Goal: Task Accomplishment & Management: Manage account settings

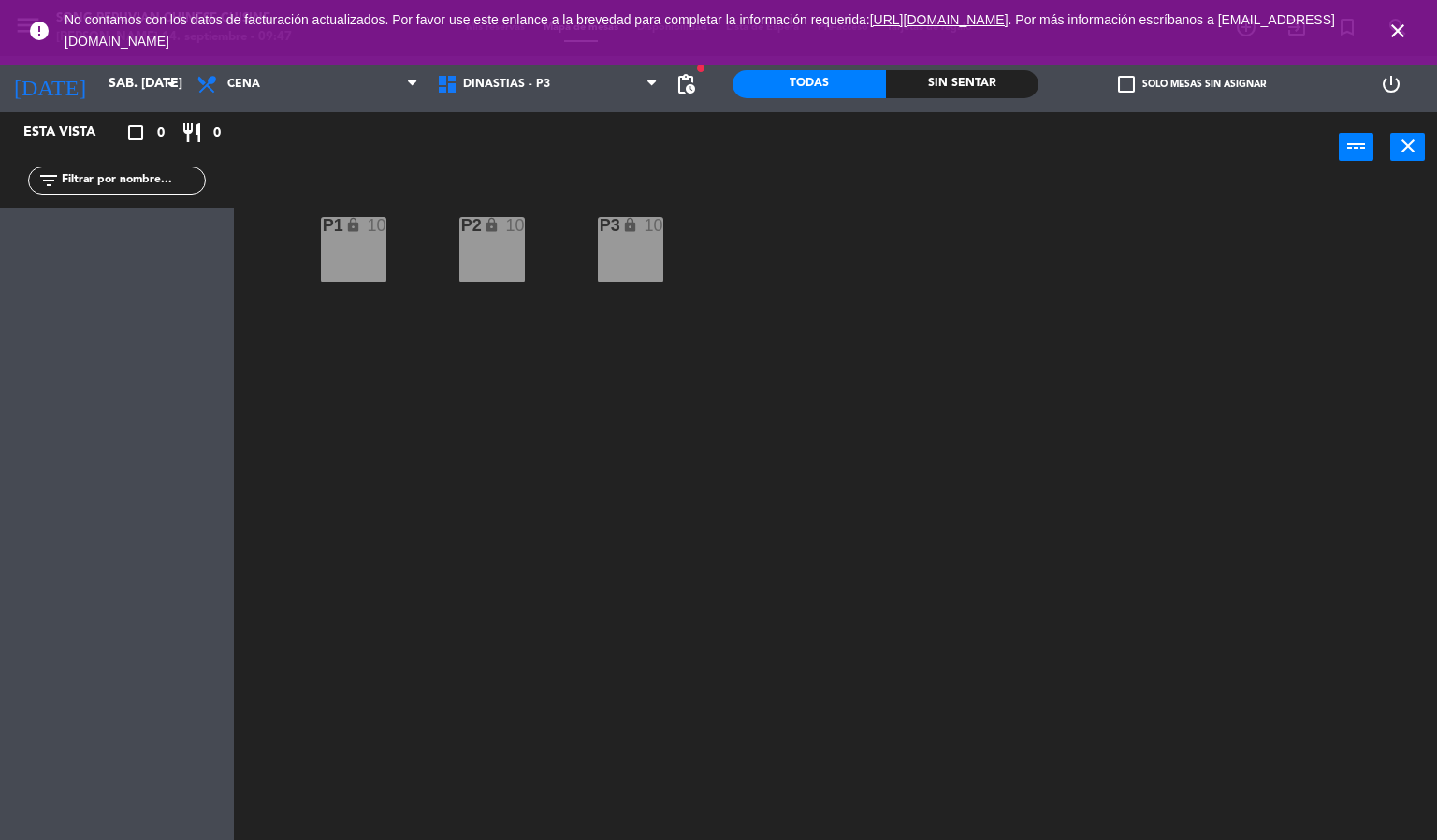
click at [1398, 31] on icon "close" at bounding box center [1397, 30] width 22 height 22
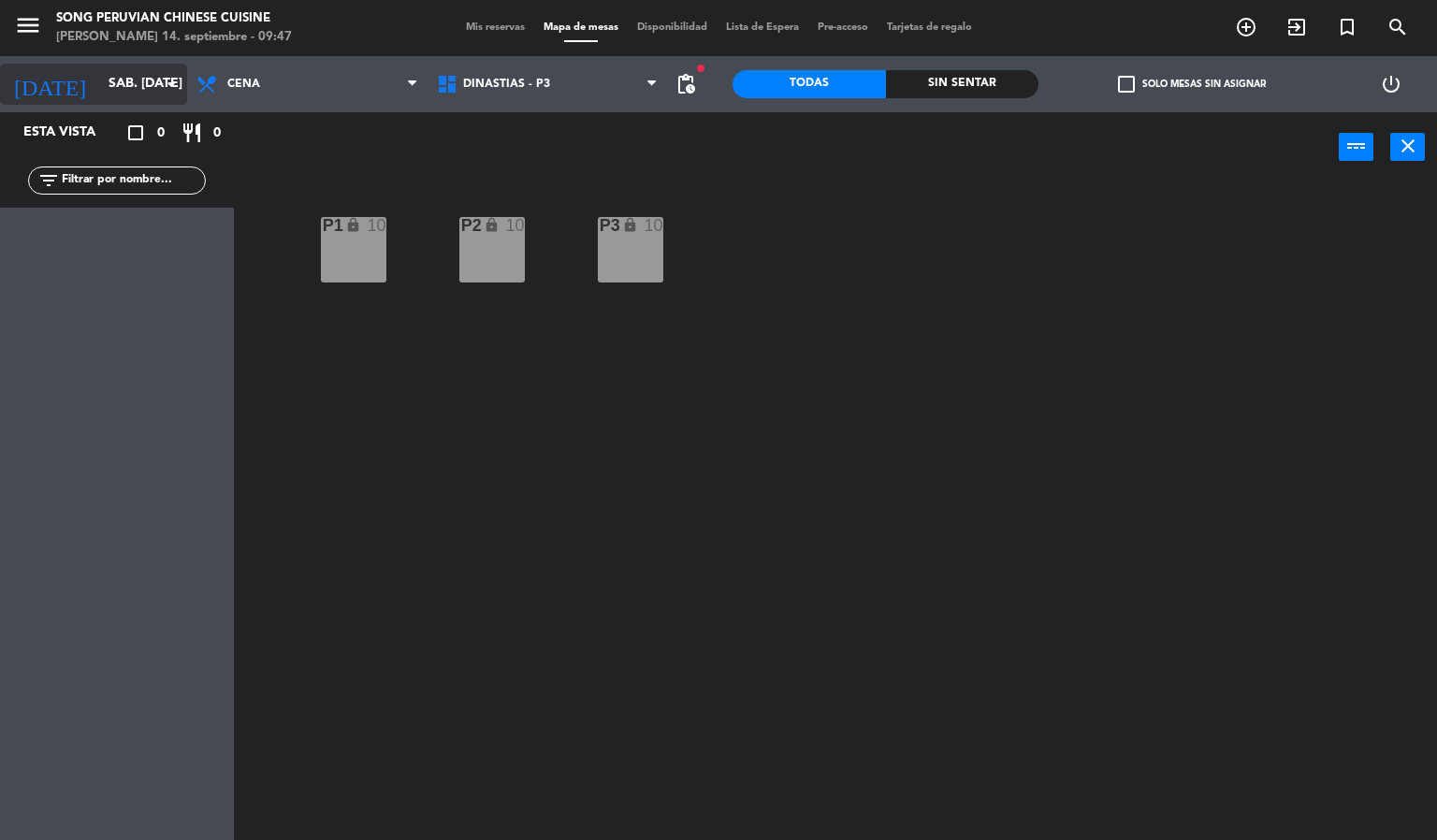
click at [126, 98] on input "sáb. [DATE]" at bounding box center [188, 84] width 178 height 34
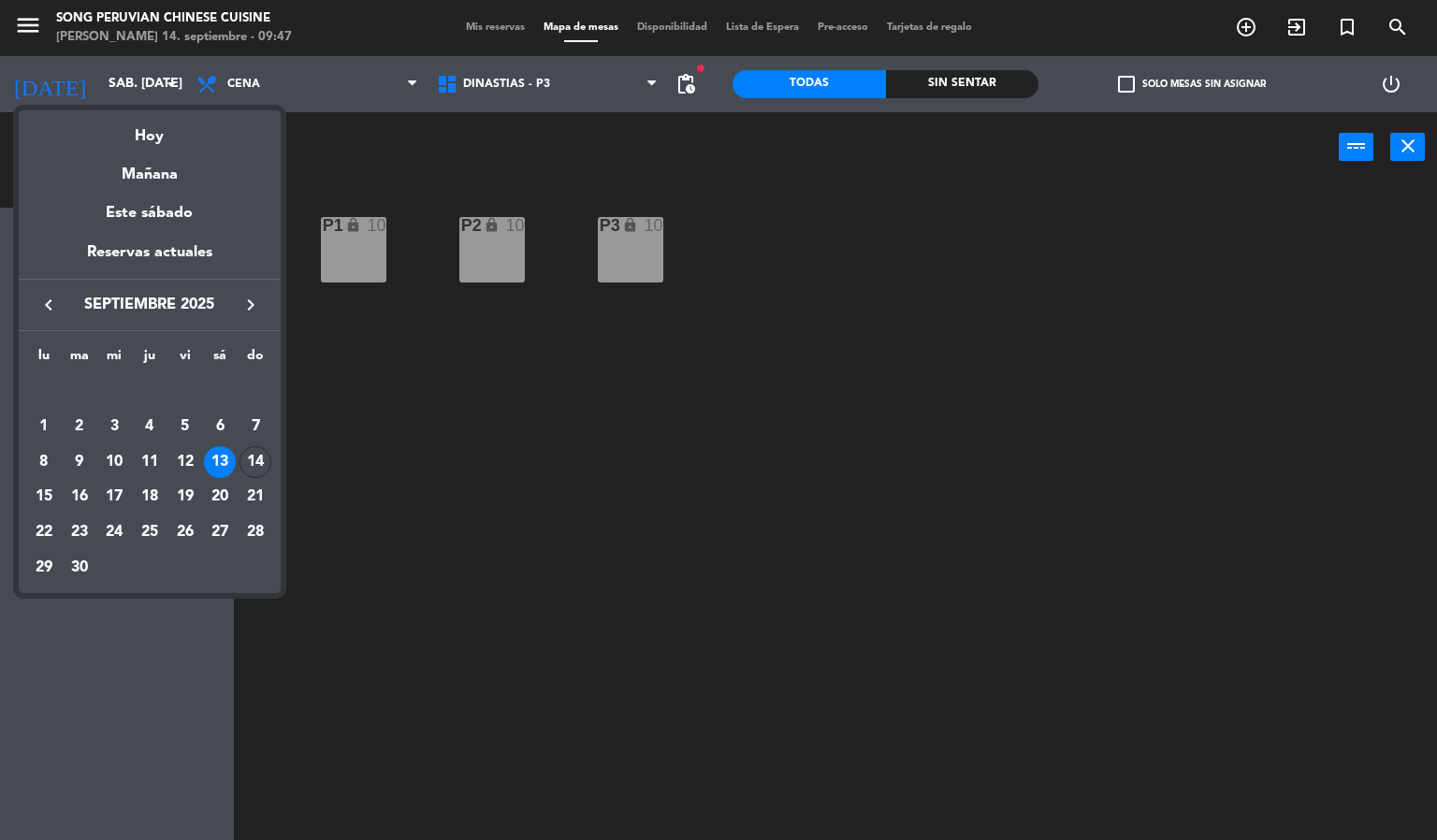
drag, startPoint x: 149, startPoint y: 171, endPoint x: 165, endPoint y: 165, distance: 17.1
click at [149, 169] on div "Mañana" at bounding box center [150, 167] width 262 height 38
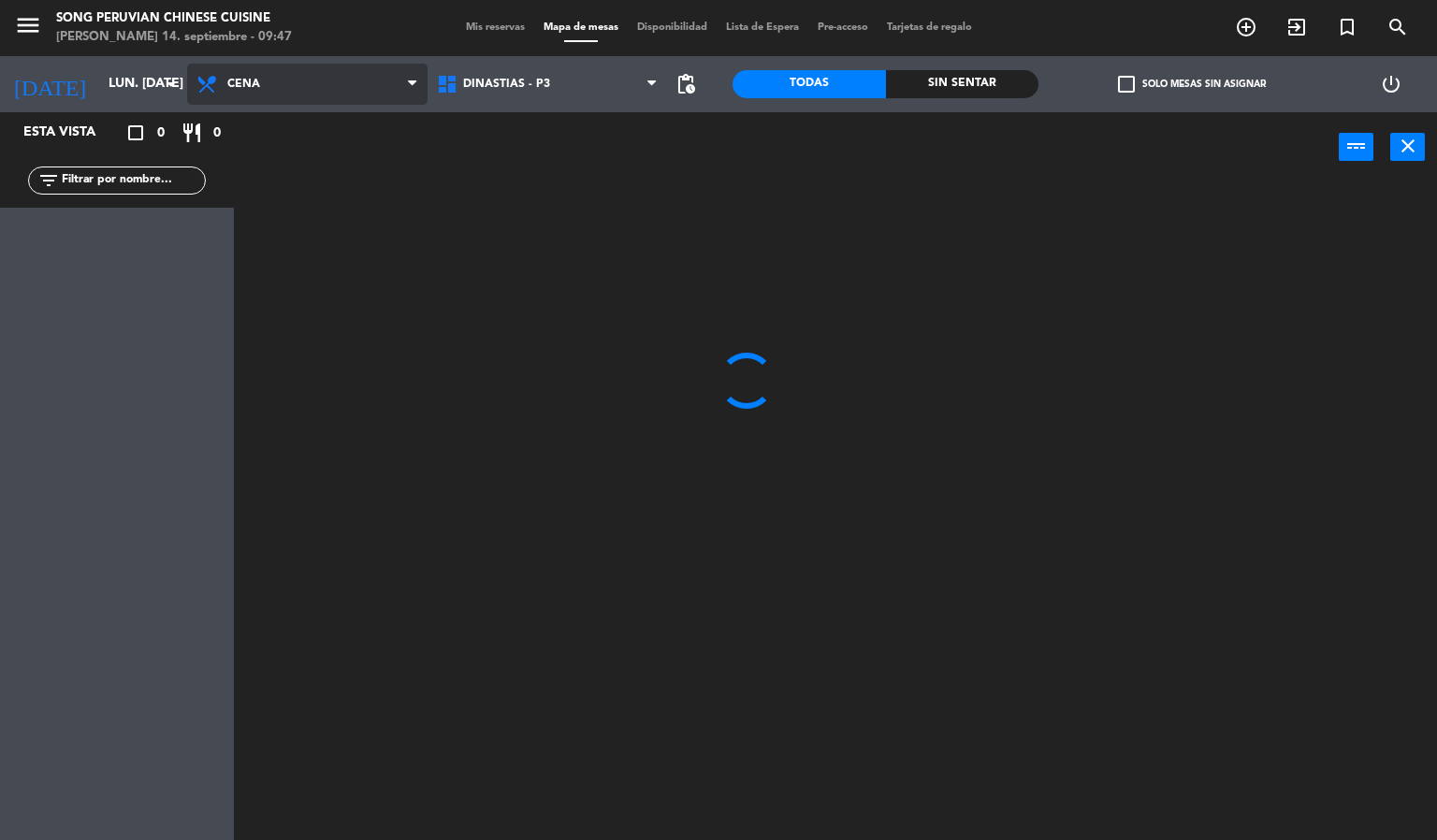
click at [309, 87] on span "Cena" at bounding box center [307, 84] width 240 height 41
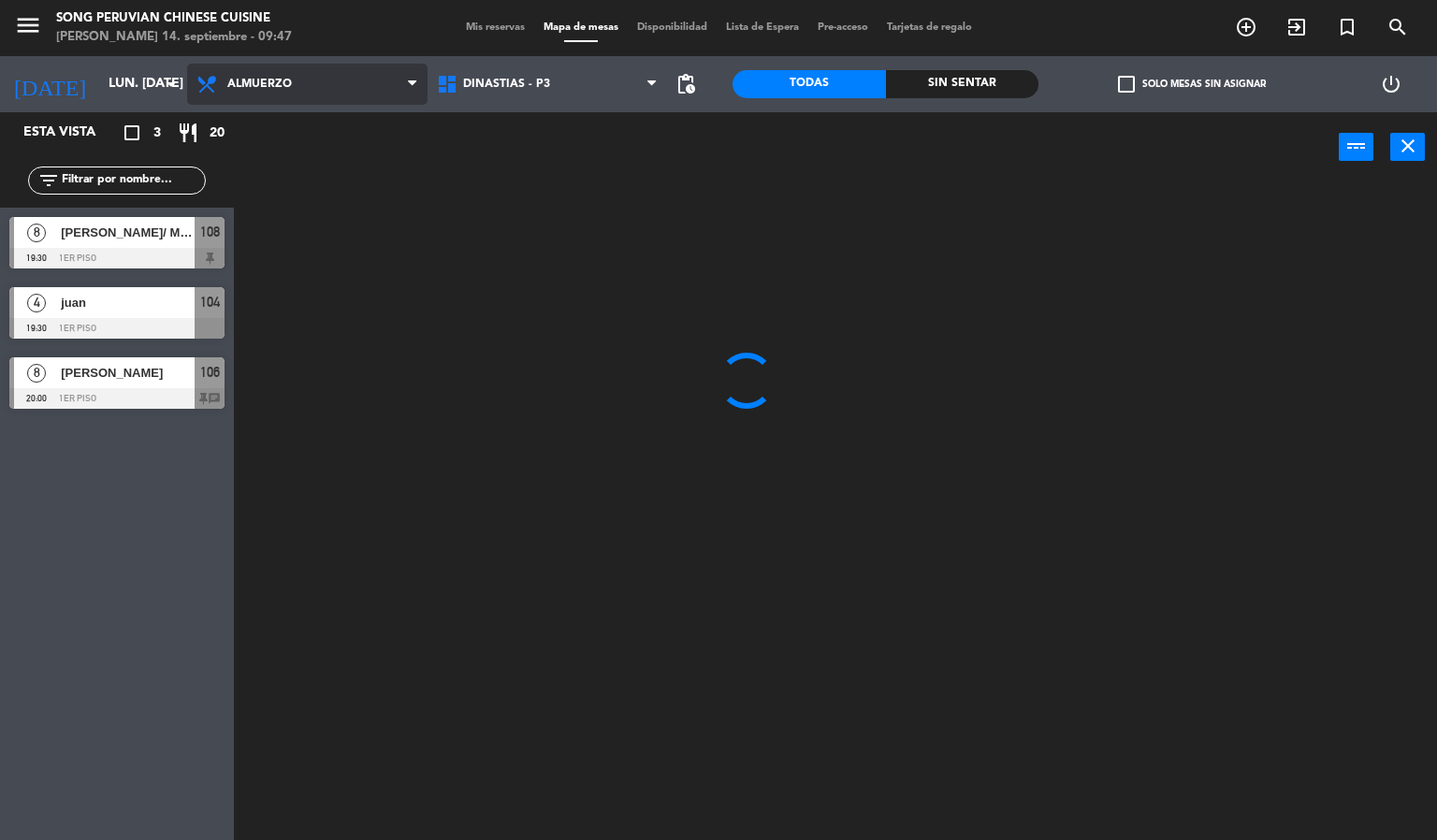
click at [342, 116] on ng-component "menu Song Peruvian Chinese Cuisine [PERSON_NAME] 14. septiembre - 09:47 Mis res…" at bounding box center [718, 420] width 1437 height 840
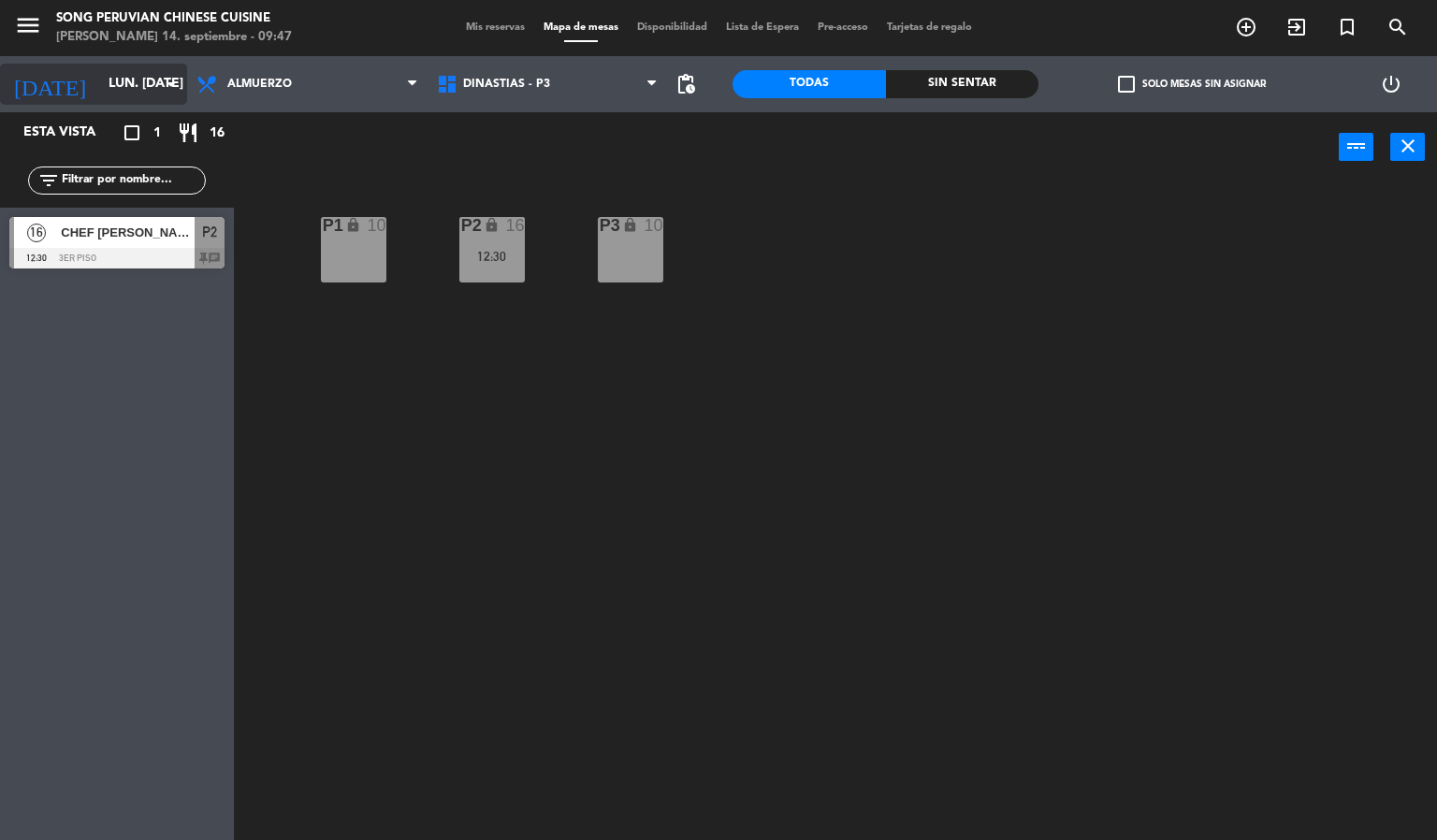
click at [140, 83] on input "lun. [DATE]" at bounding box center [188, 84] width 178 height 34
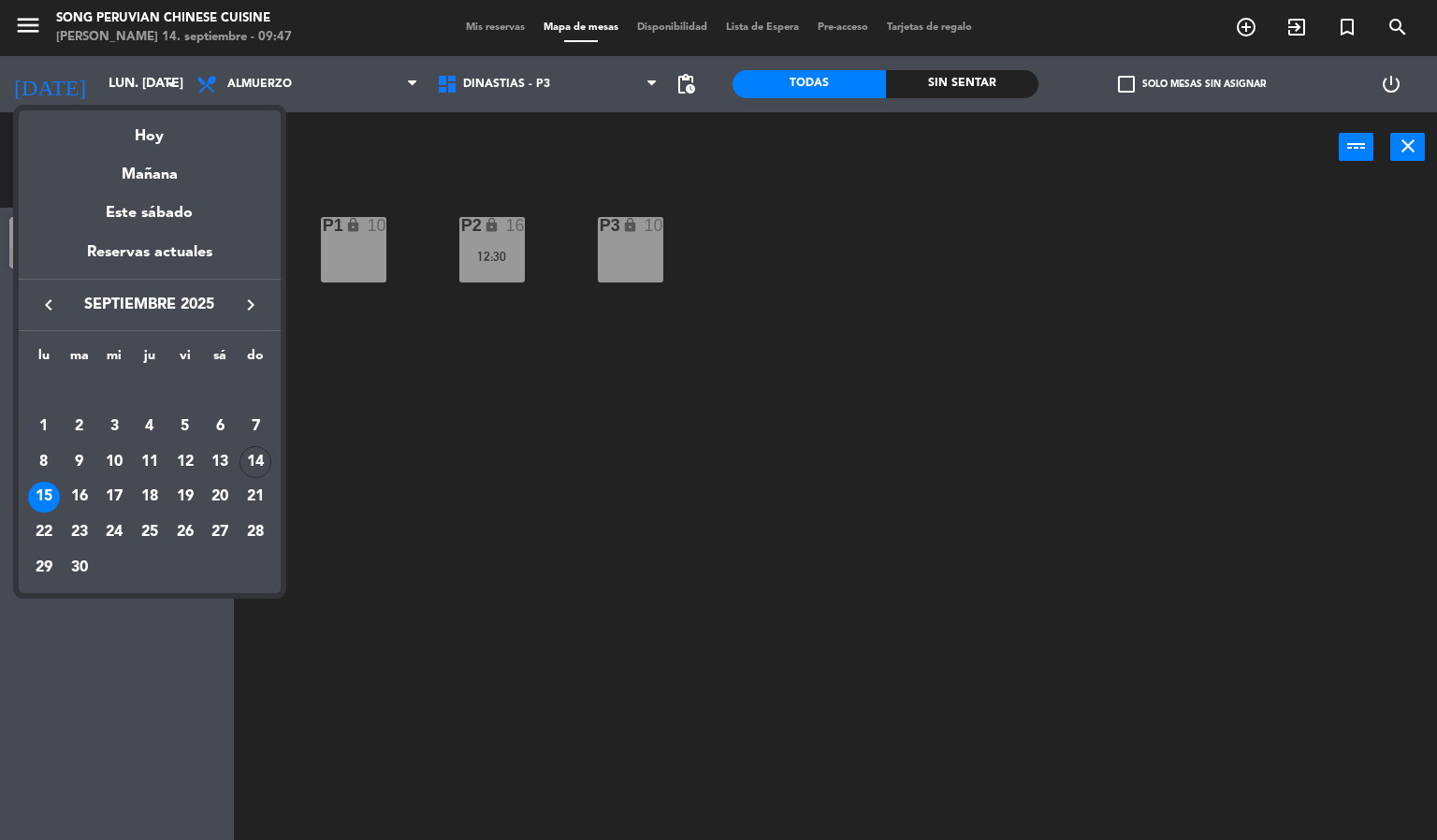
click at [143, 166] on div "Mañana" at bounding box center [150, 167] width 262 height 38
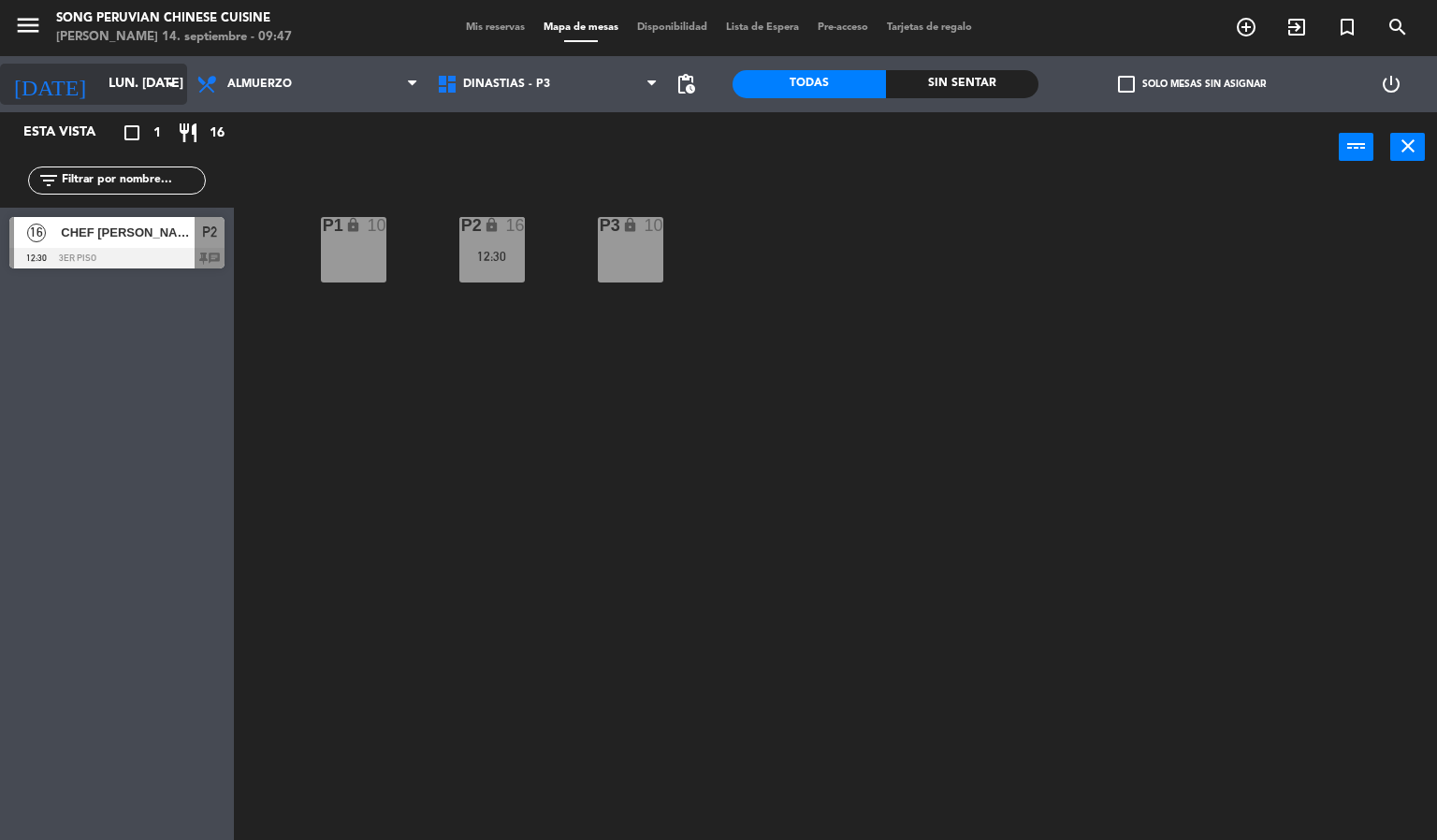
click at [119, 74] on input "lun. [DATE]" at bounding box center [188, 84] width 178 height 34
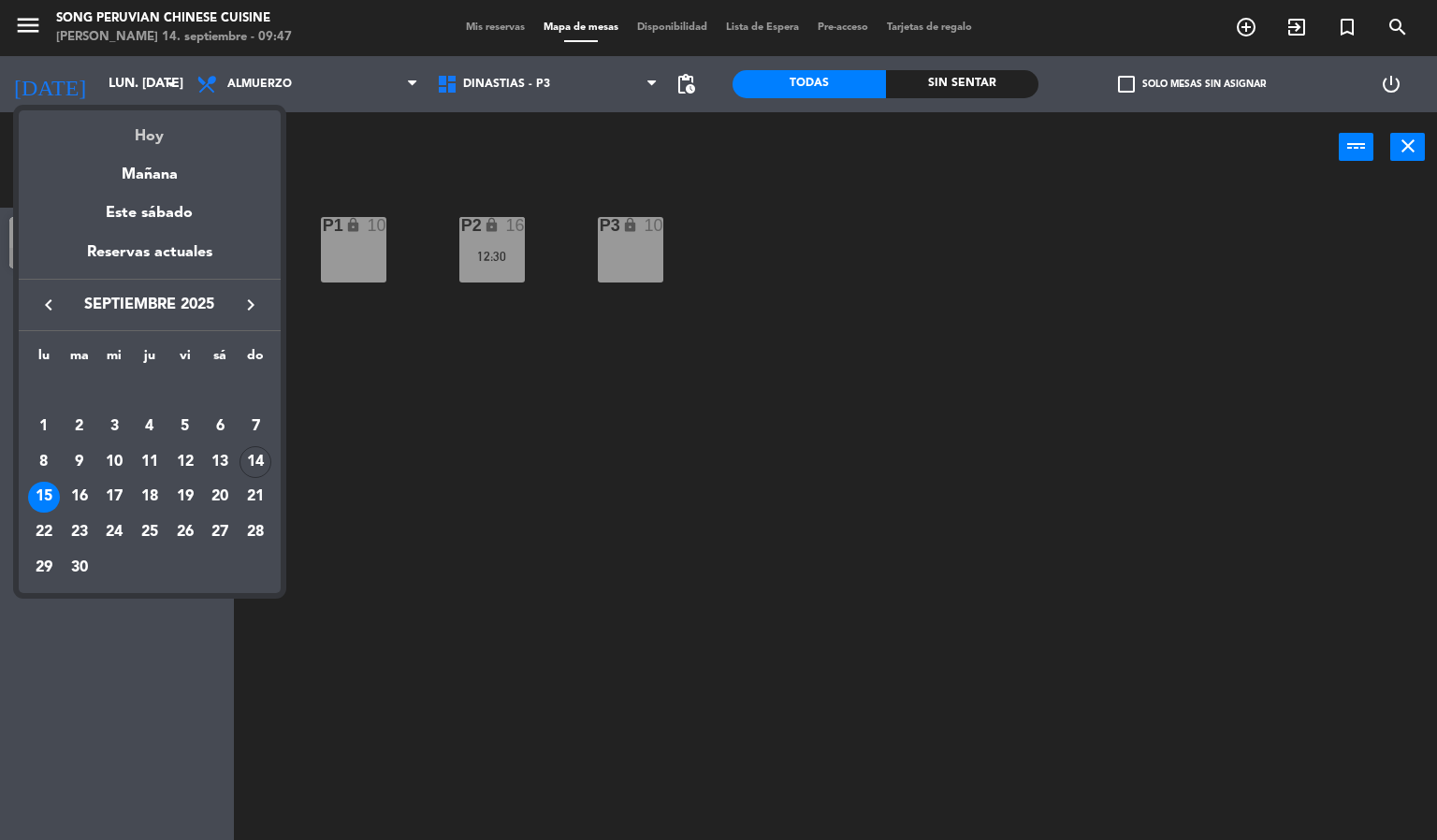
click at [160, 129] on div "Hoy" at bounding box center [150, 129] width 262 height 38
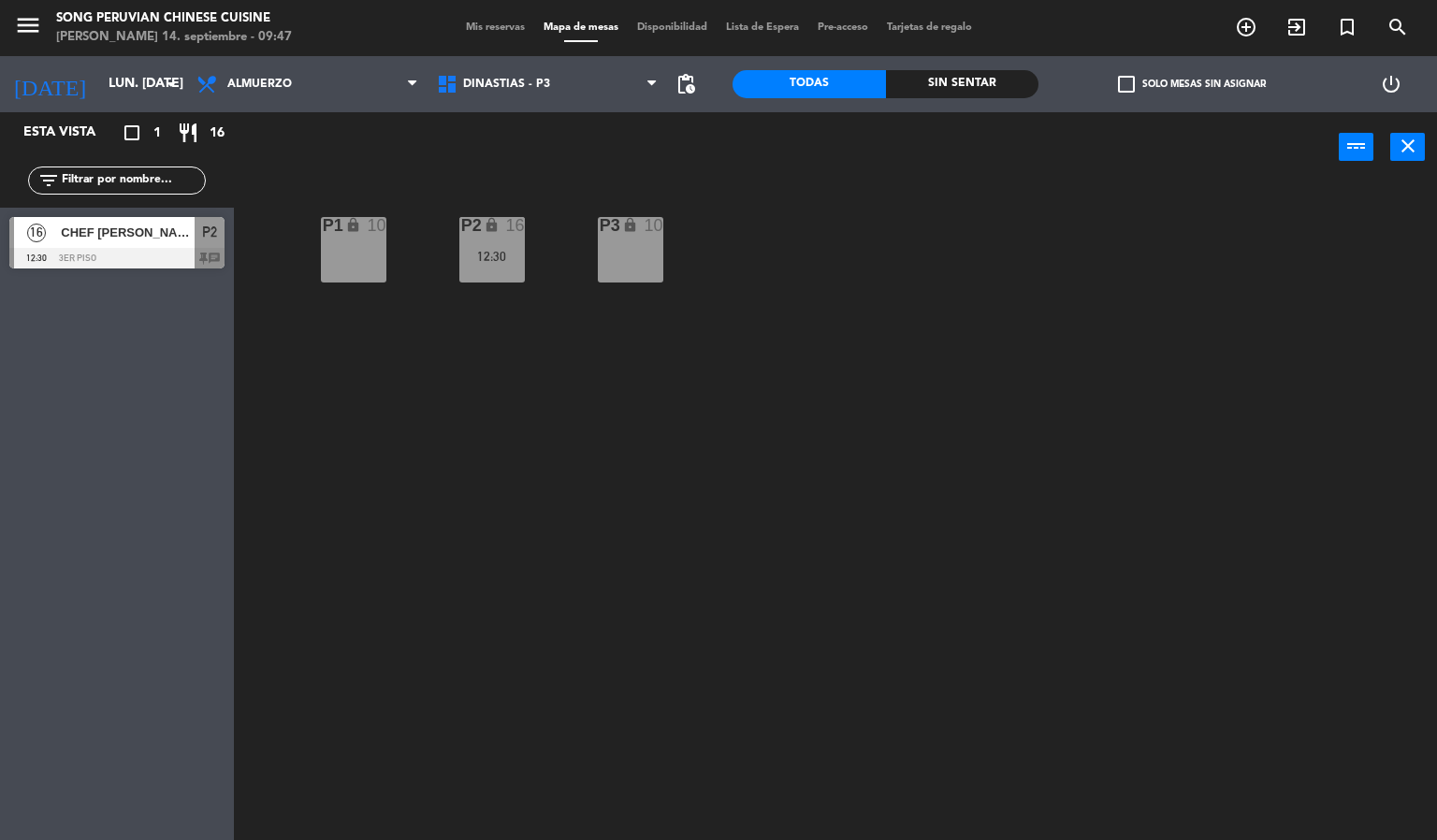
type input "dom. [DATE]"
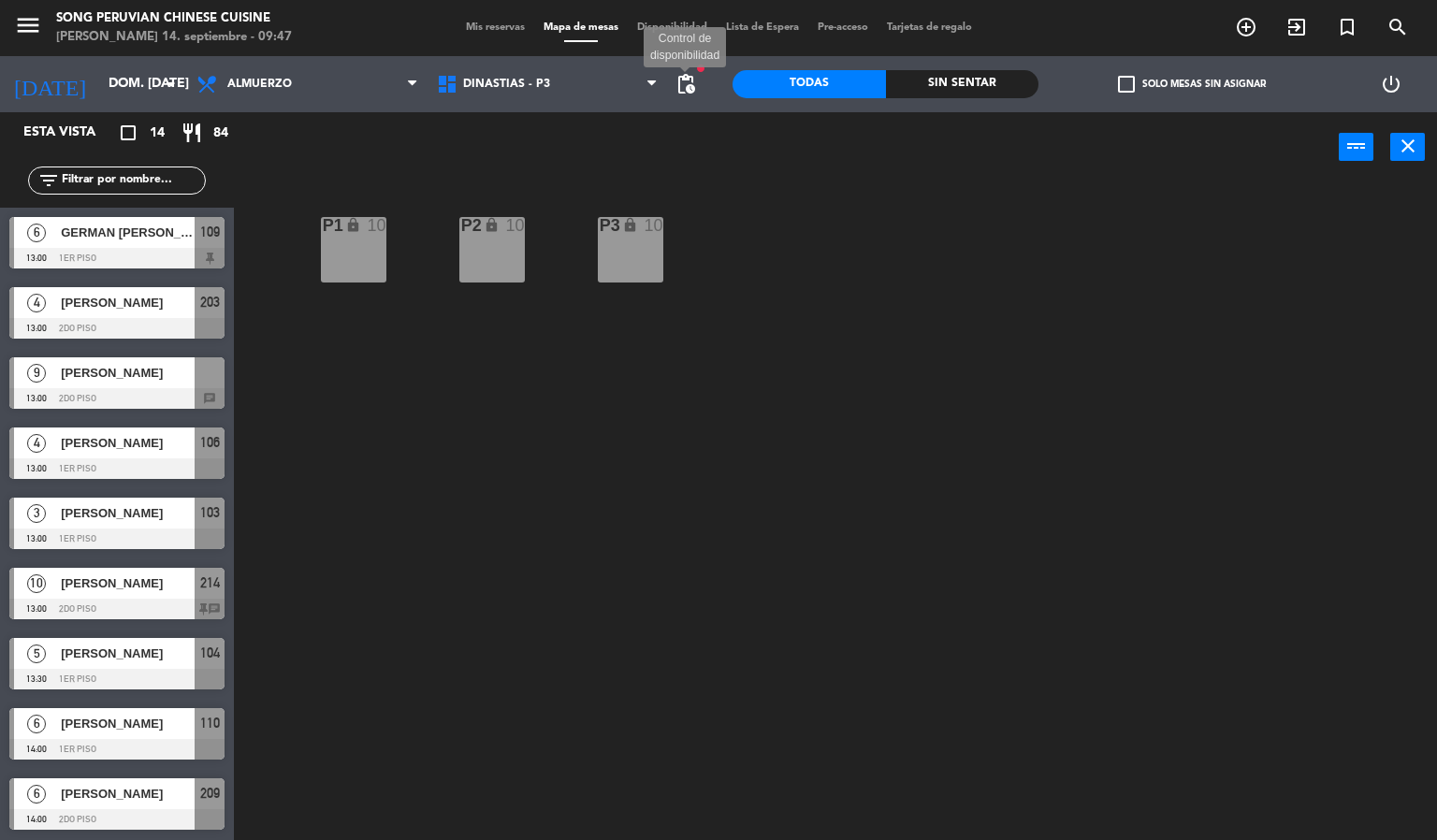
click at [683, 82] on span "pending_actions" at bounding box center [685, 84] width 22 height 22
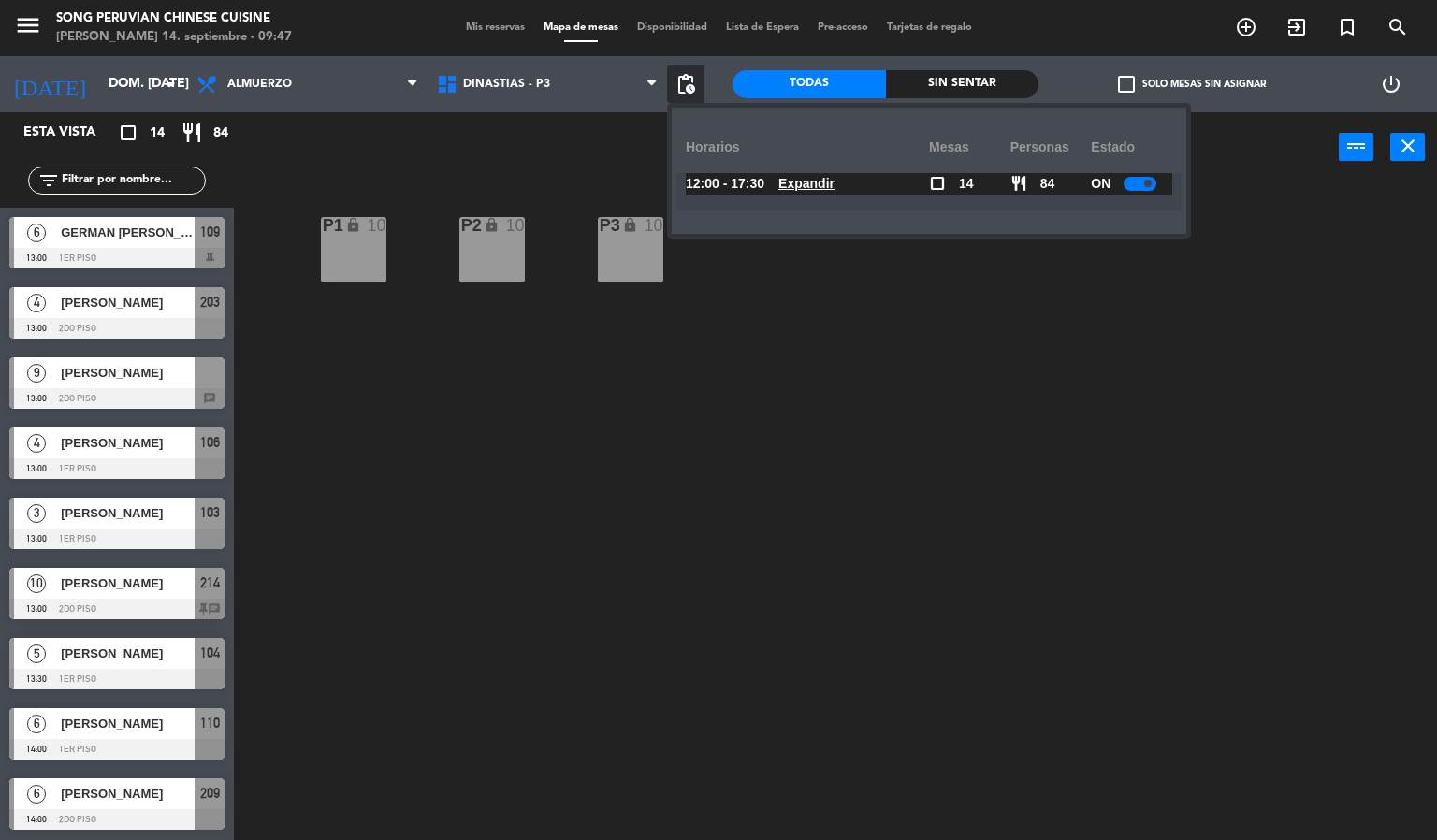
click at [565, 157] on div "power_input close" at bounding box center [786, 148] width 1105 height 71
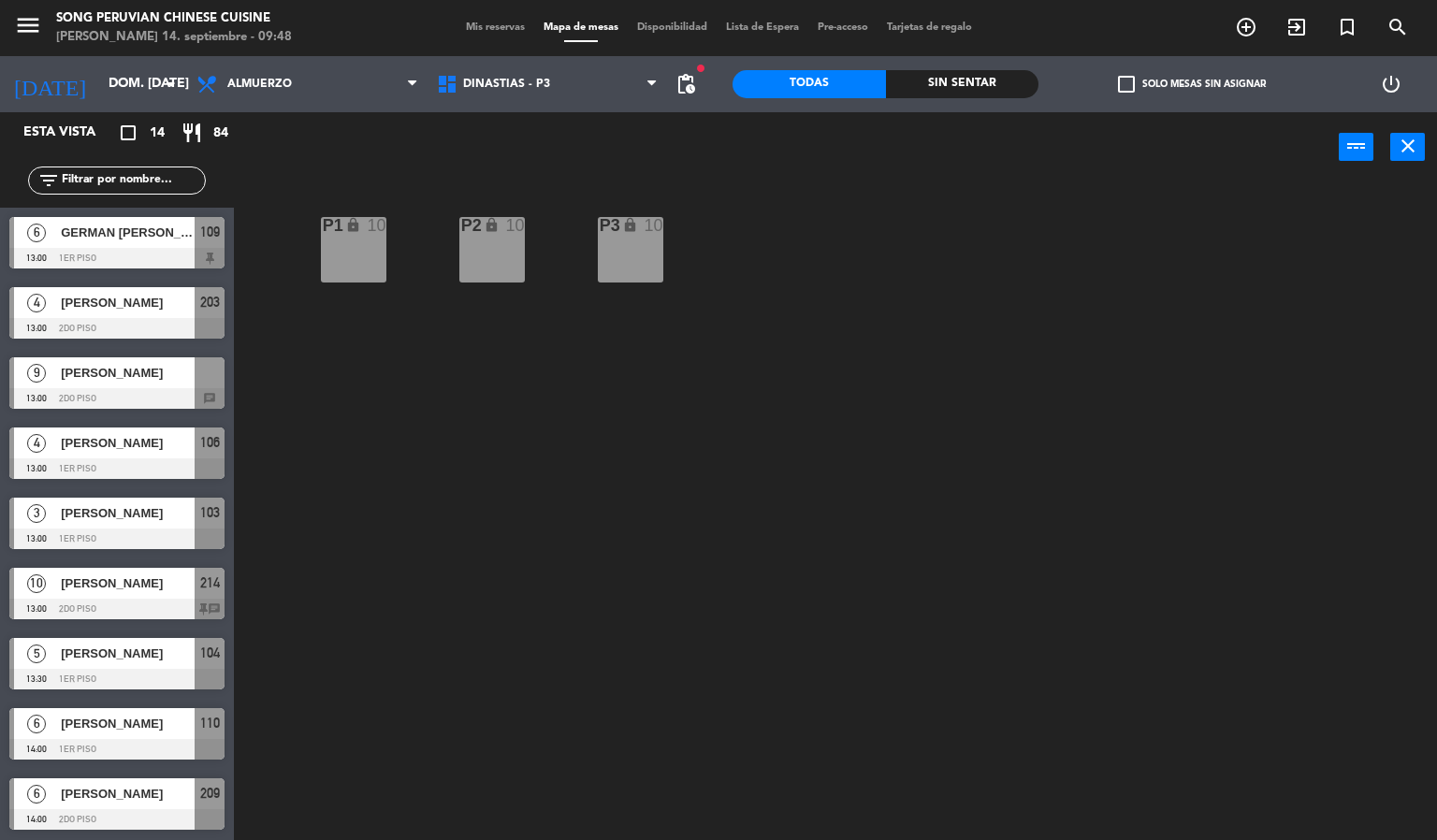
click at [486, 14] on div "menu Song Peruvian Chinese Cuisine [PERSON_NAME] 14. septiembre - 09:48 Mis res…" at bounding box center [718, 28] width 1437 height 56
click at [502, 37] on div "menu Song Peruvian Chinese Cuisine [PERSON_NAME] 14. septiembre - 09:48 Mis res…" at bounding box center [718, 28] width 1437 height 56
click at [500, 29] on span "Mis reservas" at bounding box center [496, 27] width 78 height 11
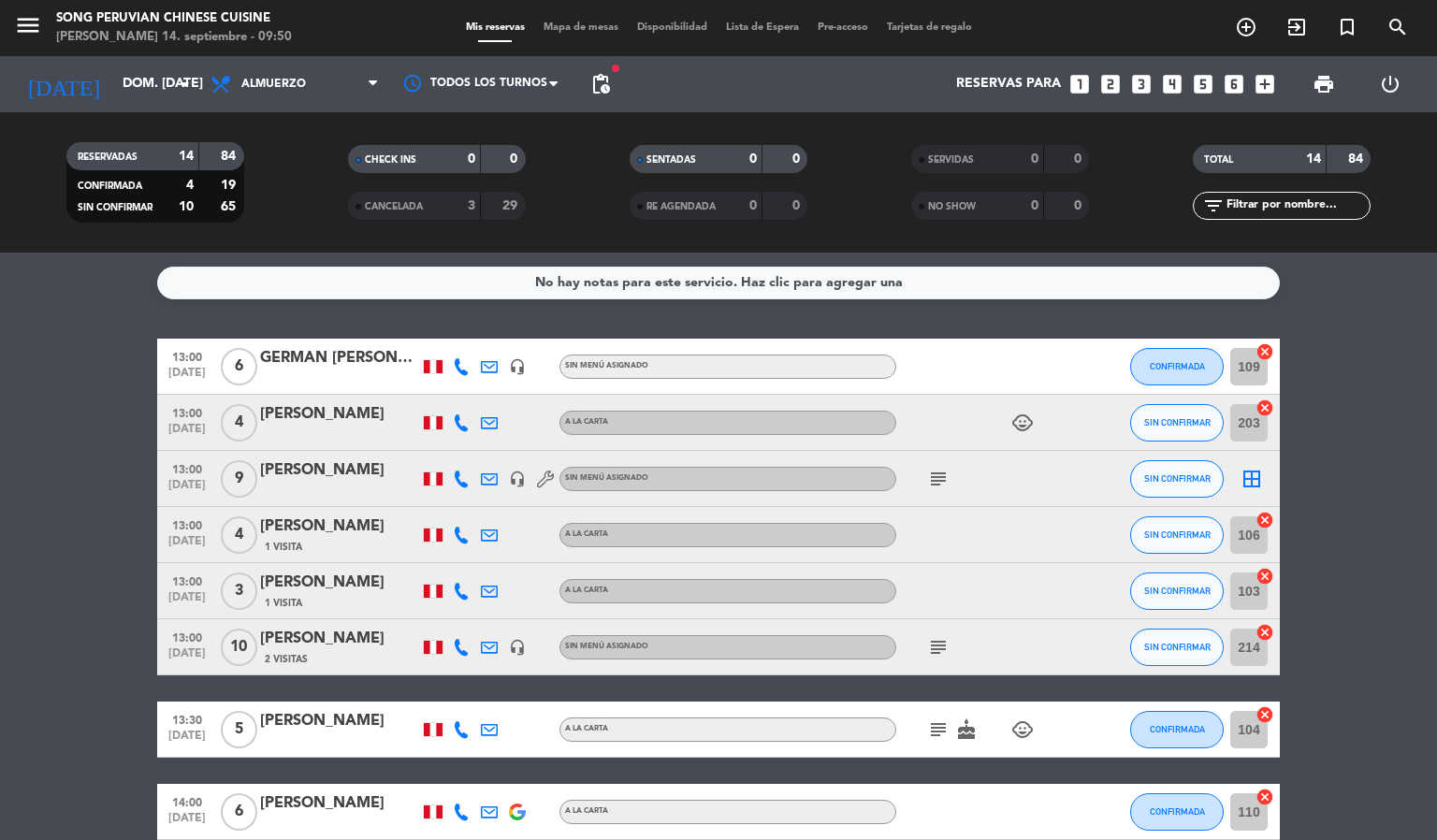
click at [1025, 423] on icon "child_care" at bounding box center [1022, 422] width 22 height 22
click at [464, 418] on icon at bounding box center [461, 421] width 17 height 17
click at [1185, 418] on span "SIN CONFIRMAR" at bounding box center [1177, 421] width 66 height 11
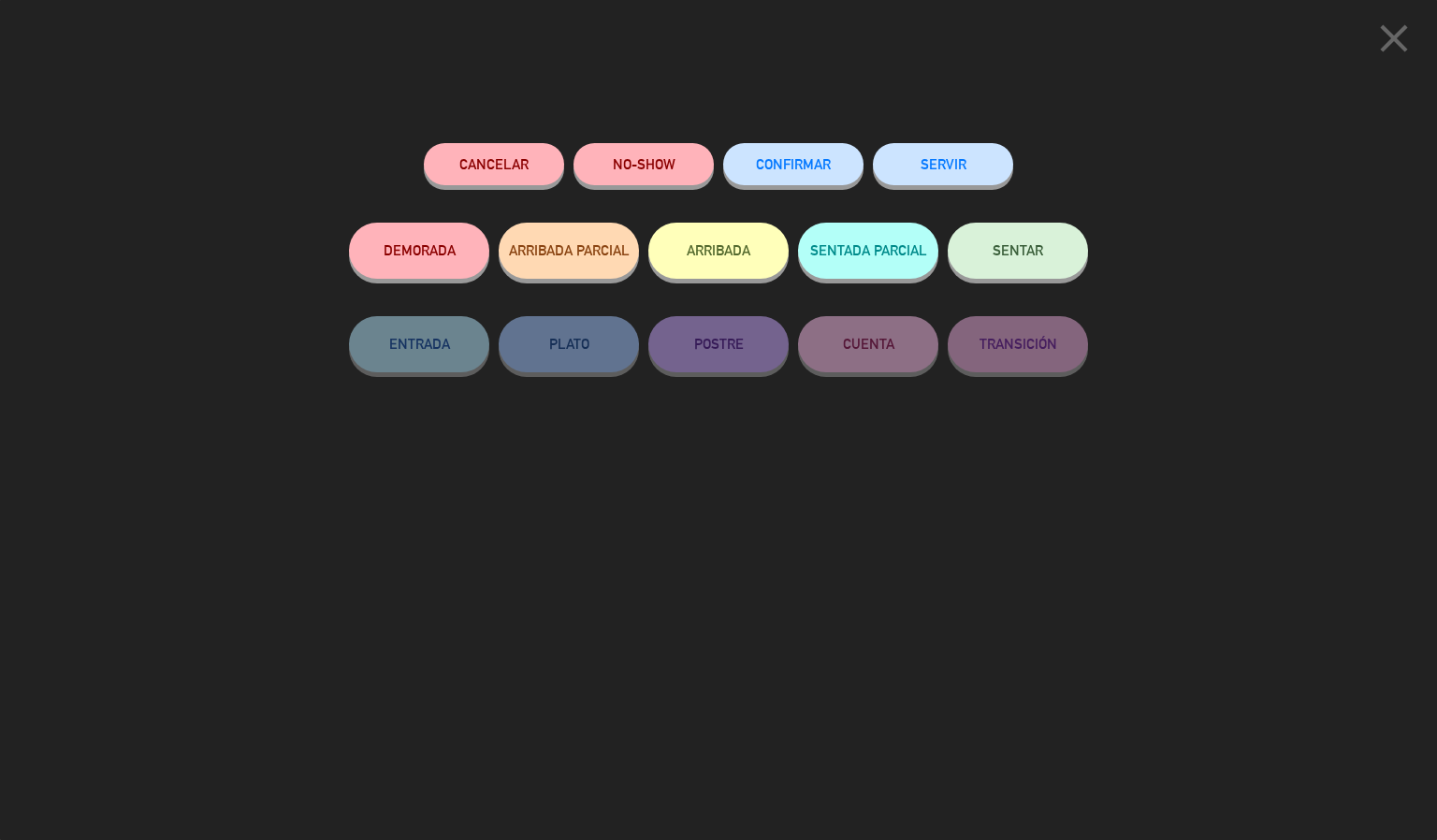
click at [1247, 348] on div "close Cancelar NO-SHOW CONFIRMAR SERVIR DEMORADA ARRIBADA PARCIAL ARRIBADA SENT…" at bounding box center [718, 420] width 1437 height 840
click at [1210, 356] on div "close Cancelar NO-SHOW CONFIRMAR SERVIR DEMORADA ARRIBADA PARCIAL ARRIBADA SENT…" at bounding box center [718, 420] width 1437 height 840
click at [1389, 46] on icon "close" at bounding box center [1393, 38] width 47 height 47
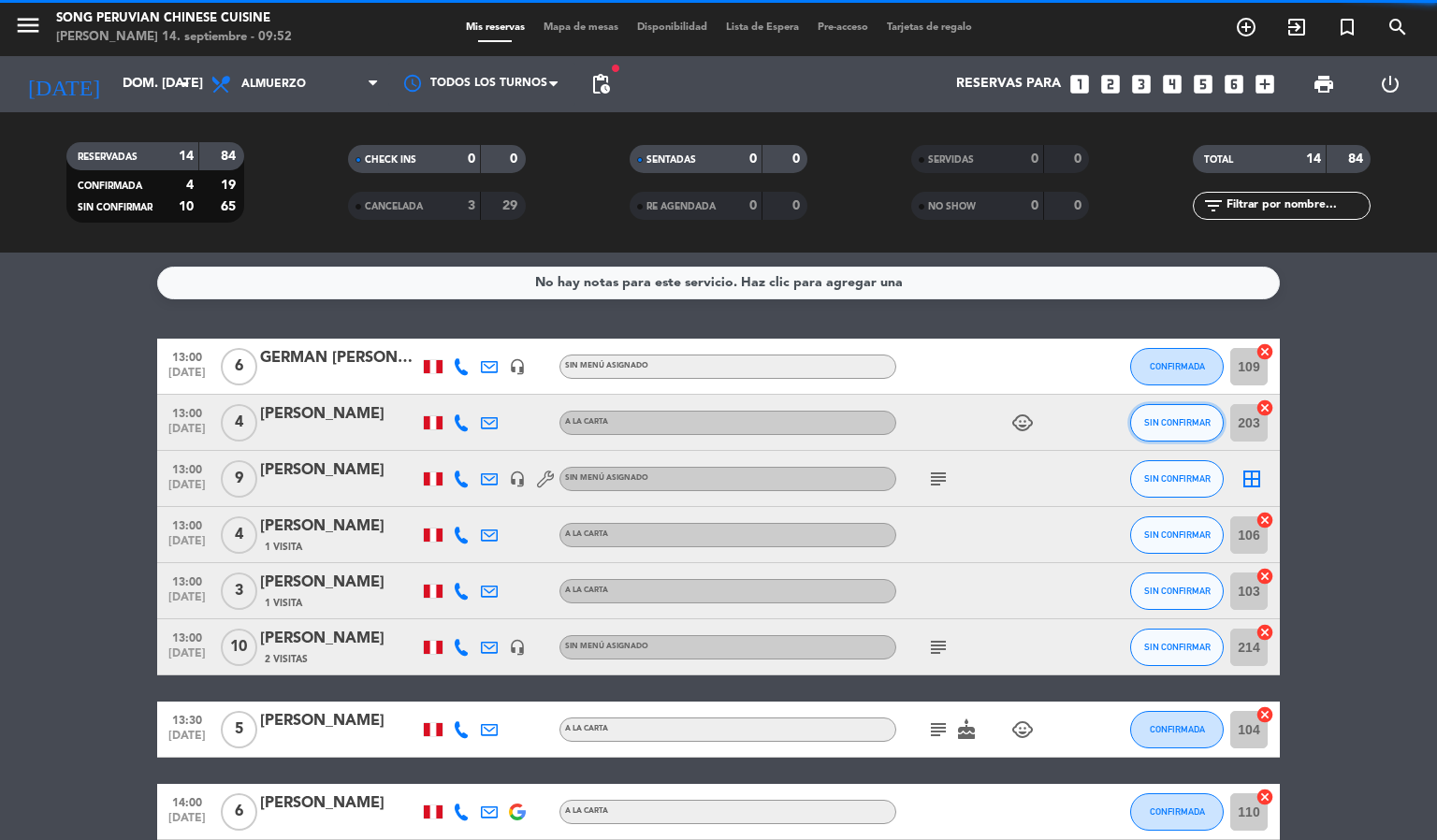
click at [1188, 433] on button "SIN CONFIRMAR" at bounding box center [1177, 422] width 93 height 38
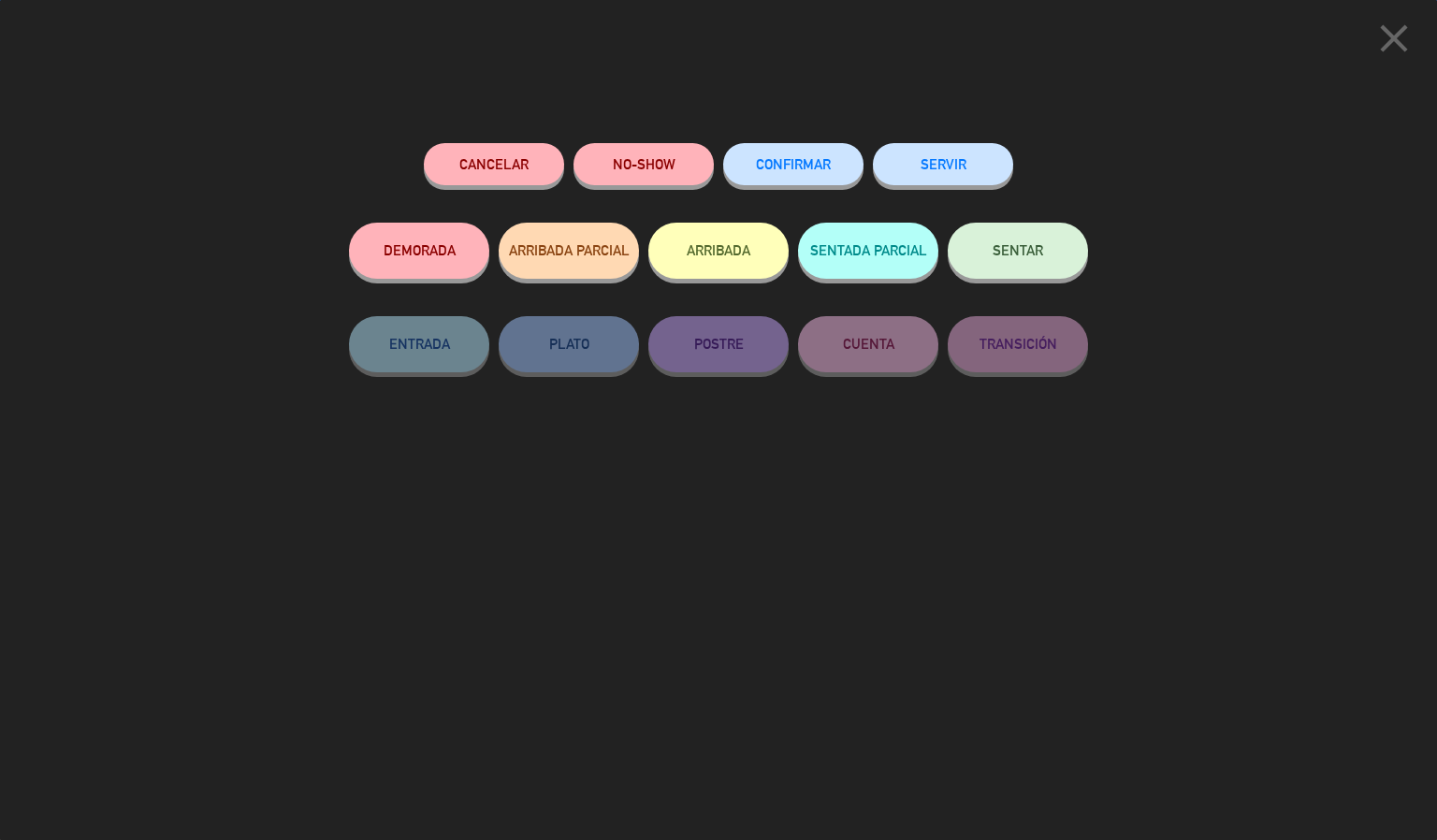
click at [789, 149] on button "CONFIRMAR" at bounding box center [793, 163] width 140 height 42
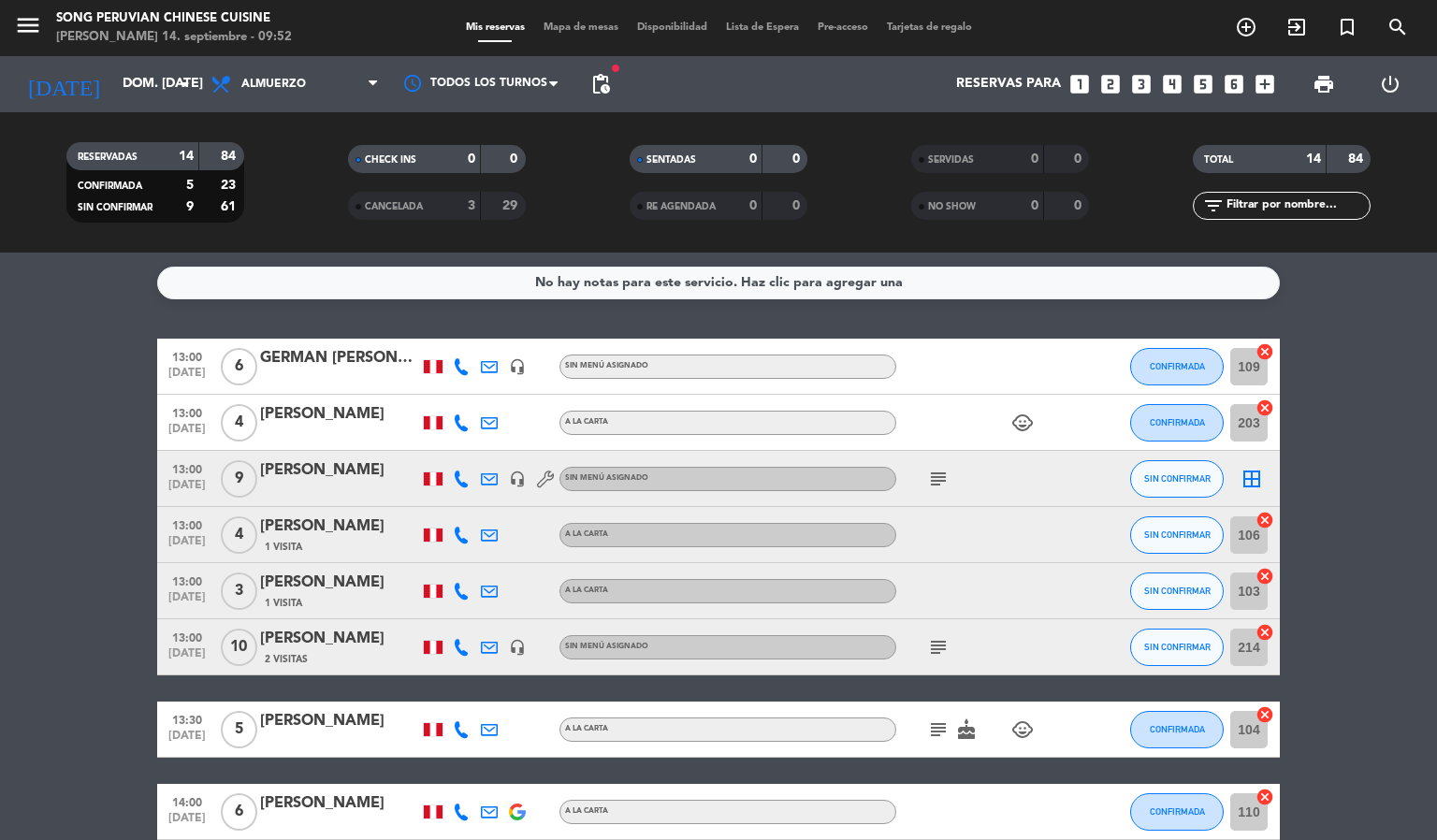
click at [1247, 469] on icon "border_all" at bounding box center [1251, 478] width 22 height 22
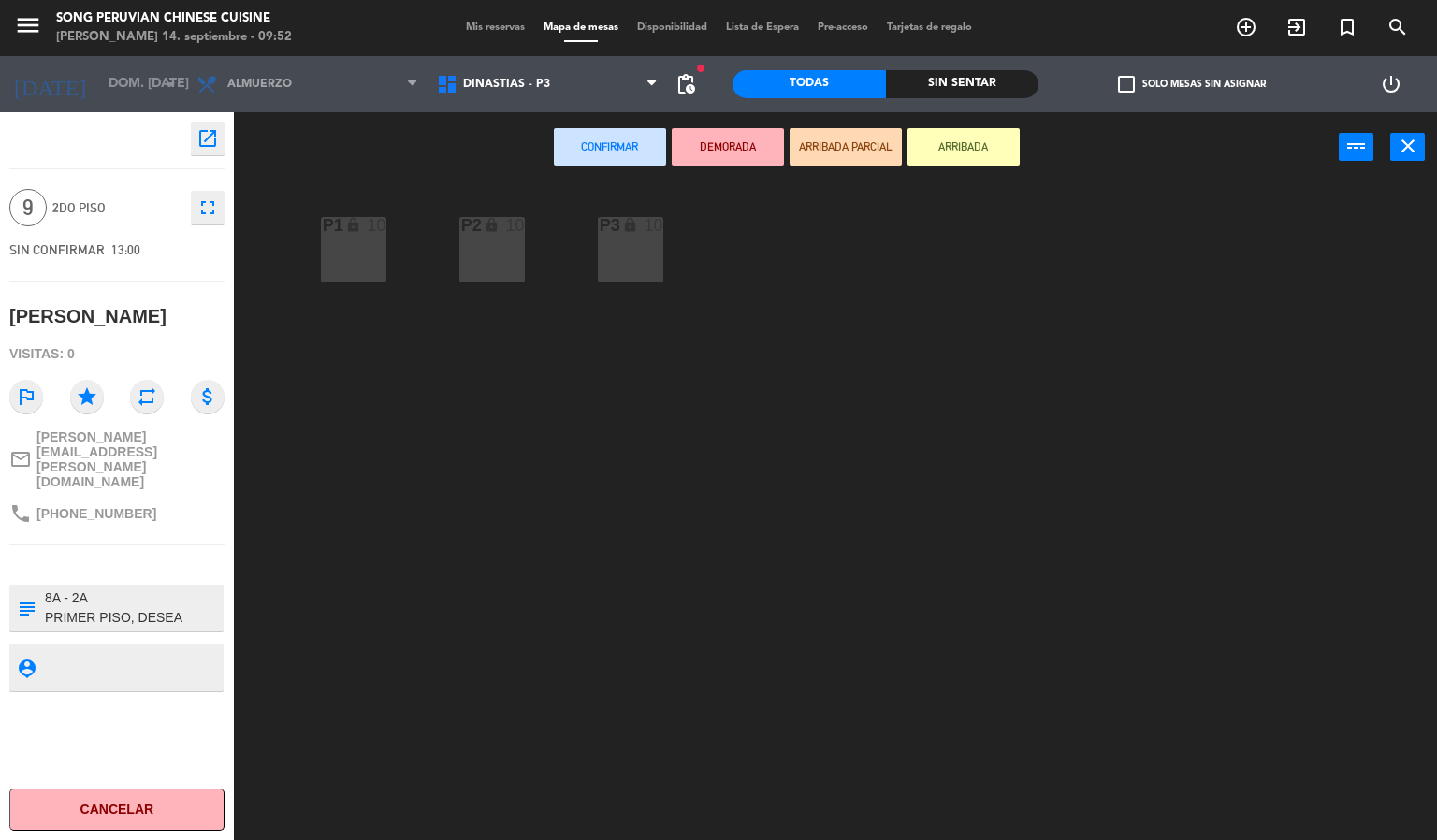
click at [382, 401] on div "P2 lock 10 P3 lock 10 P1 lock 10" at bounding box center [842, 512] width 1189 height 657
click at [489, 17] on div "menu Song Peruvian Chinese Cuisine [PERSON_NAME] 14. septiembre - 09:52 Mis res…" at bounding box center [718, 28] width 1437 height 56
click at [499, 23] on span "Mis reservas" at bounding box center [496, 27] width 78 height 11
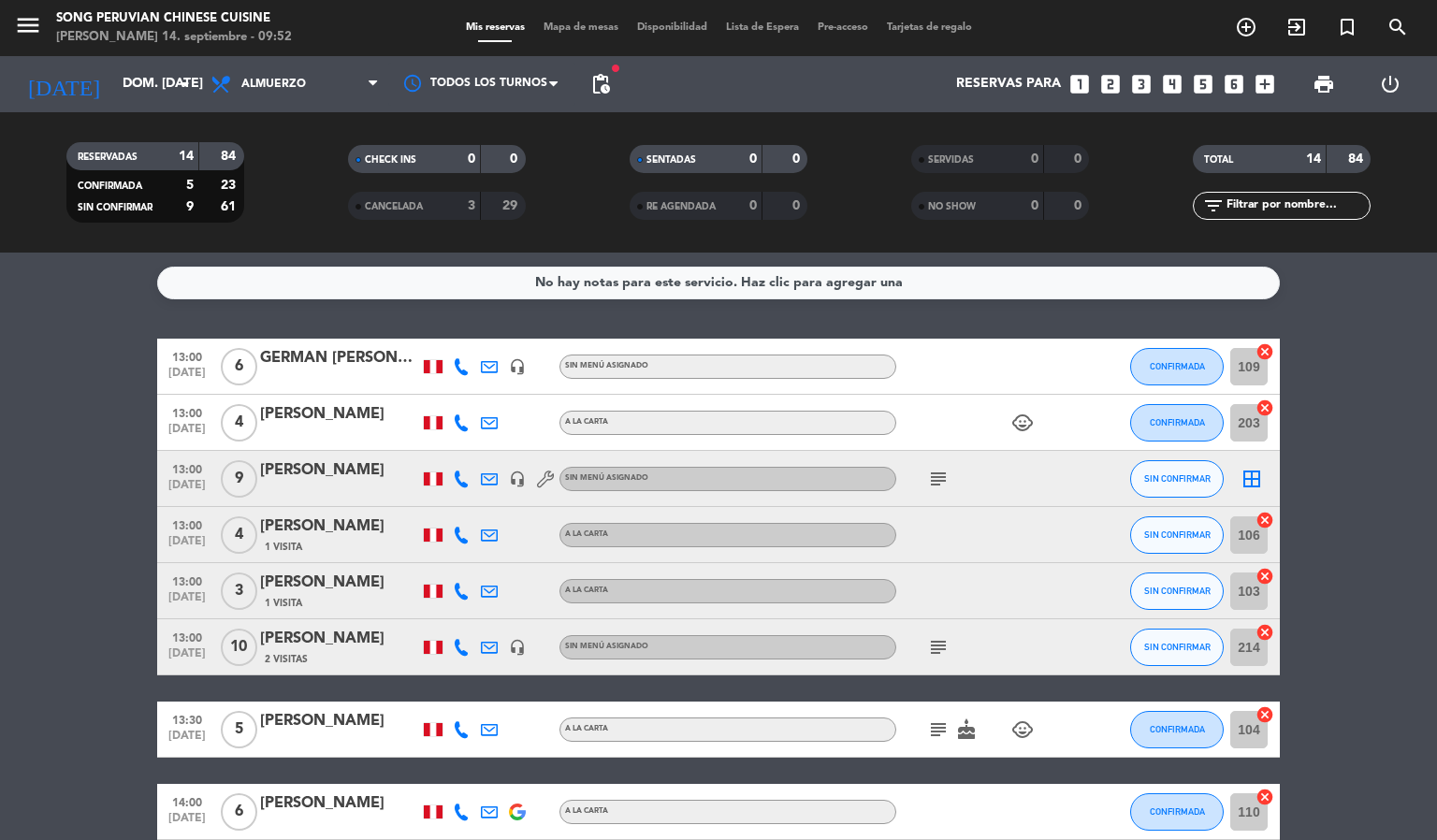
click at [539, 483] on icon at bounding box center [545, 478] width 17 height 17
click at [520, 478] on icon "headset_mic" at bounding box center [517, 478] width 17 height 17
click at [930, 483] on icon "subject" at bounding box center [938, 478] width 22 height 22
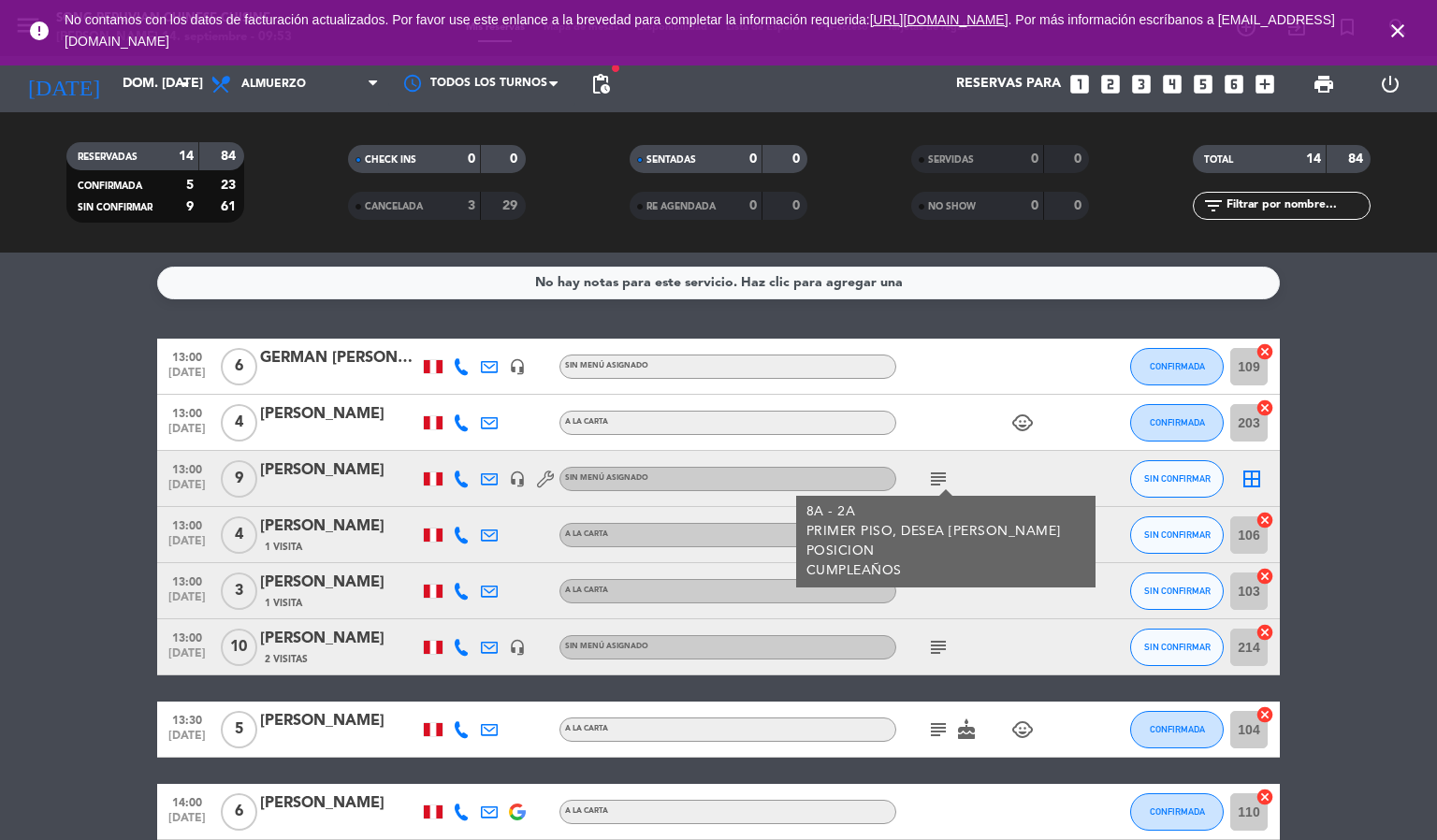
click at [1106, 537] on div at bounding box center [1090, 534] width 51 height 55
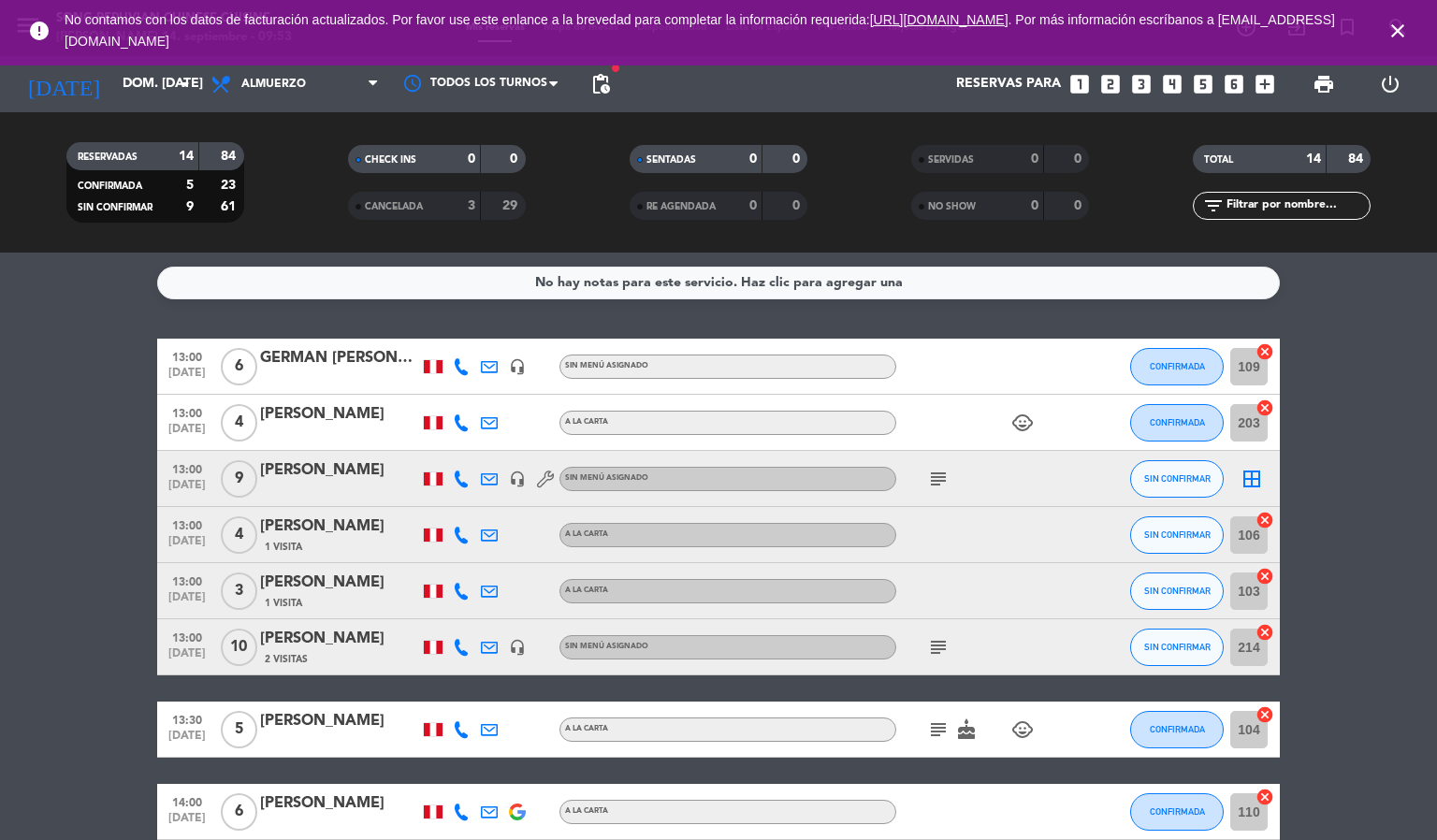
click at [463, 530] on icon at bounding box center [461, 534] width 17 height 17
click at [462, 583] on icon at bounding box center [461, 590] width 17 height 17
click at [459, 639] on icon at bounding box center [461, 647] width 17 height 17
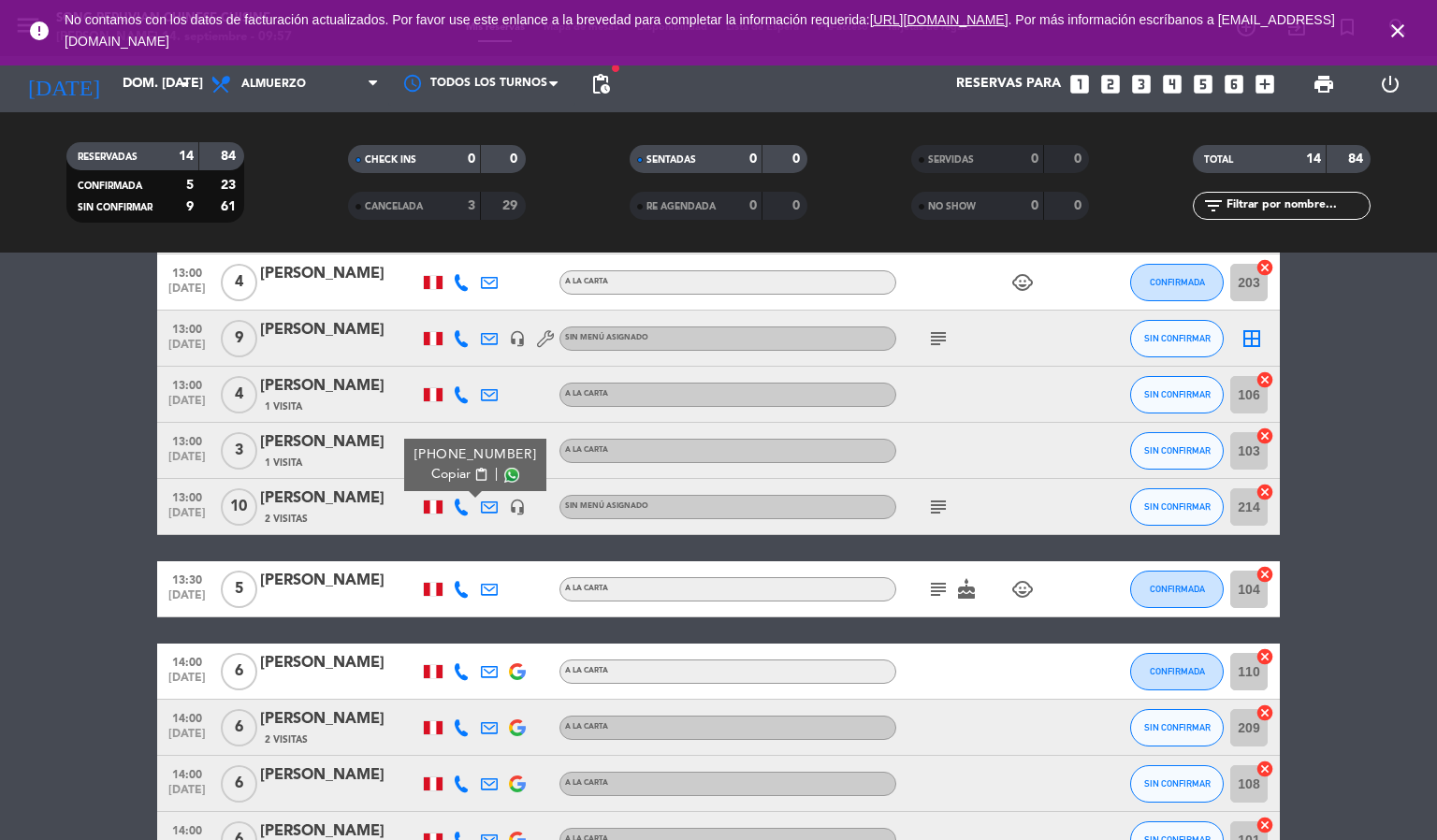
click at [941, 511] on icon "subject" at bounding box center [938, 506] width 22 height 22
click at [1177, 501] on span "SIN CONFIRMAR" at bounding box center [1177, 506] width 66 height 11
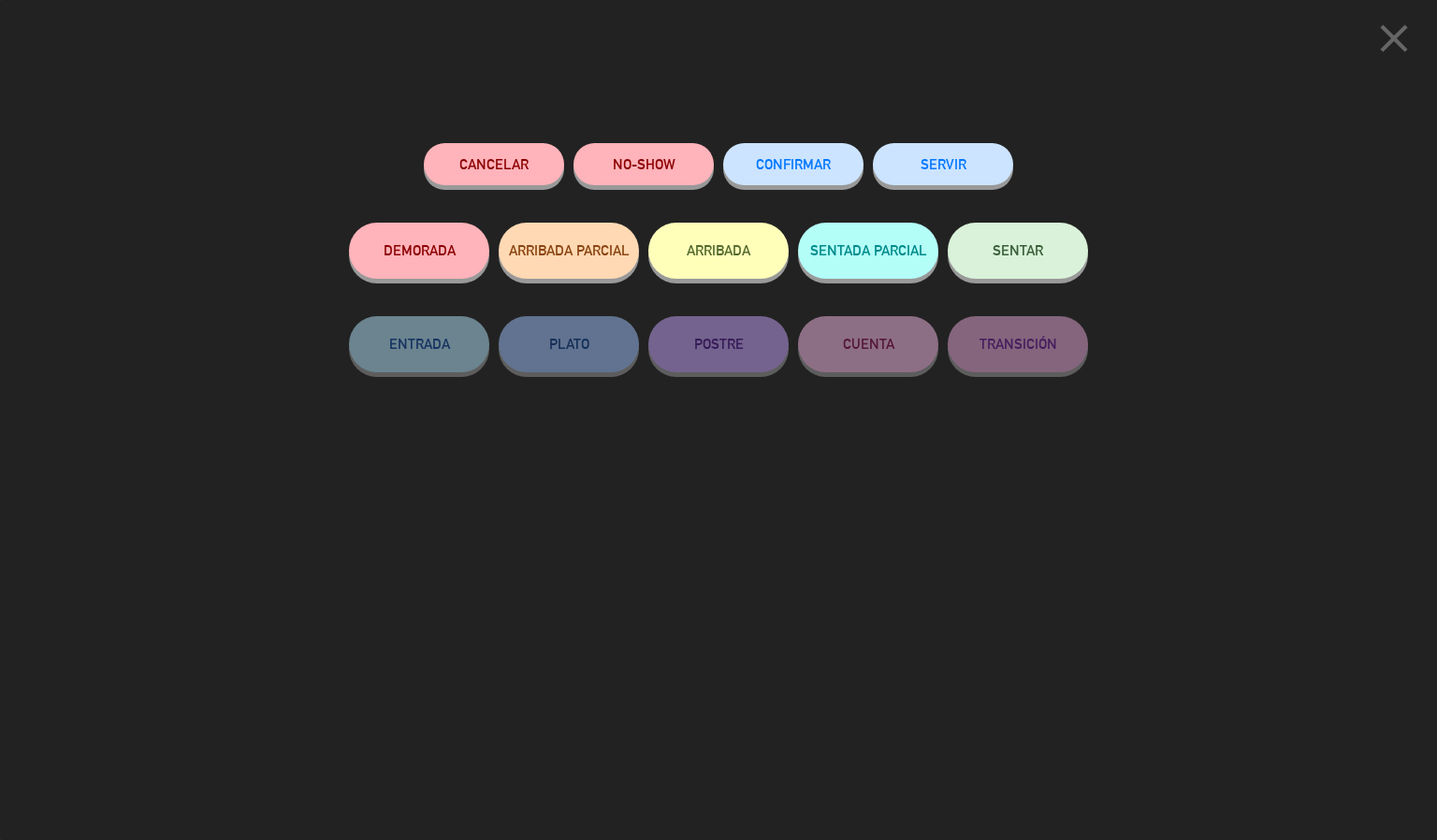
click at [801, 175] on button "CONFIRMAR" at bounding box center [793, 163] width 140 height 42
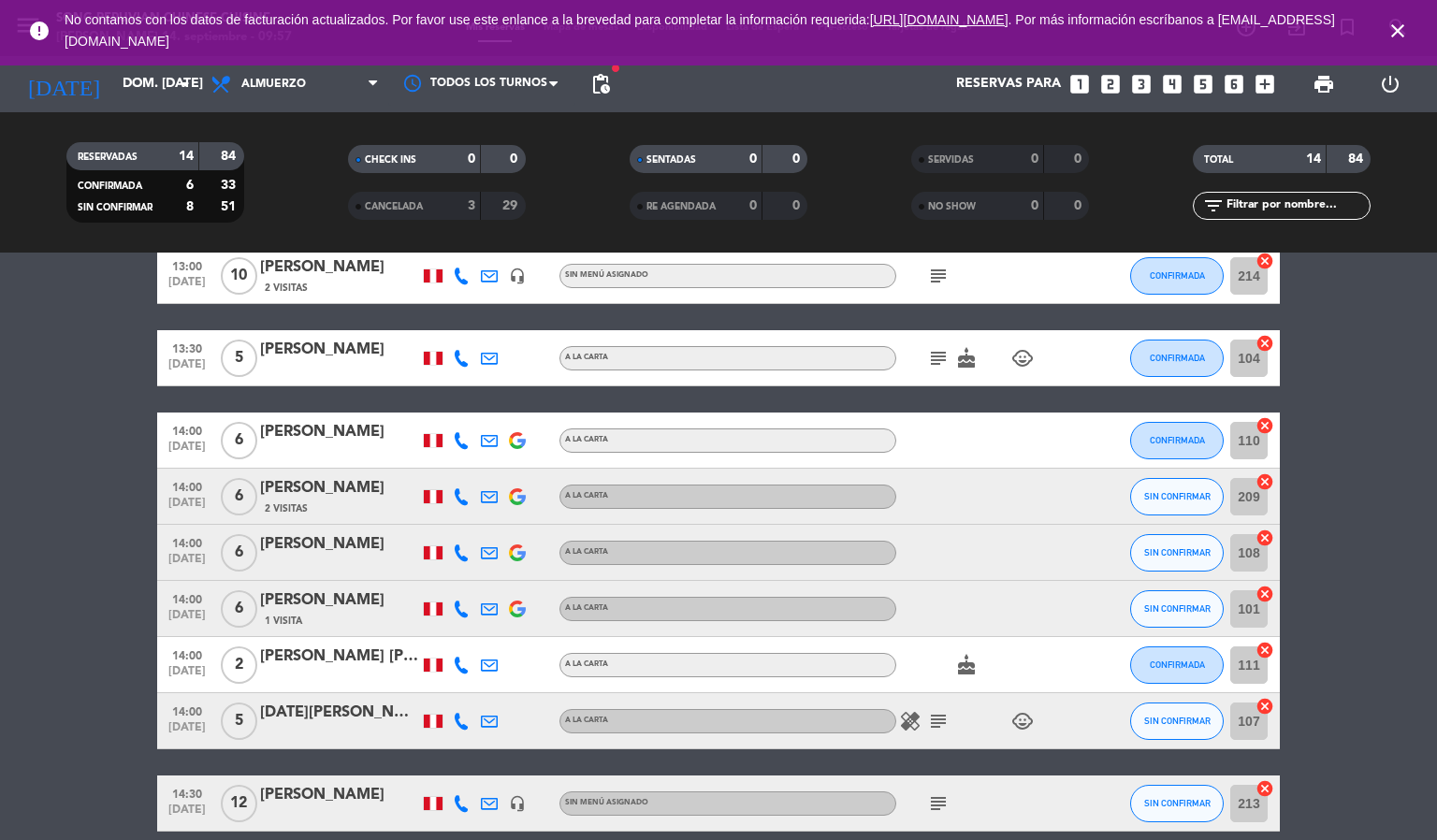
scroll to position [420, 0]
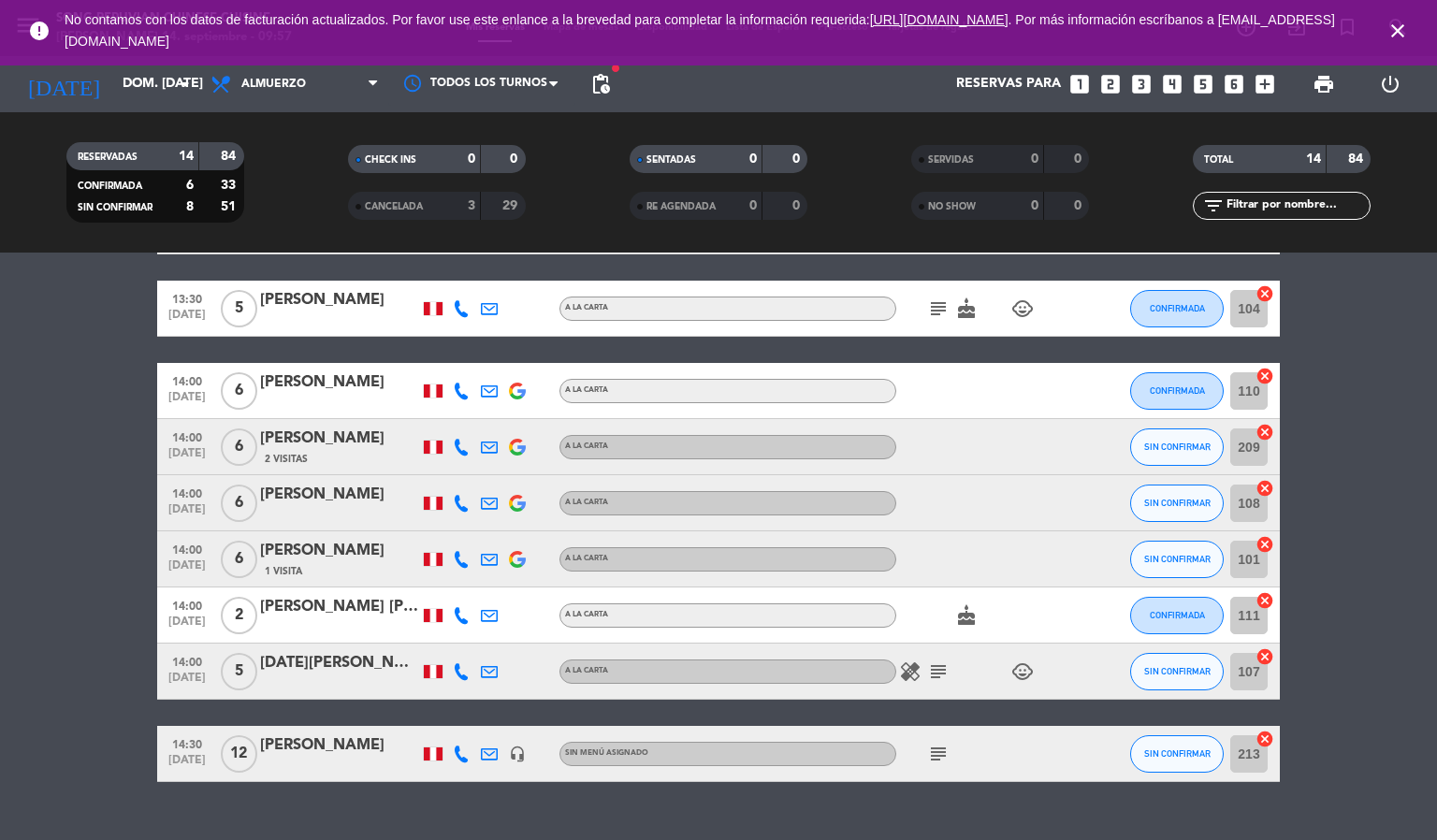
click at [461, 440] on icon at bounding box center [461, 447] width 17 height 17
click at [463, 499] on icon at bounding box center [461, 502] width 17 height 17
click at [459, 551] on icon at bounding box center [461, 558] width 17 height 17
click at [1404, 31] on icon "close" at bounding box center [1397, 30] width 22 height 22
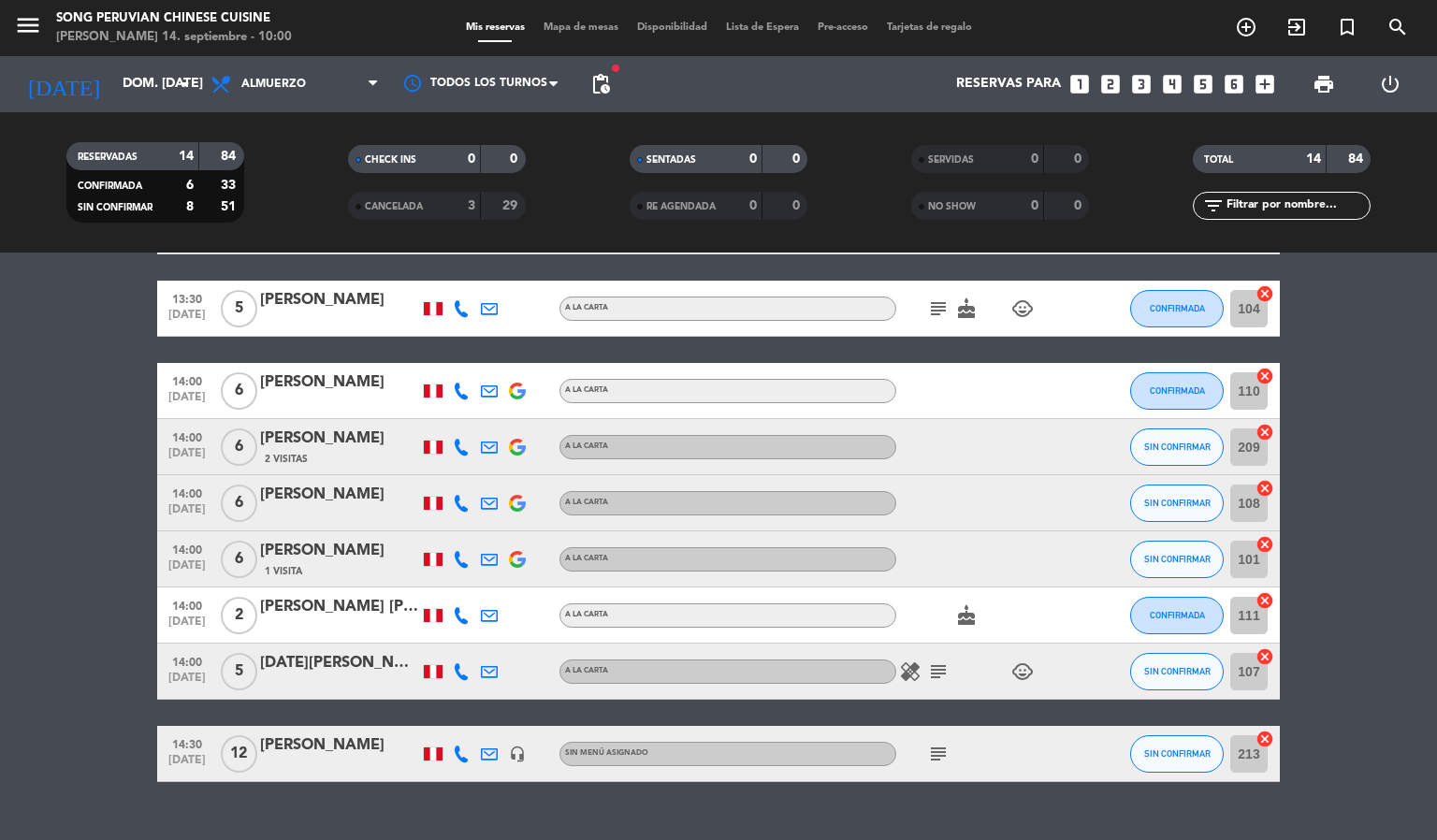
click at [463, 502] on icon at bounding box center [461, 502] width 17 height 17
click at [461, 556] on icon at bounding box center [461, 558] width 17 height 17
click at [464, 664] on icon at bounding box center [461, 671] width 17 height 17
click at [915, 662] on icon "healing" at bounding box center [909, 671] width 22 height 22
click at [933, 664] on icon "subject" at bounding box center [938, 671] width 22 height 22
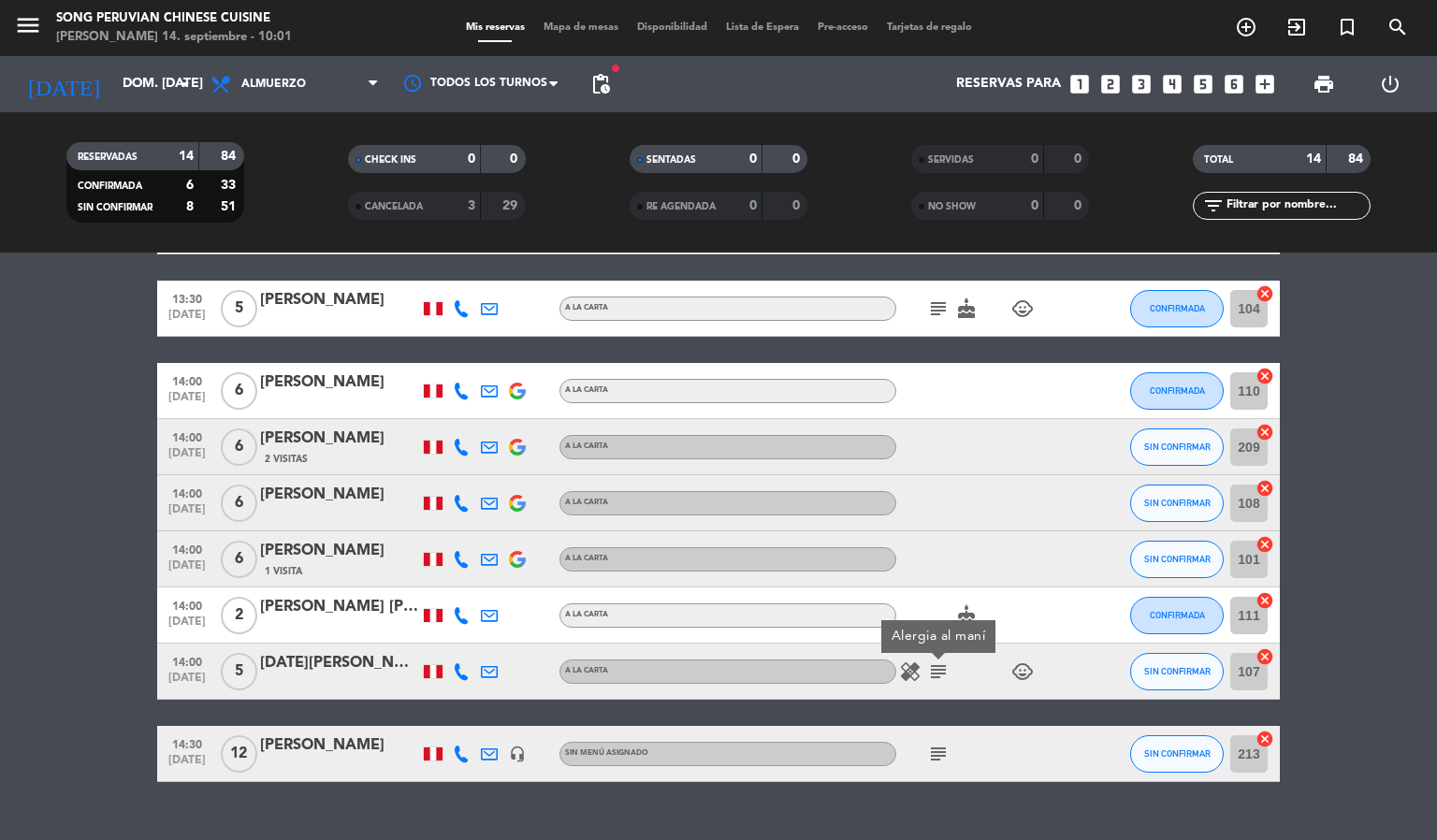
click at [1018, 670] on icon "child_care" at bounding box center [1022, 671] width 22 height 22
click at [902, 671] on icon "healing" at bounding box center [909, 671] width 22 height 22
click at [932, 668] on icon "subject" at bounding box center [938, 671] width 22 height 22
click at [920, 667] on icon "healing" at bounding box center [909, 671] width 22 height 22
click at [936, 667] on icon "subject" at bounding box center [938, 671] width 22 height 22
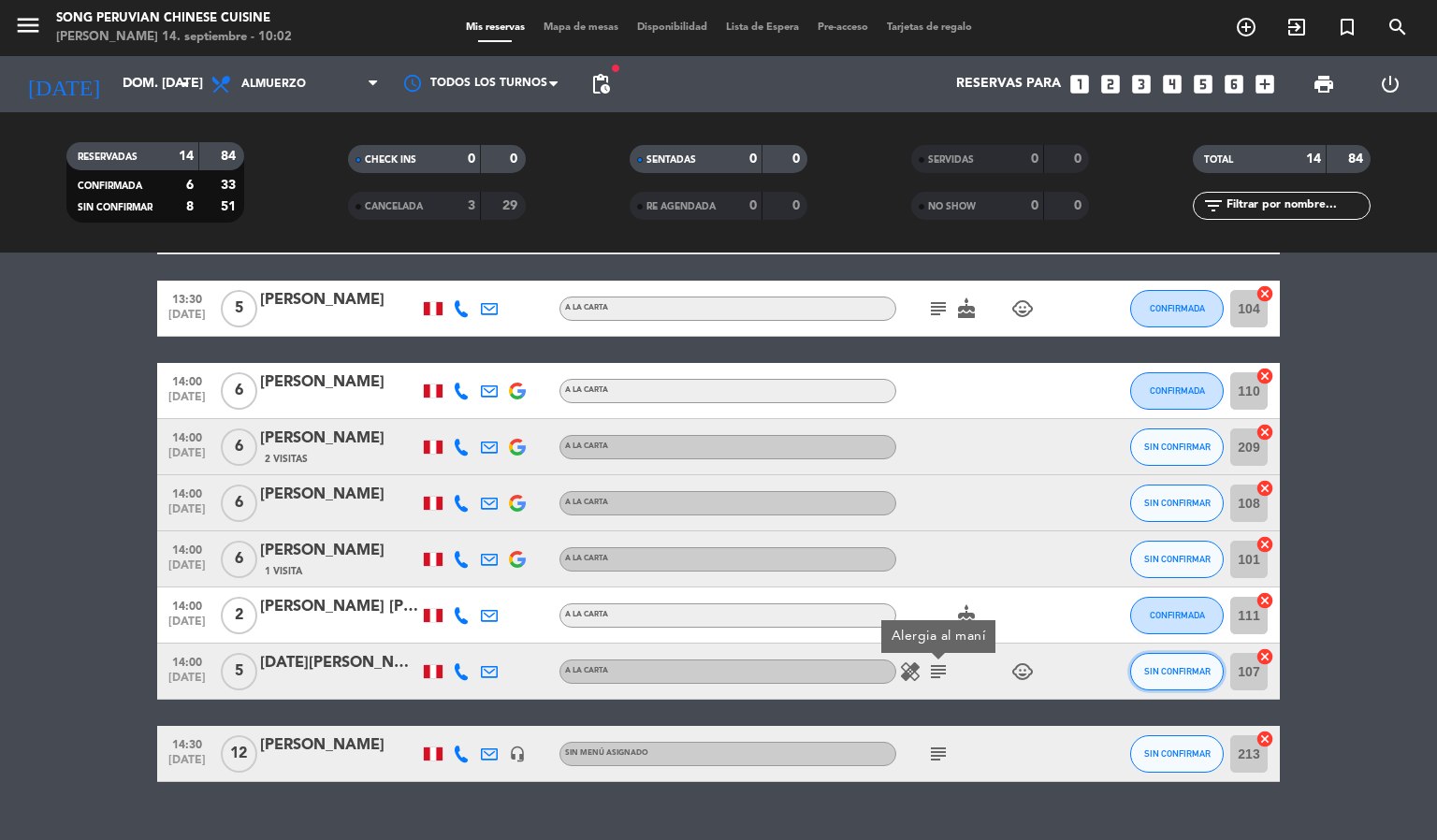
click at [1196, 677] on button "SIN CONFIRMAR" at bounding box center [1177, 671] width 93 height 38
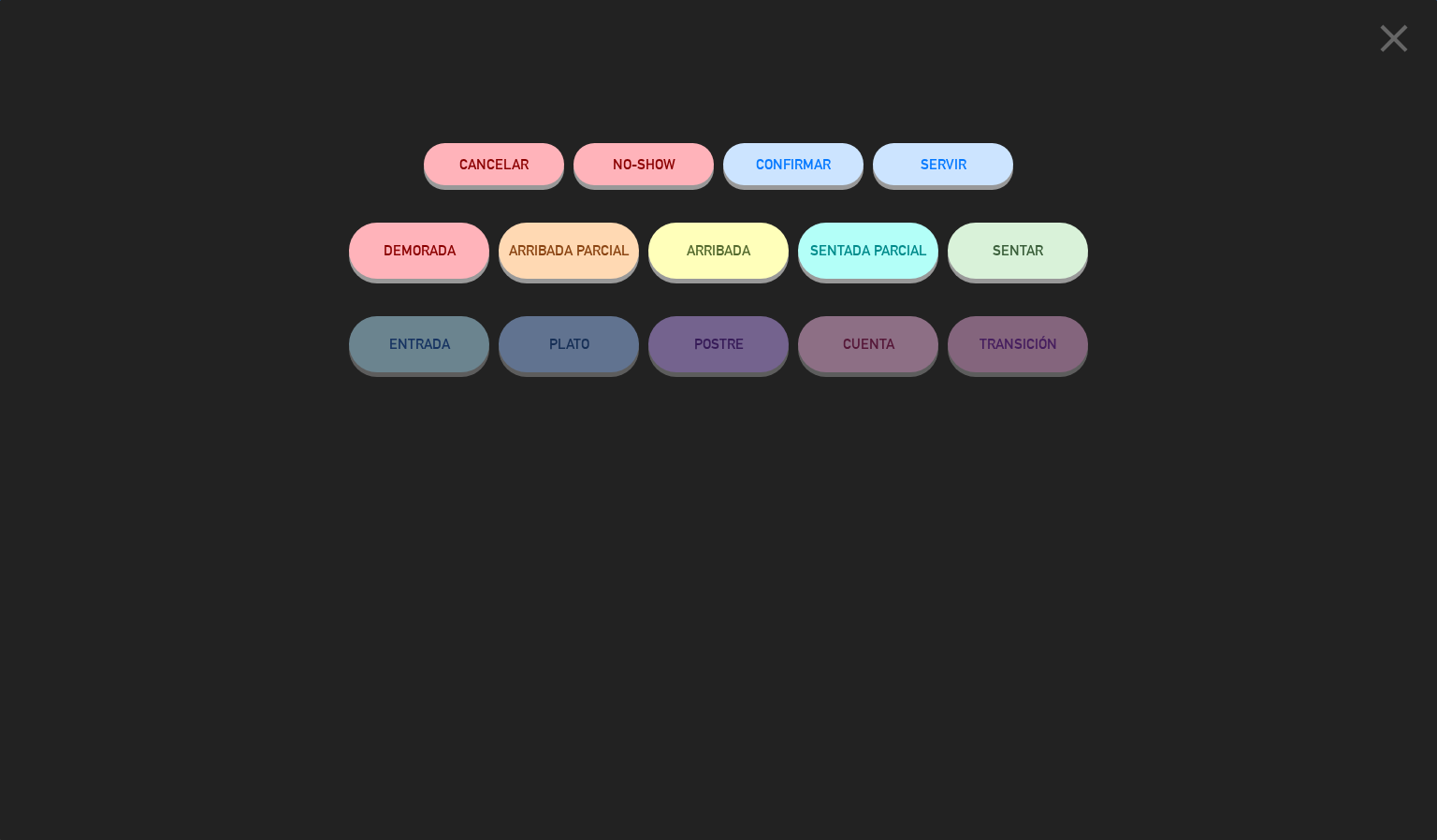
click at [769, 138] on div "Cancelar NO-SHOW CONFIRMAR SERVIR DEMORADA ARRIBADA PARCIAL ARRIBADA SENTADA PA…" at bounding box center [719, 485] width 766 height 710
click at [774, 144] on div "CONFIRMAR" at bounding box center [793, 183] width 140 height 80
click at [801, 166] on span "CONFIRMAR" at bounding box center [793, 164] width 75 height 16
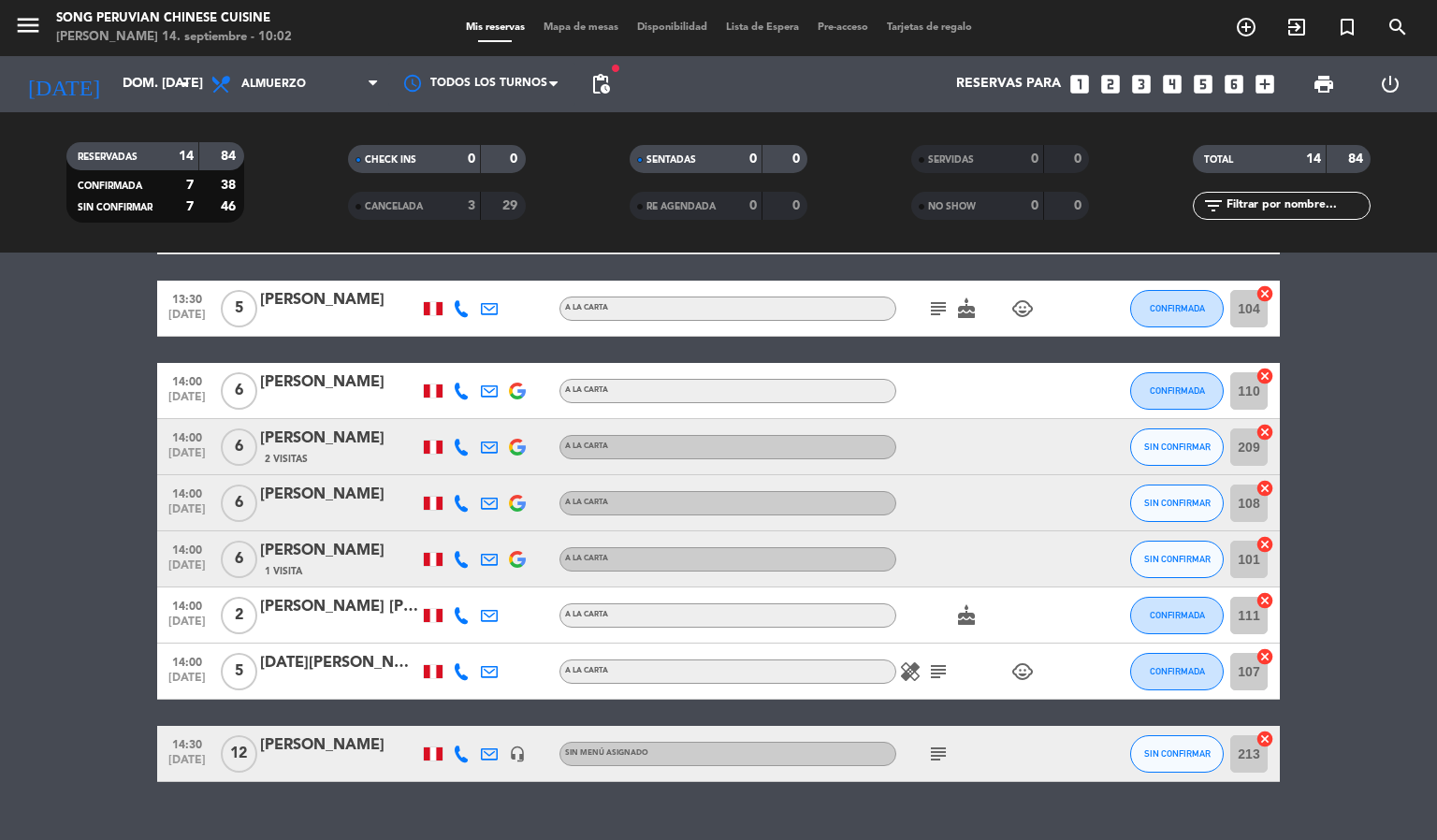
click at [453, 753] on icon at bounding box center [461, 753] width 17 height 17
click at [935, 765] on div "subject" at bounding box center [979, 753] width 168 height 55
click at [933, 756] on icon "subject" at bounding box center [938, 753] width 22 height 22
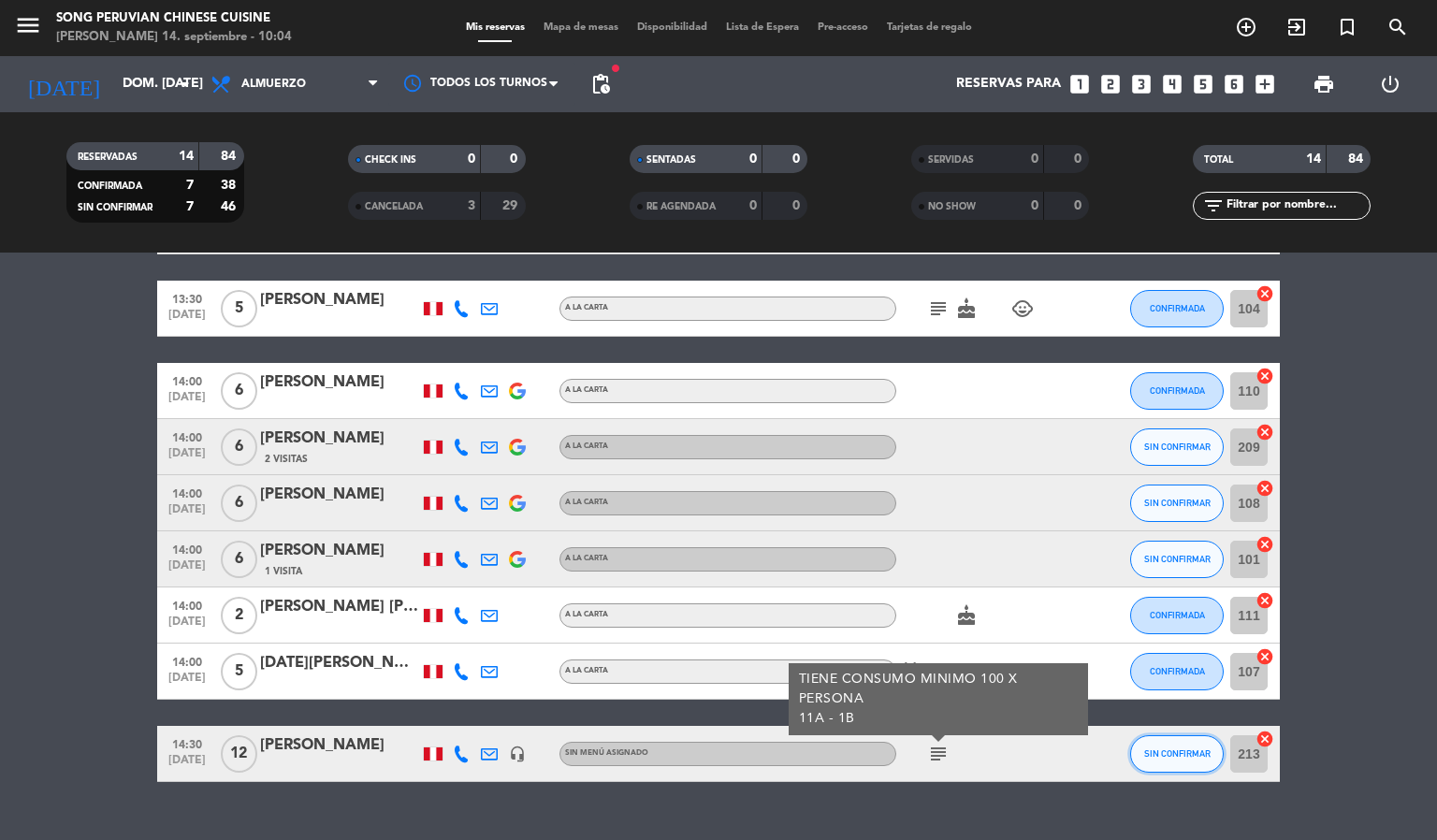
click at [1181, 758] on button "SIN CONFIRMAR" at bounding box center [1177, 754] width 93 height 38
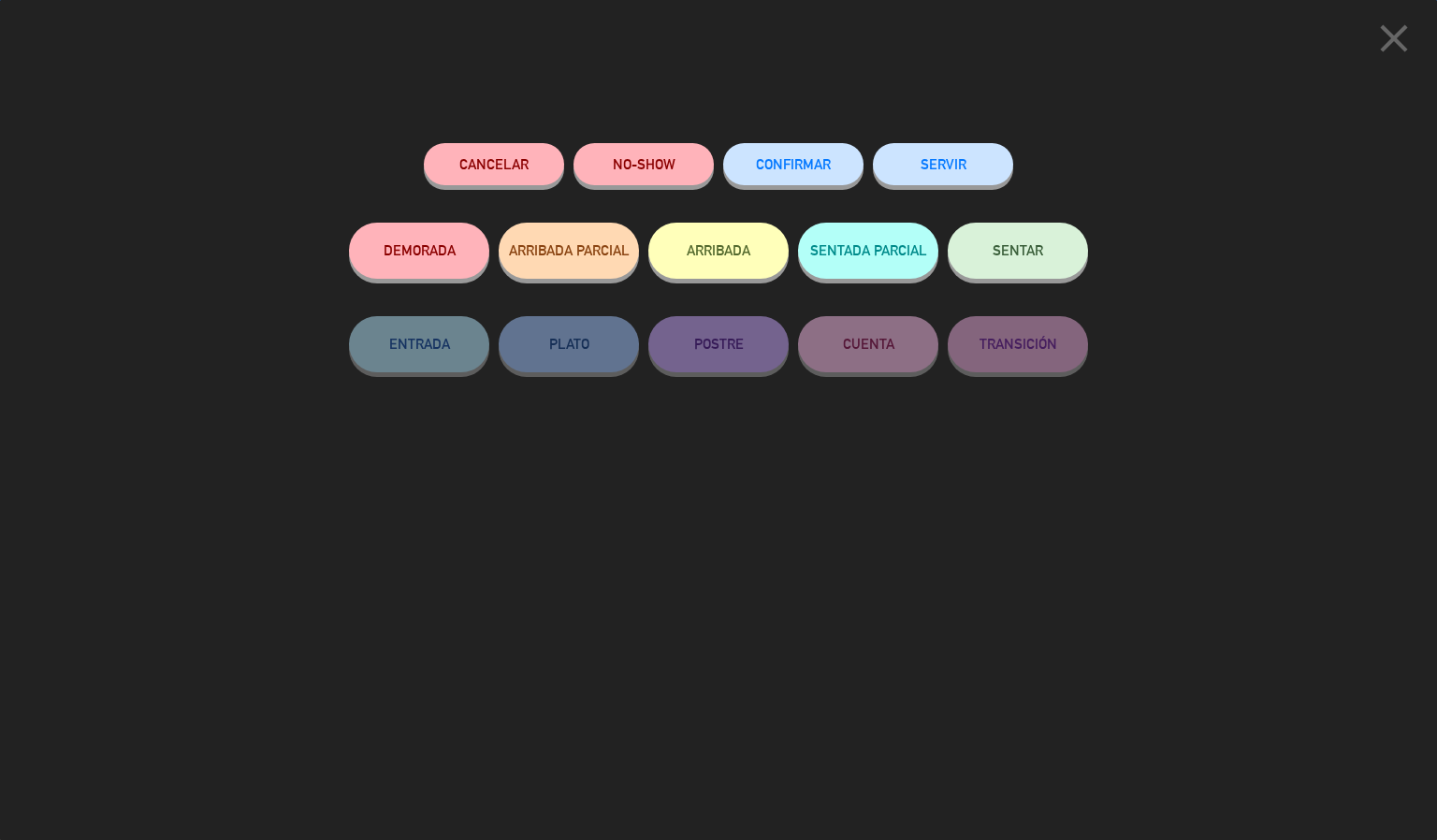
click at [794, 160] on span "CONFIRMAR" at bounding box center [793, 164] width 75 height 16
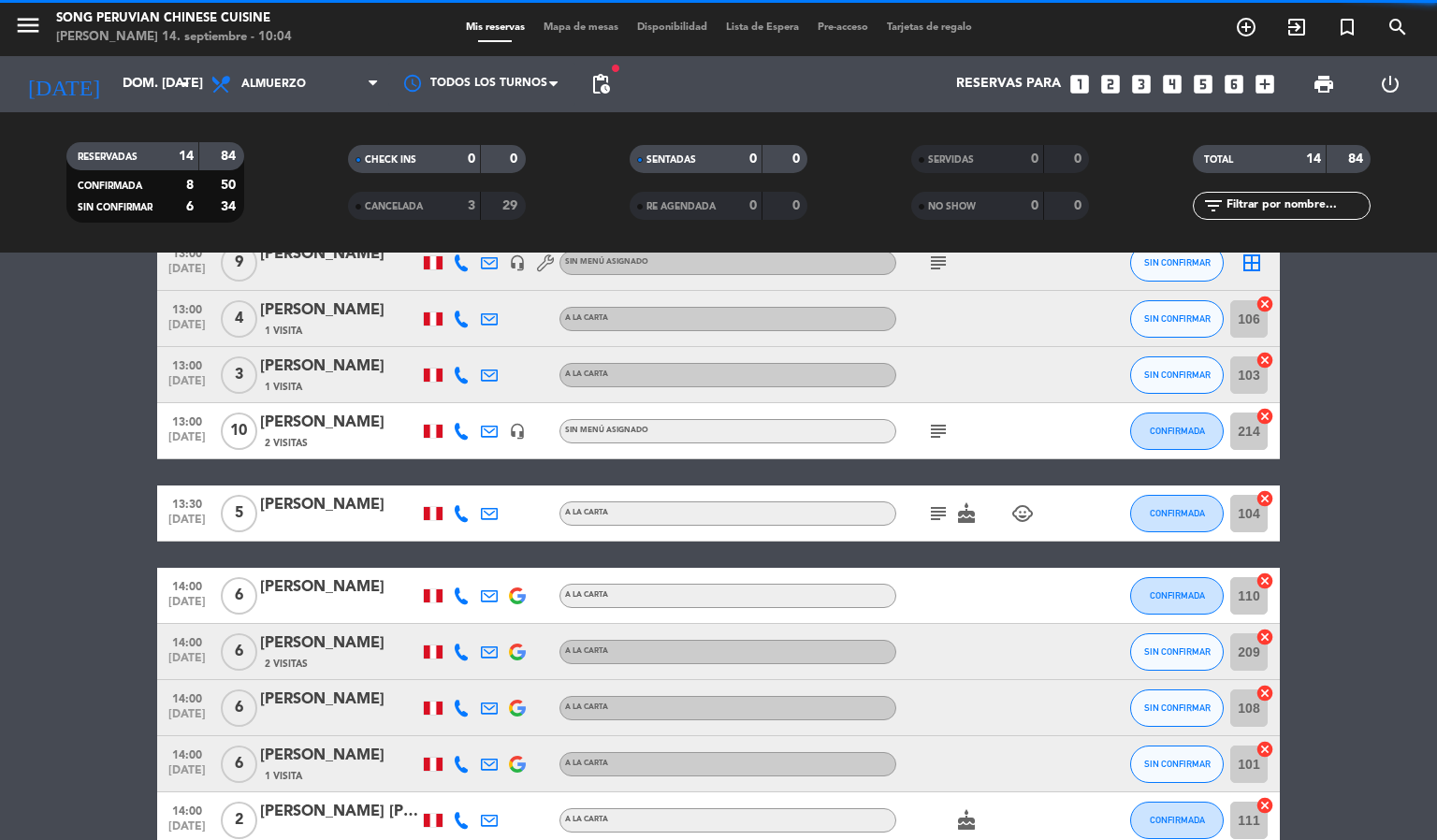
scroll to position [0, 0]
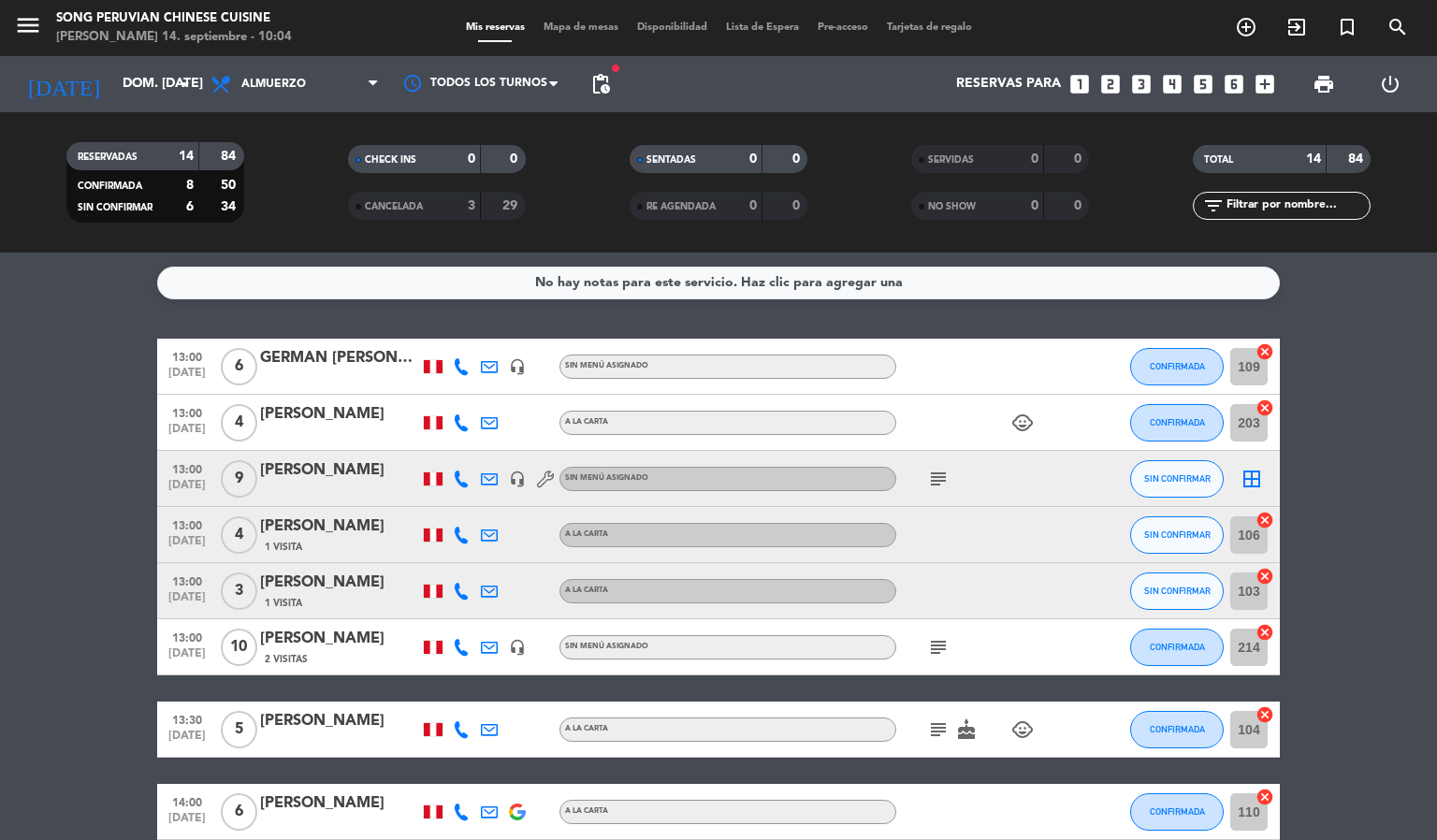
click at [547, 472] on icon at bounding box center [545, 478] width 17 height 17
click at [924, 484] on span "subject" at bounding box center [938, 478] width 28 height 22
click at [935, 481] on icon "subject" at bounding box center [938, 478] width 22 height 22
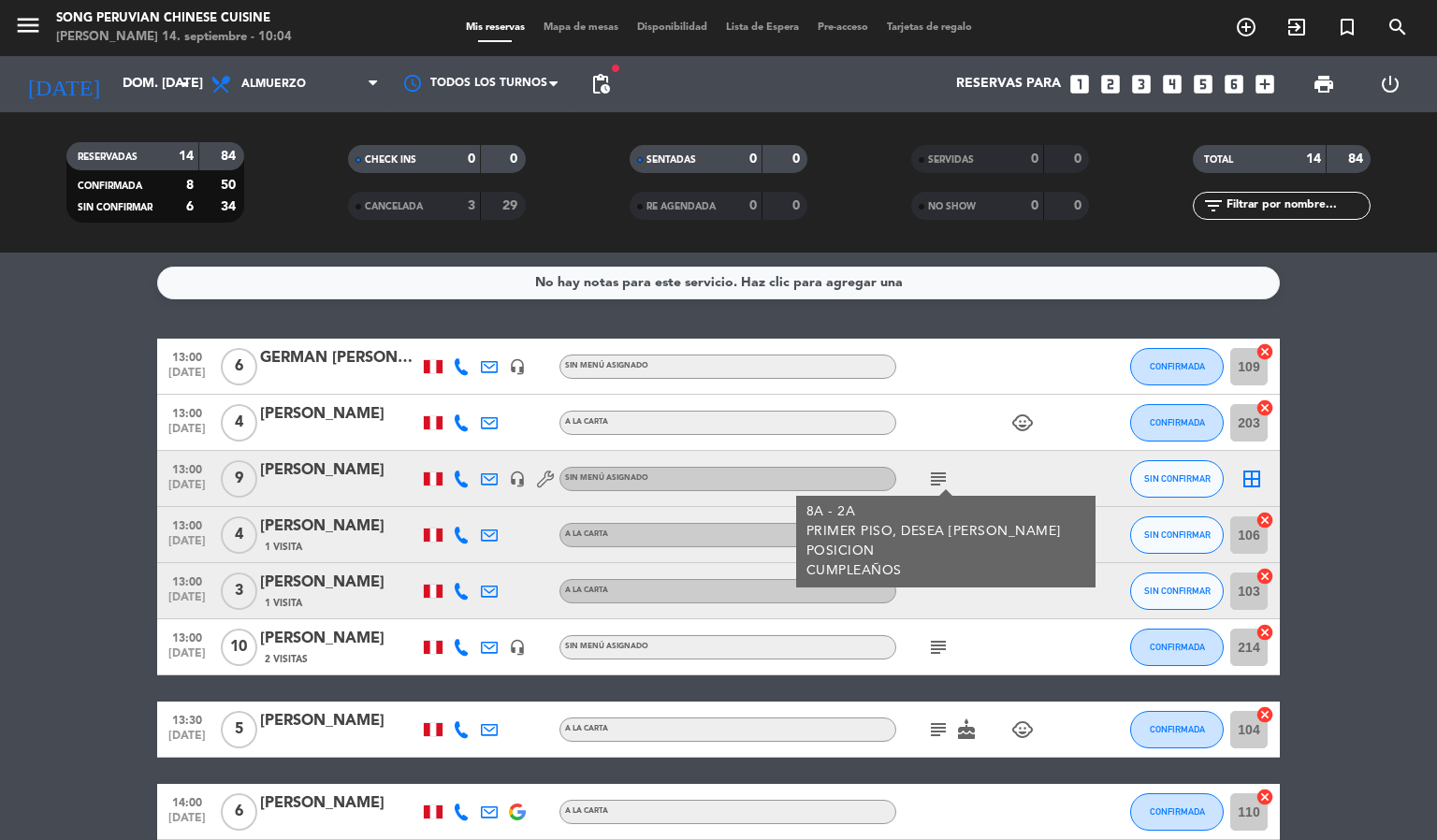
click at [935, 480] on icon "subject" at bounding box center [938, 478] width 22 height 22
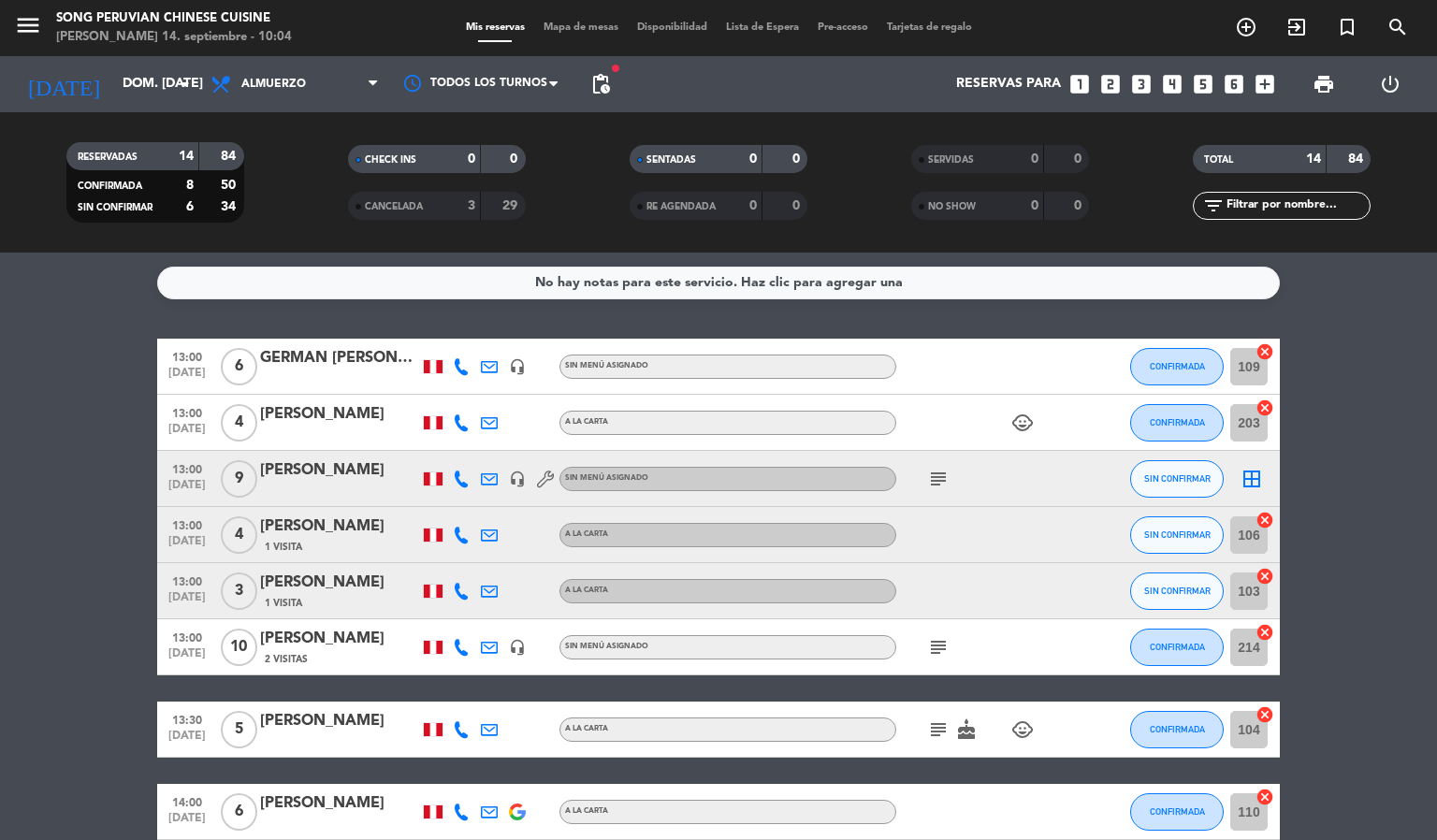
click at [464, 475] on icon at bounding box center [461, 478] width 17 height 17
click at [935, 480] on icon "subject" at bounding box center [938, 478] width 22 height 22
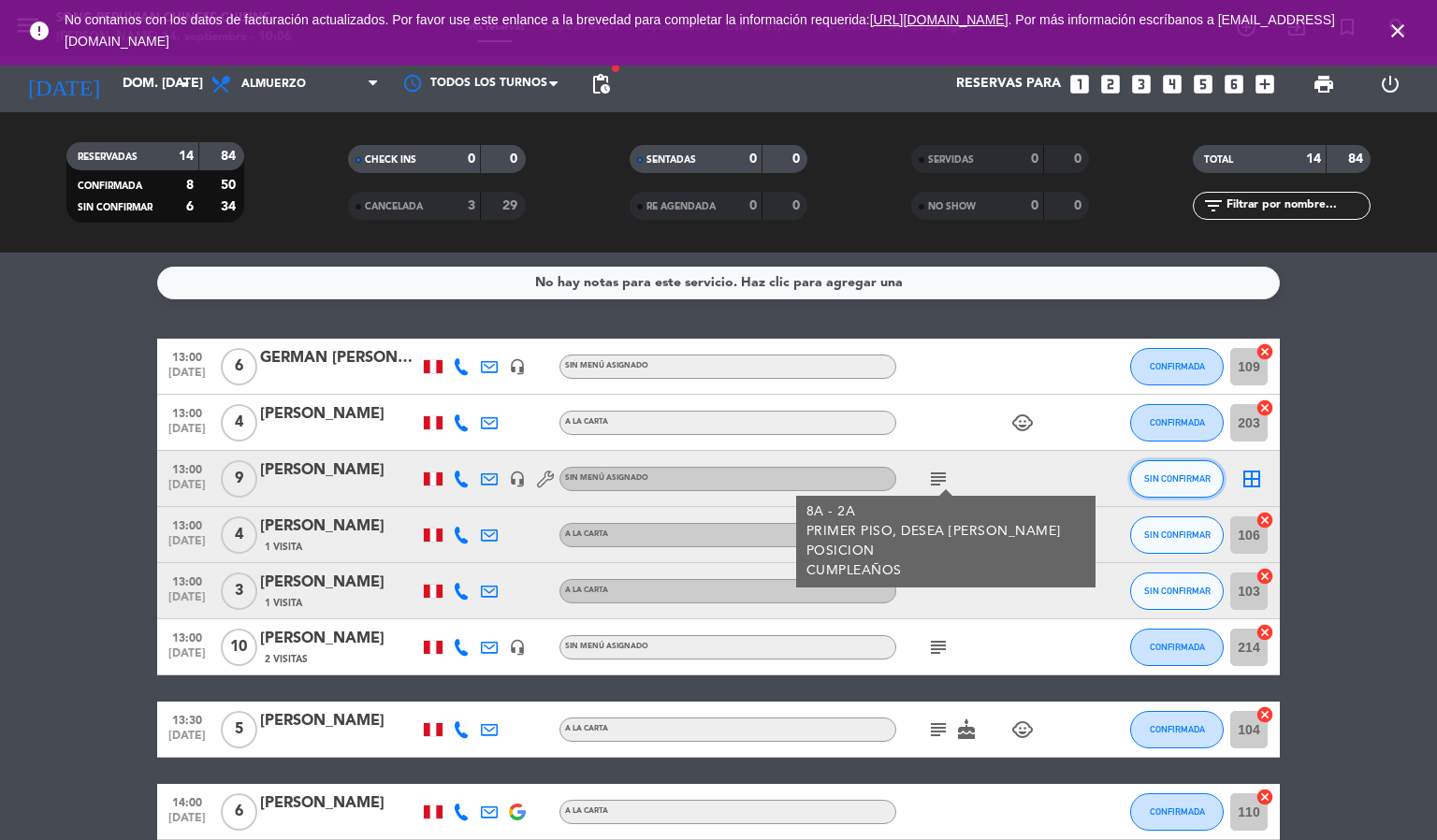
click at [1174, 473] on span "SIN CONFIRMAR" at bounding box center [1177, 478] width 66 height 11
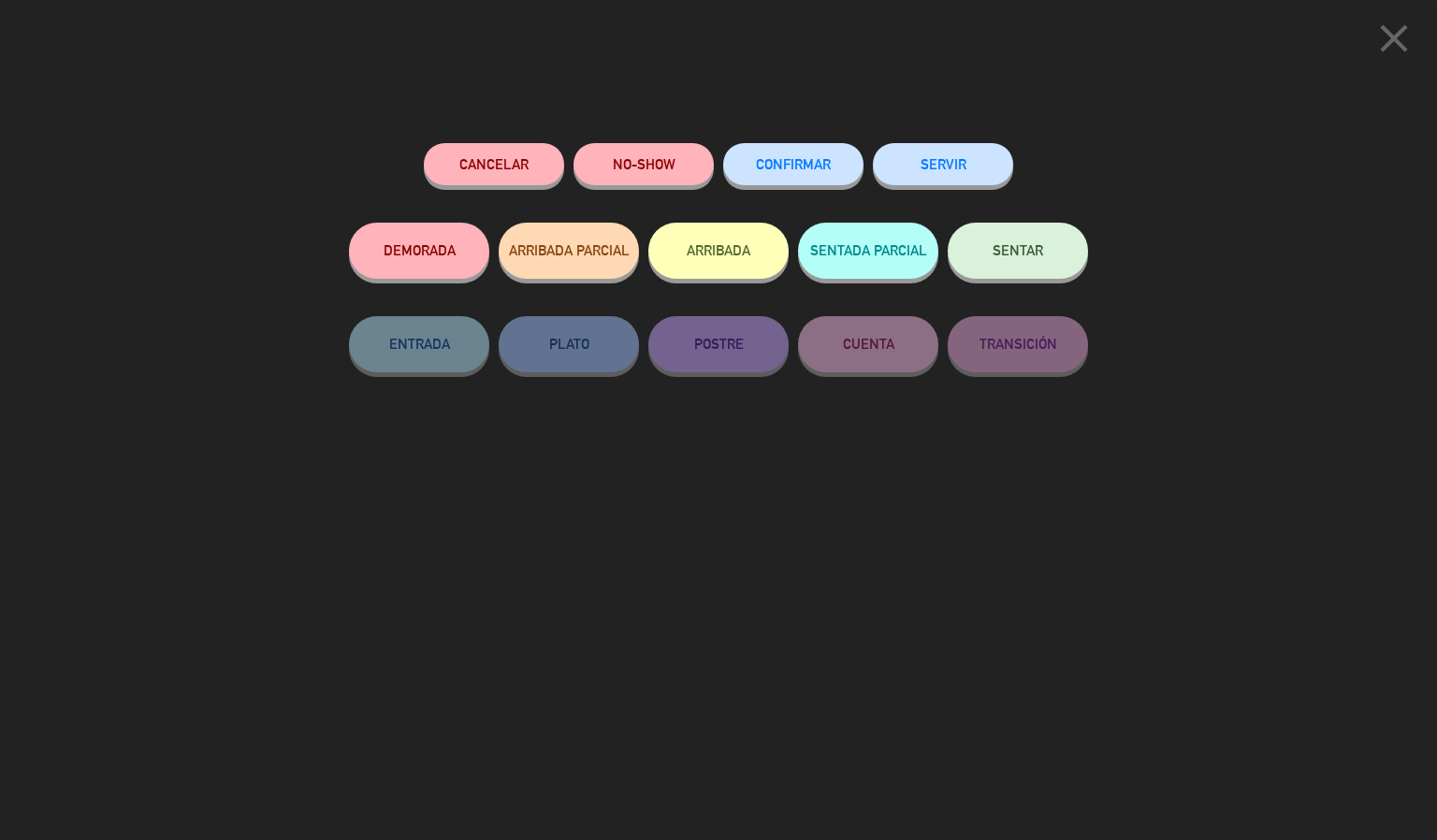
click at [798, 163] on span "CONFIRMAR" at bounding box center [793, 164] width 75 height 16
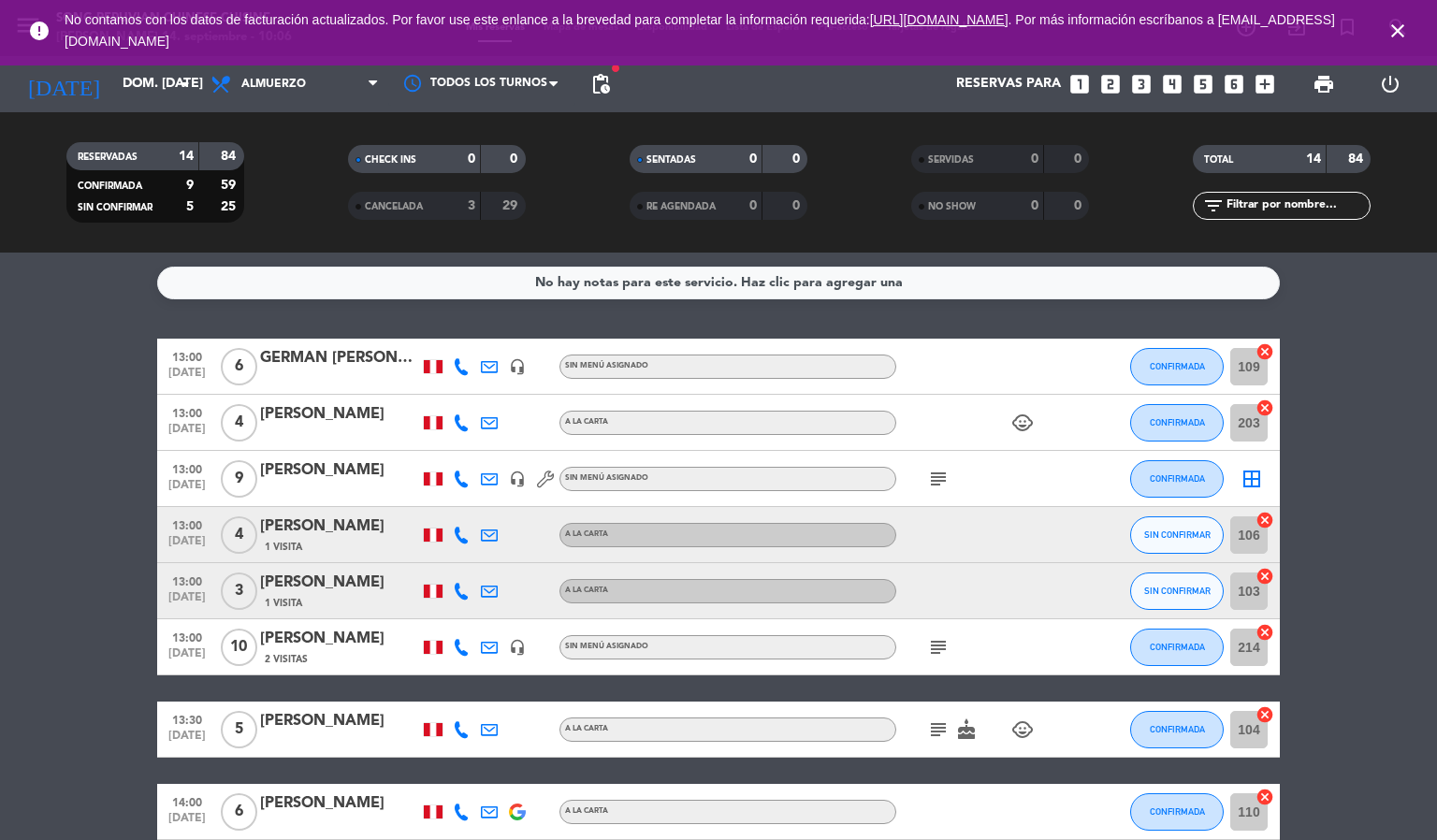
click at [1395, 28] on icon "close" at bounding box center [1397, 30] width 22 height 22
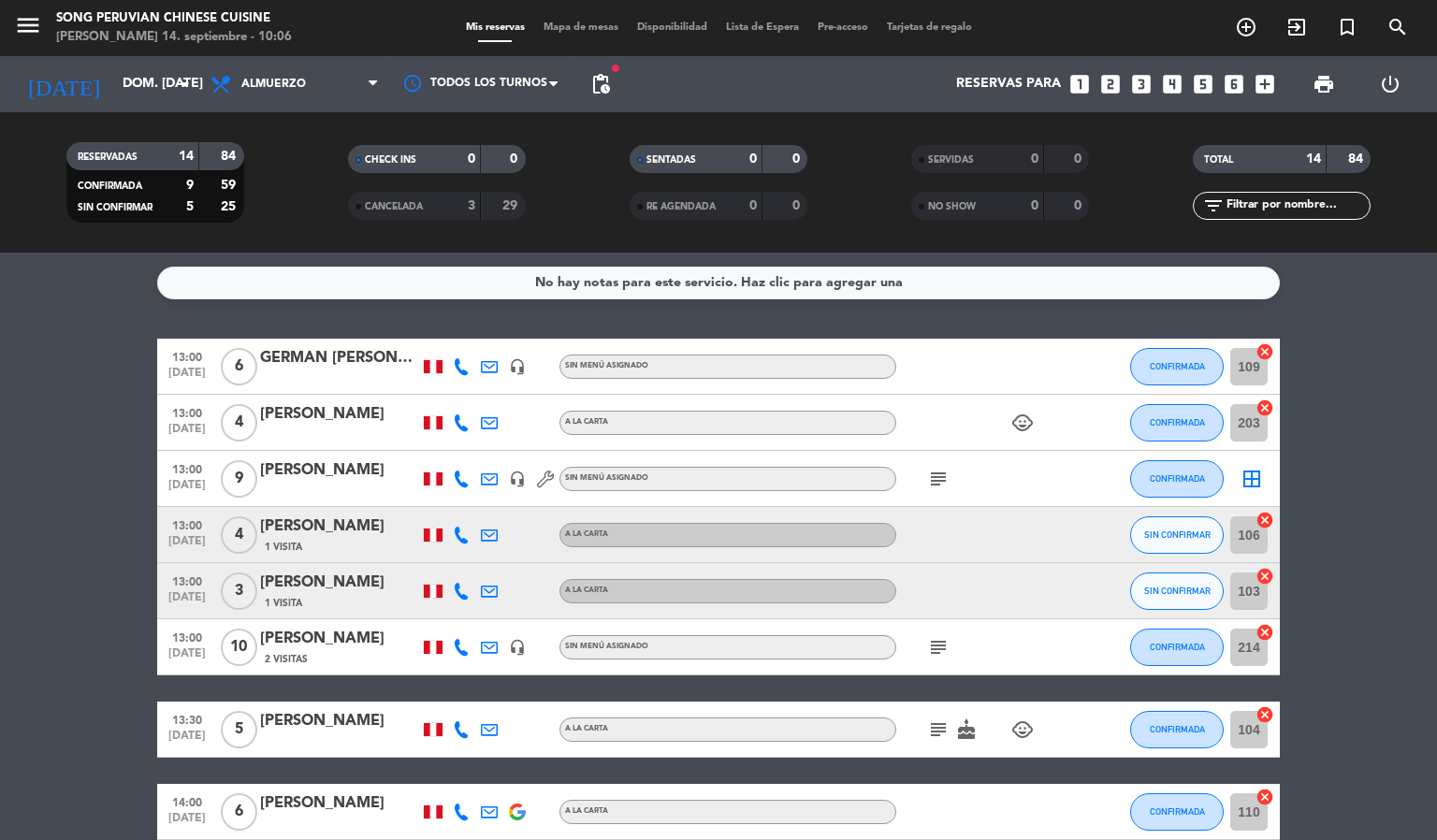
click at [576, 19] on div "Mis reservas Mapa de mesas Disponibilidad Lista de Espera Pre-acceso Tarjetas d…" at bounding box center [719, 27] width 525 height 17
click at [585, 22] on span "Mapa de mesas" at bounding box center [581, 27] width 93 height 11
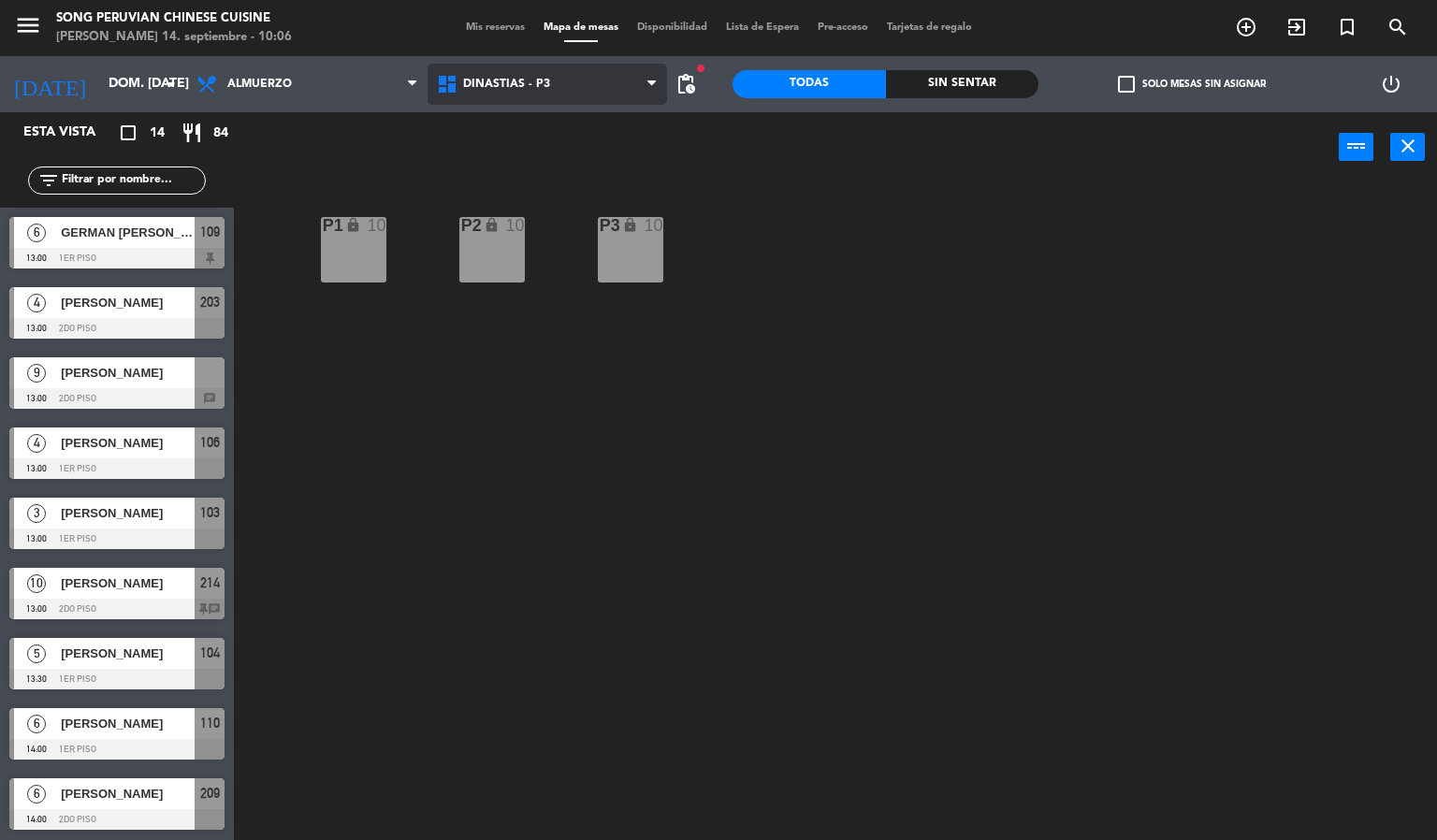
click at [541, 87] on span "DINASTIAS - P3" at bounding box center [507, 84] width 87 height 13
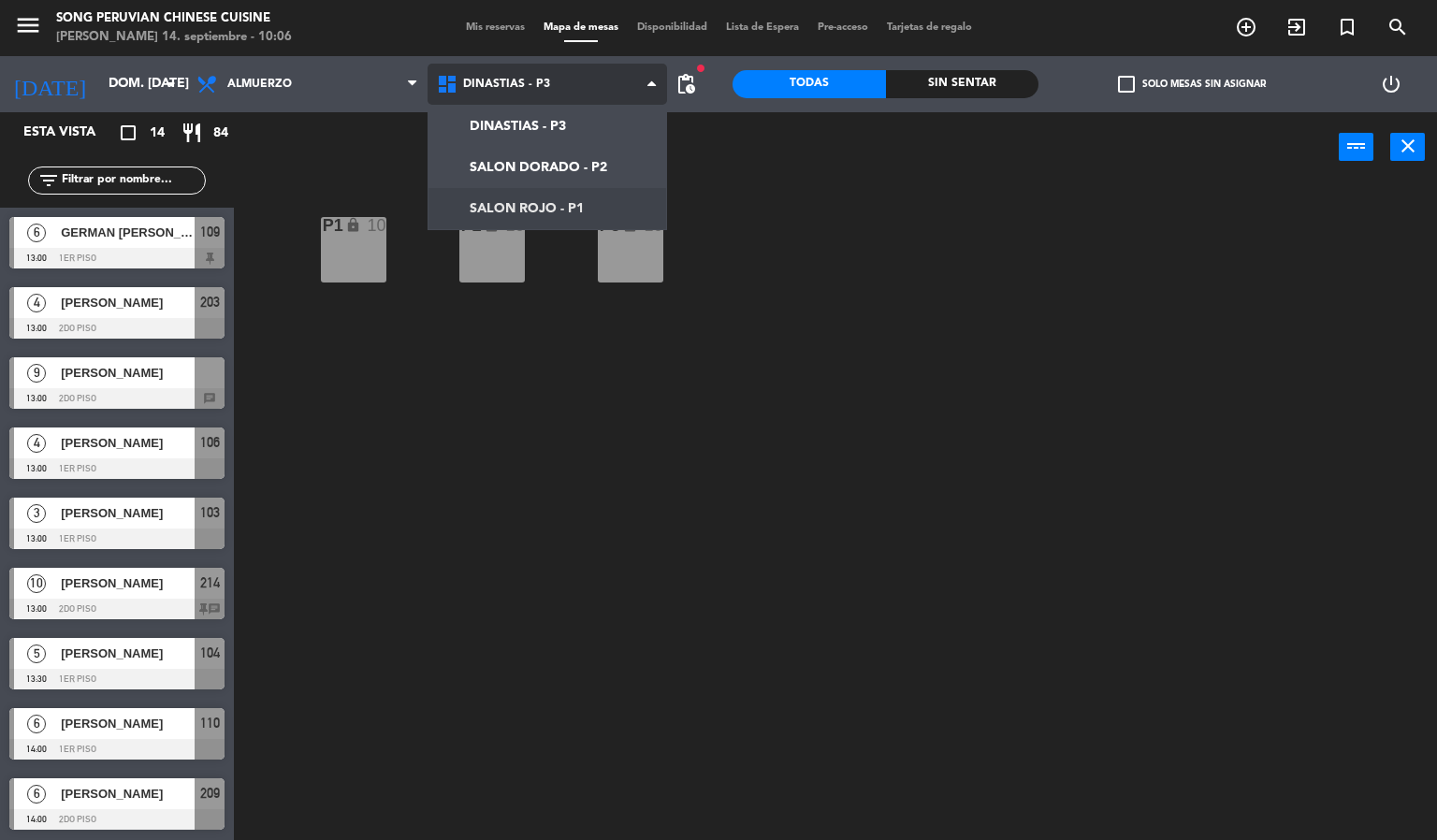
click at [559, 194] on ng-component "menu Song Peruvian Chinese Cuisine [PERSON_NAME] 14. septiembre - 10:06 Mis res…" at bounding box center [718, 420] width 1437 height 840
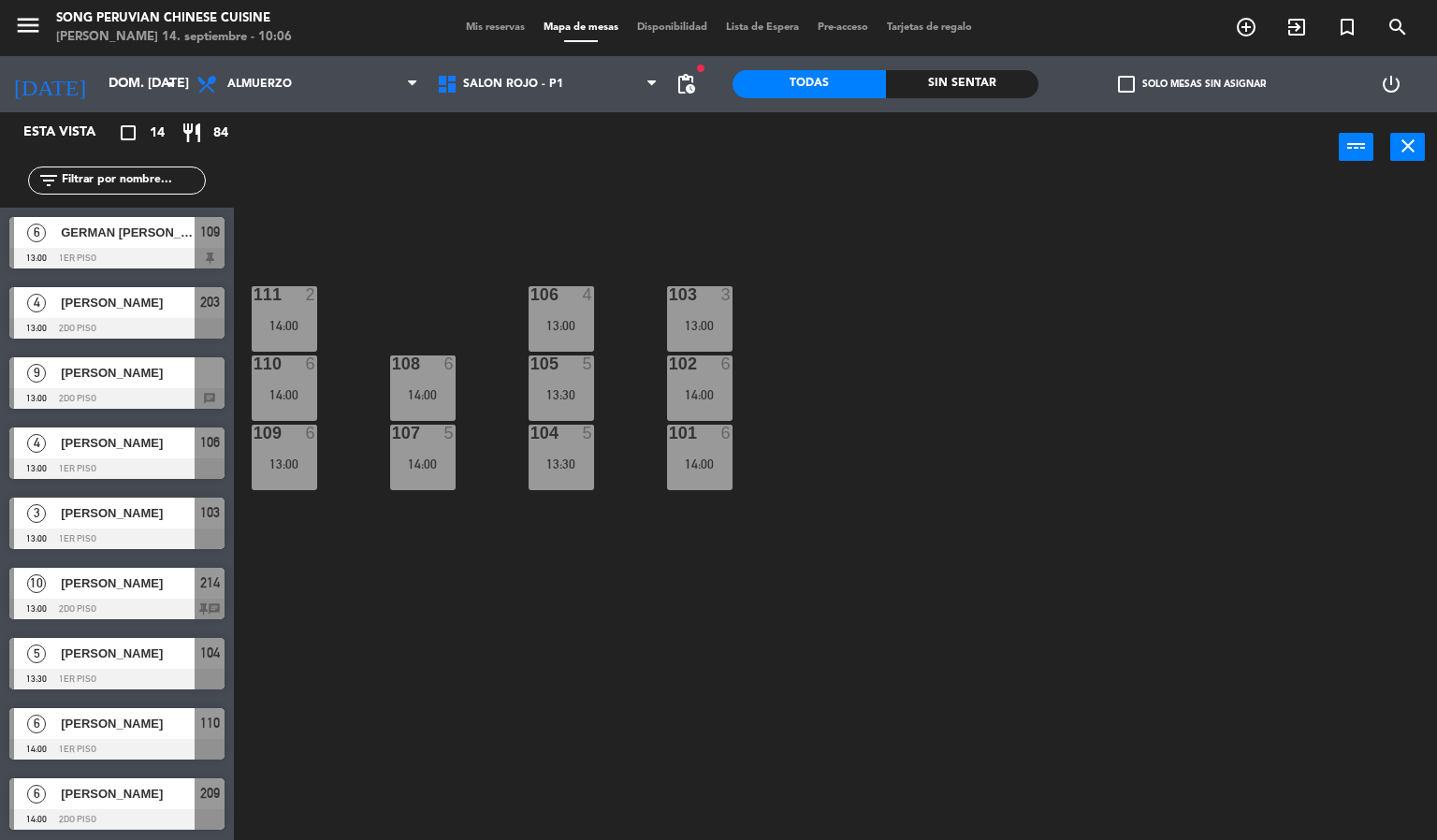
click at [790, 354] on div "103 3 13:00 106 4 13:00 111 2 14:00 102 6 14:00 105 5 13:30 108 6 14:00 110 6 1…" at bounding box center [842, 512] width 1189 height 657
click at [704, 383] on div "102 6 14:00" at bounding box center [699, 387] width 65 height 65
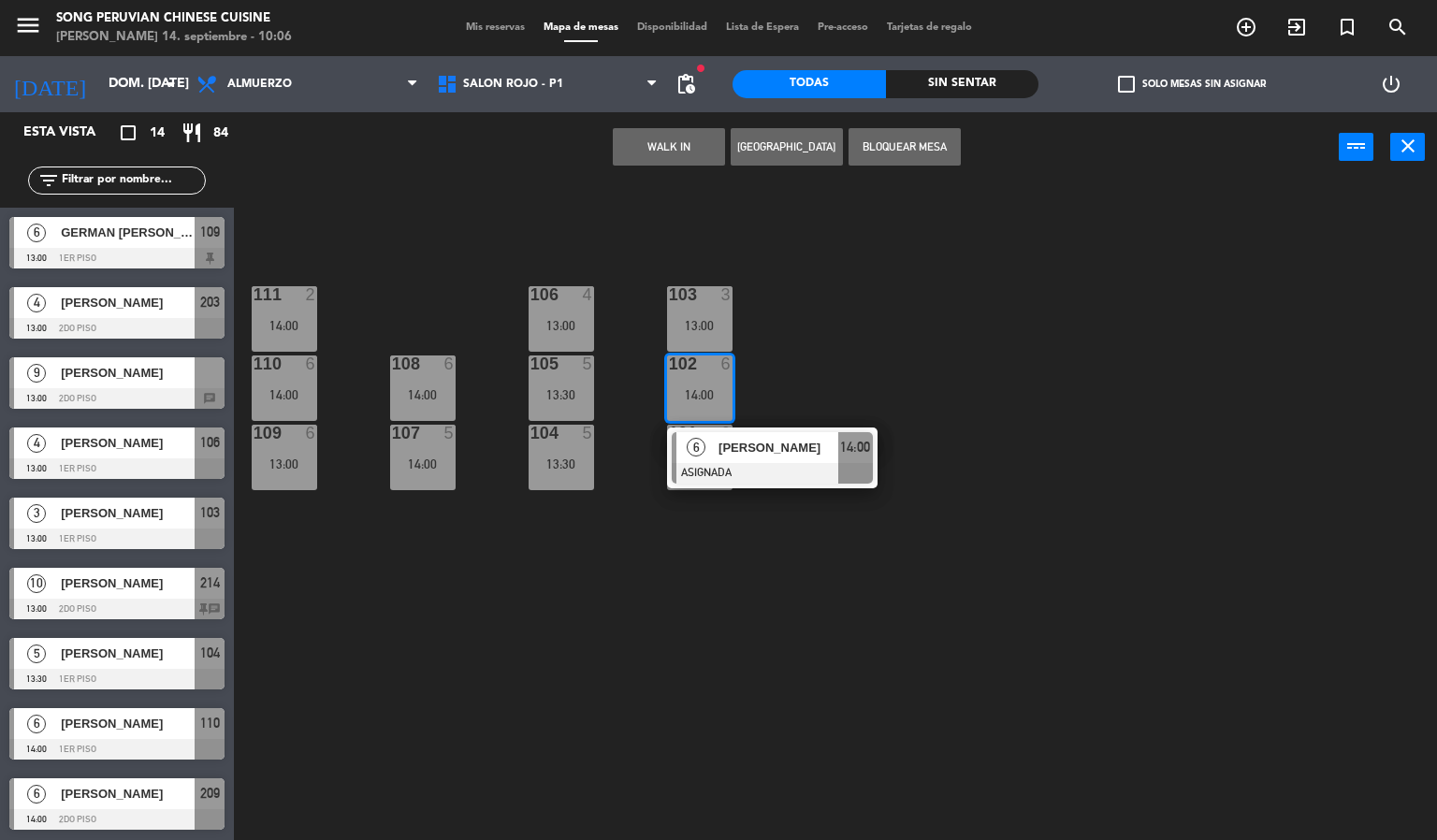
click at [762, 542] on div "103 3 13:00 106 4 13:00 111 2 14:00 102 6 14:00 6 [PERSON_NAME] ASIGNADA 14:00 …" at bounding box center [842, 512] width 1189 height 657
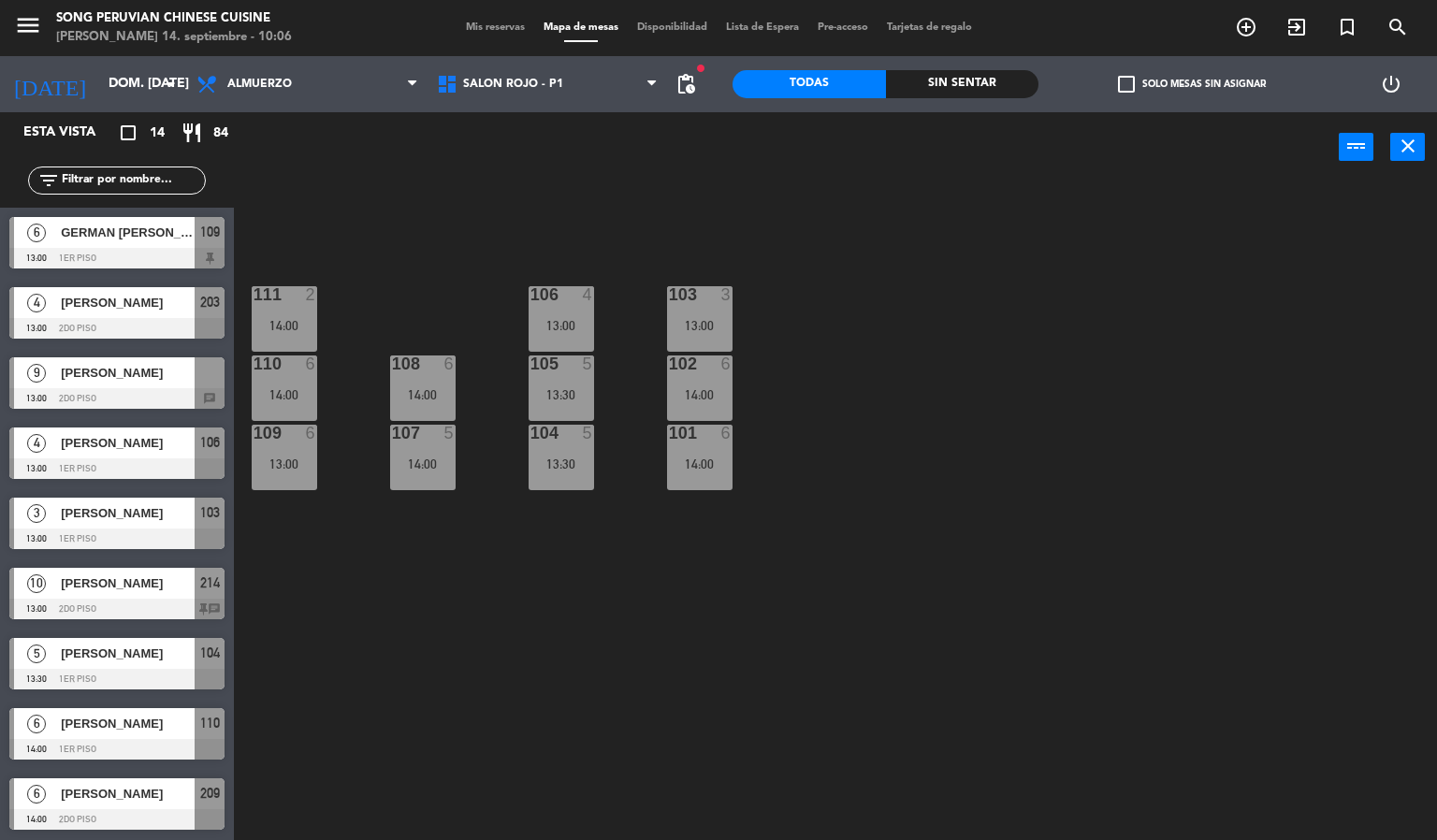
click at [288, 314] on div "111 2 14:00" at bounding box center [284, 319] width 65 height 65
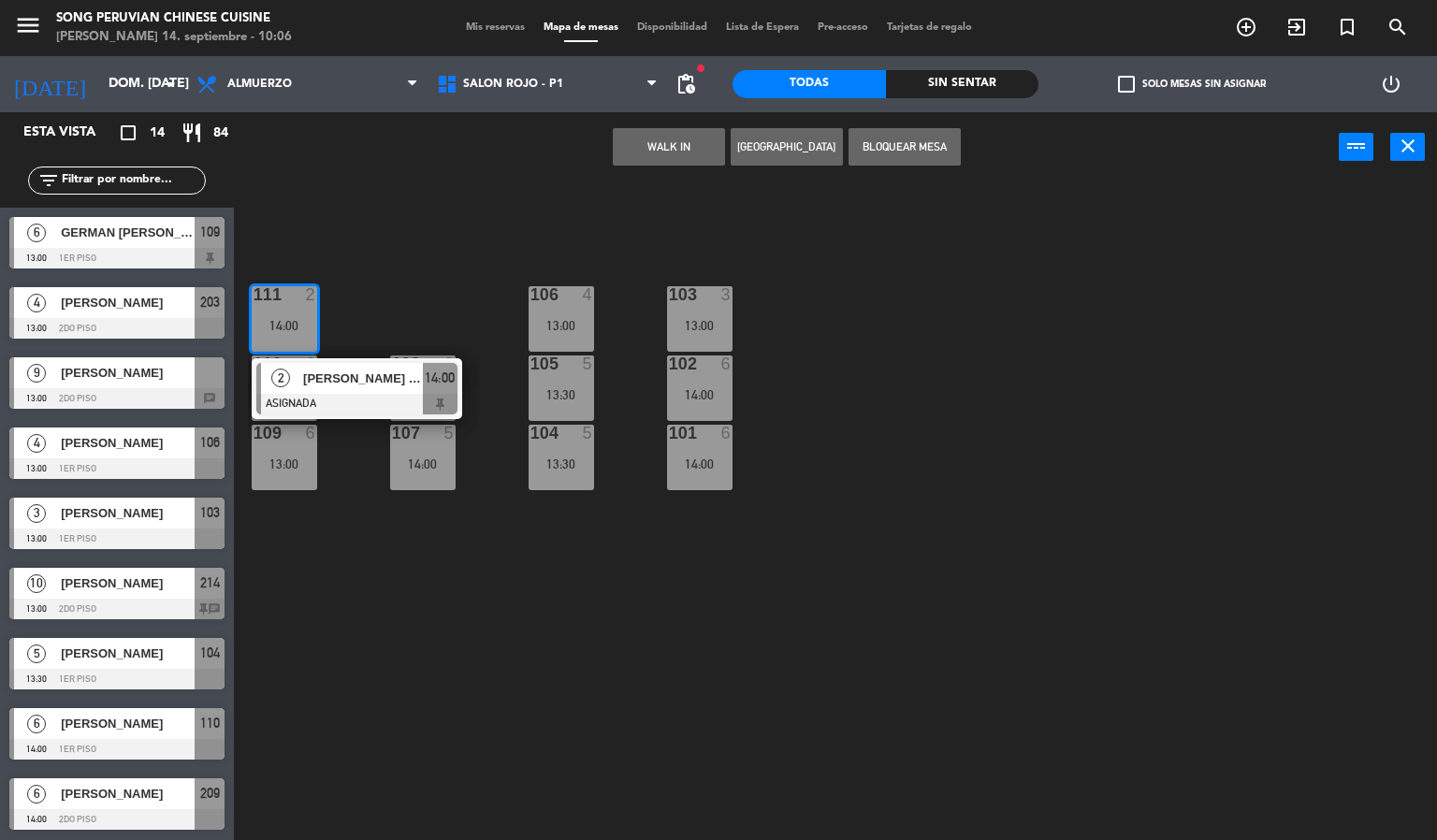
click at [393, 266] on div "103 3 13:00 106 4 13:00 111 2 14:00 2 [PERSON_NAME] [PERSON_NAME] ASIGNADA 14:0…" at bounding box center [842, 512] width 1189 height 657
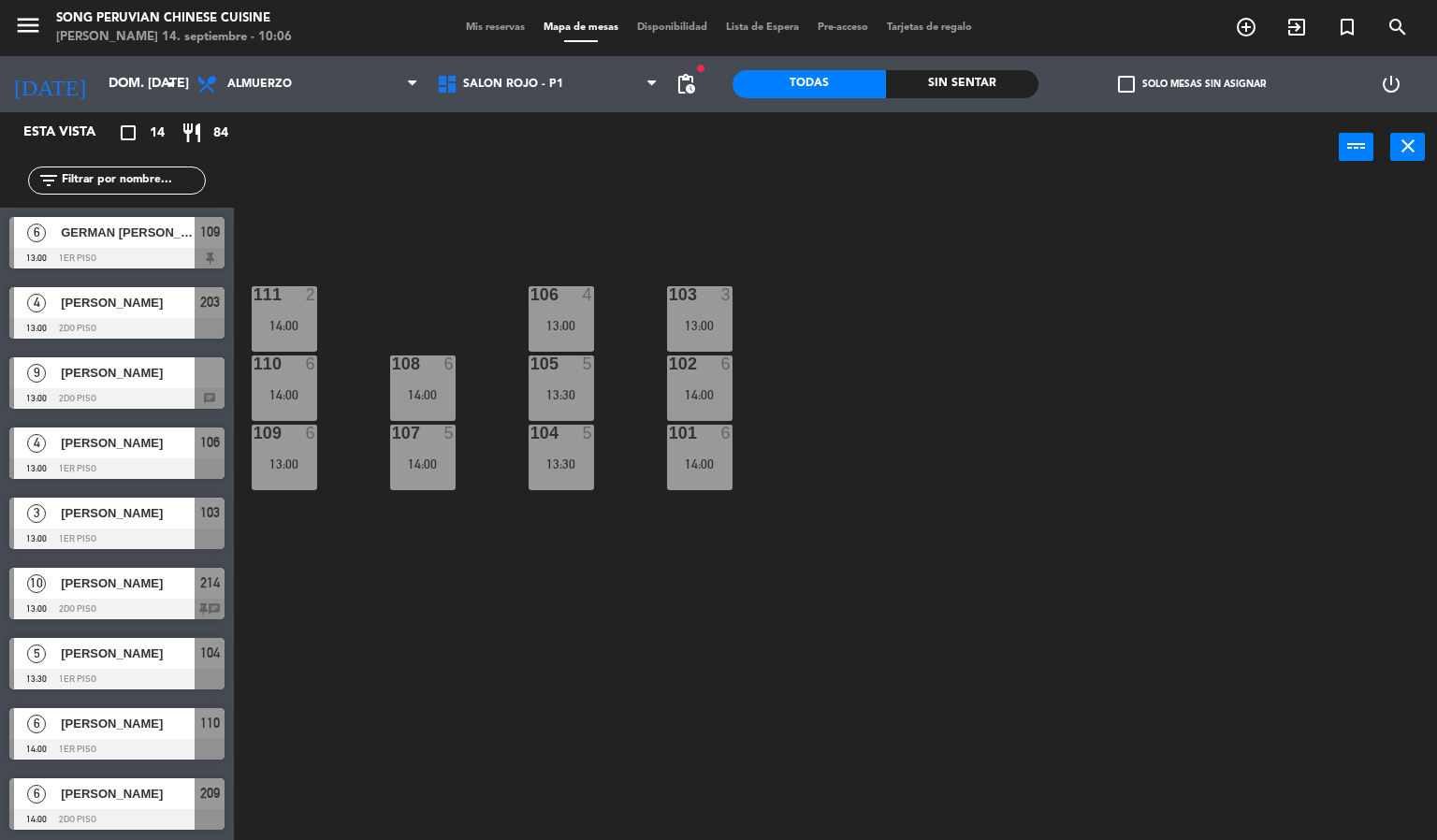
click at [307, 371] on div "6" at bounding box center [312, 363] width 12 height 17
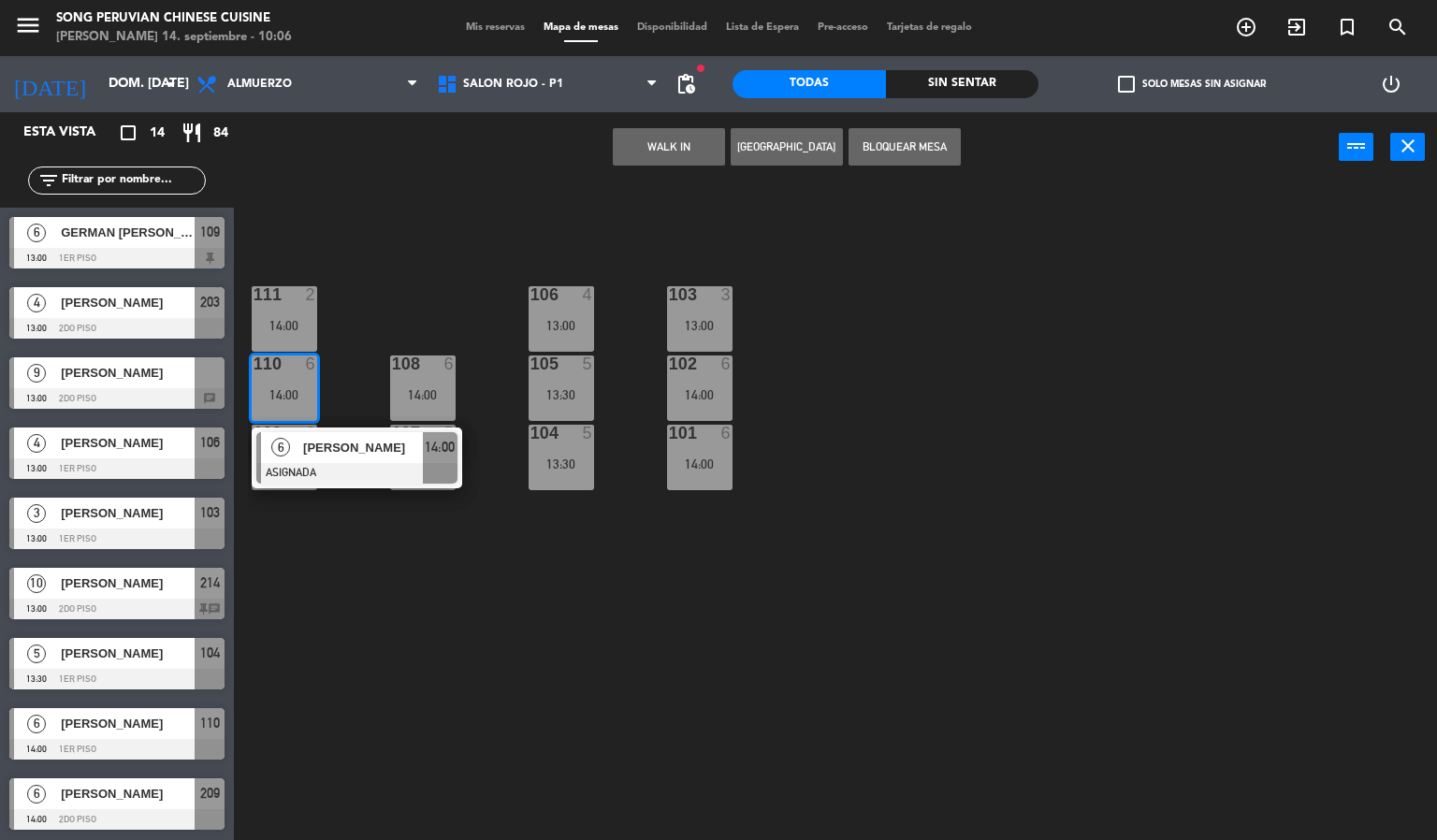
click at [379, 307] on div "103 3 13:00 106 4 13:00 111 2 14:00 102 6 14:00 105 5 13:30 108 6 14:00 110 6 1…" at bounding box center [842, 512] width 1189 height 657
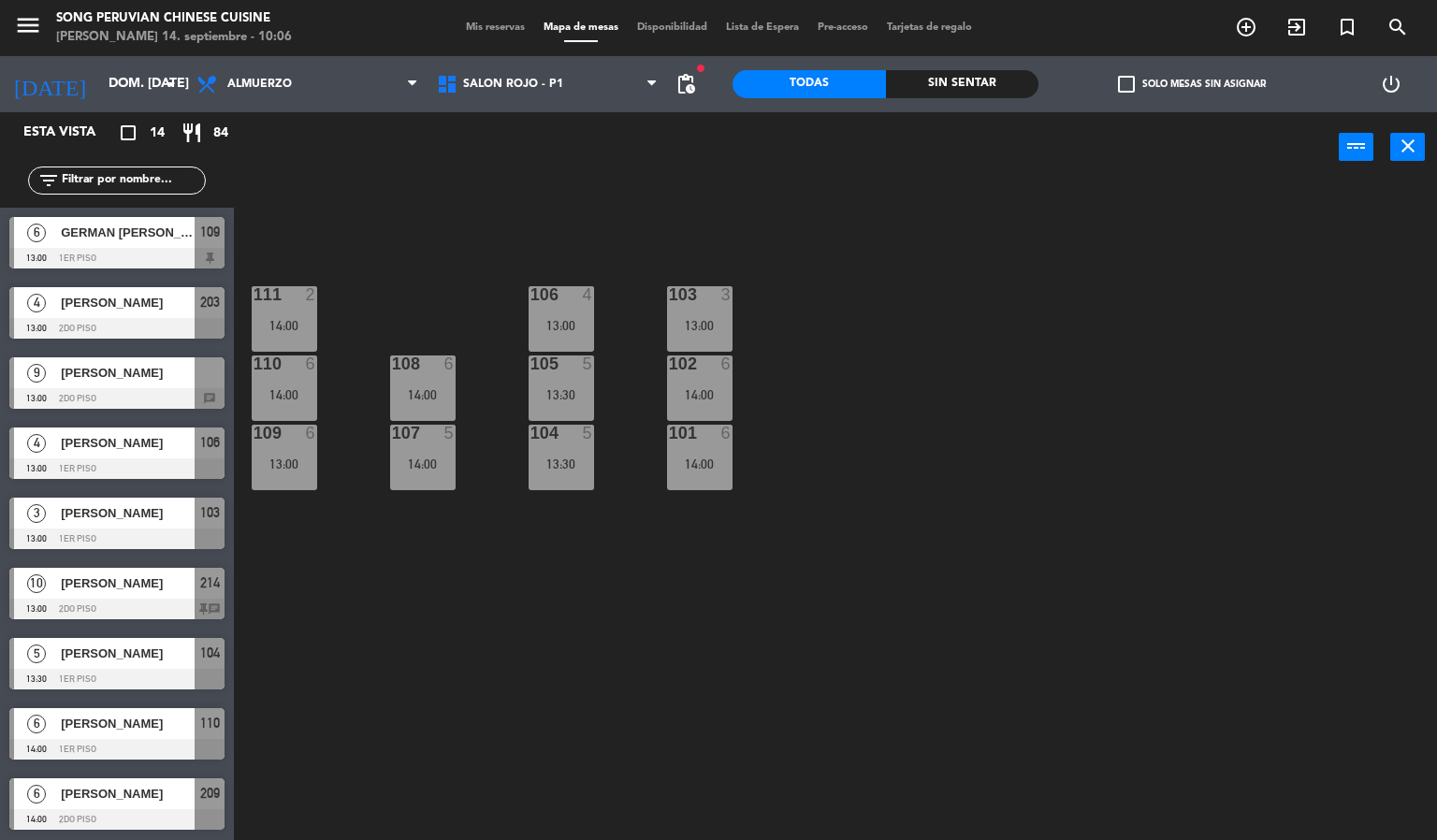
click at [295, 452] on div "109 6 13:00" at bounding box center [284, 456] width 65 height 65
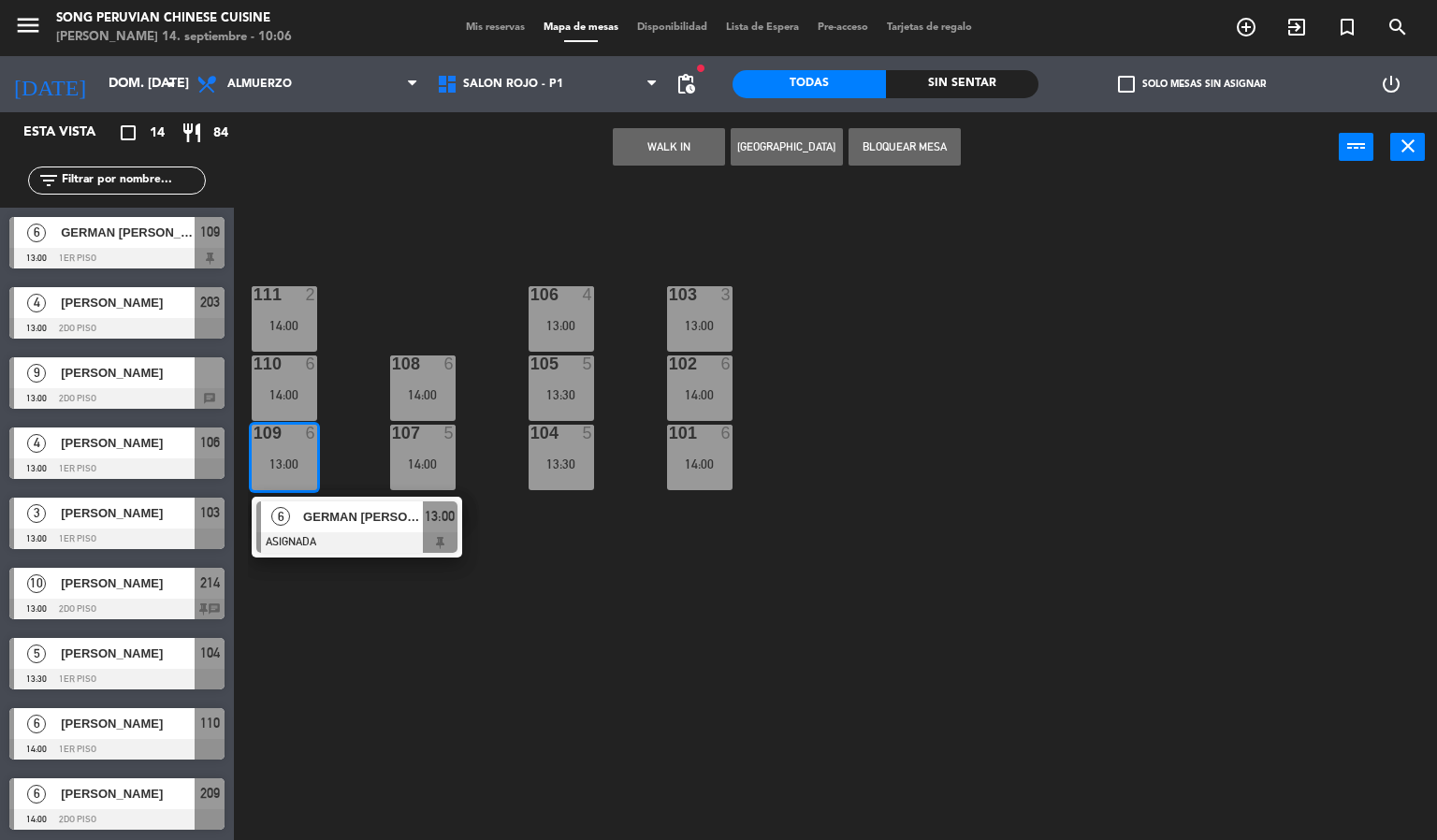
click at [450, 662] on div "103 3 13:00 106 4 13:00 111 2 14:00 102 6 14:00 105 5 13:30 108 6 14:00 110 6 1…" at bounding box center [842, 512] width 1189 height 657
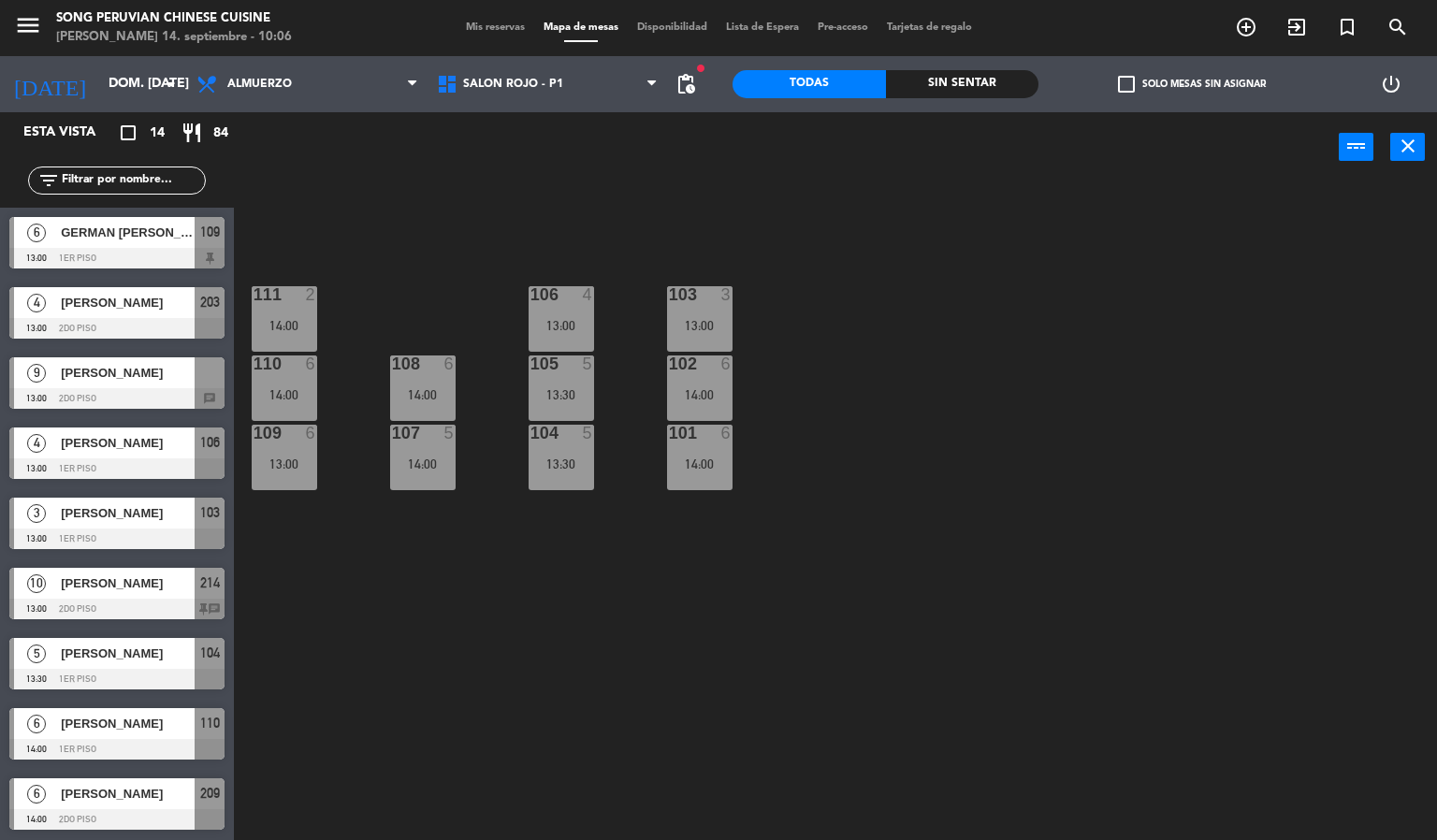
click at [429, 469] on div "14:00" at bounding box center [422, 463] width 65 height 13
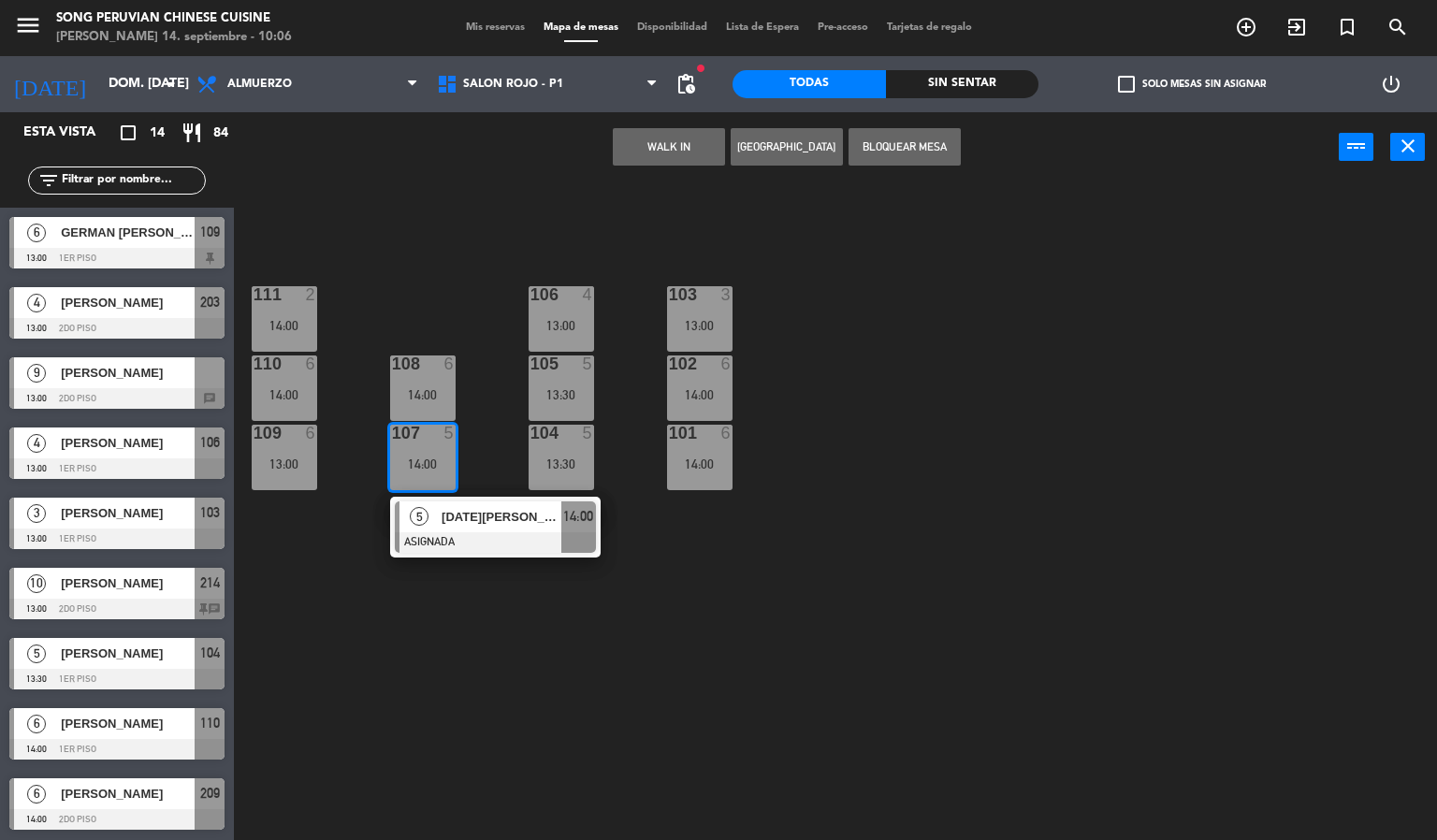
click at [472, 617] on div "103 3 13:00 106 4 13:00 111 2 14:00 102 6 14:00 105 5 13:30 108 6 14:00 110 6 1…" at bounding box center [842, 512] width 1189 height 657
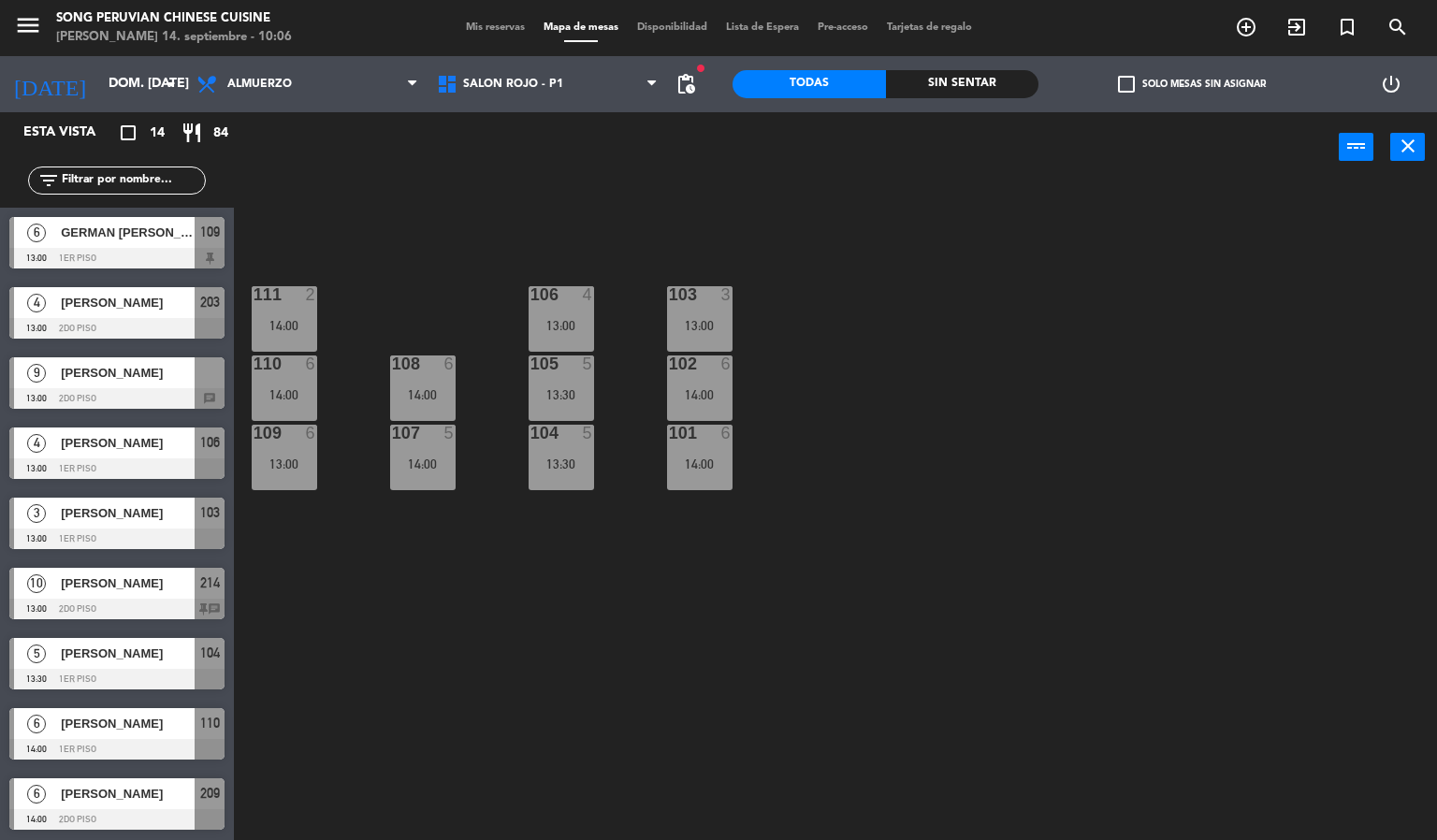
click at [553, 463] on div "13:30" at bounding box center [561, 463] width 65 height 13
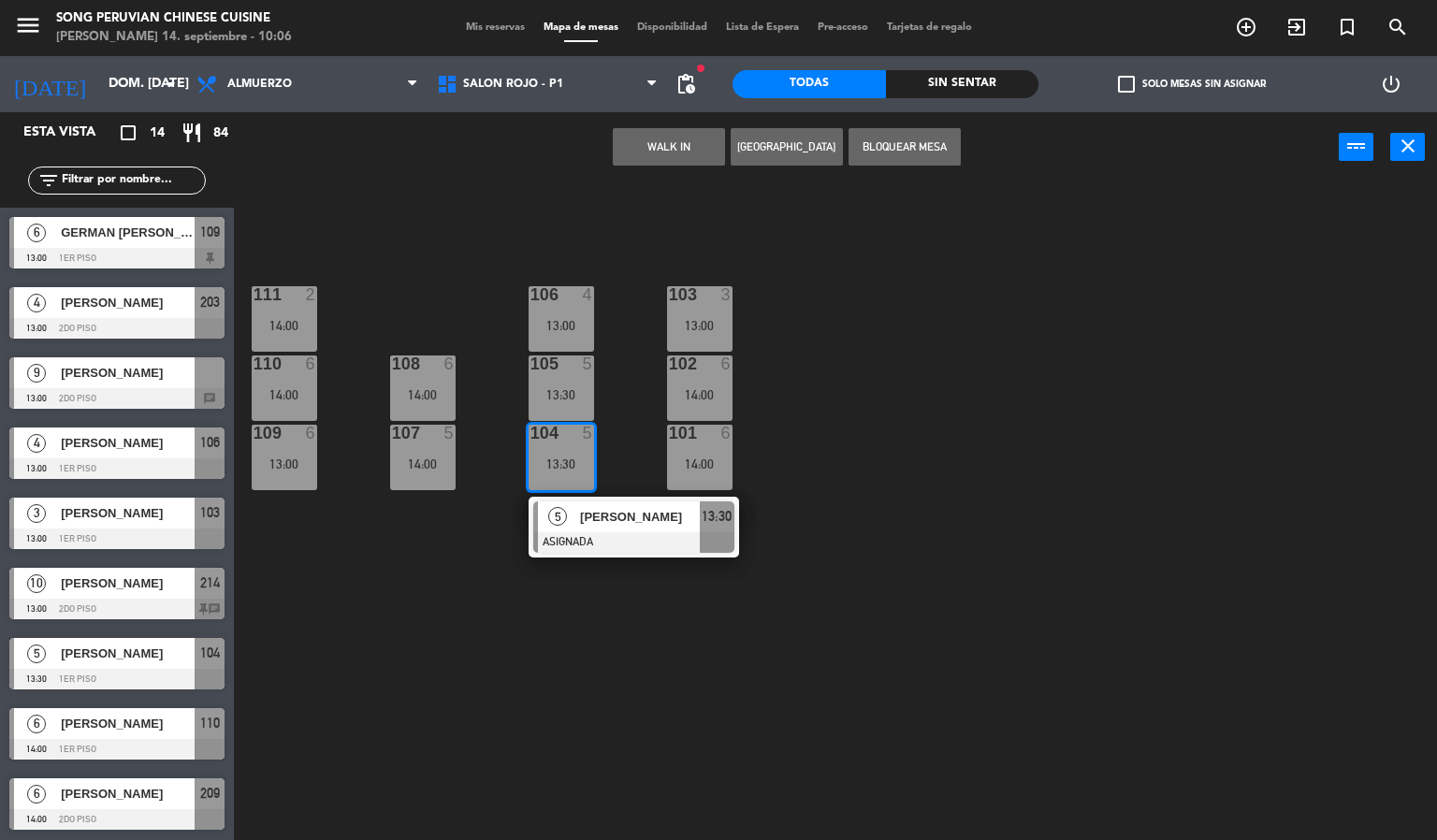
click at [624, 349] on div "103 3 13:00 106 4 13:00 111 2 14:00 102 6 14:00 105 5 13:30 108 6 14:00 110 6 1…" at bounding box center [842, 512] width 1189 height 657
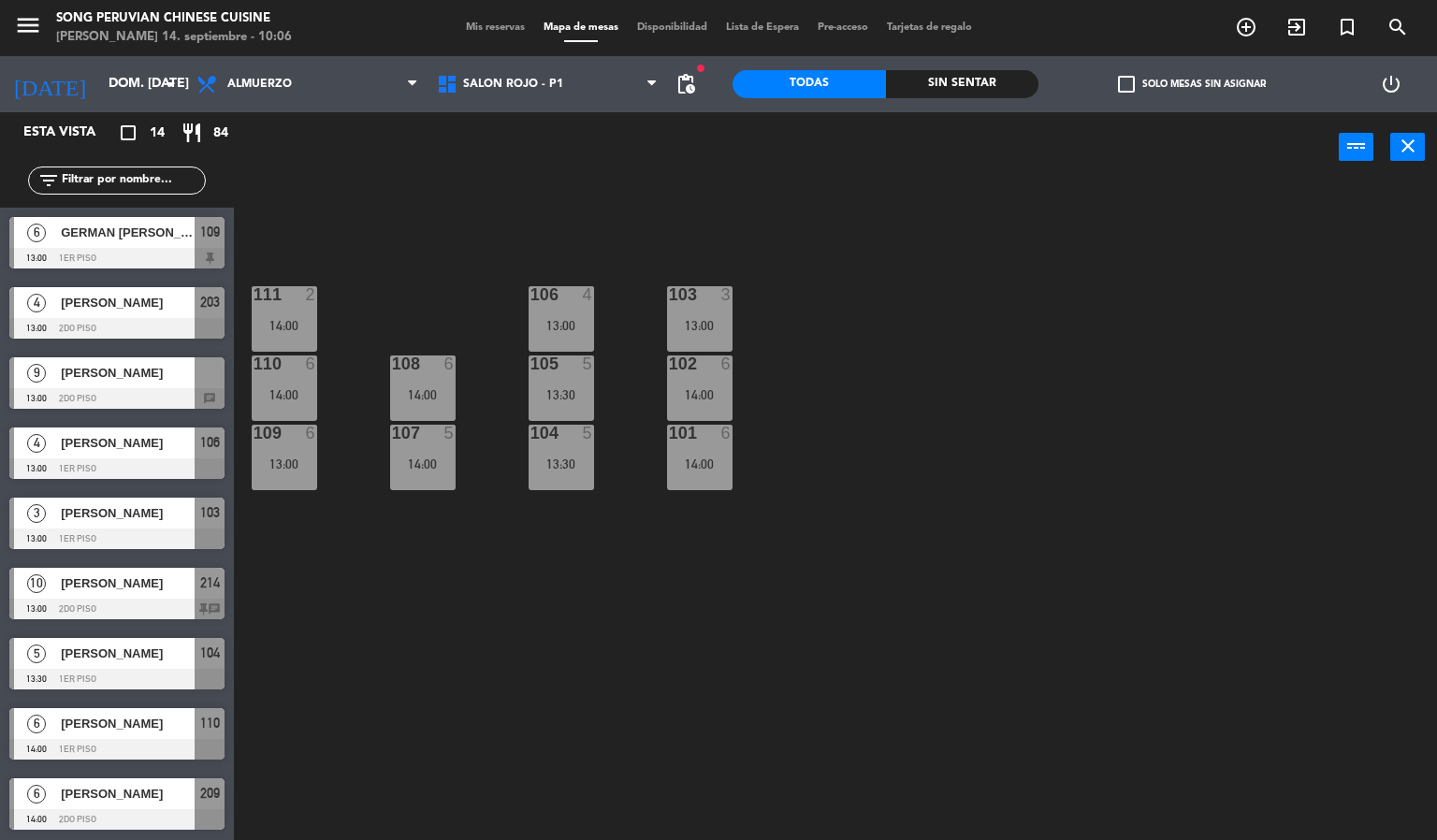
click at [590, 322] on div "13:00" at bounding box center [561, 324] width 65 height 13
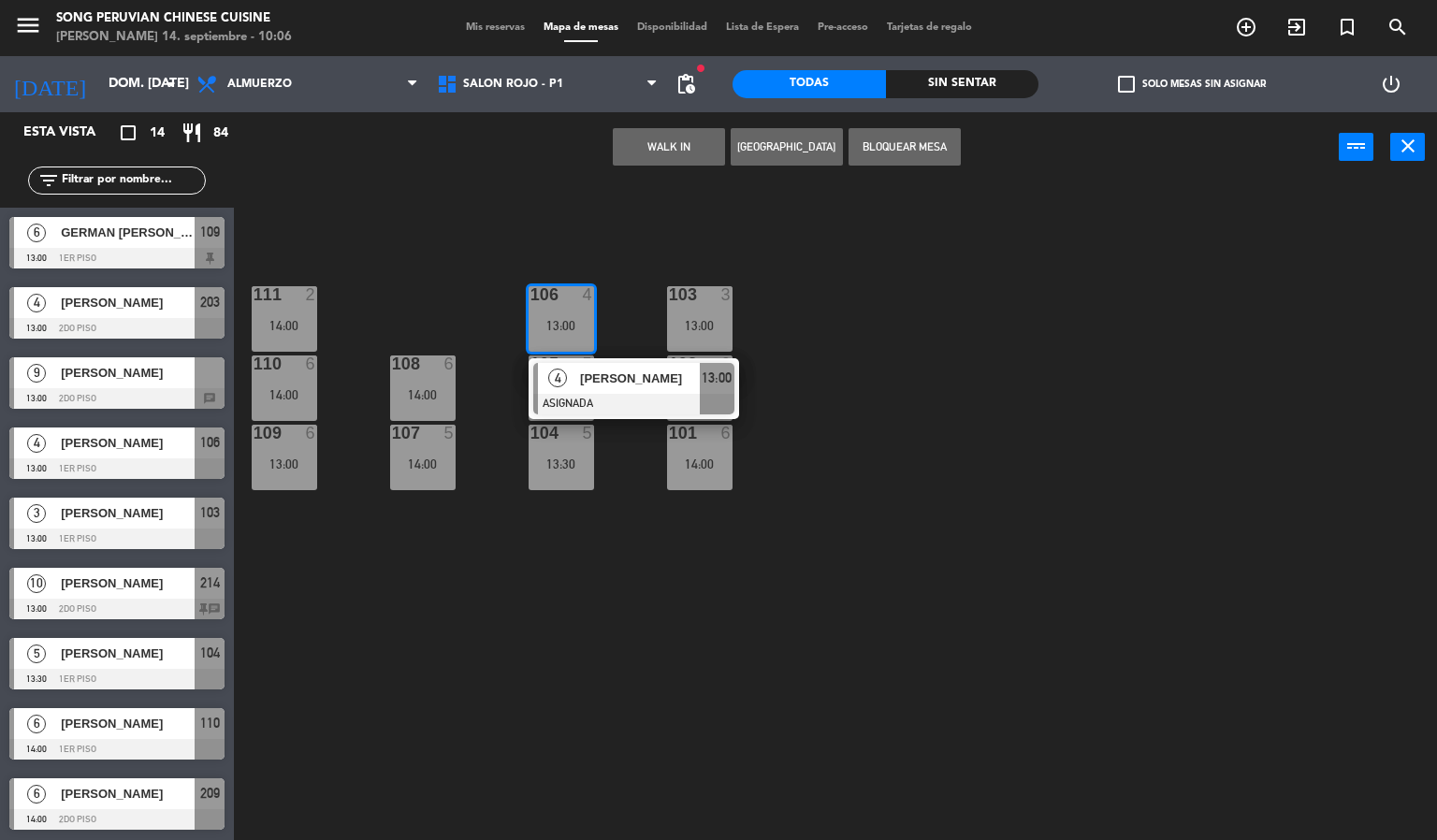
click at [621, 281] on div "103 3 13:00 106 4 13:00 4 [PERSON_NAME] ASIGNADA 13:00 111 2 14:00 102 6 14:00 …" at bounding box center [842, 512] width 1189 height 657
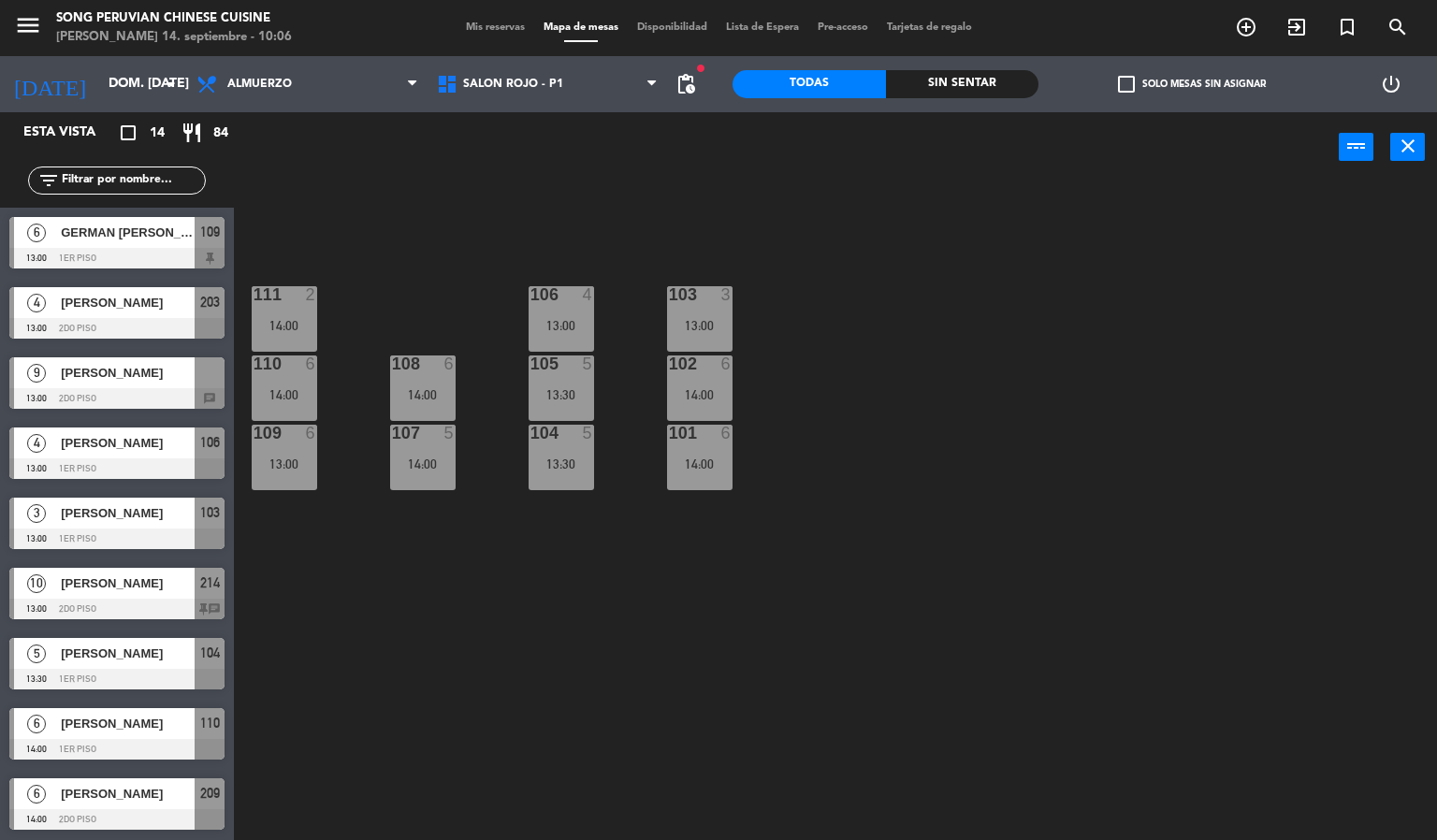
click at [427, 383] on div "108 6 14:00" at bounding box center [422, 387] width 65 height 65
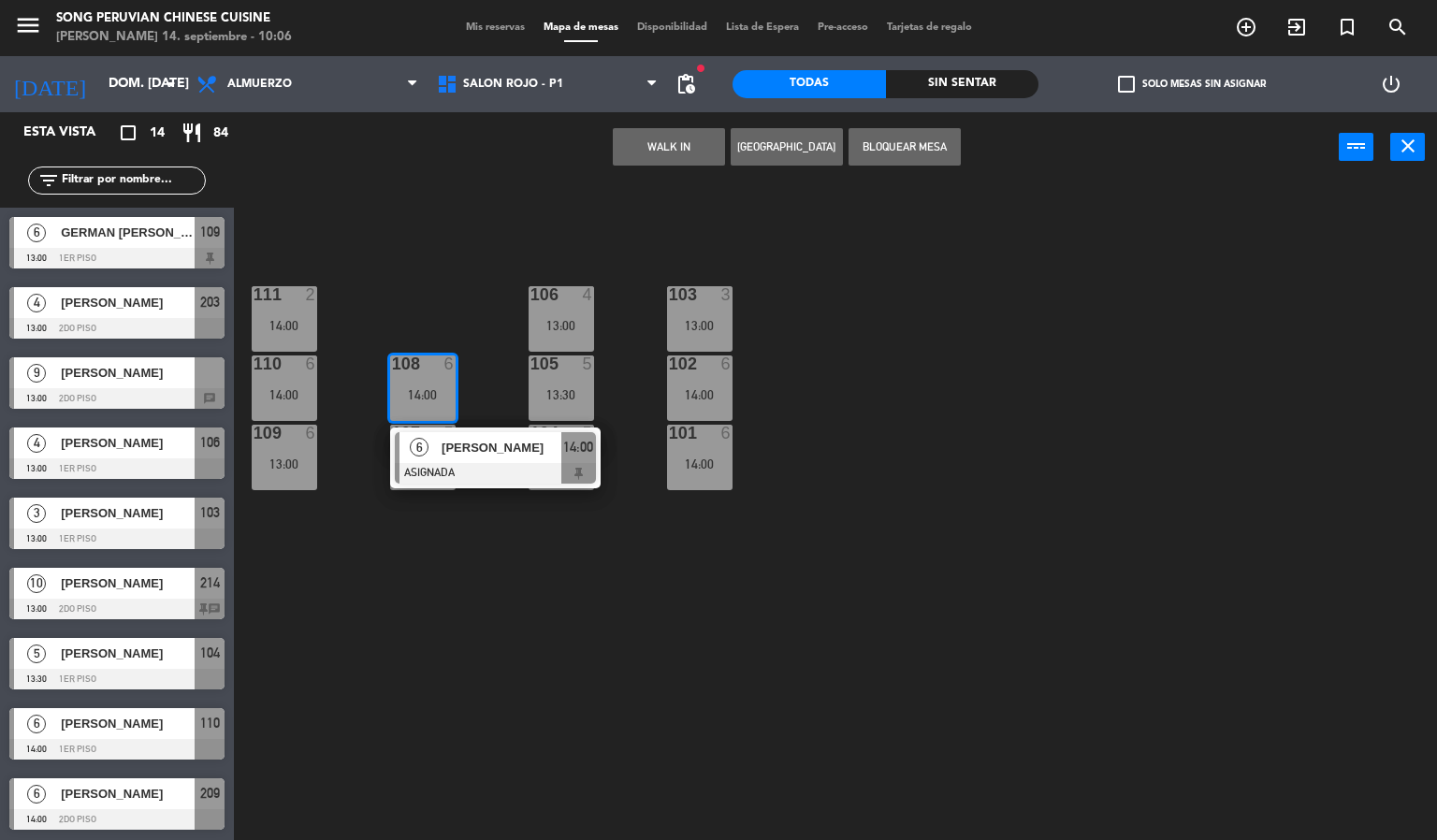
click at [447, 288] on div "103 3 13:00 106 4 13:00 111 2 14:00 102 6 14:00 105 5 13:30 108 6 14:00 6 [PERS…" at bounding box center [842, 512] width 1189 height 657
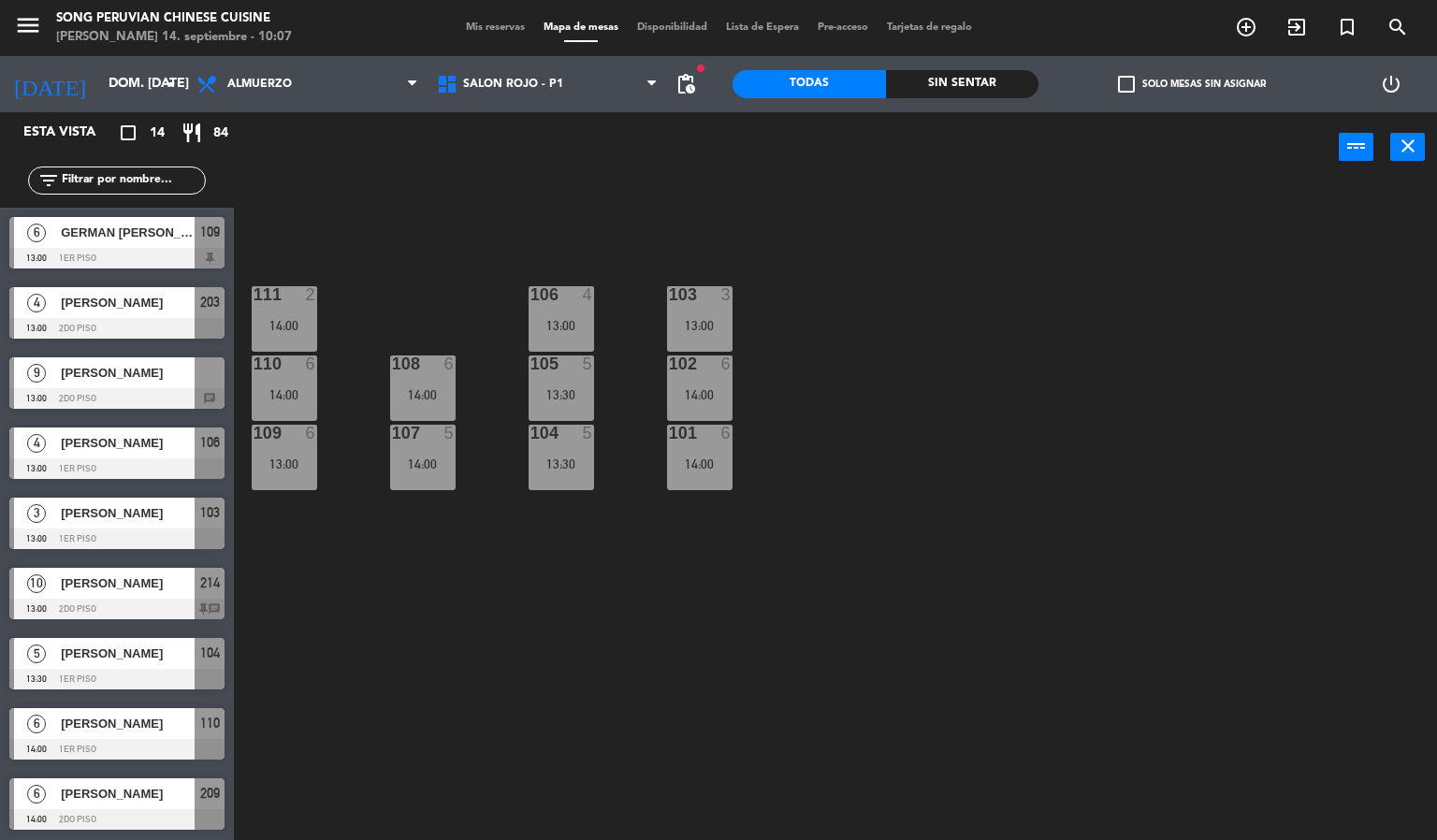
click at [471, 29] on span "Mis reservas" at bounding box center [496, 27] width 78 height 11
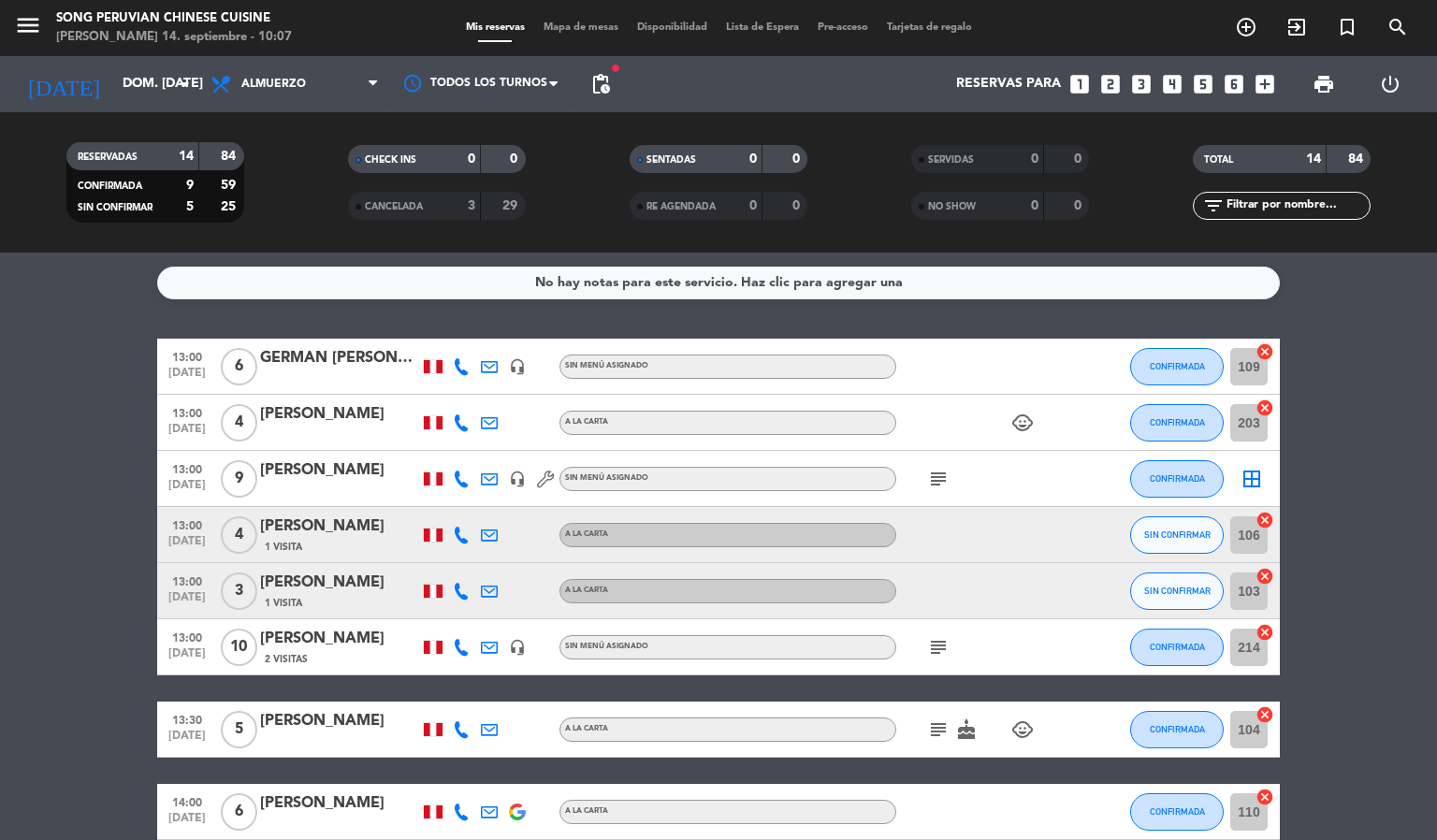
click at [582, 26] on span "Mapa de mesas" at bounding box center [581, 27] width 93 height 11
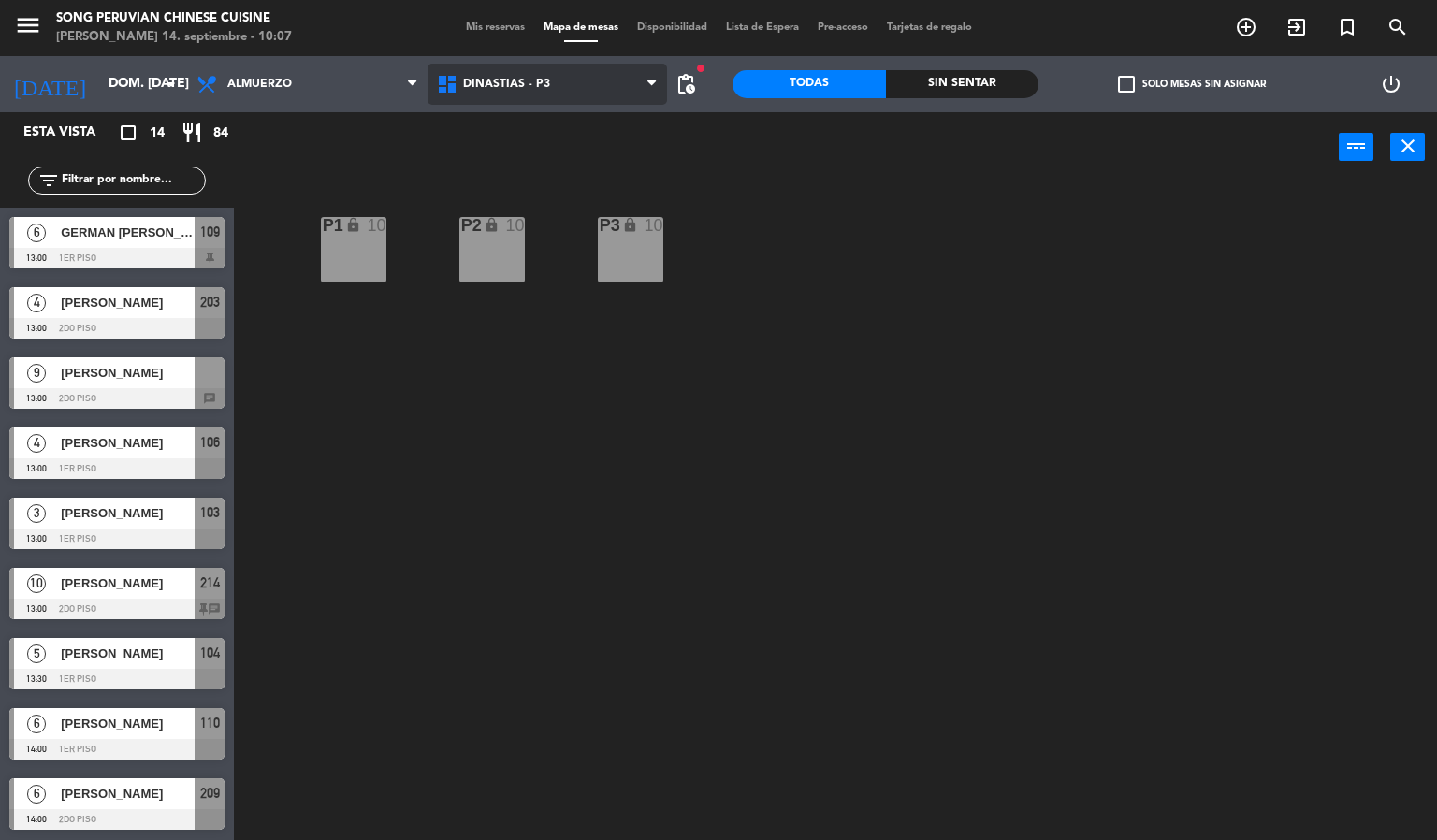
drag, startPoint x: 584, startPoint y: 71, endPoint x: 575, endPoint y: 149, distance: 78.5
click at [581, 73] on span "DINASTIAS - P3" at bounding box center [547, 84] width 240 height 41
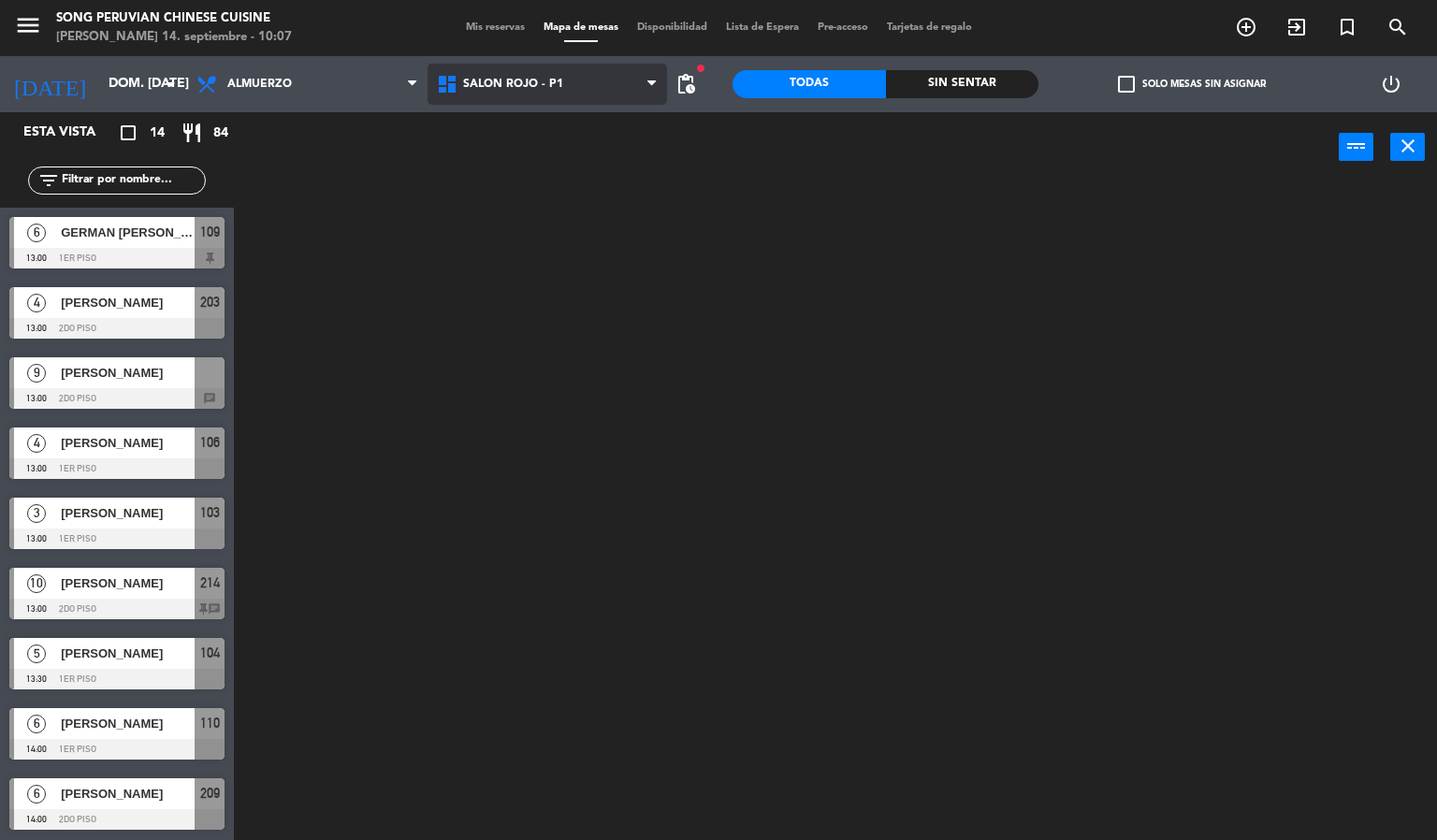
click at [570, 188] on ng-component "menu Song Peruvian Chinese Cuisine [PERSON_NAME] 14. septiembre - 10:07 Mis res…" at bounding box center [718, 420] width 1437 height 840
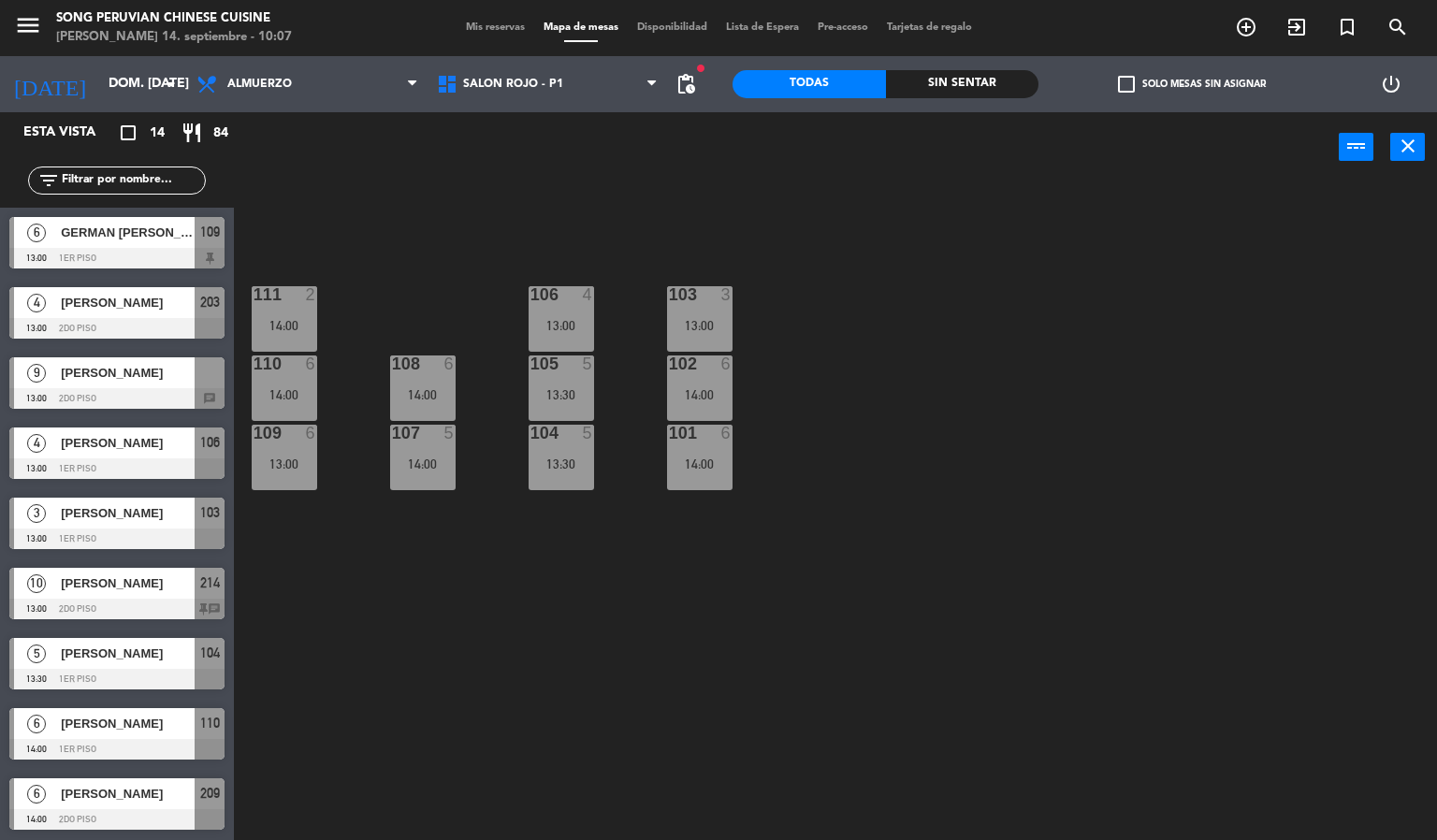
click at [459, 22] on span "Mis reservas" at bounding box center [496, 27] width 78 height 11
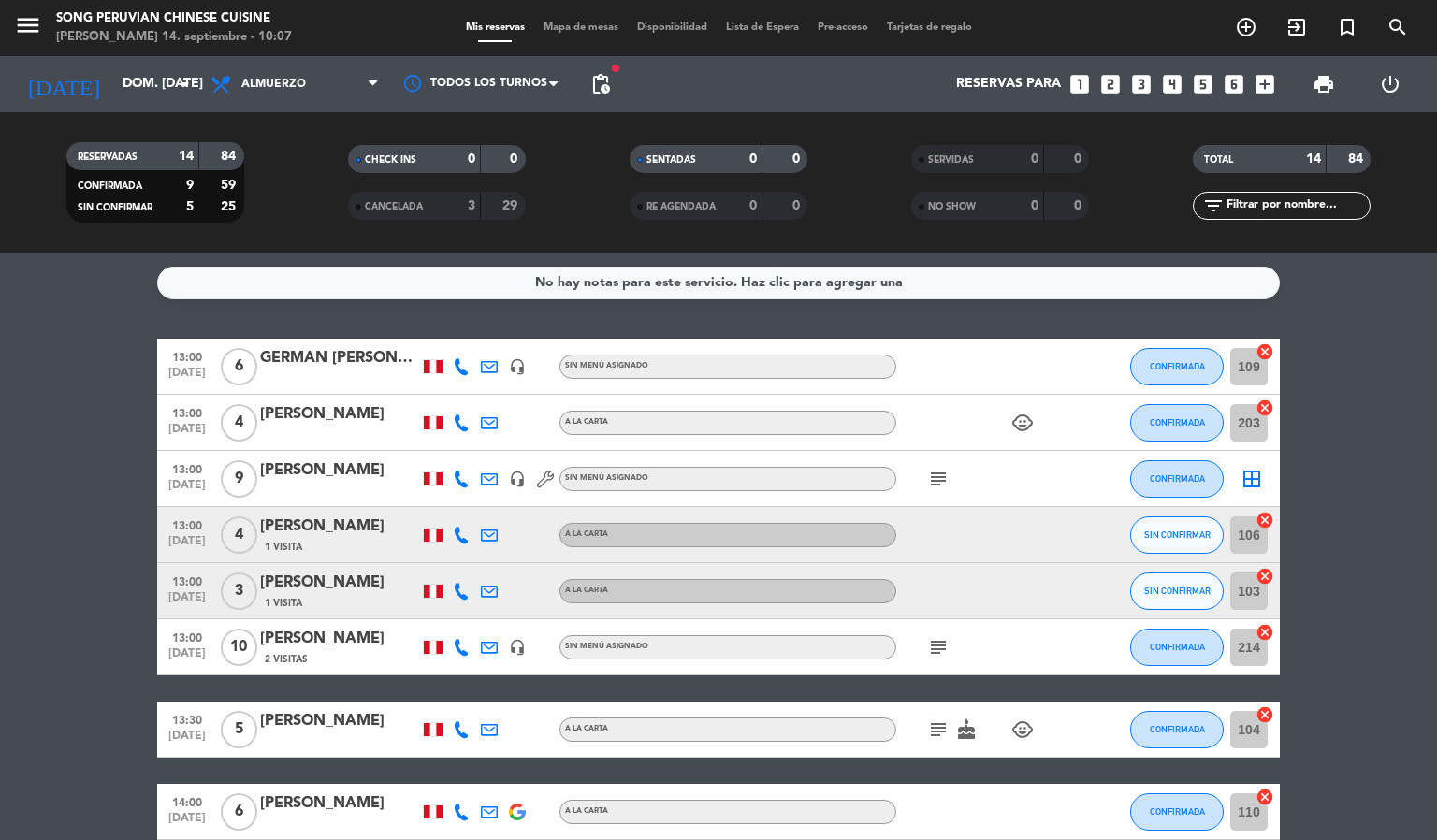
click at [590, 25] on span "Mapa de mesas" at bounding box center [581, 27] width 93 height 11
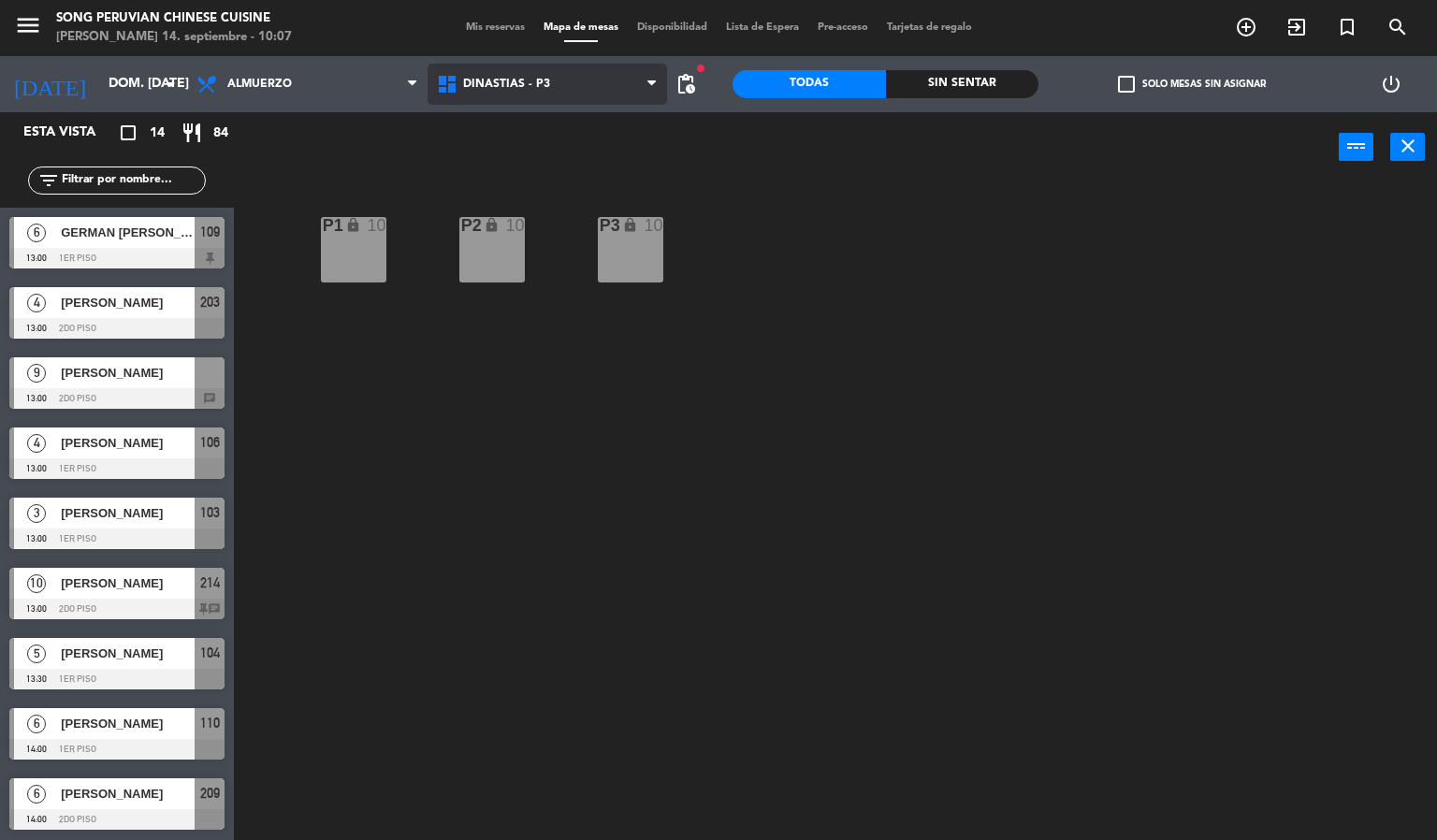
click at [576, 85] on span "DINASTIAS - P3" at bounding box center [547, 84] width 240 height 41
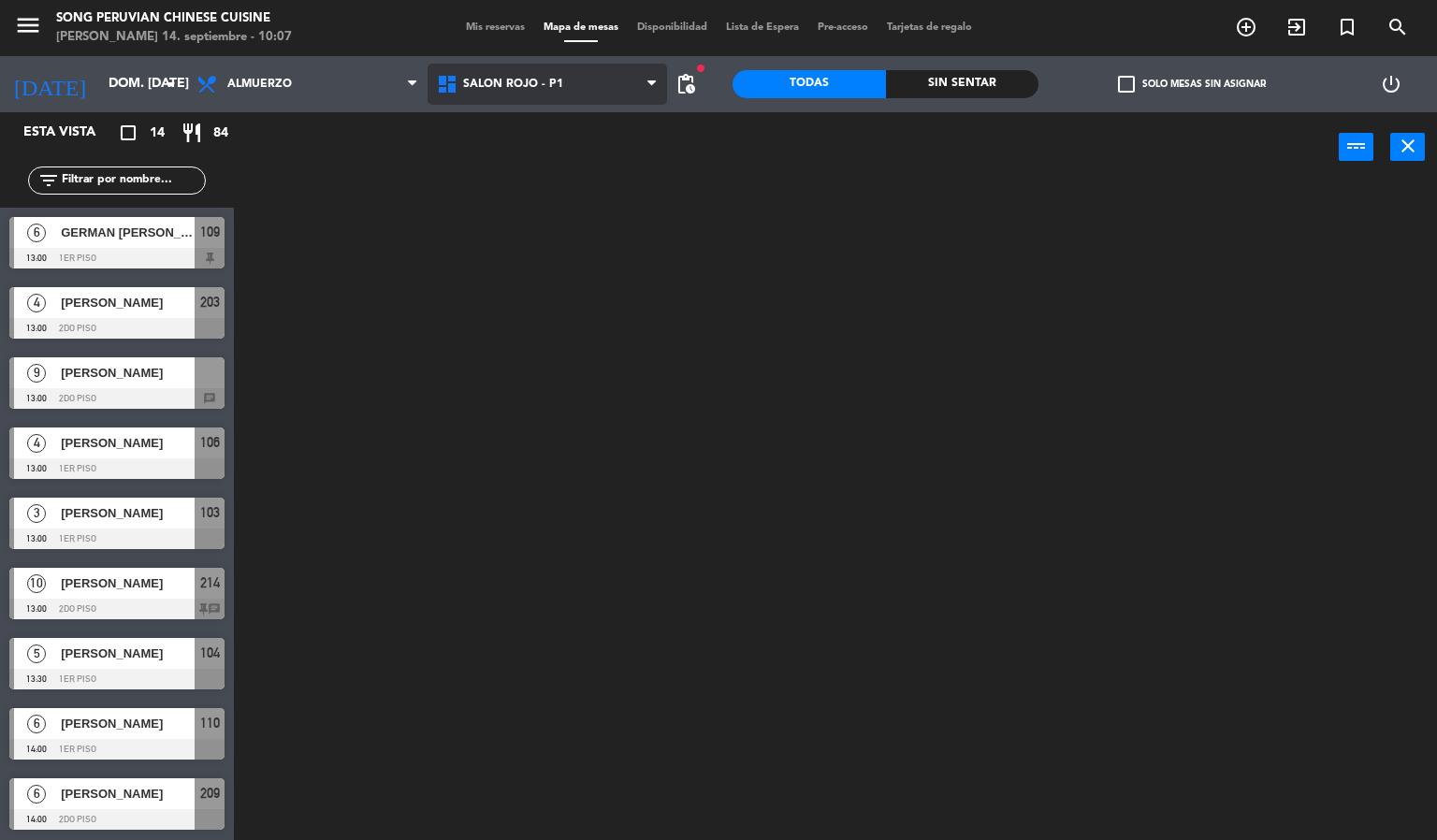
click at [578, 203] on ng-component "menu Song Peruvian Chinese Cuisine [PERSON_NAME] 14. septiembre - 10:07 Mis res…" at bounding box center [718, 420] width 1437 height 840
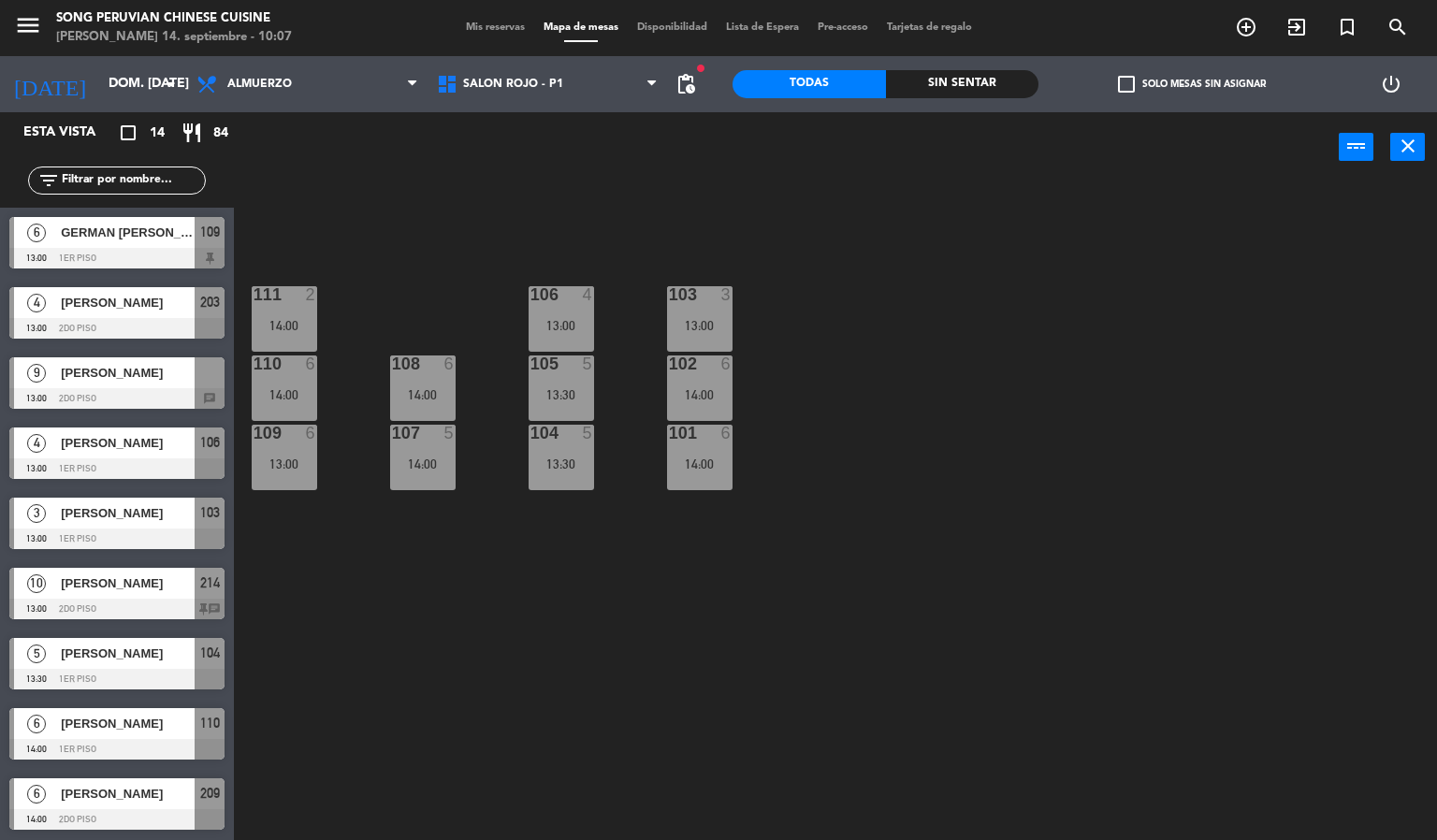
click at [648, 236] on div "103 3 13:00 106 4 13:00 111 2 14:00 102 6 14:00 105 5 13:30 108 6 14:00 110 6 1…" at bounding box center [842, 512] width 1189 height 657
click at [623, 521] on div "103 3 13:00 106 4 13:00 111 2 14:00 102 6 14:00 105 5 13:30 108 6 14:00 110 6 1…" at bounding box center [842, 512] width 1189 height 657
click at [696, 435] on div at bounding box center [700, 432] width 31 height 17
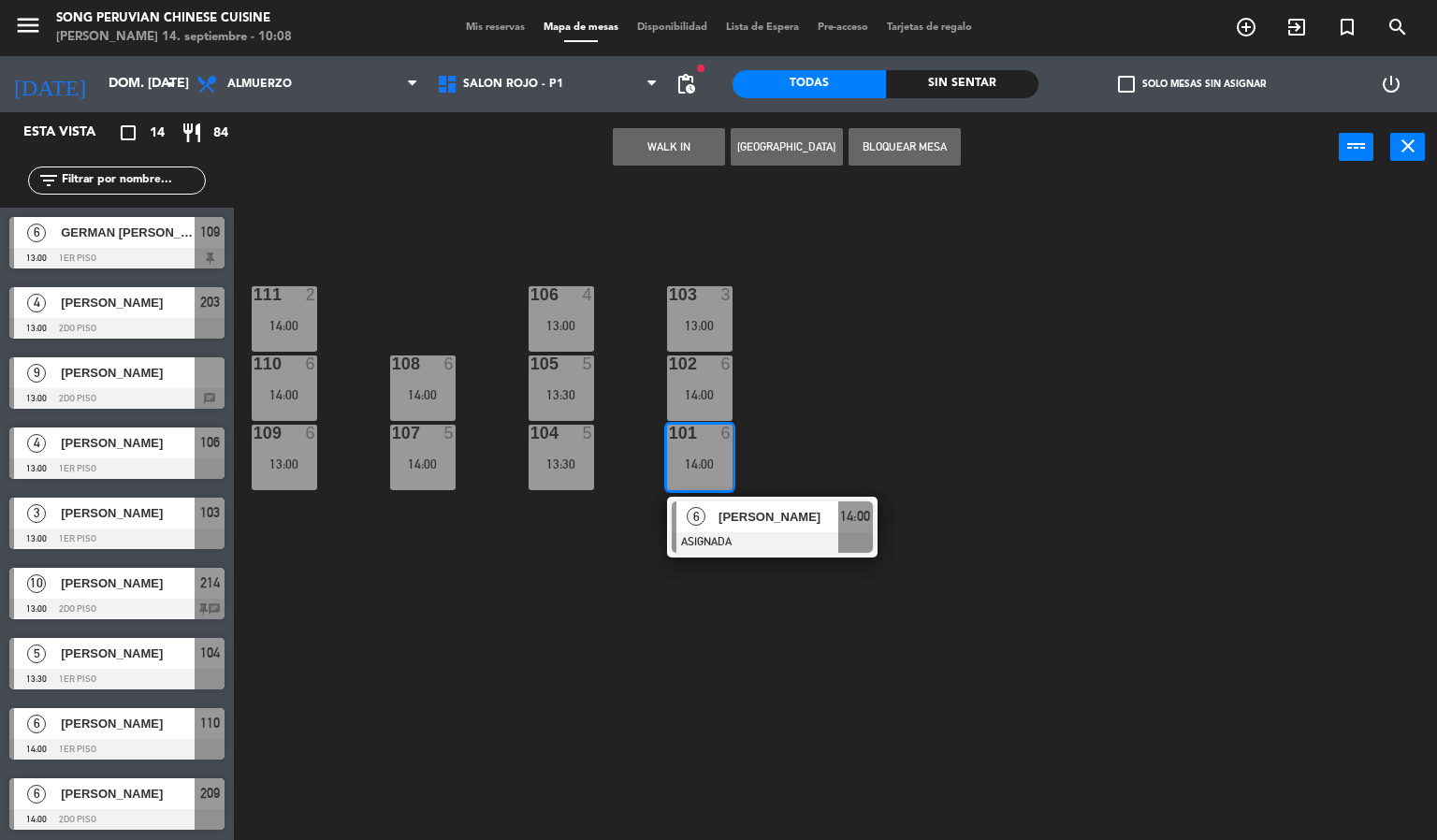
click at [758, 520] on div "6 [PERSON_NAME] 14:00" at bounding box center [771, 526] width 238 height 61
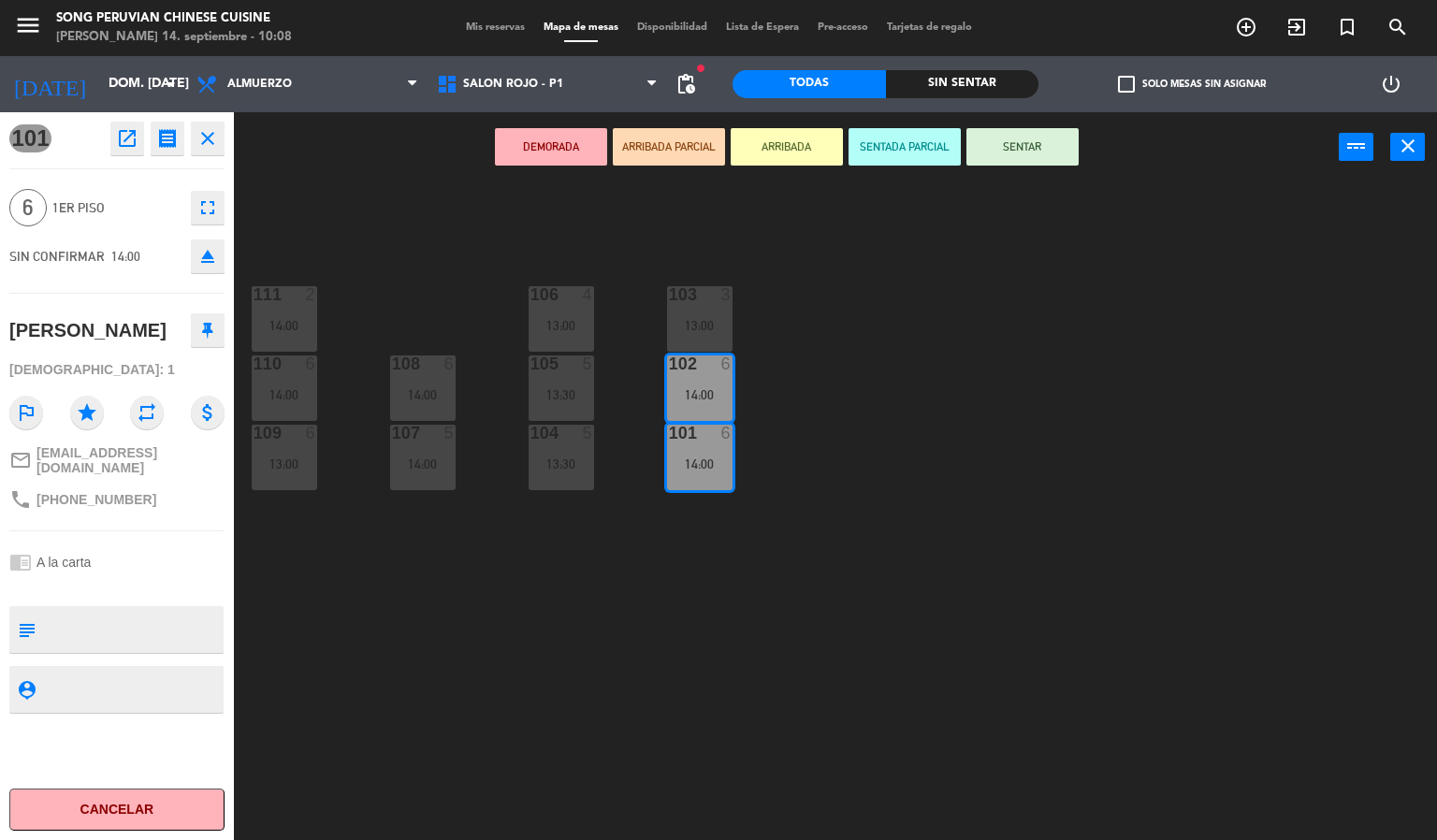
click at [214, 127] on icon "close" at bounding box center [207, 138] width 22 height 22
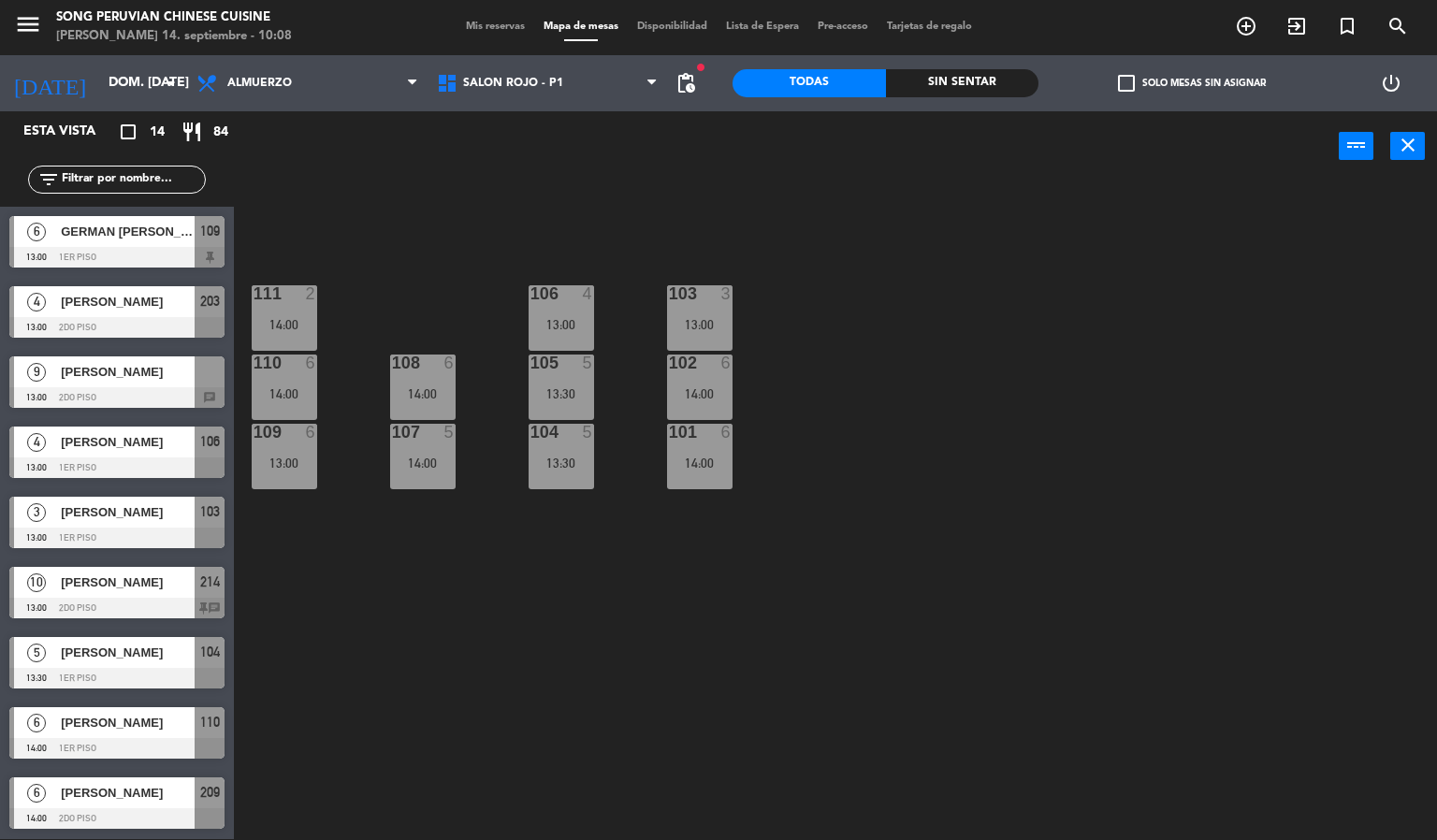
scroll to position [71, 0]
click at [715, 323] on div "13:00" at bounding box center [699, 323] width 65 height 13
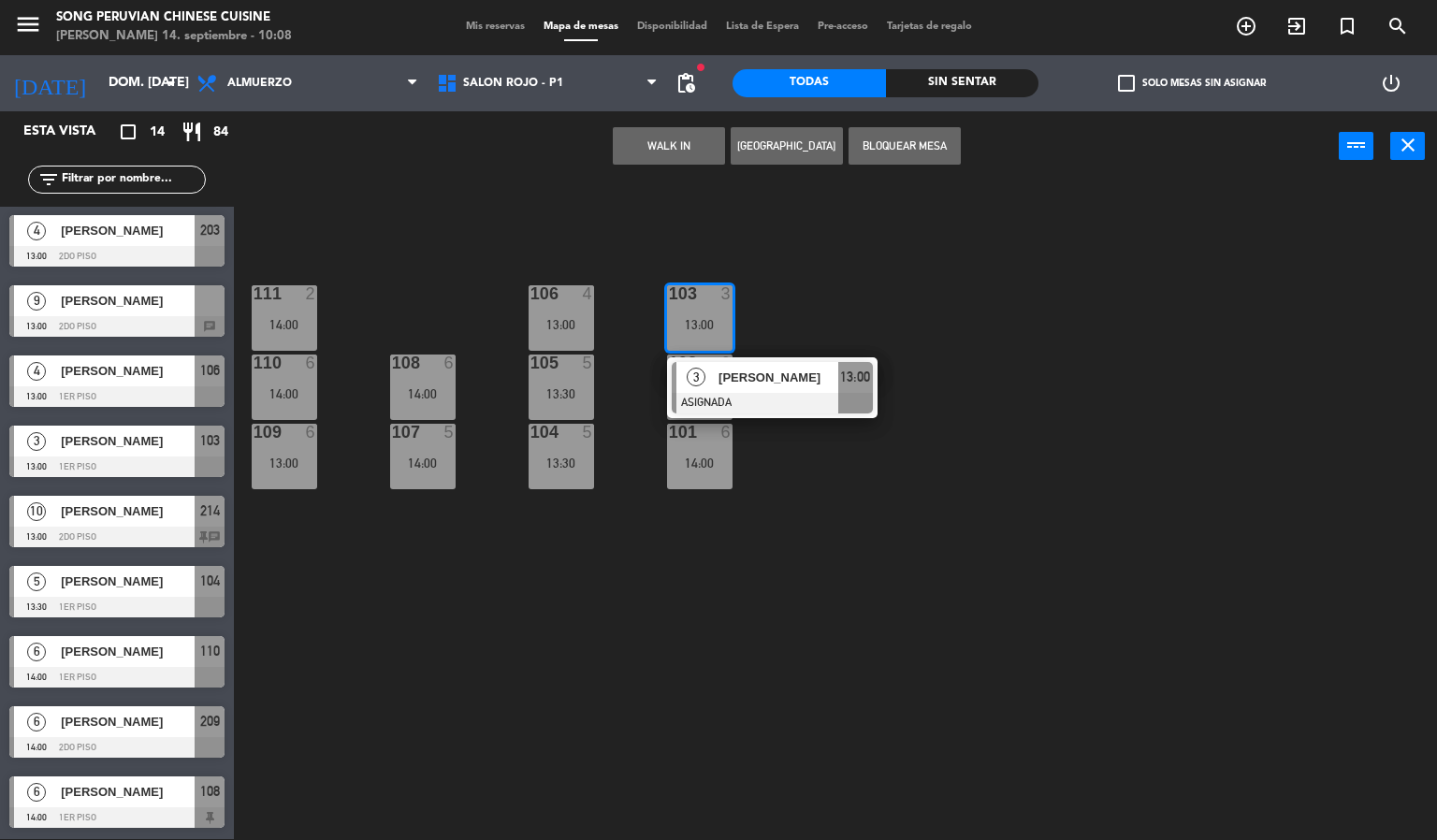
click at [756, 382] on div "3 [PERSON_NAME] ASIGNADA 13:00" at bounding box center [771, 387] width 238 height 61
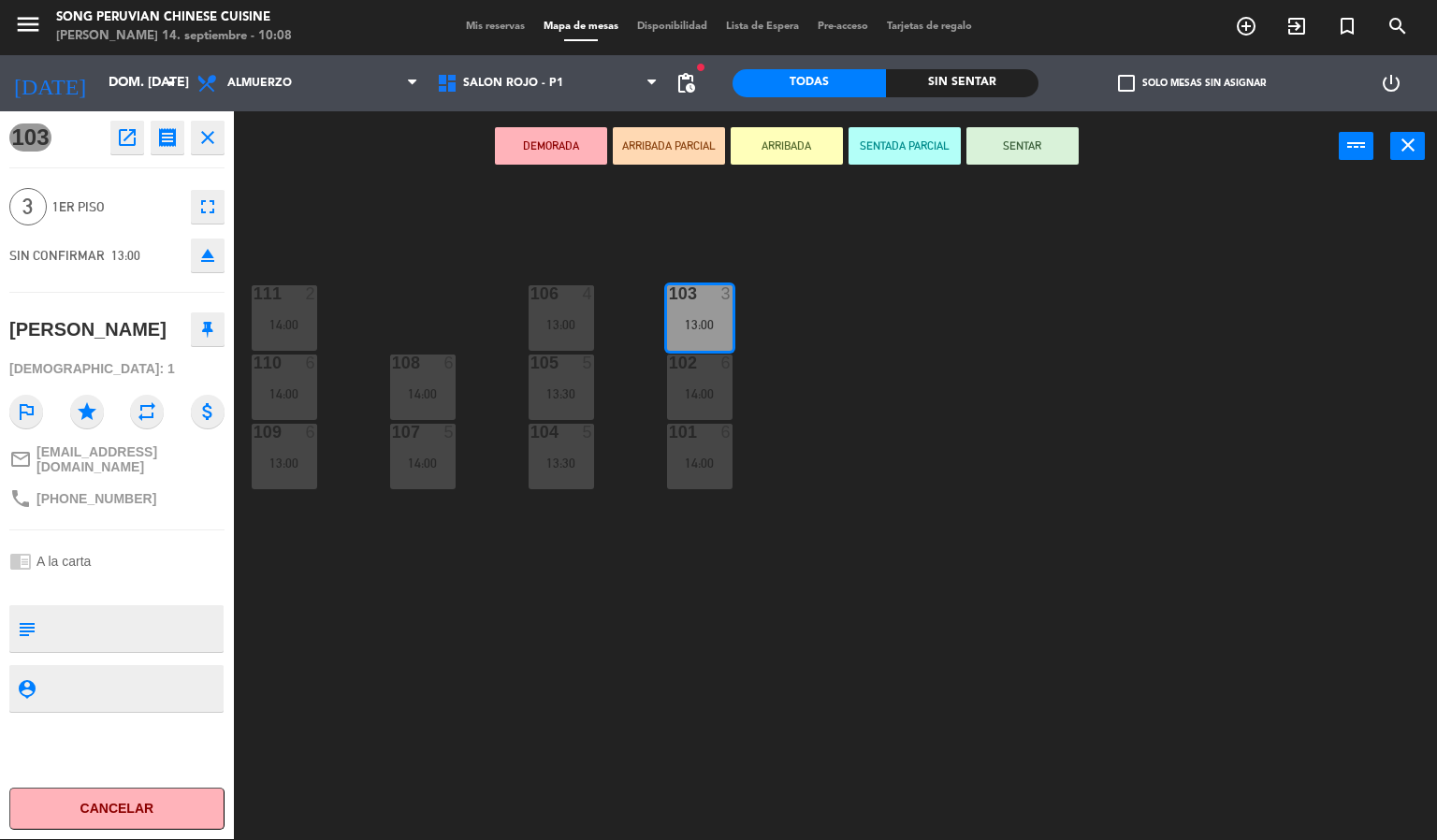
click at [449, 236] on div "103 3 13:00 106 4 13:00 111 2 14:00 102 6 14:00 105 5 13:30 108 6 14:00 110 6 1…" at bounding box center [842, 511] width 1189 height 657
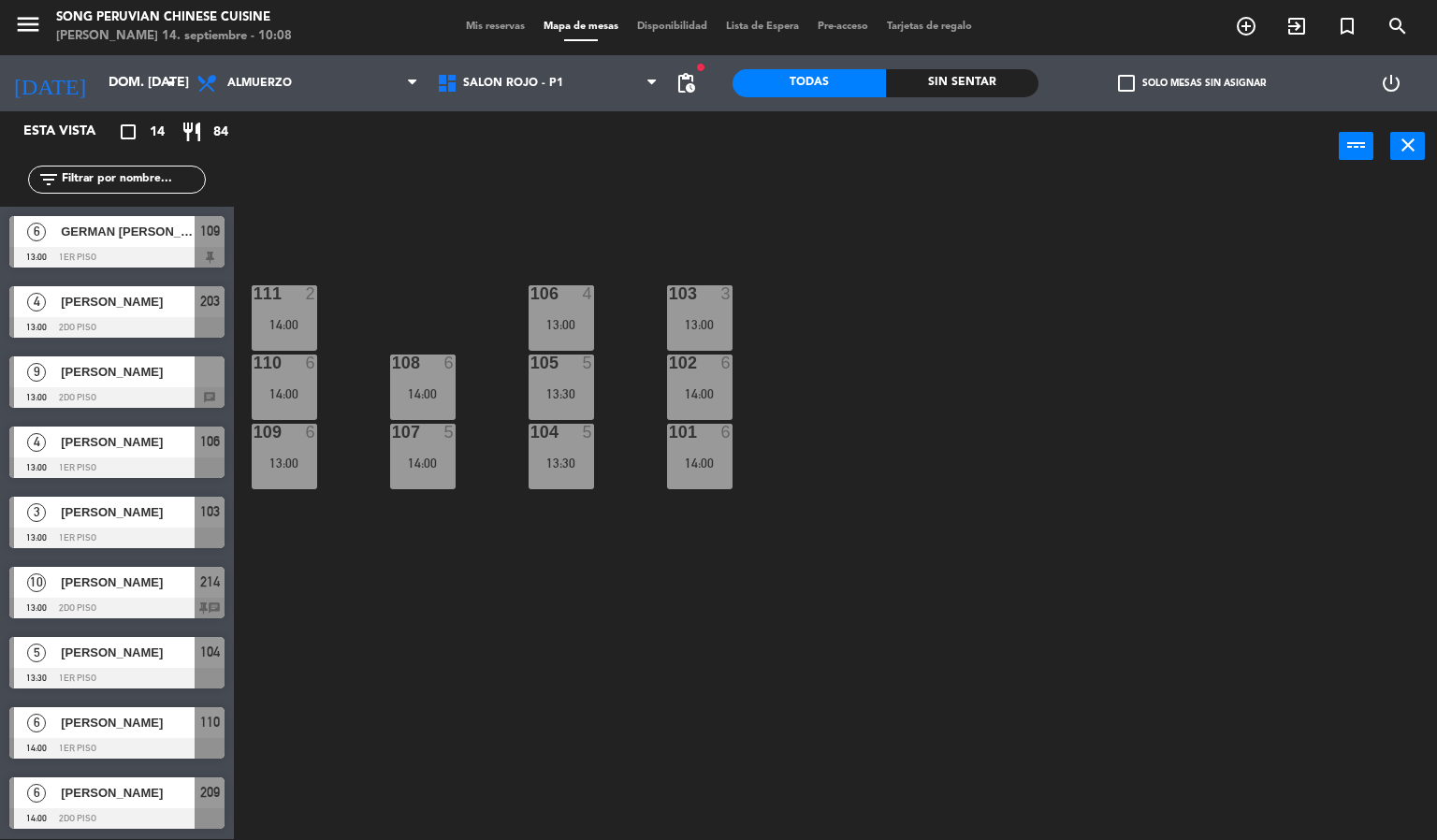
scroll to position [1, 0]
click at [804, 414] on div "103 3 13:00 106 4 13:00 111 2 14:00 102 6 14:00 105 5 13:30 108 6 14:00 110 6 1…" at bounding box center [842, 511] width 1189 height 657
click at [295, 382] on div "110 6 14:00" at bounding box center [284, 386] width 65 height 65
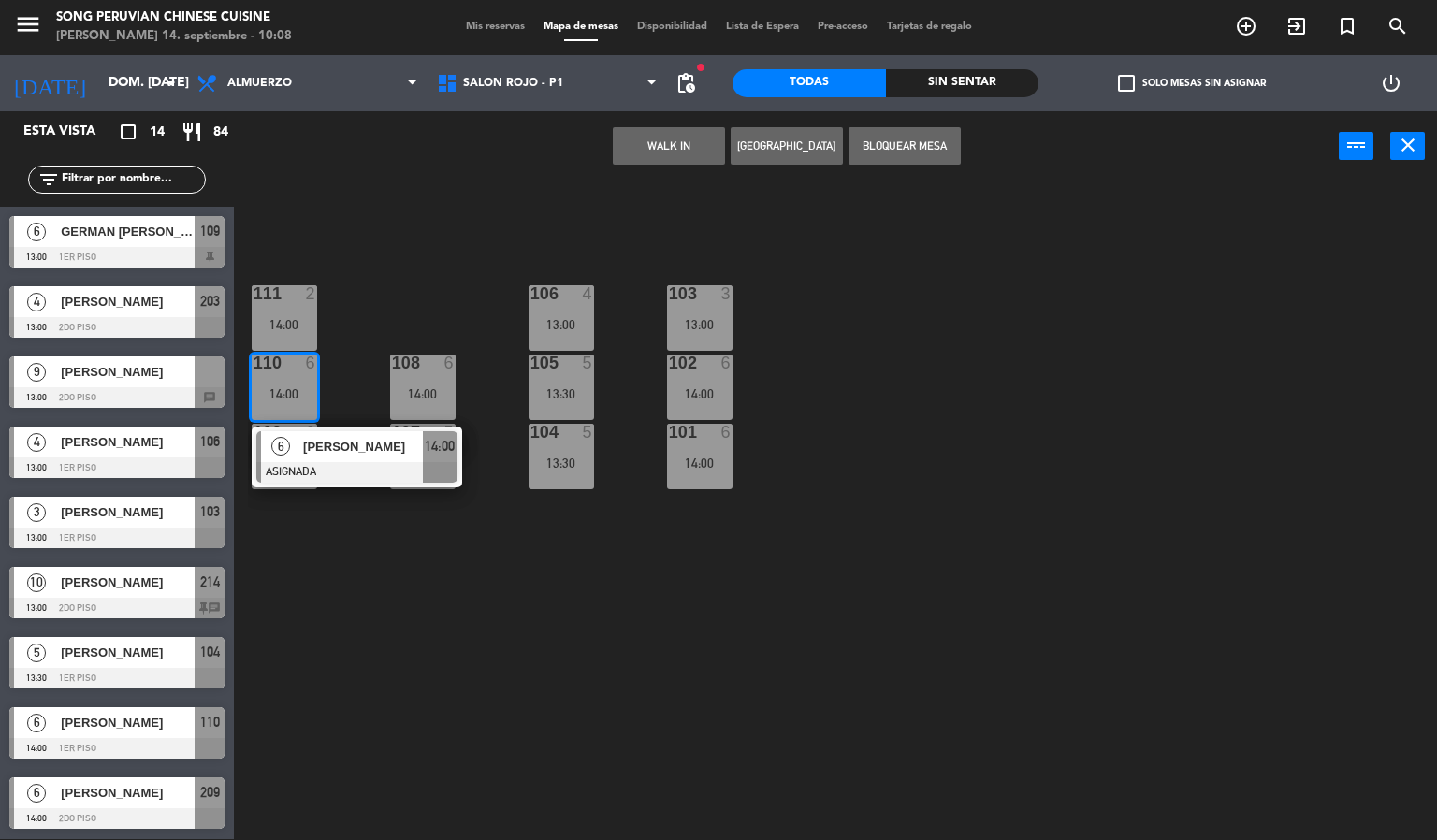
click at [318, 452] on span "[PERSON_NAME]" at bounding box center [362, 447] width 120 height 19
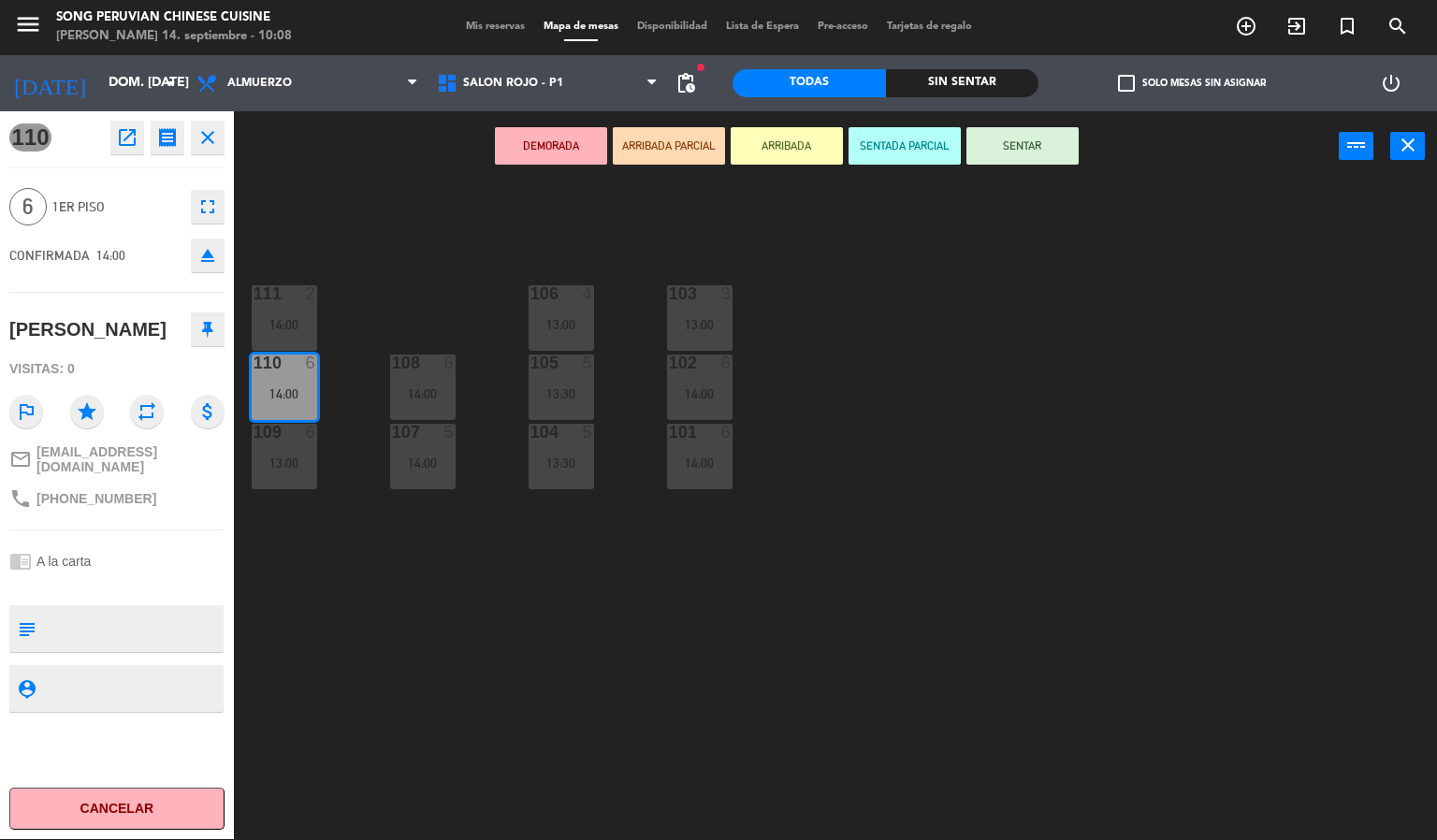
click at [206, 147] on icon "close" at bounding box center [207, 137] width 22 height 22
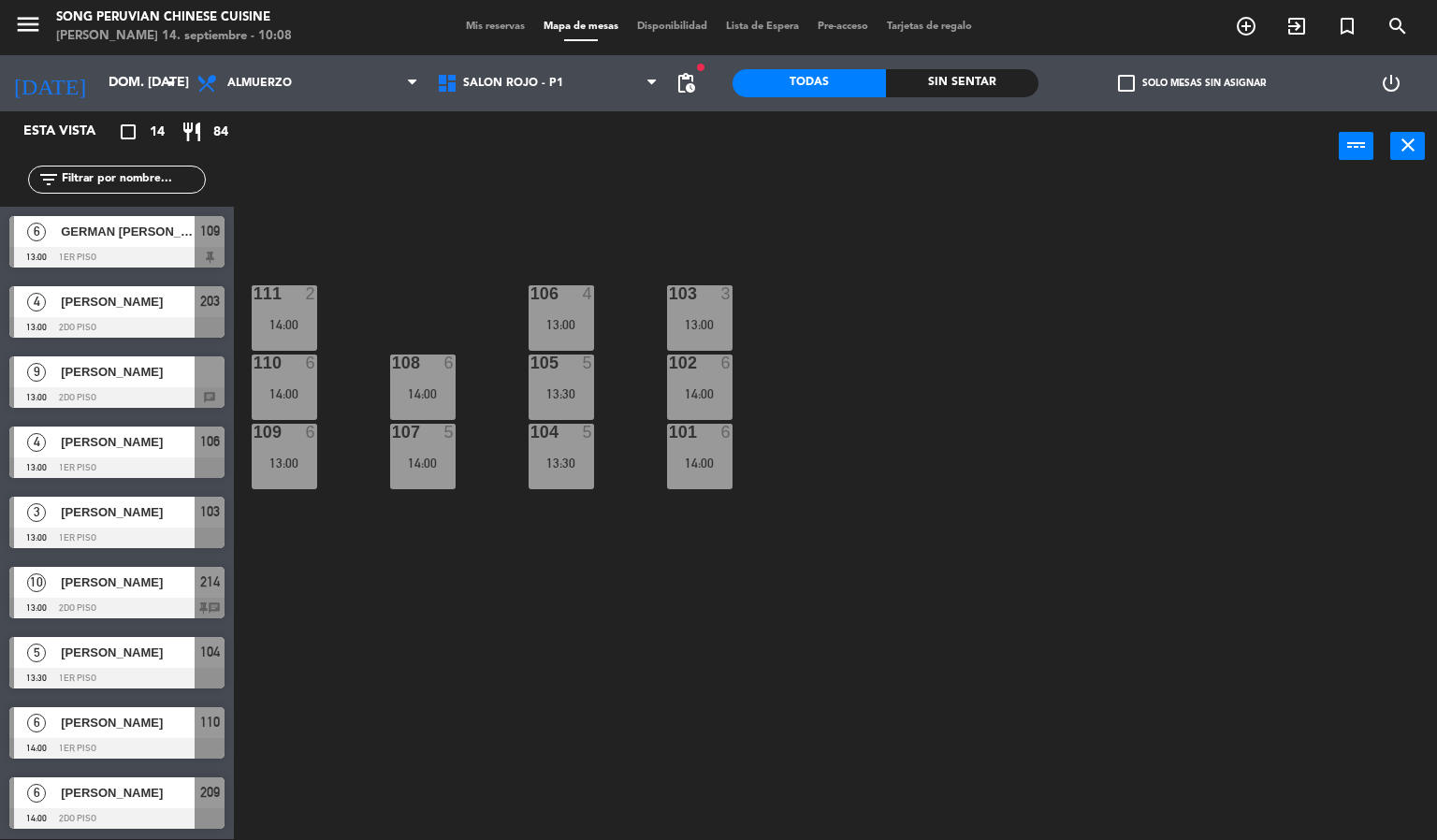
click at [481, 25] on span "Mis reservas" at bounding box center [496, 26] width 78 height 11
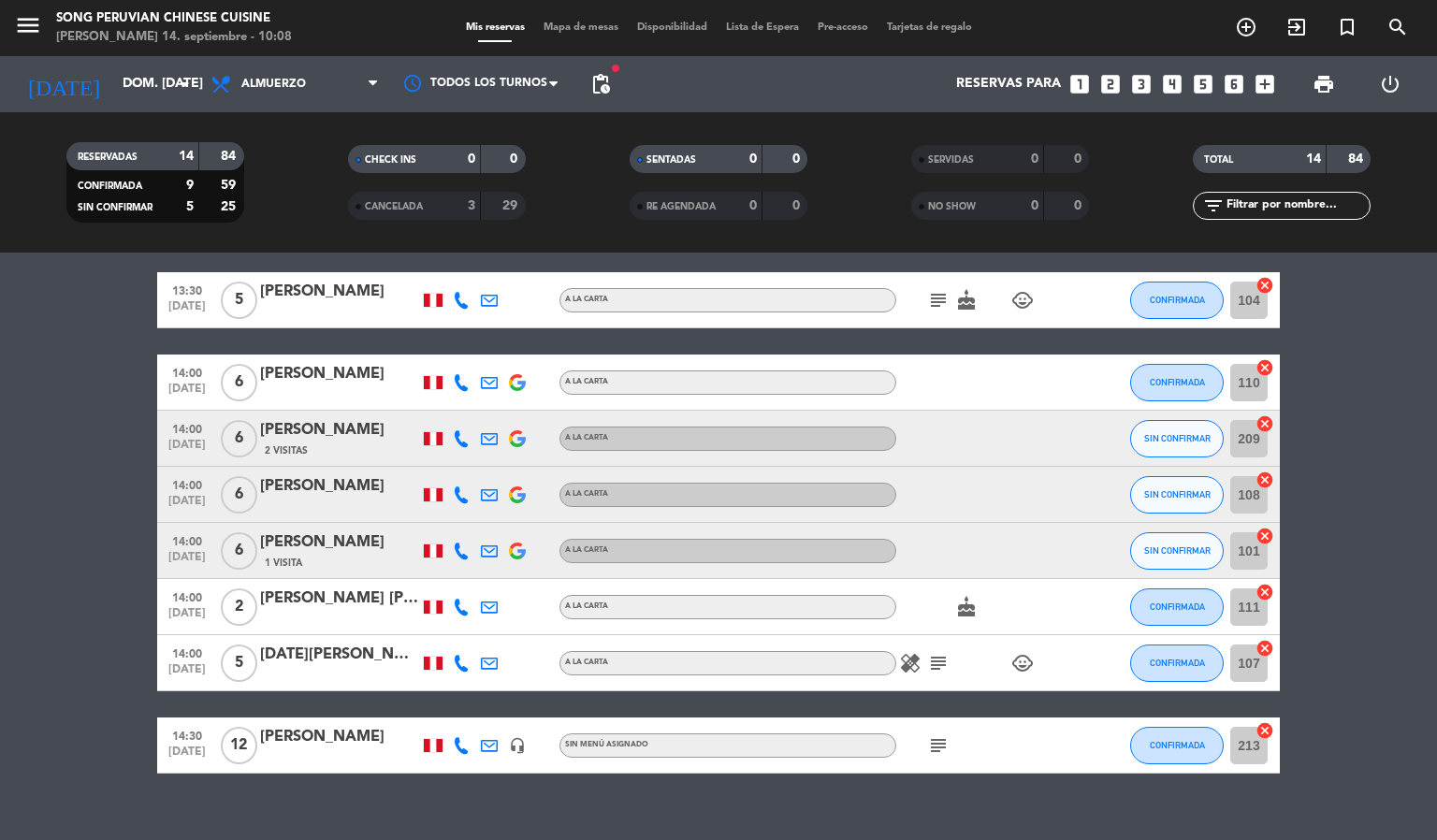
scroll to position [455, 0]
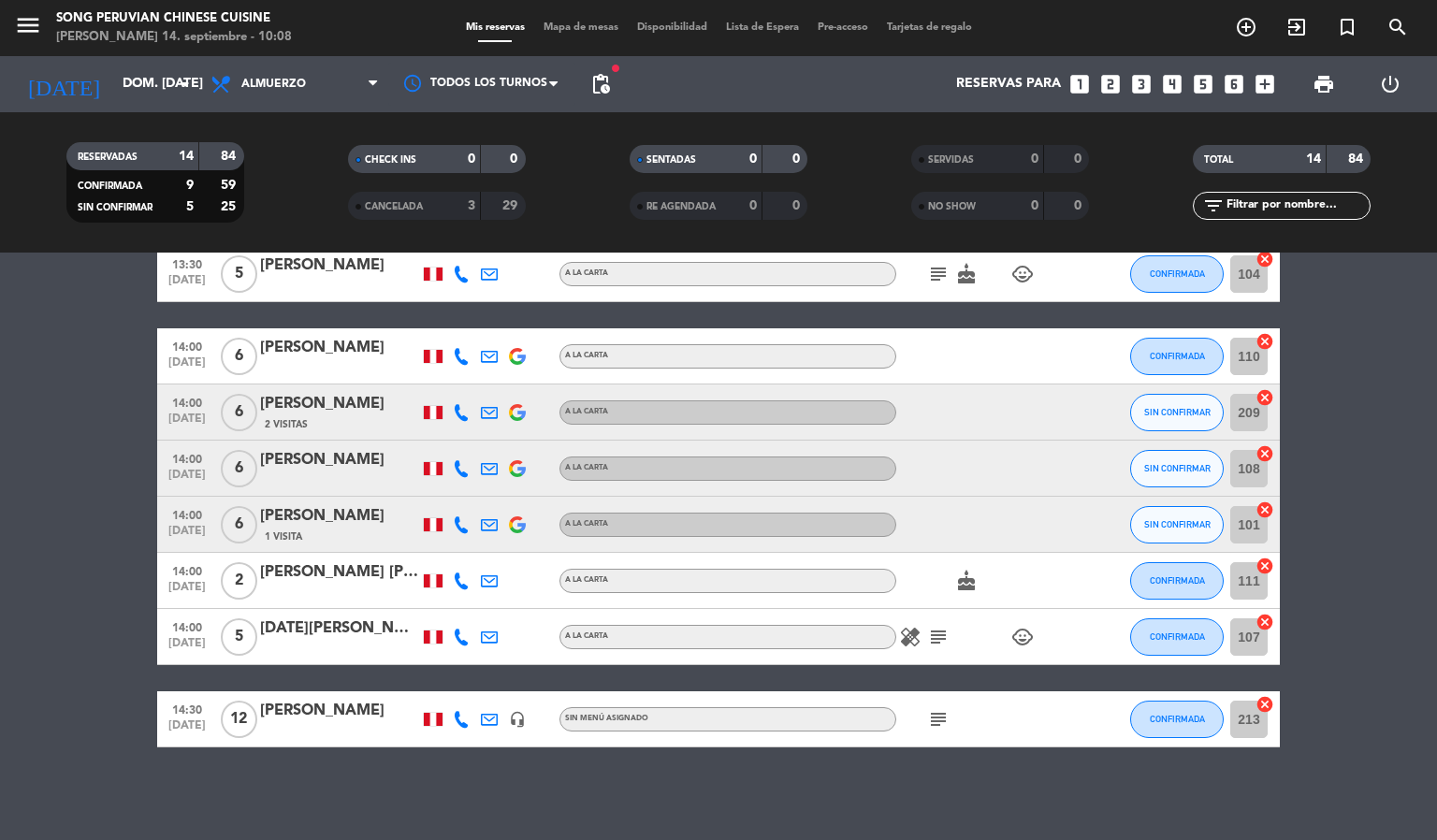
click at [575, 23] on span "Mapa de mesas" at bounding box center [581, 27] width 93 height 11
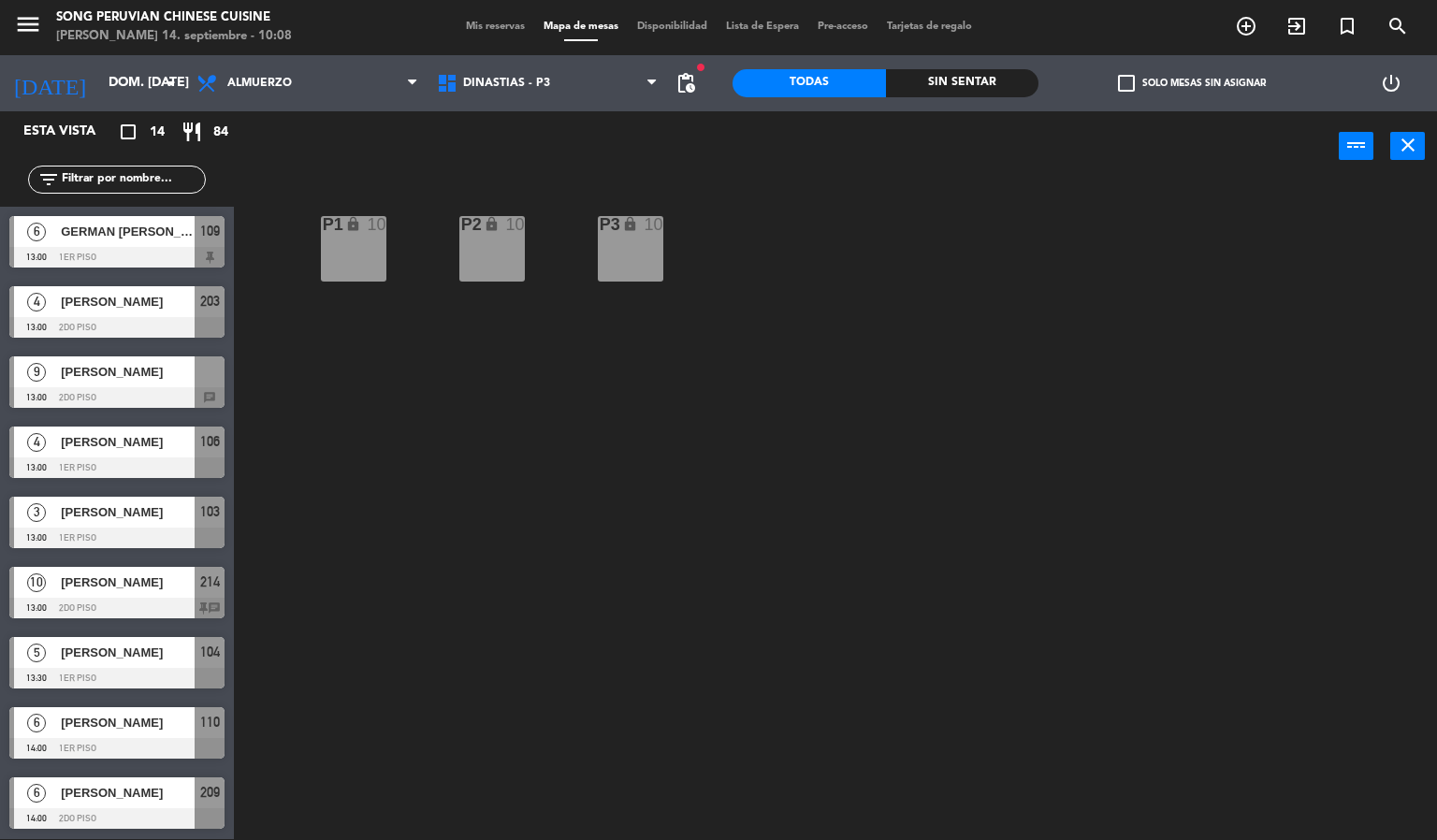
click at [557, 104] on div "DINASTIAS - P3 SALON DORADO - P2 SALON ROJO - P1 DINASTIAS - P3 DINASTIAS - P3 …" at bounding box center [547, 84] width 240 height 56
click at [556, 82] on span "DINASTIAS - P3" at bounding box center [547, 84] width 240 height 41
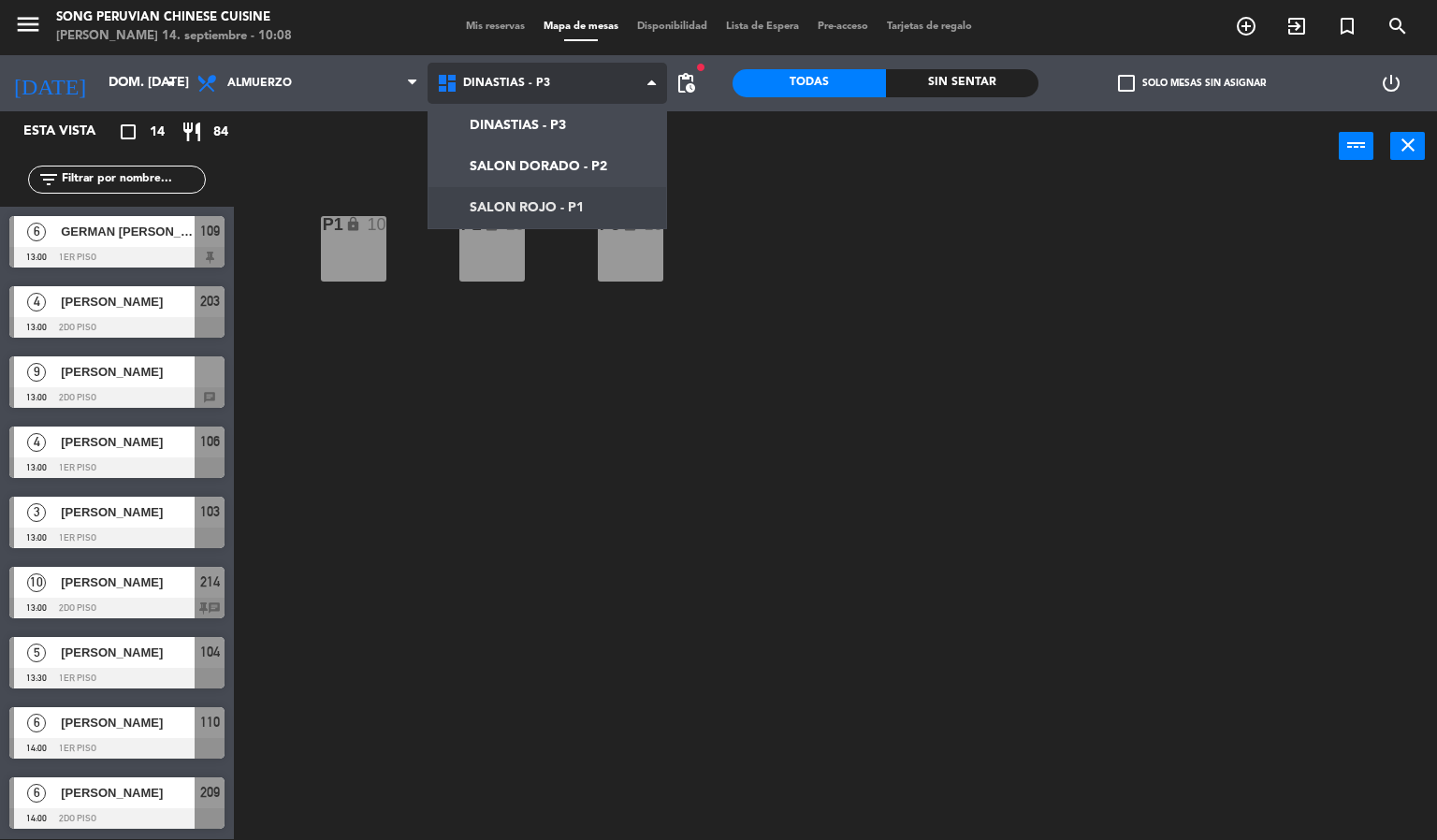
click at [566, 197] on ng-component "menu Song Peruvian Chinese Cuisine [PERSON_NAME] 14. septiembre - 10:08 Mis res…" at bounding box center [718, 419] width 1437 height 840
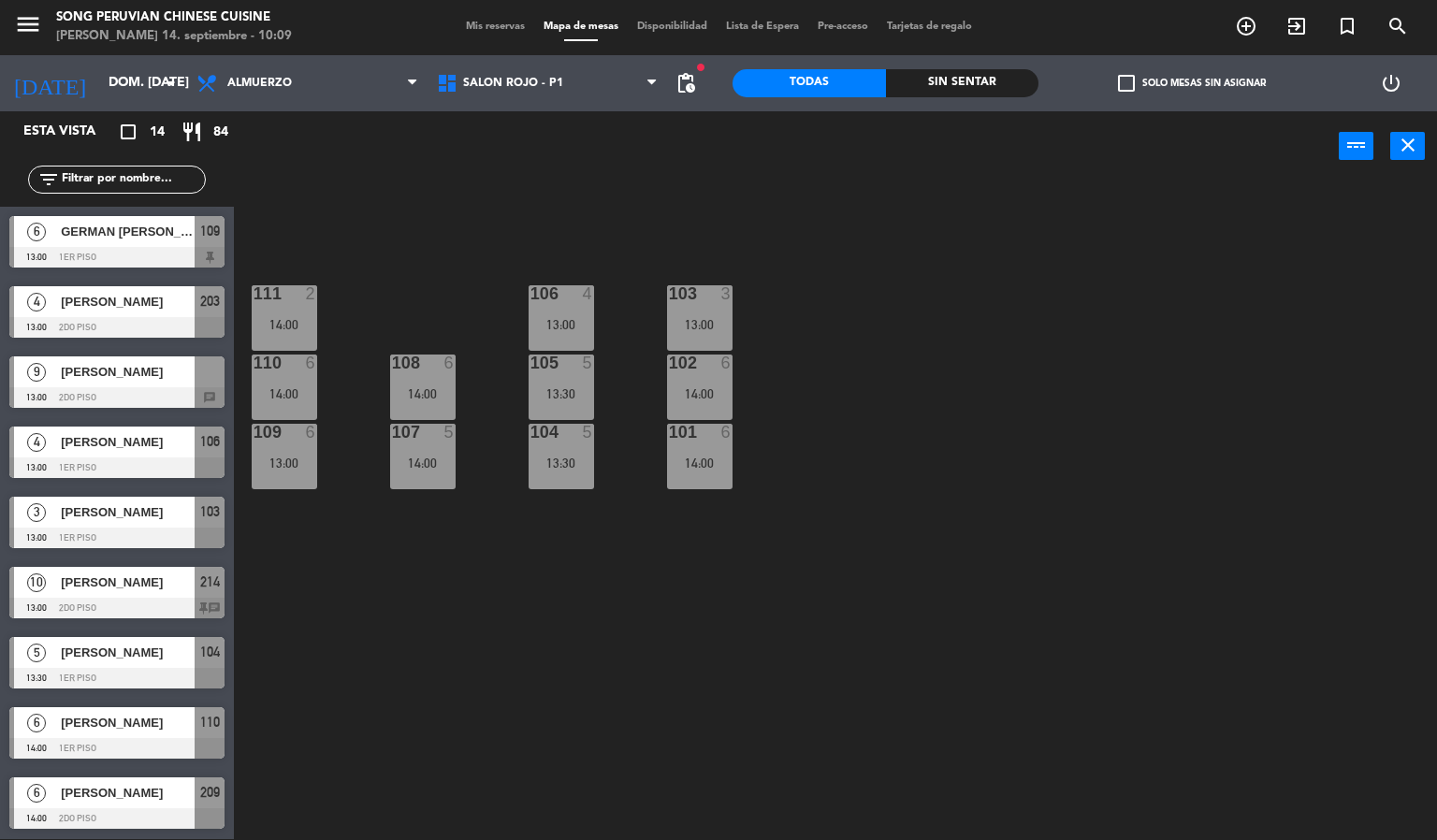
click at [542, 558] on div "103 3 13:00 106 4 13:00 111 2 14:00 102 6 14:00 105 5 13:30 108 6 14:00 110 6 1…" at bounding box center [842, 511] width 1189 height 657
click at [787, 420] on div "103 3 13:00 106 4 13:00 111 2 14:00 102 6 14:00 105 5 13:30 108 6 14:00 110 6 1…" at bounding box center [842, 511] width 1189 height 657
click at [301, 458] on div "13:00" at bounding box center [284, 462] width 65 height 13
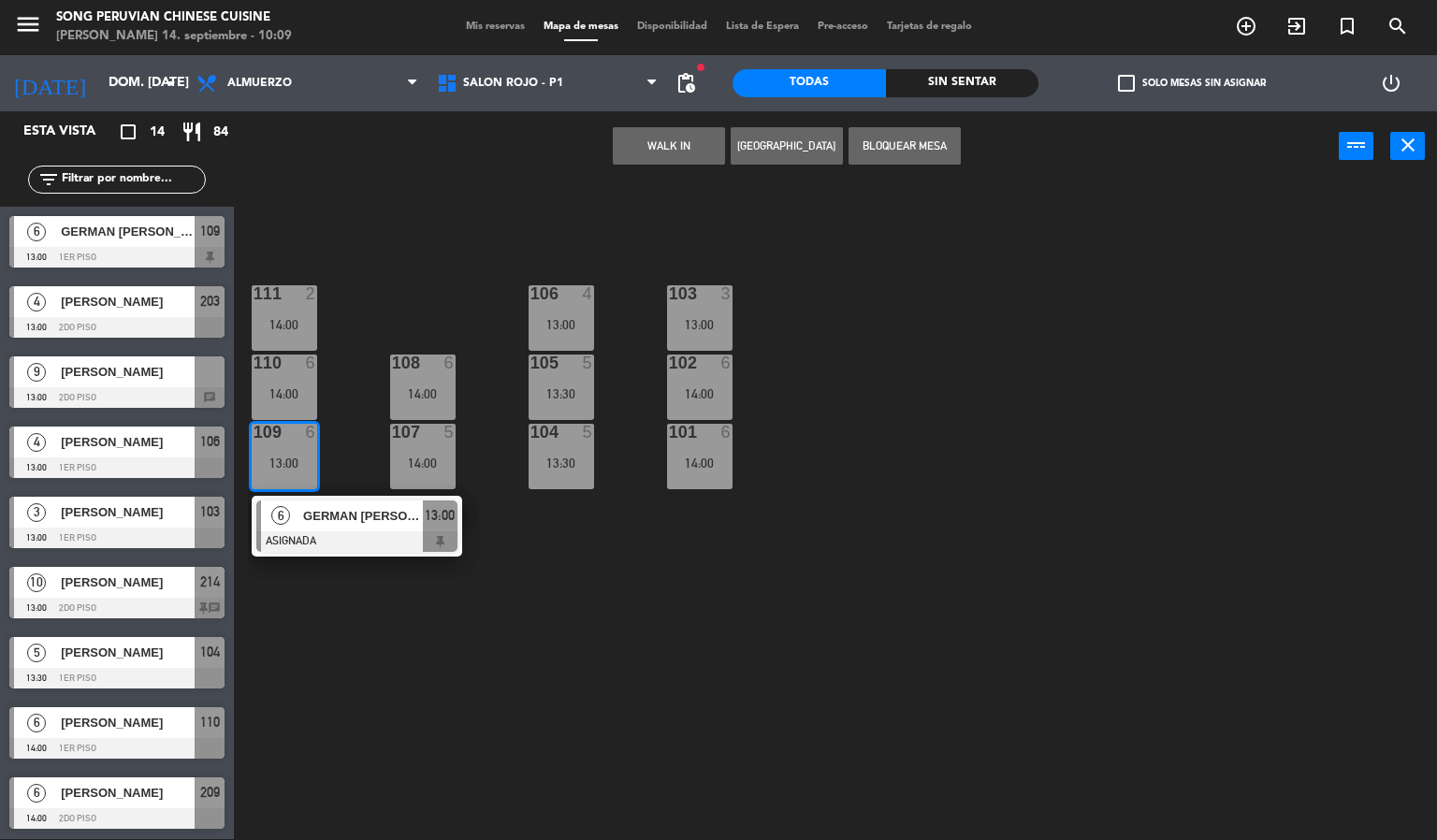
click at [325, 531] on div at bounding box center [357, 541] width 201 height 20
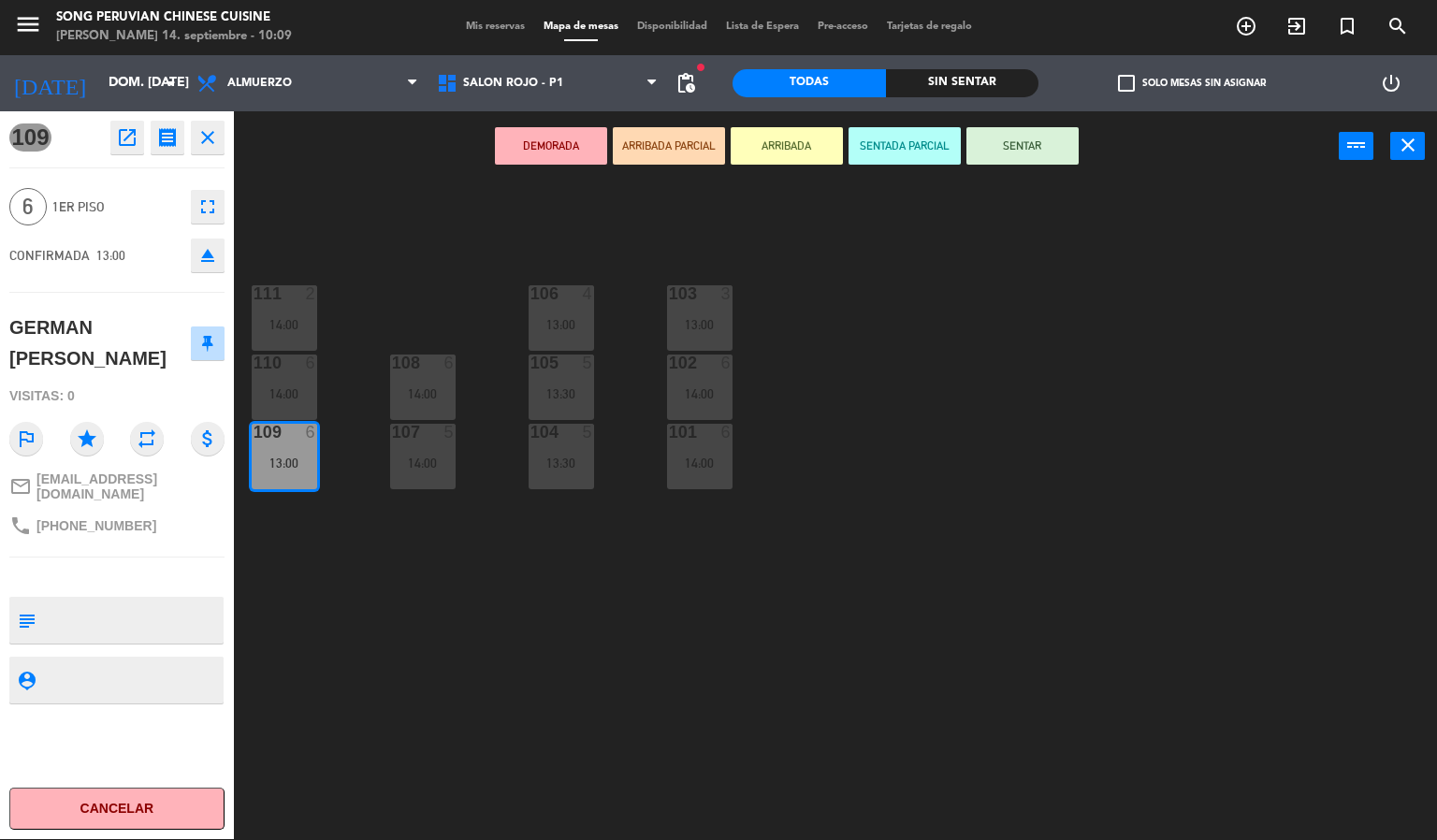
click at [351, 527] on div "103 3 13:00 106 4 13:00 111 2 14:00 102 6 14:00 105 5 13:30 108 6 14:00 110 6 1…" at bounding box center [842, 511] width 1189 height 657
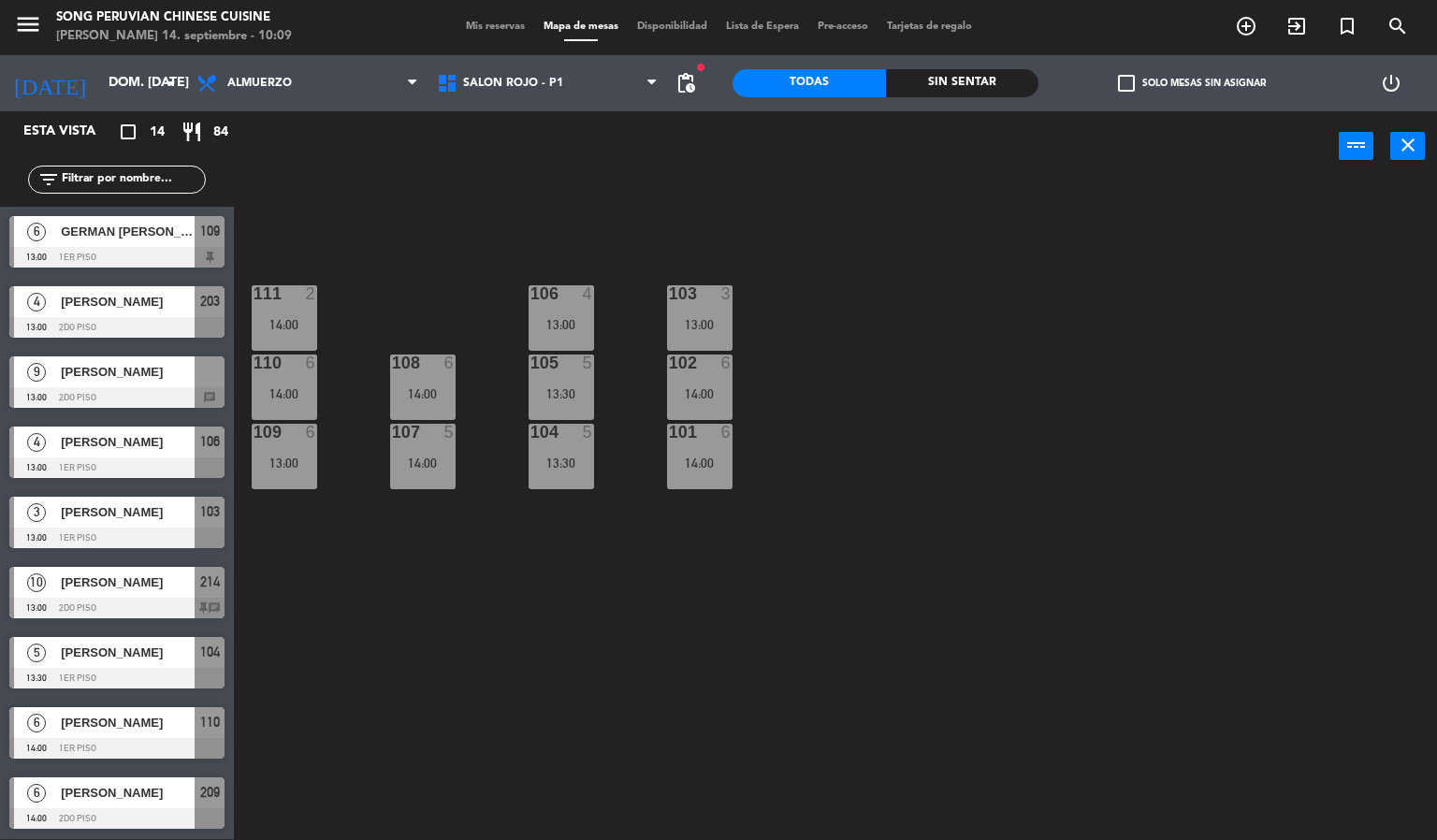
click at [506, 17] on div "menu Song Peruvian Chinese Cuisine [PERSON_NAME] 14. septiembre - 10:09 Mis res…" at bounding box center [718, 27] width 1437 height 56
click at [489, 29] on span "Mis reservas" at bounding box center [496, 26] width 78 height 11
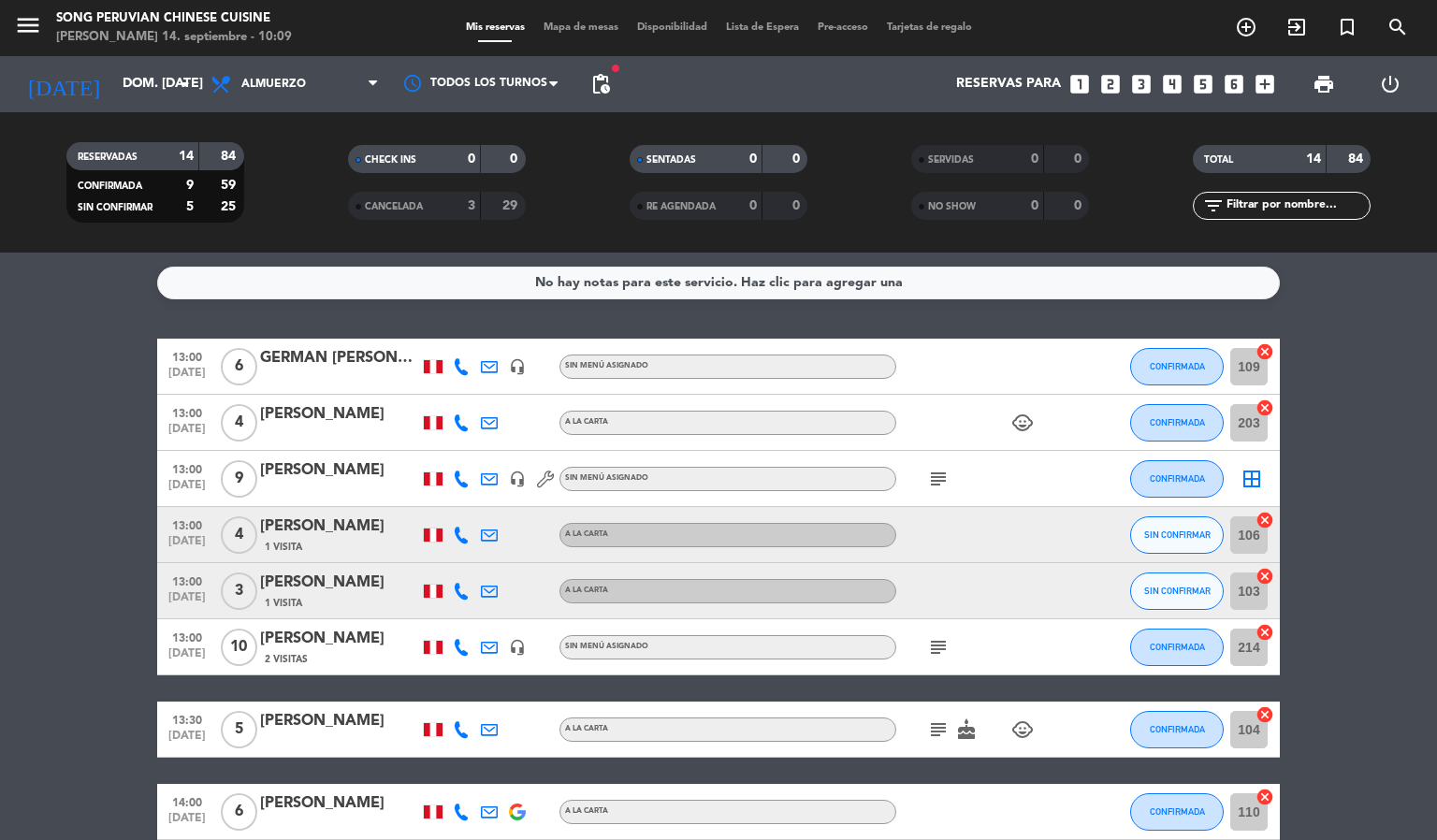
click at [575, 22] on span "Mapa de mesas" at bounding box center [581, 27] width 93 height 11
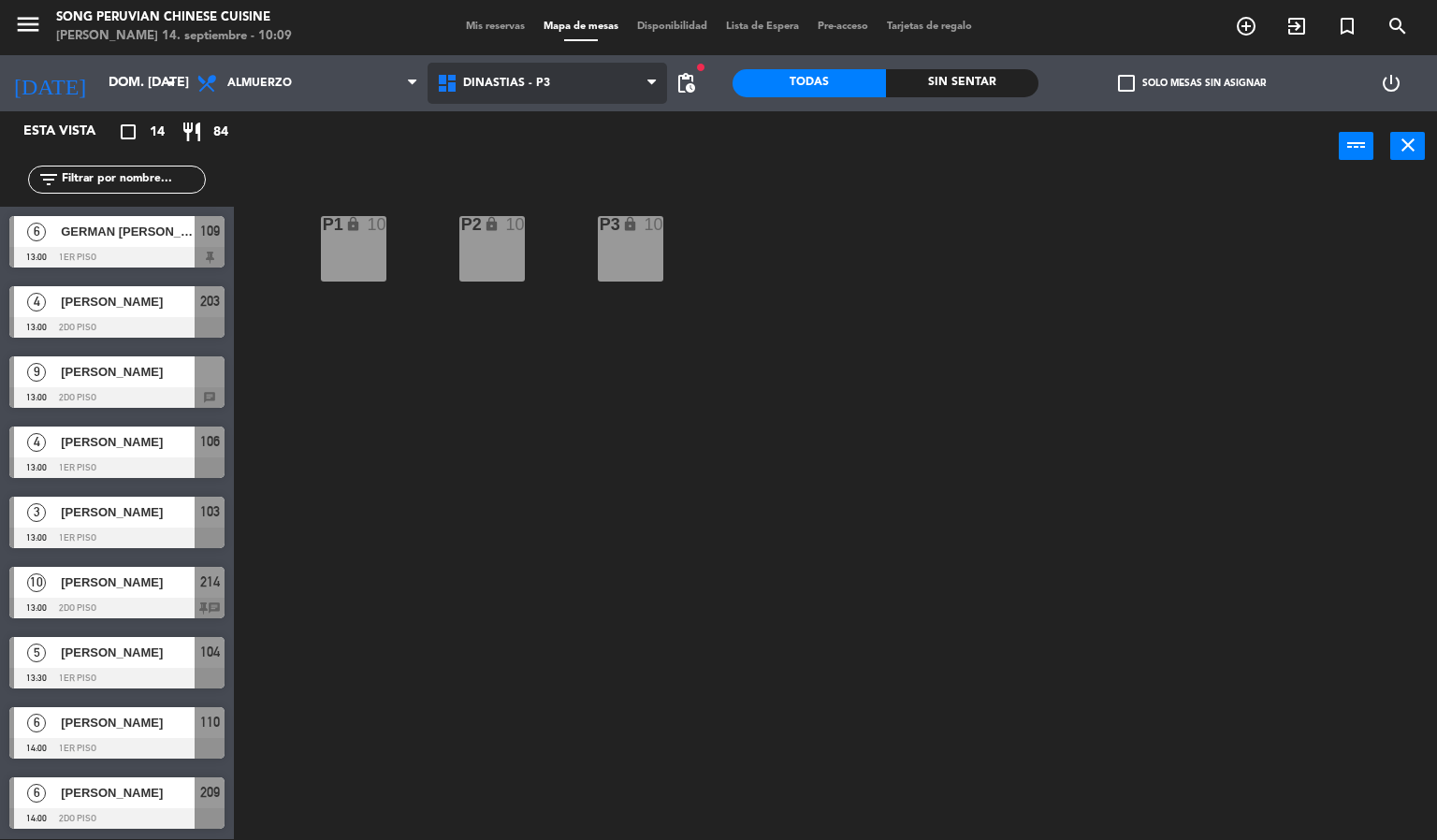
click at [556, 95] on span "DINASTIAS - P3" at bounding box center [547, 84] width 240 height 41
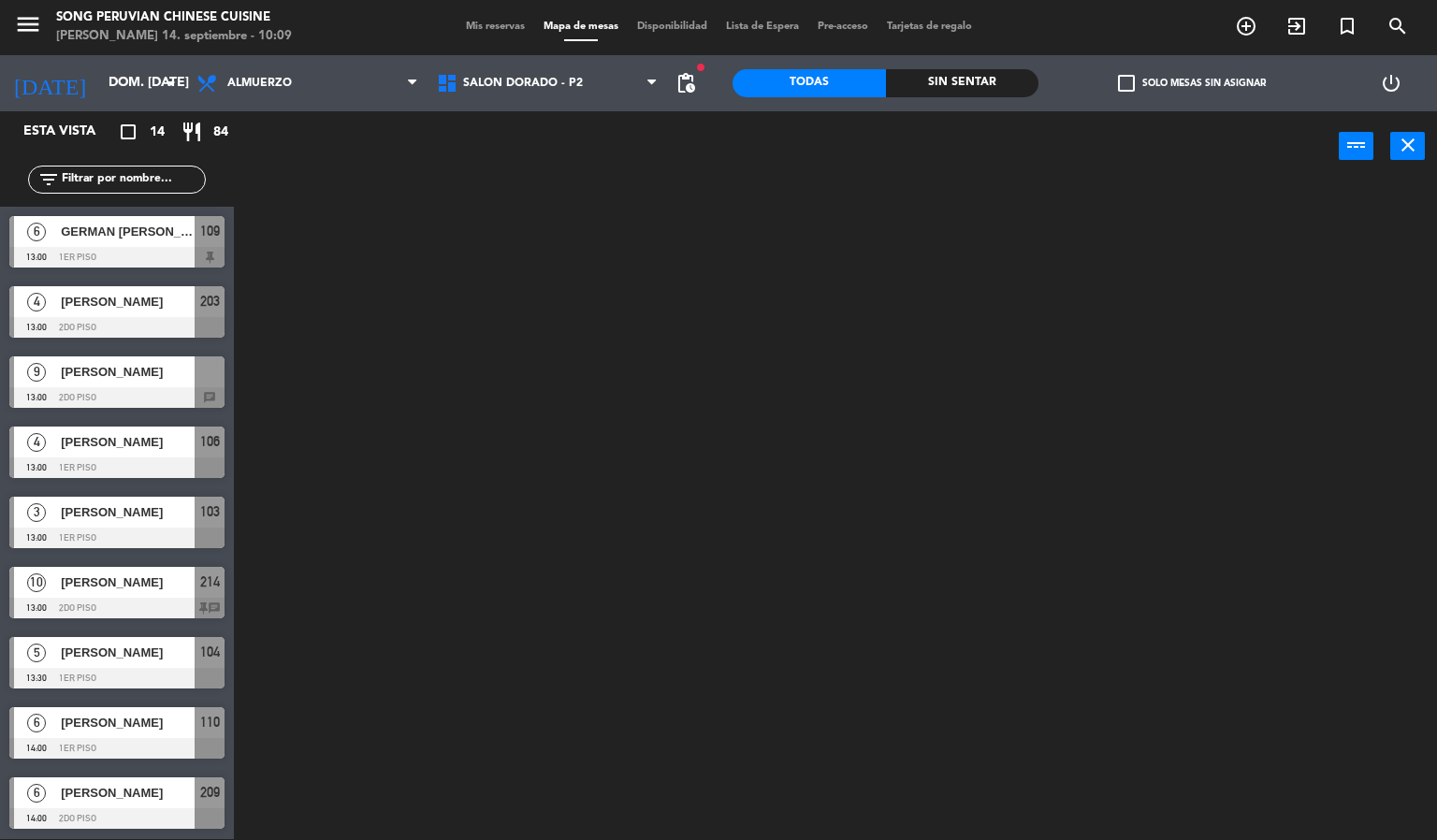
click at [560, 152] on ng-component "menu Song Peruvian Chinese Cuisine [PERSON_NAME] 14. septiembre - 10:09 Mis res…" at bounding box center [718, 419] width 1437 height 840
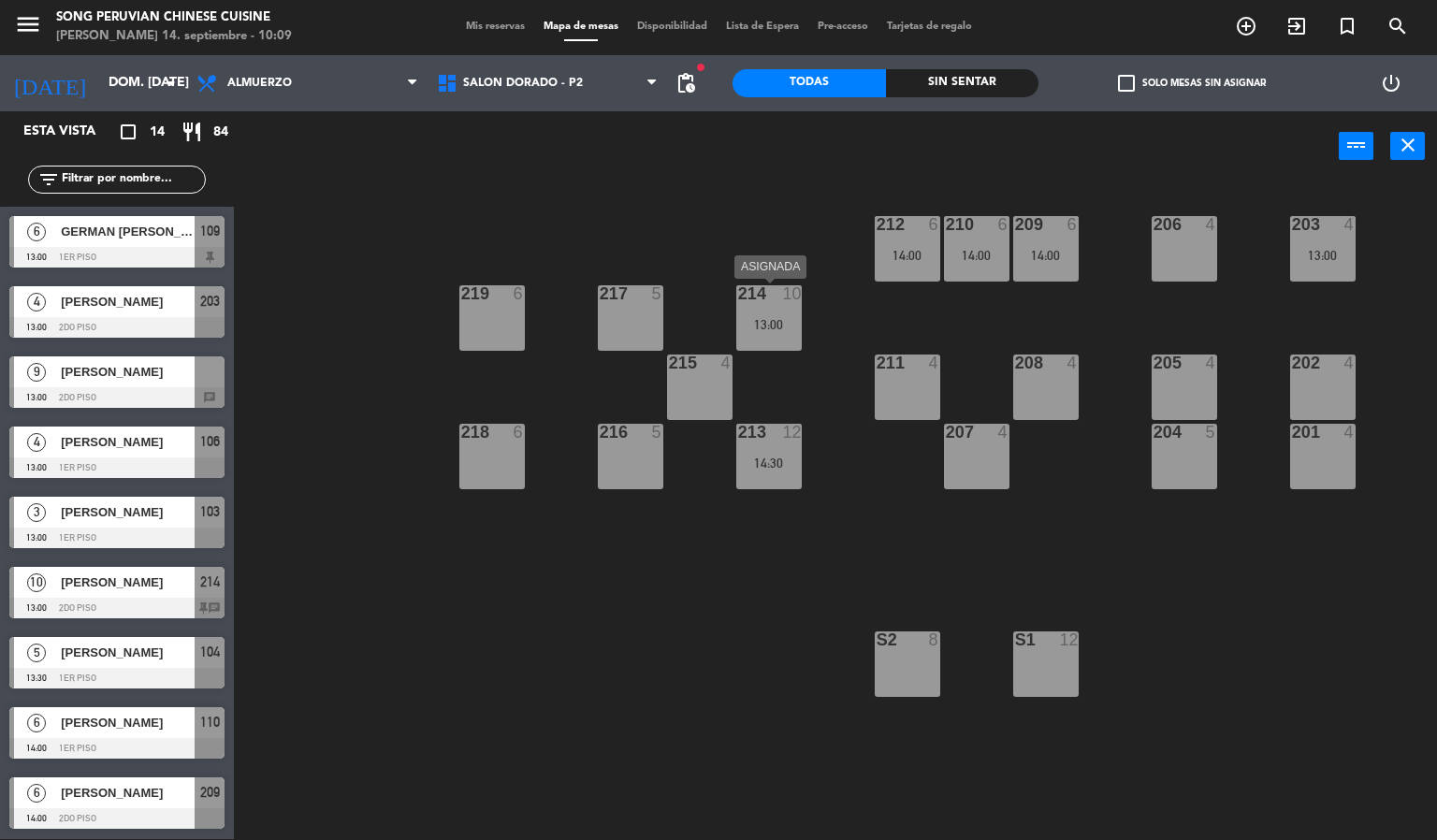
click at [784, 318] on div "13:00" at bounding box center [769, 323] width 65 height 13
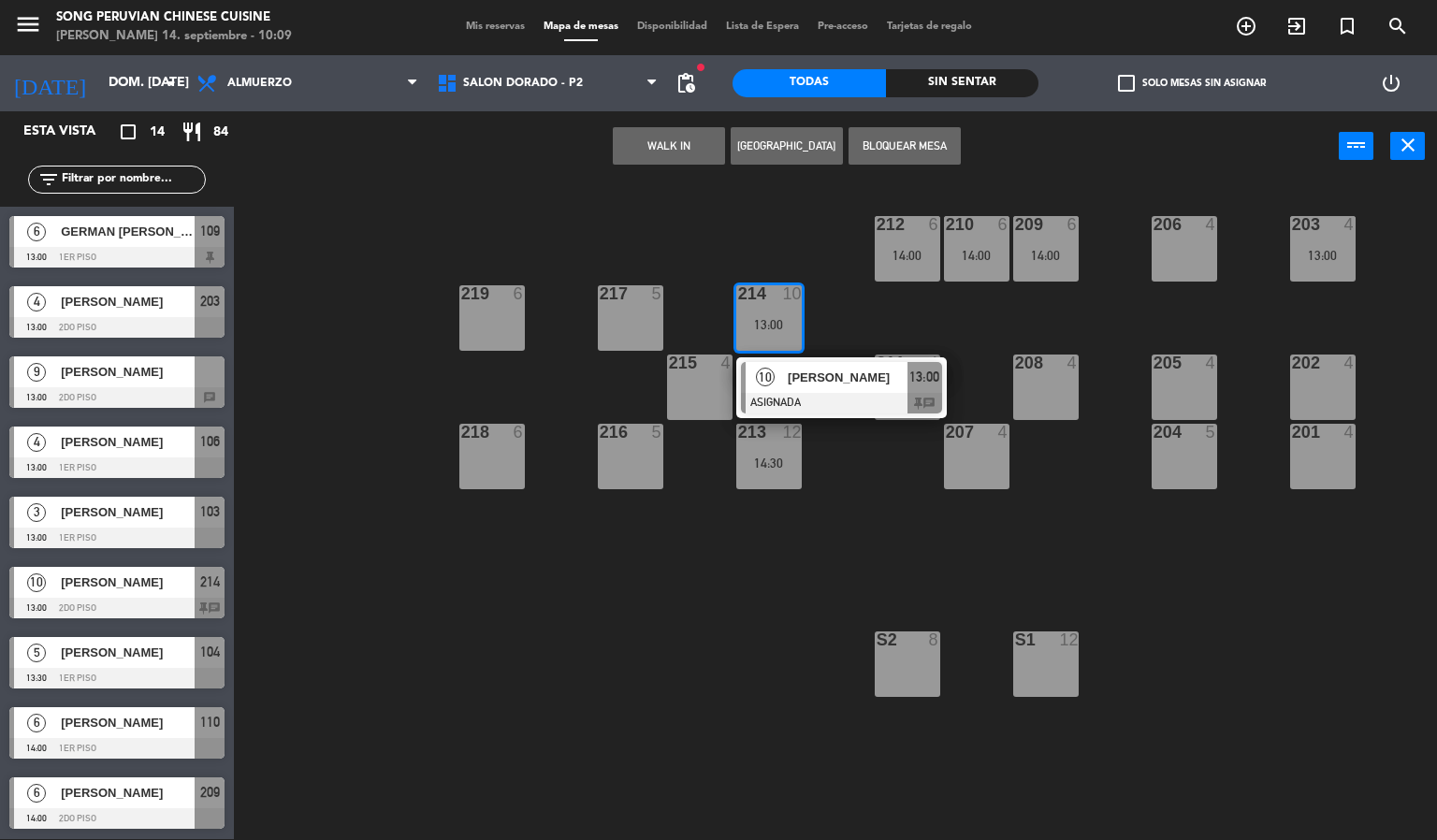
click at [844, 387] on span "[PERSON_NAME]" at bounding box center [847, 377] width 120 height 19
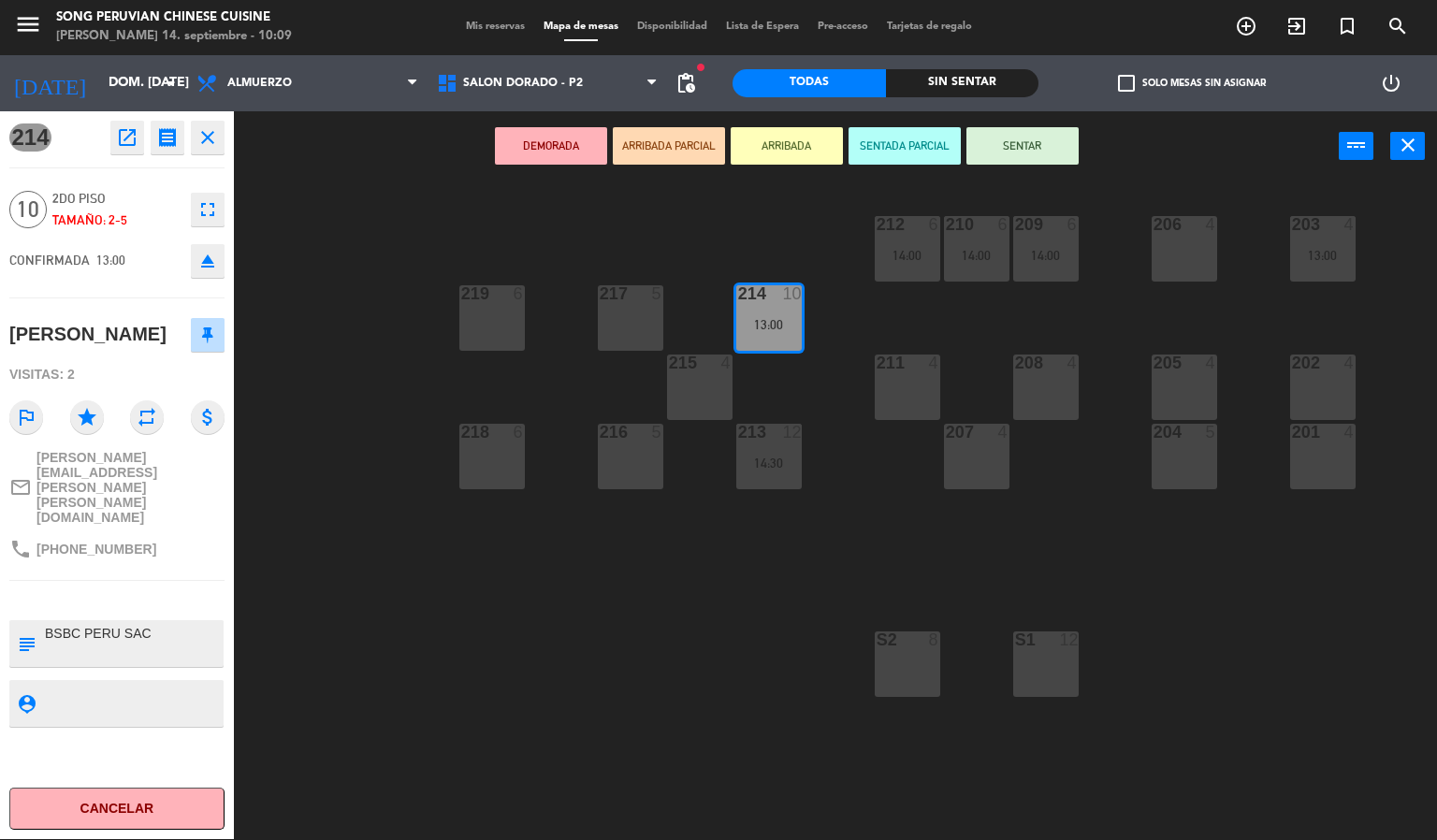
click at [209, 133] on icon "close" at bounding box center [207, 137] width 22 height 22
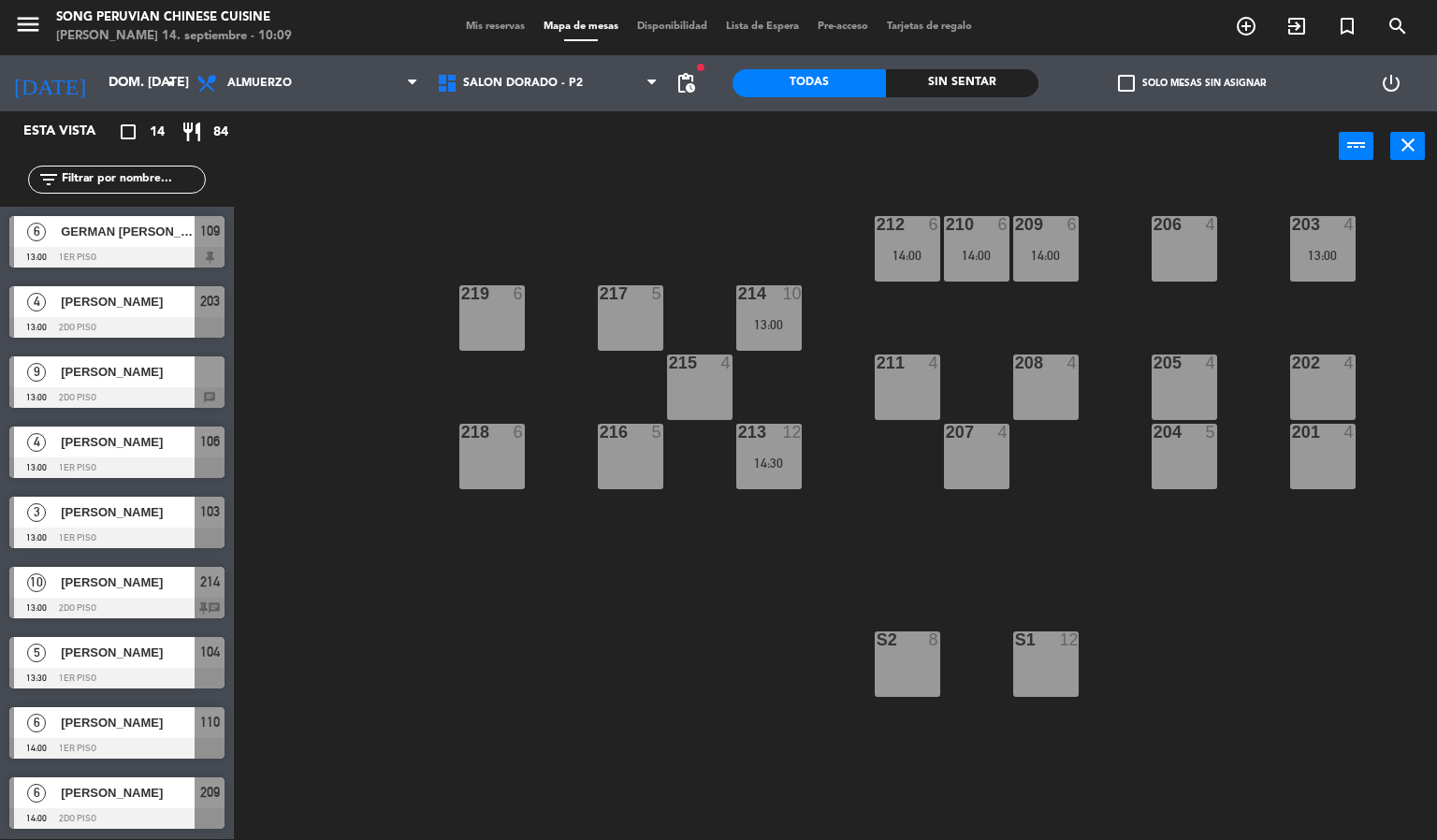
click at [784, 458] on div "14:30" at bounding box center [769, 462] width 65 height 13
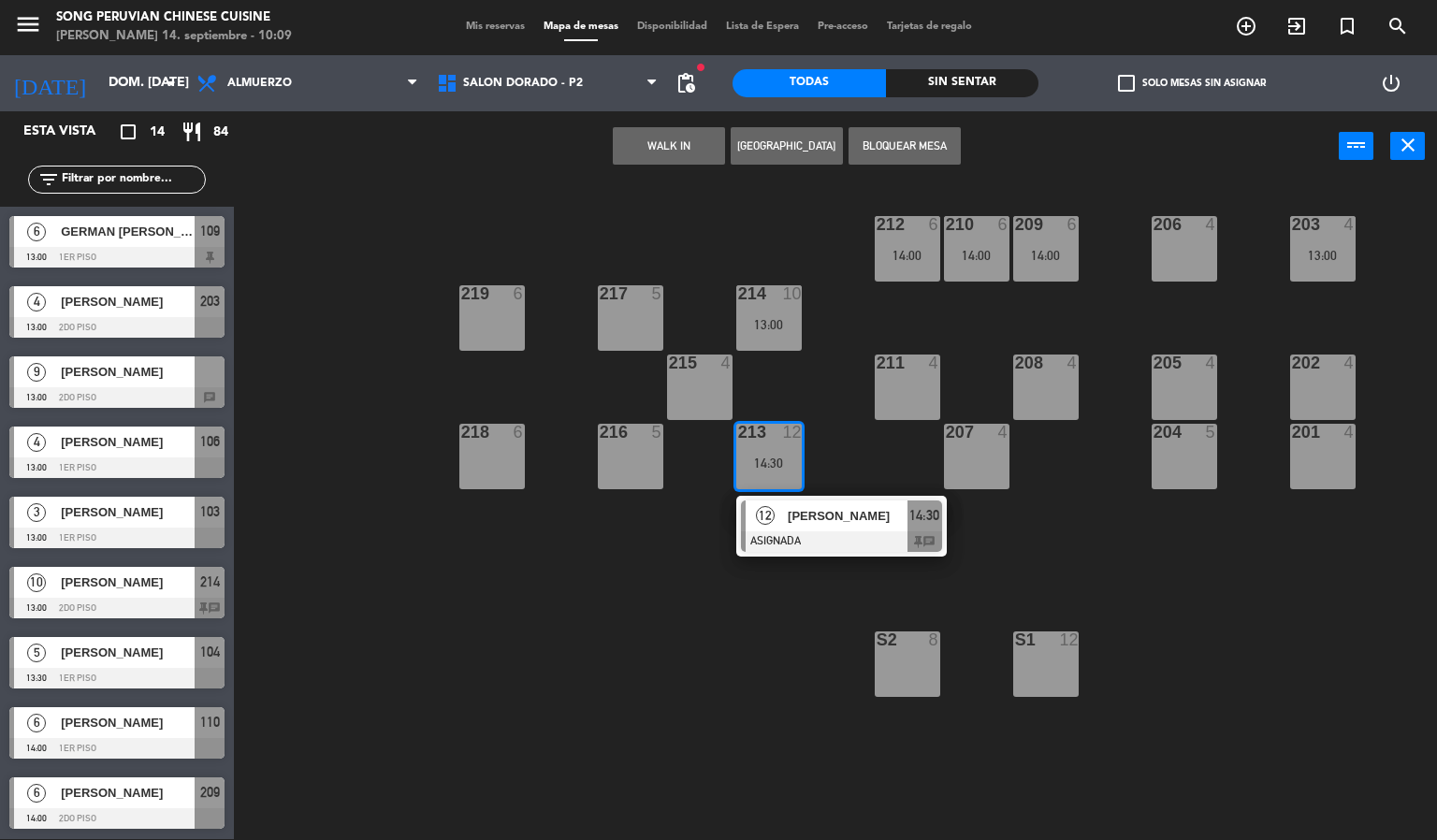
click at [655, 607] on div "203 4 13:00 206 4 210 6 14:00 212 6 14:00 209 6 14:00 214 10 13:00 217 5 219 6 …" at bounding box center [842, 511] width 1189 height 657
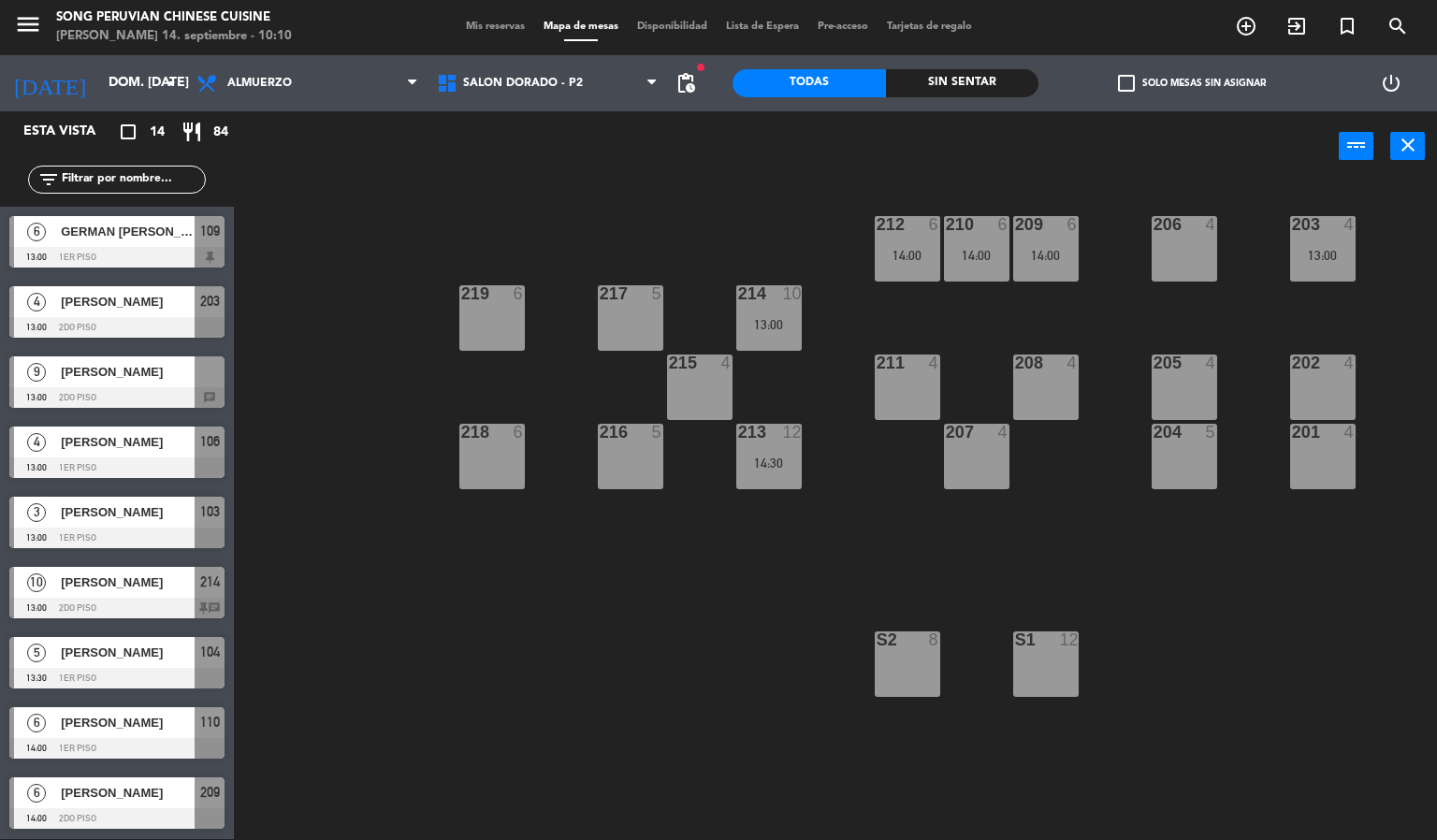
click at [907, 239] on div "212 6 14:00" at bounding box center [907, 248] width 65 height 65
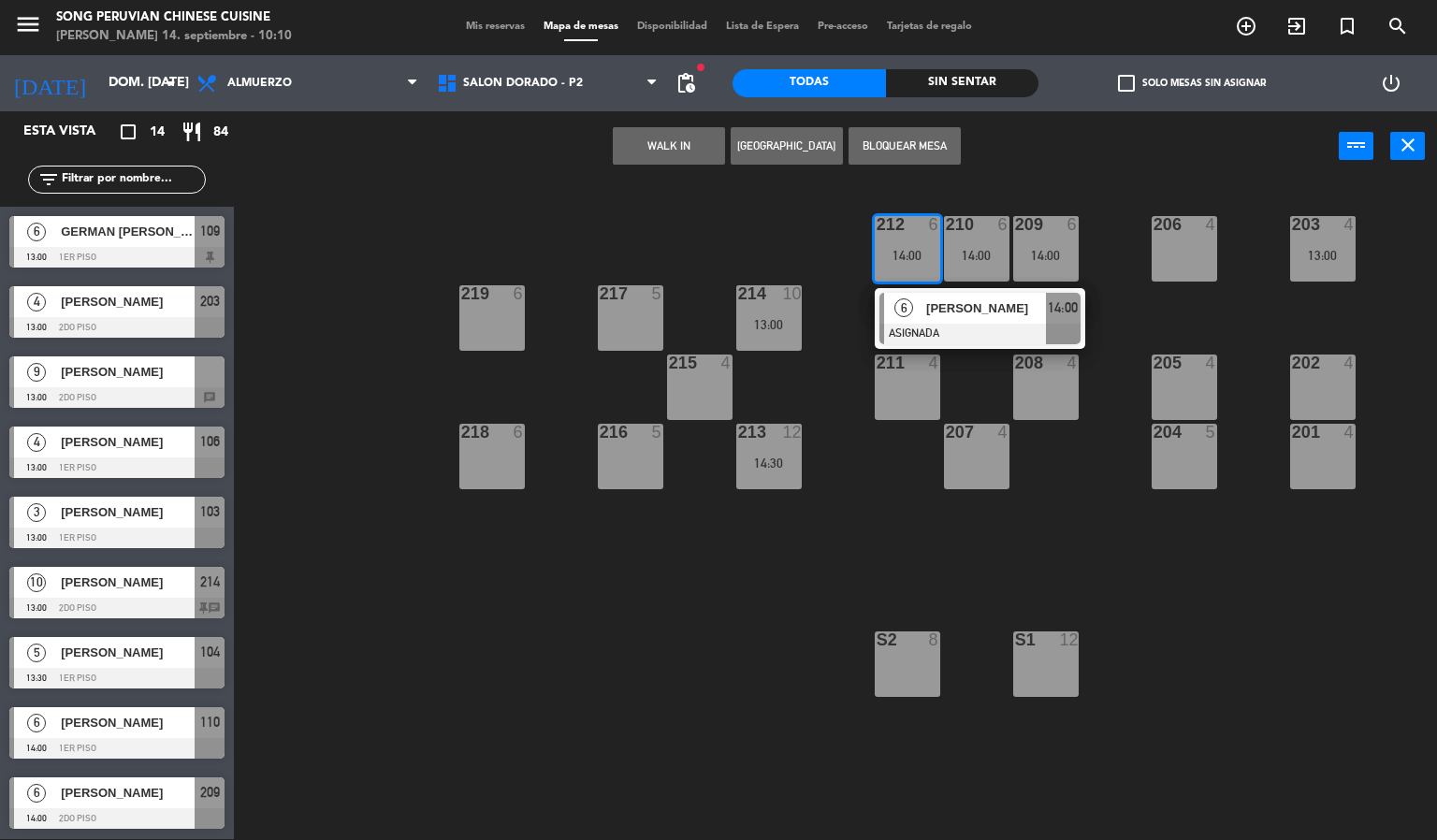
click at [963, 234] on div "210 6 14:00" at bounding box center [975, 248] width 65 height 65
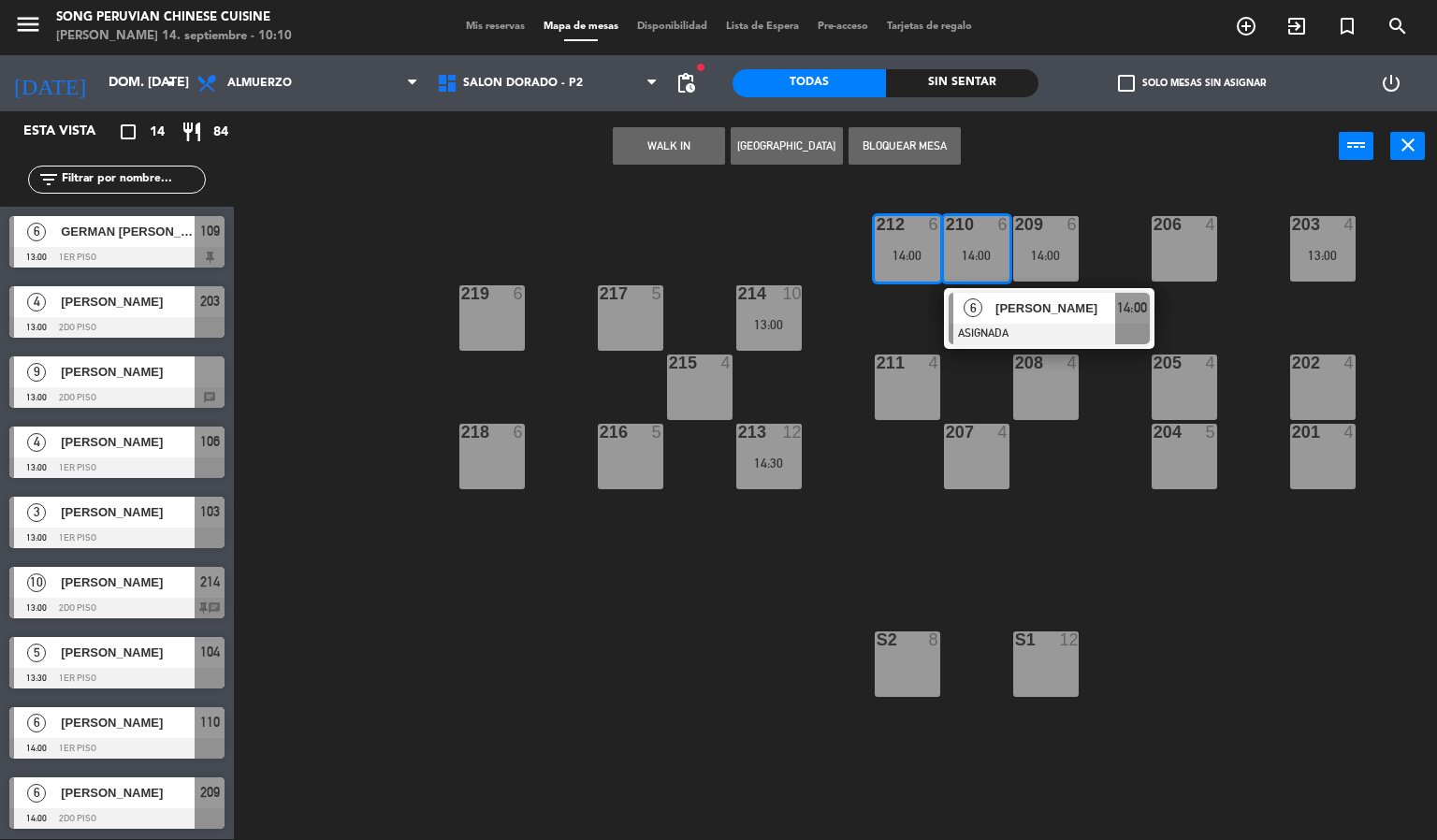
click at [1049, 228] on div at bounding box center [1045, 223] width 31 height 17
click at [946, 241] on div "210 6 14:00" at bounding box center [975, 248] width 65 height 65
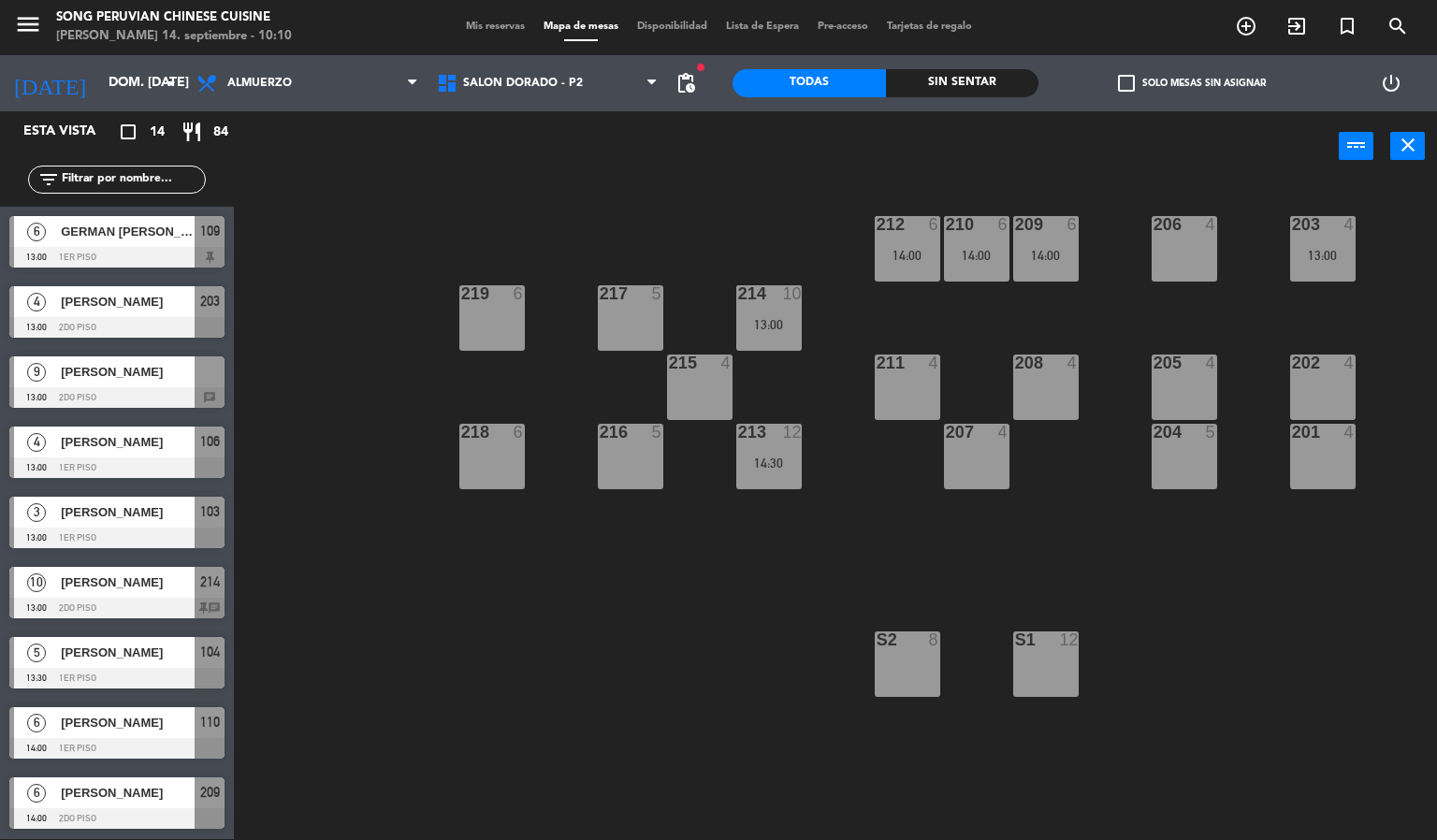
click at [1040, 230] on div at bounding box center [1045, 223] width 31 height 17
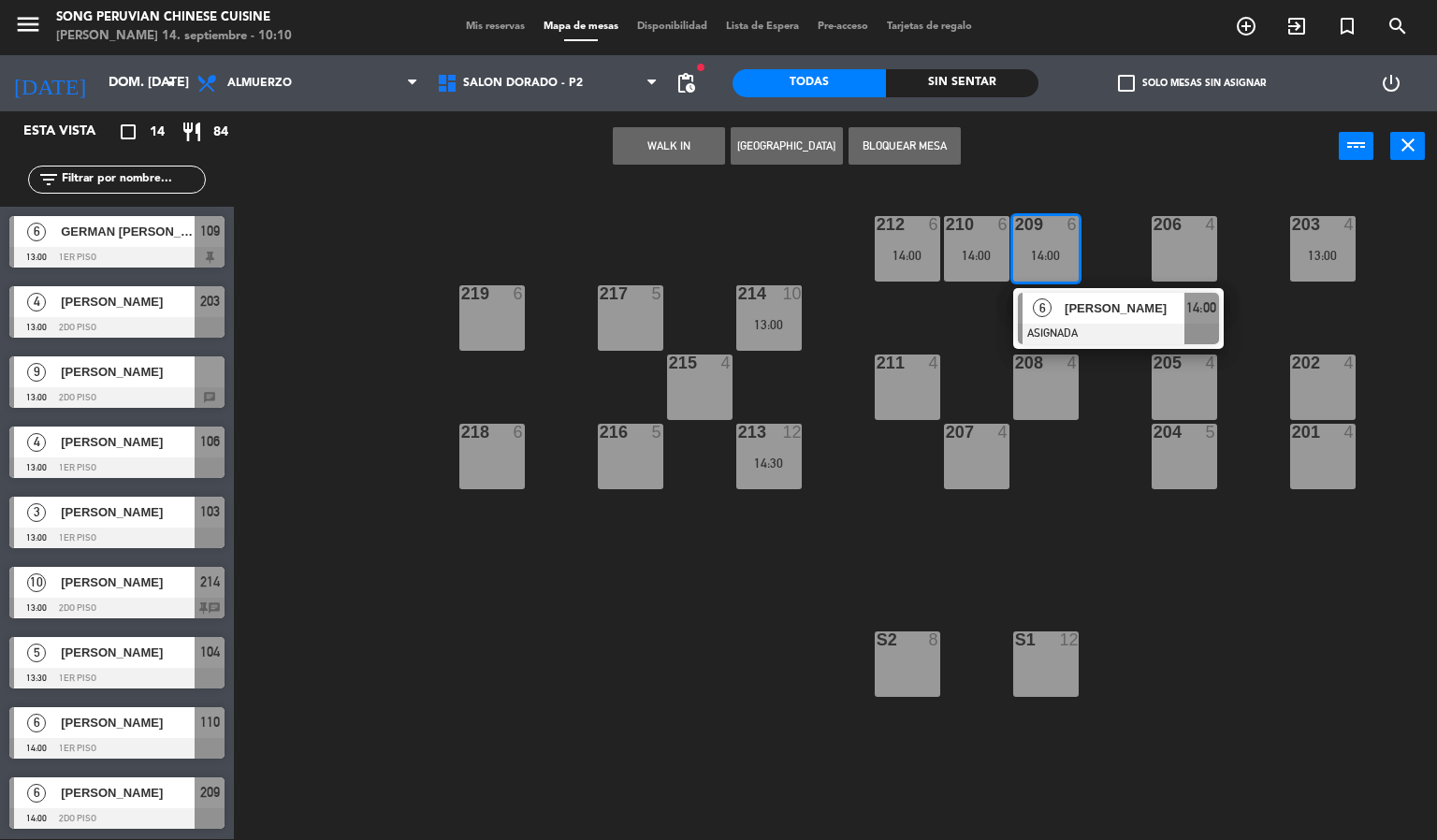
click at [972, 306] on div "203 4 13:00 206 4 210 6 14:00 212 6 14:00 209 6 14:00 6 [PERSON_NAME] ASIGNADA …" at bounding box center [842, 511] width 1189 height 657
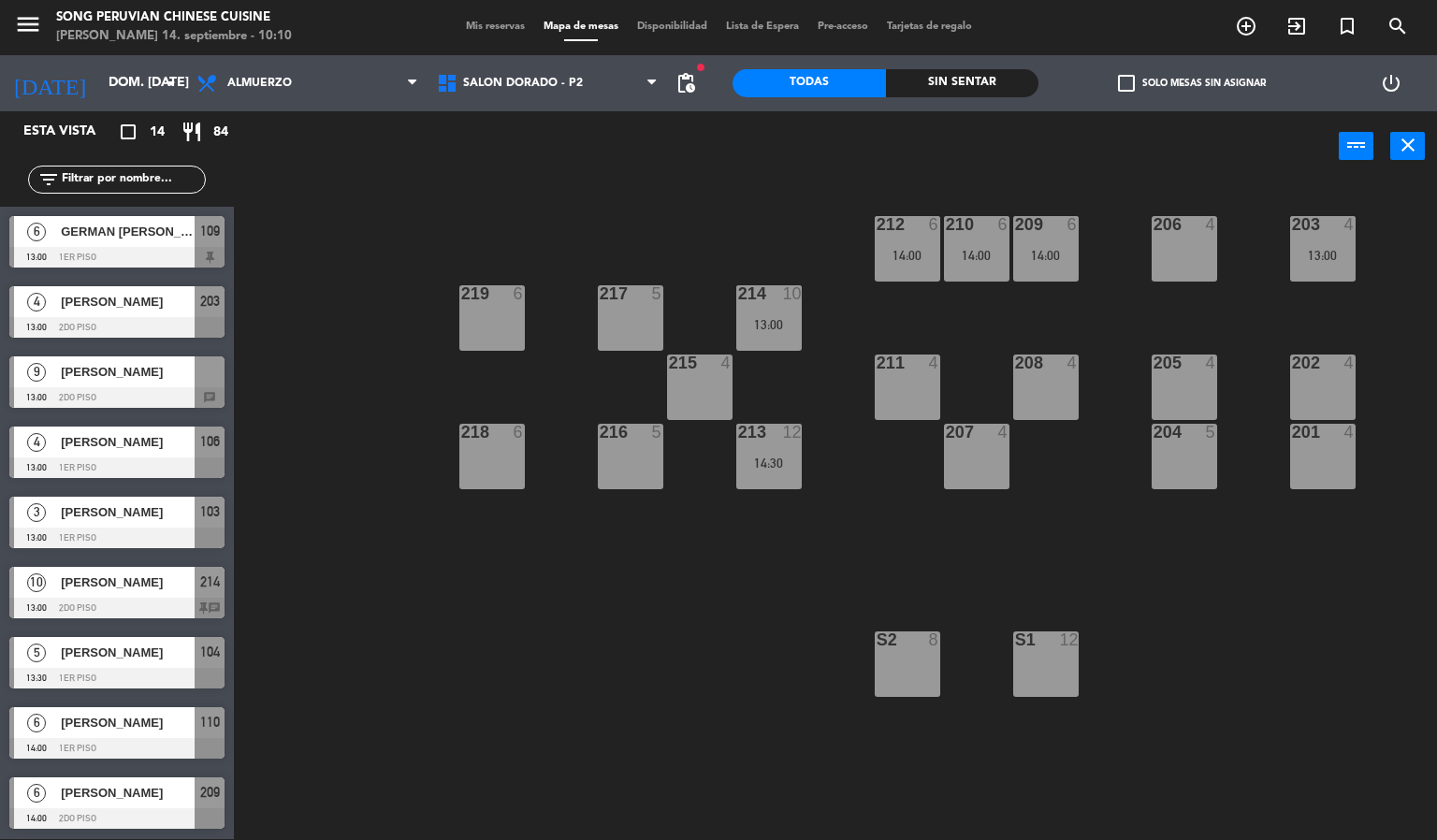
click at [966, 255] on div "14:00" at bounding box center [975, 254] width 65 height 13
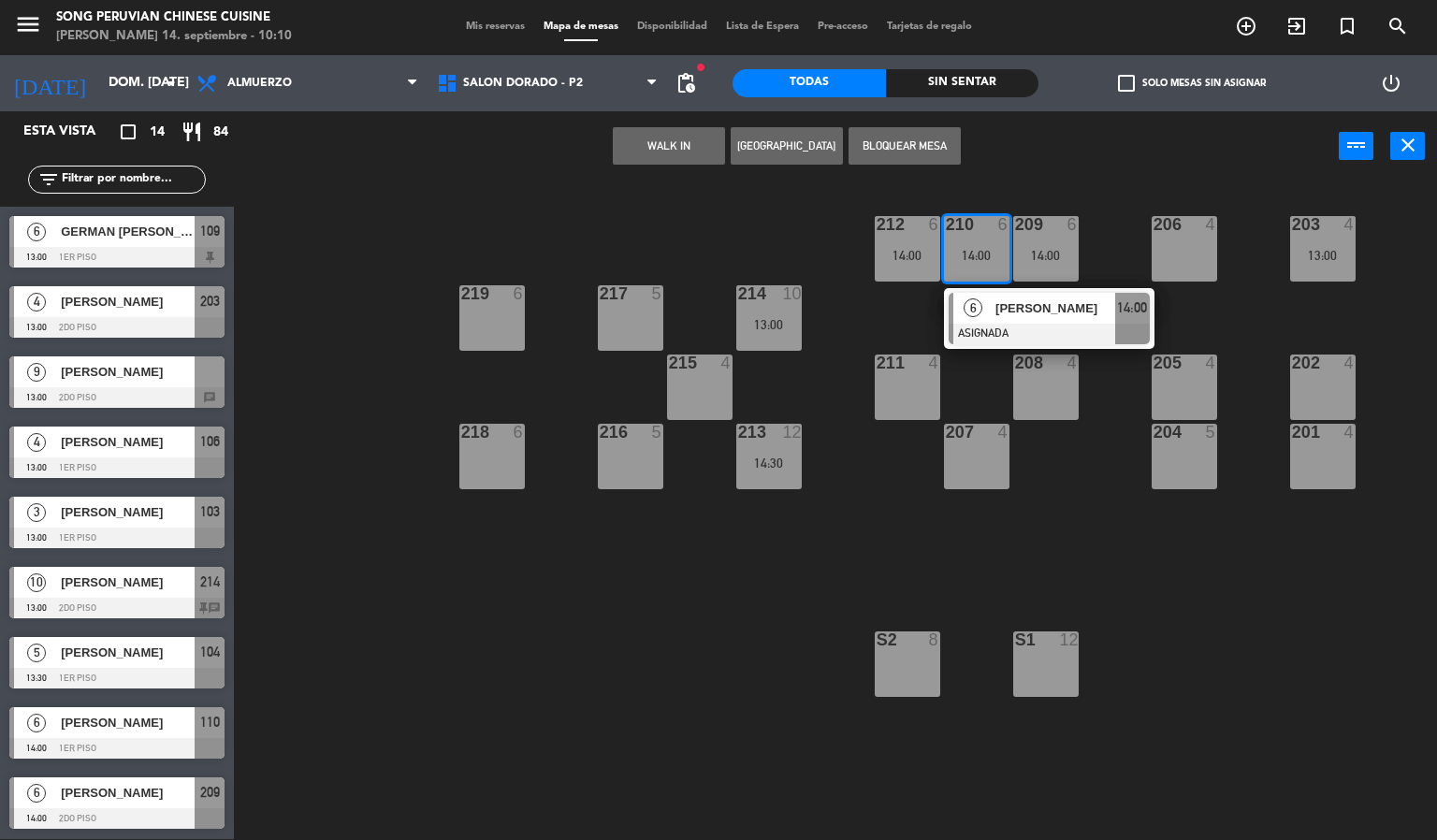
click at [975, 252] on div "14:00" at bounding box center [975, 254] width 65 height 13
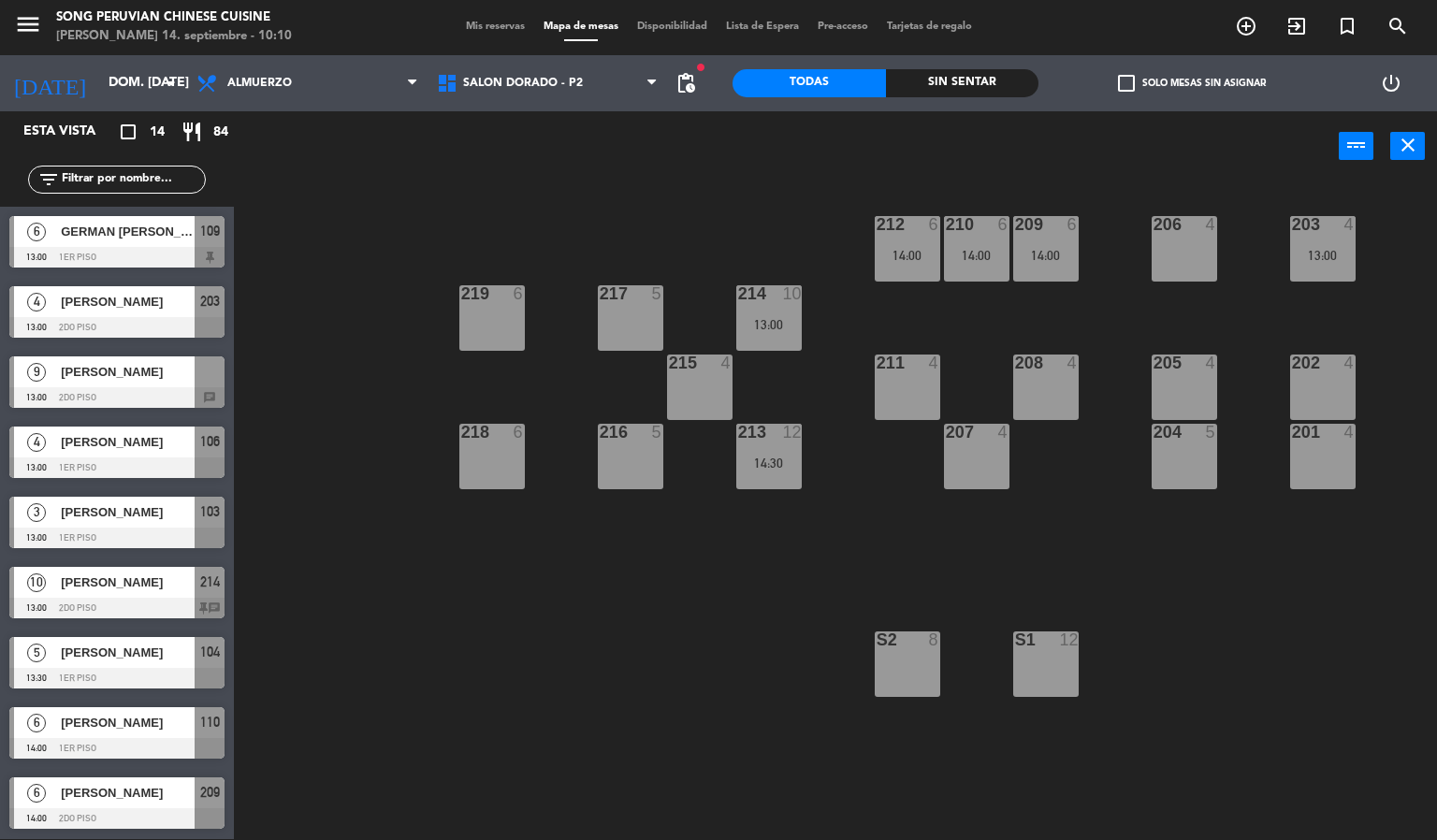
click at [992, 227] on div "6" at bounding box center [1008, 223] width 31 height 17
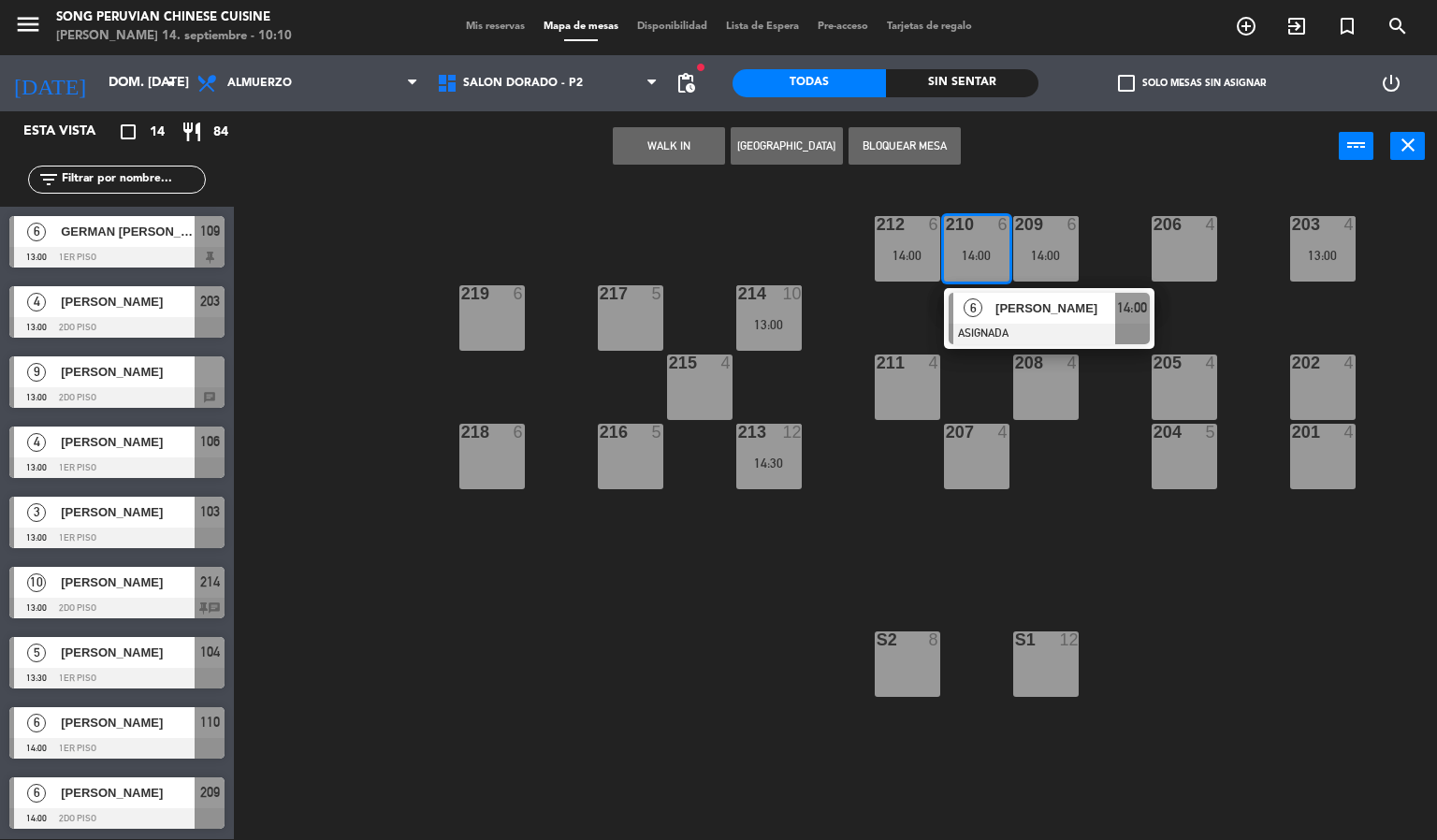
click at [1128, 214] on div "203 4 13:00 206 4 210 6 14:00 6 [PERSON_NAME] ASIGNADA 14:00 212 6 14:00 209 6 …" at bounding box center [842, 511] width 1189 height 657
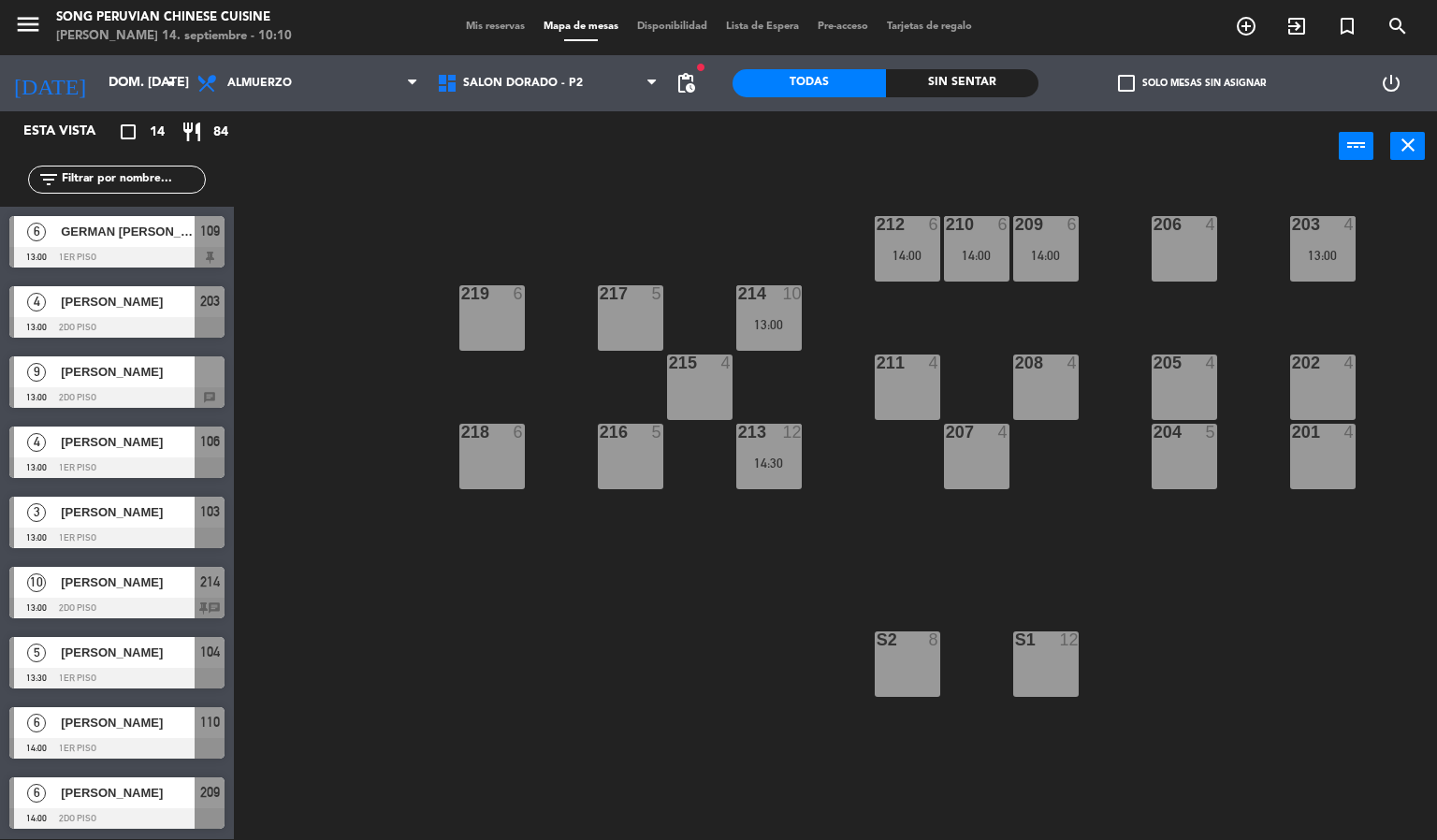
click at [1307, 225] on div at bounding box center [1322, 223] width 31 height 17
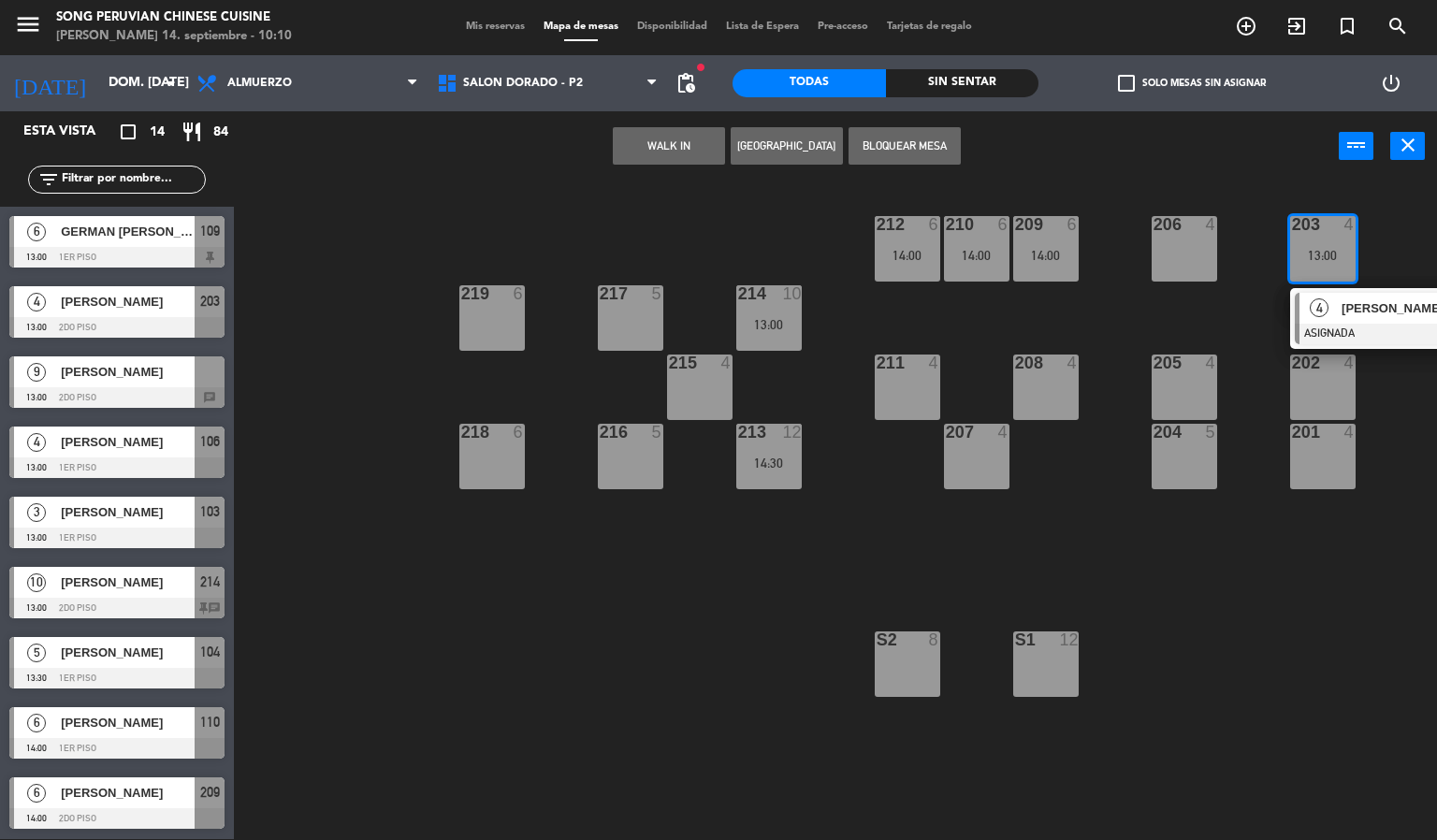
click at [1249, 365] on div "203 4 13:00 4 [PERSON_NAME] ASIGNADA 13:00 206 4 210 6 14:00 212 6 14:00 209 6 …" at bounding box center [842, 511] width 1189 height 657
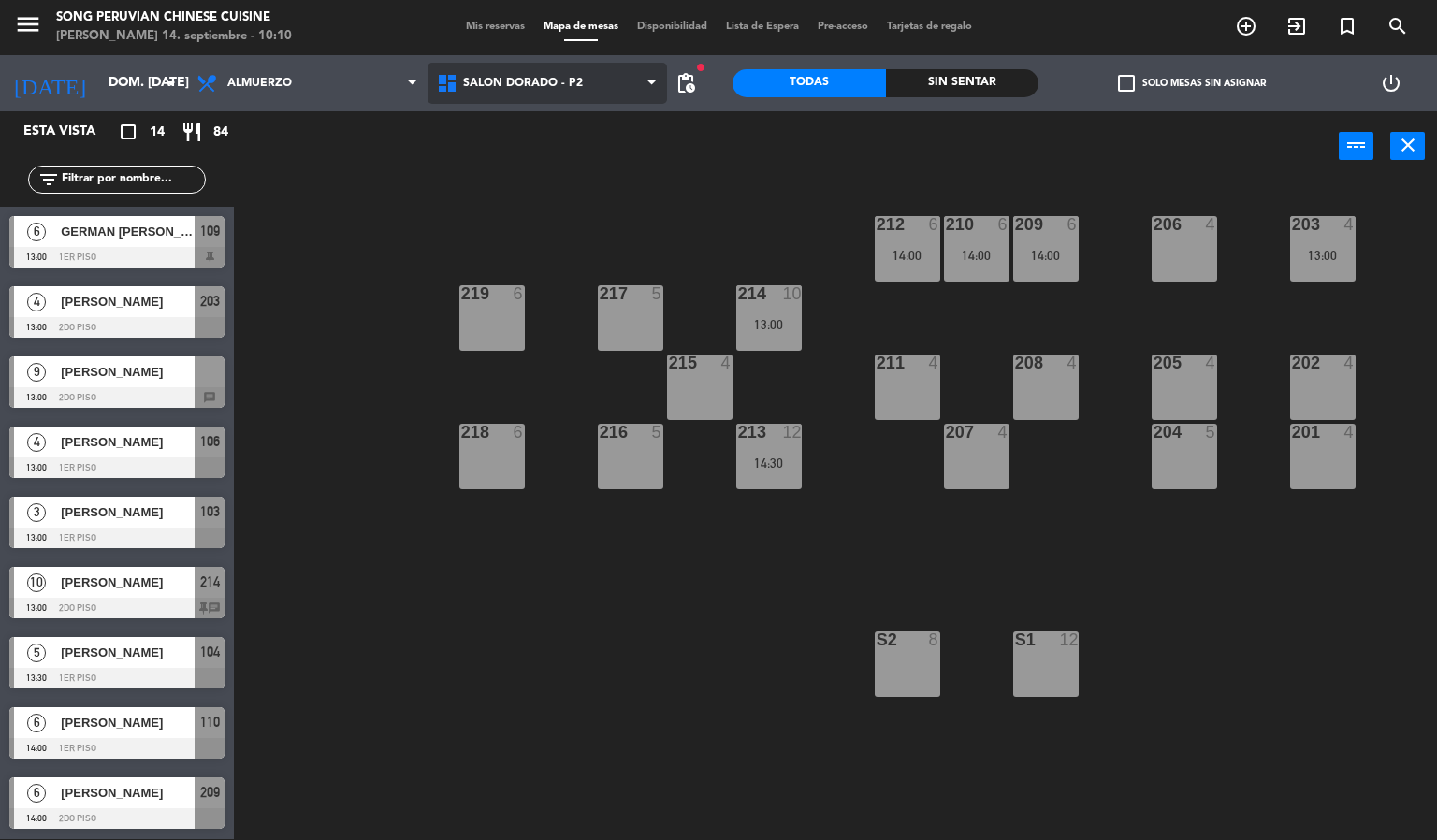
click at [531, 79] on span "SALON DORADO - P2" at bounding box center [523, 83] width 120 height 13
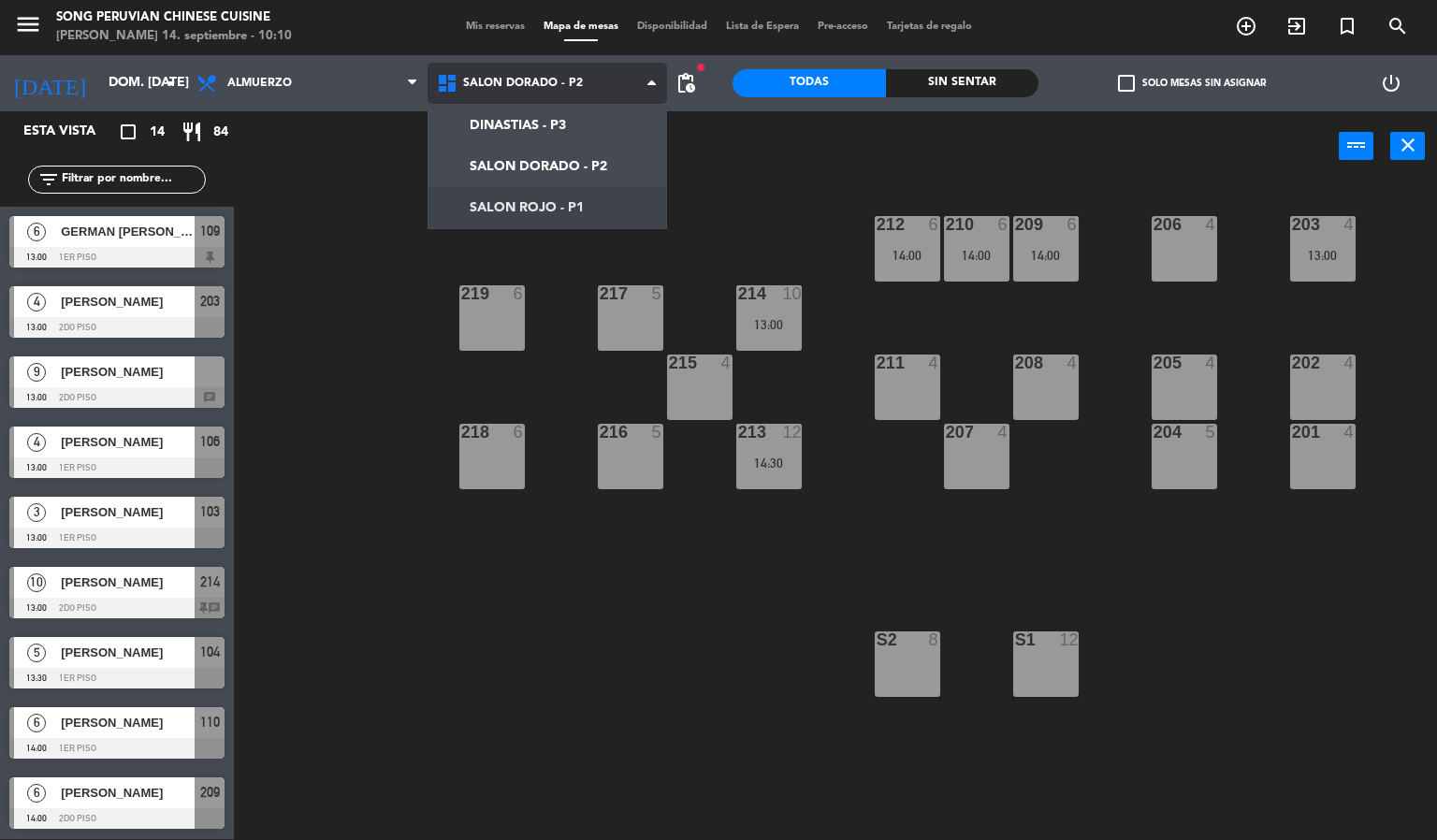
click at [557, 193] on ng-component "menu Song Peruvian Chinese Cuisine [PERSON_NAME] 14. septiembre - 10:10 Mis res…" at bounding box center [718, 419] width 1437 height 840
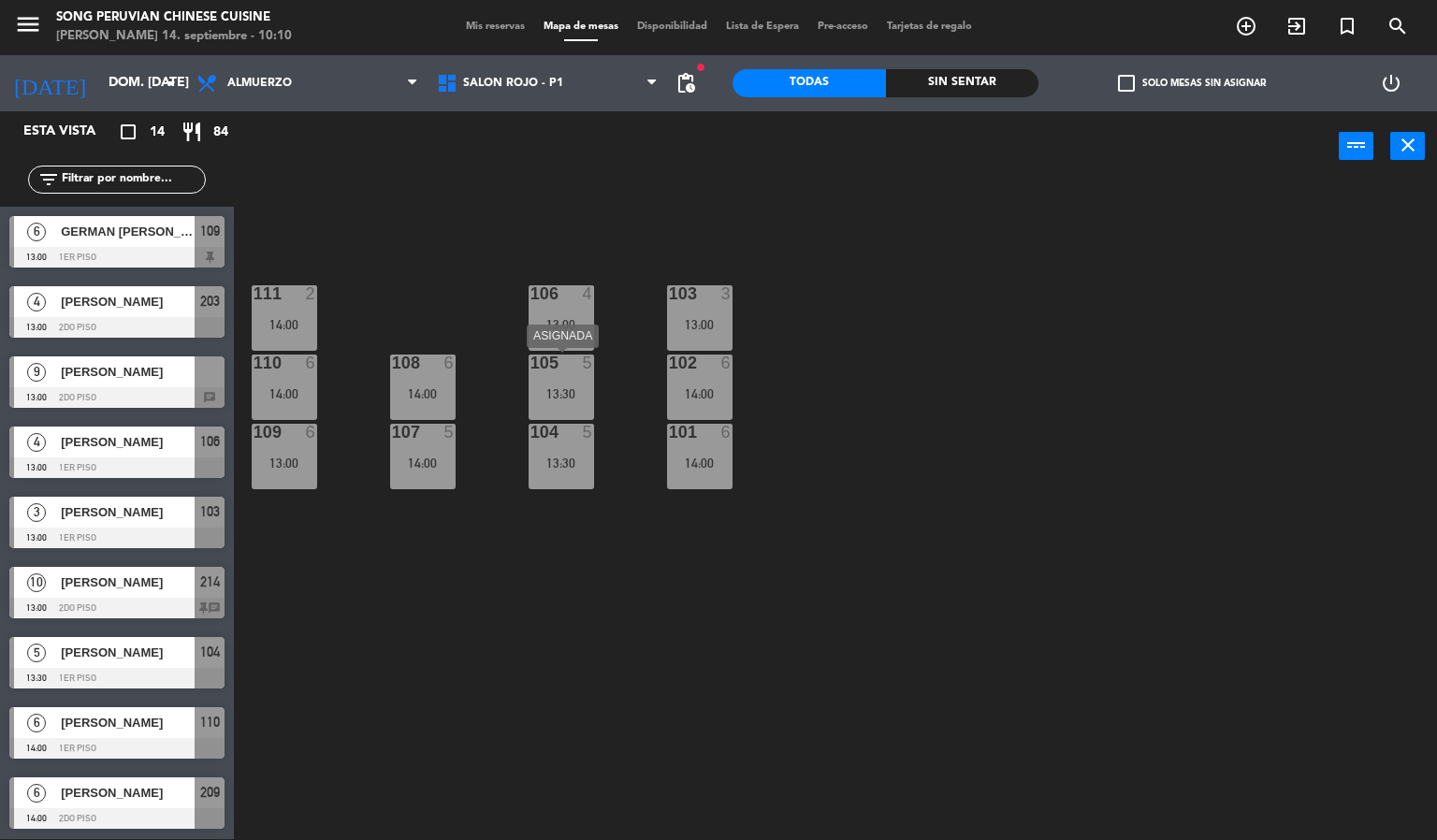
click at [578, 393] on div "13:30" at bounding box center [561, 393] width 65 height 13
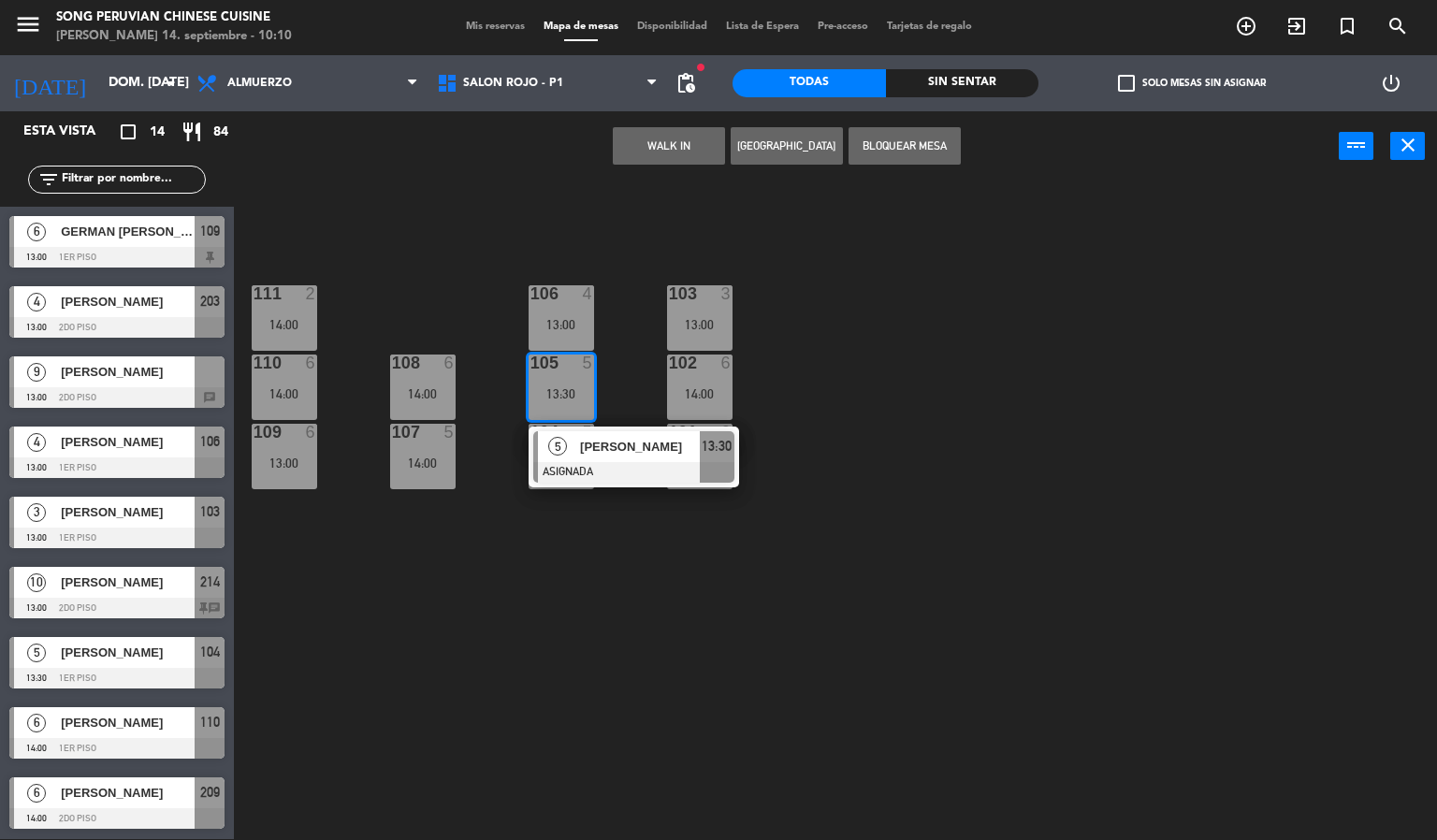
click at [642, 383] on div "103 3 13:00 106 4 13:00 111 2 14:00 102 6 14:00 105 5 13:30 5 [PERSON_NAME] ASI…" at bounding box center [842, 511] width 1189 height 657
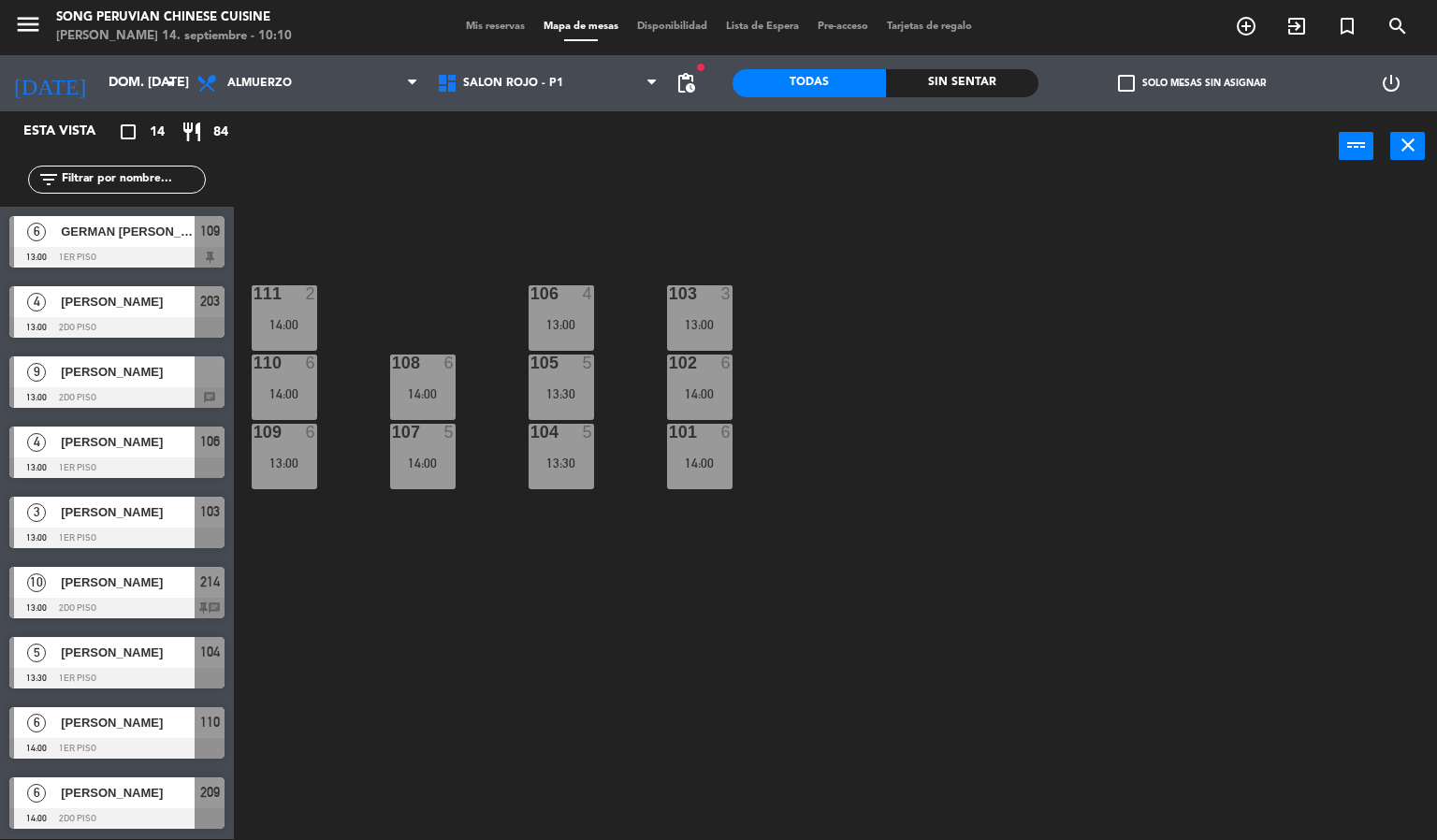
click at [575, 452] on div "104 5 13:30" at bounding box center [561, 455] width 65 height 65
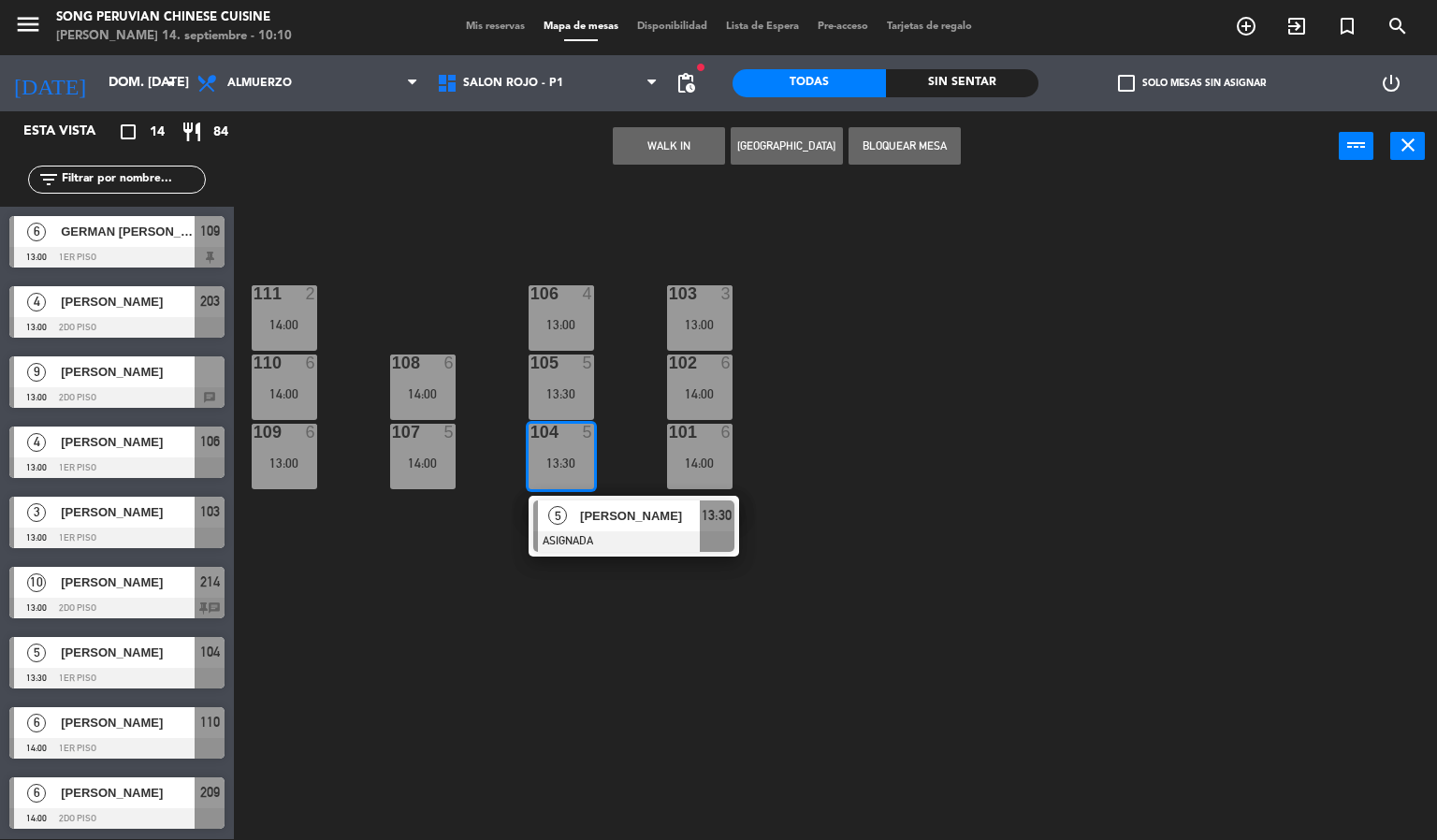
click at [635, 440] on div "103 3 13:00 106 4 13:00 111 2 14:00 102 6 14:00 105 5 13:30 108 6 14:00 110 6 1…" at bounding box center [842, 511] width 1189 height 657
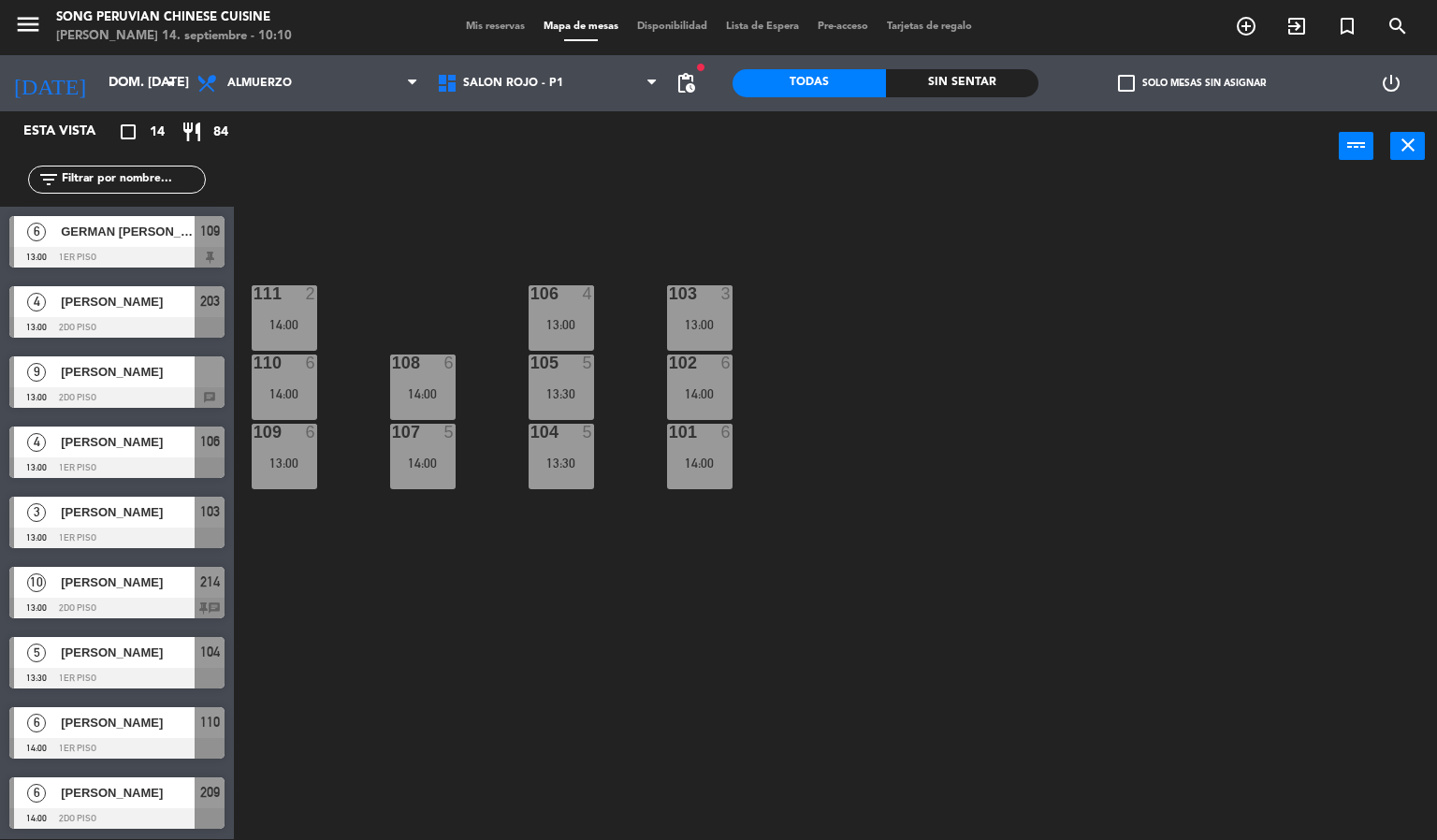
click at [576, 387] on div "13:30" at bounding box center [561, 393] width 65 height 13
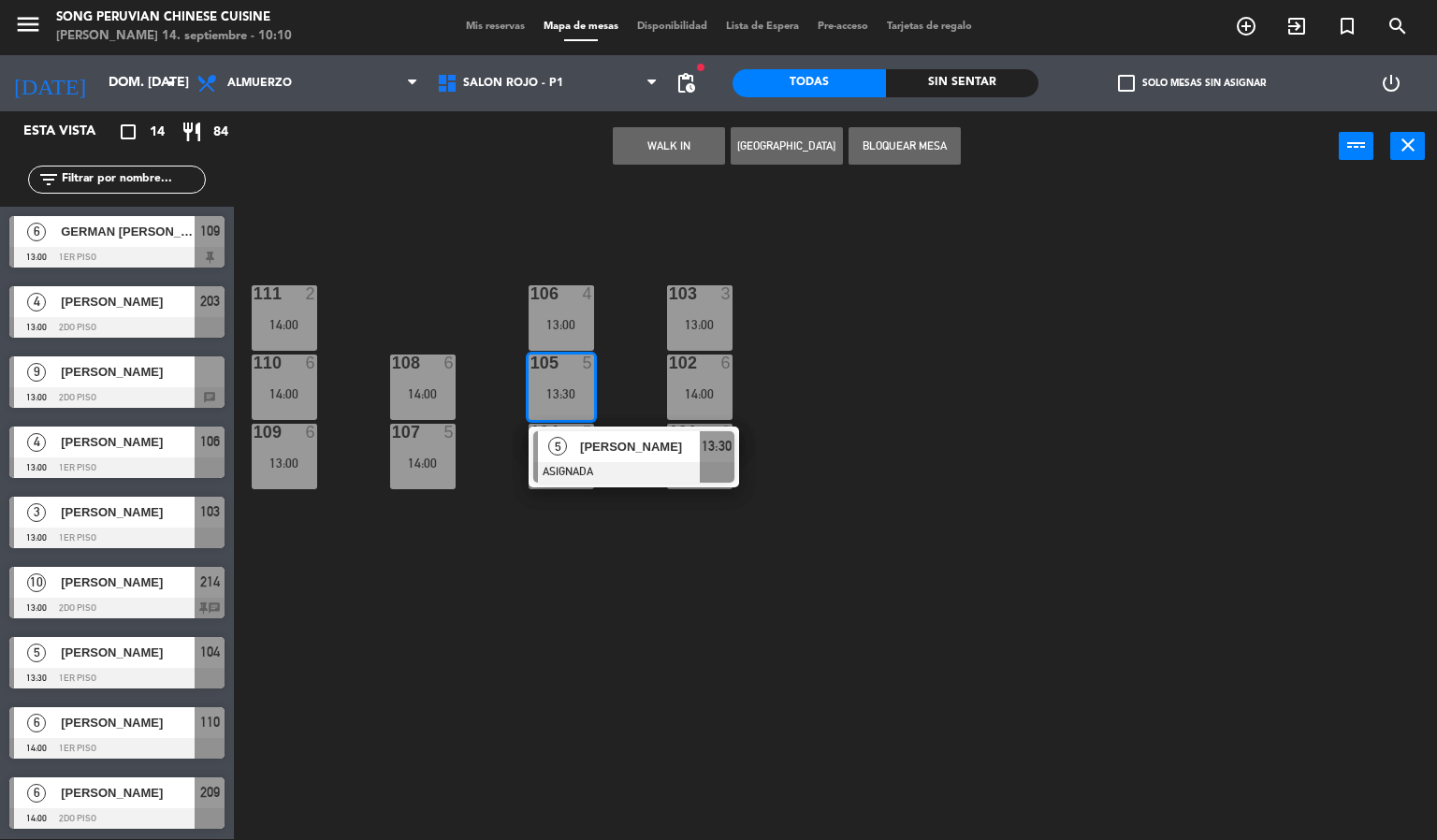
click at [627, 438] on span "[PERSON_NAME]" at bounding box center [639, 447] width 120 height 19
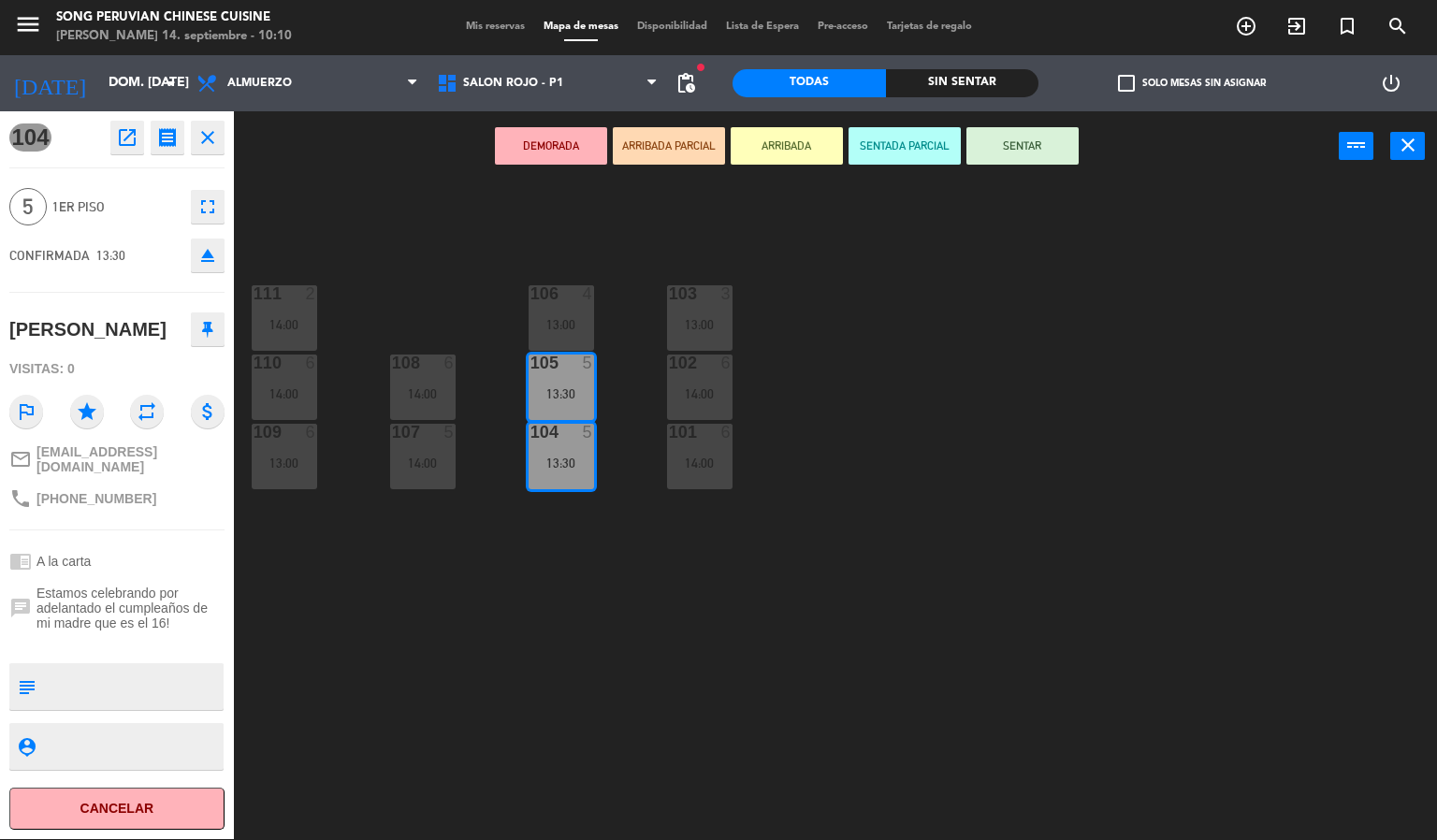
click at [212, 256] on icon "eject" at bounding box center [207, 254] width 22 height 22
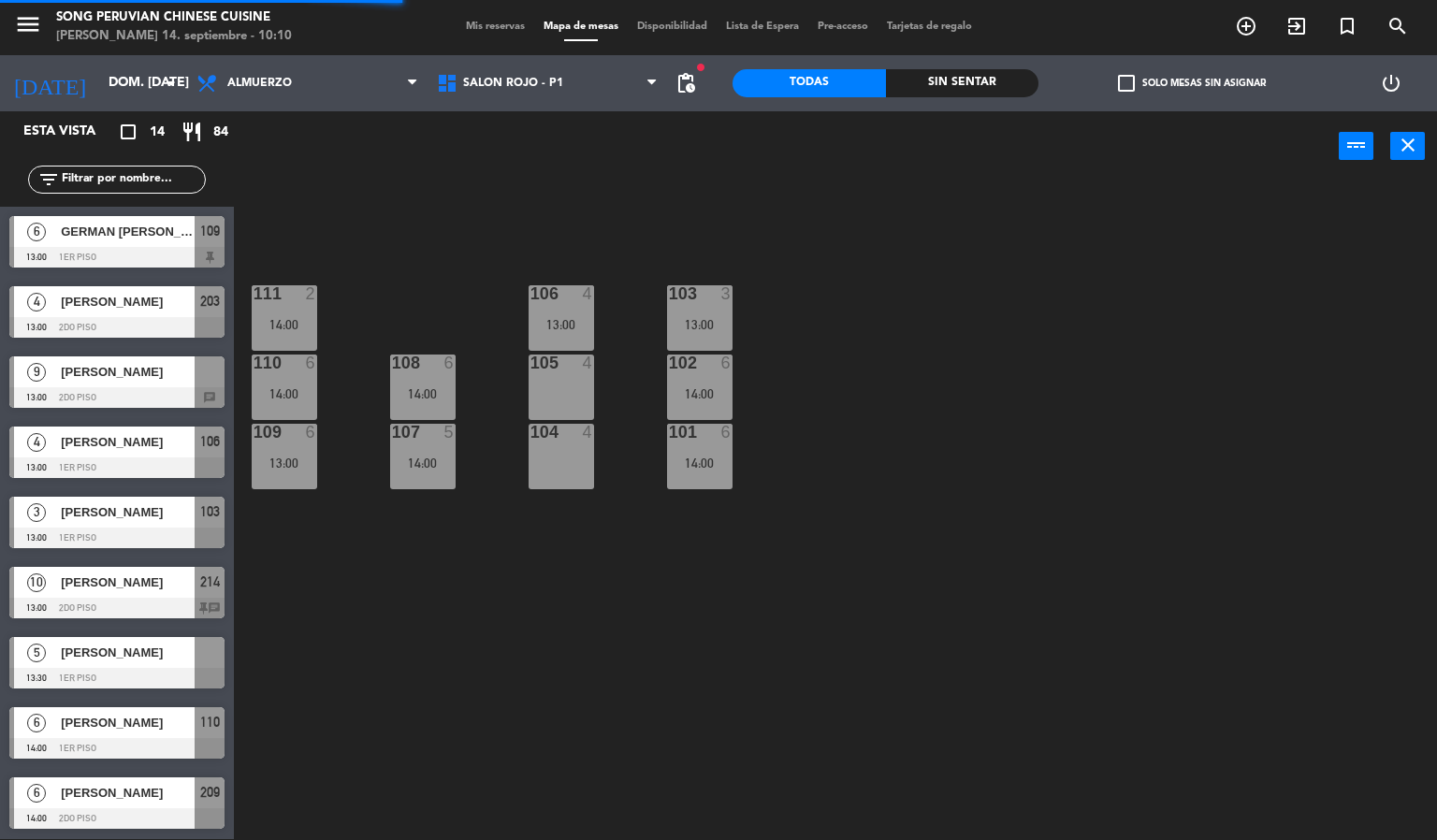
click at [615, 531] on div "103 3 13:00 106 4 13:00 111 2 14:00 102 6 14:00 105 4 108 6 14:00 110 6 14:00 1…" at bounding box center [842, 511] width 1189 height 657
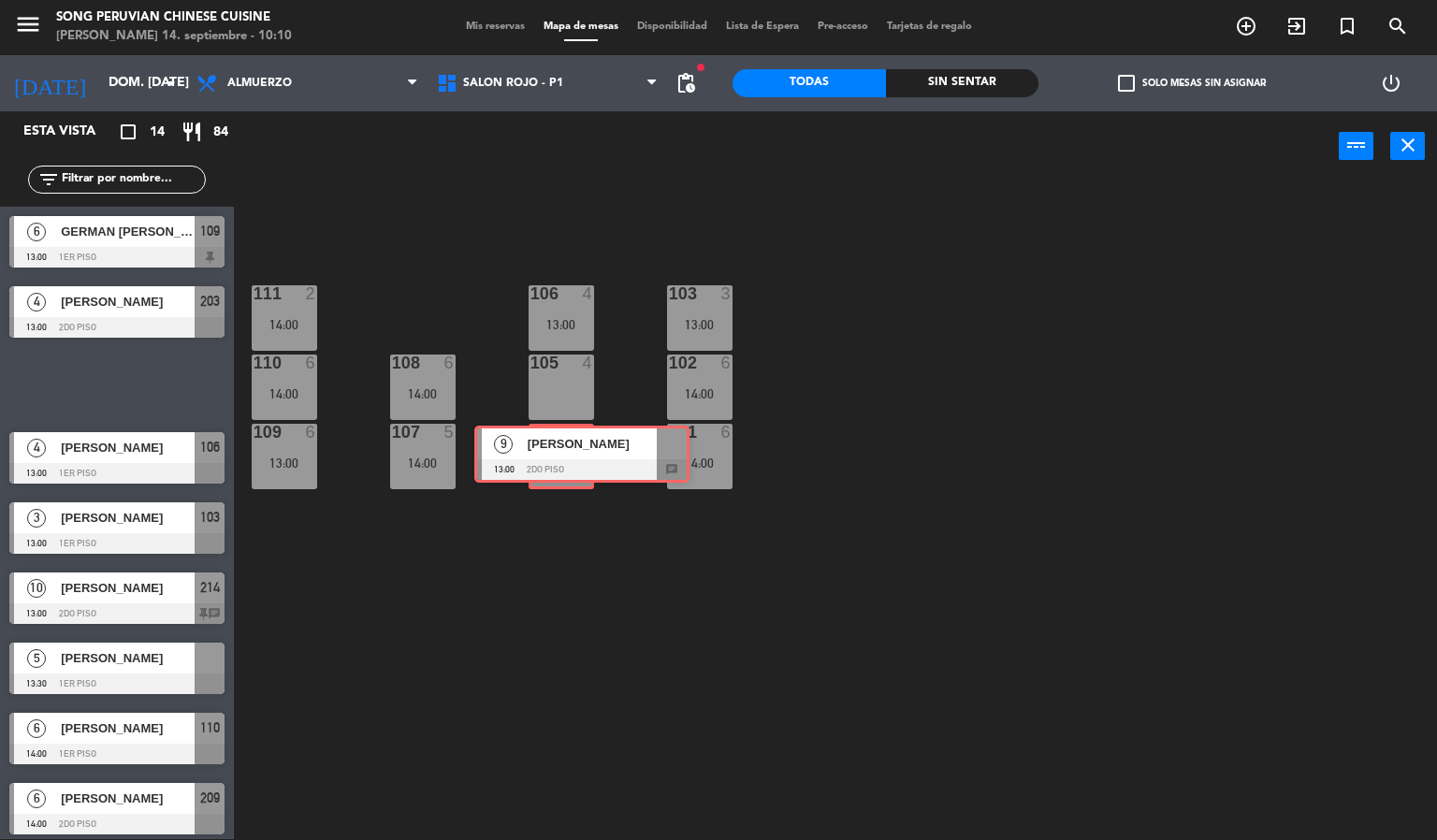
drag, startPoint x: 102, startPoint y: 382, endPoint x: 566, endPoint y: 452, distance: 469.3
click at [566, 452] on div "Esta vista crop_square 14 restaurant 84 filter_list 6 GERMAN [PERSON_NAME] 13:0…" at bounding box center [718, 476] width 1437 height 728
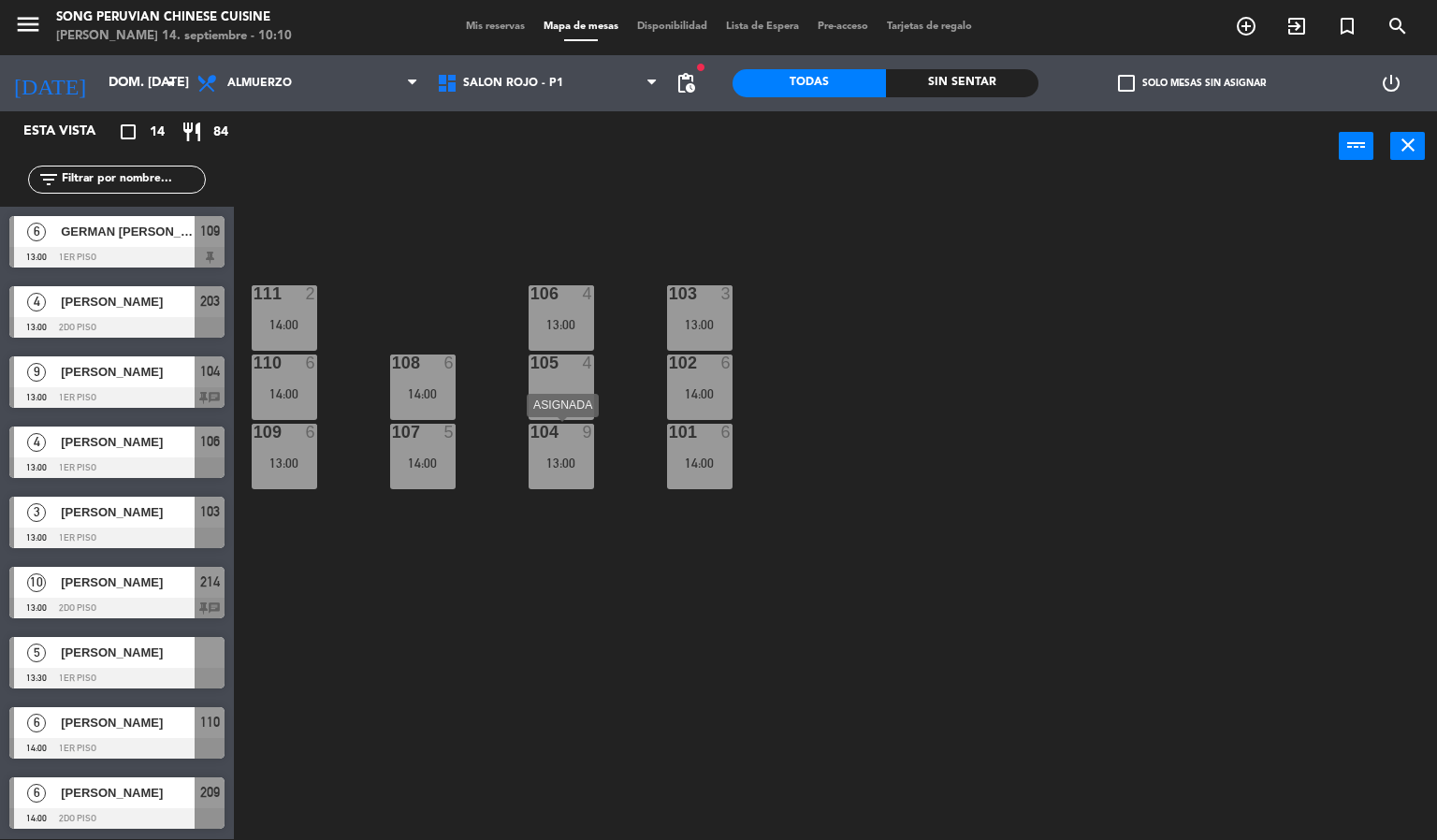
click at [581, 452] on div "104 9 13:00" at bounding box center [561, 455] width 65 height 65
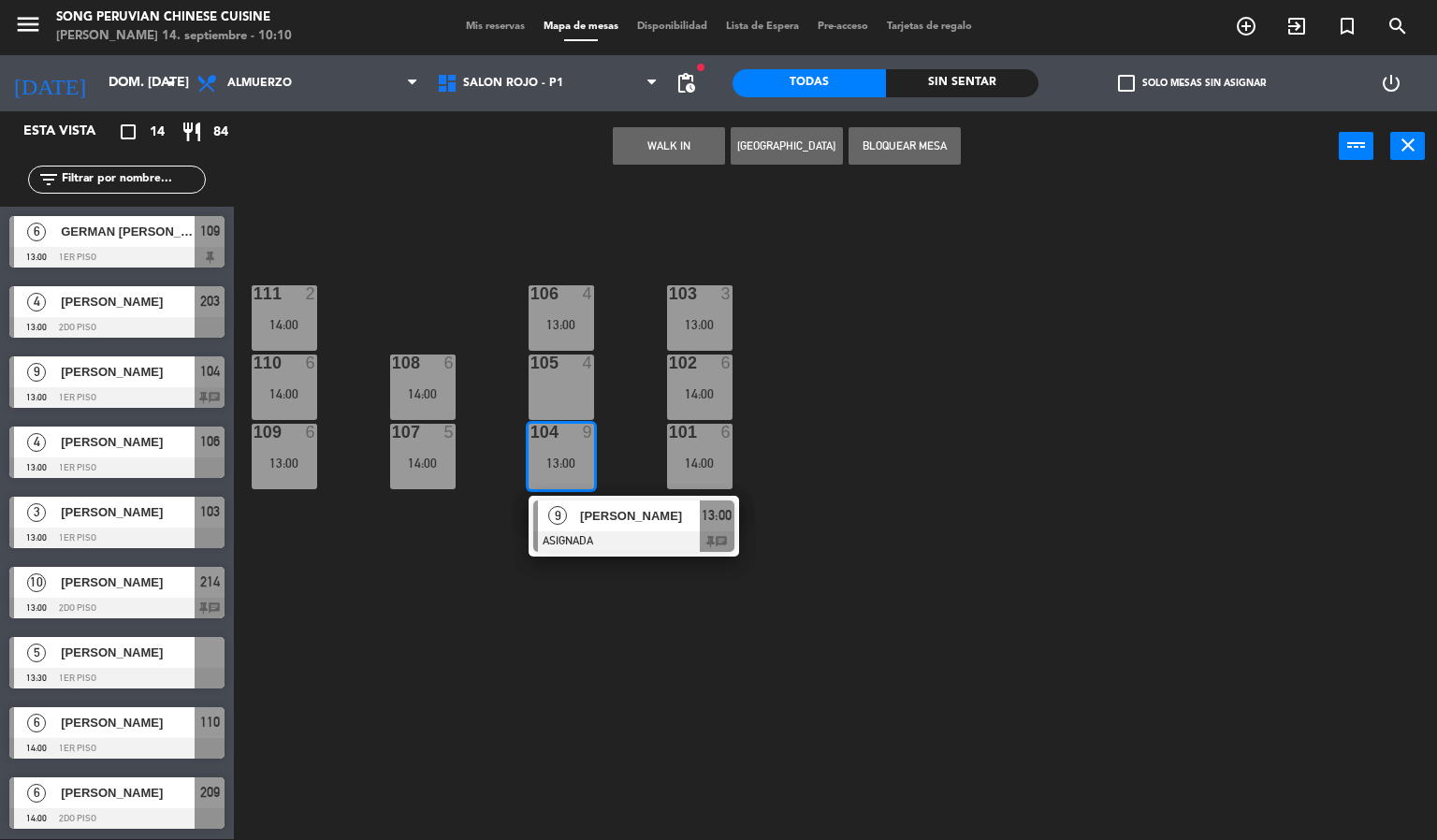
click at [565, 379] on div "105 4" at bounding box center [561, 386] width 65 height 65
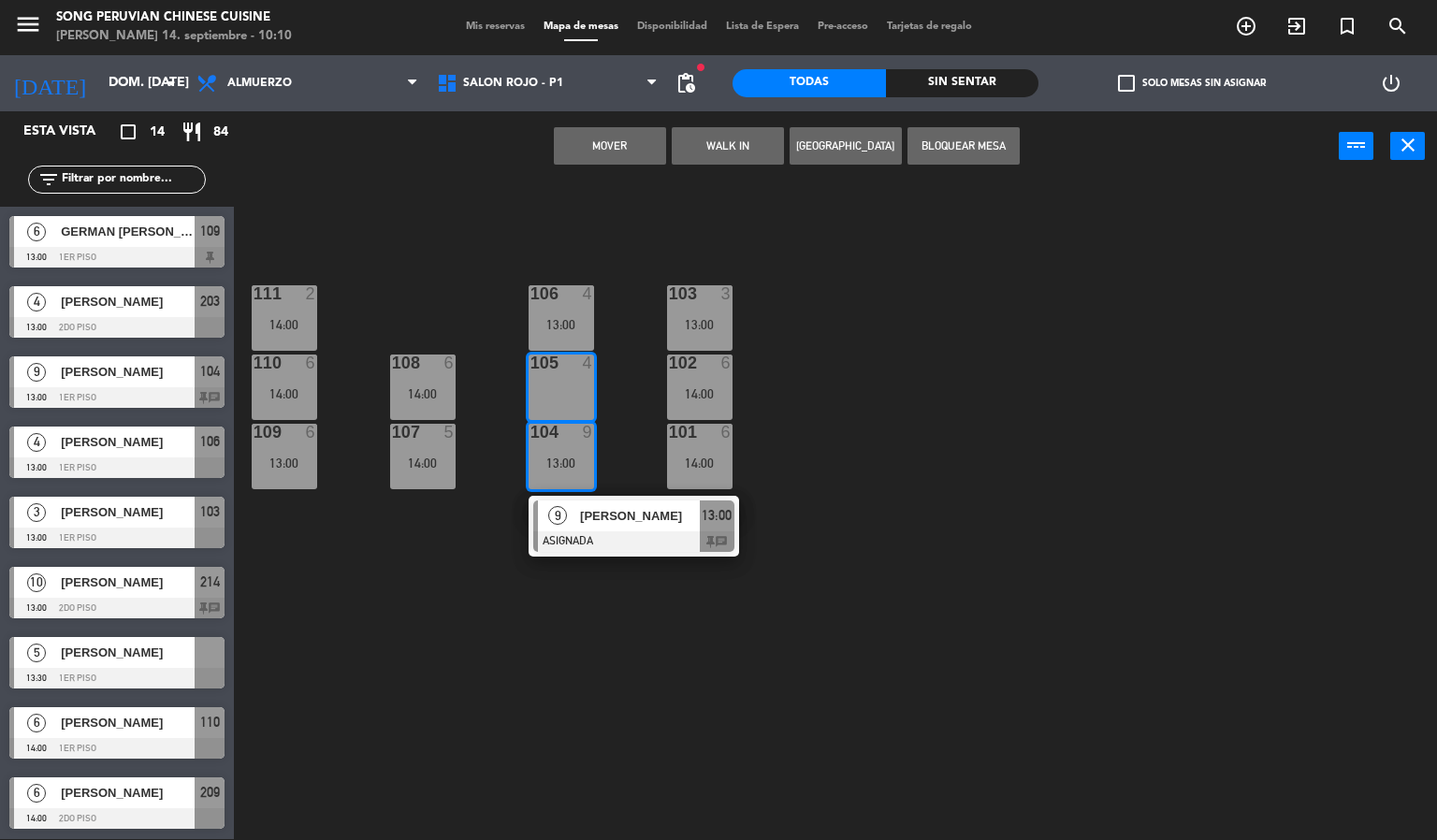
click at [716, 217] on div "103 3 13:00 106 4 13:00 111 2 14:00 102 6 14:00 105 4 108 6 14:00 110 6 14:00 1…" at bounding box center [842, 511] width 1189 height 657
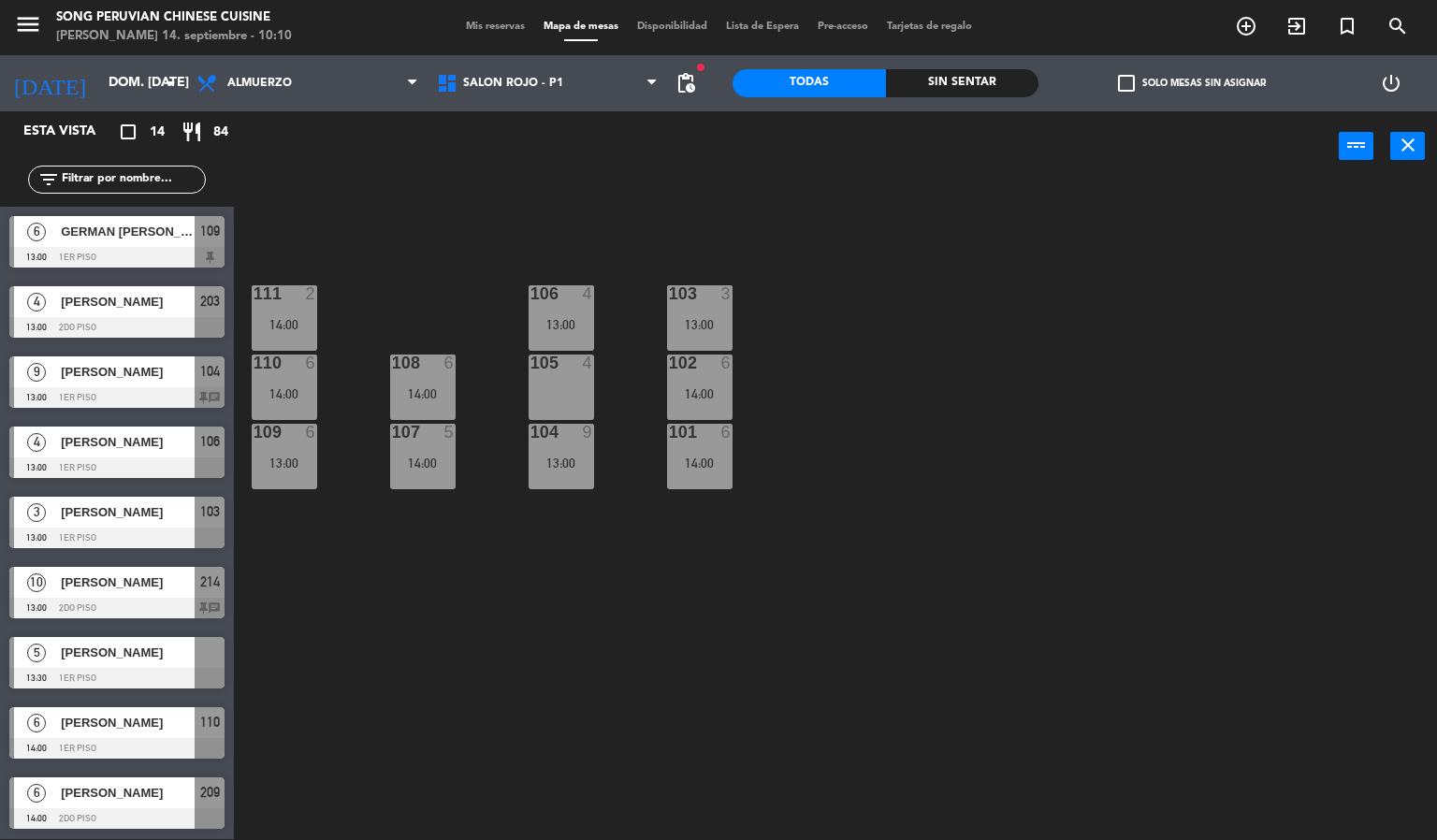
click at [562, 387] on div "105 4" at bounding box center [561, 386] width 65 height 65
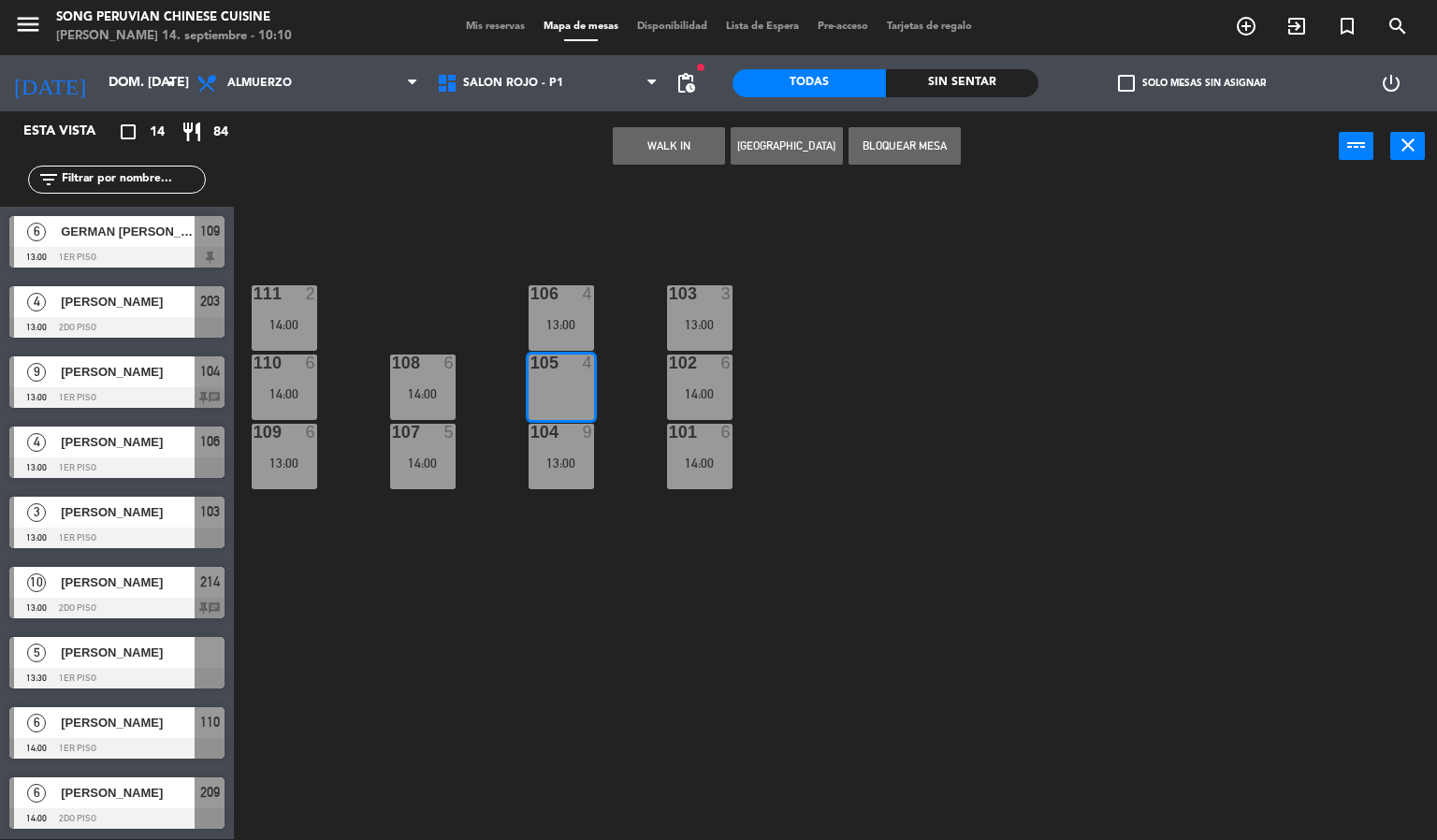
click at [566, 439] on div at bounding box center [561, 431] width 31 height 17
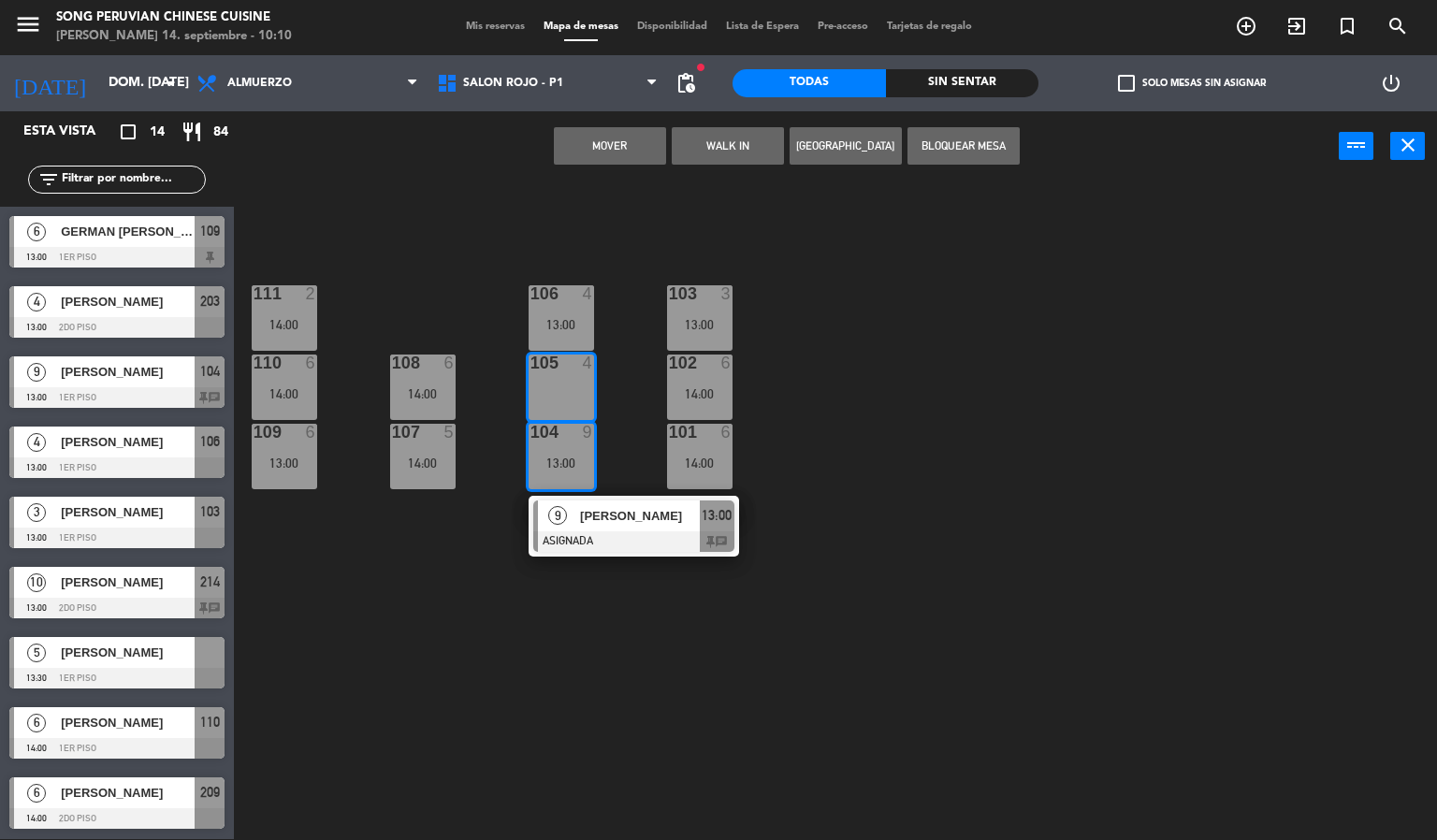
click at [632, 329] on div "103 3 13:00 106 4 13:00 111 2 14:00 102 6 14:00 105 4 108 6 14:00 110 6 14:00 1…" at bounding box center [842, 511] width 1189 height 657
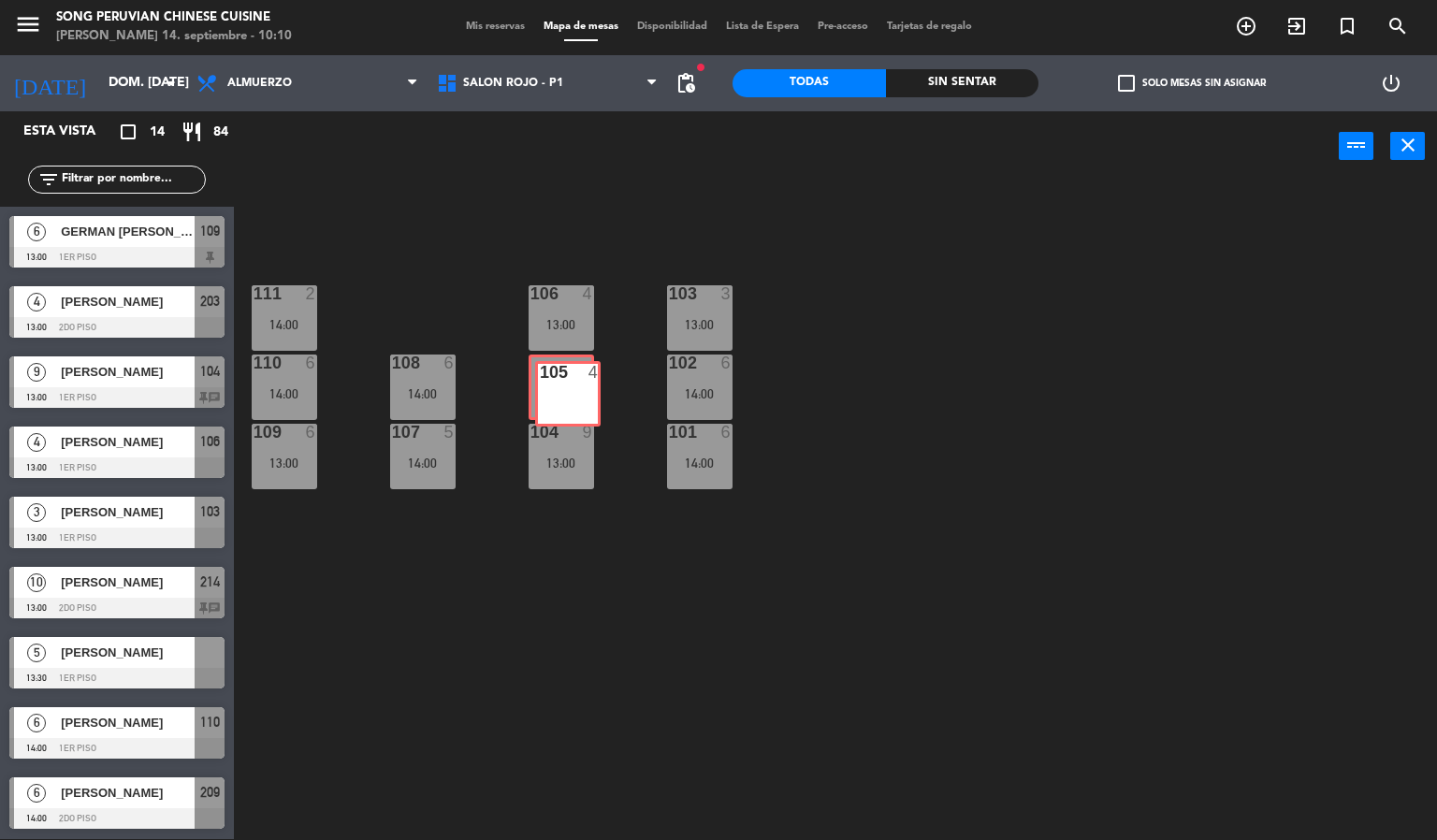
click at [563, 379] on div "105 4 105 4" at bounding box center [561, 386] width 65 height 65
click at [567, 436] on div at bounding box center [561, 431] width 31 height 17
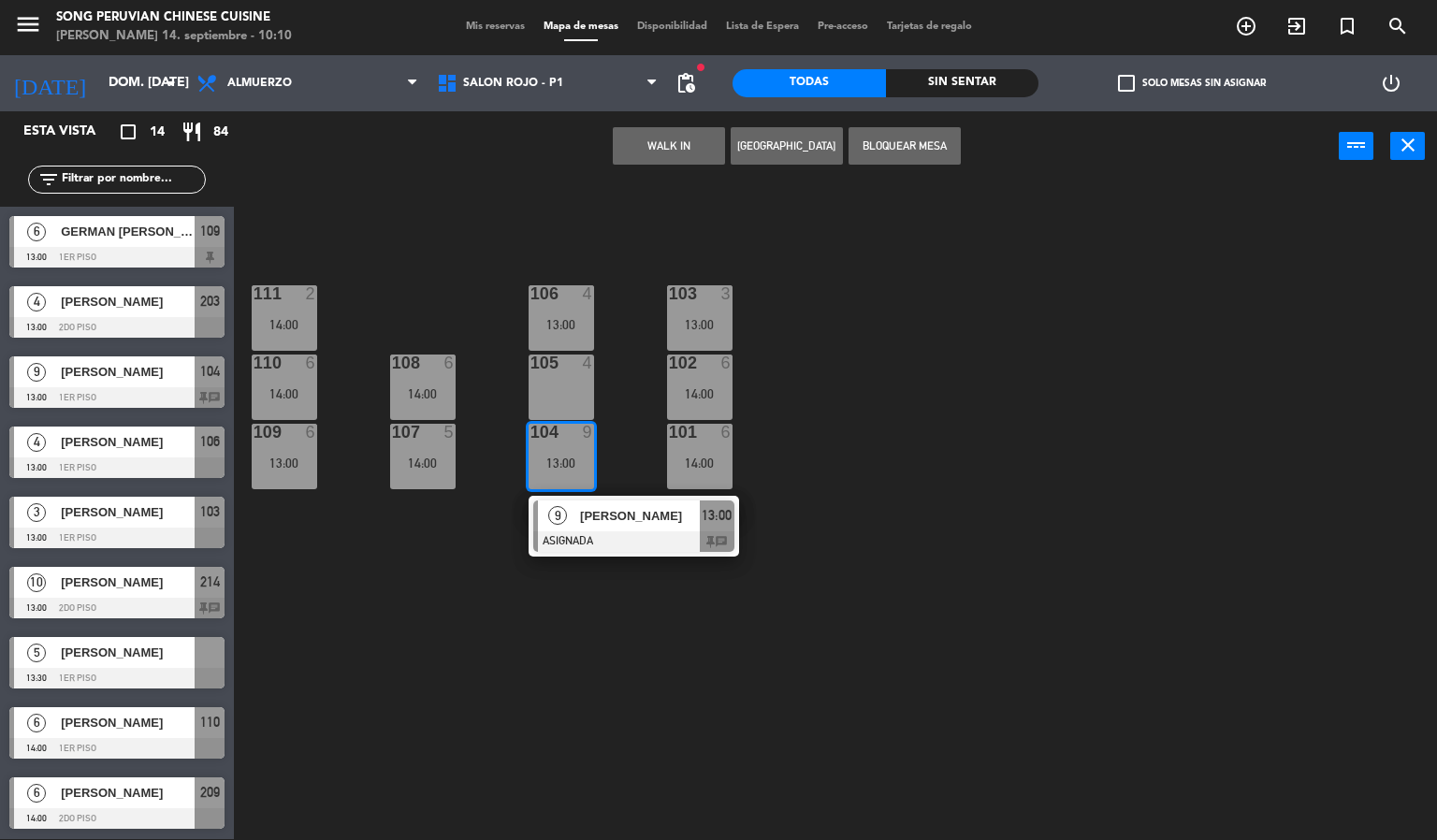
drag, startPoint x: 557, startPoint y: 392, endPoint x: 511, endPoint y: 411, distance: 49.8
click at [502, 411] on div "103 3 13:00 106 4 13:00 111 2 14:00 102 6 14:00 105 4 108 6 14:00 110 6 14:00 1…" at bounding box center [842, 511] width 1189 height 657
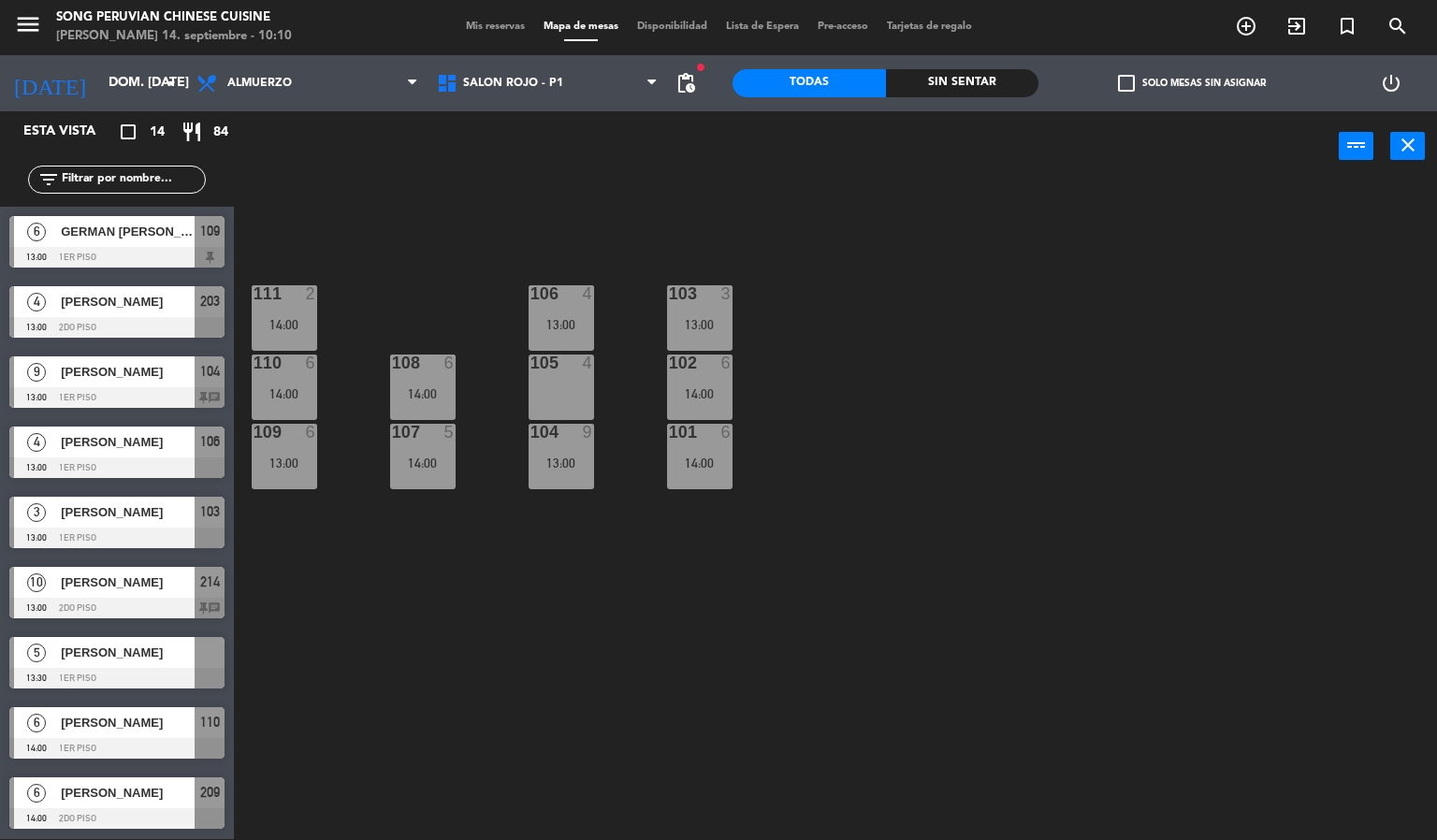
click at [545, 387] on div "105 4" at bounding box center [561, 386] width 65 height 65
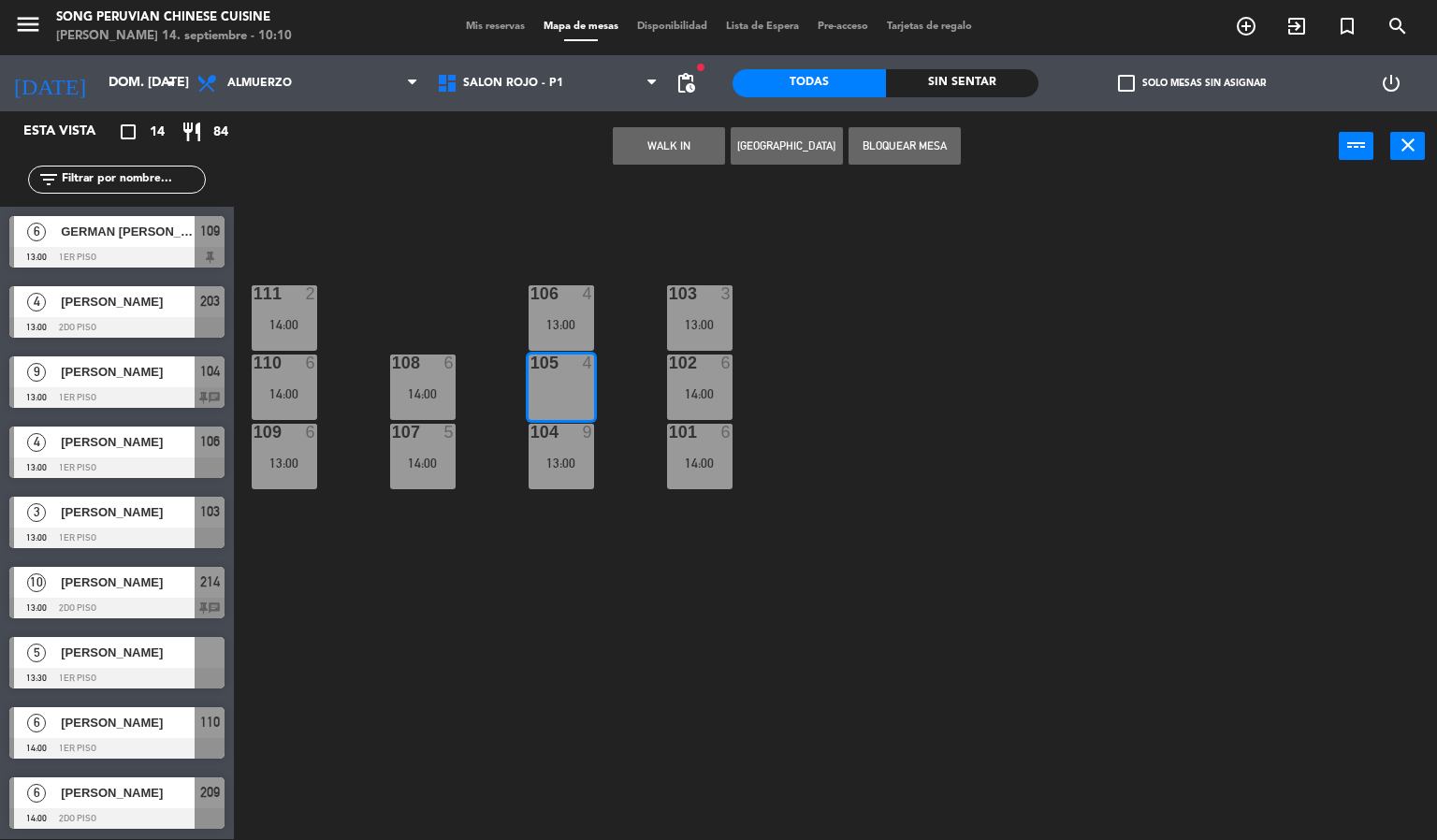
click at [560, 439] on div at bounding box center [561, 431] width 31 height 17
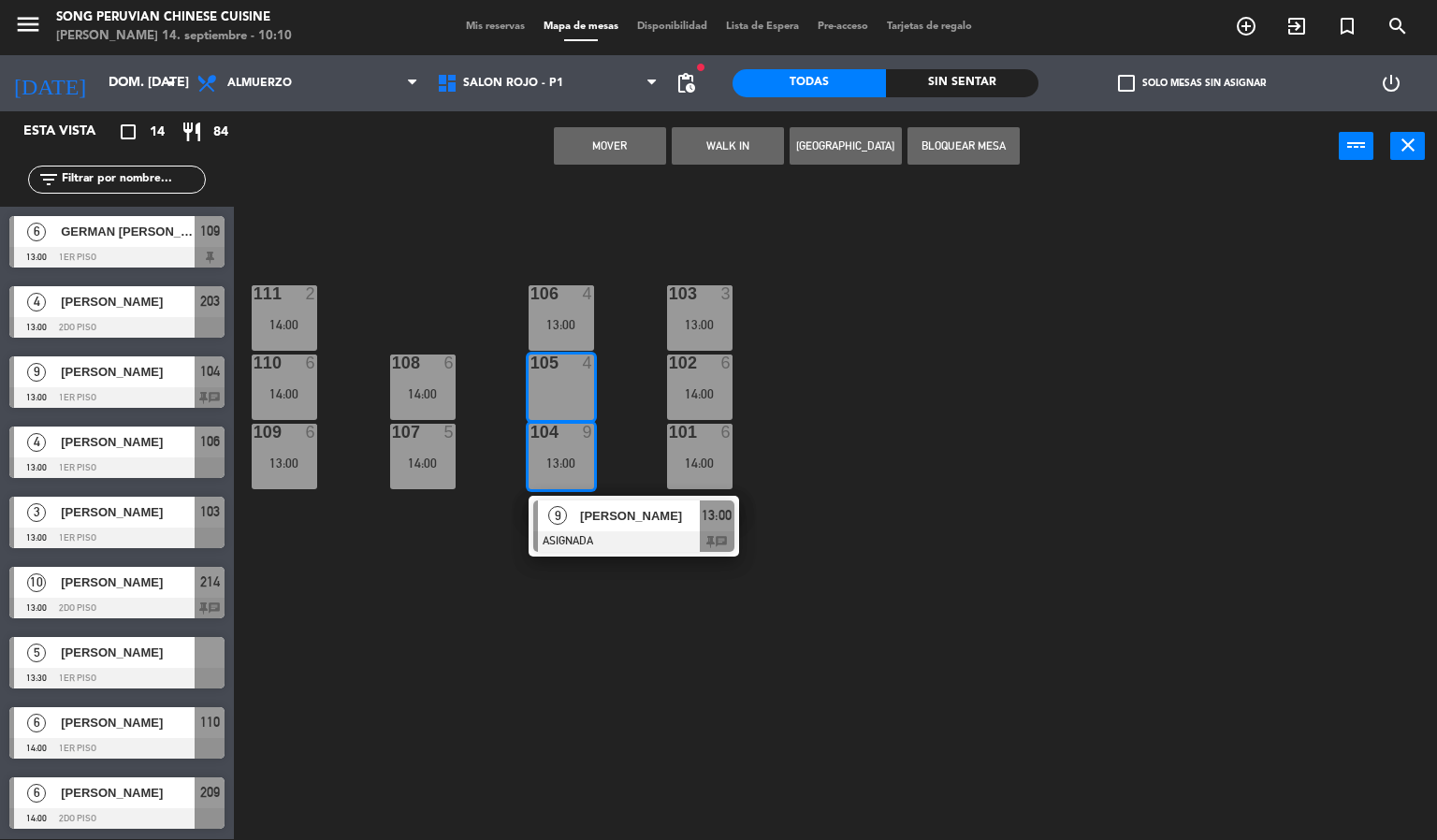
click at [624, 383] on div "103 3 13:00 106 4 13:00 111 2 14:00 102 6 14:00 105 4 108 6 14:00 110 6 14:00 1…" at bounding box center [842, 511] width 1189 height 657
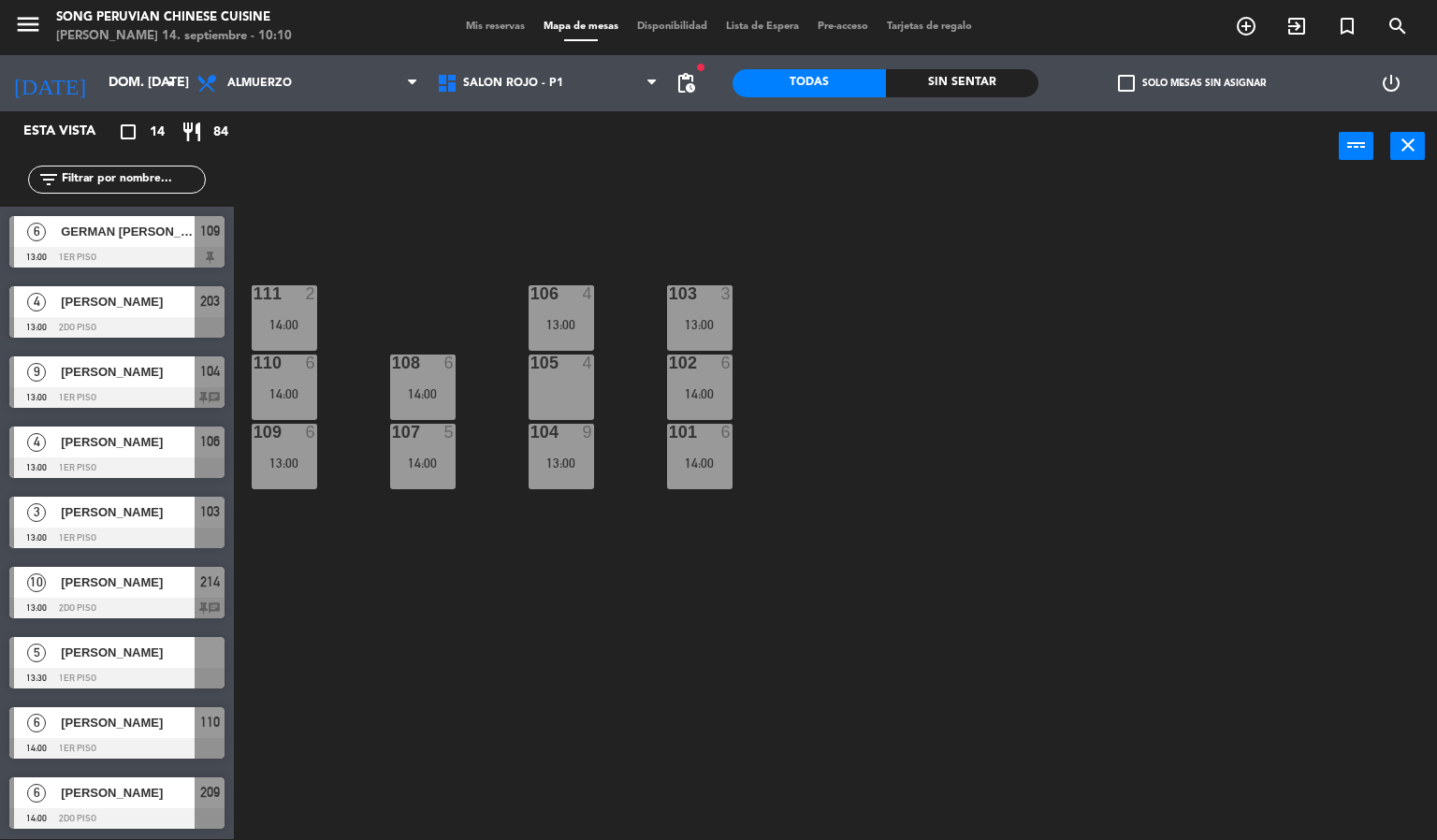
click at [565, 430] on div at bounding box center [561, 431] width 31 height 17
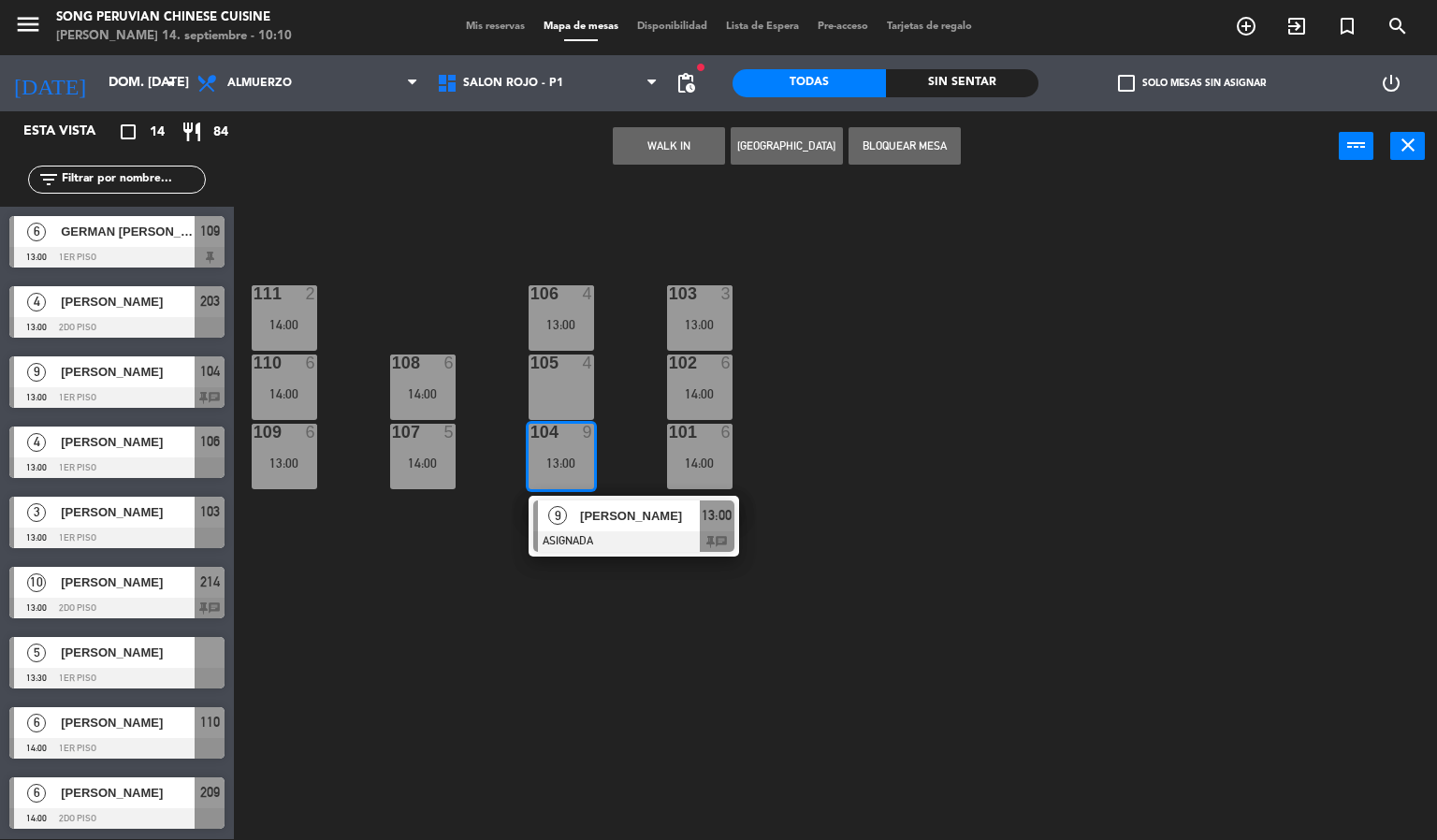
click at [566, 374] on div "105 4" at bounding box center [561, 386] width 65 height 65
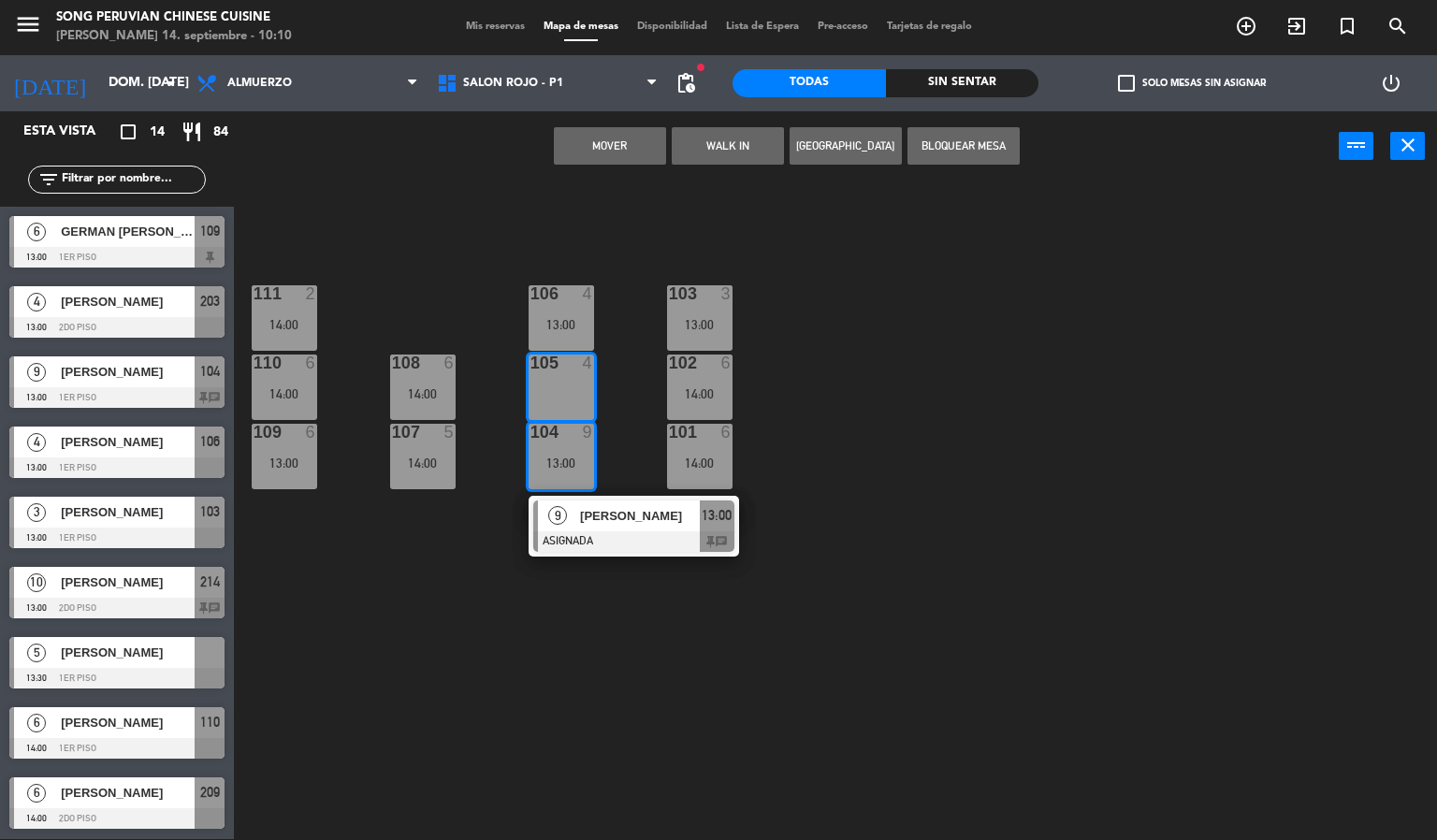
click at [654, 219] on div "103 3 13:00 106 4 13:00 111 2 14:00 102 6 14:00 105 4 108 6 14:00 110 6 14:00 1…" at bounding box center [842, 511] width 1189 height 657
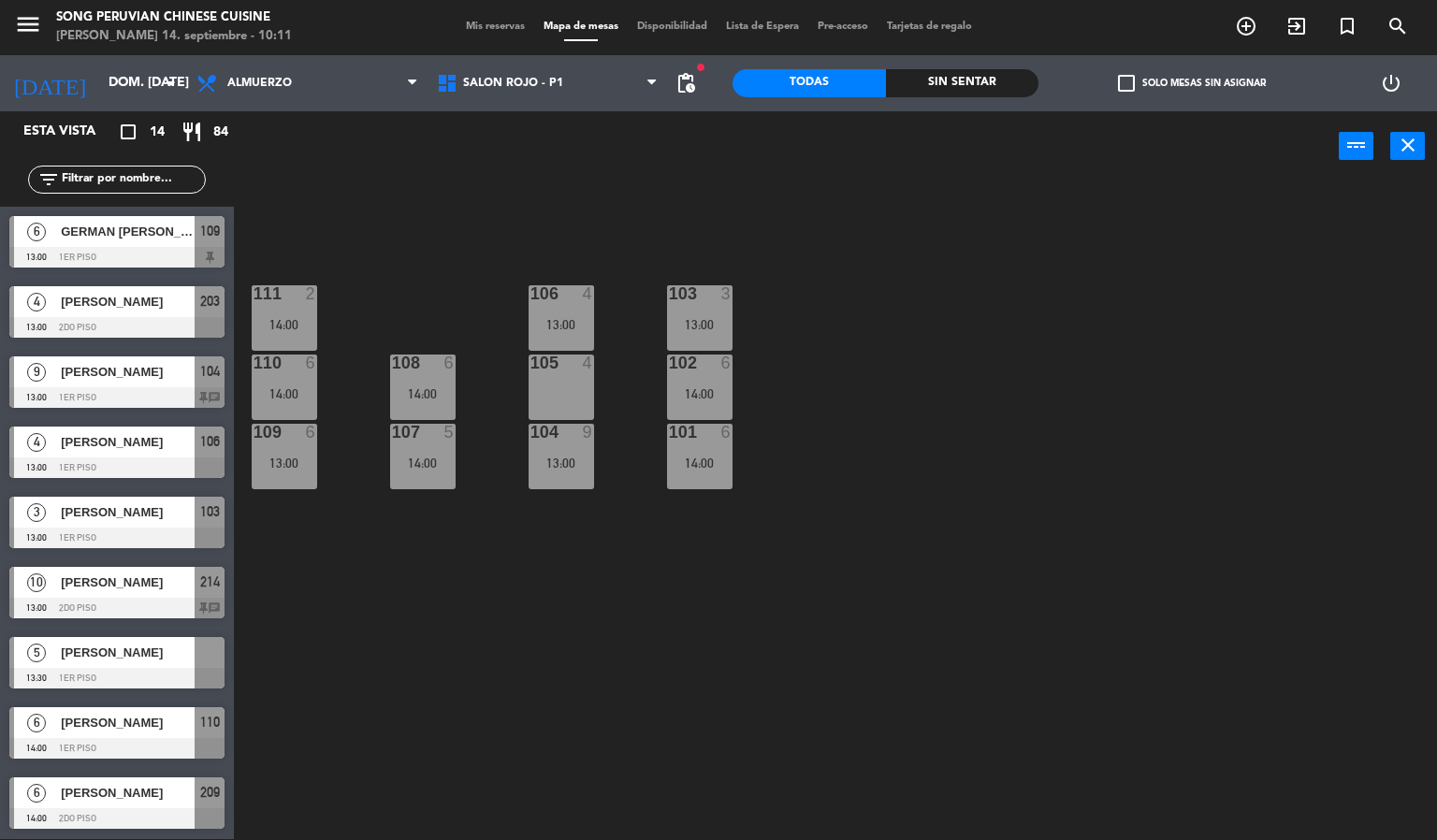
click at [573, 447] on div "104 9 13:00" at bounding box center [561, 455] width 65 height 65
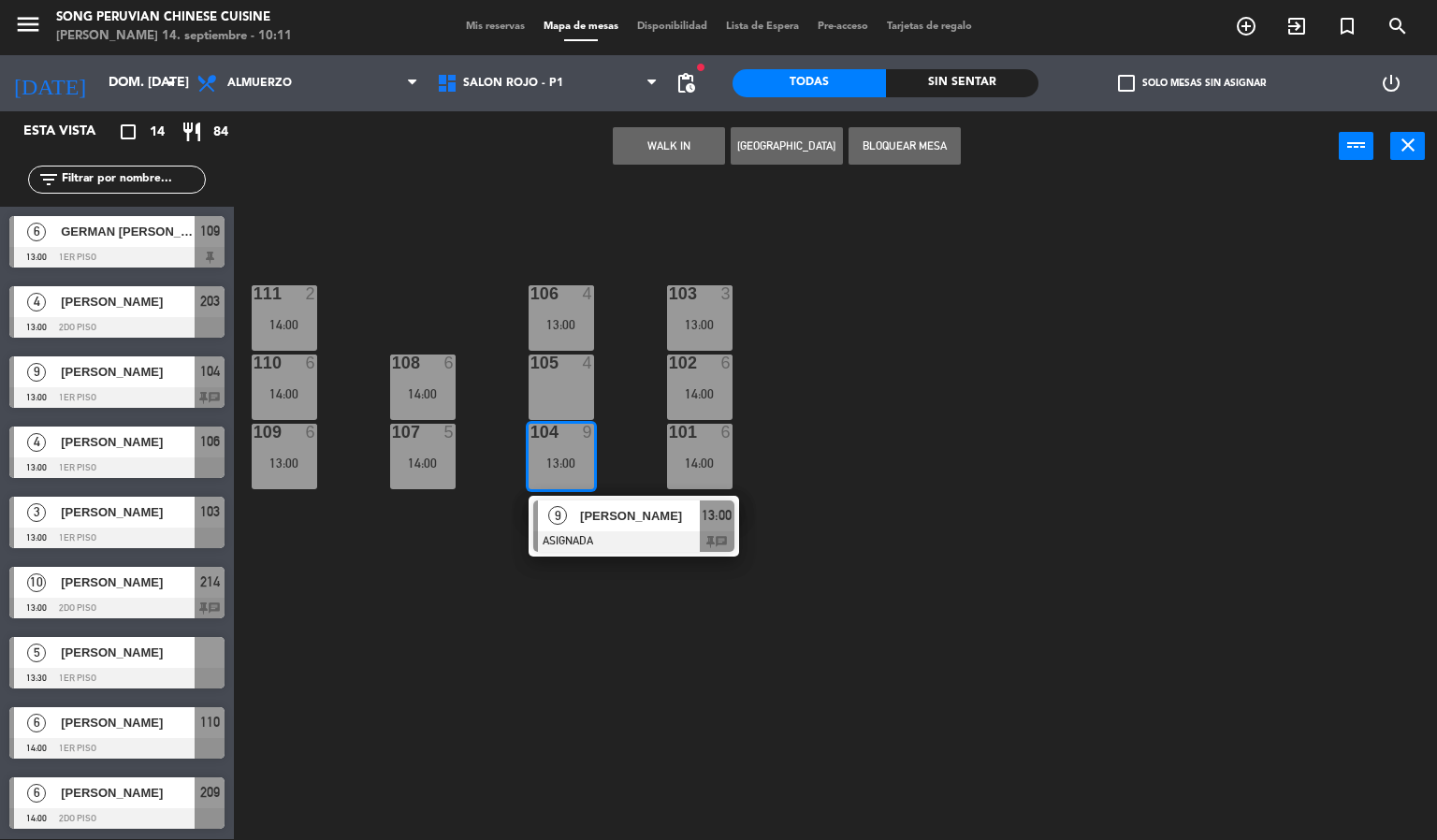
click at [576, 385] on div "105 4" at bounding box center [561, 386] width 65 height 65
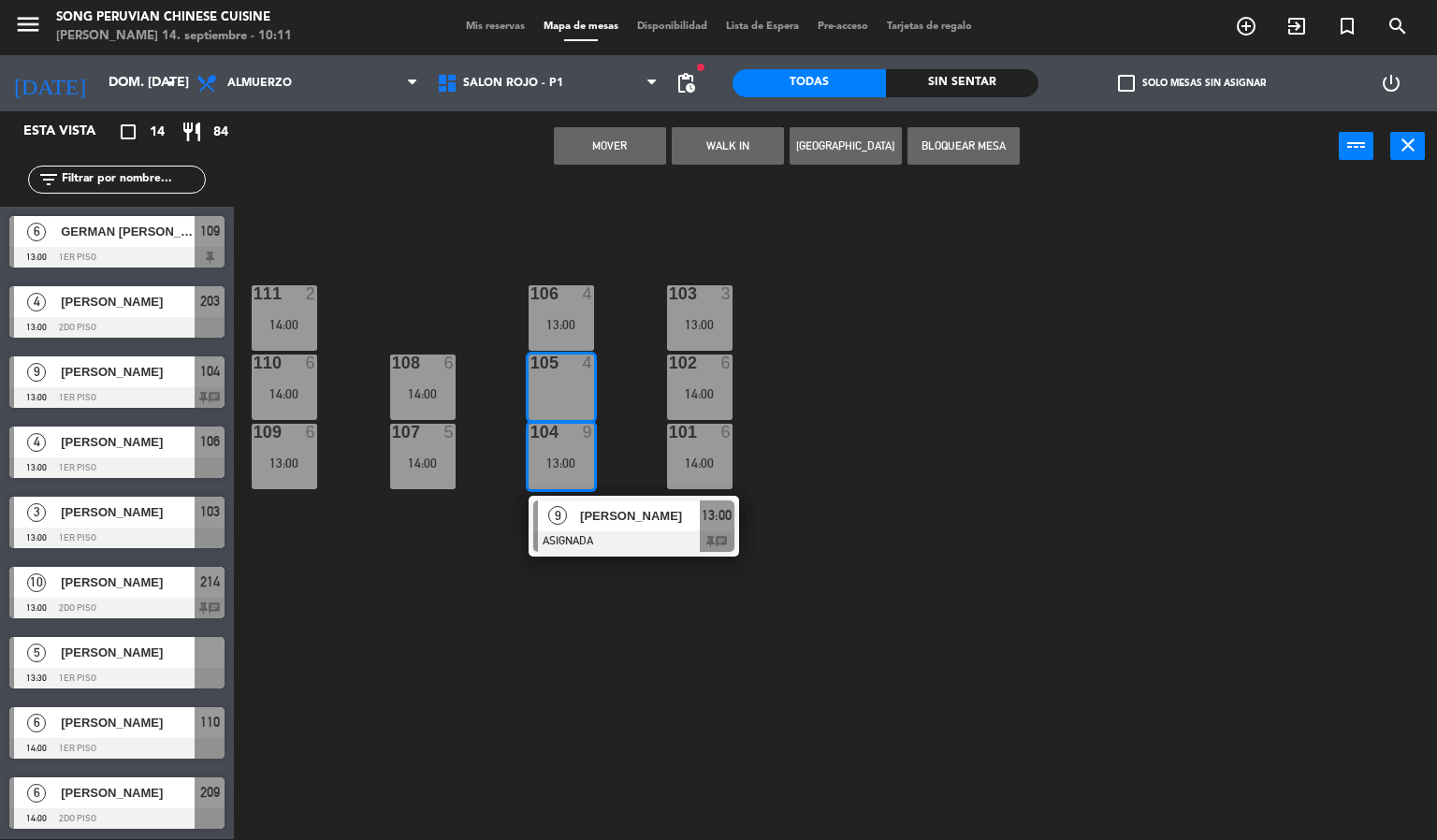
click at [607, 389] on div "103 3 13:00 106 4 13:00 111 2 14:00 102 6 14:00 105 4 108 6 14:00 110 6 14:00 1…" at bounding box center [842, 511] width 1189 height 657
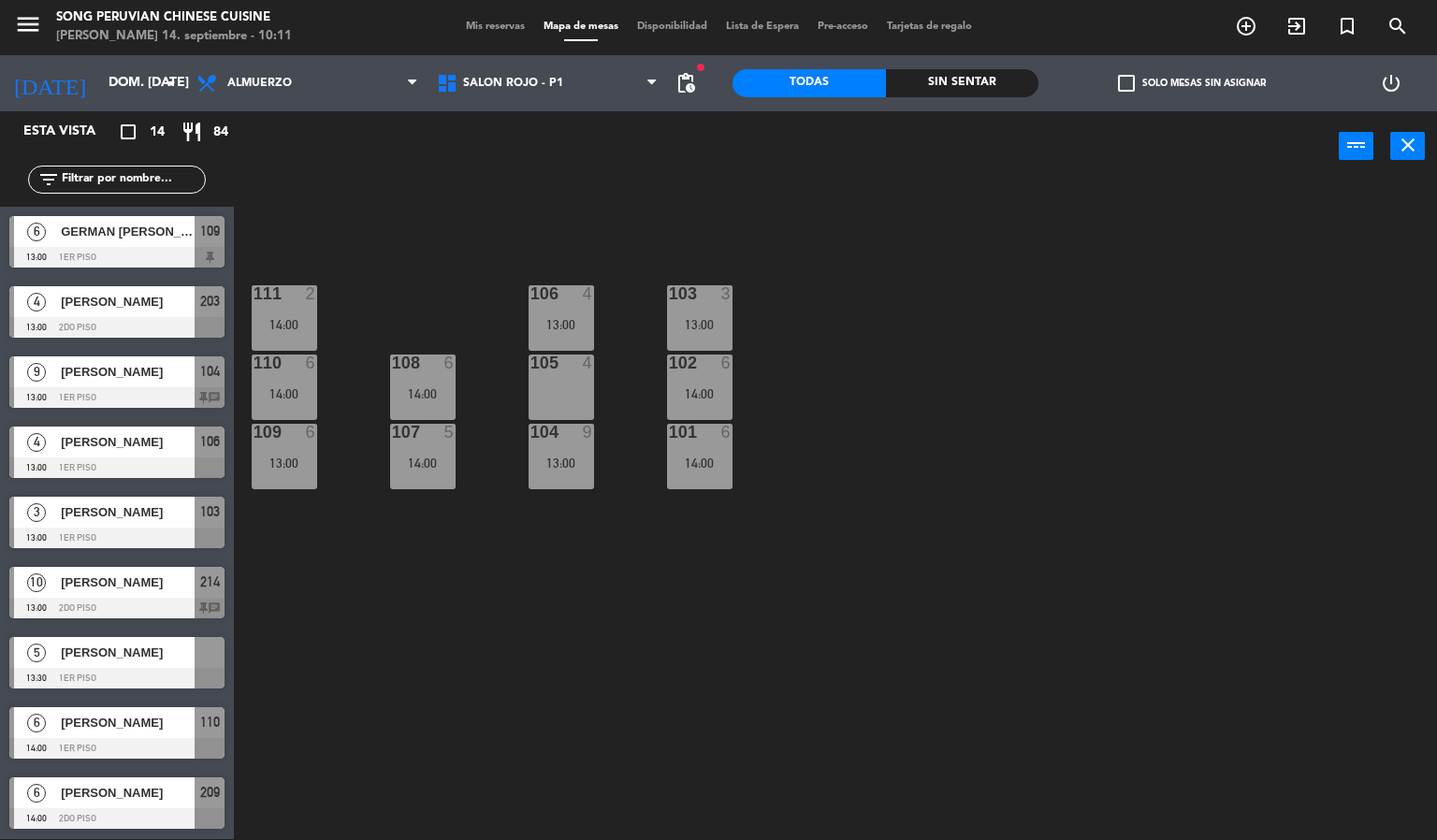
click at [439, 440] on div "107 5" at bounding box center [422, 432] width 65 height 18
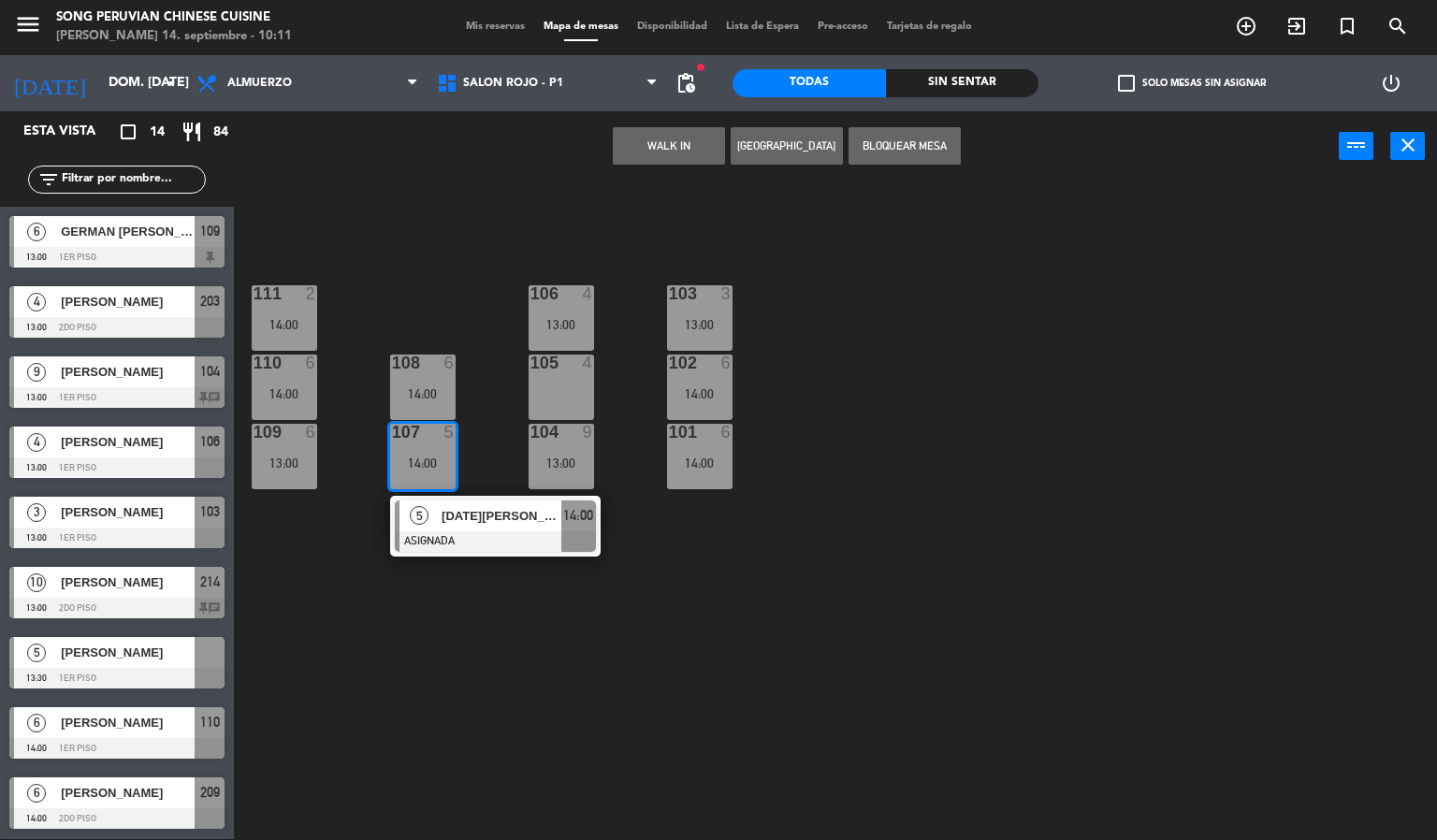
click at [489, 533] on div at bounding box center [495, 541] width 201 height 20
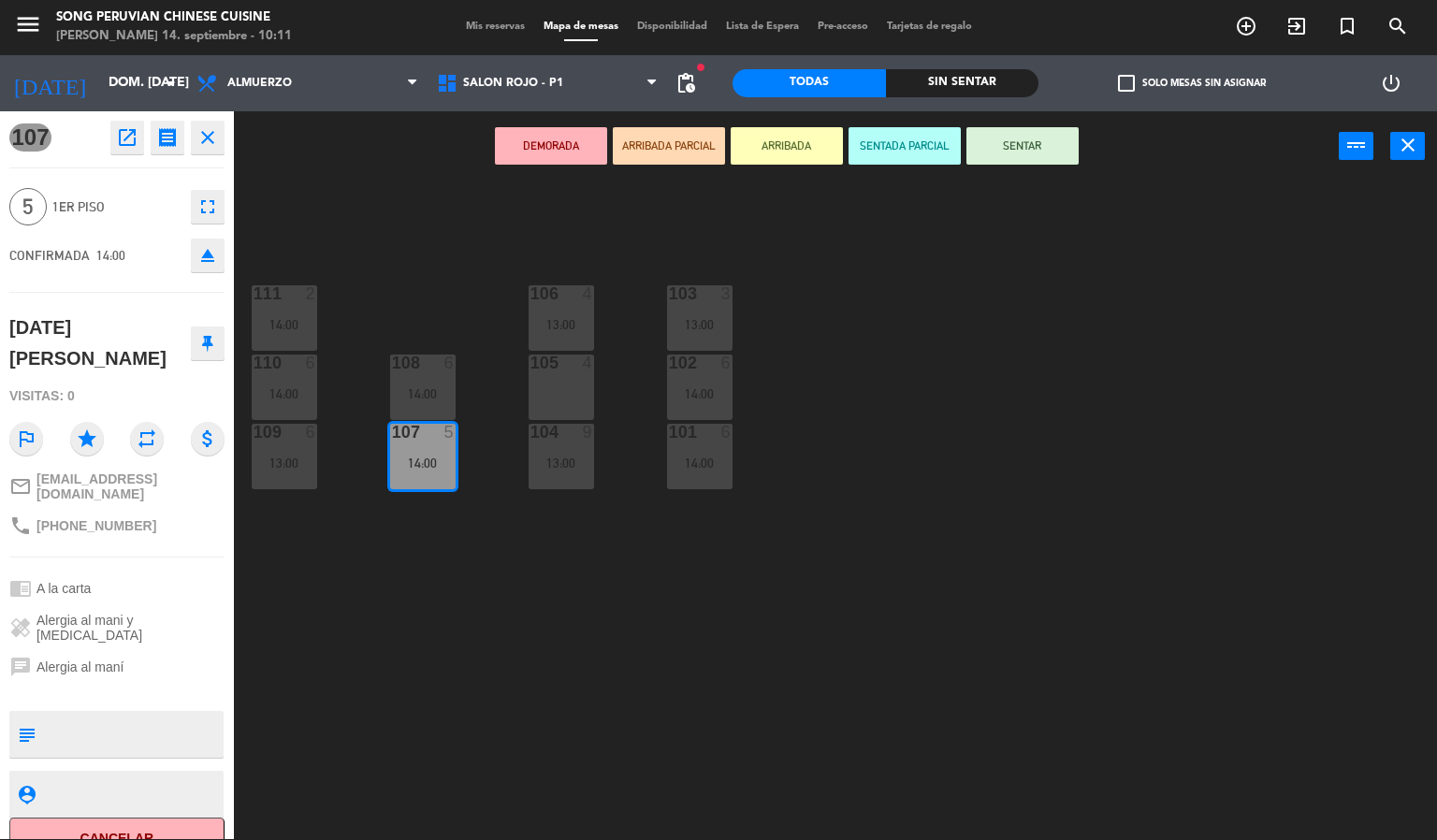
click at [213, 258] on icon "eject" at bounding box center [207, 254] width 22 height 22
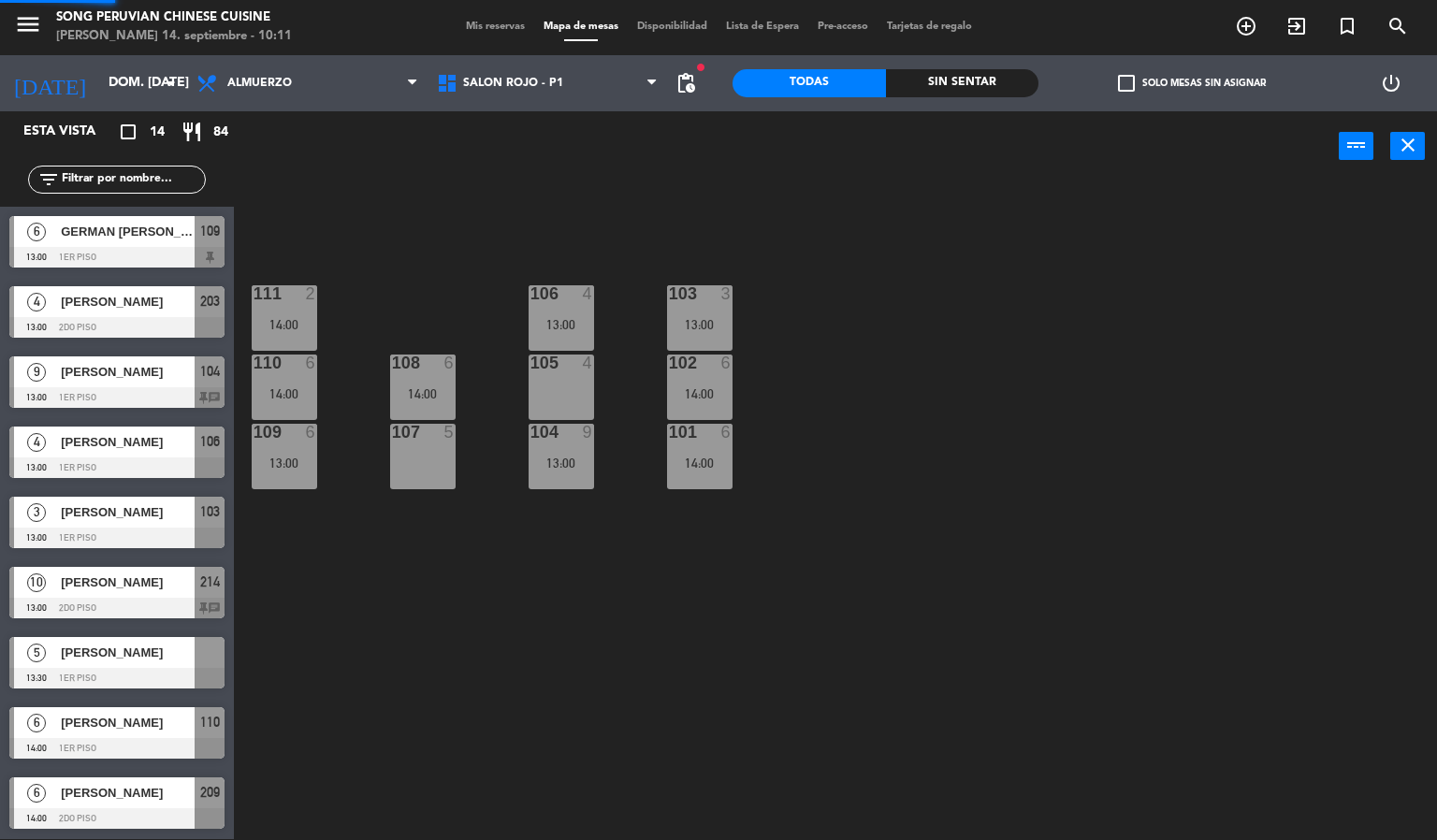
scroll to position [1, 0]
click at [411, 371] on div "108 6" at bounding box center [422, 363] width 65 height 18
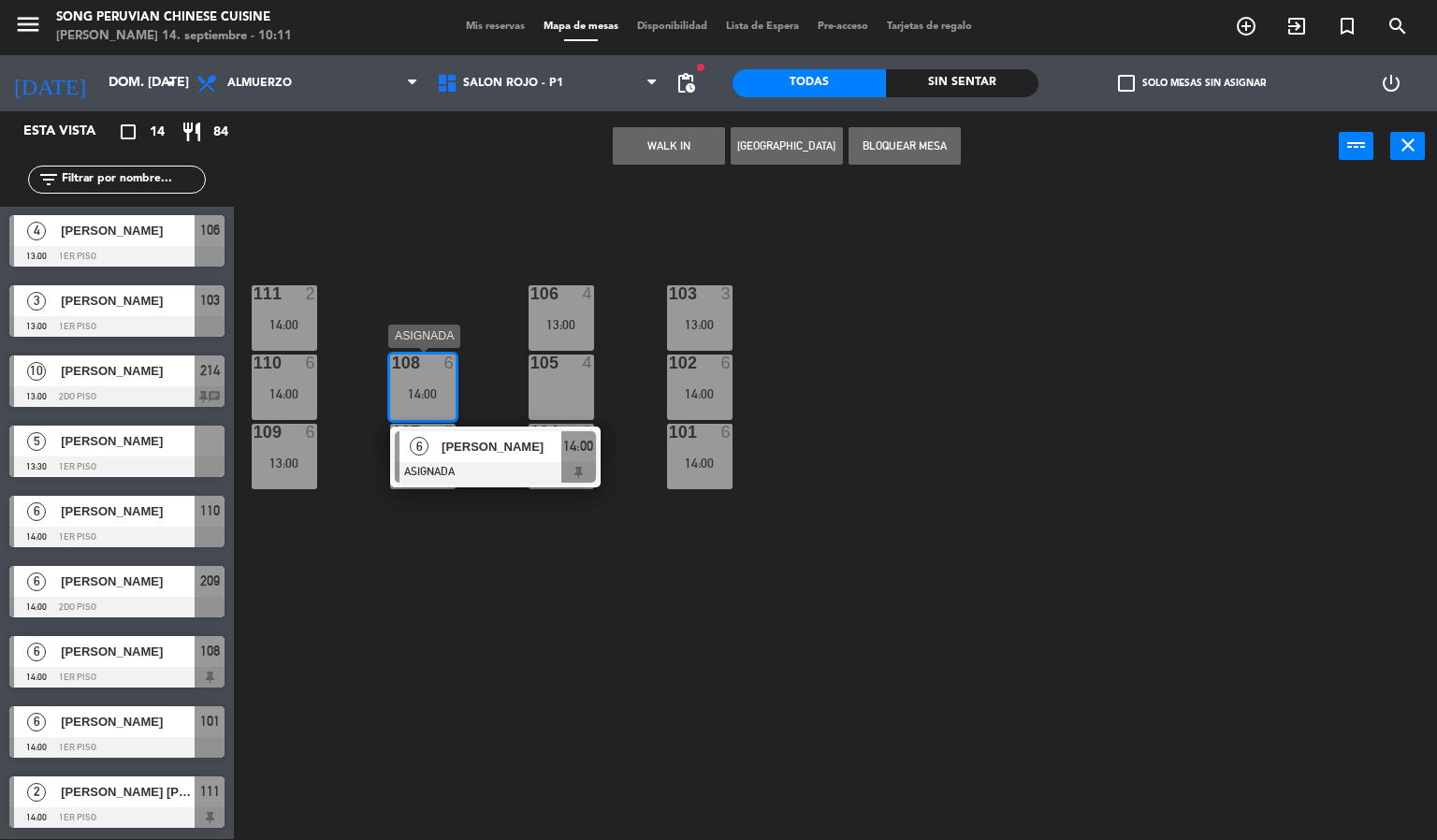
click at [523, 439] on span "[PERSON_NAME]" at bounding box center [500, 447] width 120 height 19
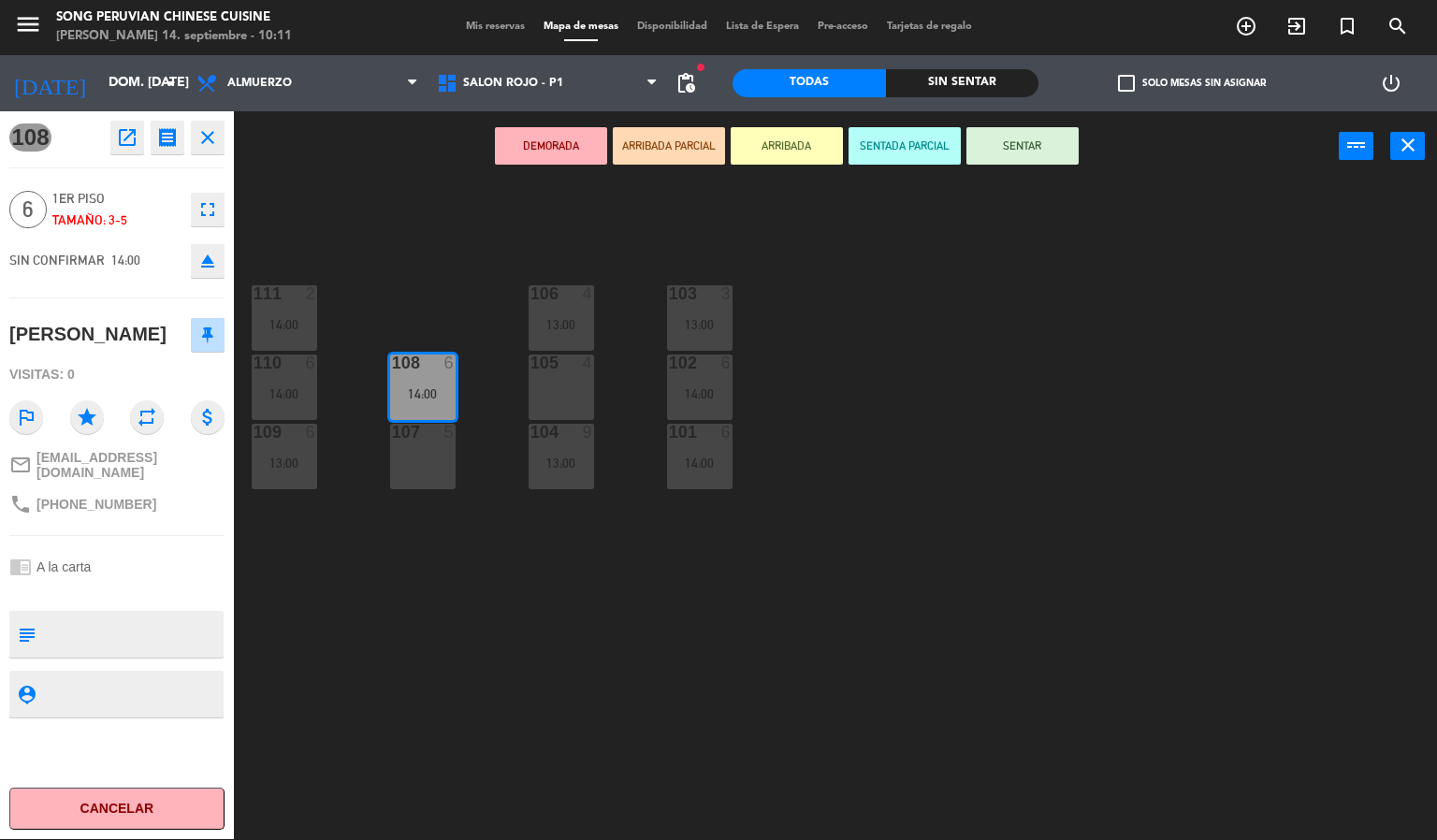
click at [208, 261] on icon "eject" at bounding box center [207, 260] width 22 height 22
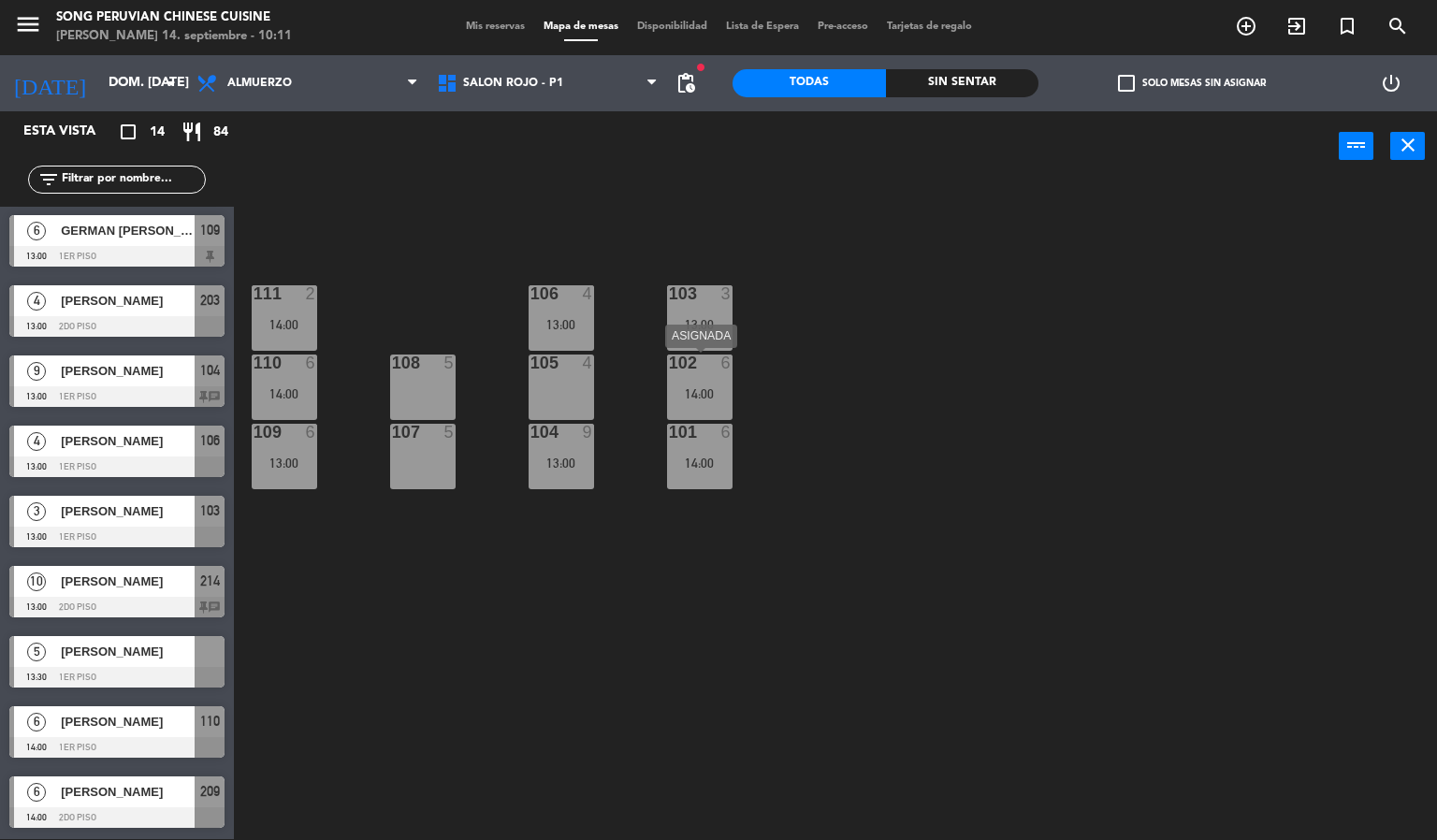
click at [685, 385] on div "102 6 14:00" at bounding box center [699, 386] width 65 height 65
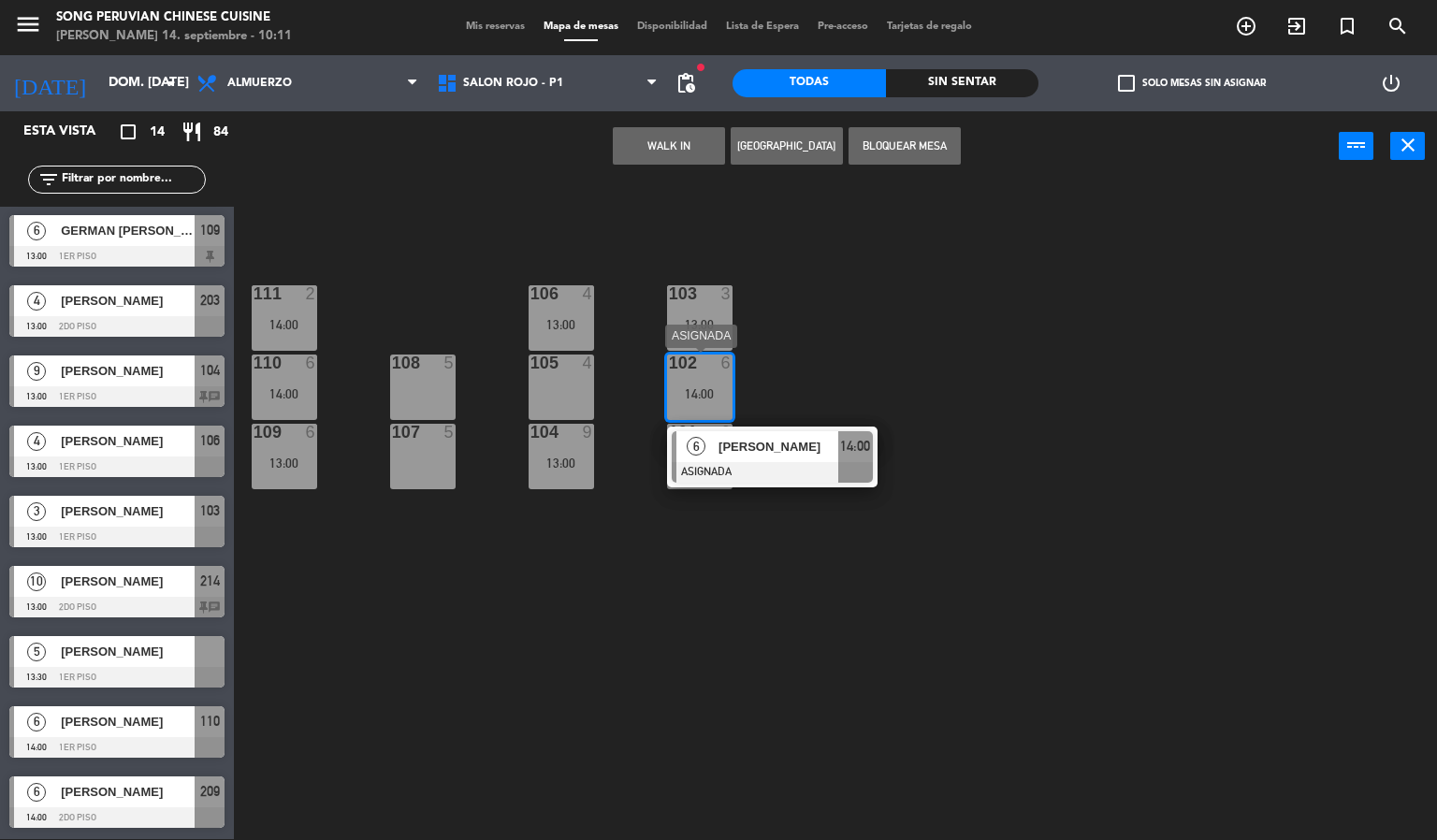
click at [756, 454] on span "[PERSON_NAME]" at bounding box center [777, 447] width 120 height 19
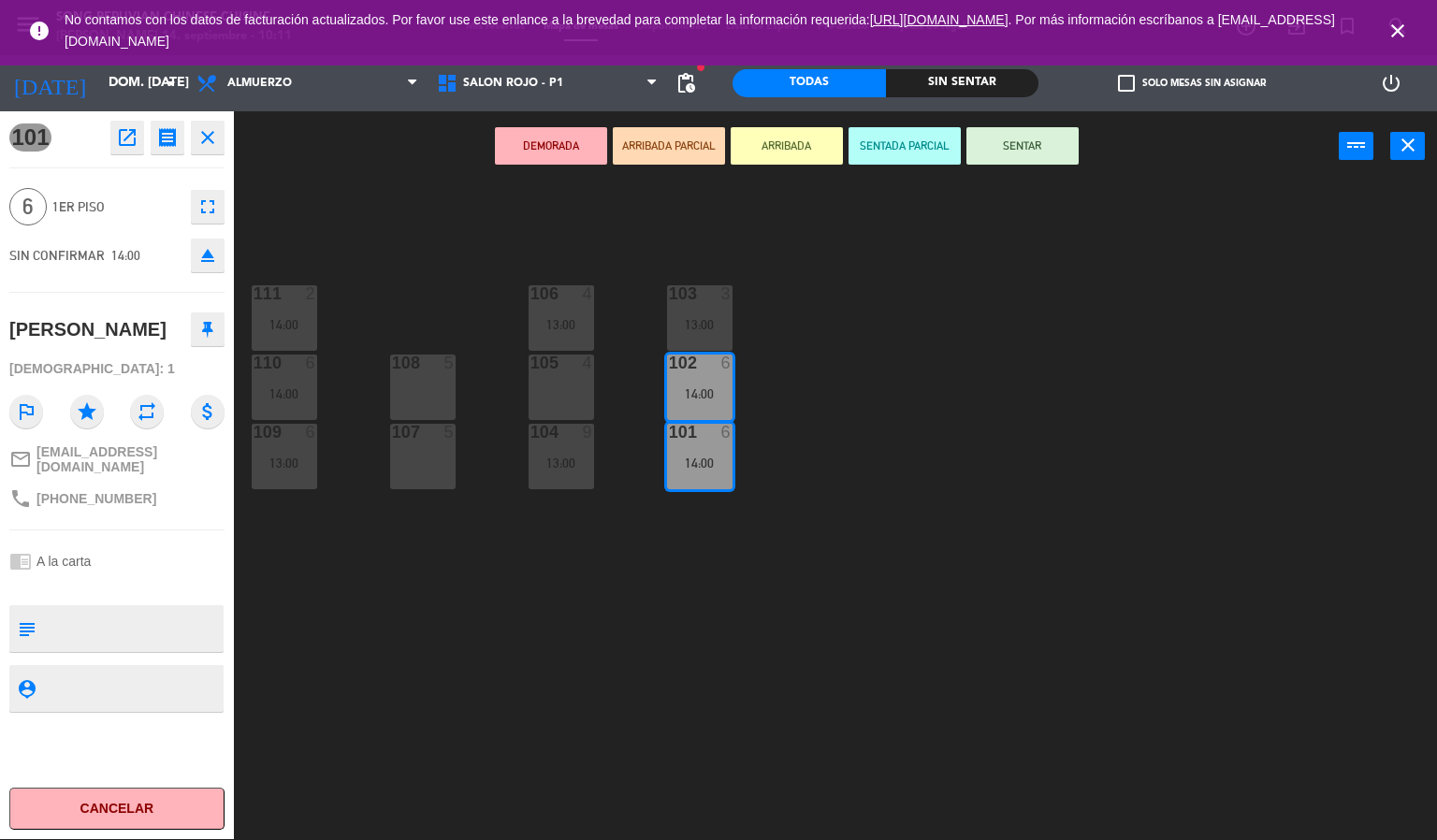
click at [1400, 22] on icon "close" at bounding box center [1397, 30] width 22 height 22
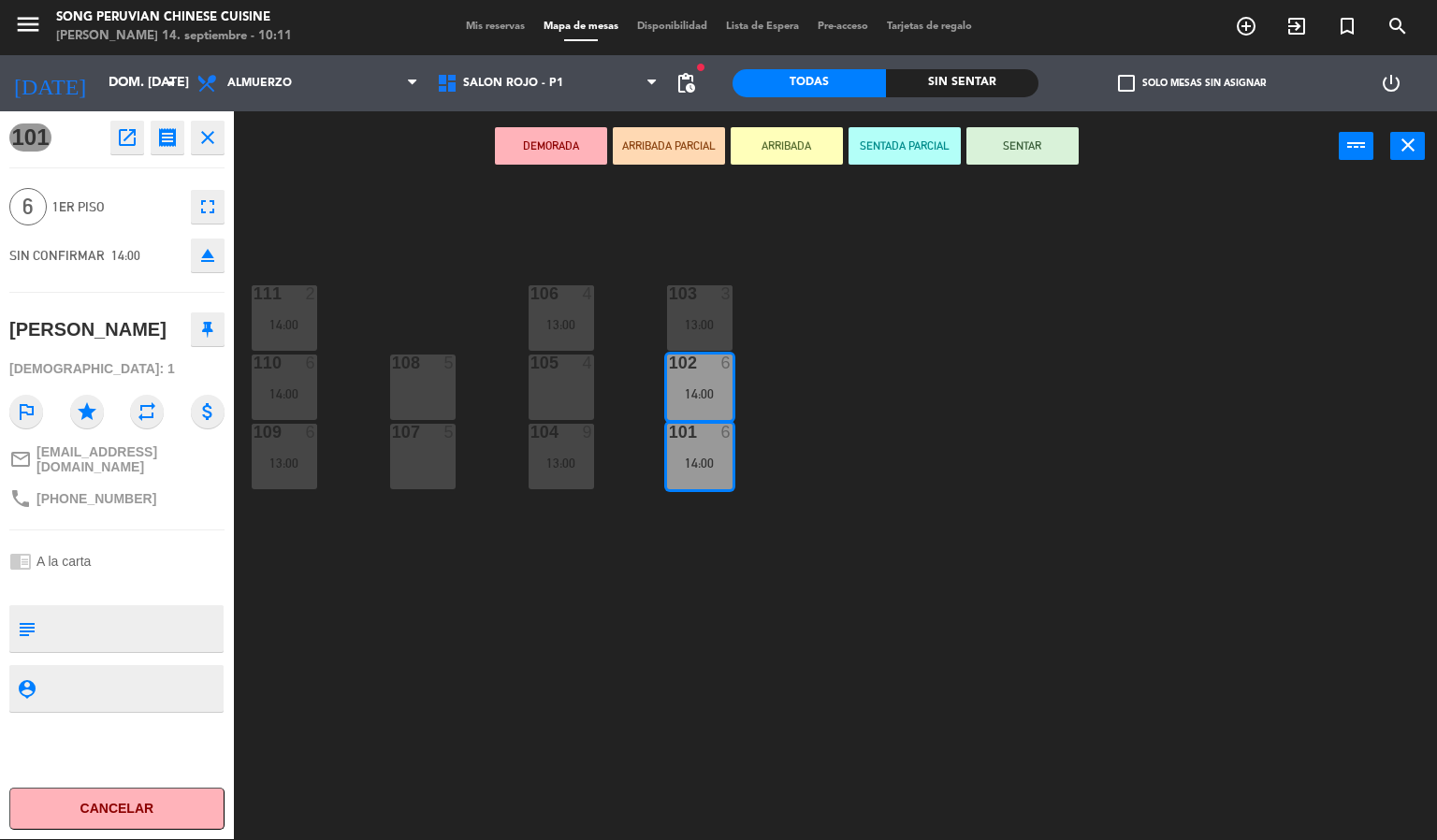
click at [193, 255] on button "eject" at bounding box center [207, 254] width 34 height 34
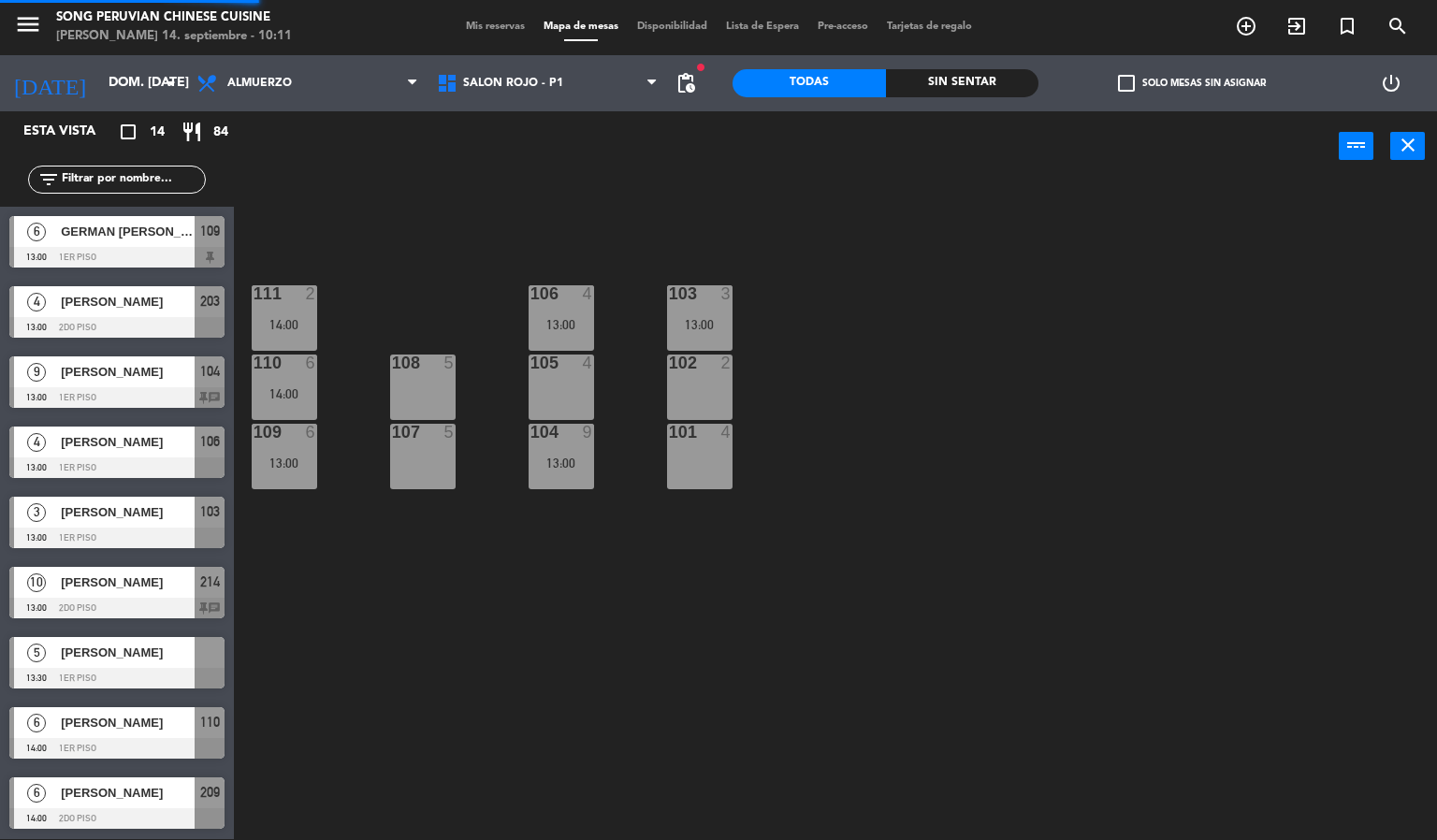
scroll to position [71, 0]
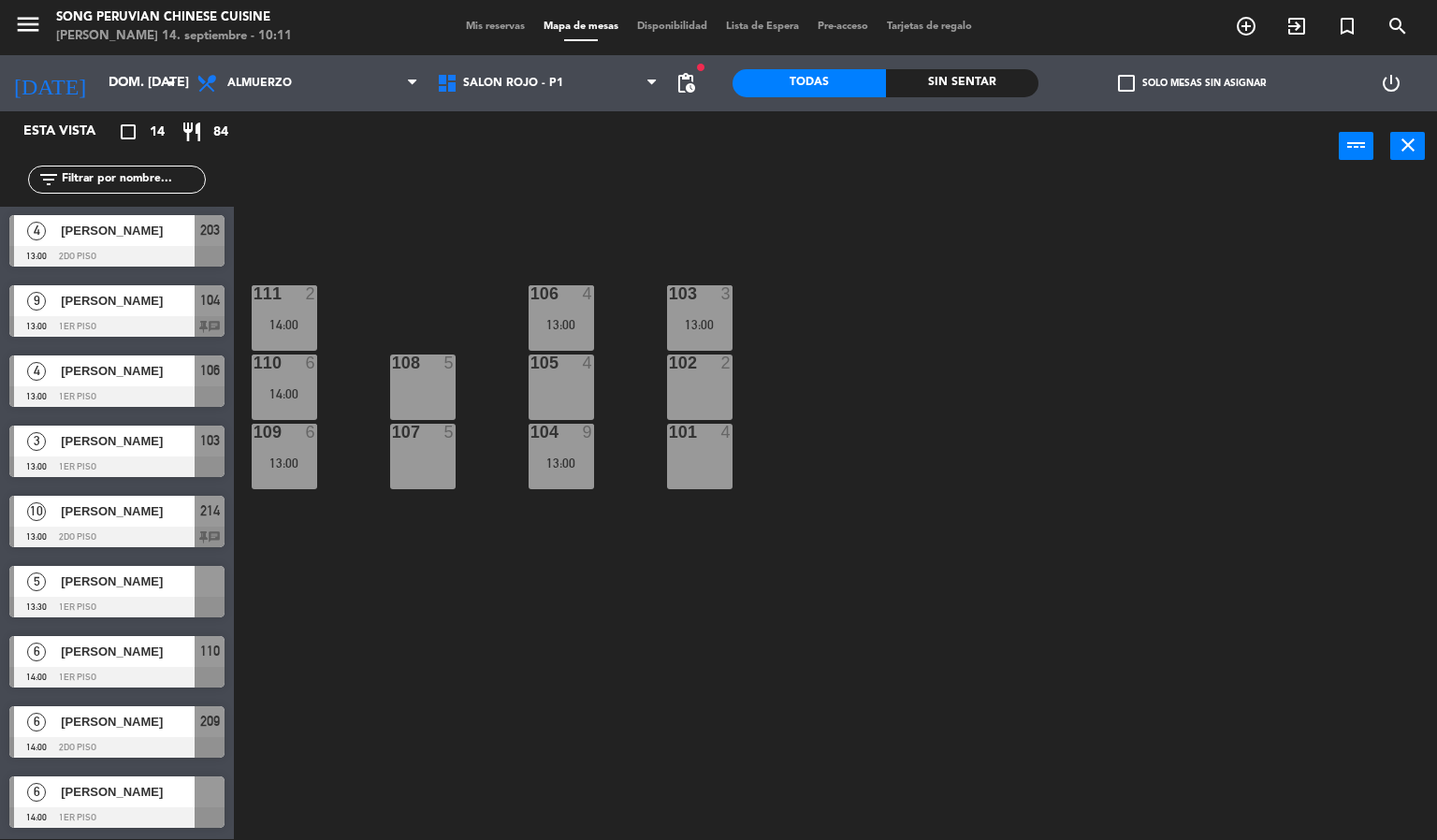
click at [495, 18] on div "Mis reservas Mapa de mesas Disponibilidad Lista de Espera Pre-acceso Tarjetas d…" at bounding box center [719, 26] width 525 height 17
click at [499, 21] on span "Mis reservas" at bounding box center [496, 26] width 78 height 11
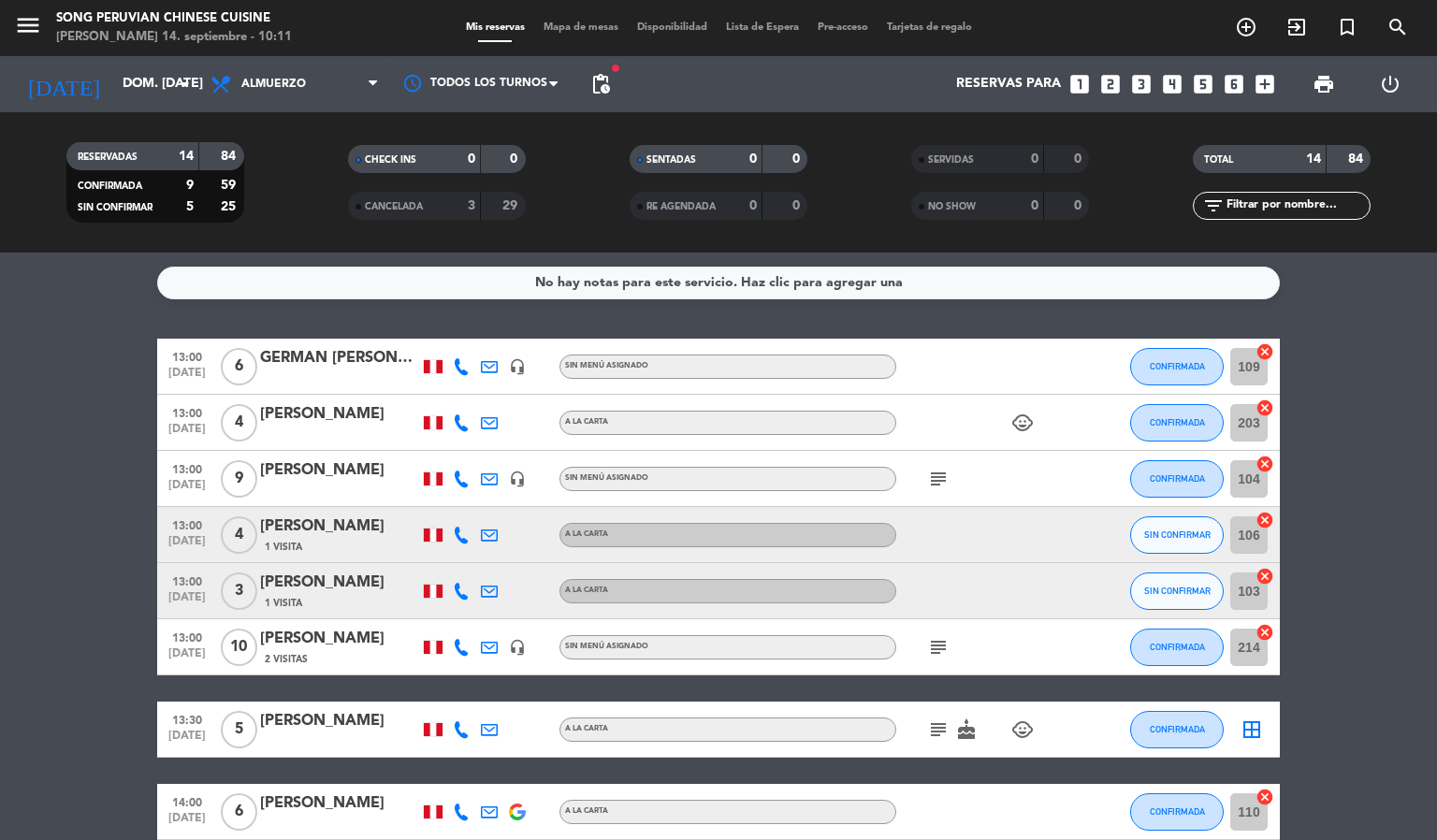
click at [579, 22] on span "Mapa de mesas" at bounding box center [581, 27] width 93 height 11
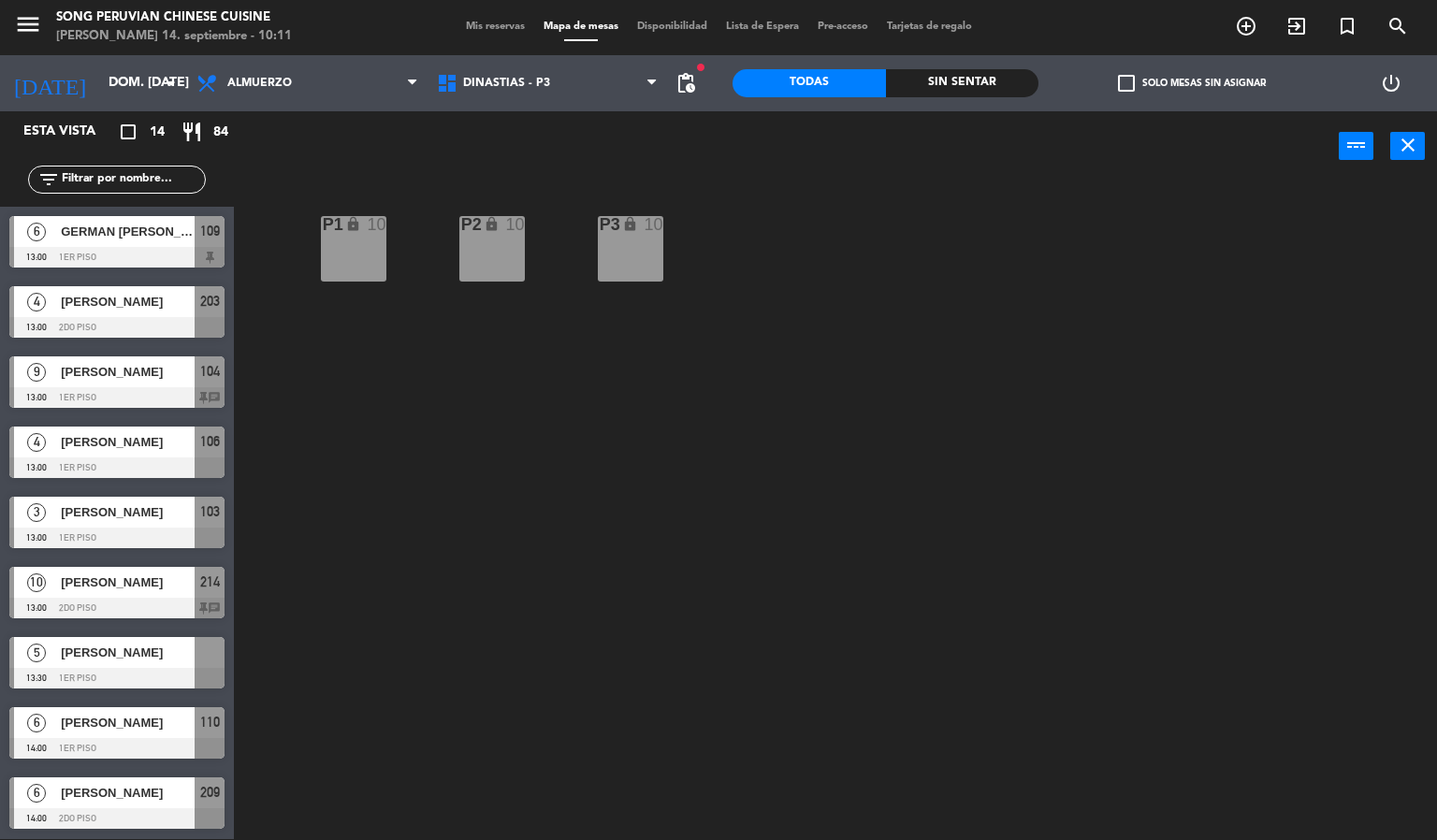
click at [468, 25] on span "Mis reservas" at bounding box center [496, 26] width 78 height 11
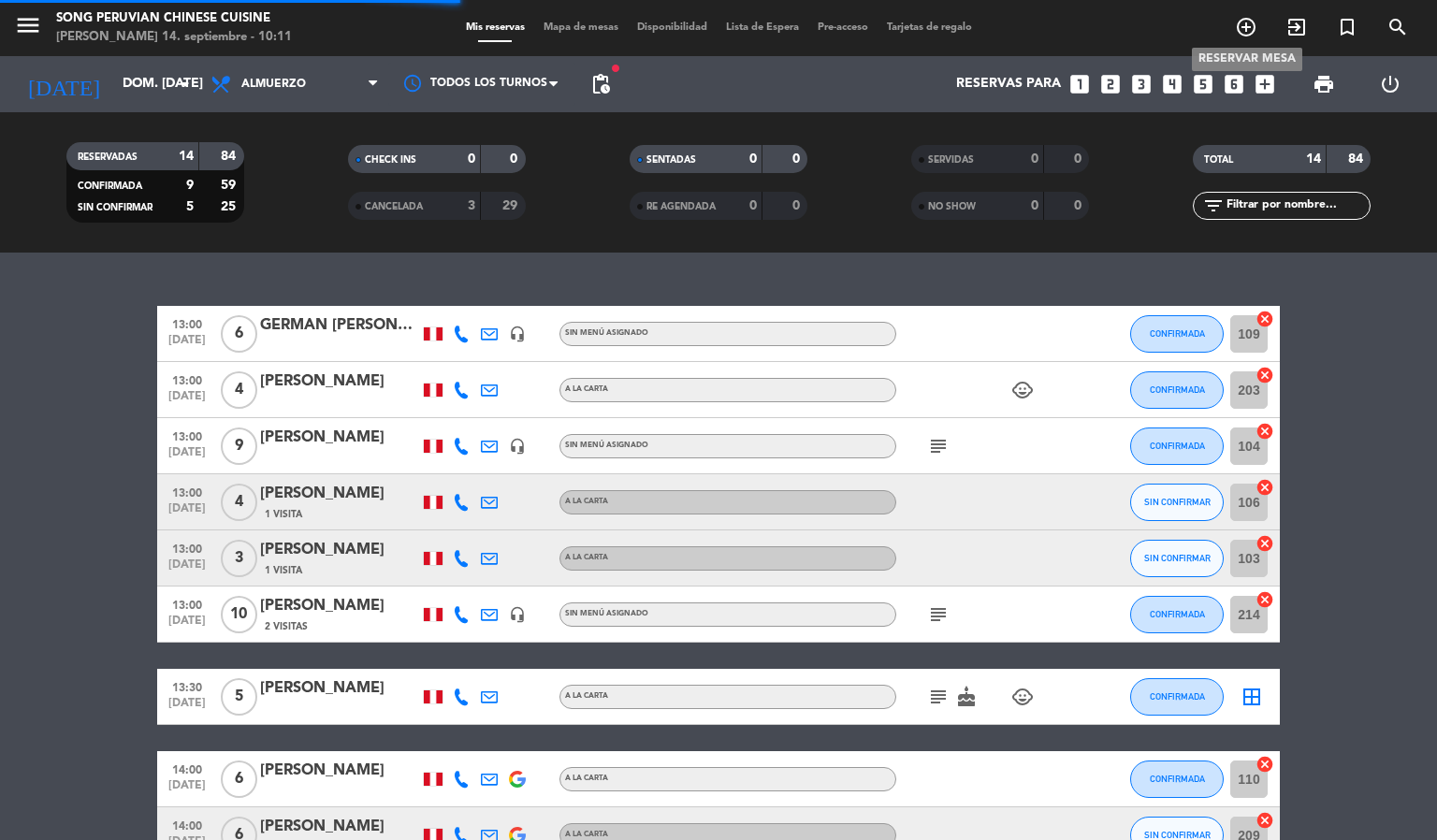
click at [1247, 29] on icon "add_circle_outline" at bounding box center [1246, 26] width 22 height 22
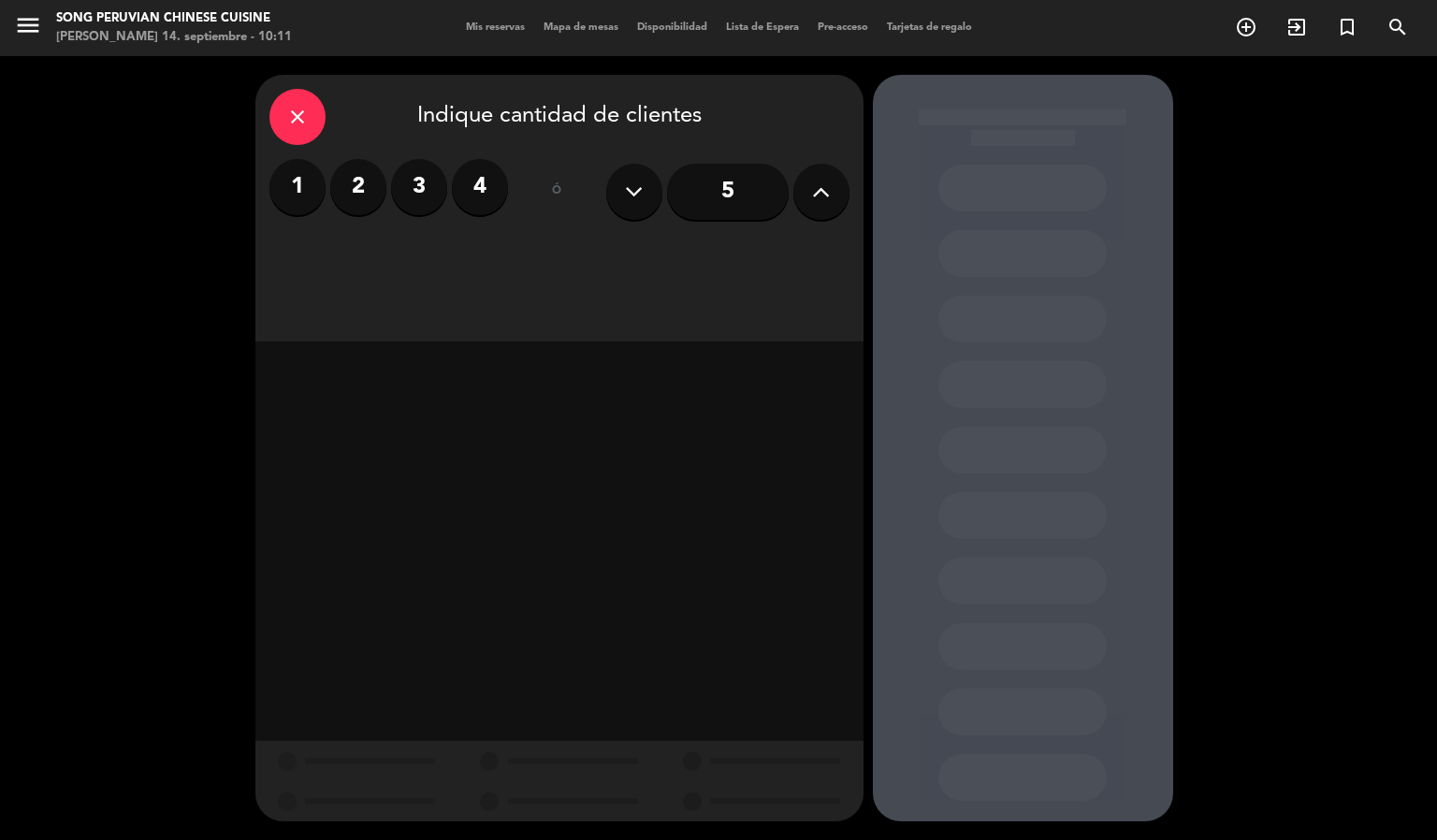
click at [477, 191] on label "4" at bounding box center [480, 187] width 56 height 56
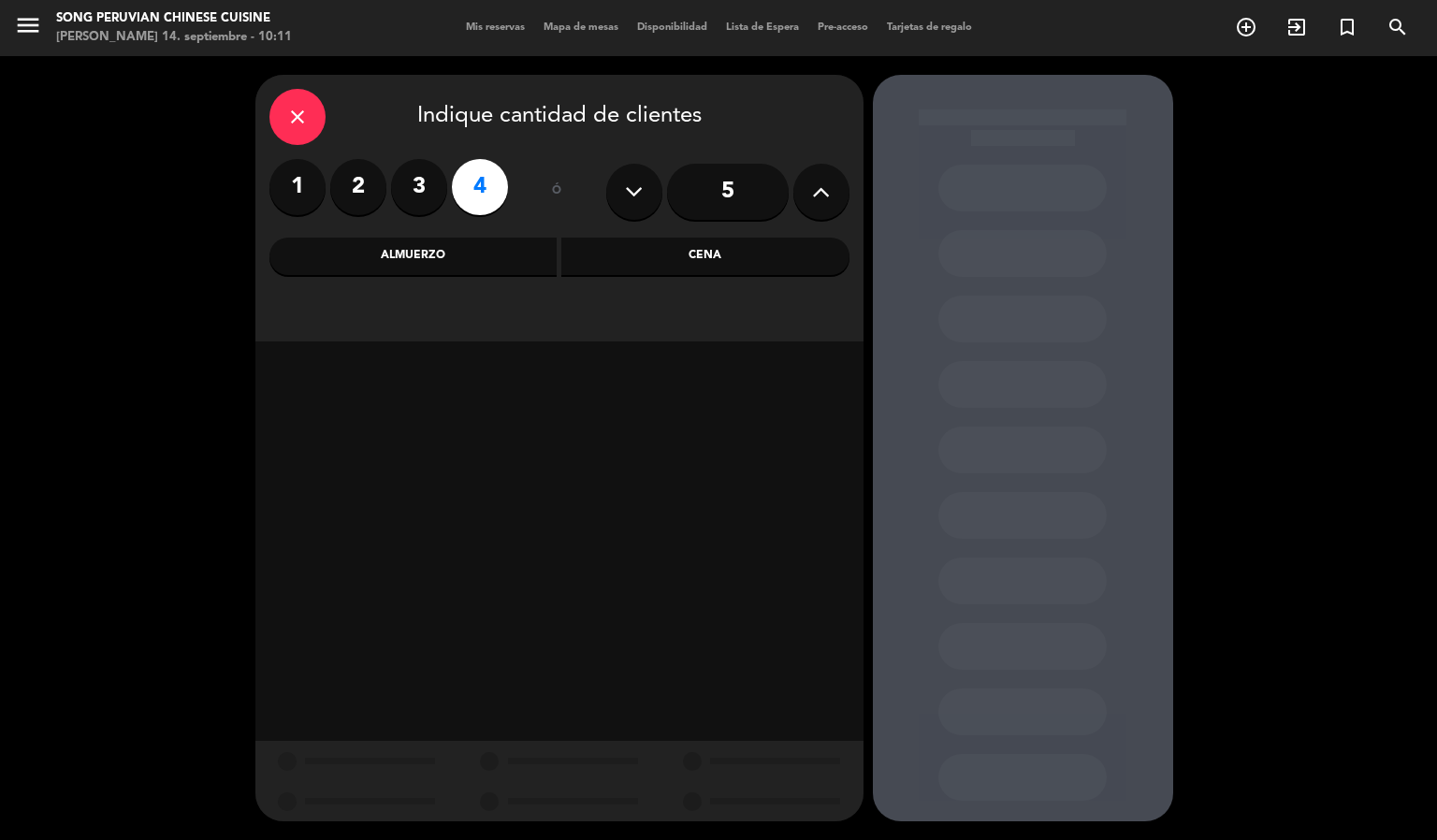
click at [458, 255] on div "Almuerzo" at bounding box center [413, 256] width 289 height 38
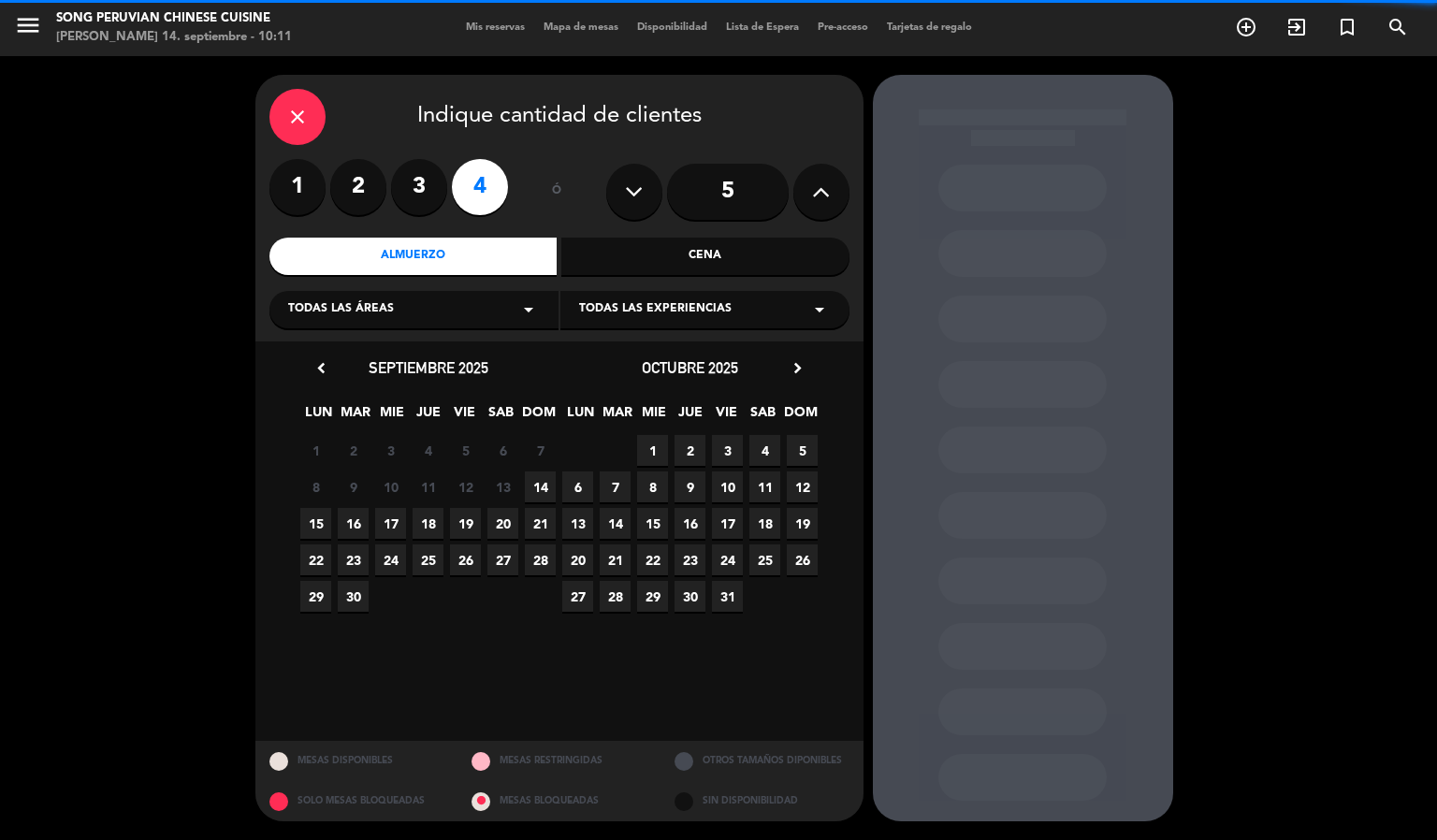
click at [492, 306] on div "Todas las áreas arrow_drop_down" at bounding box center [413, 309] width 289 height 38
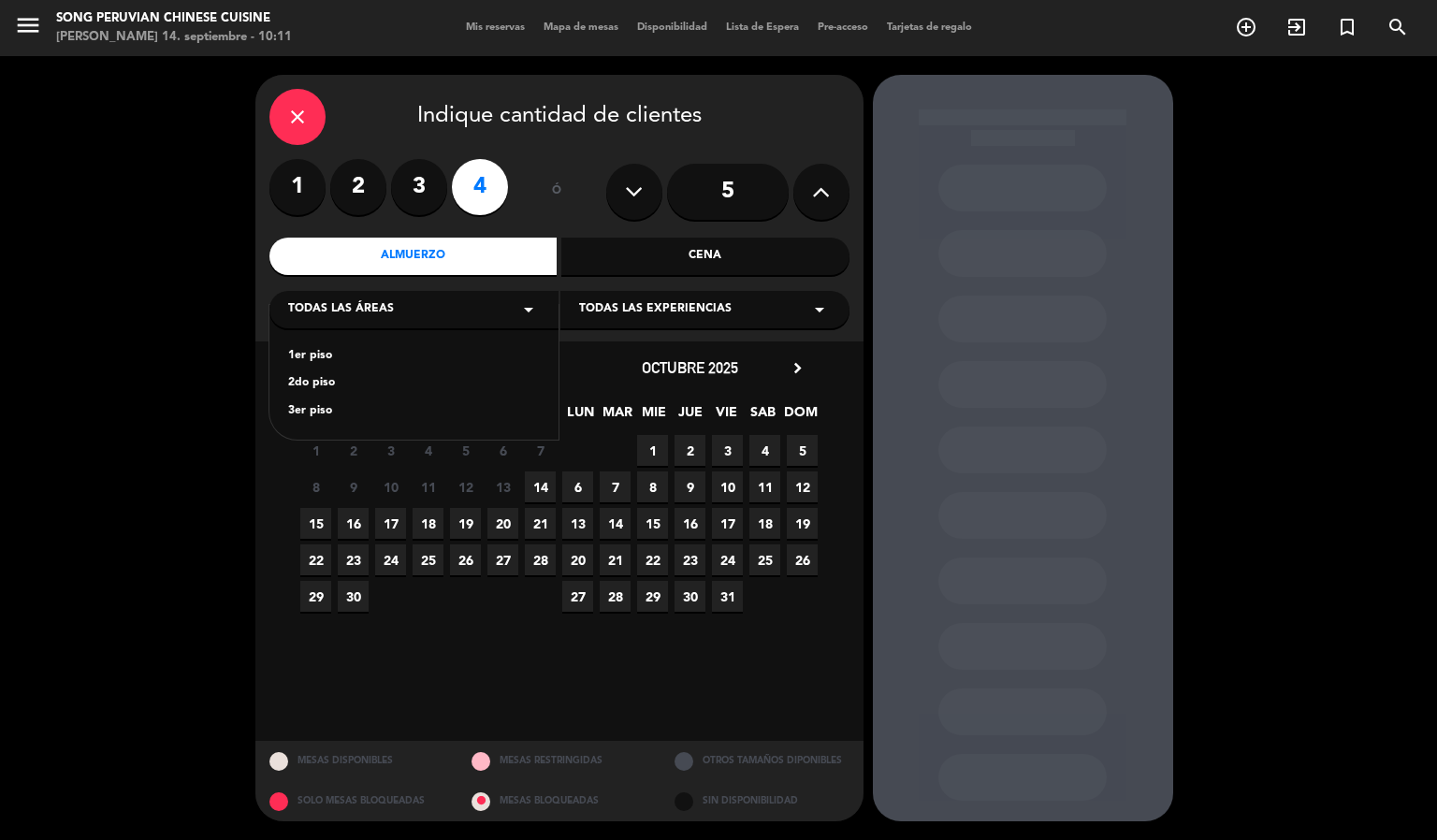
click at [503, 309] on div "Todas las áreas arrow_drop_down" at bounding box center [413, 309] width 289 height 38
click at [542, 486] on span "14" at bounding box center [540, 487] width 31 height 31
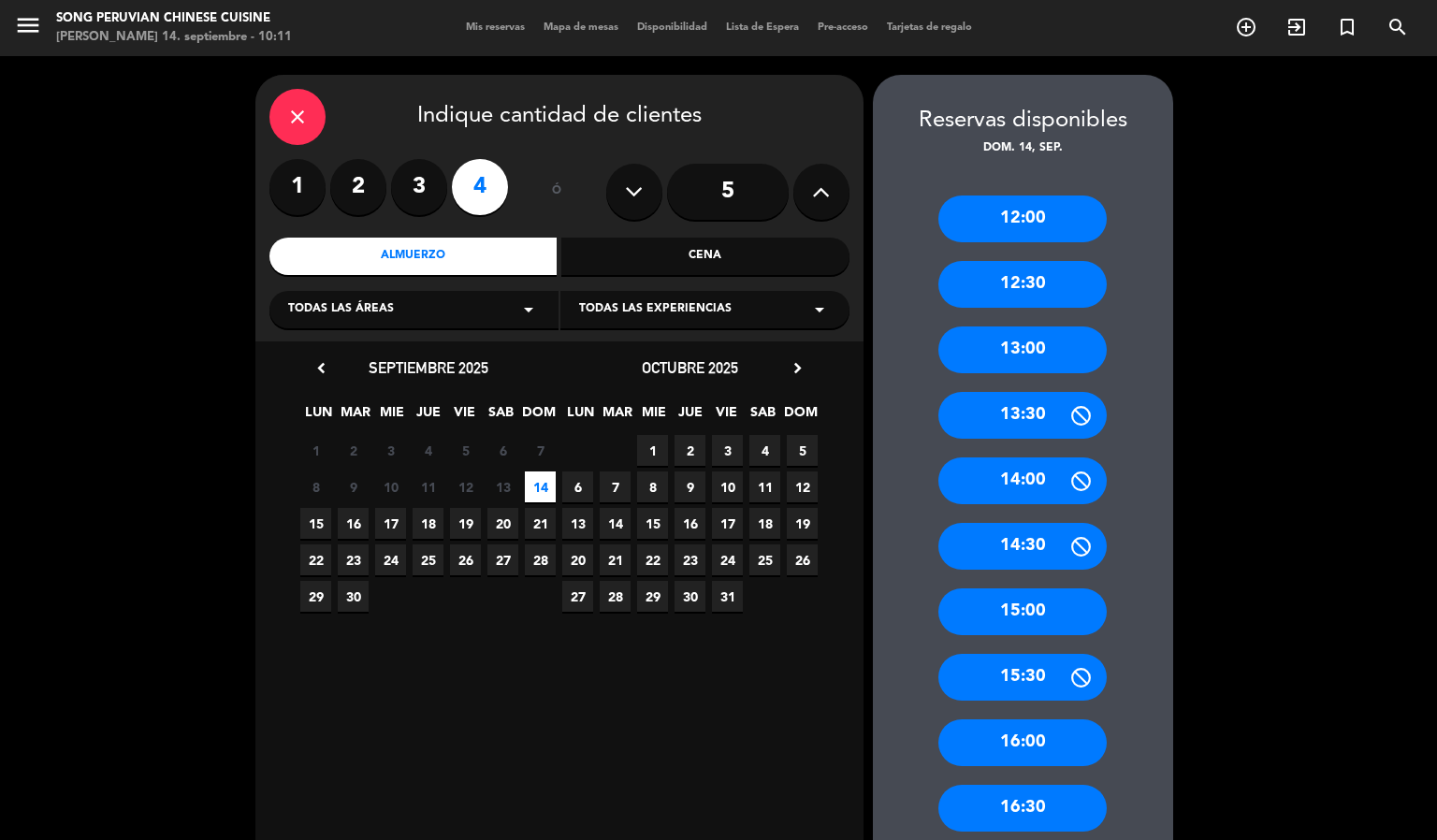
click at [1040, 337] on div "13:00" at bounding box center [1022, 350] width 168 height 47
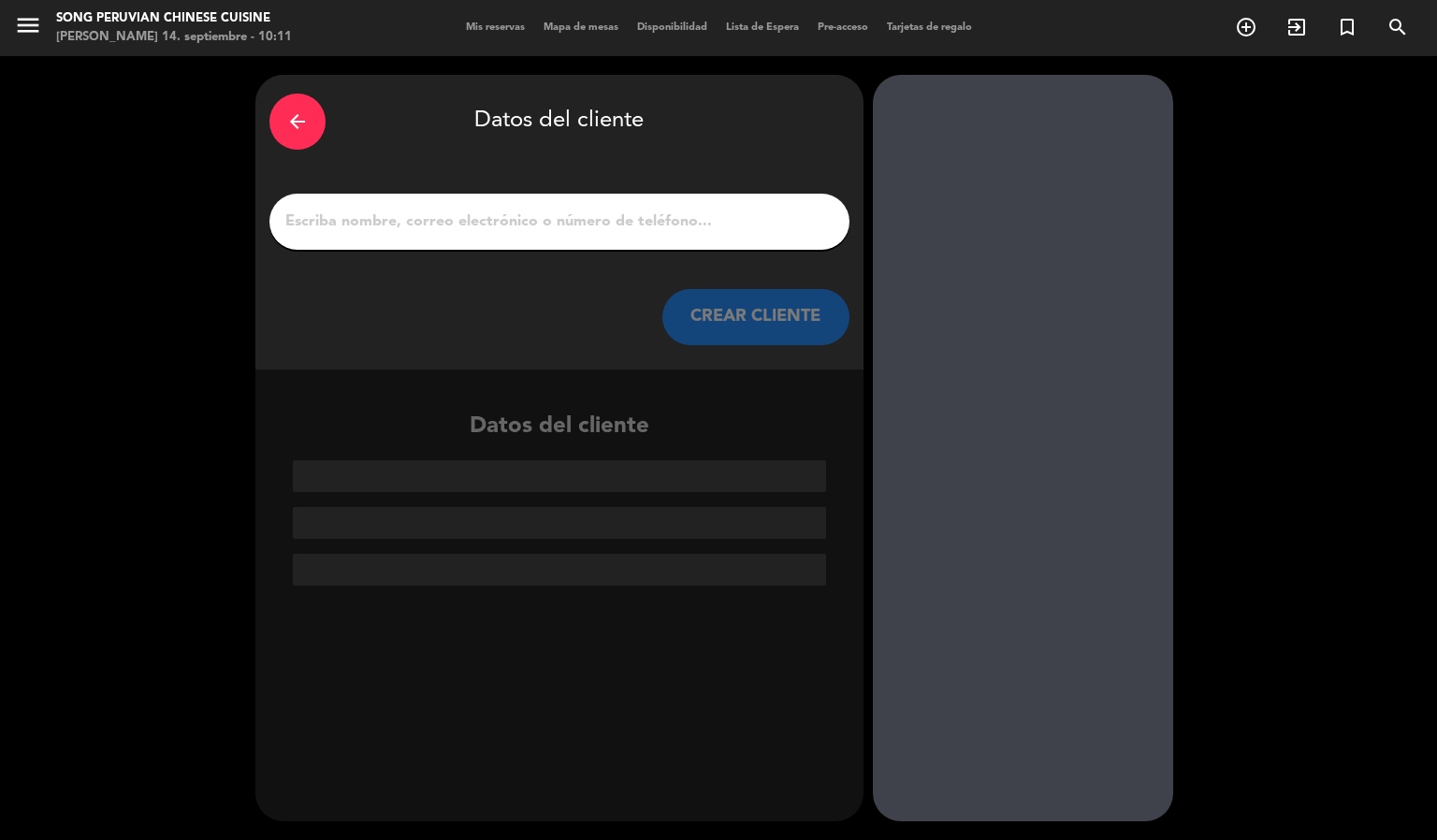
click at [661, 209] on input "1" at bounding box center [560, 221] width 552 height 26
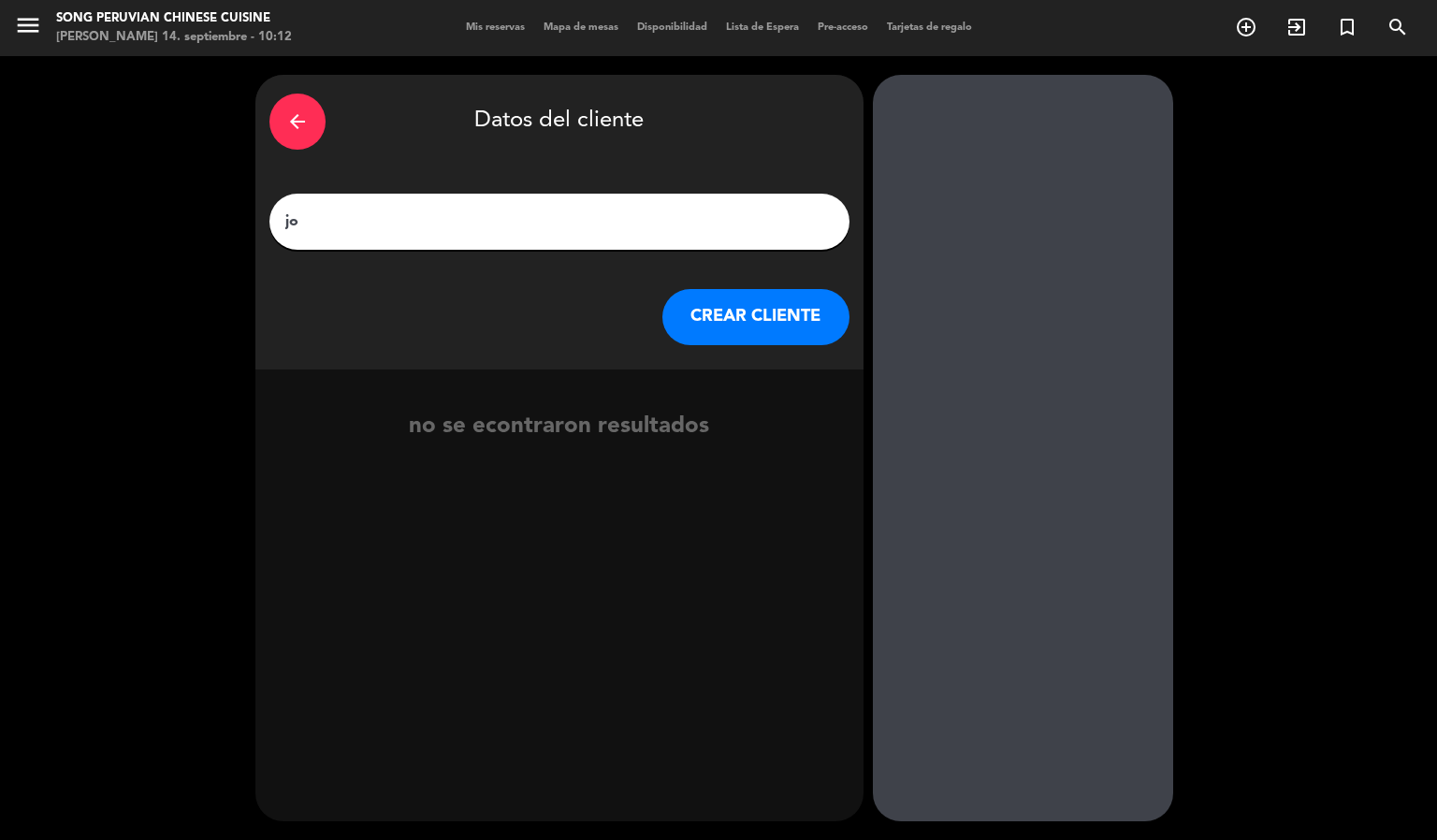
type input "j"
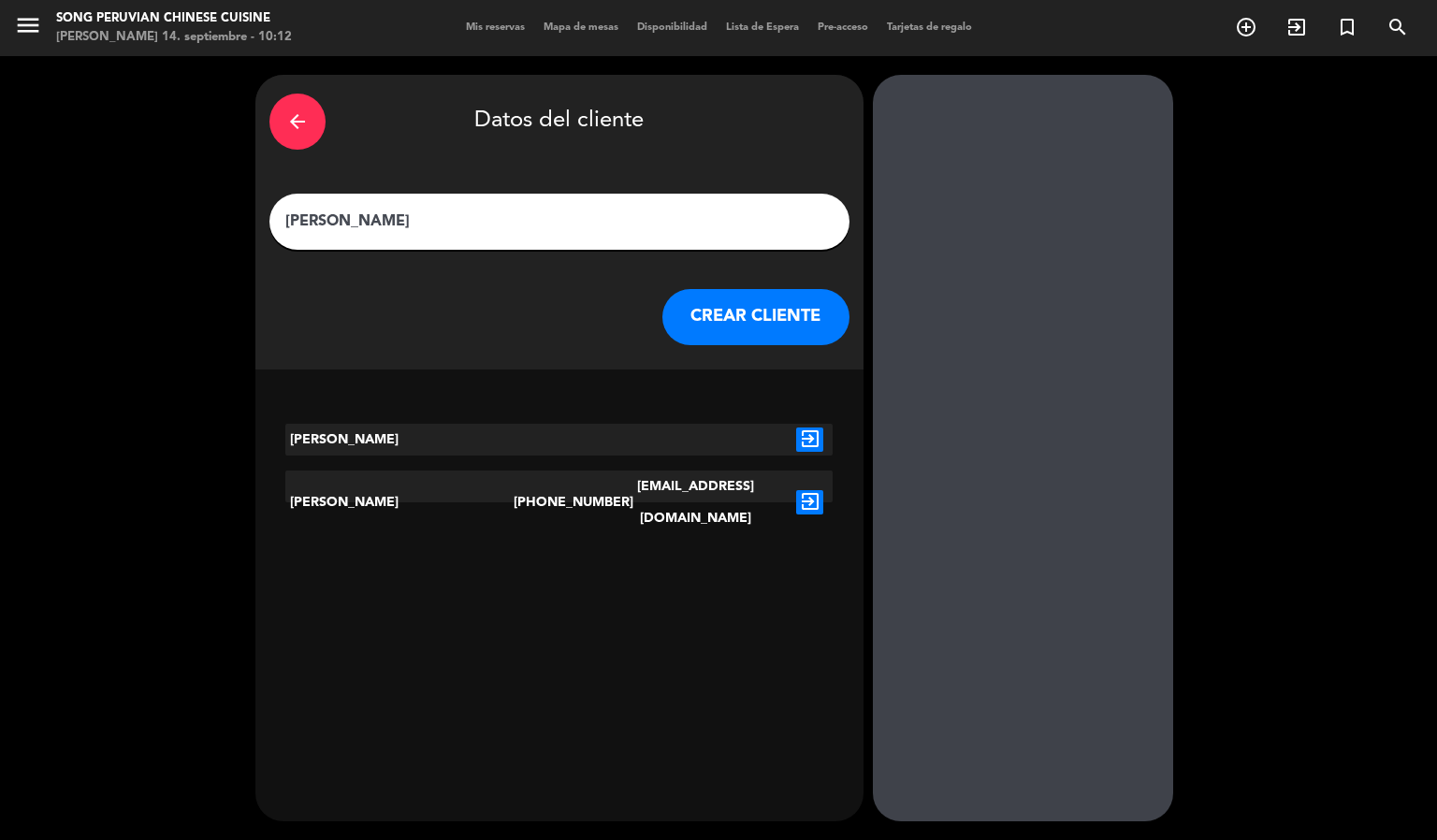
type input "[PERSON_NAME]"
click at [809, 489] on icon "exit_to_app" at bounding box center [809, 501] width 27 height 24
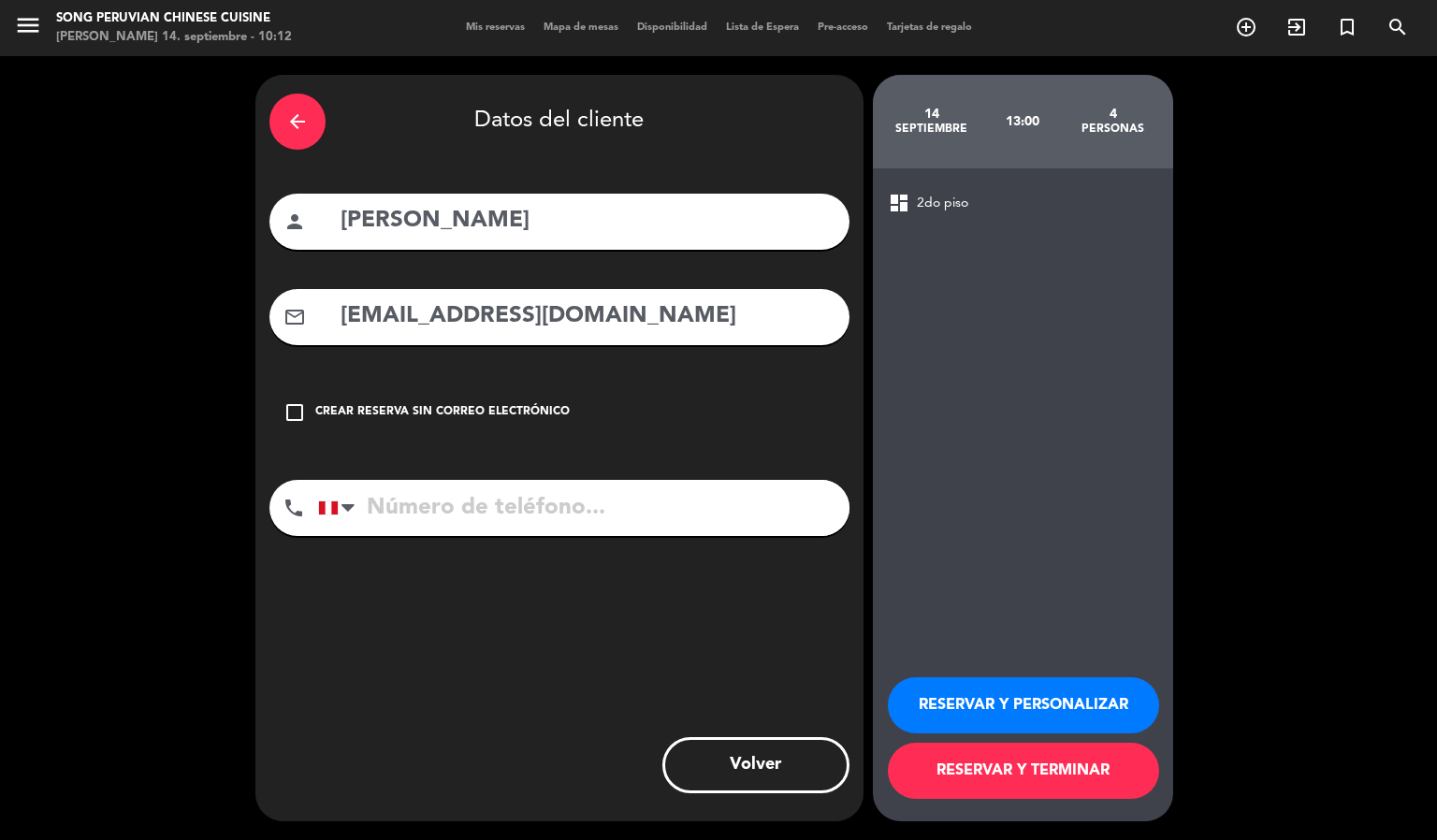
type input "[PHONE_NUMBER]"
click at [667, 429] on div "check_box_outline_blank Crear reserva sin correo electrónico" at bounding box center [559, 413] width 580 height 56
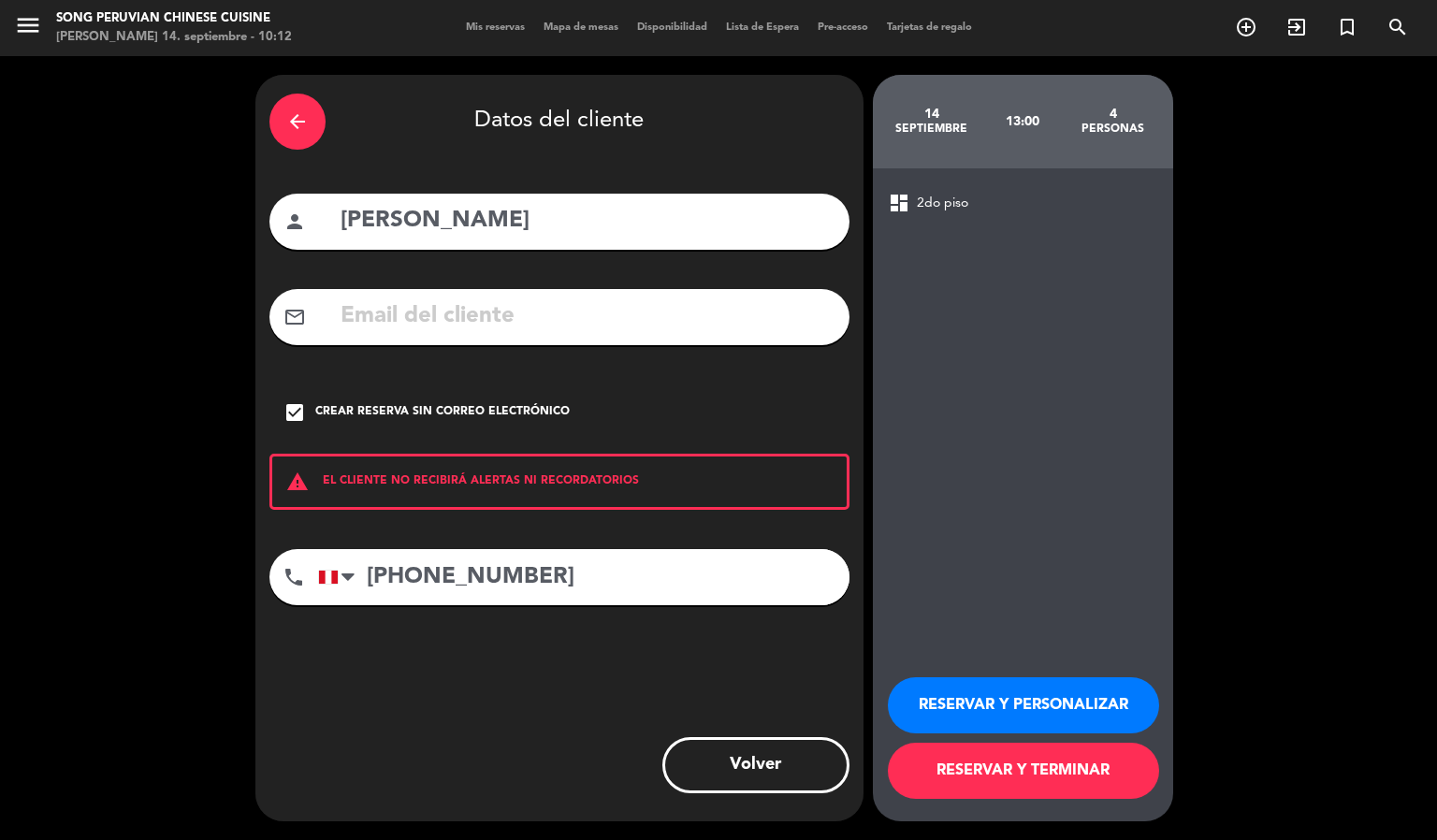
click at [1019, 696] on button "RESERVAR Y PERSONALIZAR" at bounding box center [1023, 705] width 271 height 56
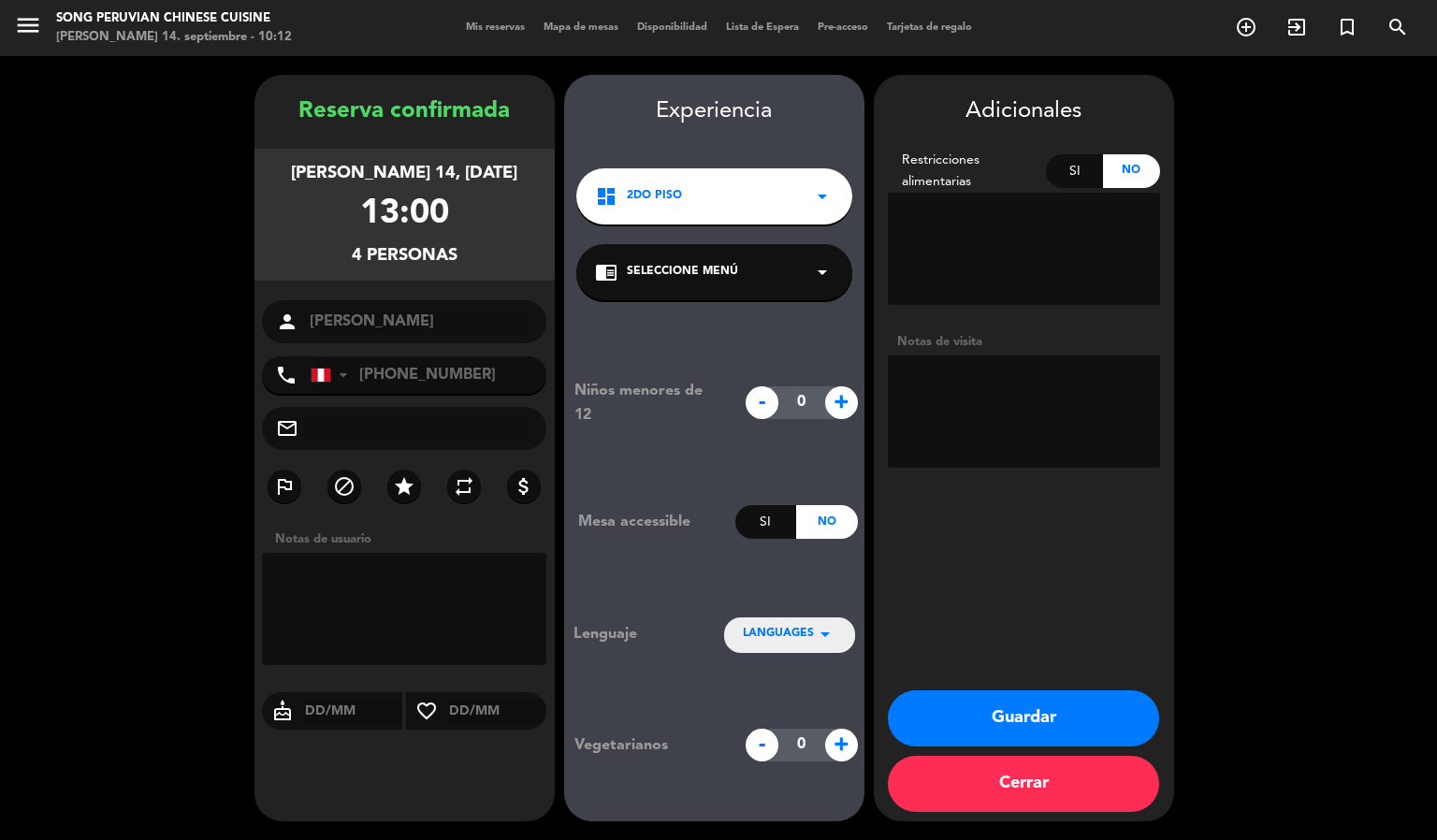
click at [971, 410] on textarea at bounding box center [1024, 412] width 272 height 113
click at [1006, 385] on textarea at bounding box center [1024, 412] width 272 height 113
click at [969, 377] on textarea at bounding box center [1024, 412] width 272 height 113
click at [1053, 710] on button "Guardar" at bounding box center [1023, 718] width 271 height 56
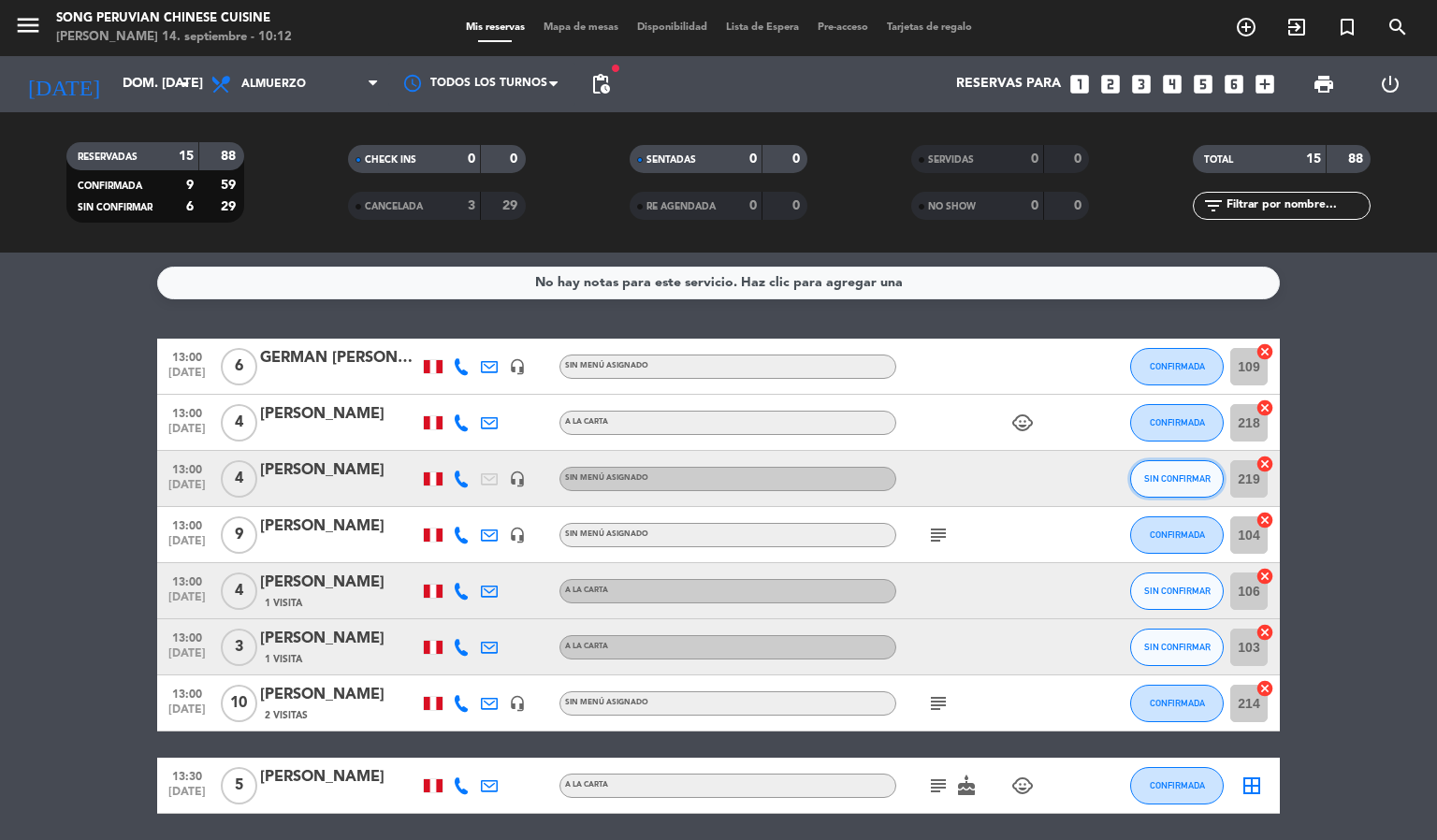
click at [1188, 475] on span "SIN CONFIRMAR" at bounding box center [1177, 478] width 66 height 11
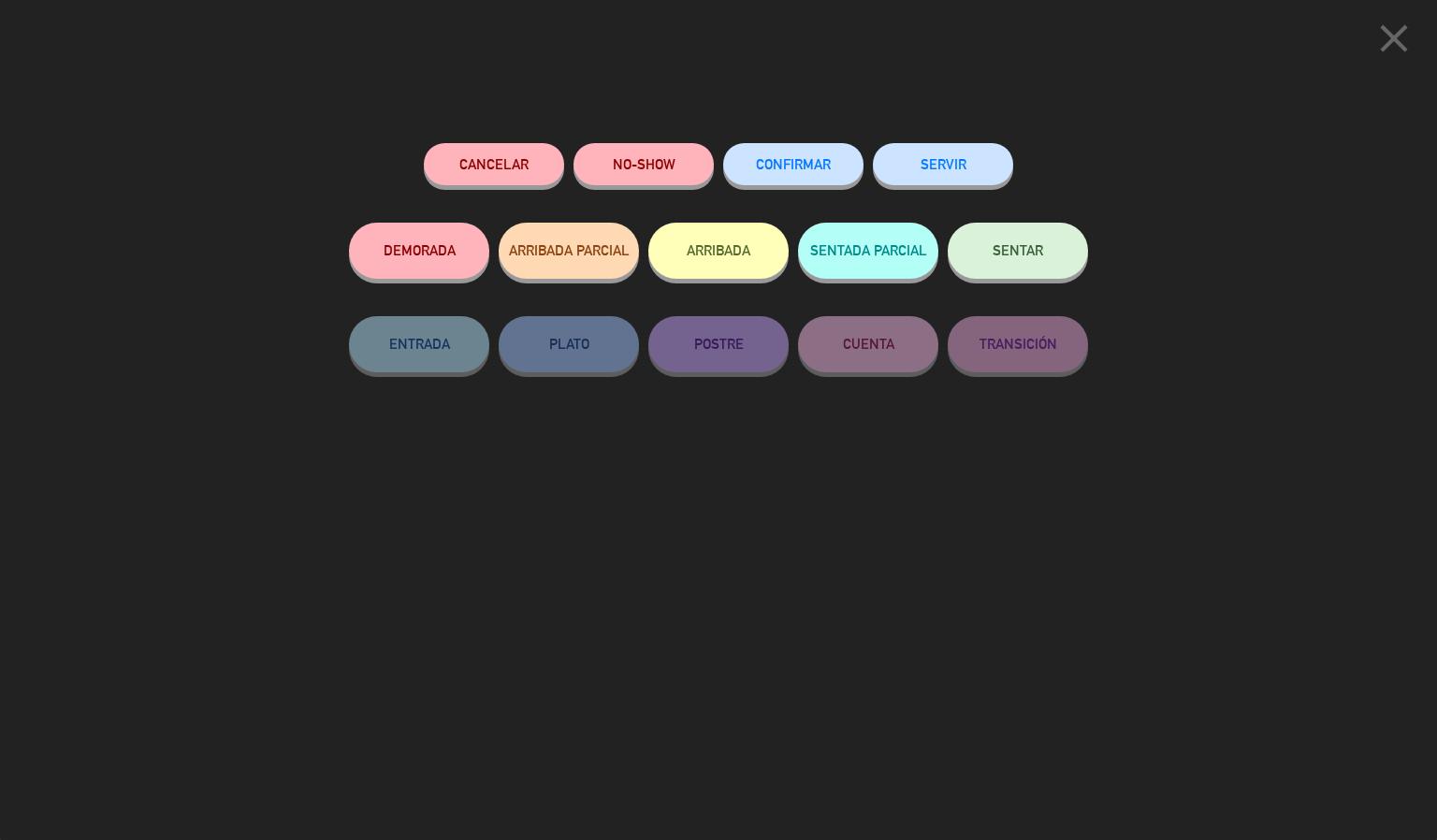
click at [811, 166] on span "CONFIRMAR" at bounding box center [793, 164] width 75 height 16
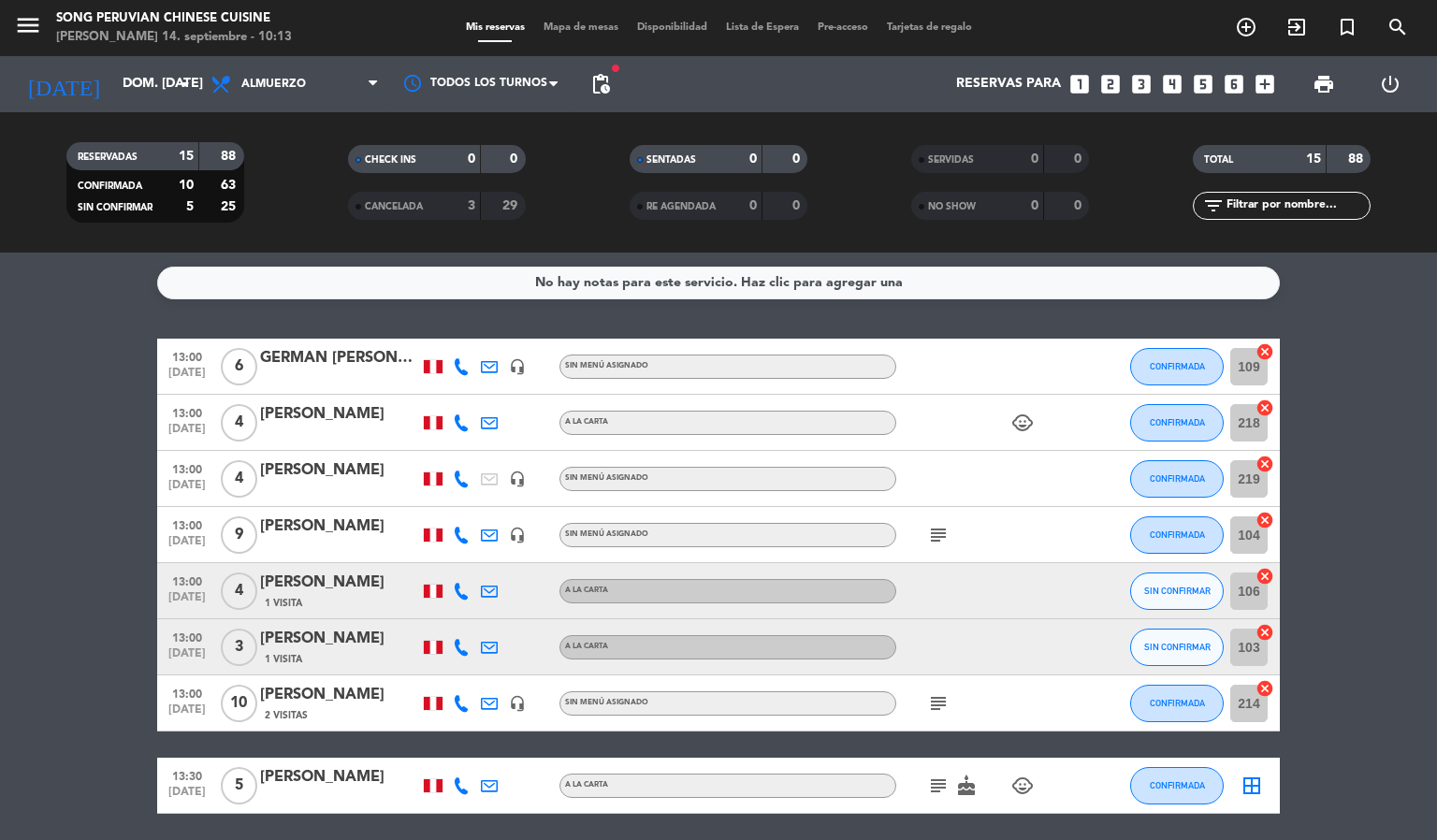
click at [563, 29] on span "Mapa de mesas" at bounding box center [581, 27] width 93 height 11
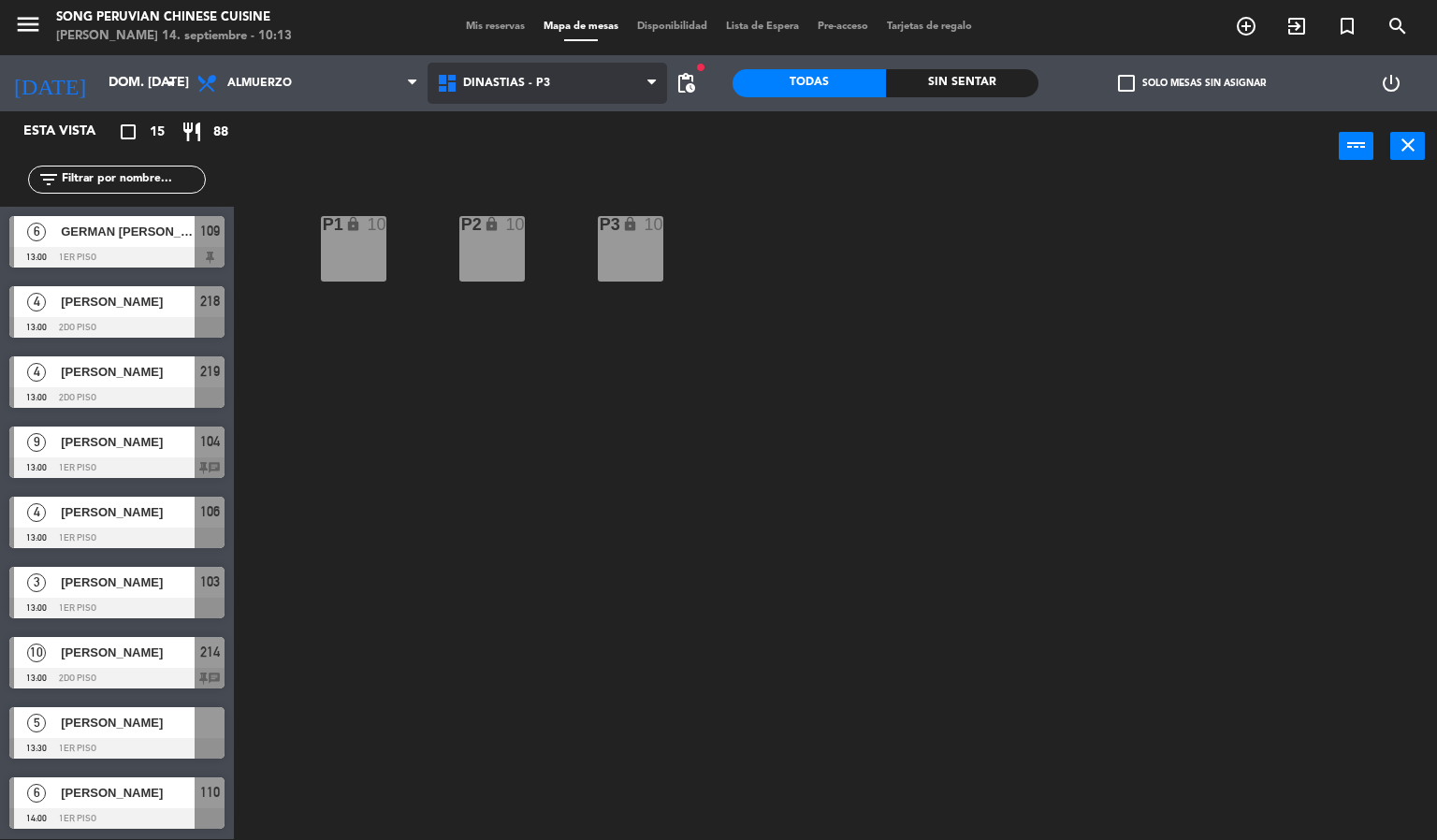
click at [534, 87] on span "DINASTIAS - P3" at bounding box center [507, 83] width 87 height 13
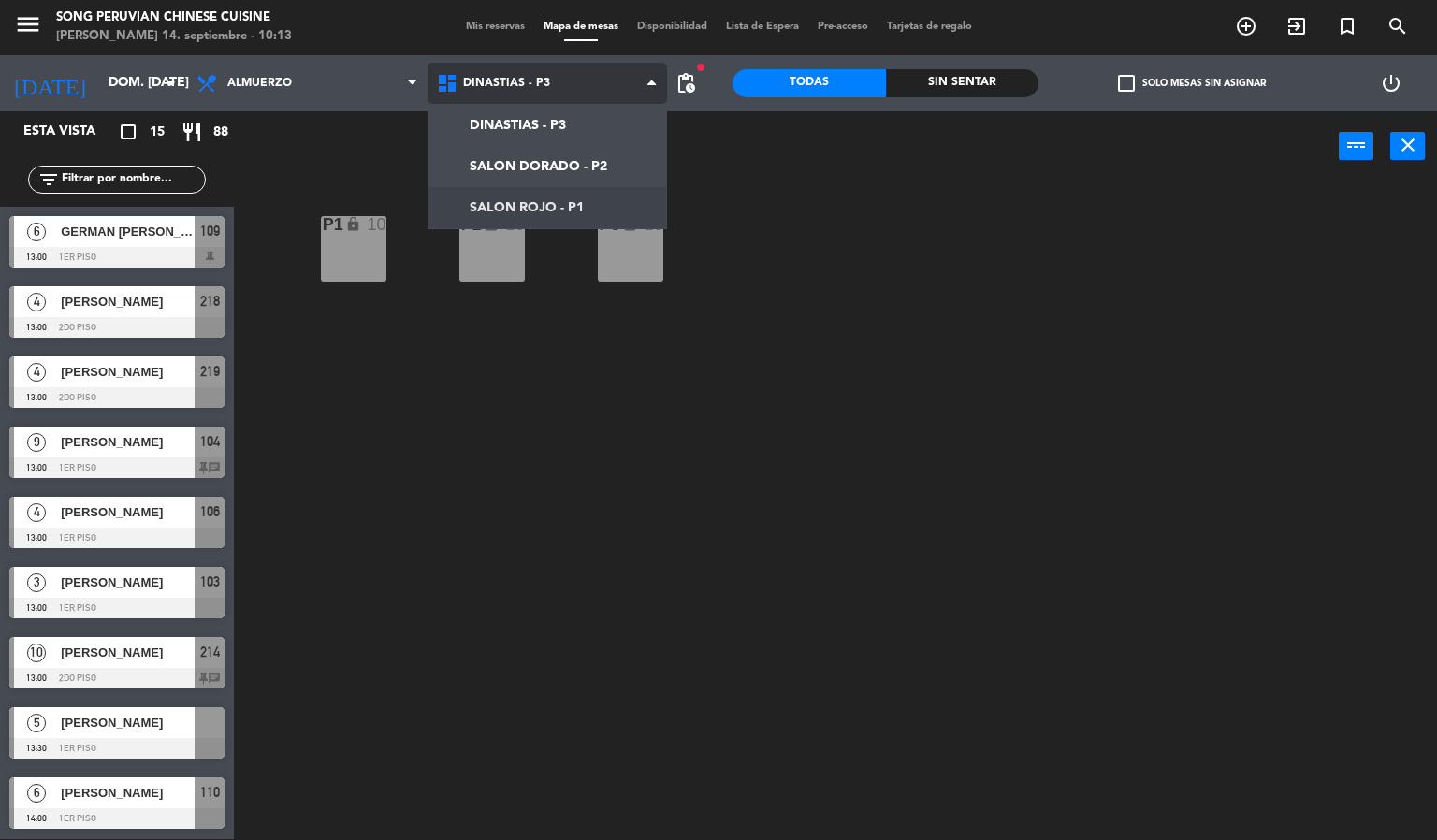
click at [579, 191] on ng-component "menu Song Peruvian Chinese Cuisine [PERSON_NAME] 14. septiembre - 10:13 Mis res…" at bounding box center [718, 419] width 1437 height 840
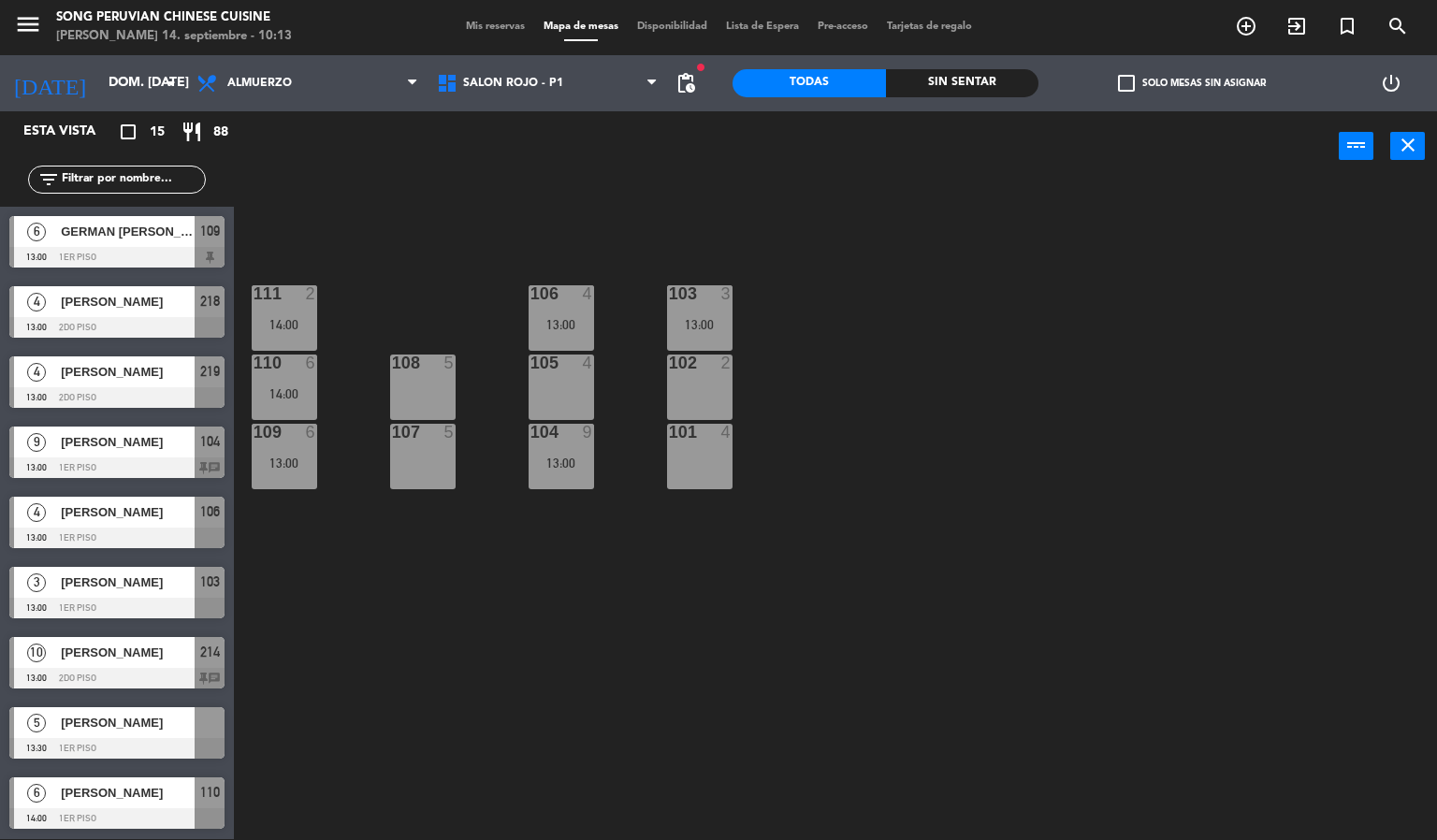
click at [655, 183] on div "103 3 13:00 106 4 13:00 111 2 14:00 102 2 105 4 108 5 110 6 14:00 101 4 104 9 1…" at bounding box center [842, 511] width 1189 height 657
click at [575, 313] on div "106 4 13:00" at bounding box center [561, 318] width 65 height 65
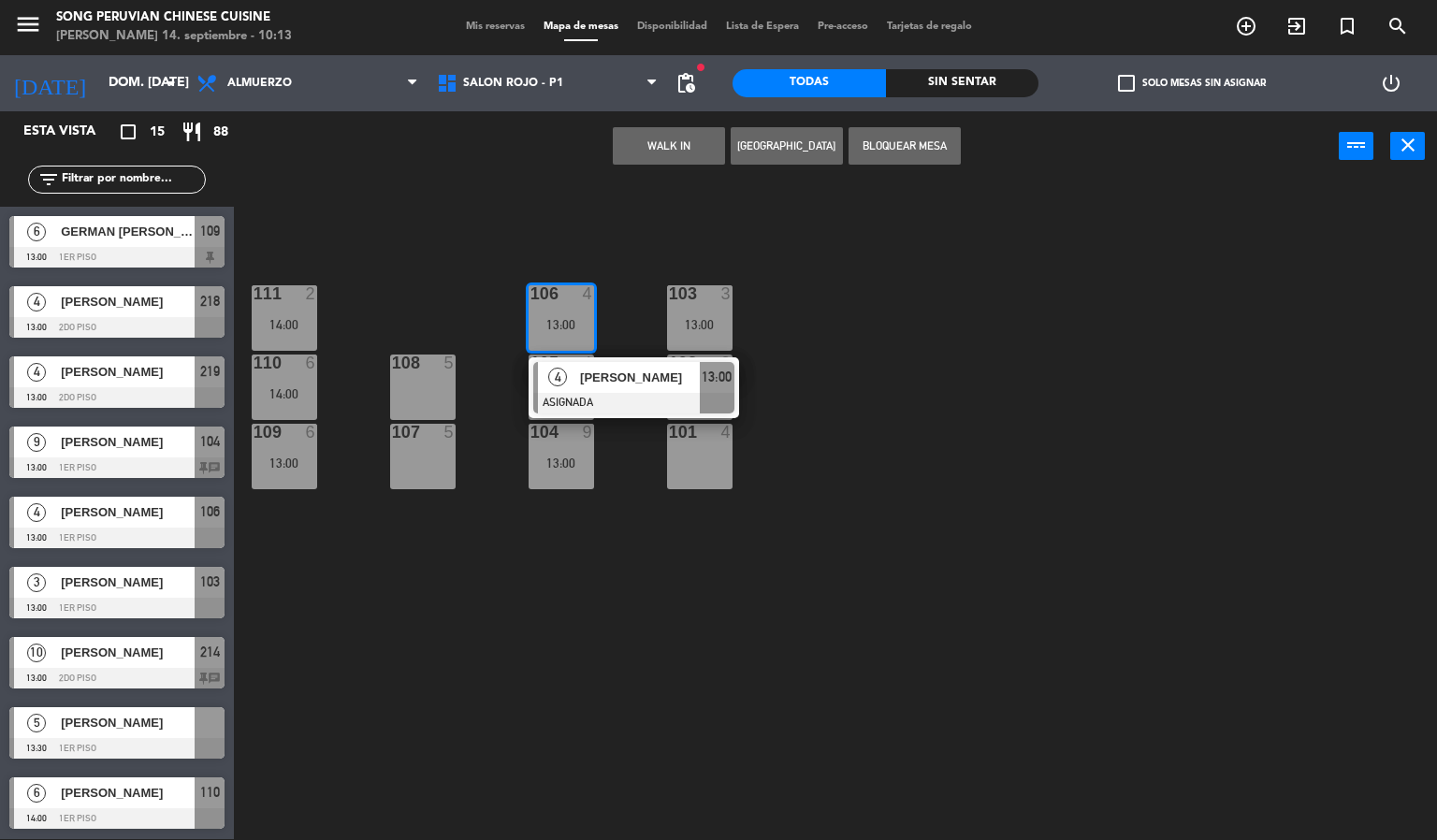
click at [642, 292] on div "103 3 13:00 106 4 13:00 4 [PERSON_NAME] ASIGNADA 13:00 111 2 14:00 102 2 105 4 …" at bounding box center [842, 511] width 1189 height 657
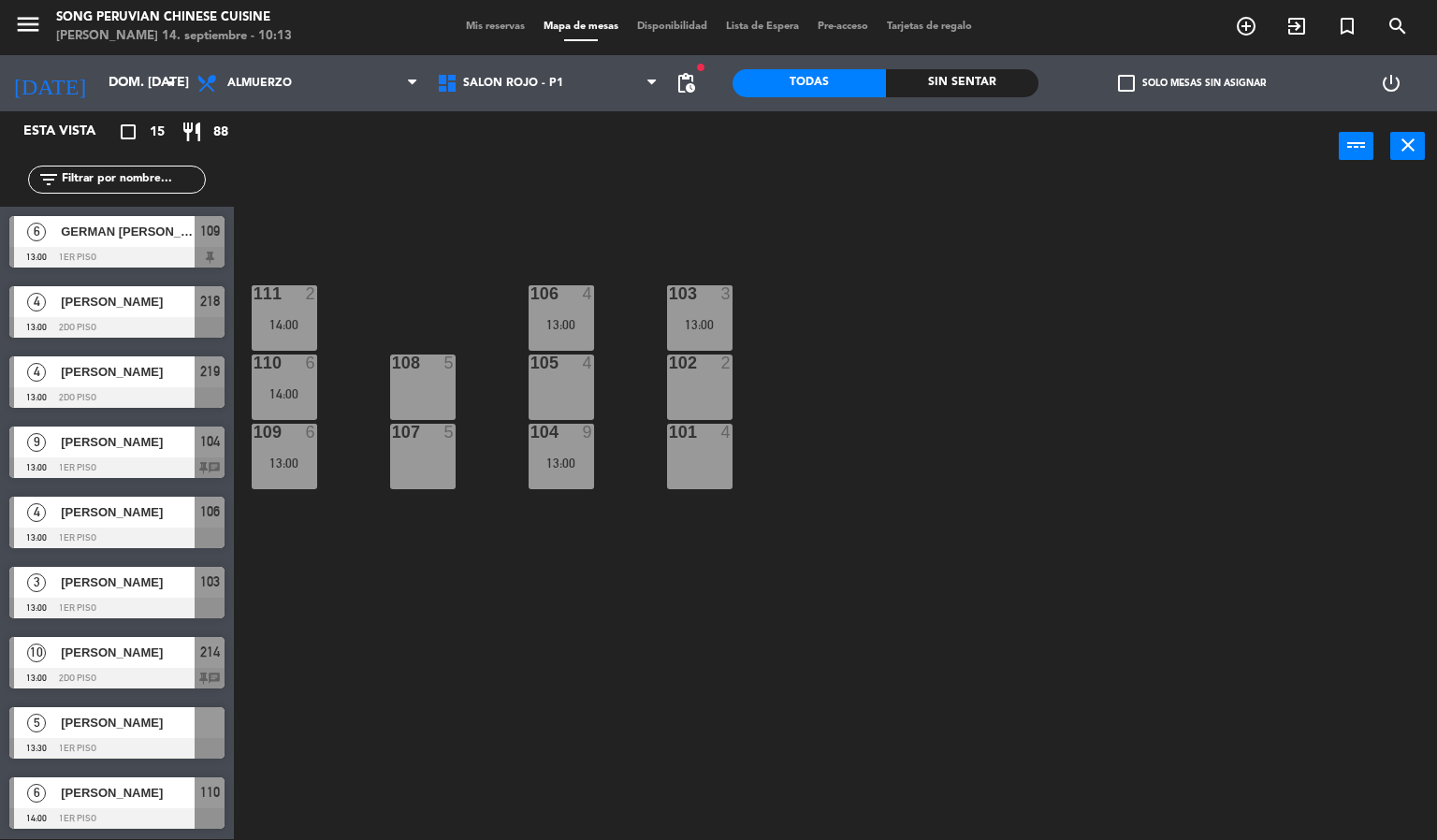
click at [297, 301] on div "111 2" at bounding box center [284, 294] width 65 height 18
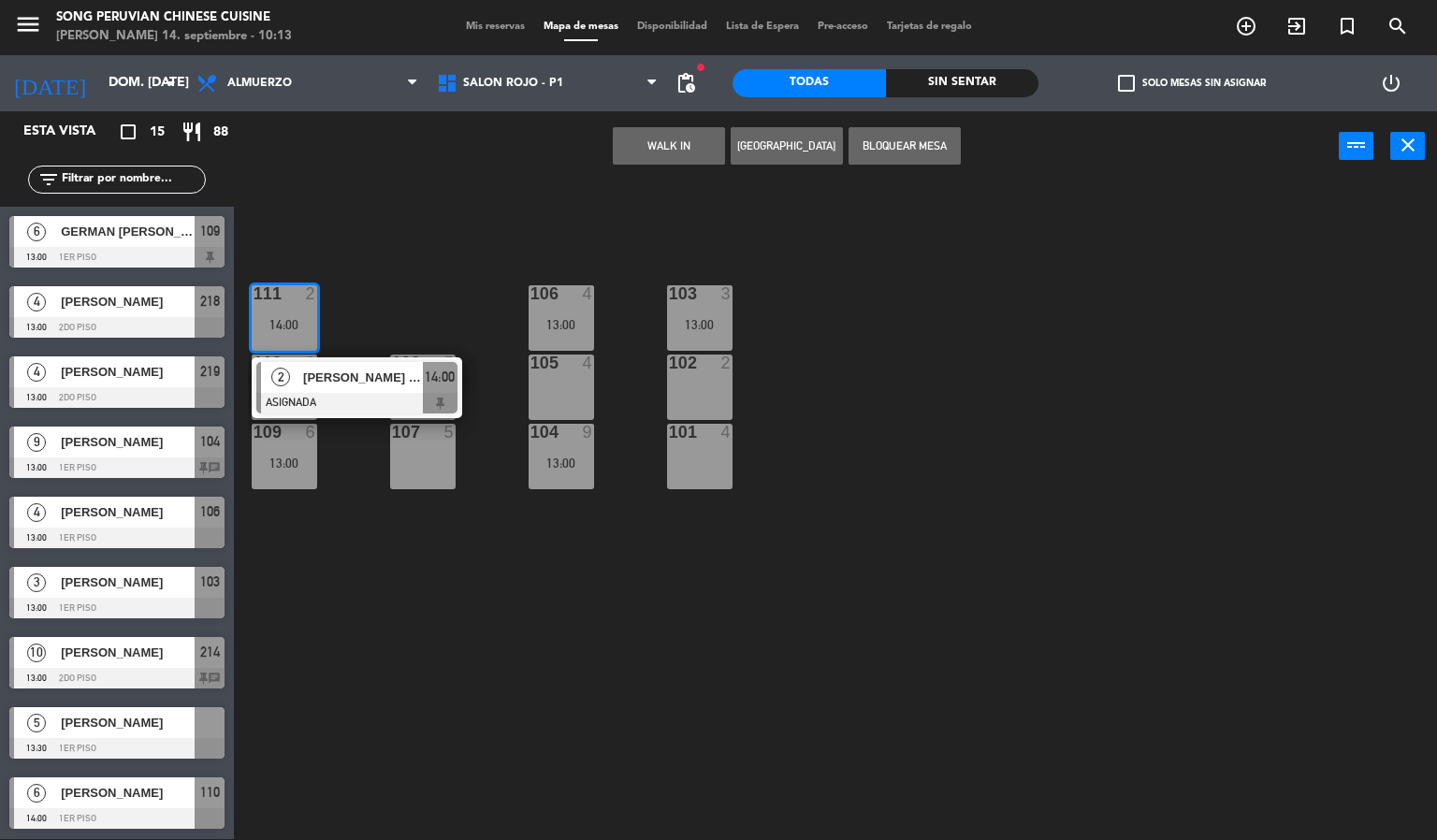
click at [374, 386] on div "103 3 13:00 106 4 13:00 111 2 14:00 2 [PERSON_NAME] [PERSON_NAME] ASIGNADA 14:0…" at bounding box center [842, 511] width 1189 height 657
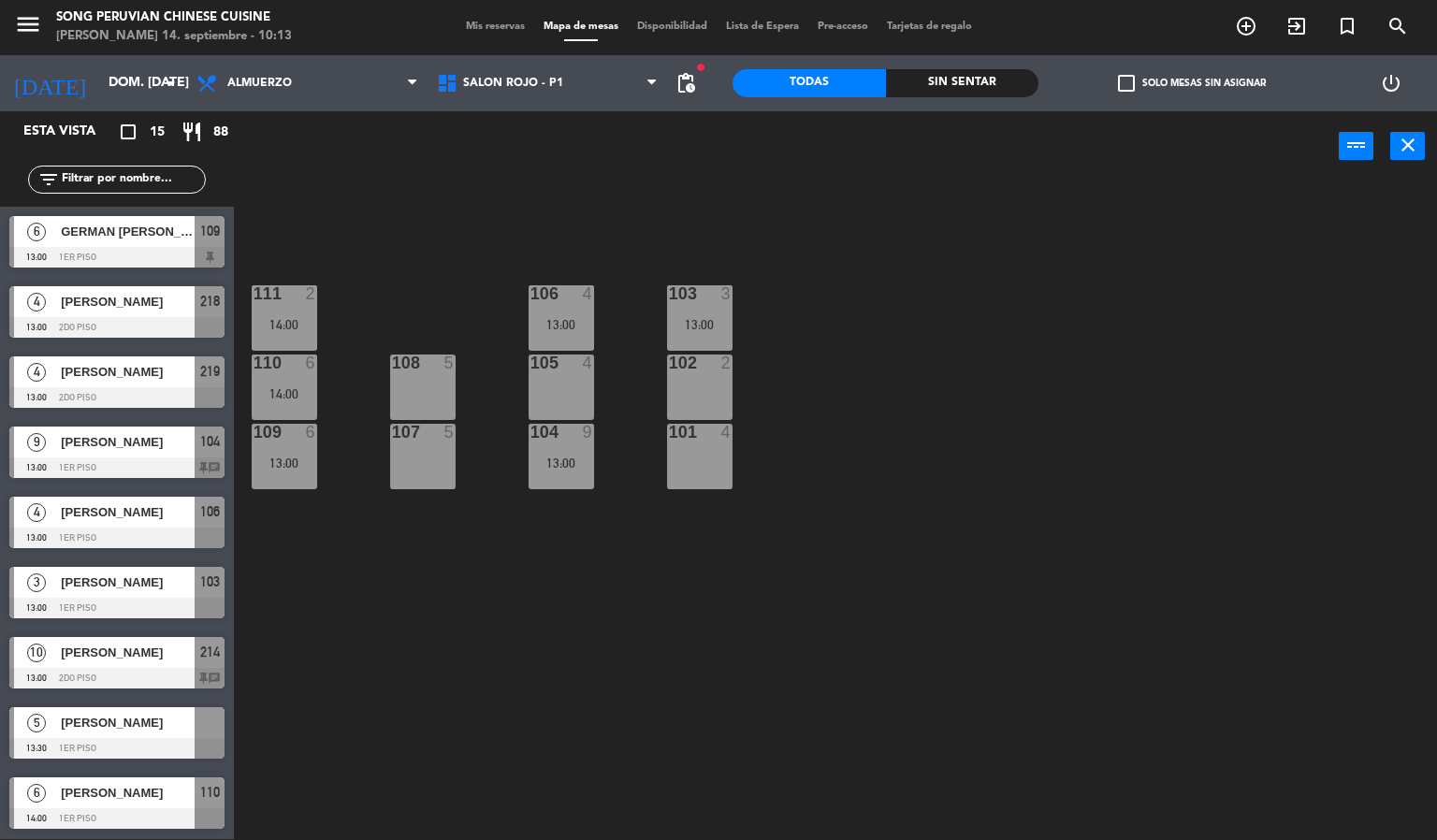
click at [298, 306] on div "111 2 14:00" at bounding box center [284, 318] width 65 height 65
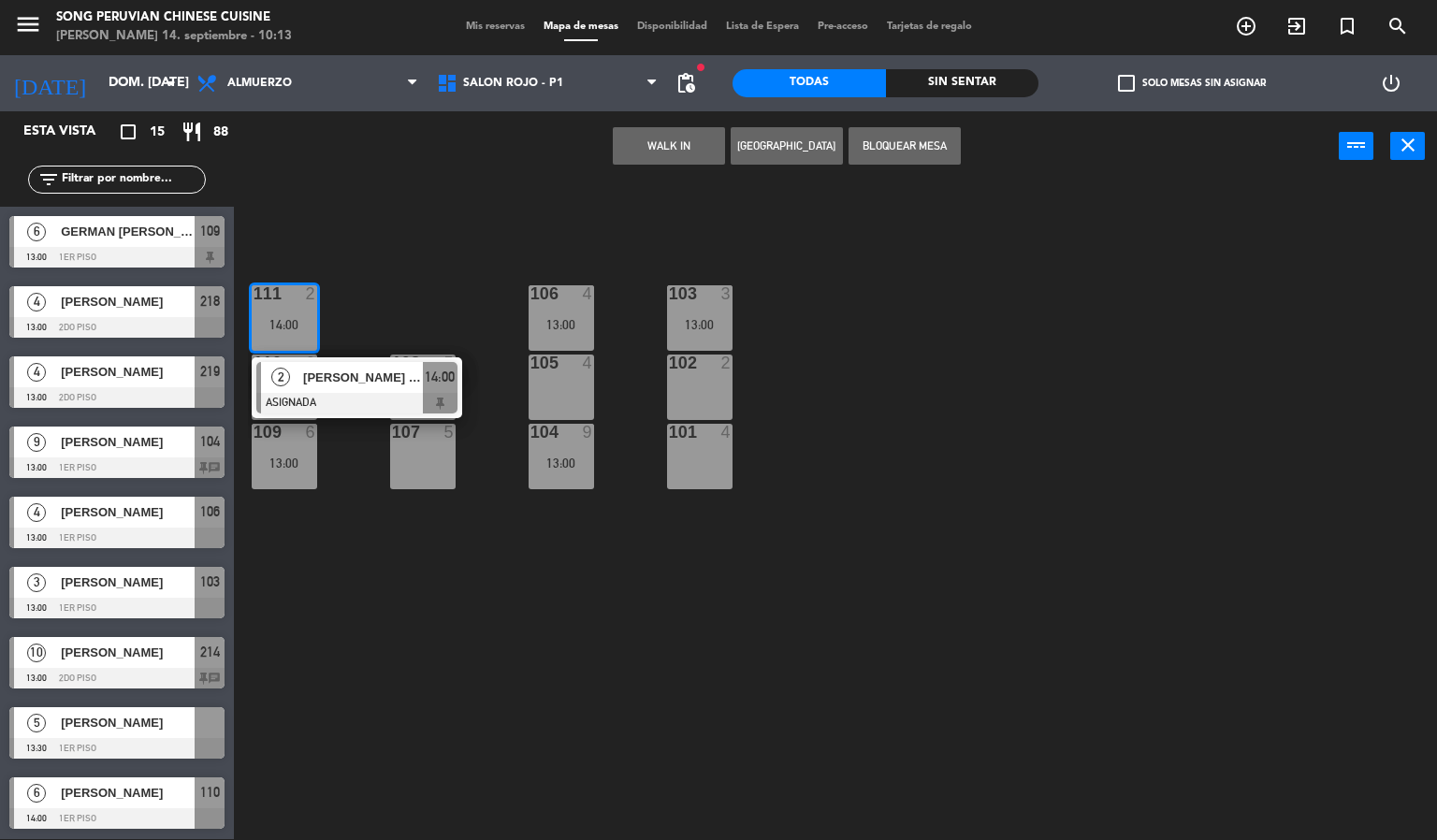
click at [337, 377] on div "2 [PERSON_NAME] [PERSON_NAME] ASIGNADA 14:00" at bounding box center [357, 387] width 238 height 61
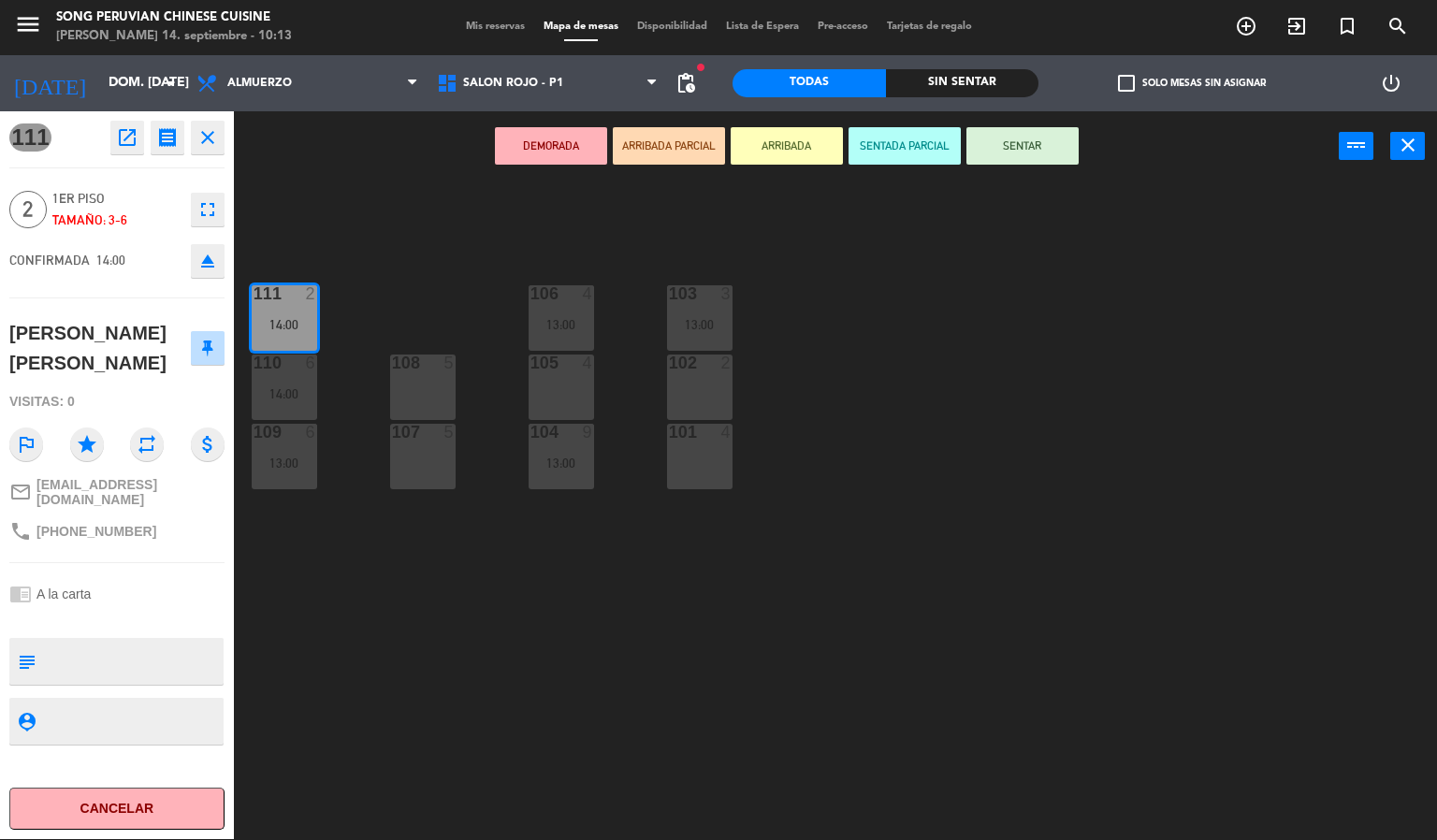
click at [205, 261] on icon "eject" at bounding box center [207, 260] width 22 height 22
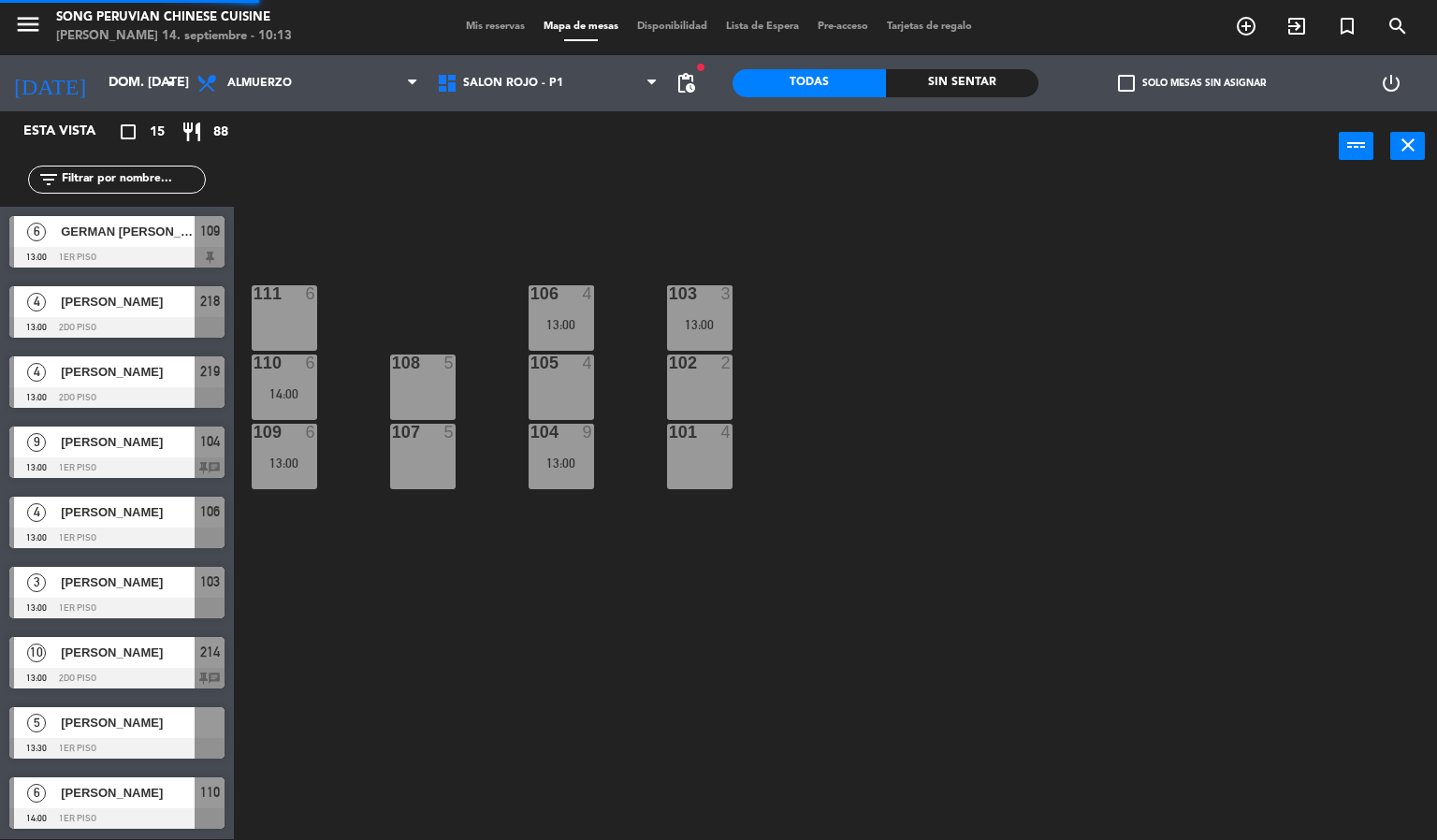
scroll to position [165, 0]
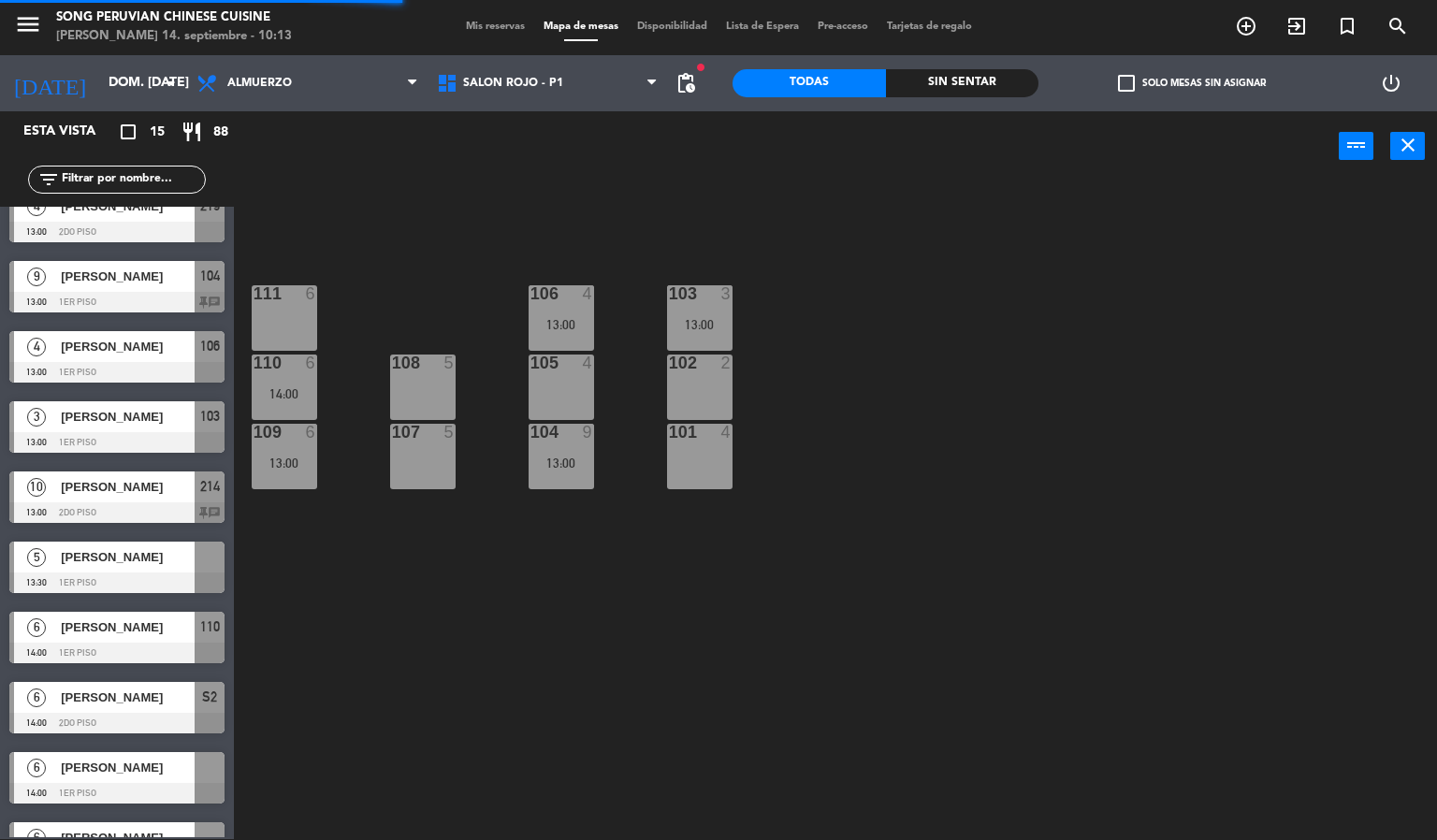
click at [291, 385] on div "110 6 14:00" at bounding box center [284, 386] width 65 height 65
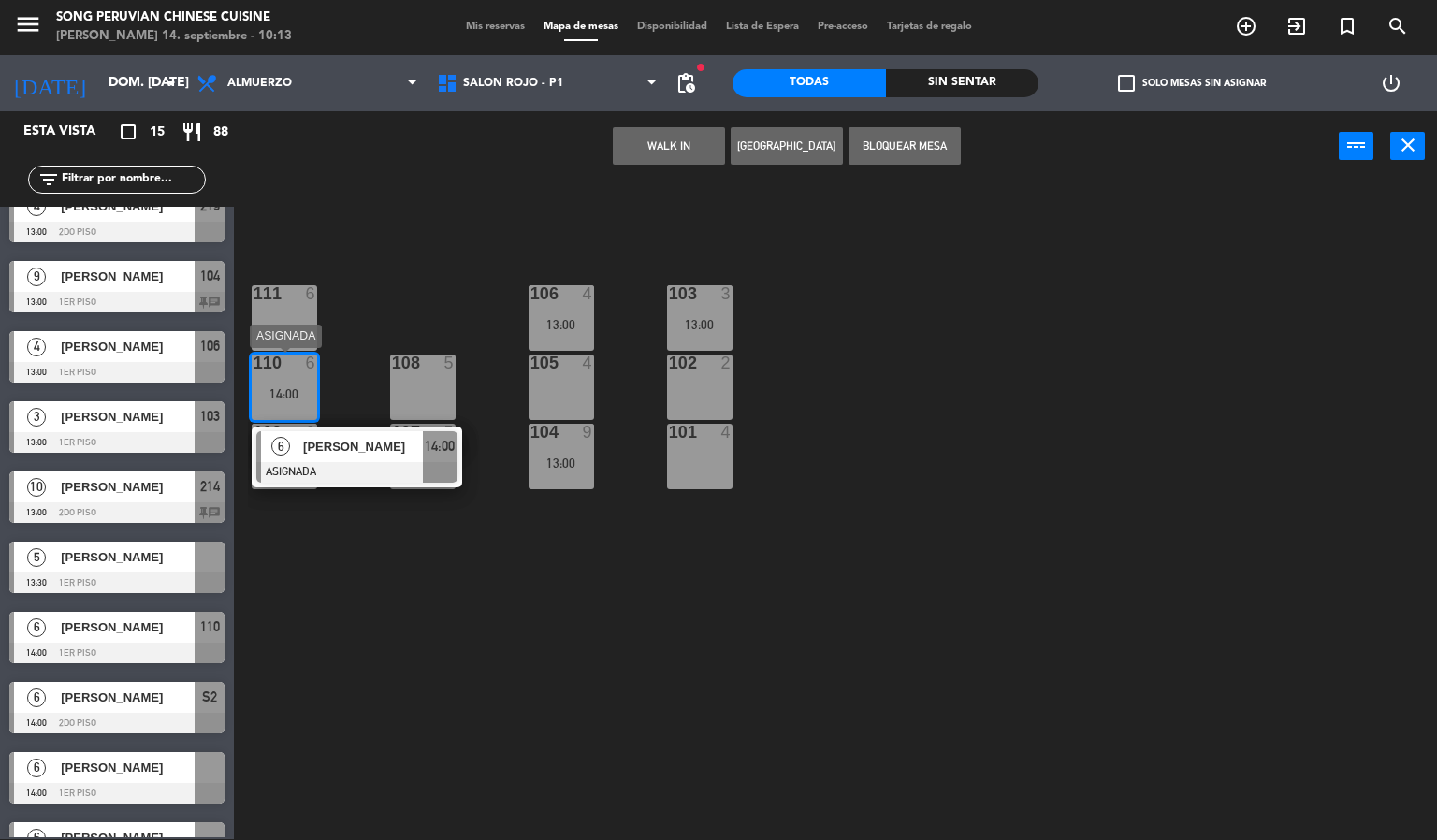
click at [328, 457] on div "[PERSON_NAME]" at bounding box center [361, 447] width 121 height 31
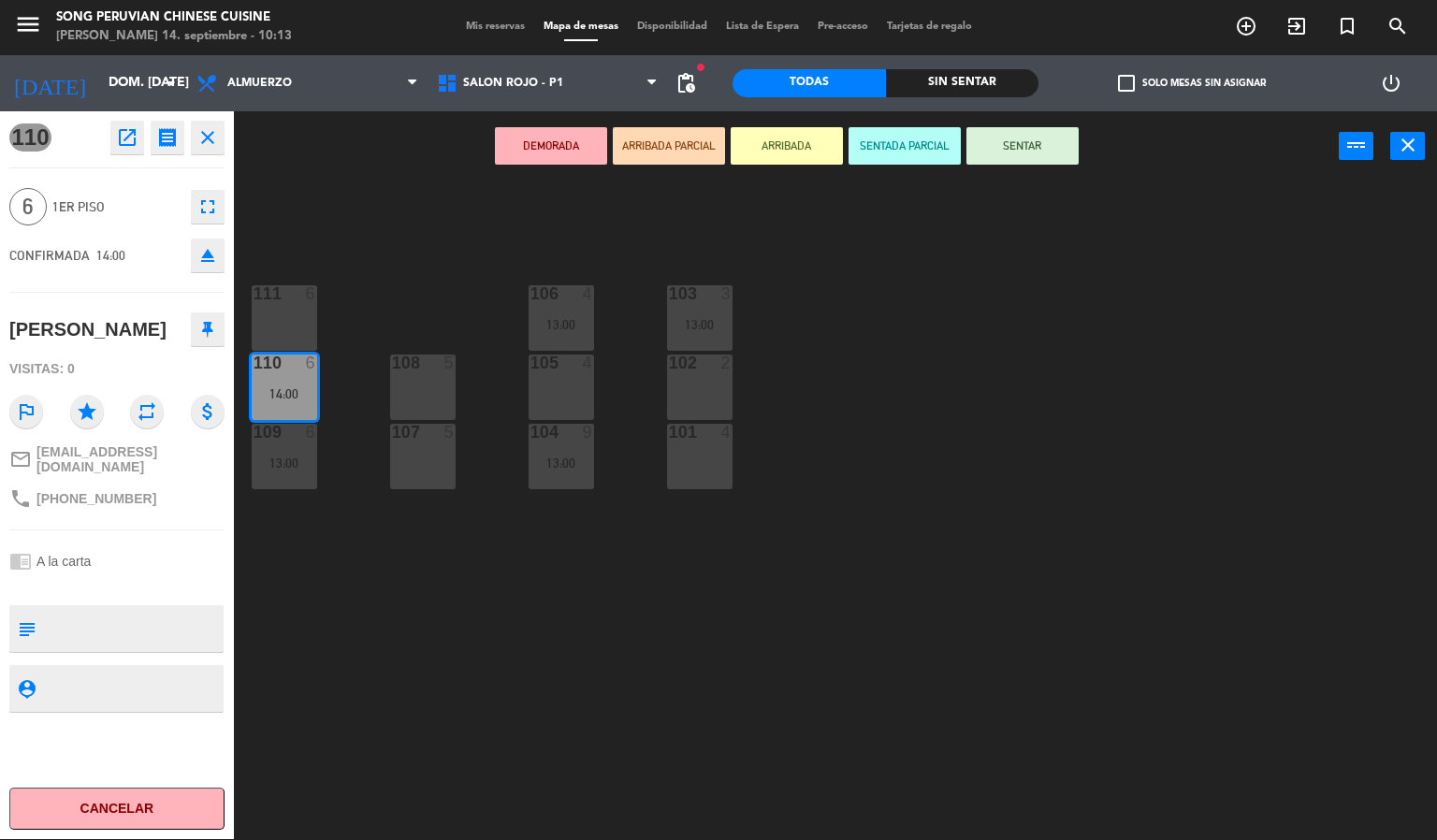
click at [190, 255] on button "eject" at bounding box center [207, 254] width 34 height 34
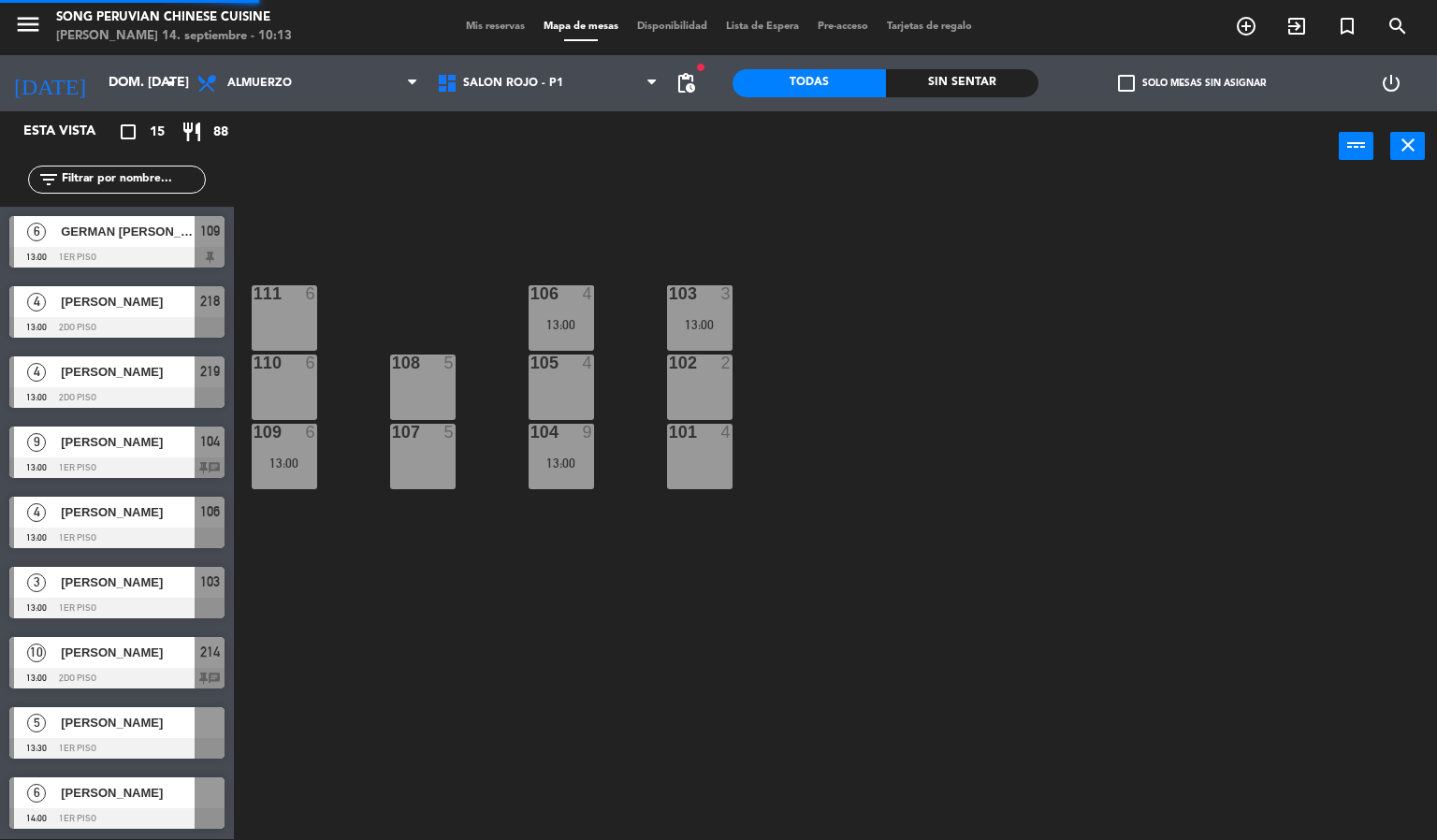
click at [339, 273] on div "103 3 13:00 106 4 13:00 111 6 102 2 105 4 108 5 110 6 101 4 104 9 13:00 107 5 1…" at bounding box center [842, 511] width 1189 height 657
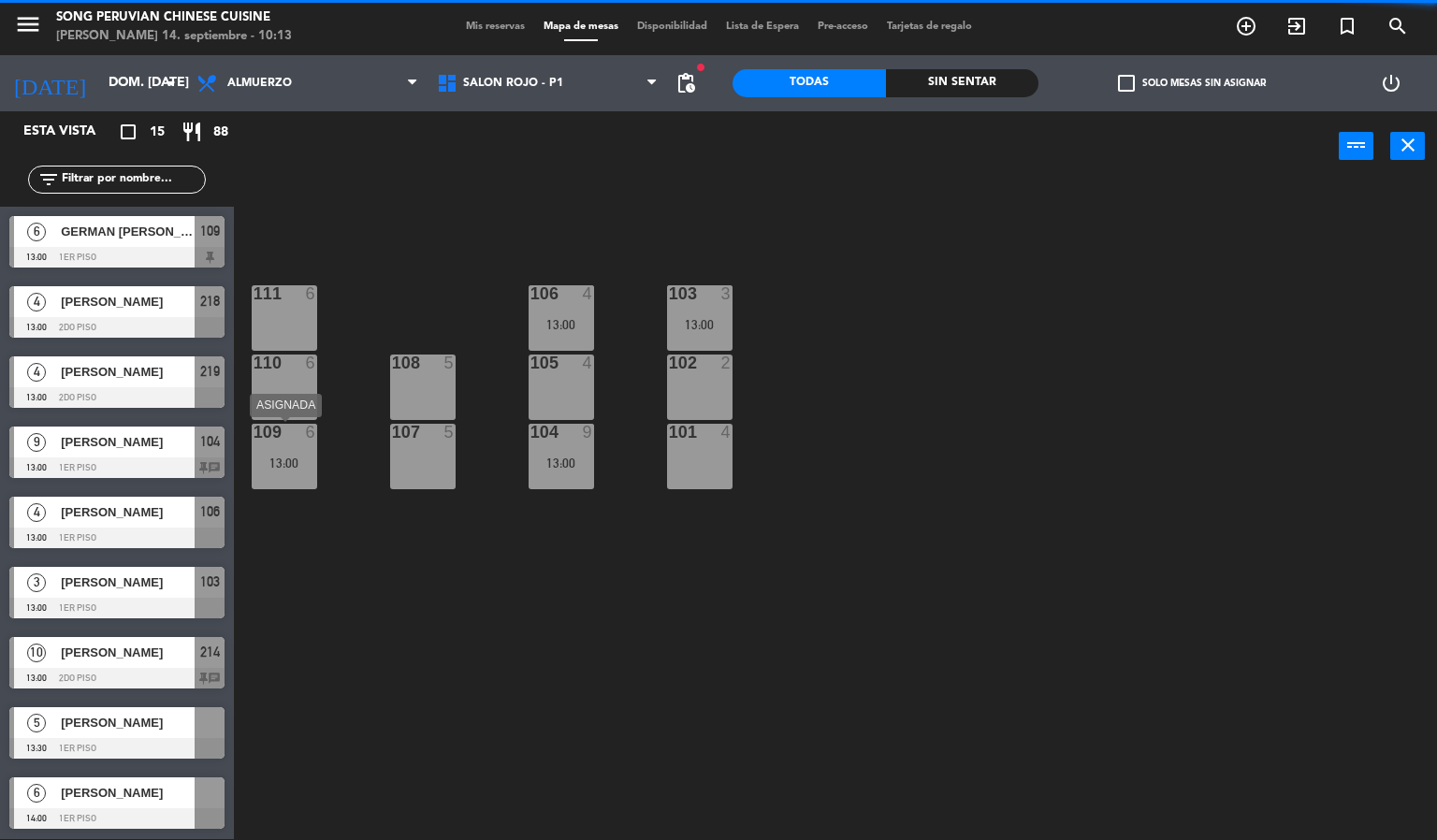
click at [281, 464] on div "13:00" at bounding box center [284, 462] width 65 height 13
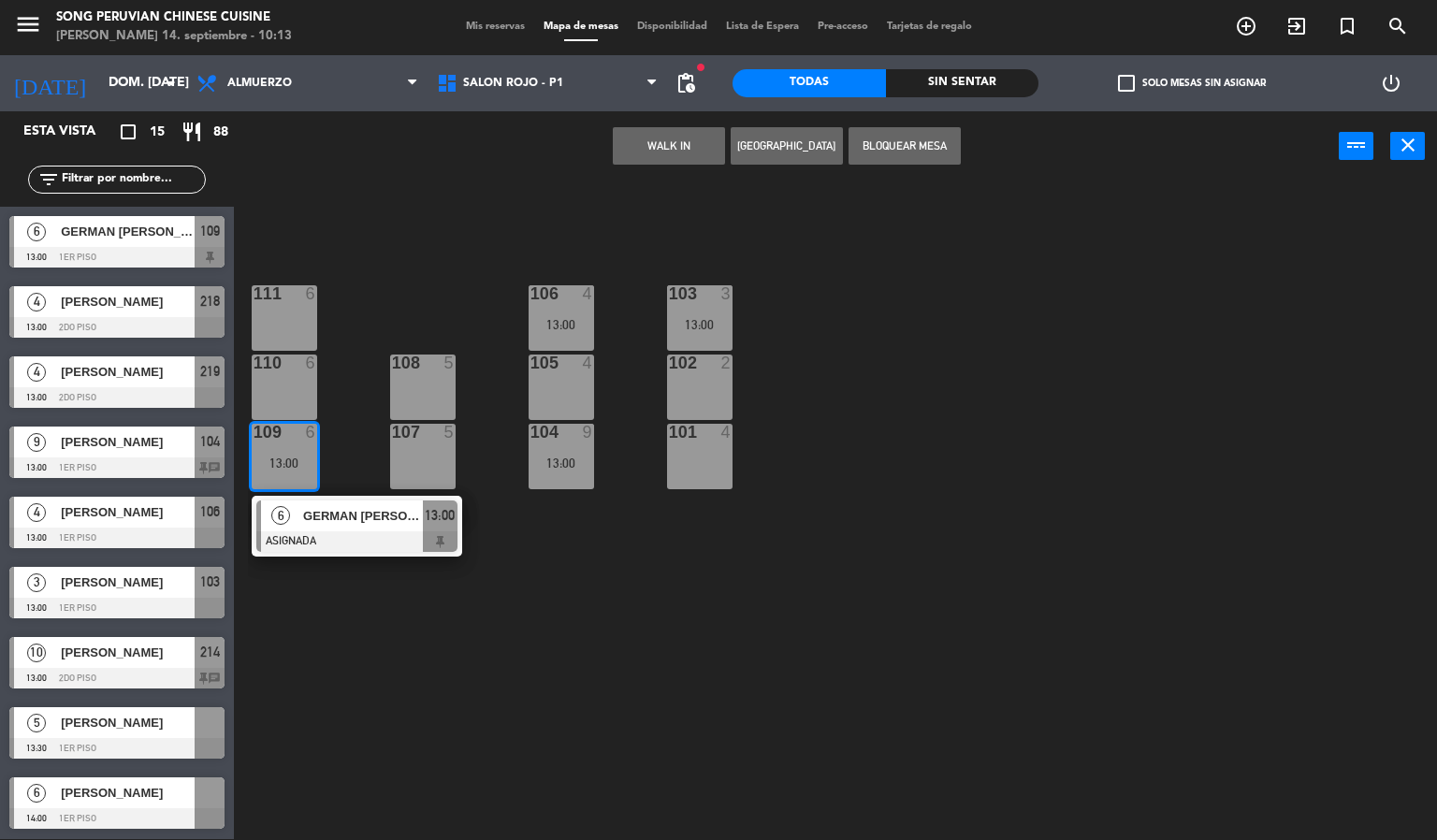
click at [368, 618] on div "103 3 13:00 106 4 13:00 111 6 102 2 105 4 108 5 110 6 101 4 104 9 13:00 107 5 1…" at bounding box center [842, 511] width 1189 height 657
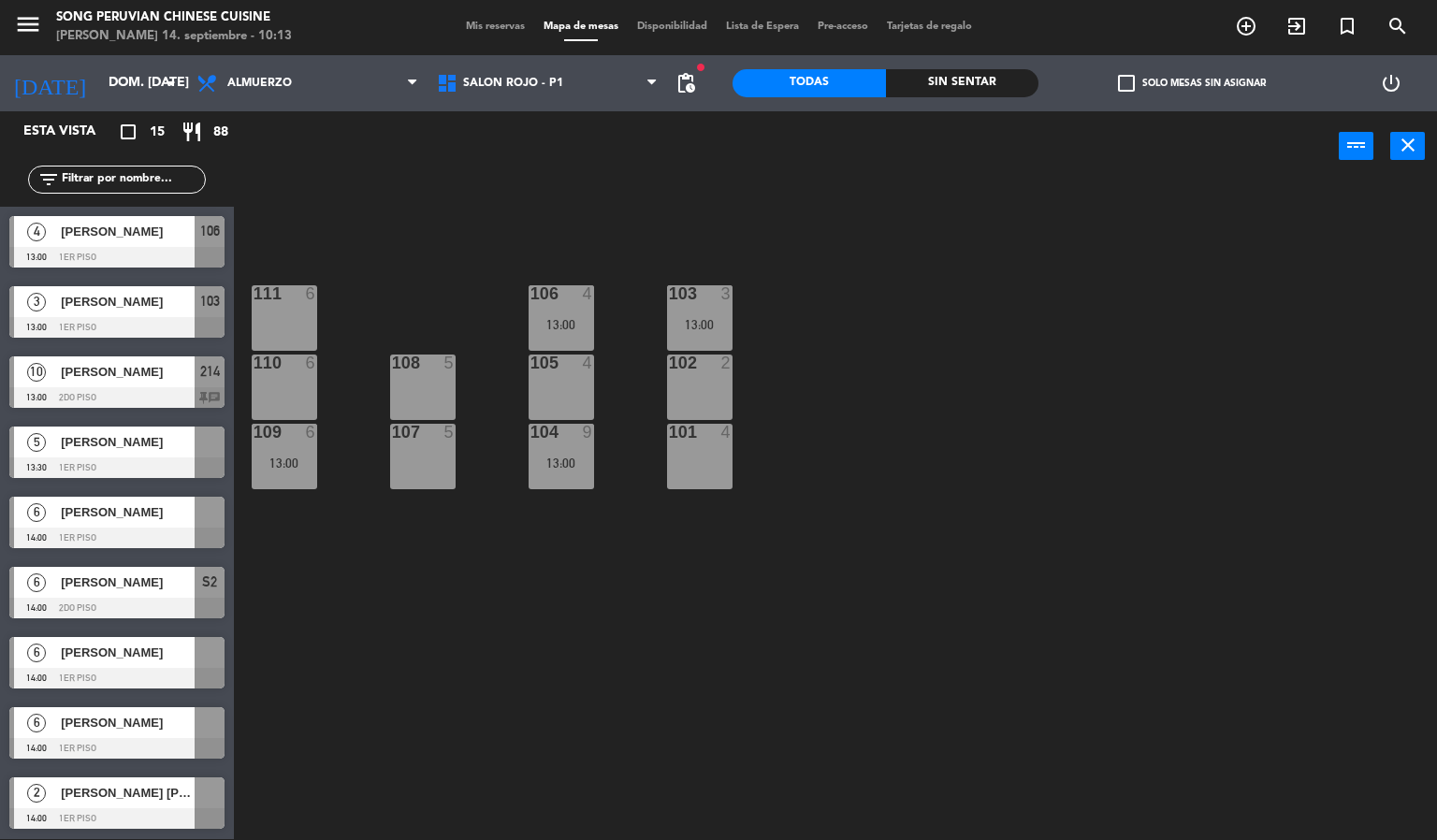
scroll to position [420, 0]
click at [472, 22] on span "Mis reservas" at bounding box center [496, 26] width 78 height 11
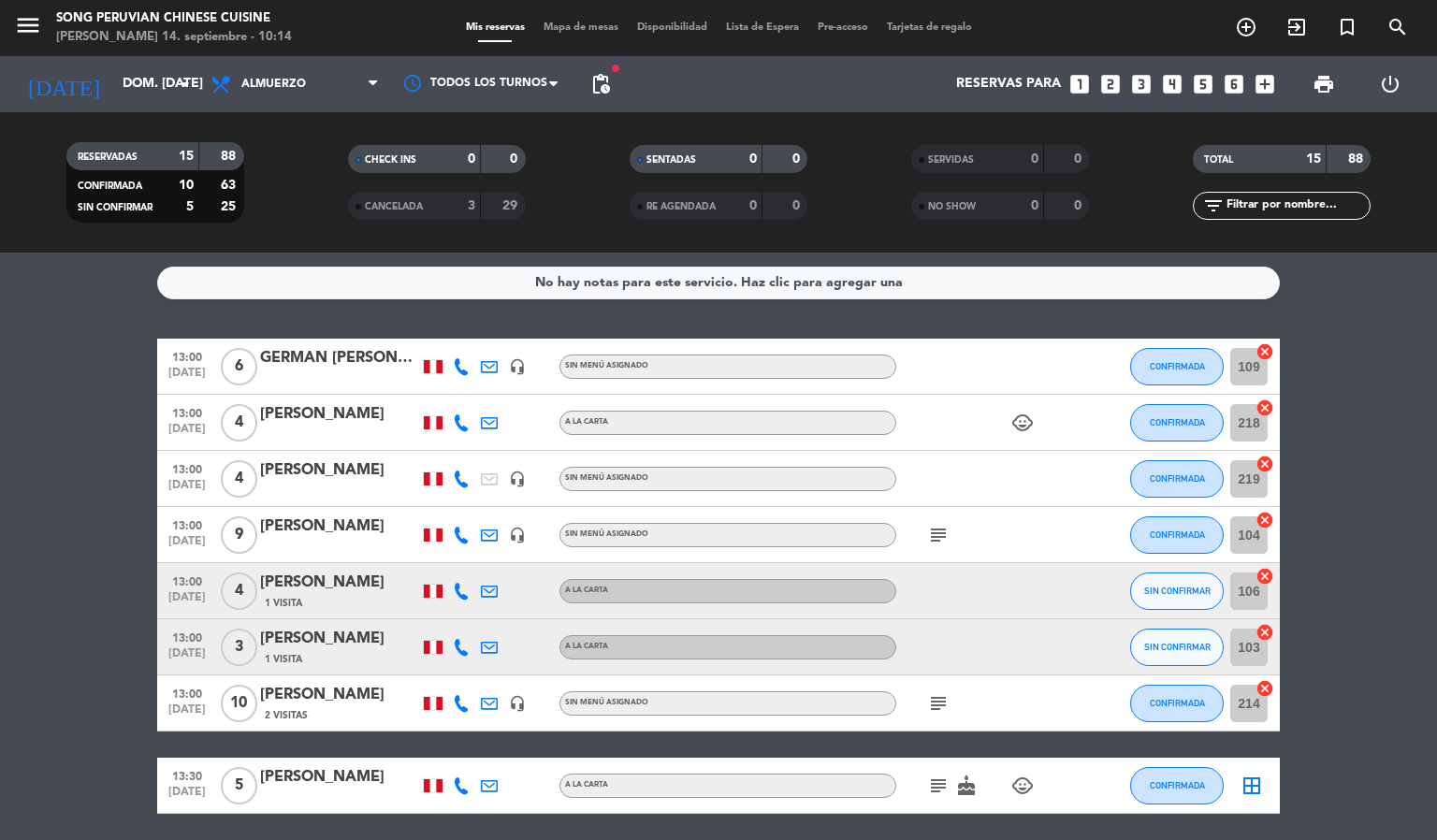
click at [578, 23] on span "Mapa de mesas" at bounding box center [581, 27] width 93 height 11
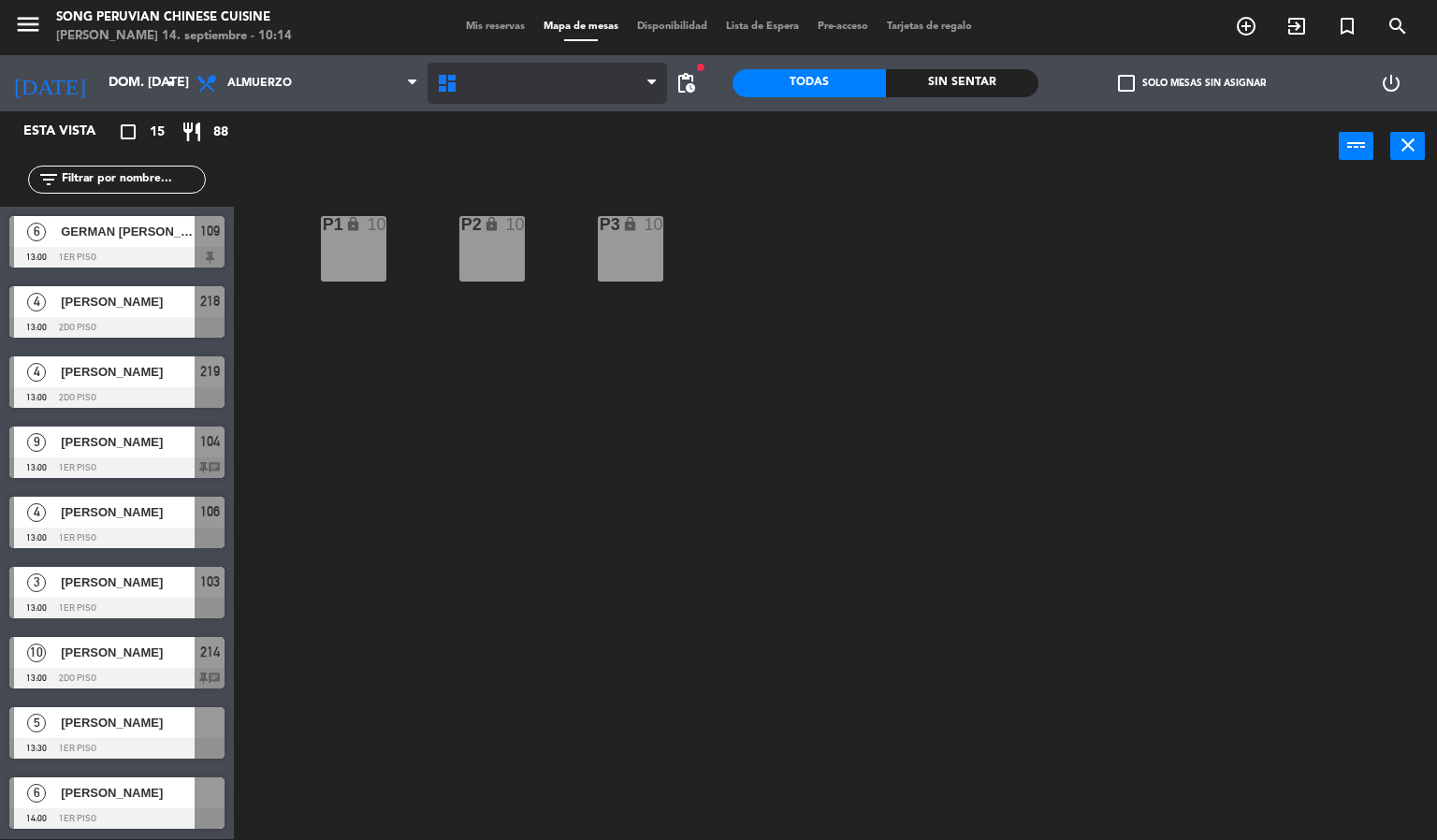
click at [511, 101] on span "DINASTIAS - P3" at bounding box center [547, 84] width 240 height 41
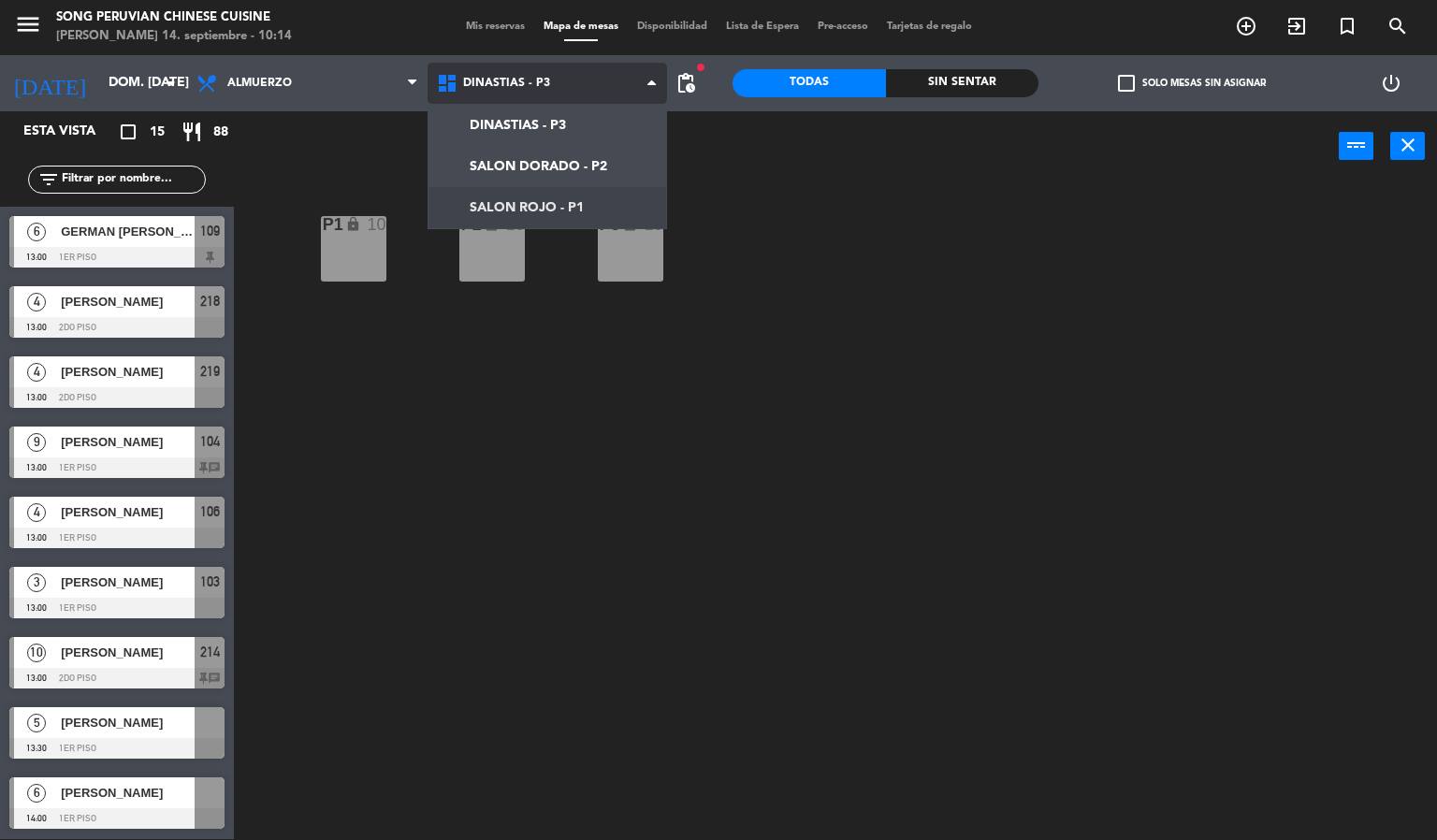
click at [556, 200] on ng-component "menu Song Peruvian Chinese Cuisine [PERSON_NAME] 14. septiembre - 10:14 Mis res…" at bounding box center [718, 419] width 1437 height 840
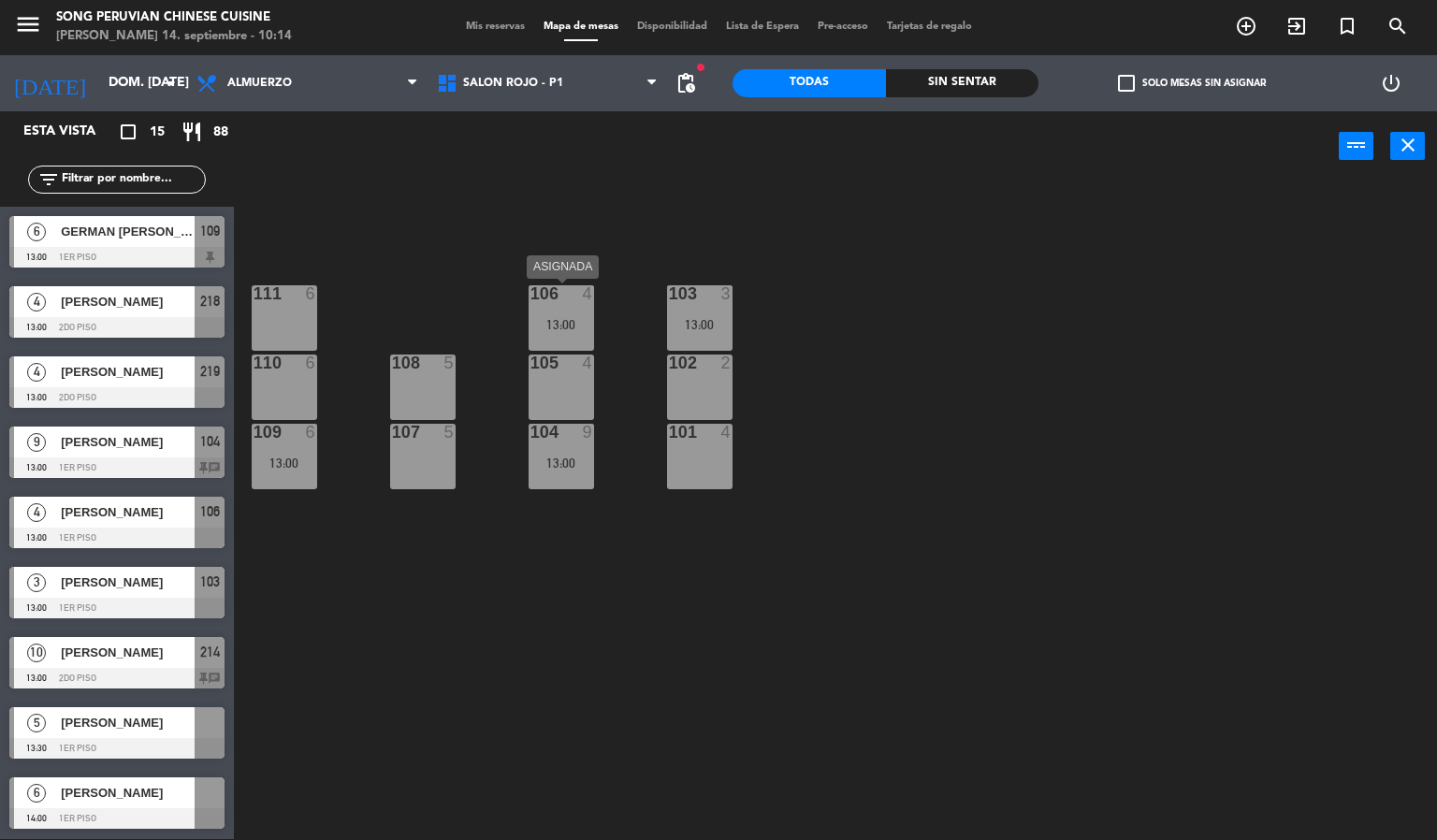
click at [565, 286] on div at bounding box center [561, 293] width 31 height 17
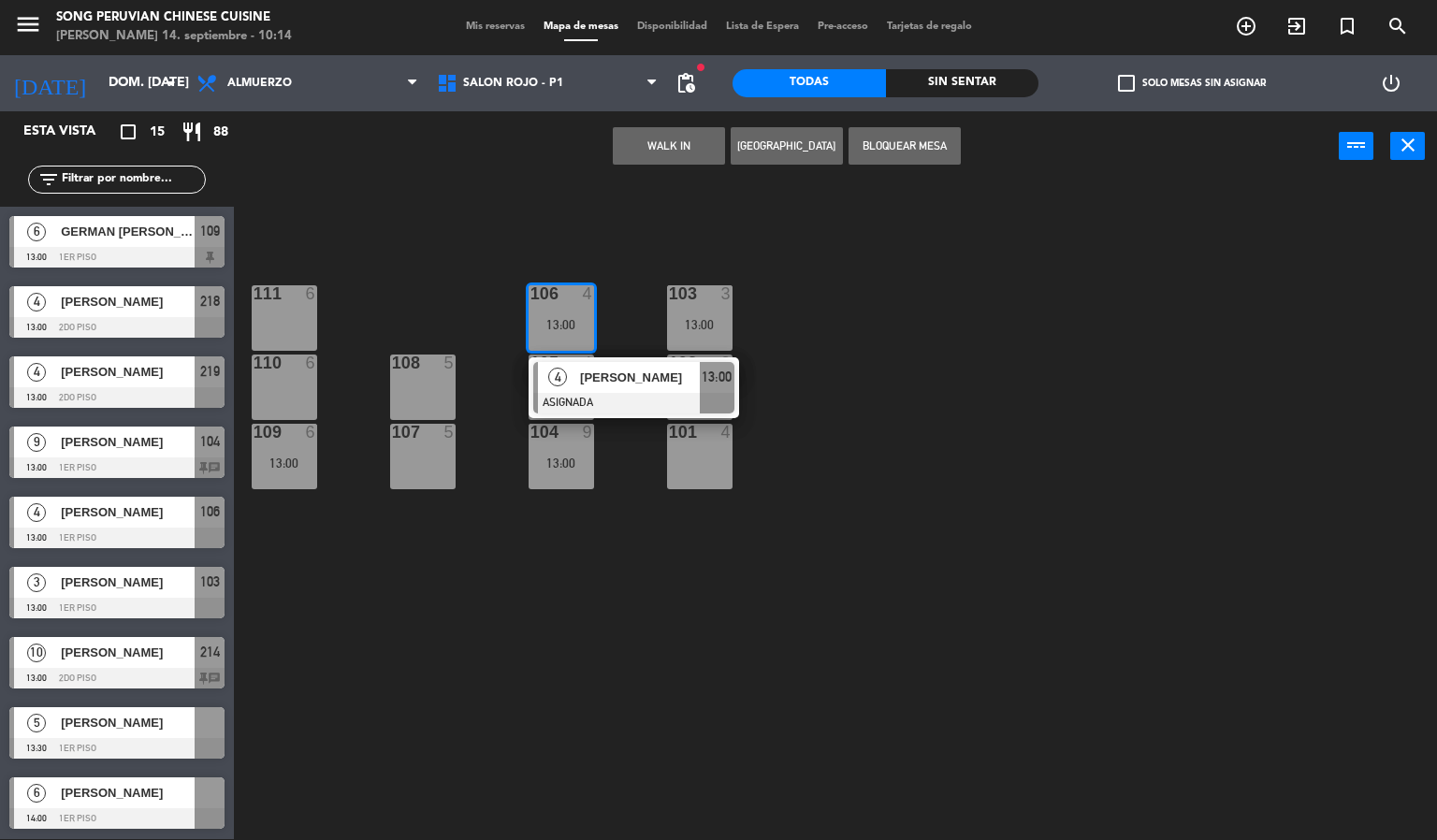
click at [666, 242] on div "103 3 13:00 106 4 13:00 4 [PERSON_NAME] ASIGNADA 13:00 111 6 102 2 105 4 108 5 …" at bounding box center [842, 511] width 1189 height 657
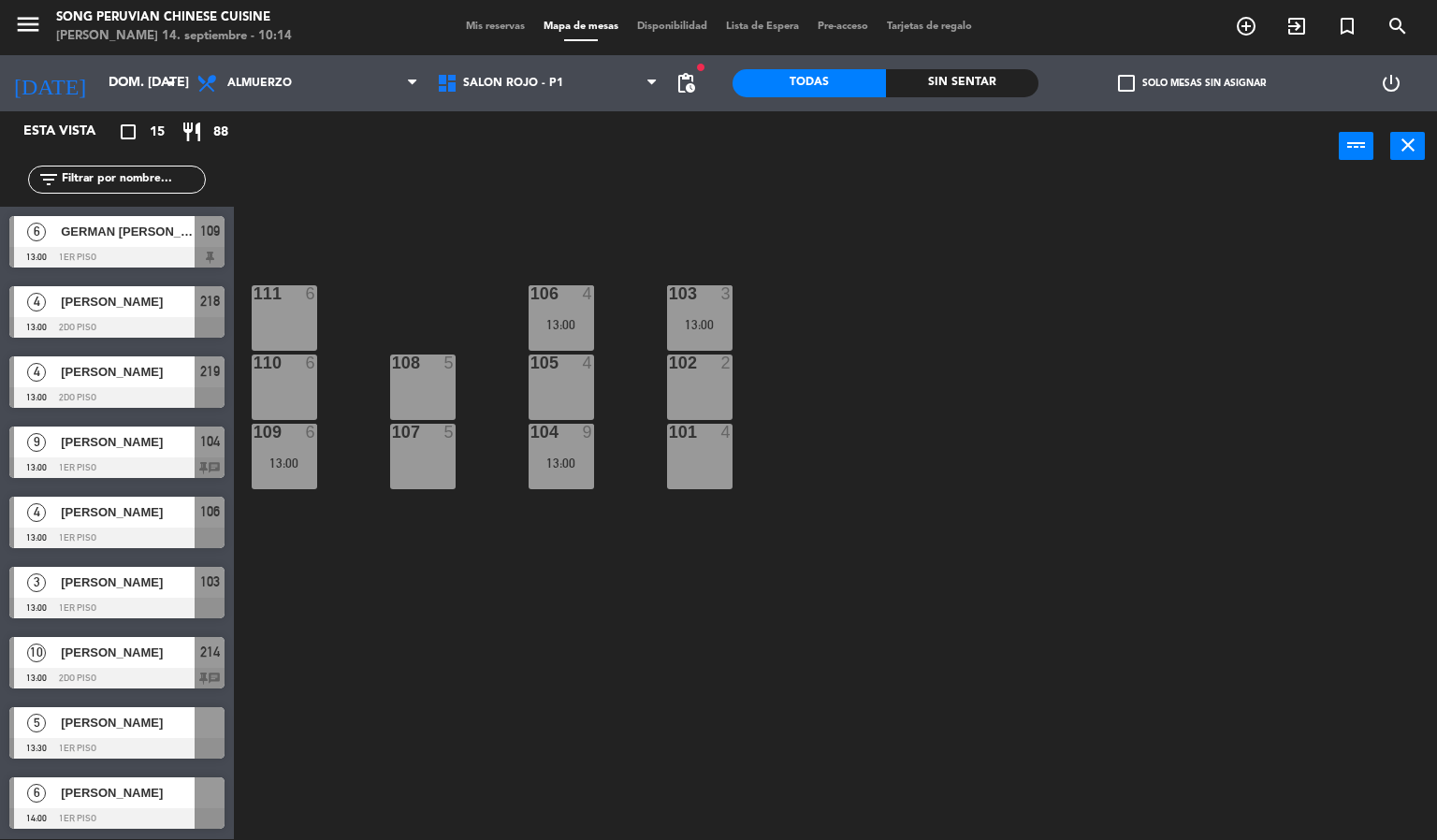
click at [716, 295] on div "3" at bounding box center [731, 293] width 31 height 17
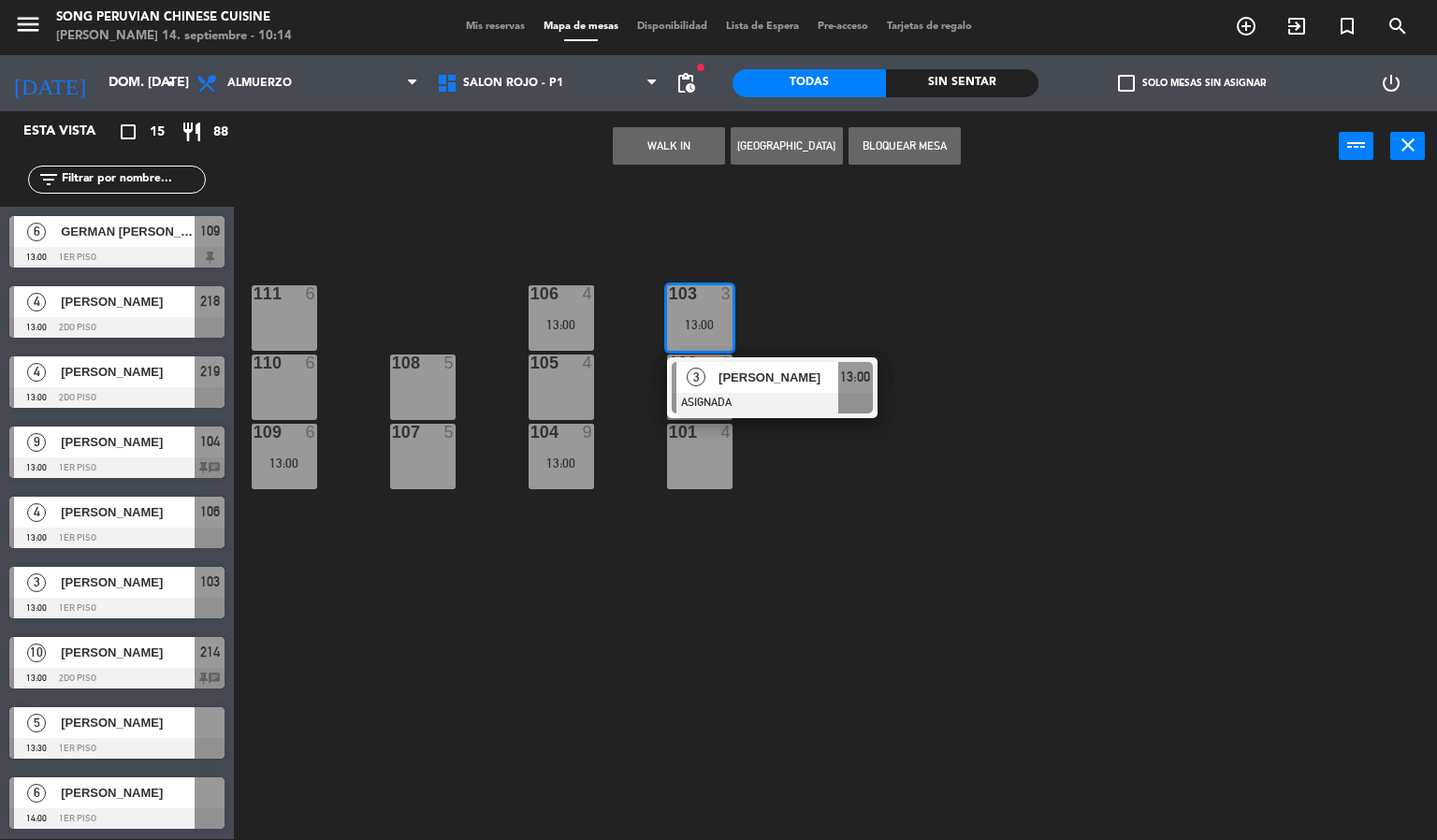
click at [825, 292] on div "103 3 13:00 3 [PERSON_NAME] ASIGNADA 13:00 106 4 13:00 111 6 102 2 105 4 108 5 …" at bounding box center [842, 511] width 1189 height 657
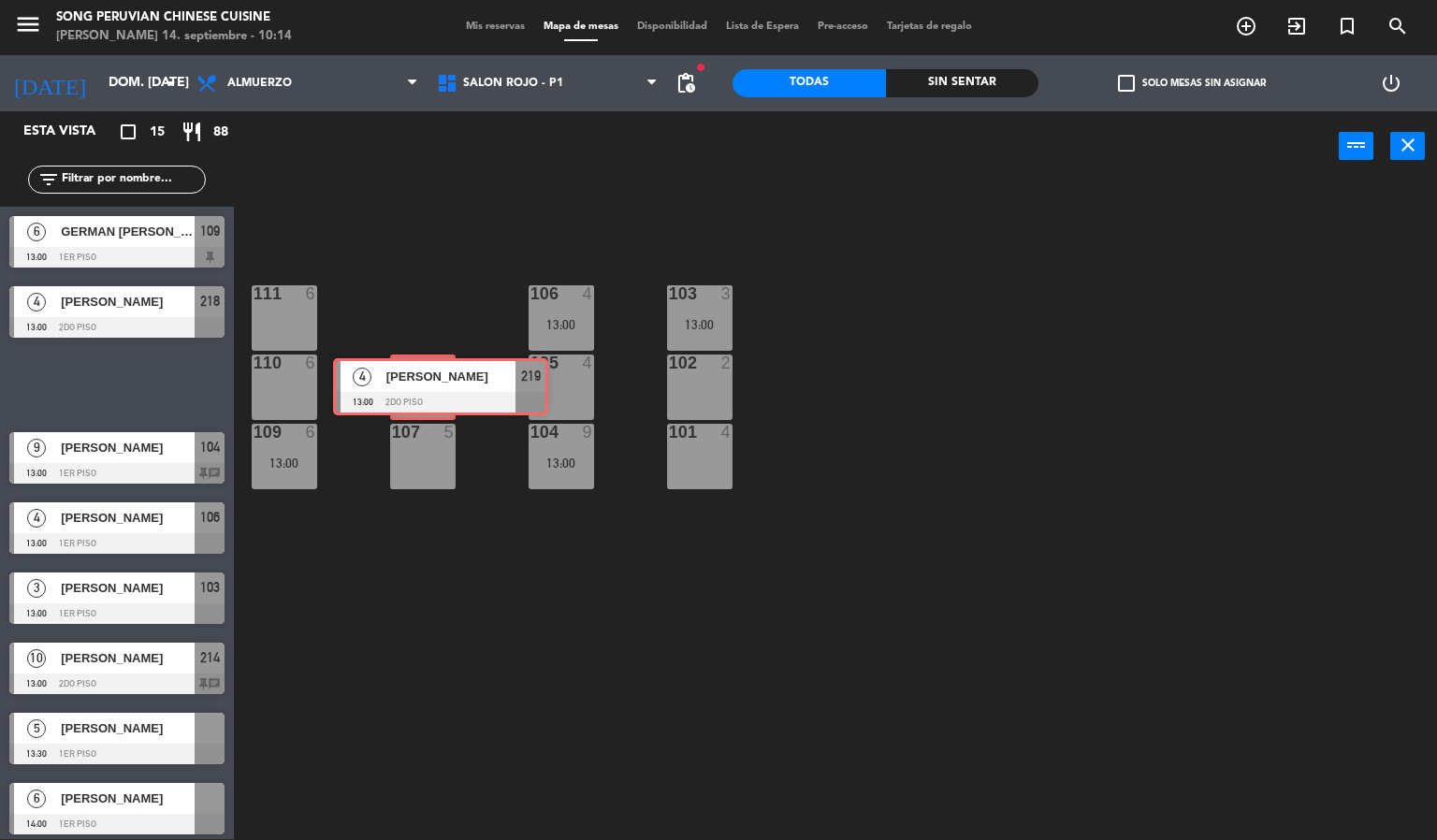
drag, startPoint x: 110, startPoint y: 382, endPoint x: 433, endPoint y: 385, distance: 323.0
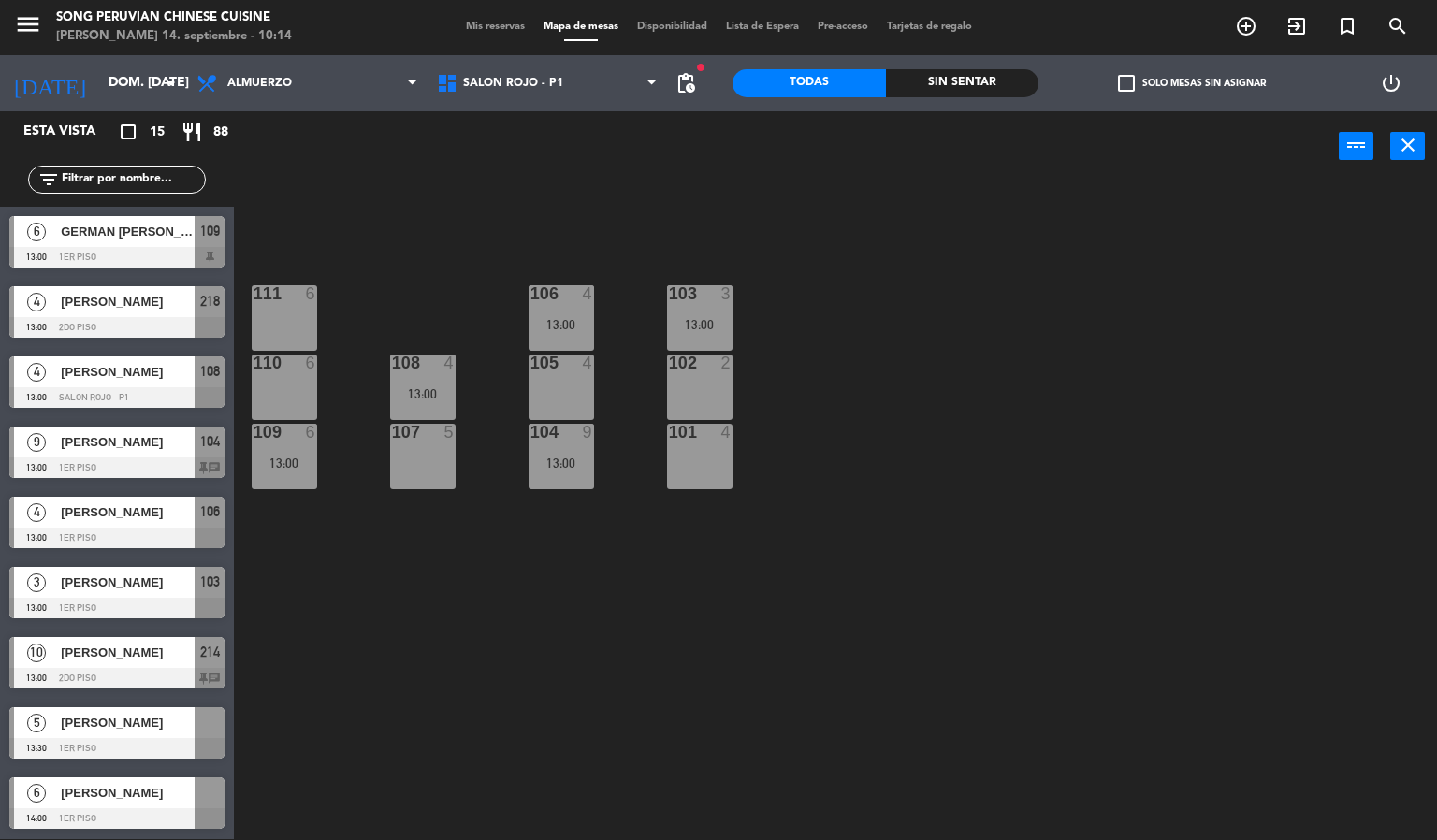
click at [497, 511] on div "103 3 13:00 106 4 13:00 111 6 102 2 105 4 108 4 13:00 110 6 101 4 104 9 13:00 1…" at bounding box center [842, 511] width 1189 height 657
click at [449, 383] on div "108 4 13:00" at bounding box center [422, 386] width 65 height 65
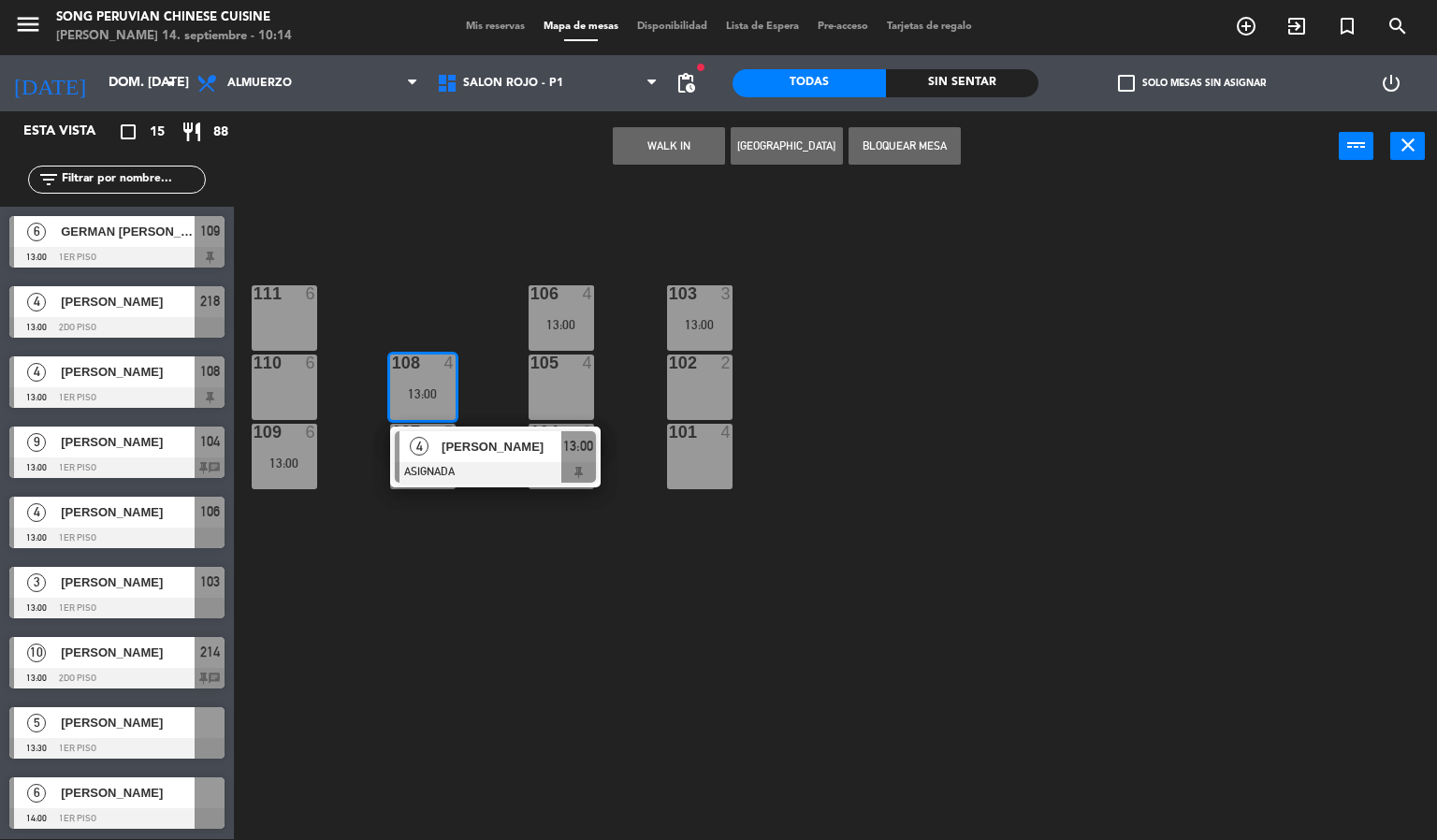
click at [466, 291] on div "103 3 13:00 106 4 13:00 111 6 102 2 105 4 108 4 13:00 4 [PERSON_NAME] ASIGNADA …" at bounding box center [842, 511] width 1189 height 657
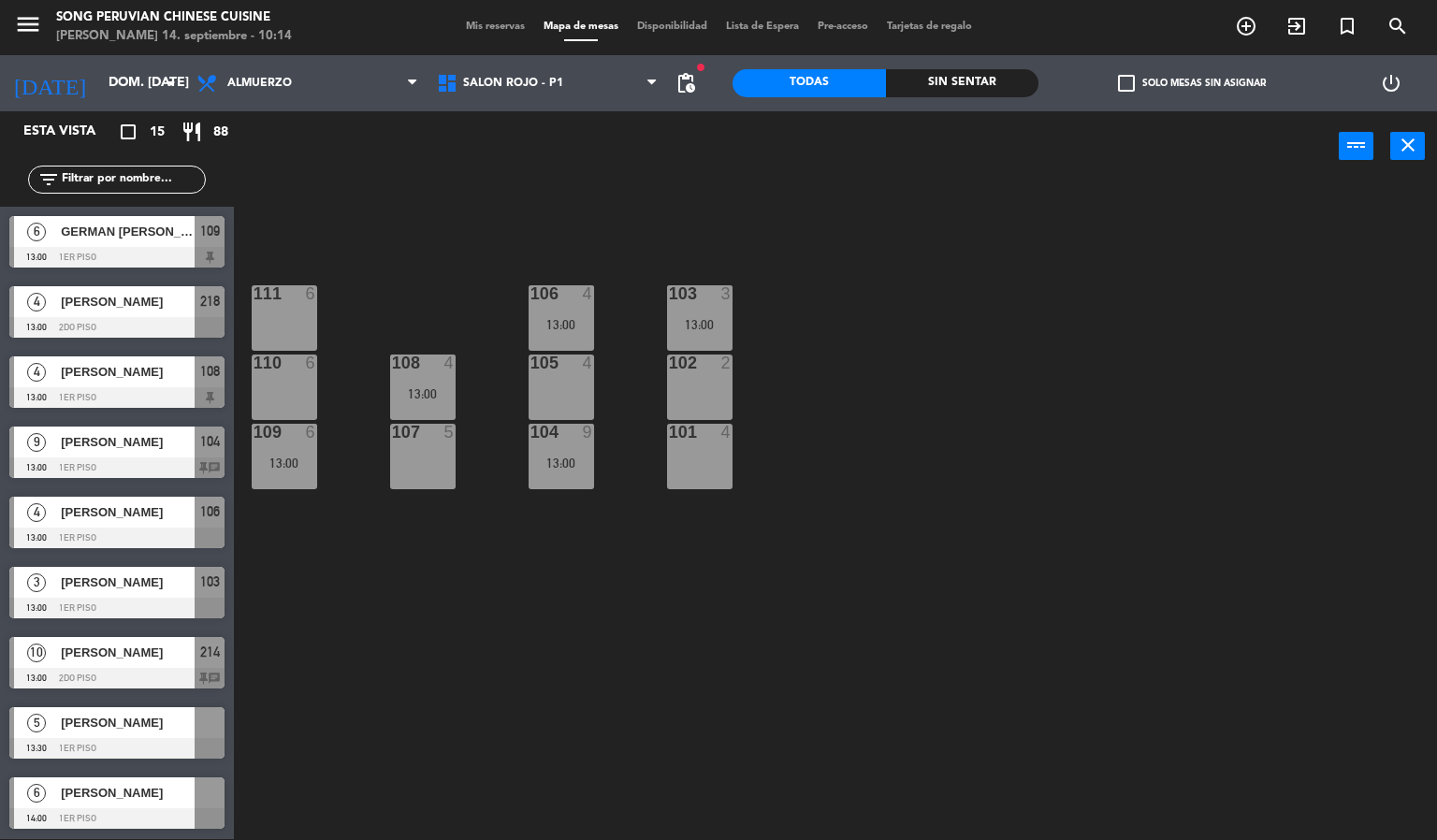
click at [539, 241] on div "103 3 13:00 106 4 13:00 111 6 102 2 105 4 108 4 13:00 110 6 101 4 104 9 13:00 1…" at bounding box center [842, 511] width 1189 height 657
click at [573, 436] on div at bounding box center [561, 431] width 31 height 17
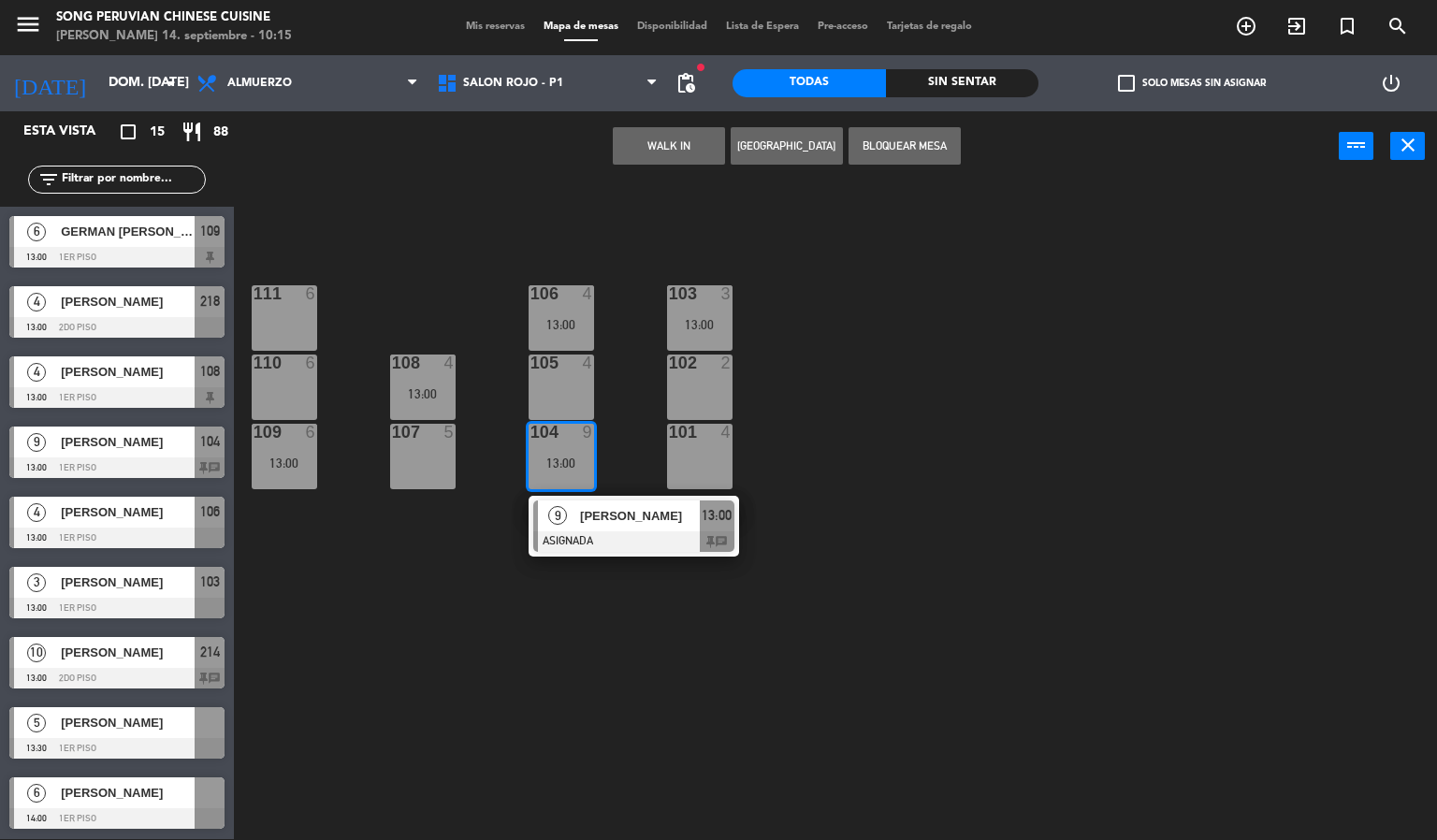
click at [576, 386] on div "105 4" at bounding box center [561, 386] width 65 height 65
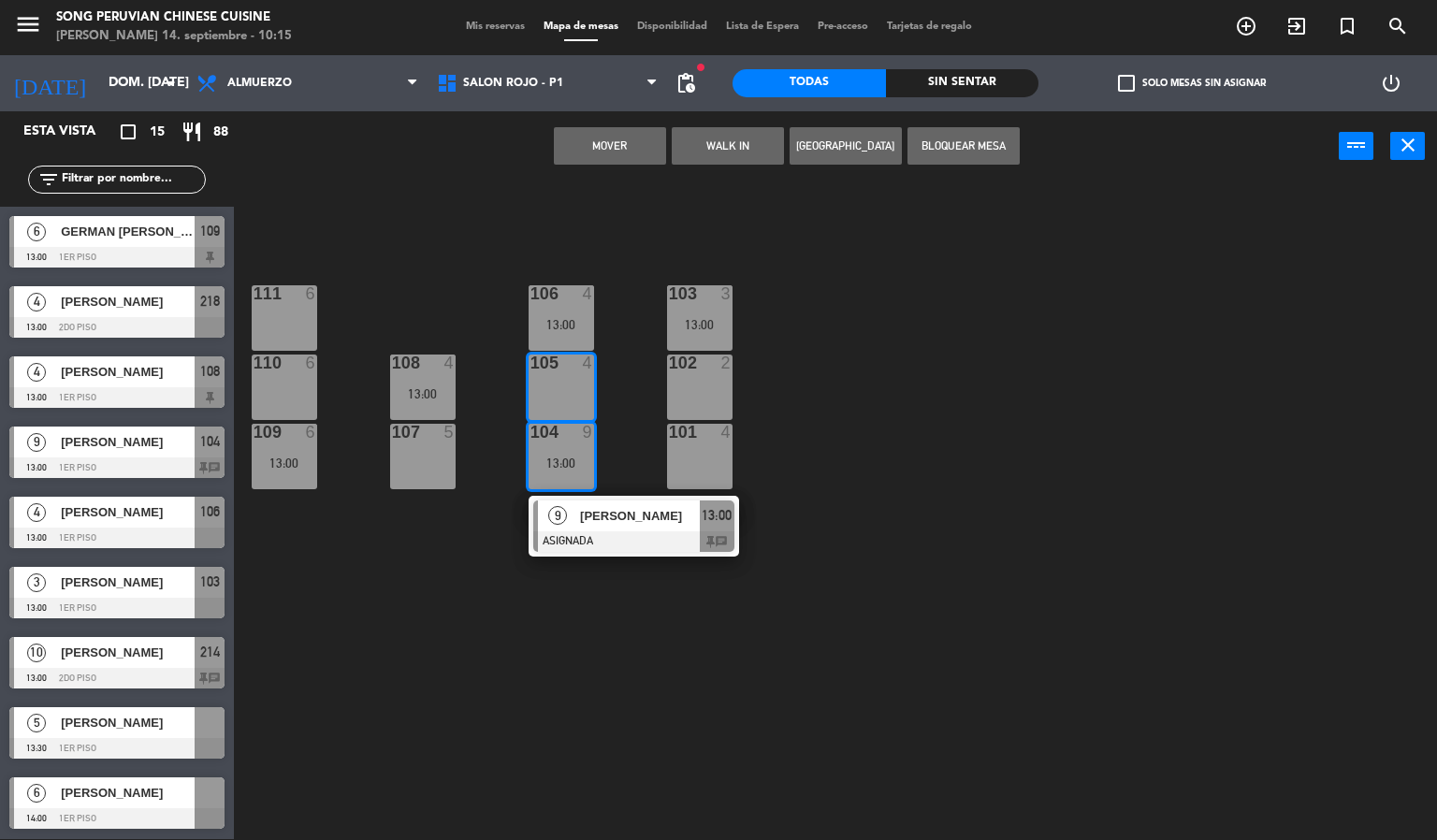
click at [604, 146] on button "Mover" at bounding box center [610, 146] width 113 height 38
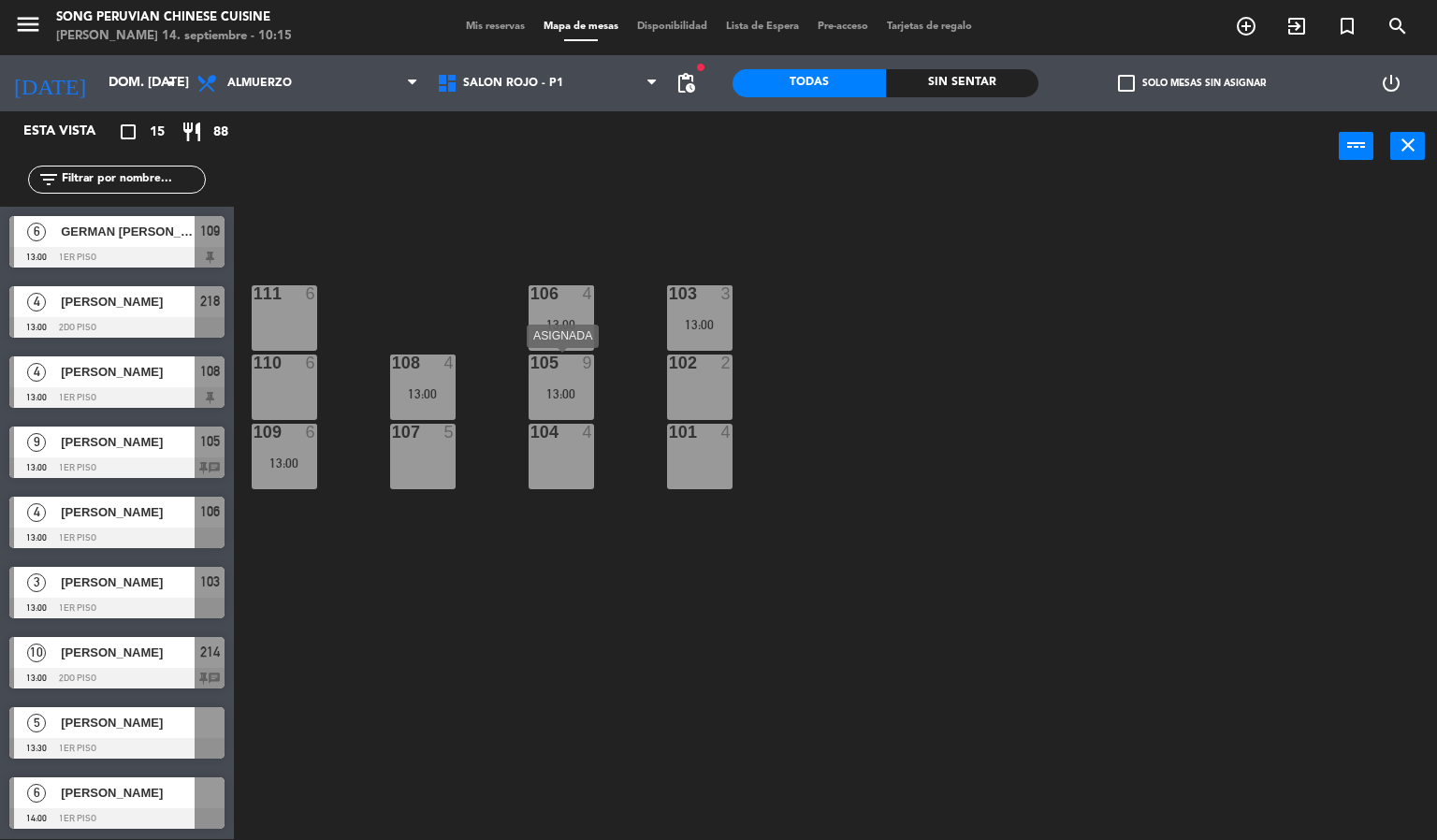
click at [559, 379] on div "105 9 13:00" at bounding box center [561, 386] width 65 height 65
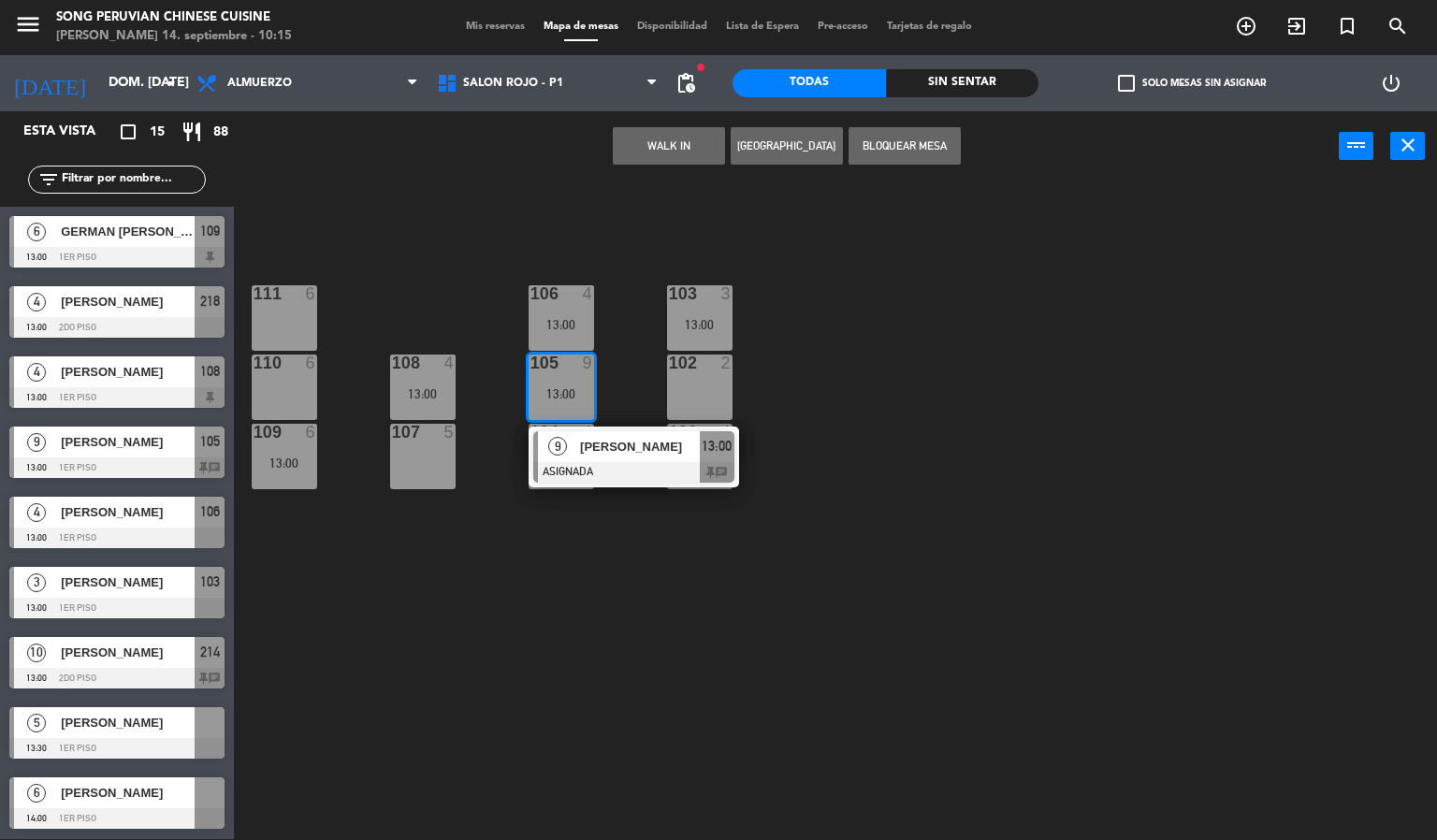
click at [563, 436] on div "9" at bounding box center [558, 447] width 40 height 31
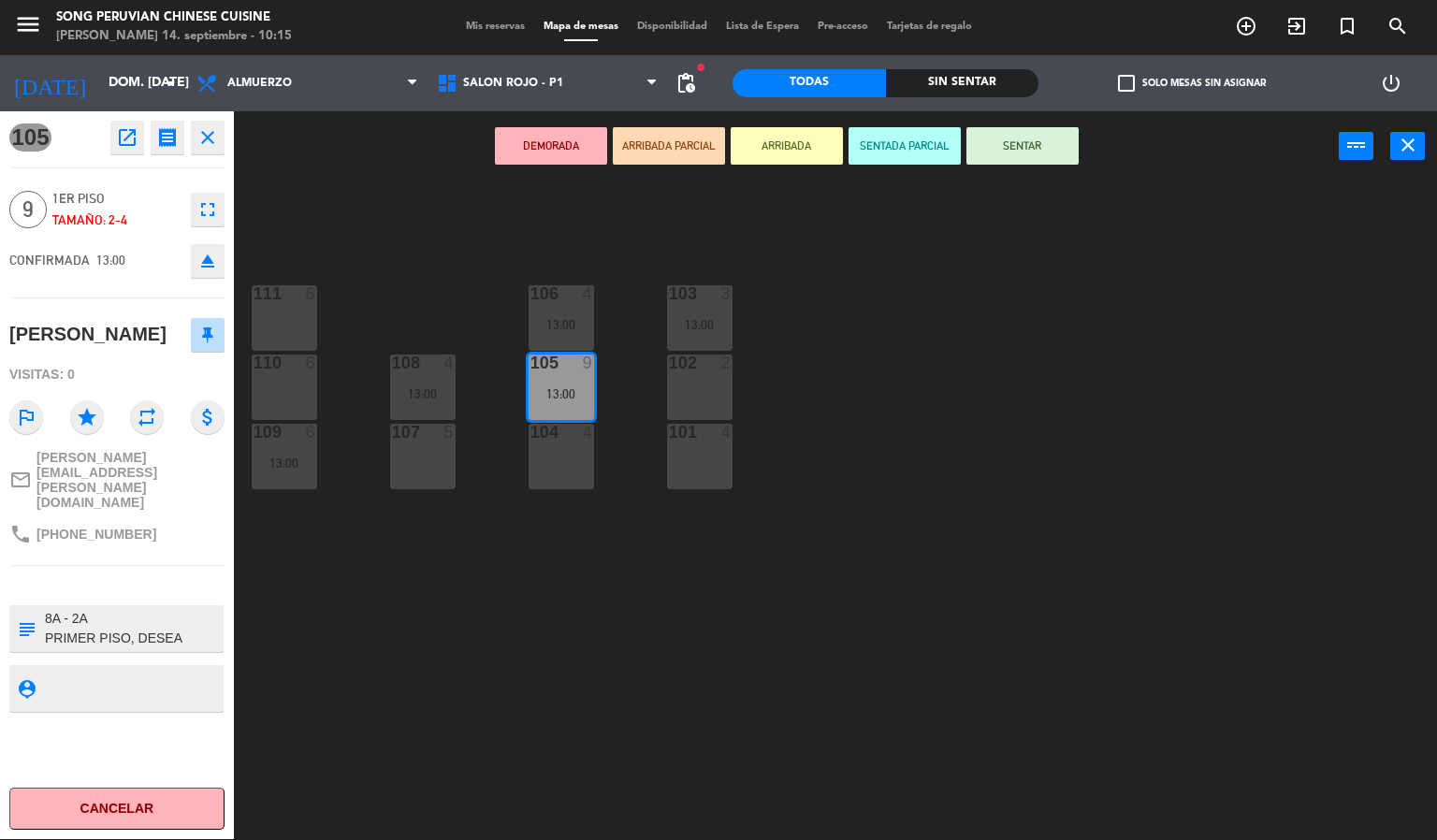
click at [632, 354] on div "103 3 13:00 106 4 13:00 111 6 102 2 105 9 13:00 108 4 13:00 110 6 101 4 104 4 1…" at bounding box center [842, 511] width 1189 height 657
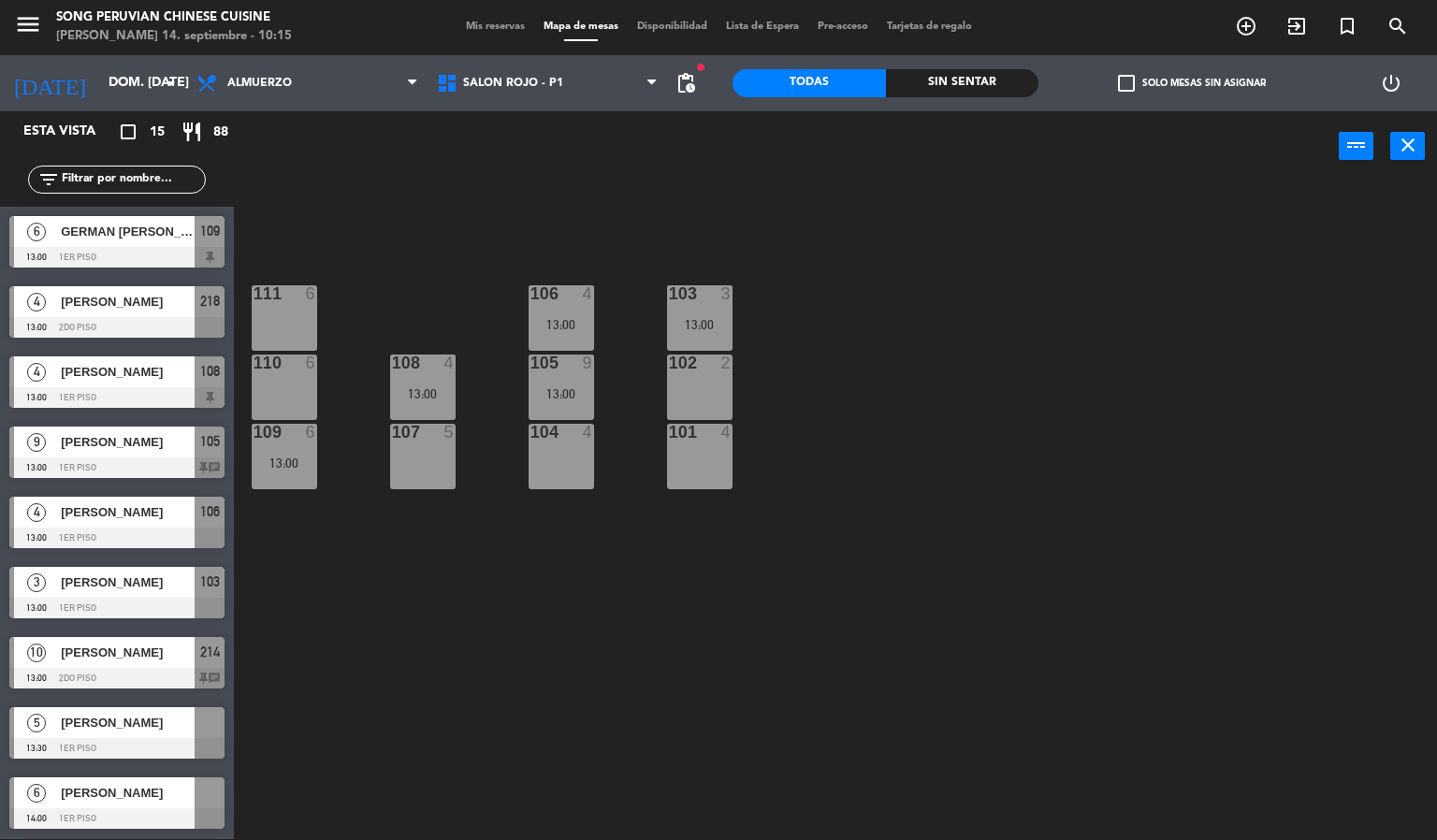
click at [548, 402] on div "105 9 13:00" at bounding box center [561, 386] width 65 height 65
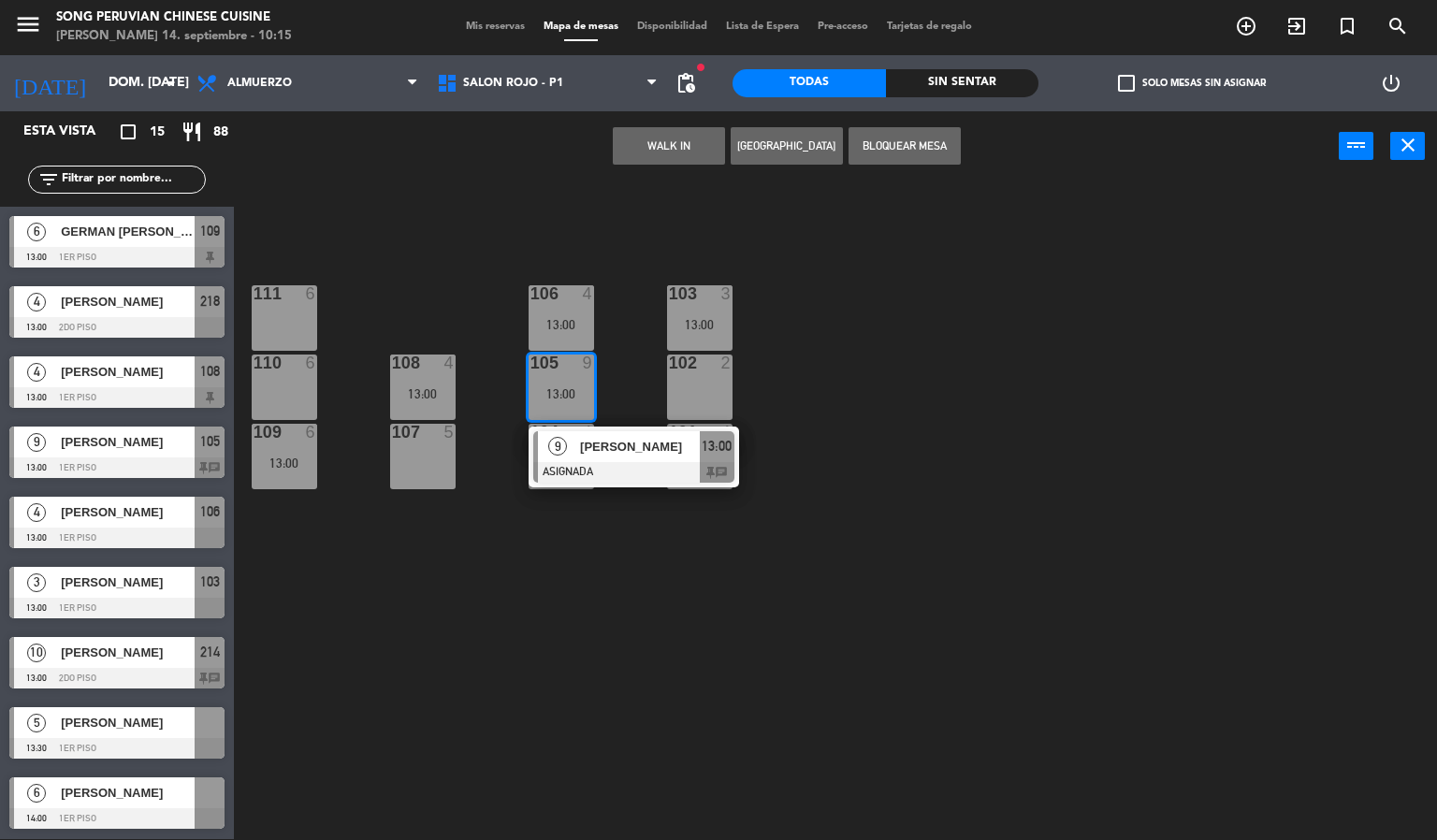
click at [539, 493] on div "103 3 13:00 106 4 13:00 111 6 102 2 105 9 13:00 9 [PERSON_NAME] 13:00 chat 108 …" at bounding box center [842, 511] width 1189 height 657
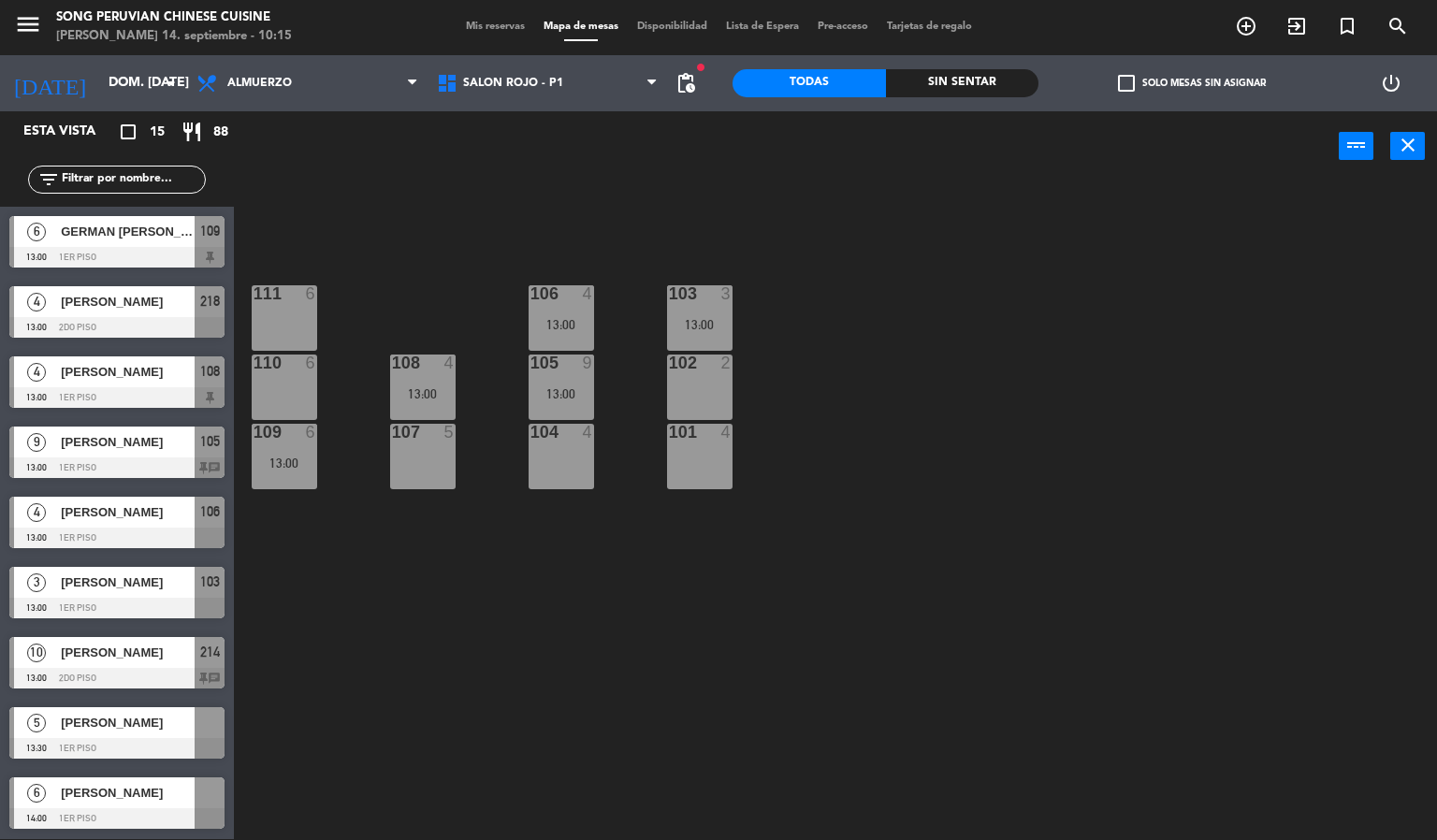
click at [548, 452] on div "104 4" at bounding box center [561, 455] width 65 height 65
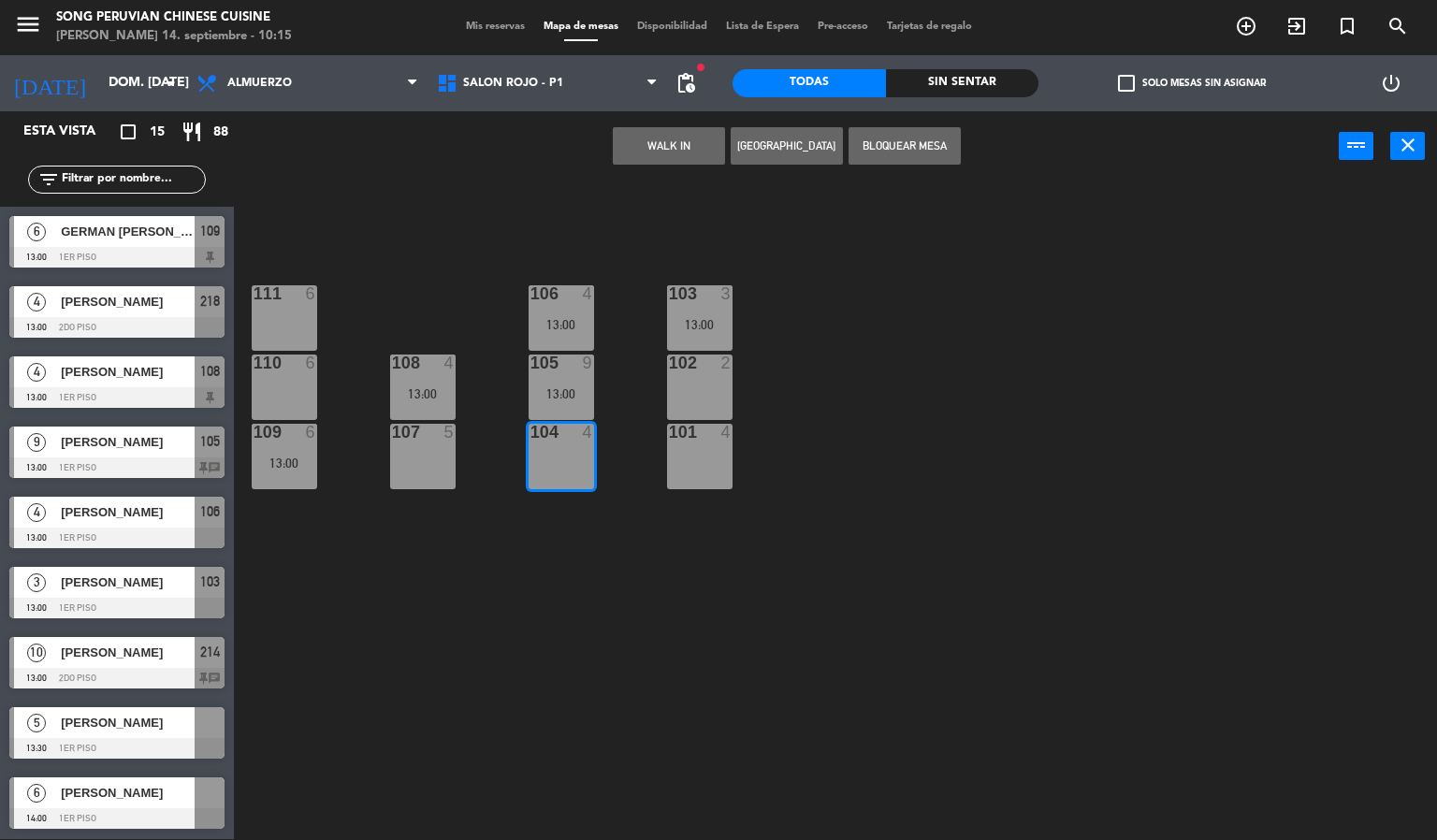
click at [560, 379] on div "105 9 13:00" at bounding box center [561, 386] width 65 height 65
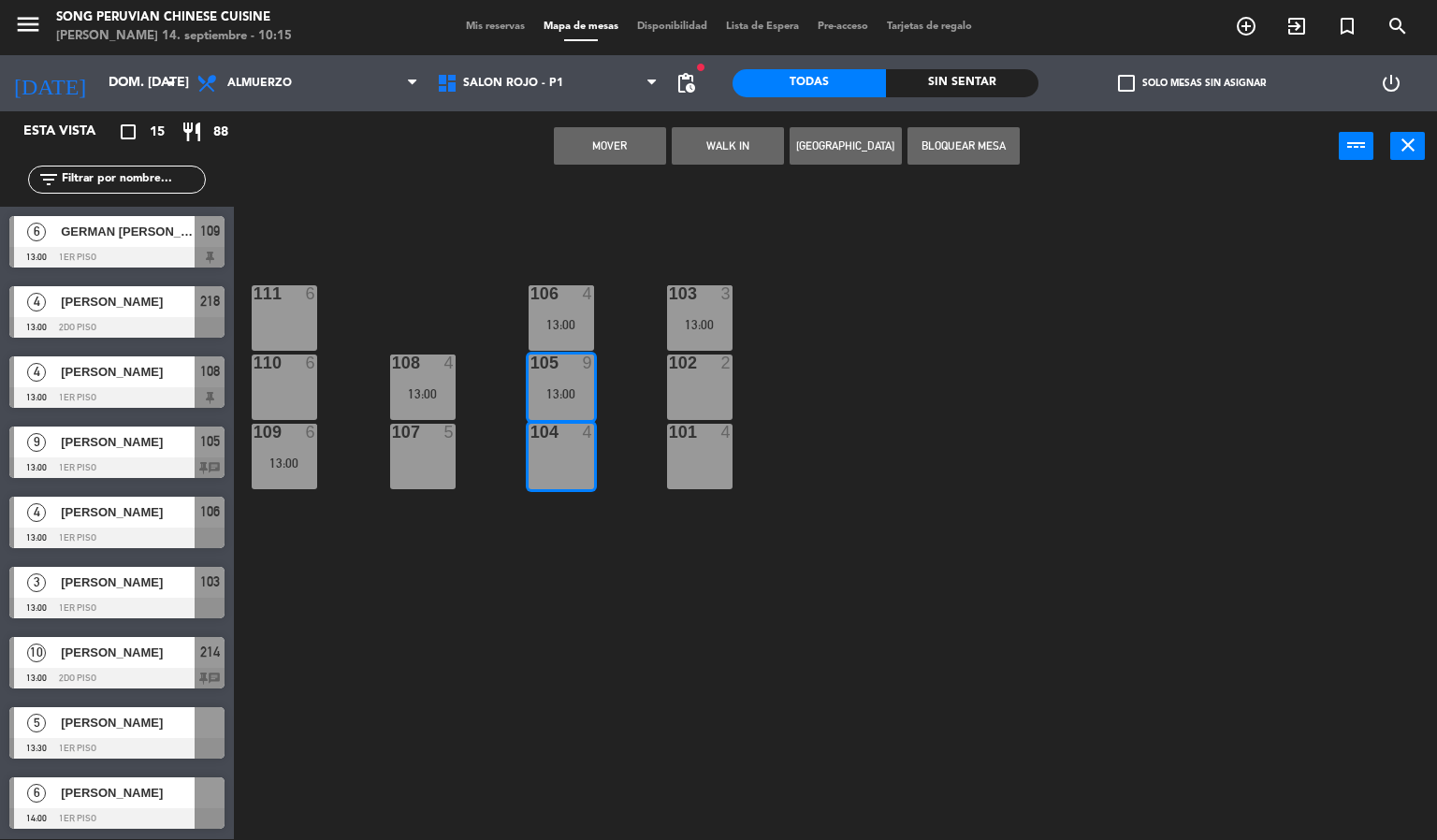
click at [600, 154] on button "Mover" at bounding box center [610, 146] width 113 height 38
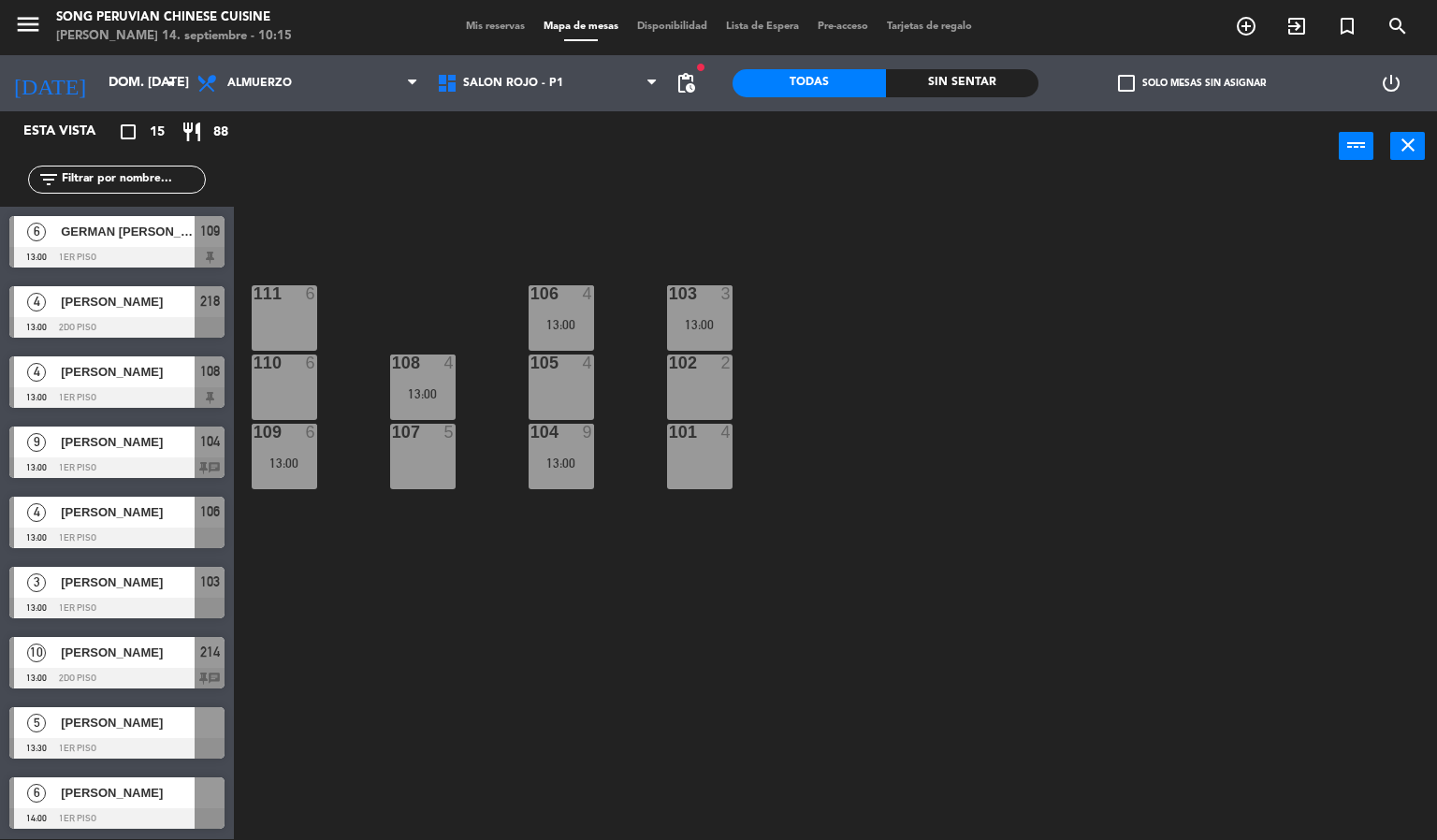
click at [464, 233] on div "103 3 13:00 106 4 13:00 111 6 102 2 105 4 108 4 13:00 110 6 101 4 104 9 13:00 1…" at bounding box center [842, 511] width 1189 height 657
click at [509, 82] on span "SALON ROJO - P1" at bounding box center [513, 83] width 100 height 13
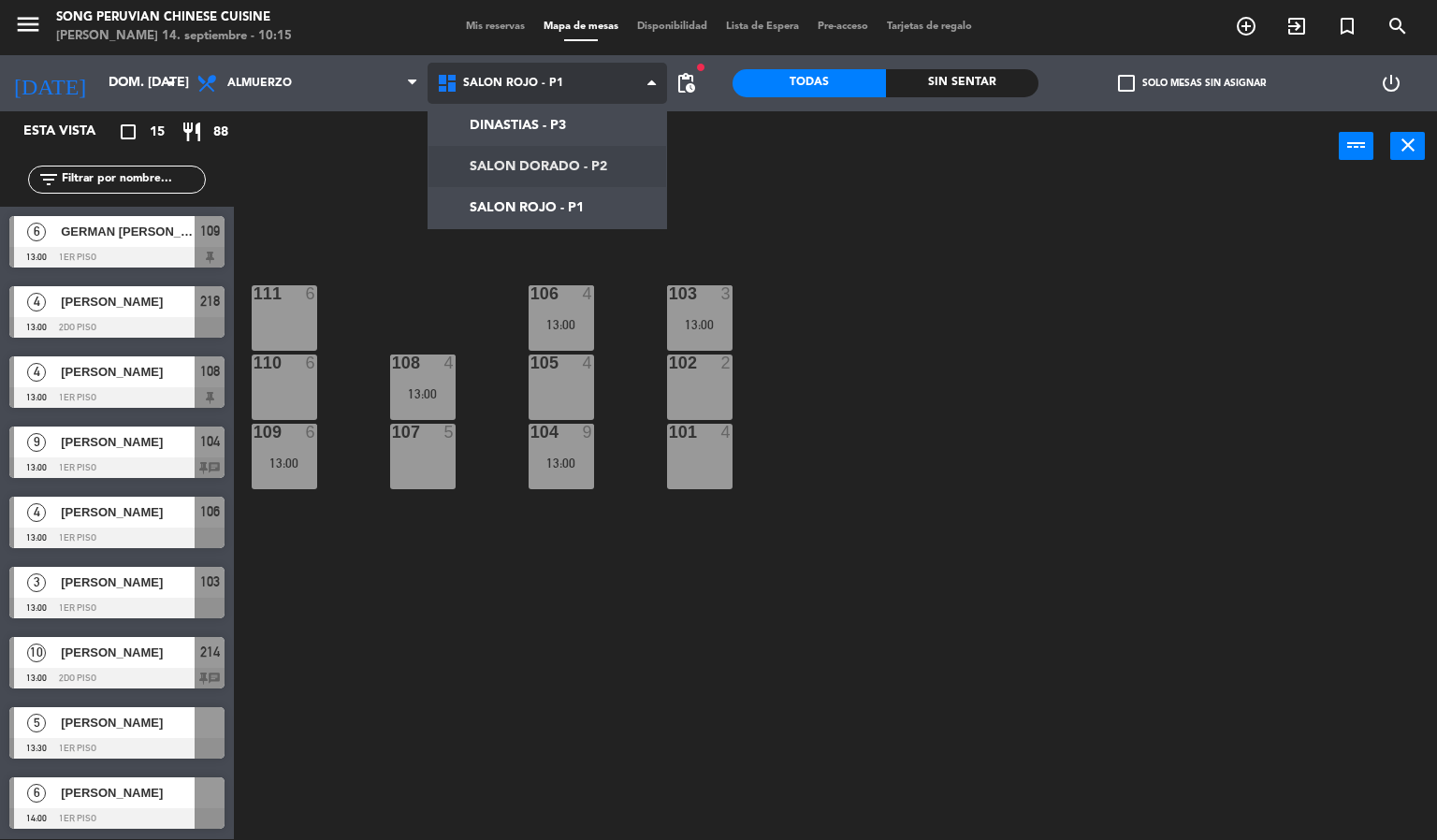
click at [565, 163] on ng-component "menu Song Peruvian Chinese Cuisine [PERSON_NAME] 14. septiembre - 10:15 Mis res…" at bounding box center [718, 419] width 1437 height 840
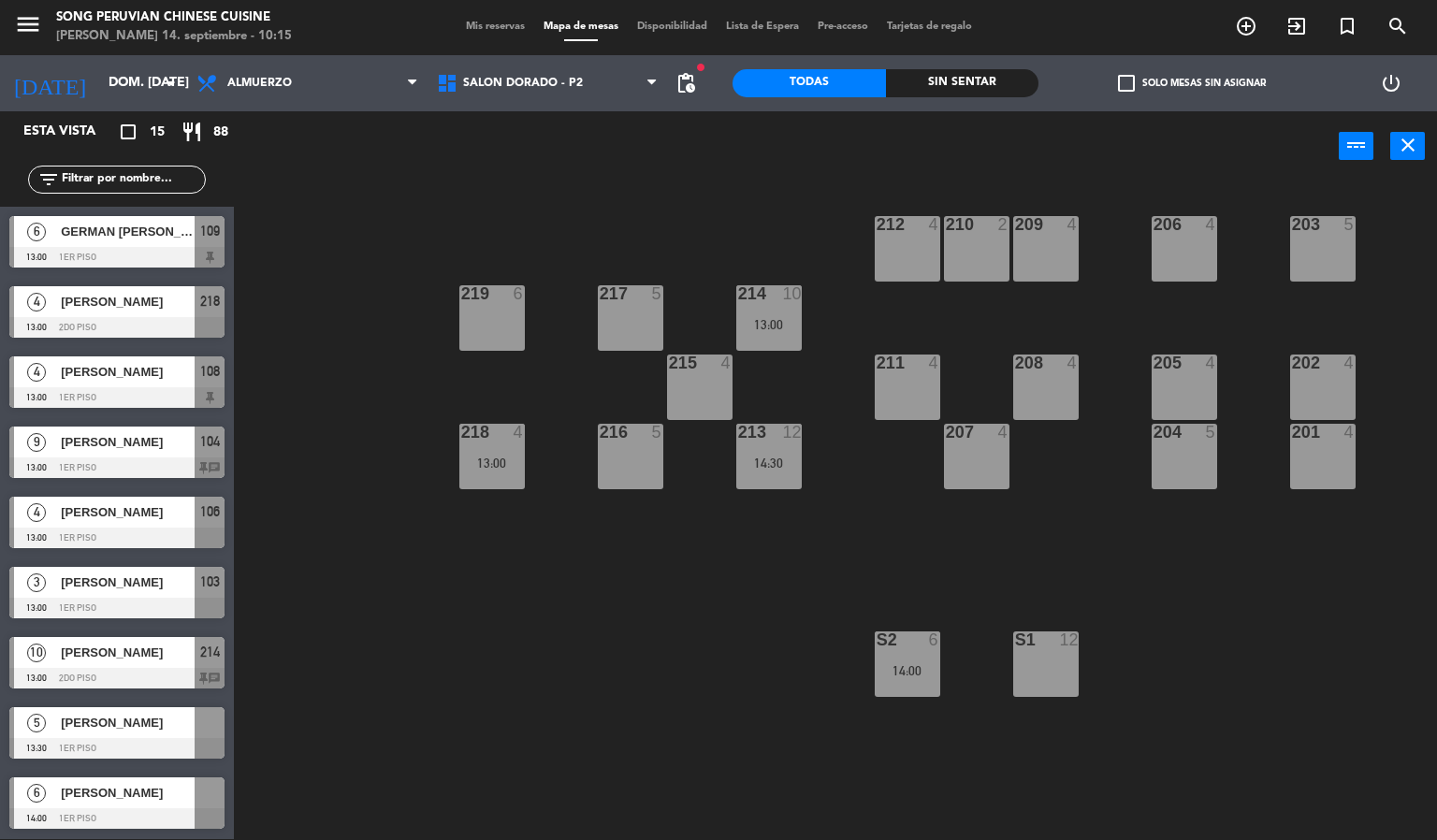
drag, startPoint x: 1266, startPoint y: 520, endPoint x: 1275, endPoint y: 539, distance: 21.0
click at [1266, 521] on div "203 5 206 4 210 2 212 4 209 4 214 10 13:00 217 5 219 6 202 4 205 4 208 4 211 4 …" at bounding box center [842, 511] width 1189 height 657
click at [915, 655] on div "S2 6 14:00" at bounding box center [907, 663] width 65 height 65
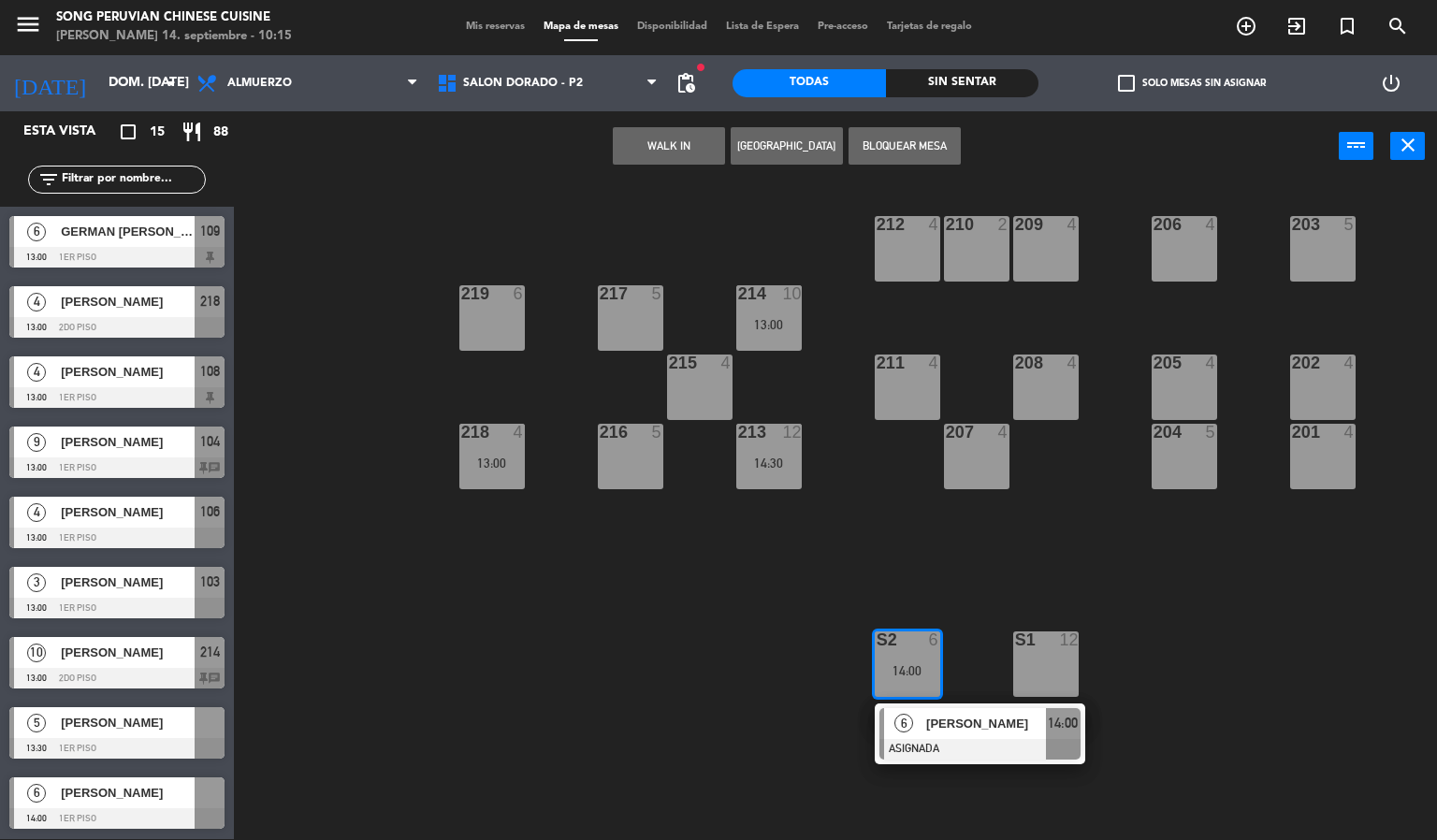
click at [960, 732] on span "[PERSON_NAME]" at bounding box center [985, 723] width 120 height 19
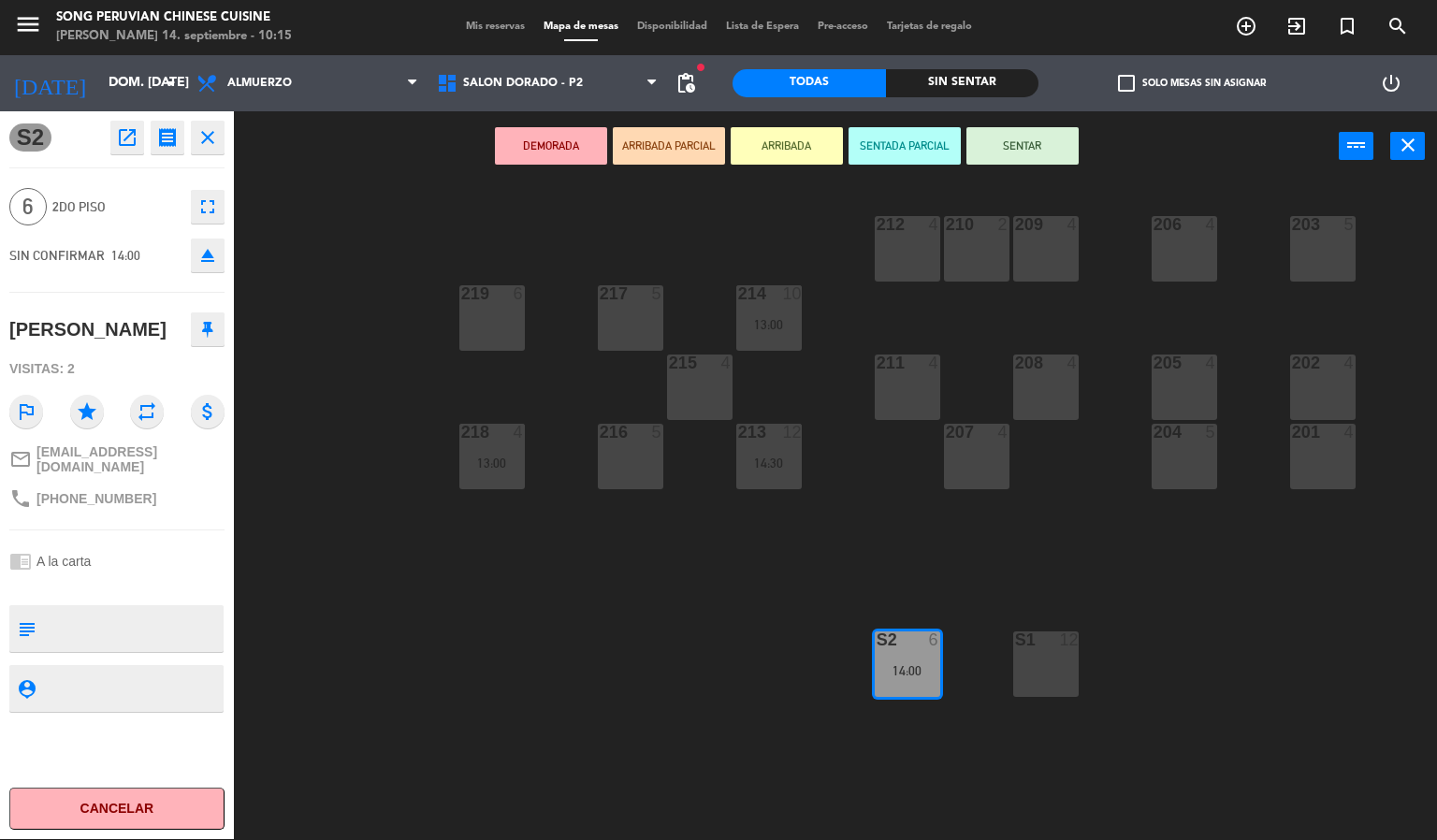
click at [222, 150] on button "close" at bounding box center [207, 137] width 34 height 34
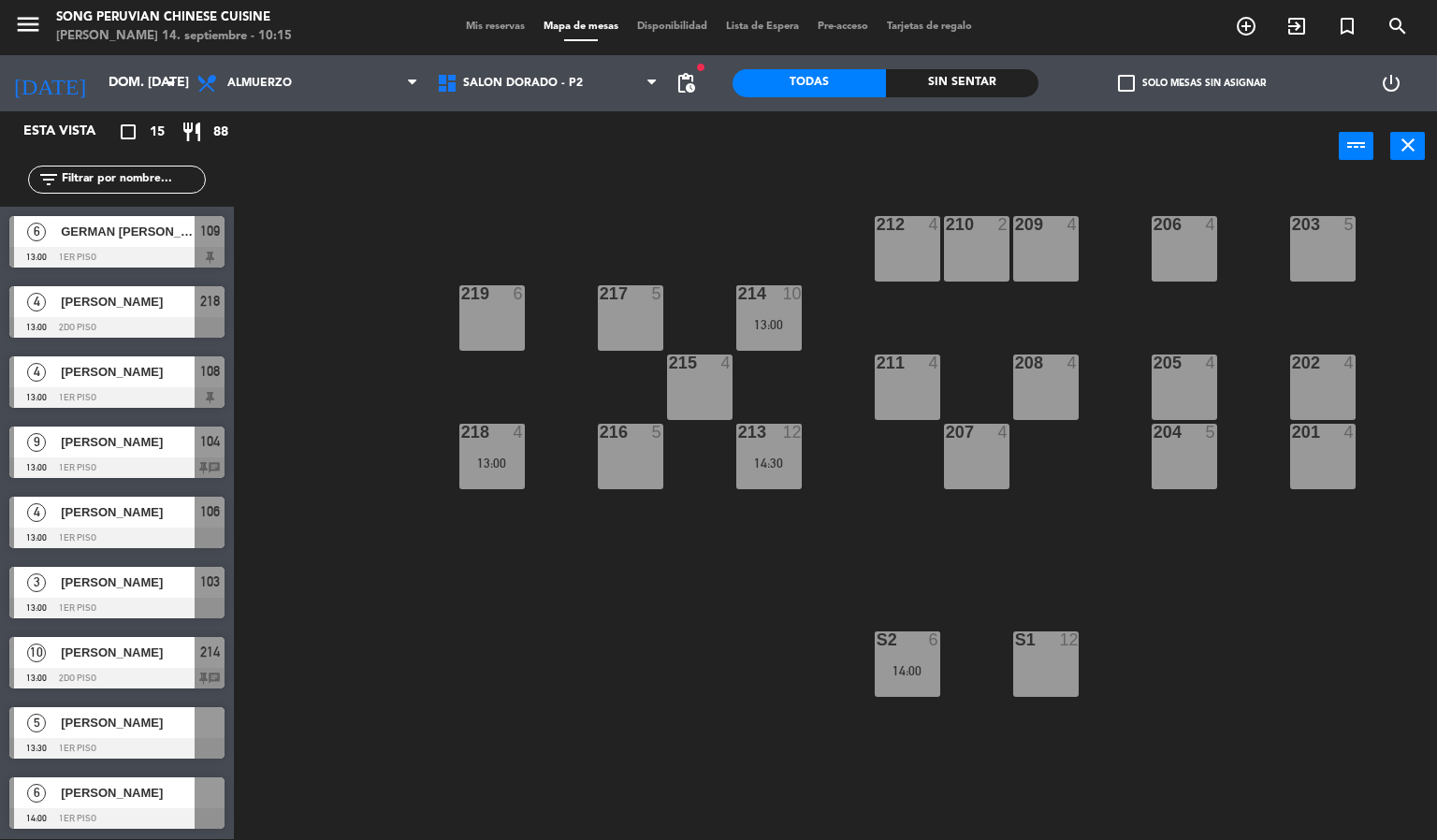
scroll to position [1, 0]
click at [797, 618] on div "203 5 206 4 210 2 212 4 209 4 214 10 13:00 217 5 219 6 202 4 205 4 208 4 211 4 …" at bounding box center [842, 511] width 1189 height 657
click at [772, 304] on div "214 10 13:00" at bounding box center [769, 318] width 65 height 65
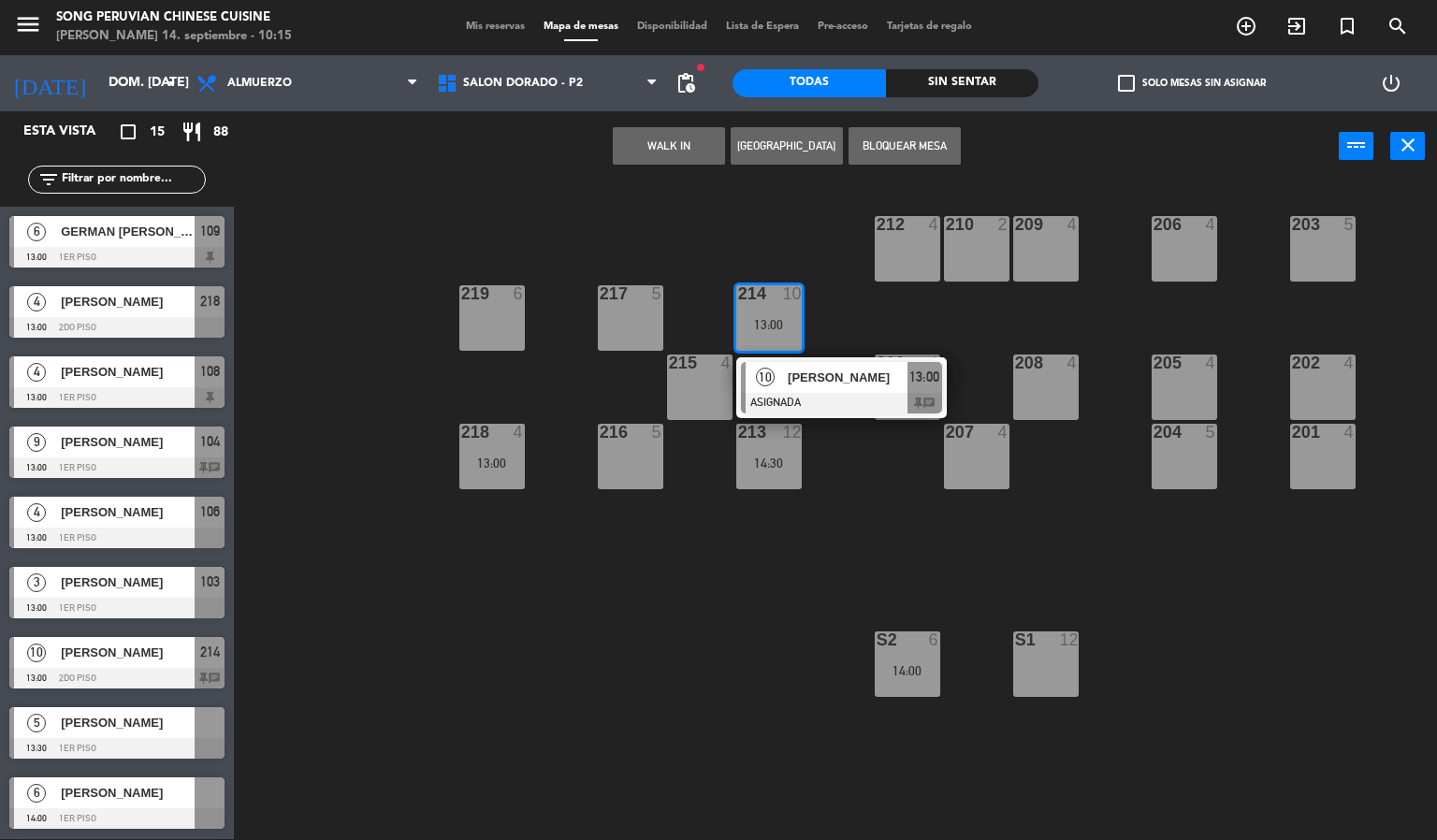
click at [860, 469] on div "203 5 206 4 210 2 212 4 209 4 214 10 13:00 10 [PERSON_NAME] ASIGNADA 13:00 chat…" at bounding box center [842, 511] width 1189 height 657
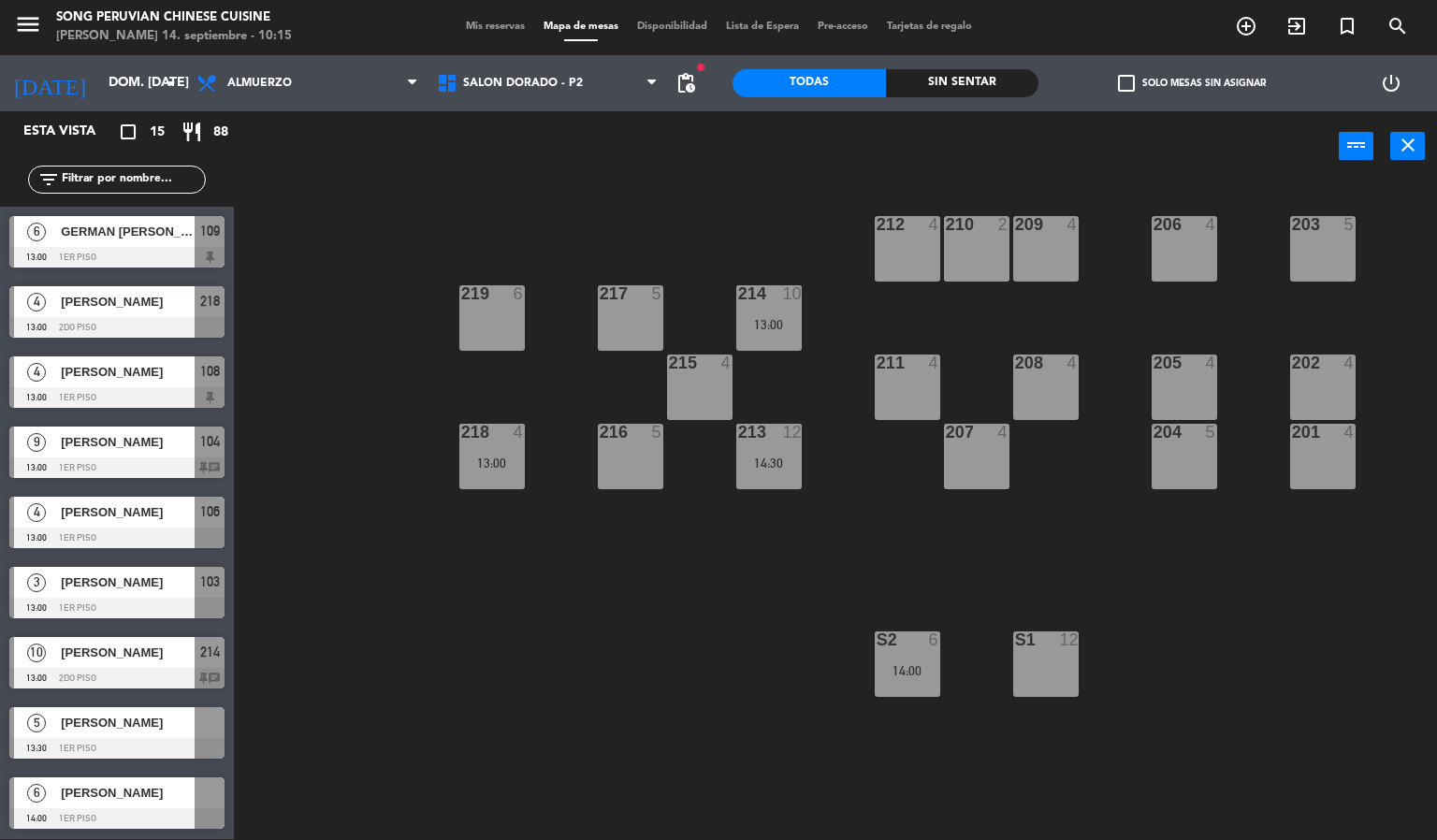
click at [505, 456] on div "13:00" at bounding box center [492, 462] width 65 height 13
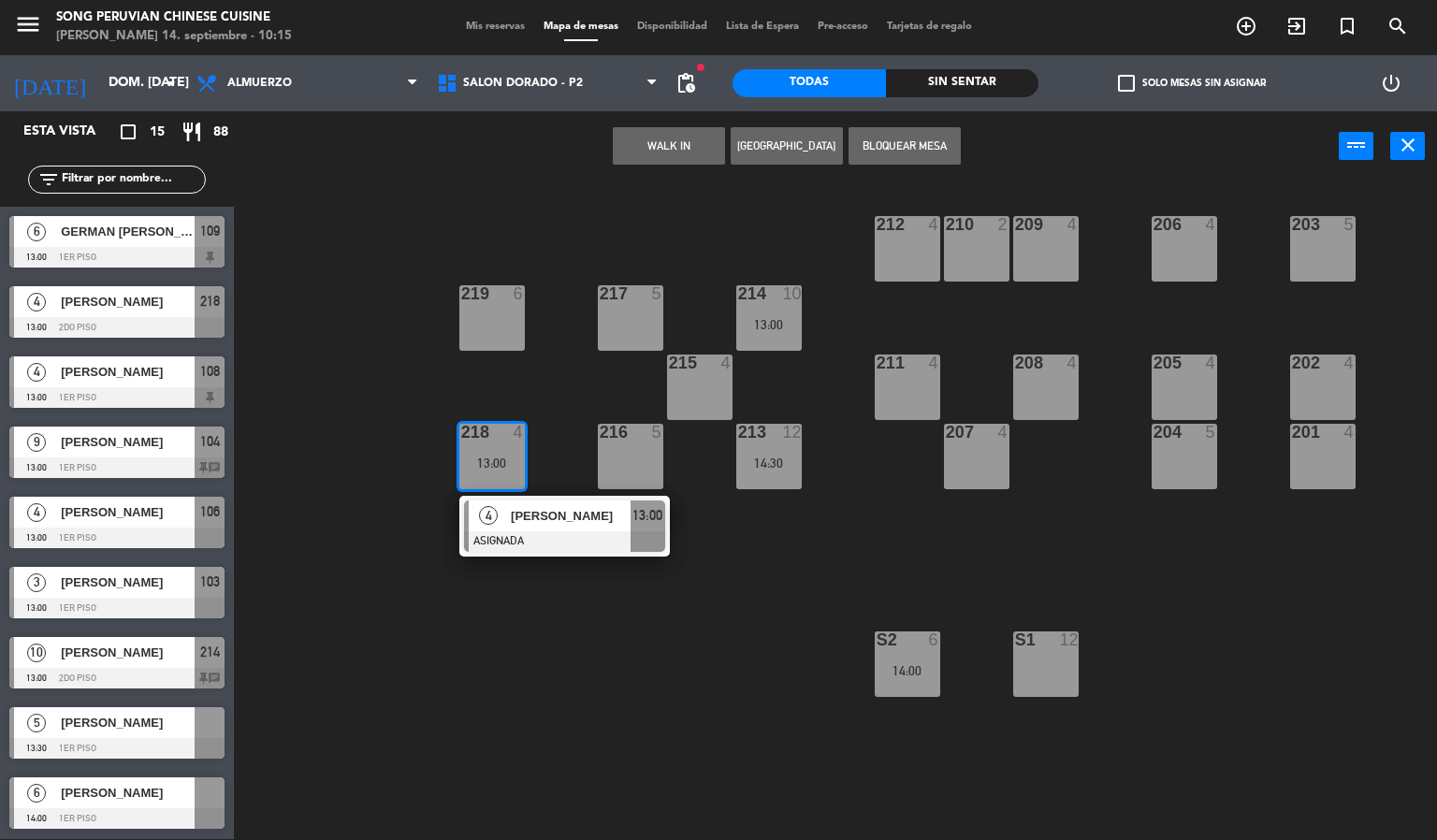
click at [629, 642] on div "203 5 206 4 210 2 212 4 209 4 214 10 13:00 217 5 219 6 202 4 205 4 208 4 211 4 …" at bounding box center [842, 511] width 1189 height 657
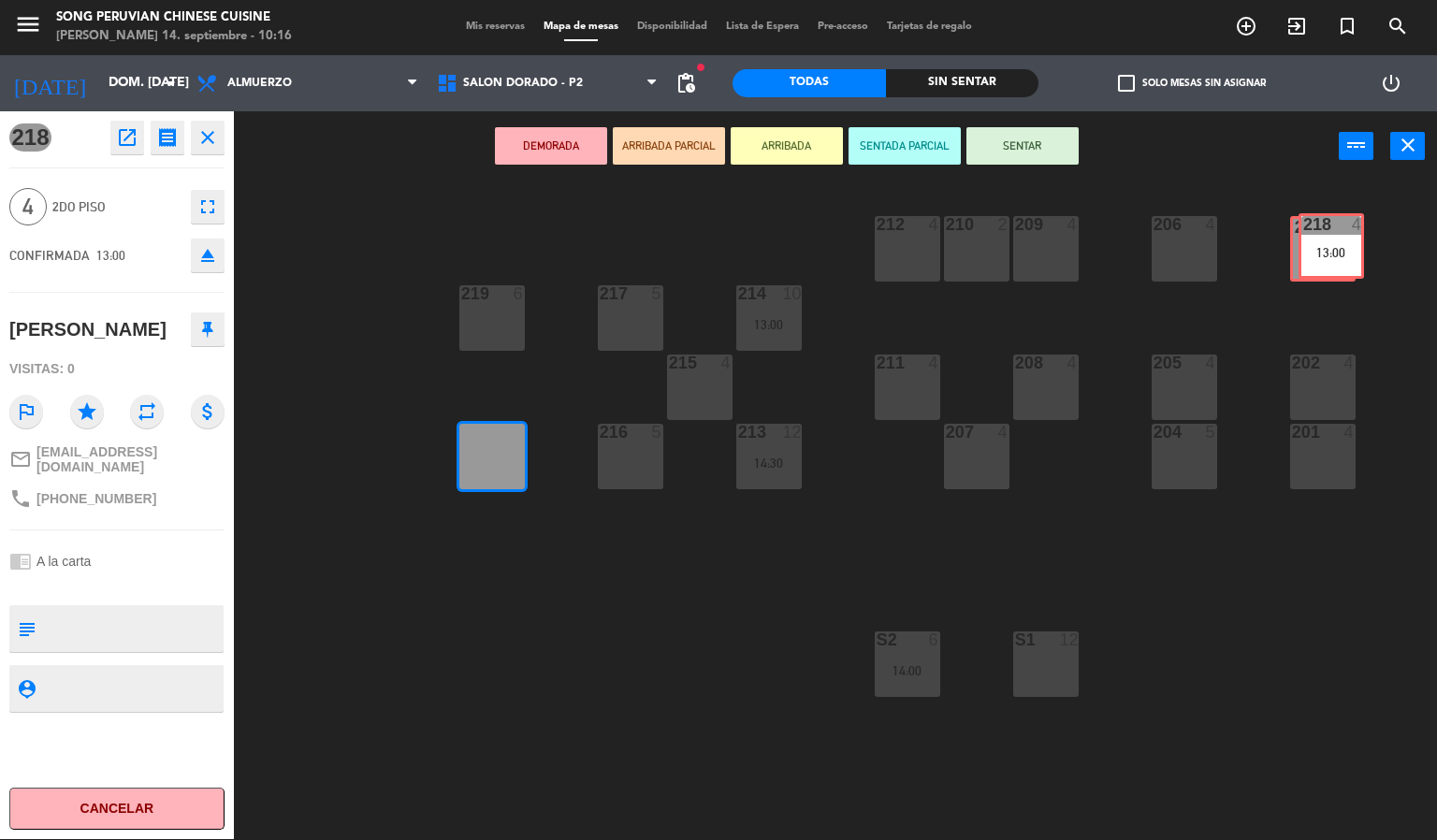
drag, startPoint x: 494, startPoint y: 443, endPoint x: 1333, endPoint y: 234, distance: 864.6
click at [1333, 234] on div "203 5 206 4 210 2 212 4 209 4 214 10 13:00 217 5 219 6 202 4 205 4 208 4 211 4 …" at bounding box center [842, 511] width 1189 height 657
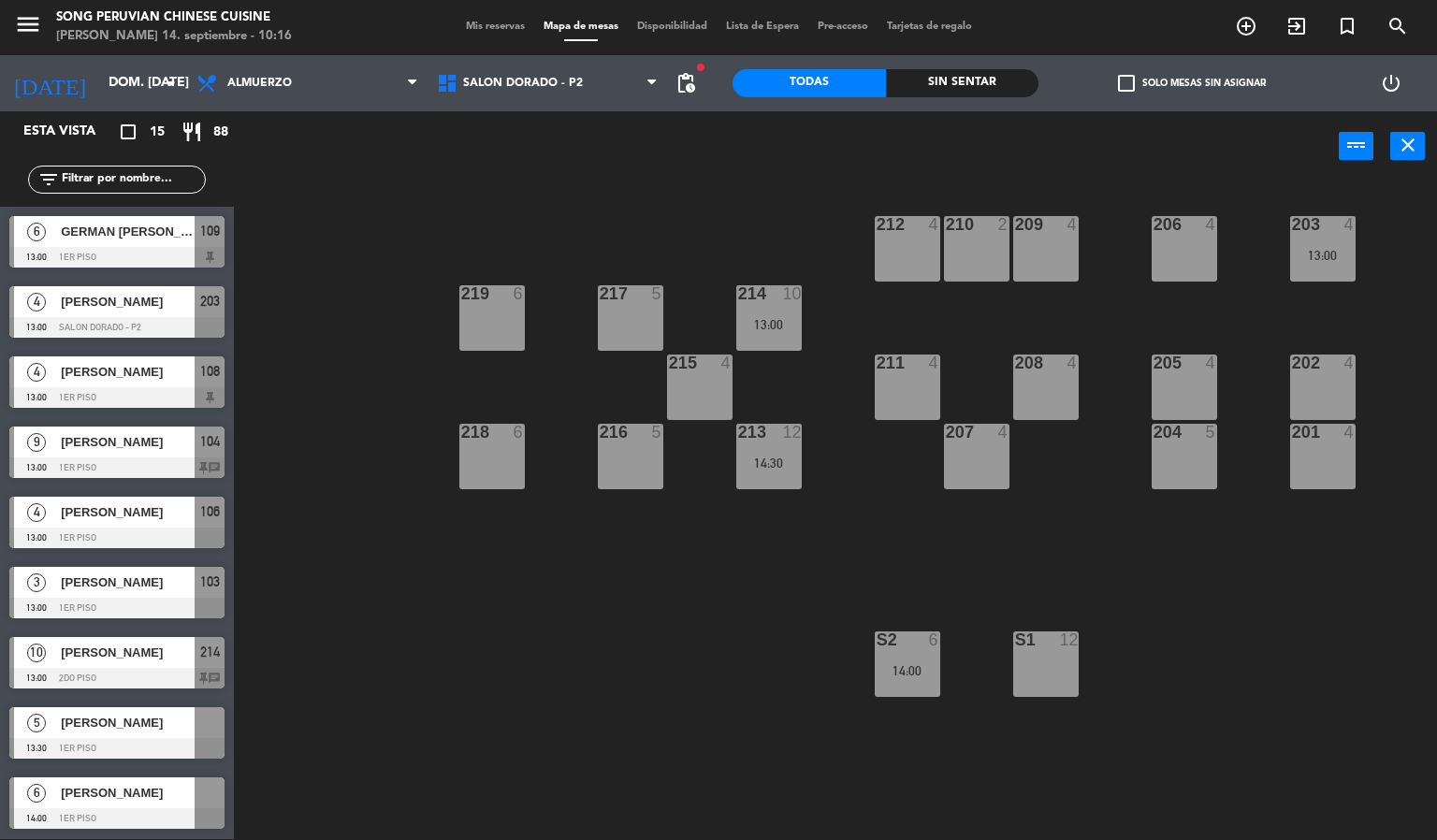
click at [1217, 642] on div "203 4 13:00 206 4 210 2 212 4 209 4 214 10 13:00 217 5 219 6 202 4 205 4 208 4 …" at bounding box center [842, 511] width 1189 height 657
click at [623, 662] on div "203 4 13:00 206 4 210 2 212 4 209 4 214 10 13:00 217 5 219 6 202 4 205 4 208 4 …" at bounding box center [842, 511] width 1189 height 657
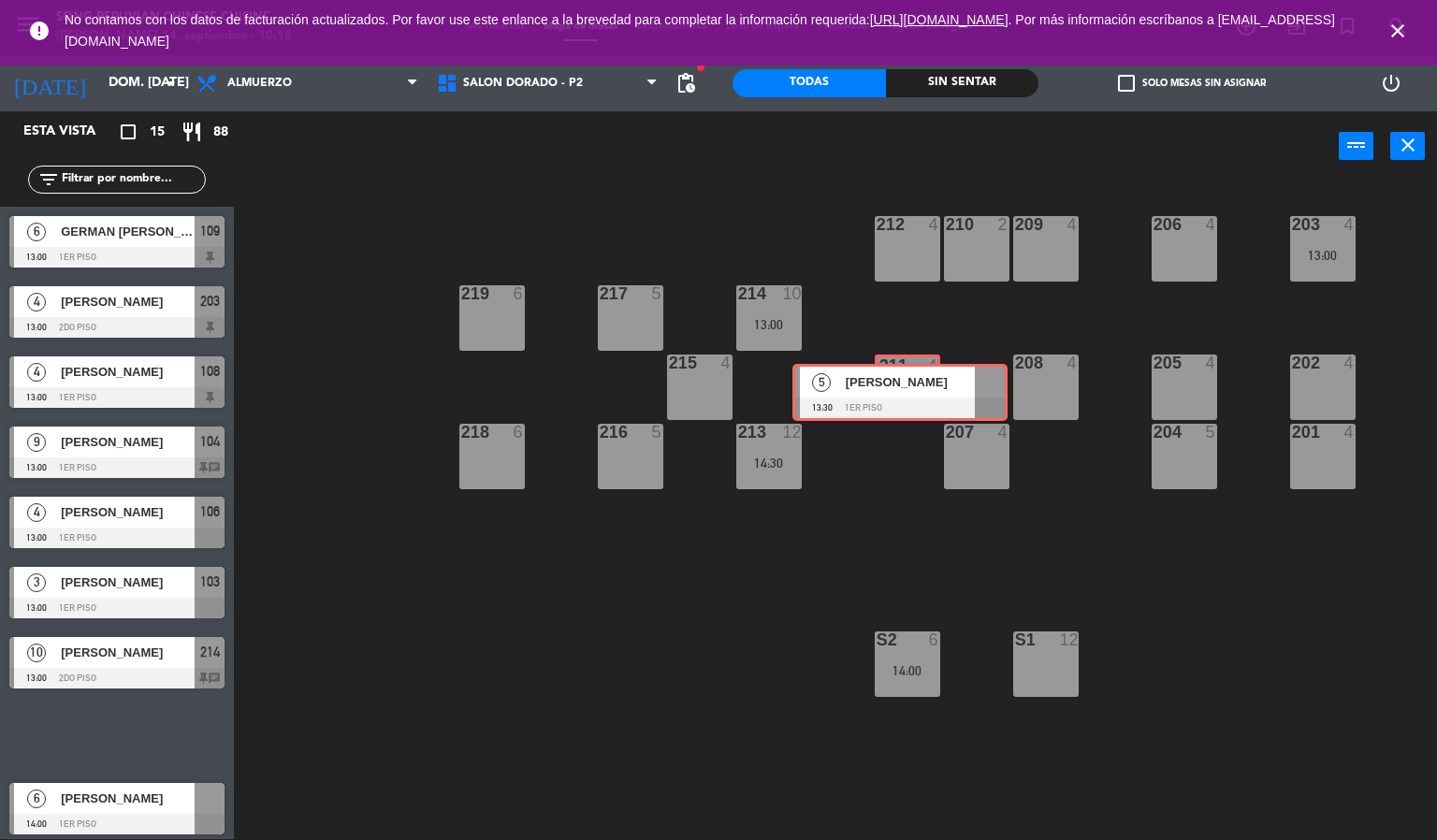
drag, startPoint x: 154, startPoint y: 726, endPoint x: 938, endPoint y: 386, distance: 854.6
click at [938, 386] on div "Esta vista crop_square 15 restaurant 88 filter_list 6 GERMAN [PERSON_NAME] 13:0…" at bounding box center [718, 476] width 1437 height 728
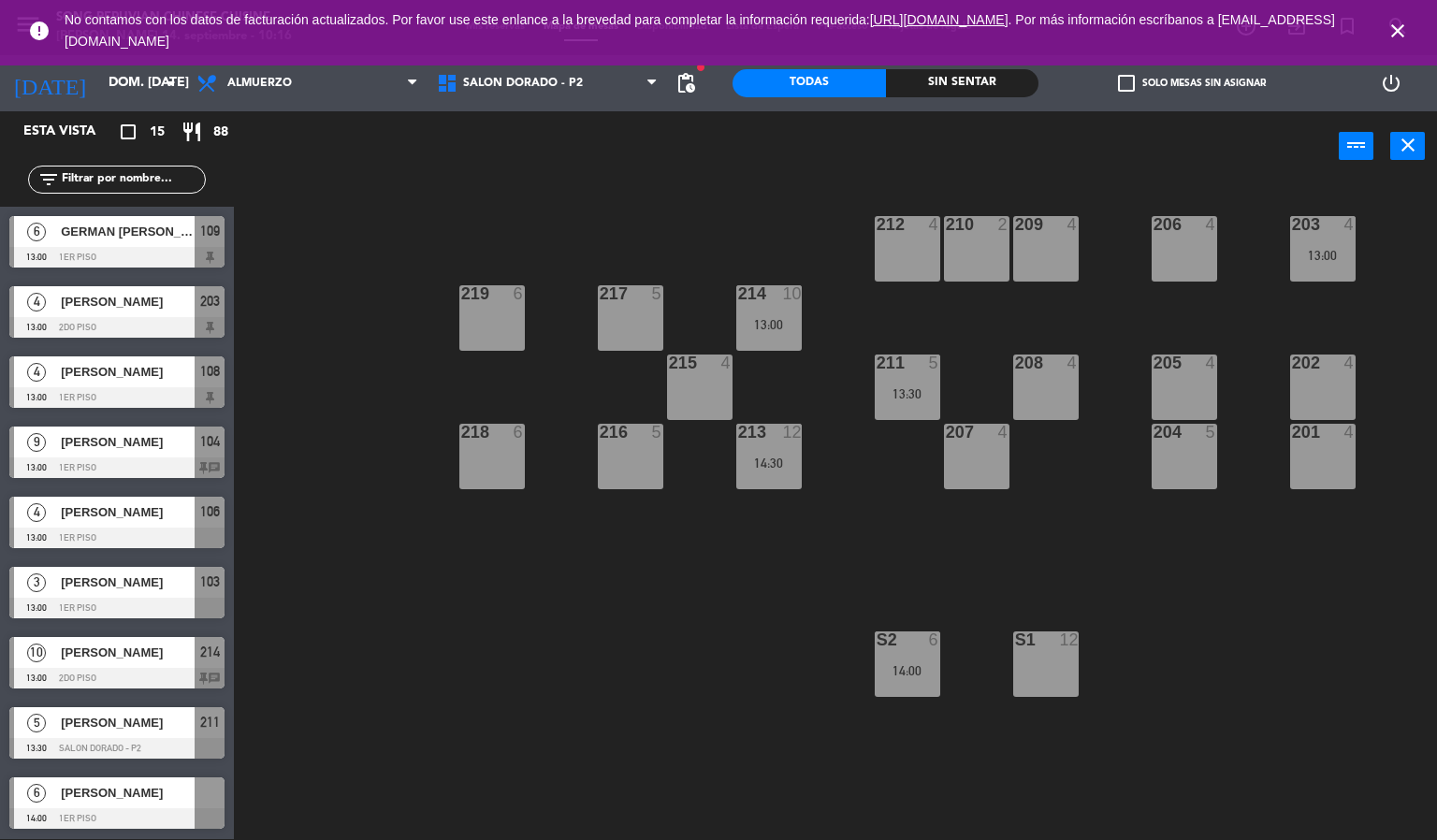
click at [834, 588] on div "203 4 13:00 206 4 210 2 212 4 209 4 214 10 13:00 217 5 219 6 202 4 205 4 208 4 …" at bounding box center [842, 511] width 1189 height 657
click at [585, 609] on div "203 4 13:00 206 4 210 2 212 4 209 4 214 10 13:00 217 5 219 6 202 4 205 4 208 4 …" at bounding box center [842, 511] width 1189 height 657
click at [835, 430] on div "203 4 13:00 206 4 210 2 212 4 209 4 214 10 13:00 217 5 219 6 202 4 205 4 208 4 …" at bounding box center [842, 511] width 1189 height 657
click at [1397, 25] on icon "close" at bounding box center [1397, 30] width 22 height 22
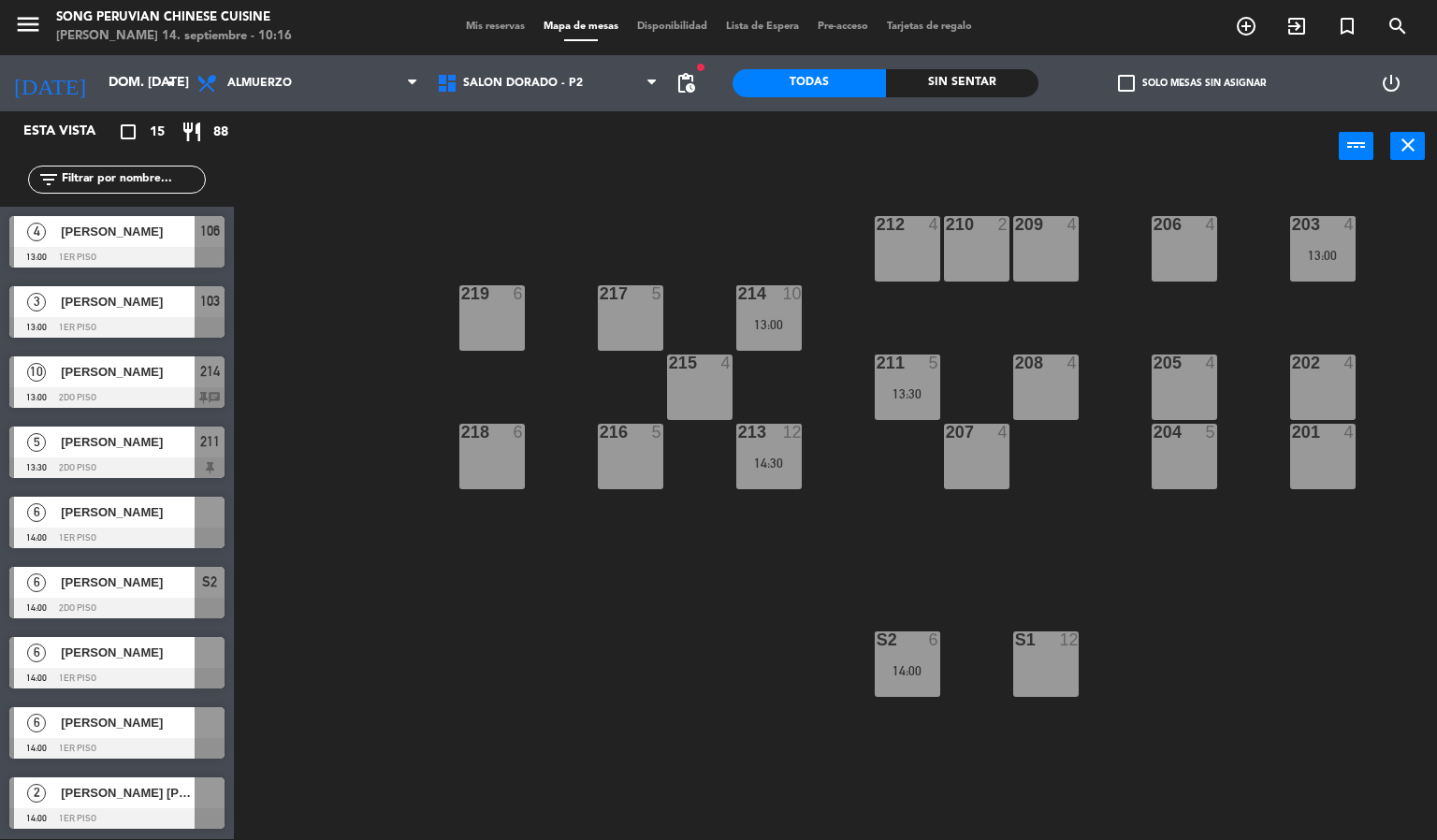
click at [697, 224] on div "203 4 13:00 206 4 210 2 212 4 209 4 214 10 13:00 217 5 219 6 202 4 205 4 208 4 …" at bounding box center [842, 511] width 1189 height 657
click at [496, 34] on div "Mis reservas Mapa de mesas Disponibilidad Lista de Espera Pre-acceso Tarjetas d…" at bounding box center [719, 26] width 525 height 17
click at [495, 26] on span "Mis reservas" at bounding box center [496, 26] width 78 height 11
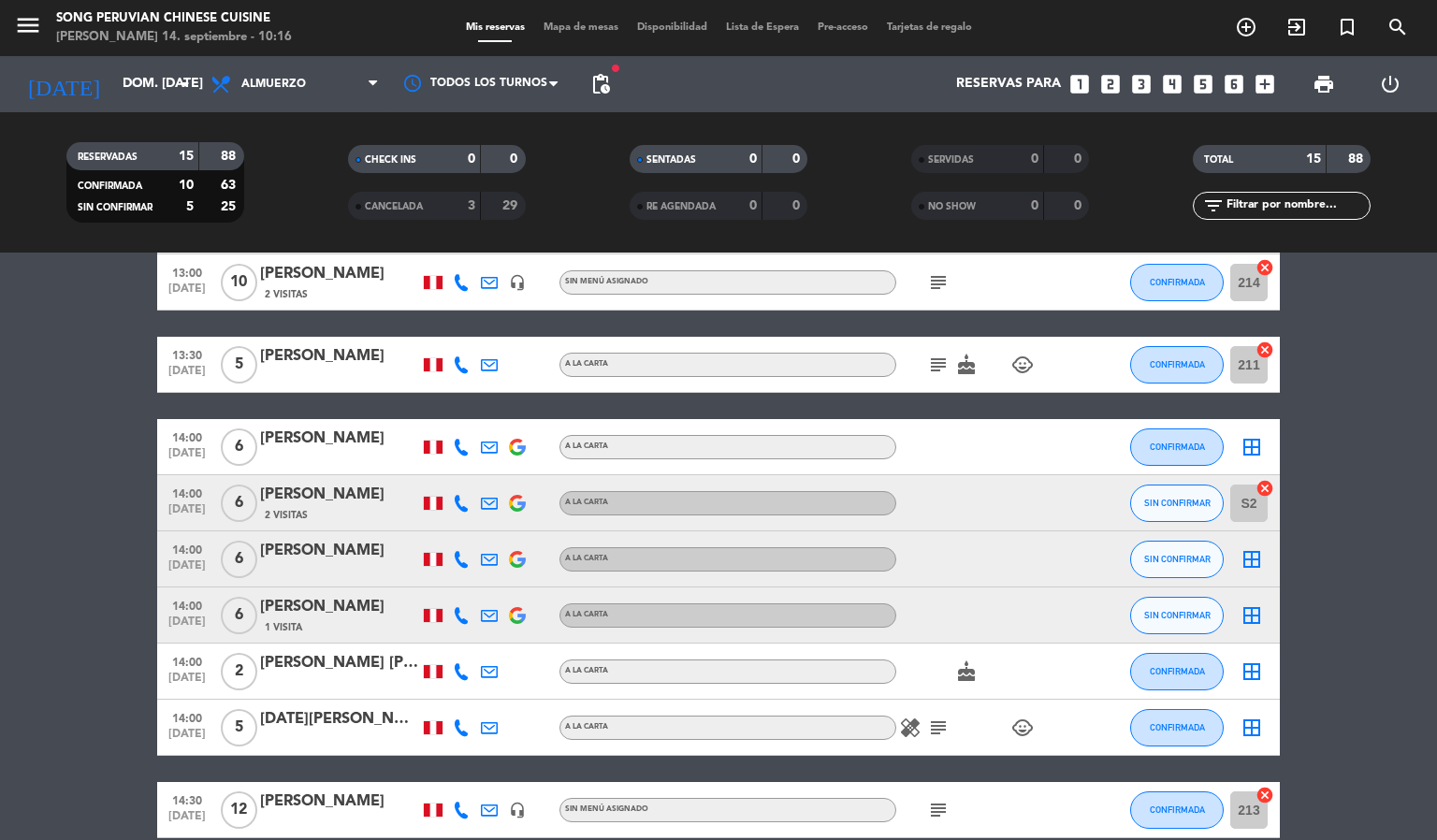
scroll to position [512, 0]
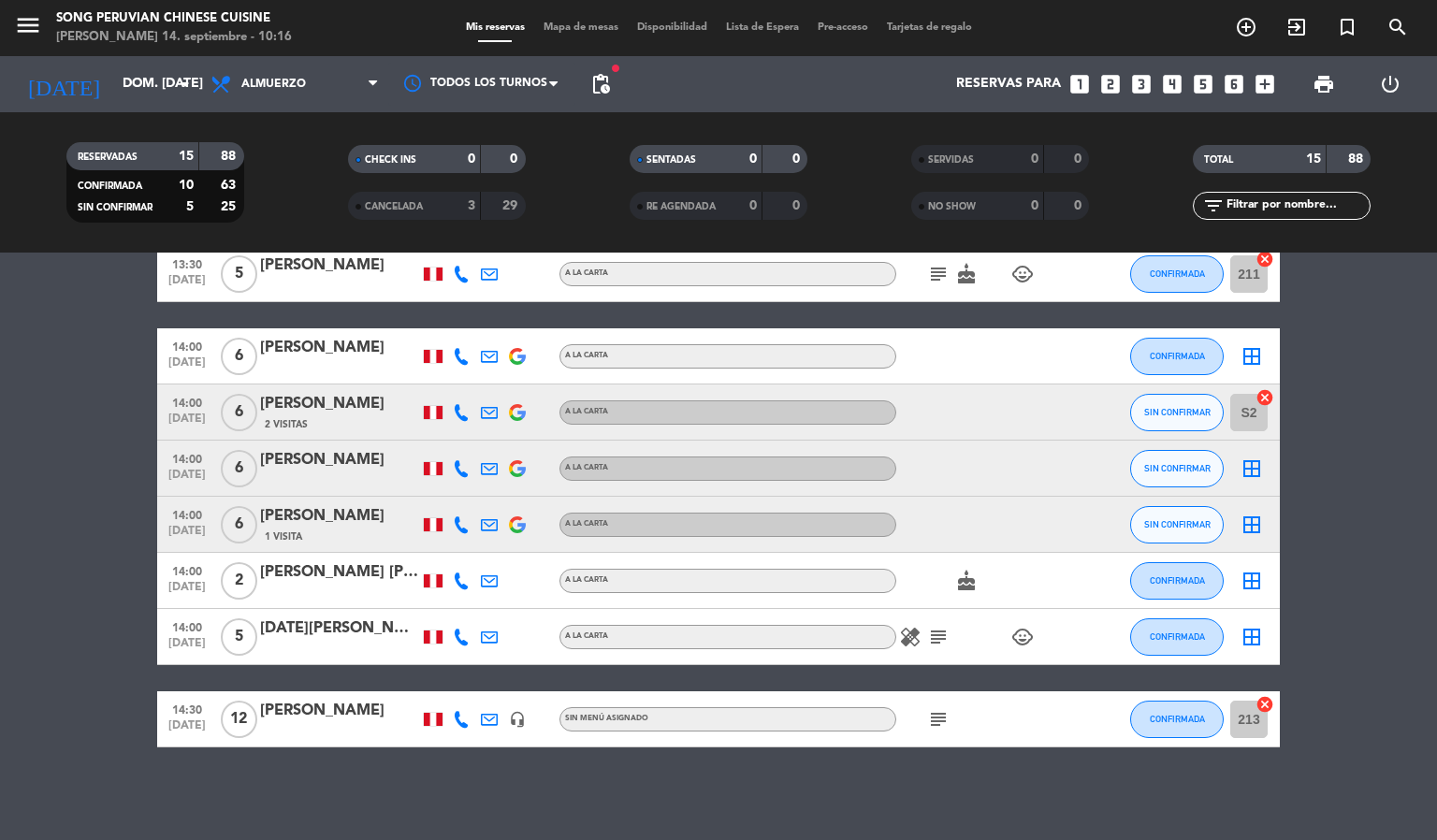
click at [585, 23] on span "Mapa de mesas" at bounding box center [581, 27] width 93 height 11
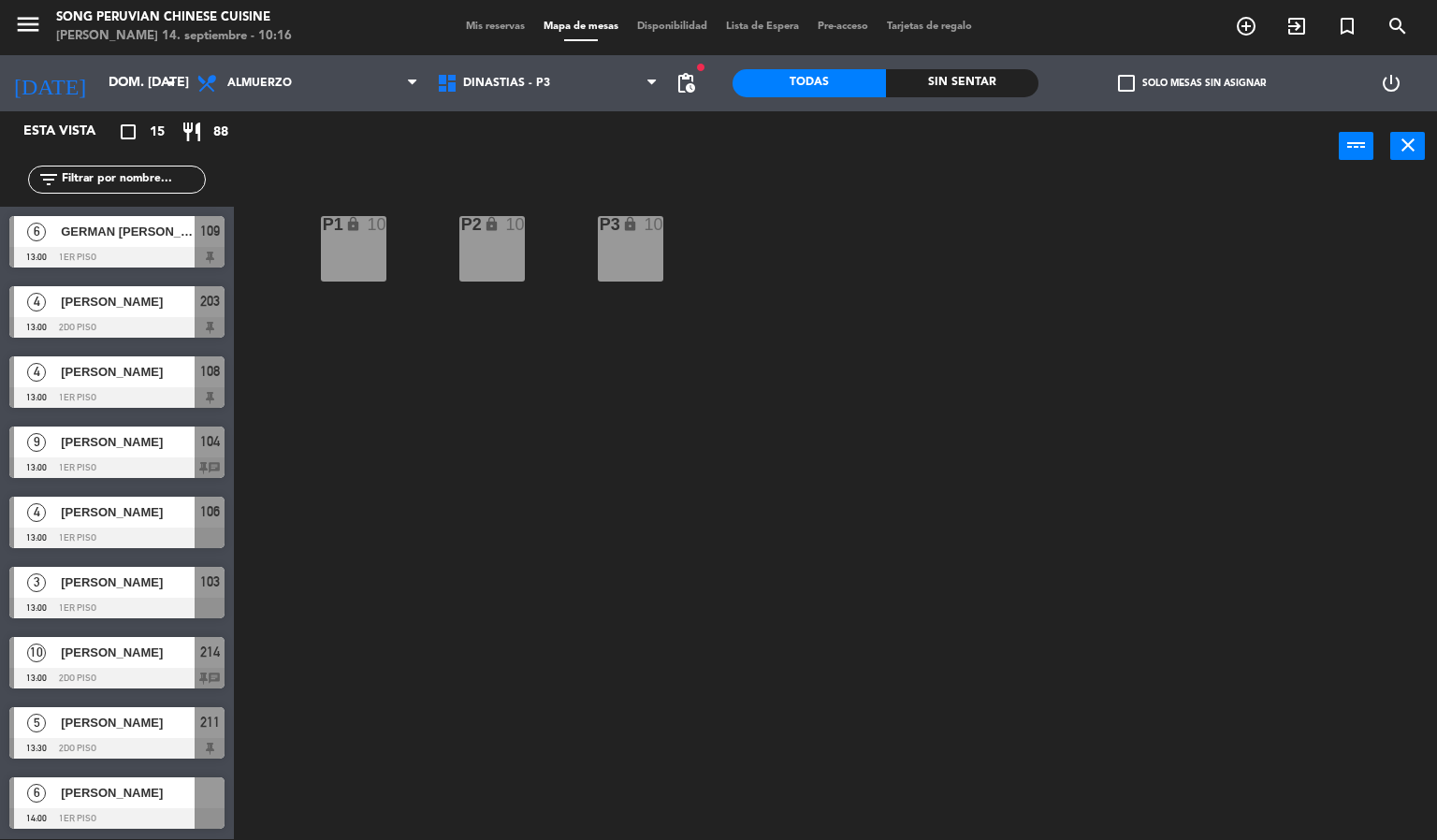
click at [660, 157] on div "power_input close" at bounding box center [786, 147] width 1105 height 71
click at [563, 67] on span "DINASTIAS - P3" at bounding box center [547, 84] width 240 height 41
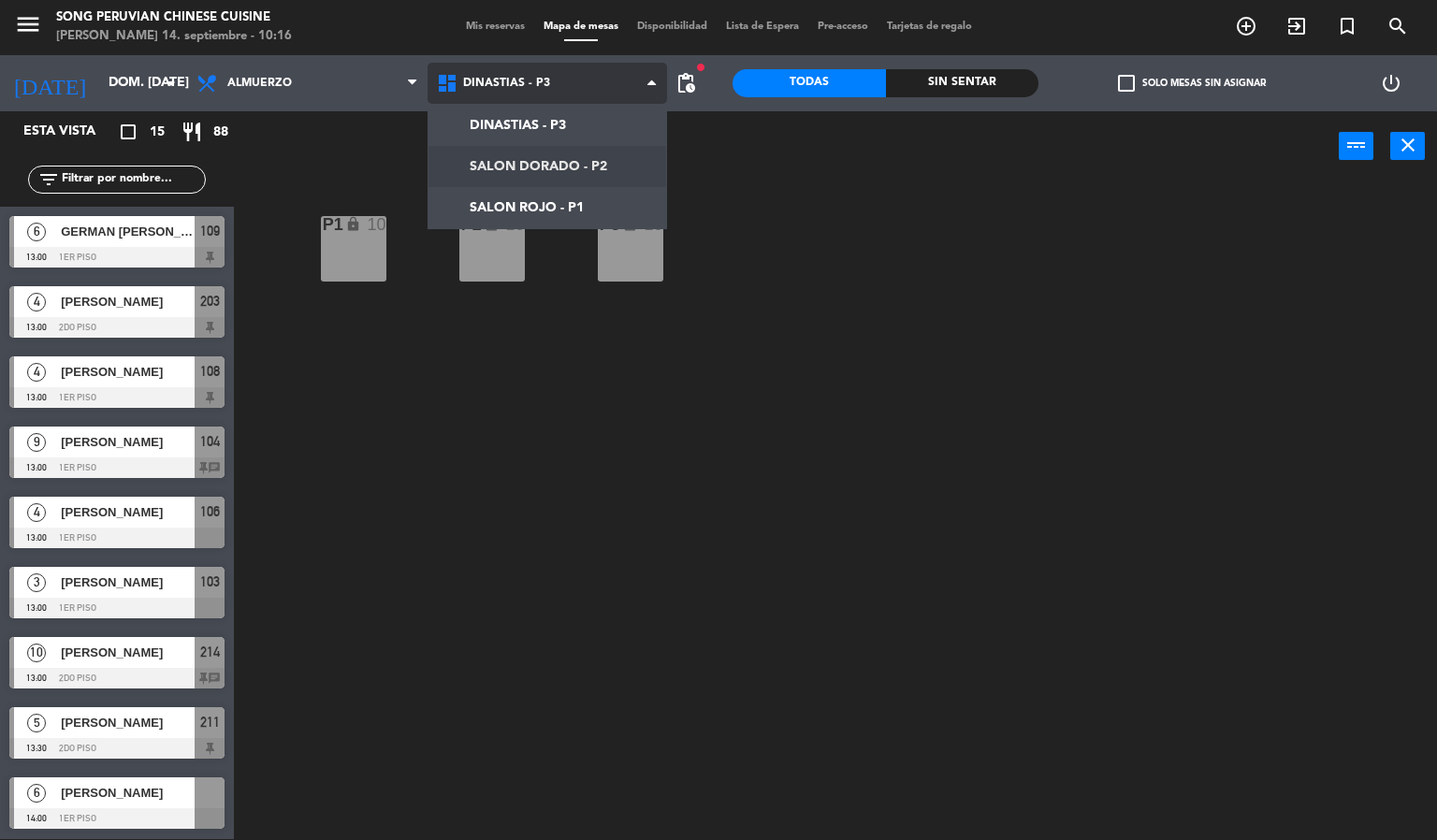
click at [567, 163] on ng-component "menu Song Peruvian Chinese Cuisine [PERSON_NAME] 14. septiembre - 10:16 Mis res…" at bounding box center [718, 419] width 1437 height 840
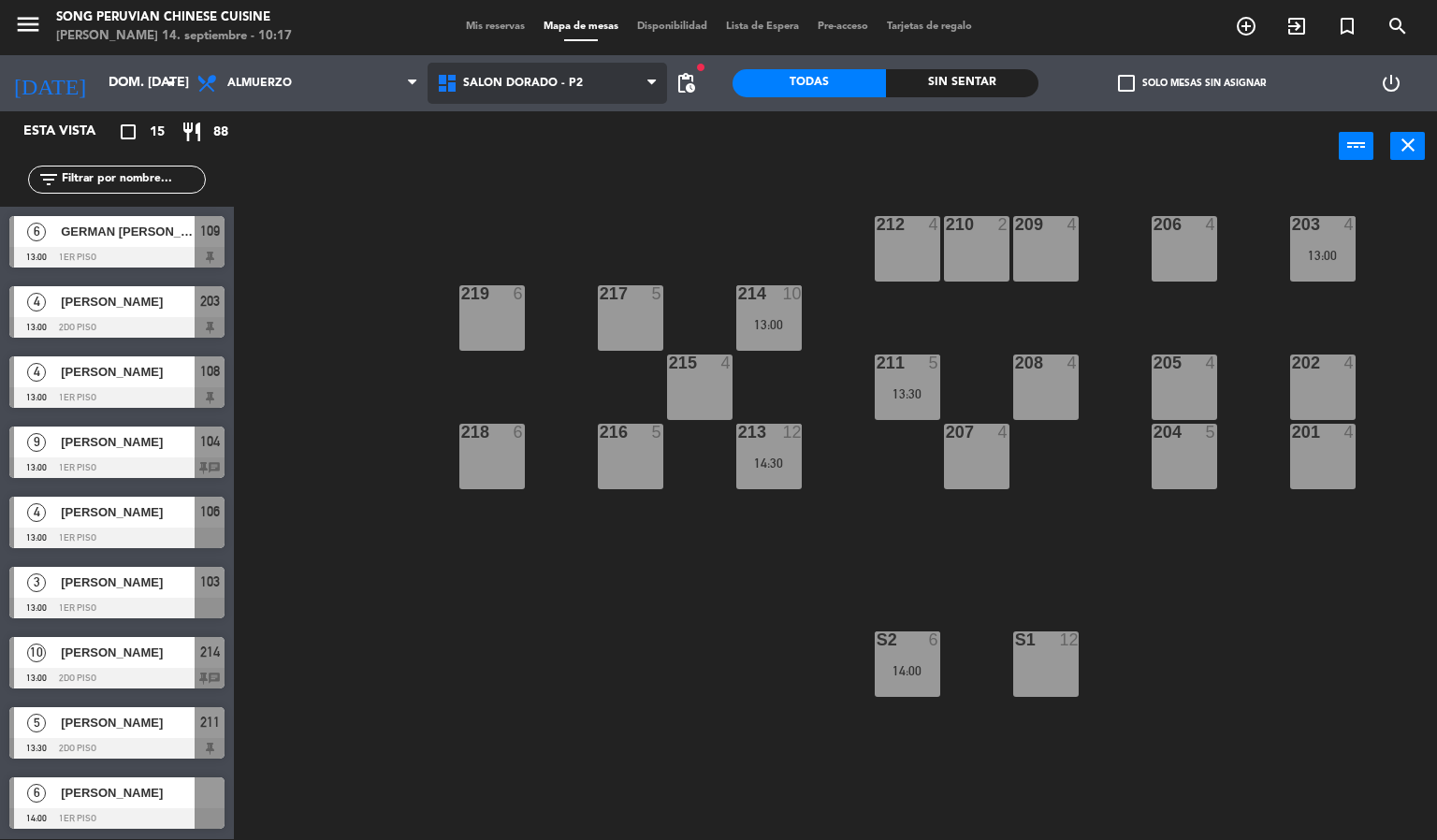
click at [550, 93] on span "SALON DORADO - P2" at bounding box center [547, 84] width 240 height 41
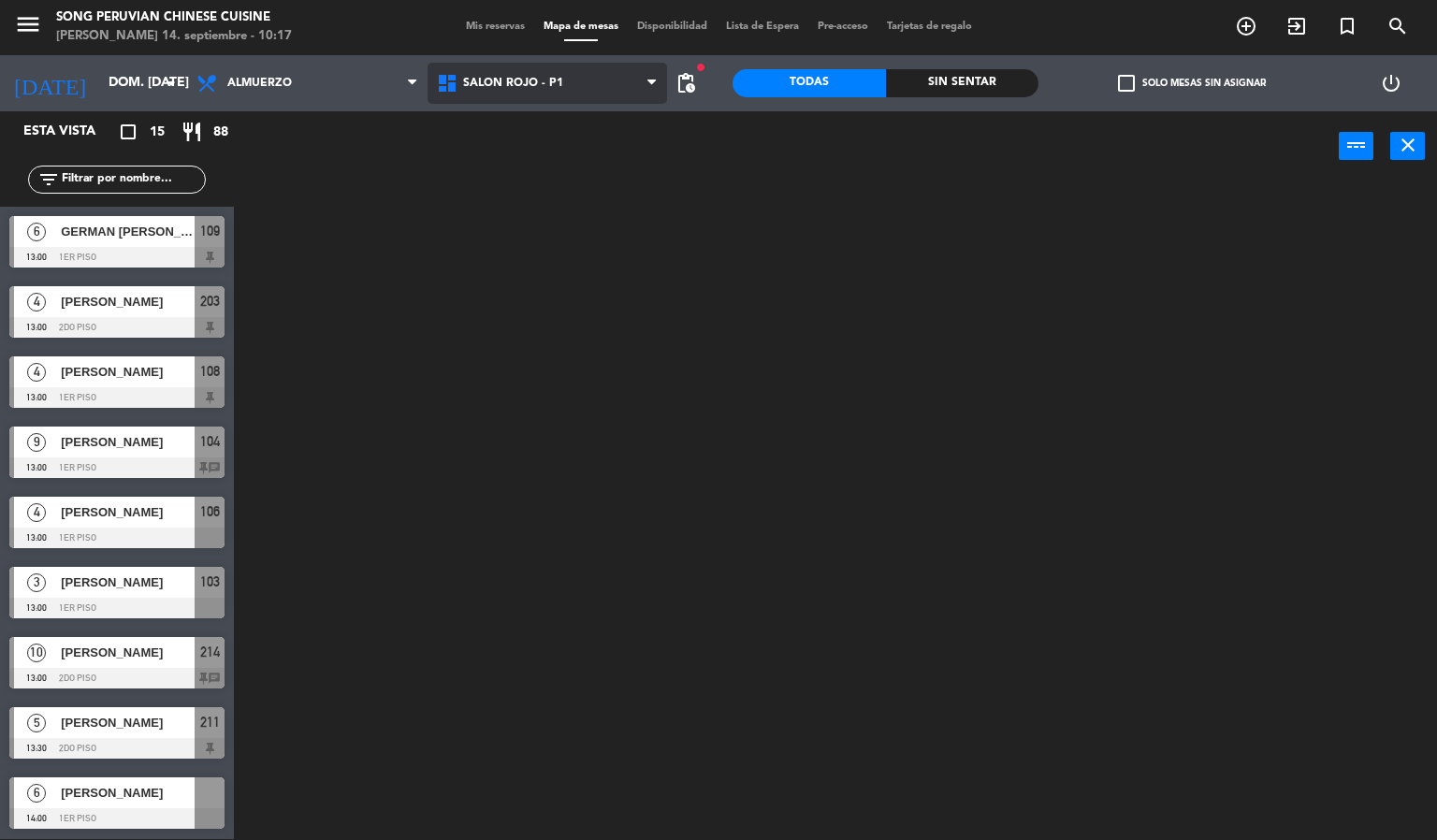
click at [566, 203] on ng-component "menu Song Peruvian Chinese Cuisine [PERSON_NAME] 14. septiembre - 10:17 Mis res…" at bounding box center [718, 419] width 1437 height 840
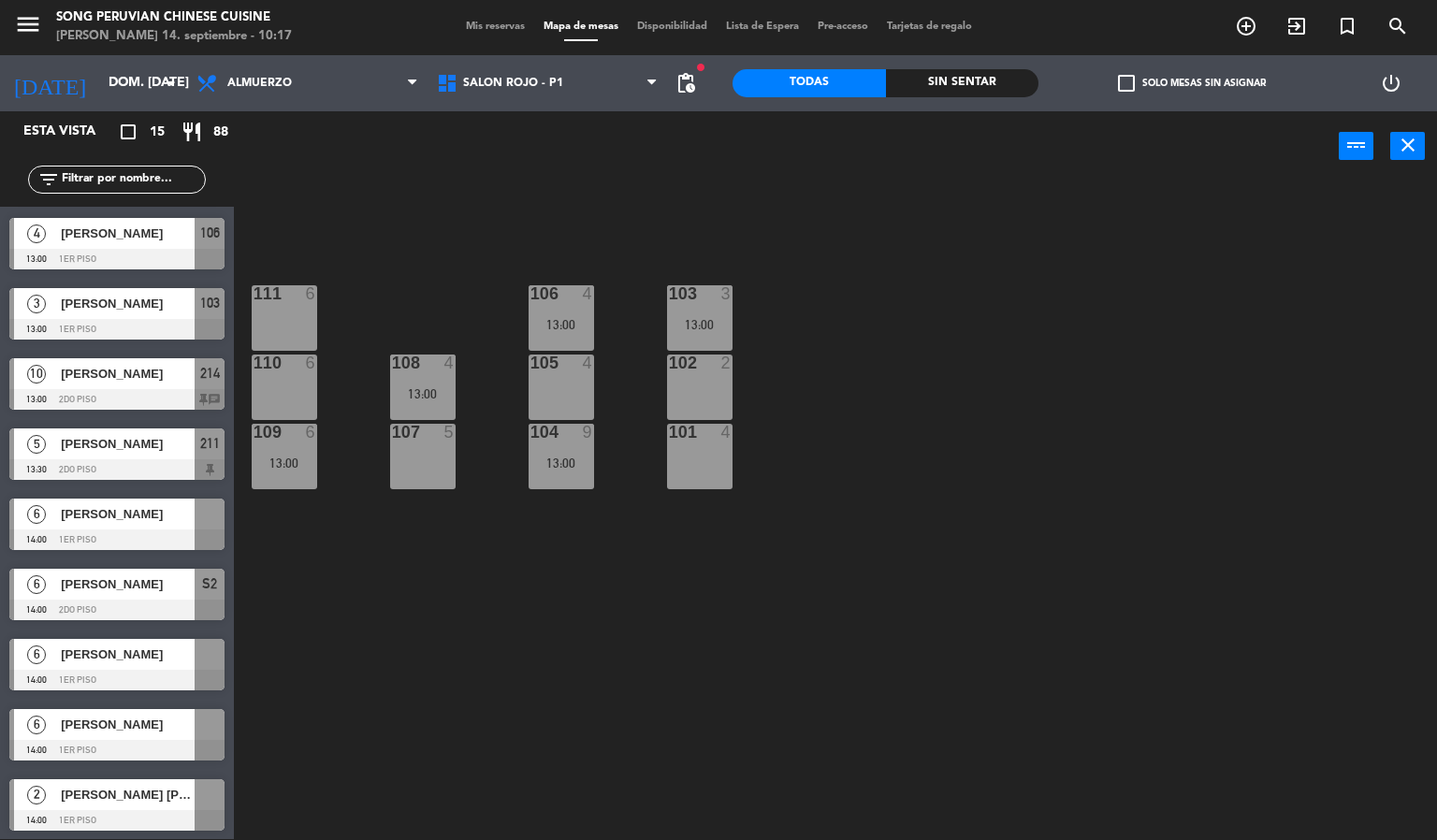
scroll to position [281, 0]
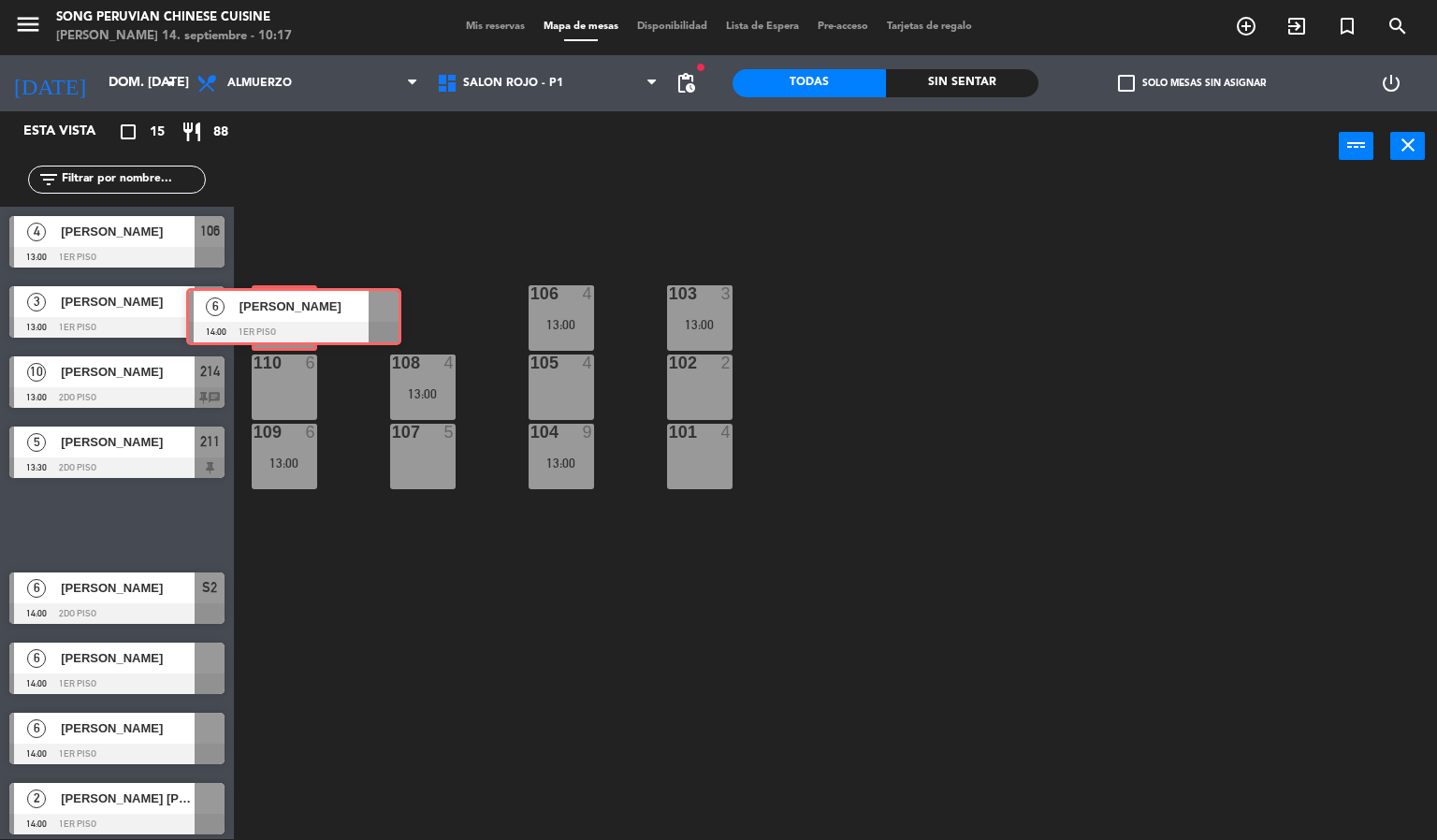
drag, startPoint x: 121, startPoint y: 522, endPoint x: 298, endPoint y: 315, distance: 272.4
click at [298, 315] on div "Esta vista crop_square 15 restaurant 88 filter_list 6 GERMAN [PERSON_NAME] 13:0…" at bounding box center [718, 476] width 1437 height 728
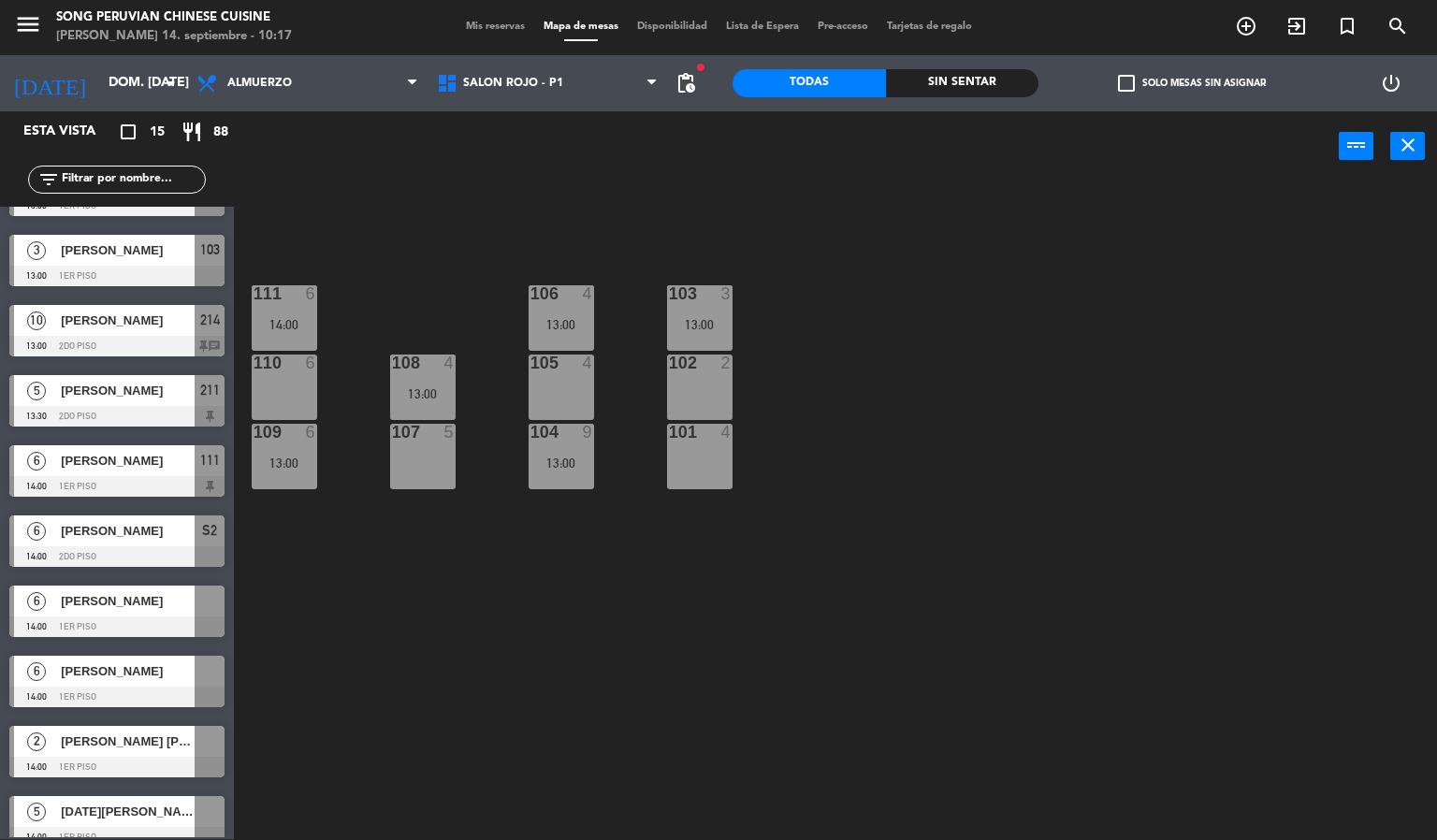
scroll to position [420, 0]
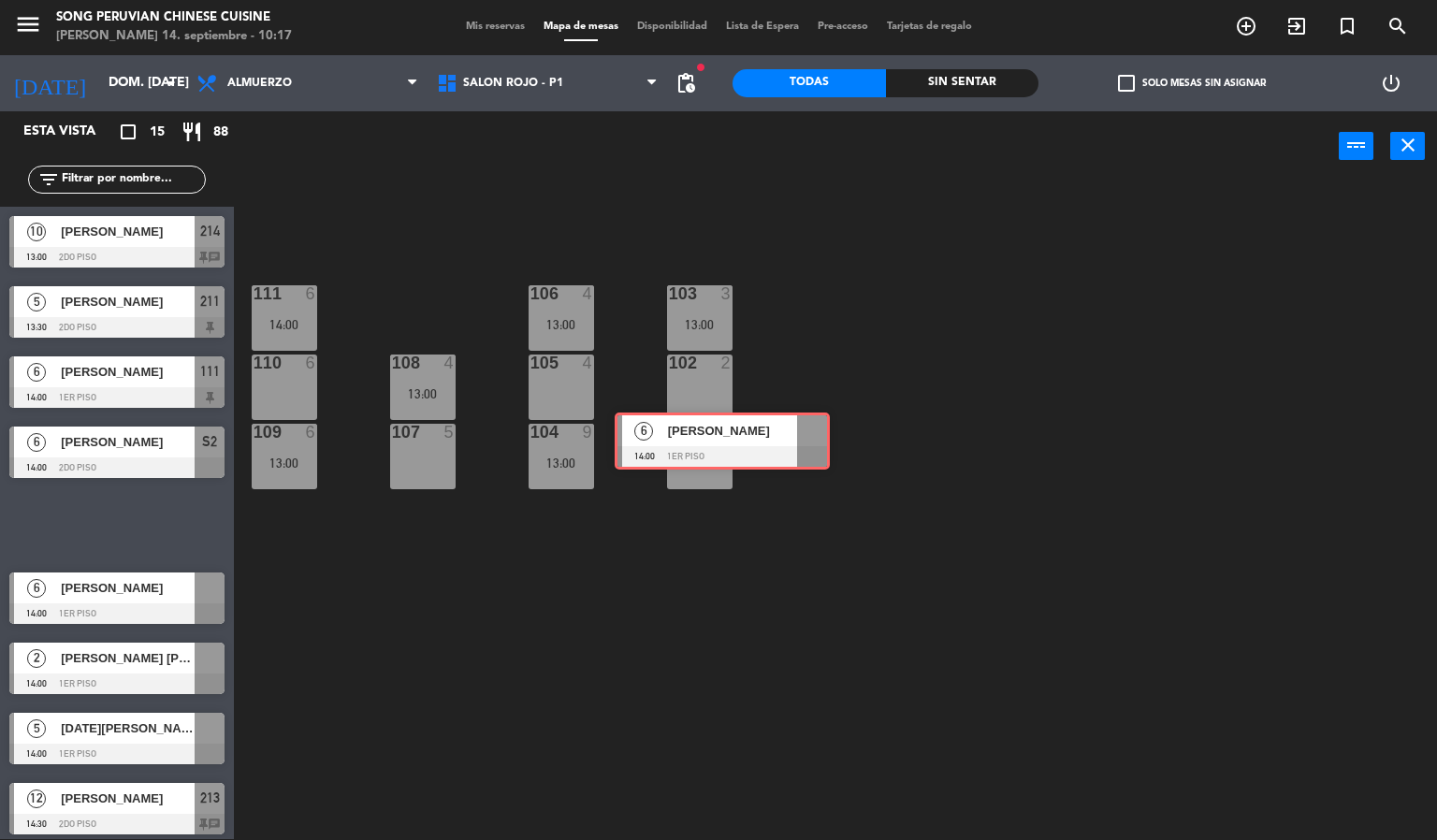
drag, startPoint x: 130, startPoint y: 519, endPoint x: 736, endPoint y: 436, distance: 611.7
click at [736, 436] on div "Esta vista crop_square 15 restaurant 88 filter_list 6 GERMAN [PERSON_NAME] 13:0…" at bounding box center [718, 476] width 1437 height 728
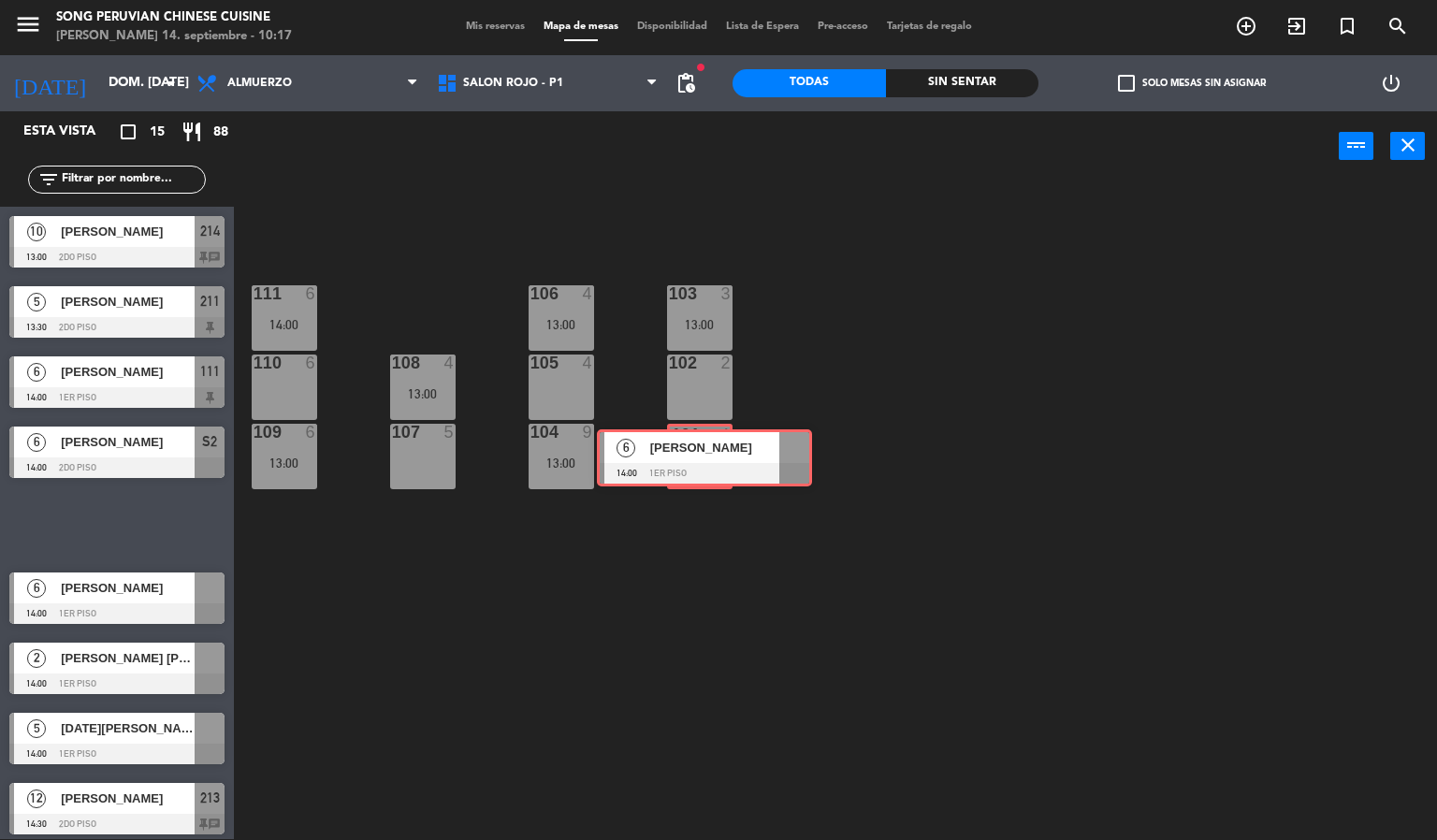
drag, startPoint x: 140, startPoint y: 519, endPoint x: 728, endPoint y: 453, distance: 591.7
click at [728, 453] on div "Esta vista crop_square 15 restaurant 88 filter_list 6 GERMAN [PERSON_NAME] 13:0…" at bounding box center [718, 476] width 1437 height 728
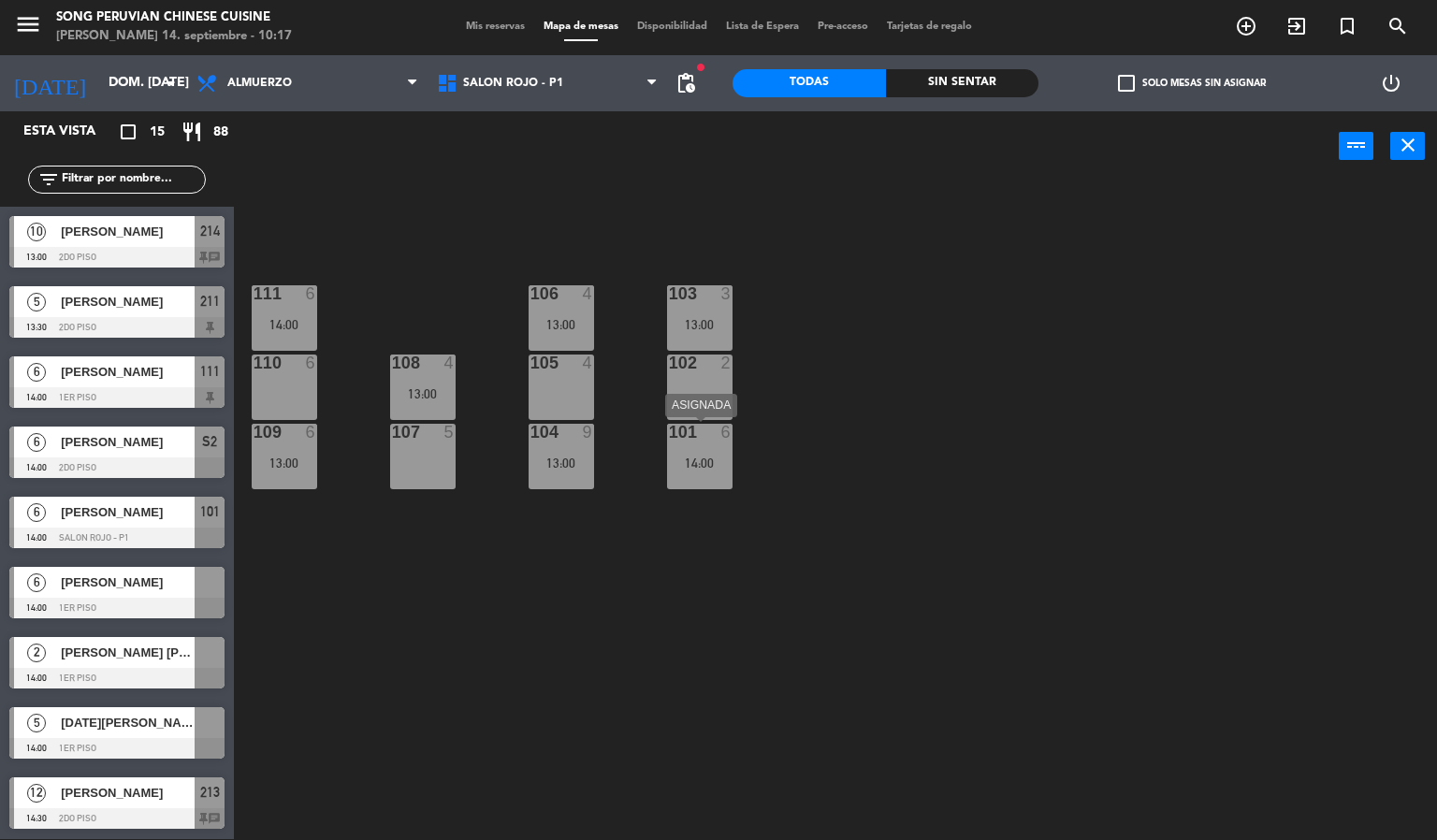
click at [680, 449] on div "101 6 14:00" at bounding box center [699, 455] width 65 height 65
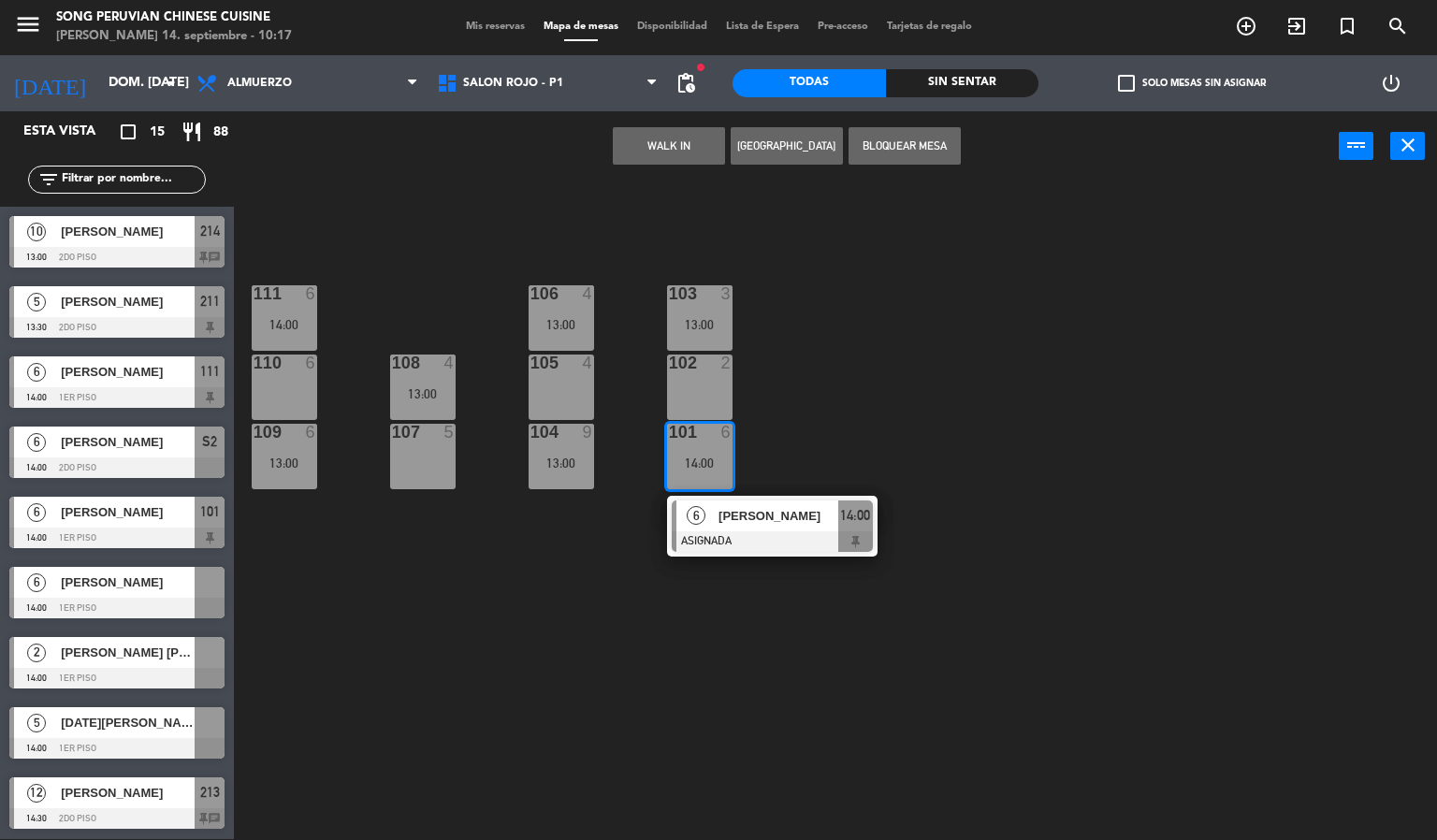
click at [696, 373] on div "102 2" at bounding box center [699, 386] width 65 height 65
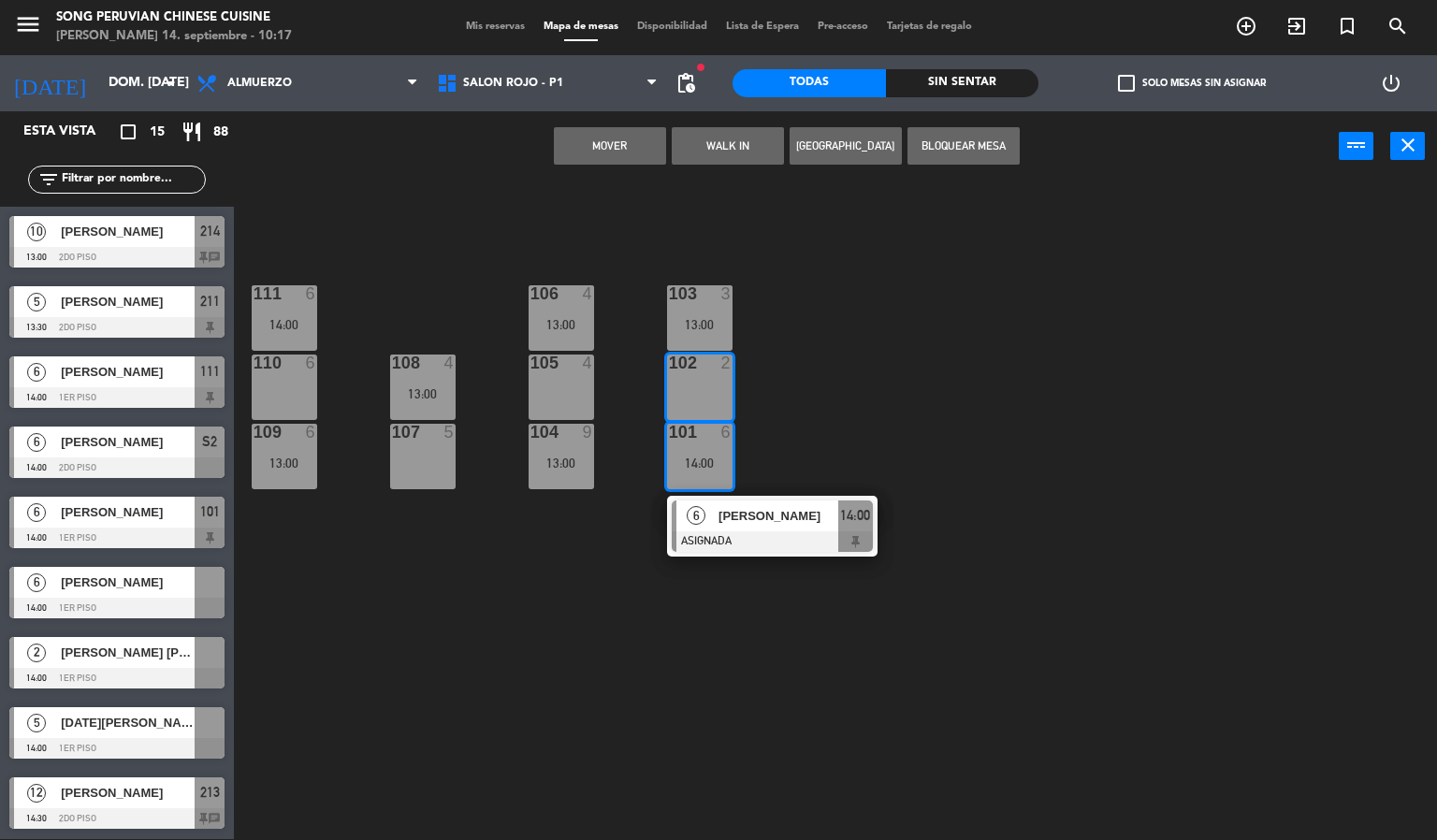
click at [780, 242] on div "103 3 13:00 106 4 13:00 111 6 14:00 102 2 105 4 108 4 13:00 110 6 101 6 14:00 6…" at bounding box center [842, 511] width 1189 height 657
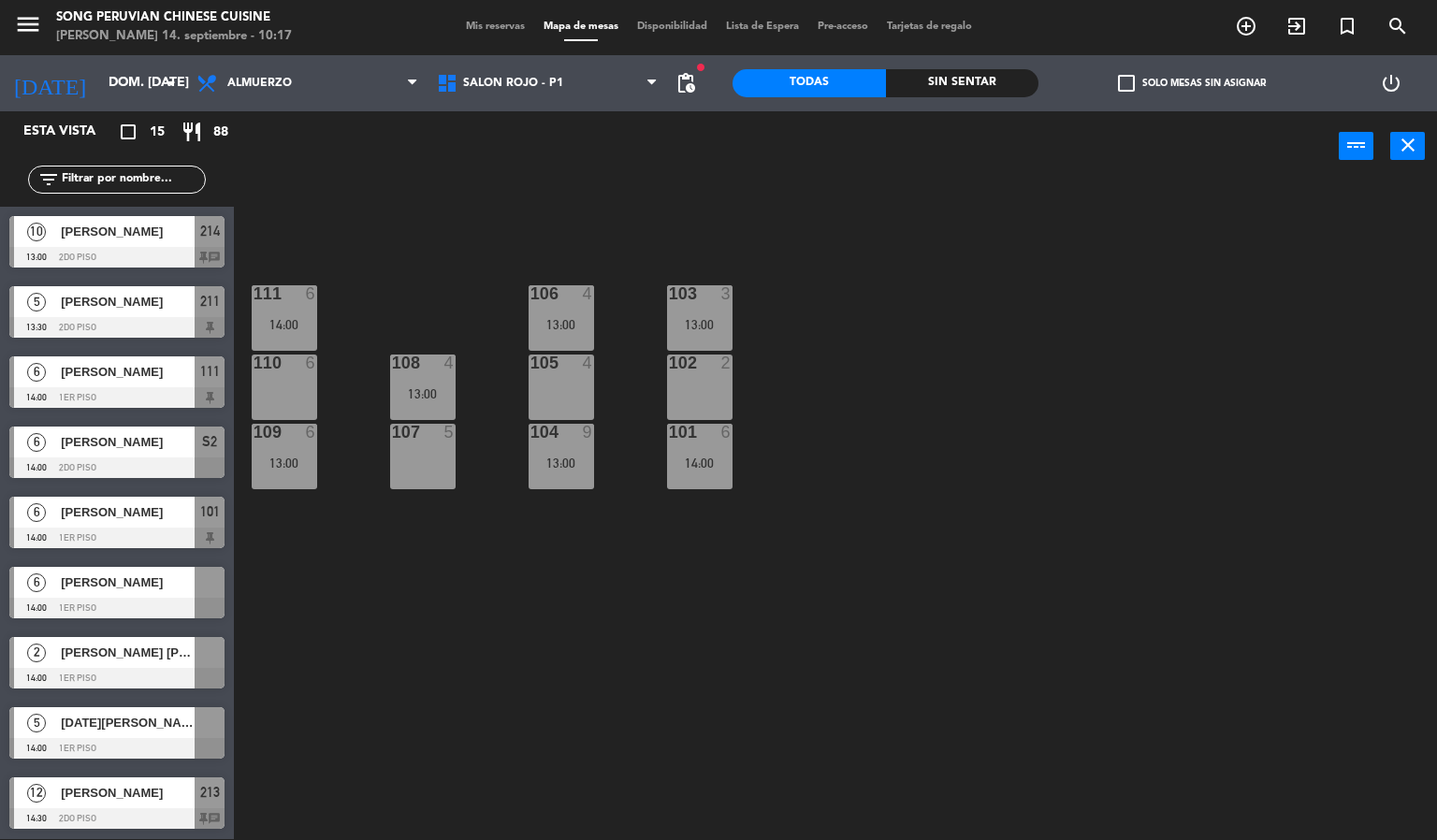
click at [127, 597] on div at bounding box center [117, 607] width 215 height 20
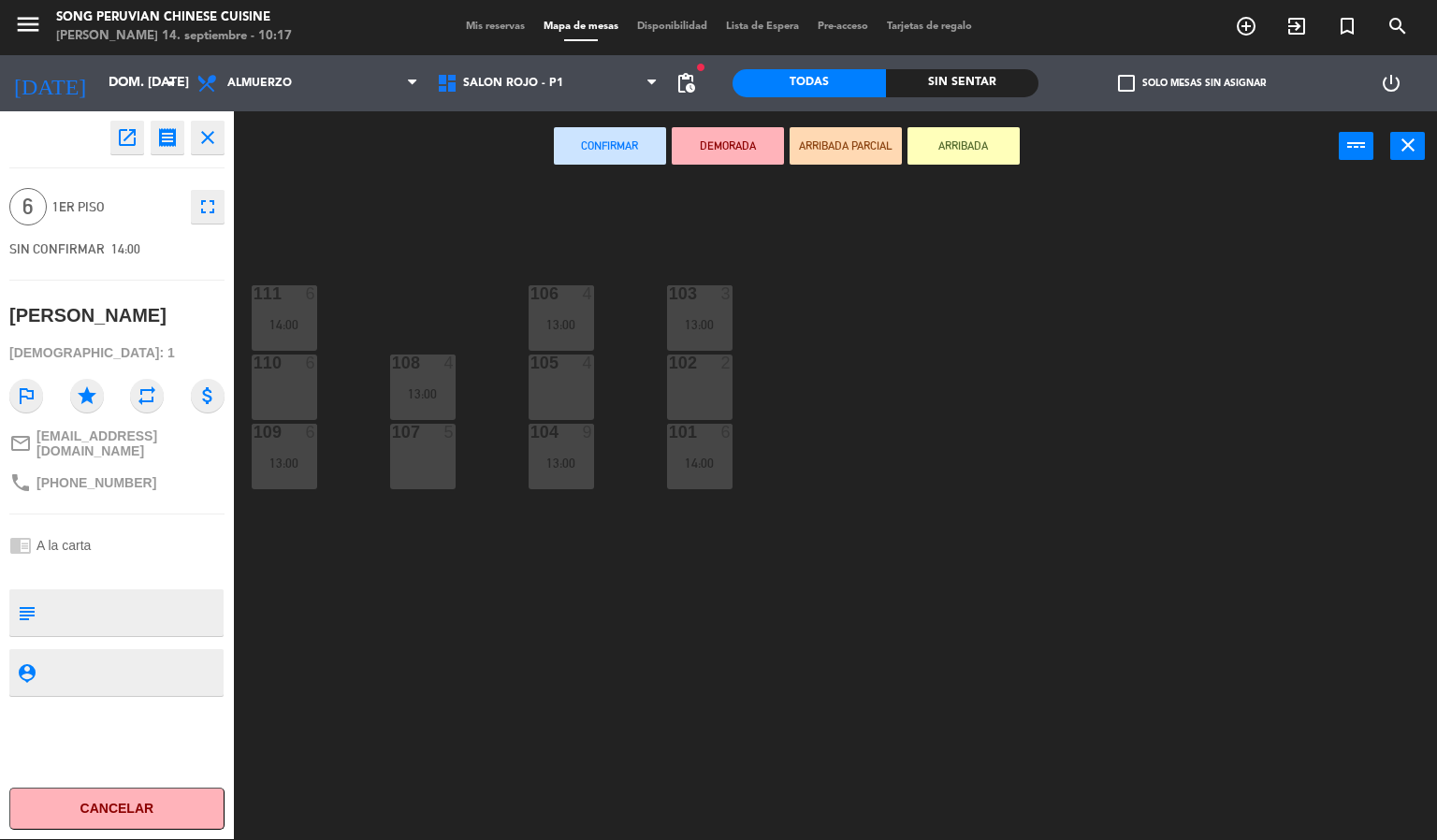
click at [212, 143] on icon "close" at bounding box center [207, 137] width 22 height 22
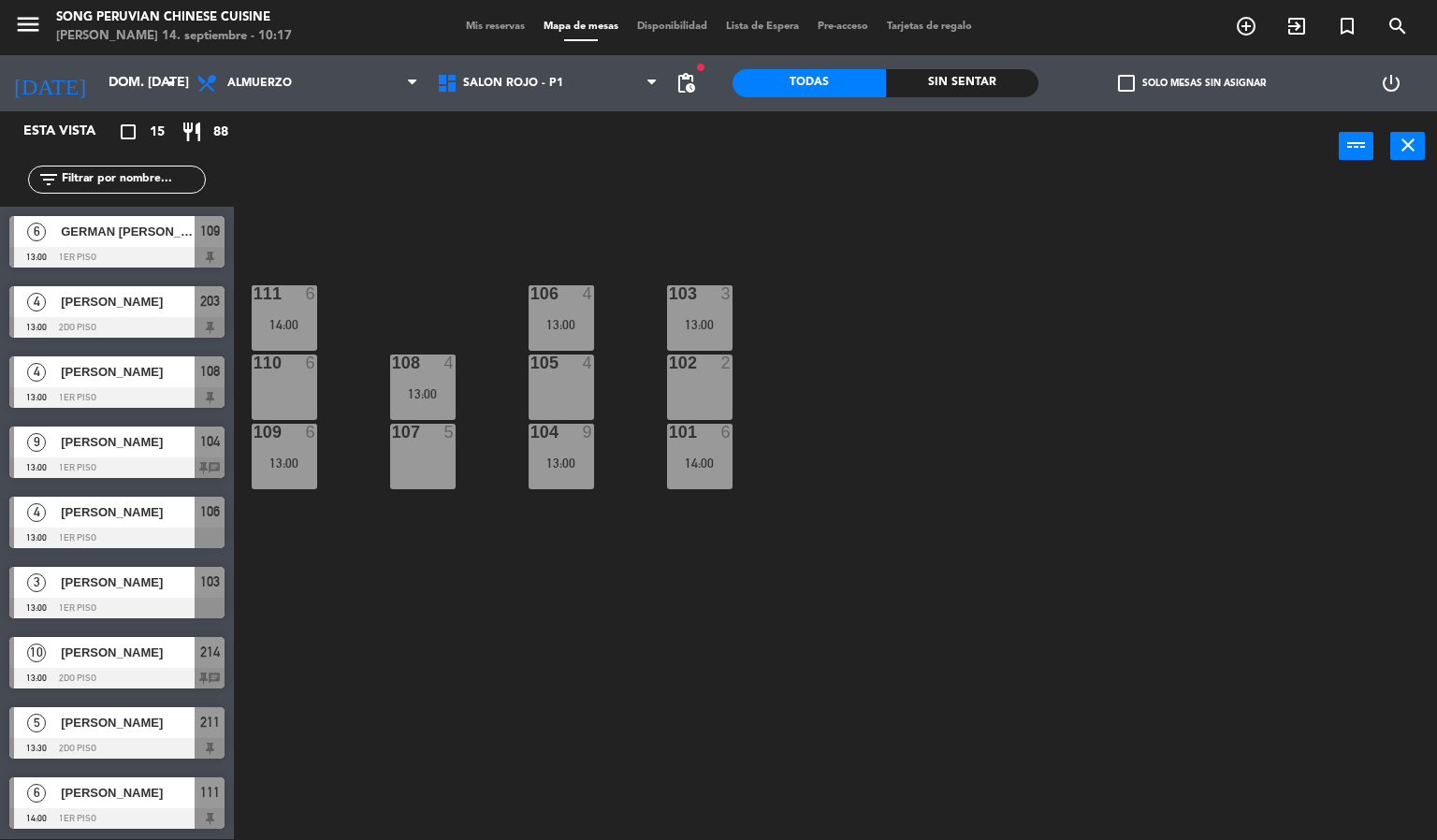
scroll to position [95, 0]
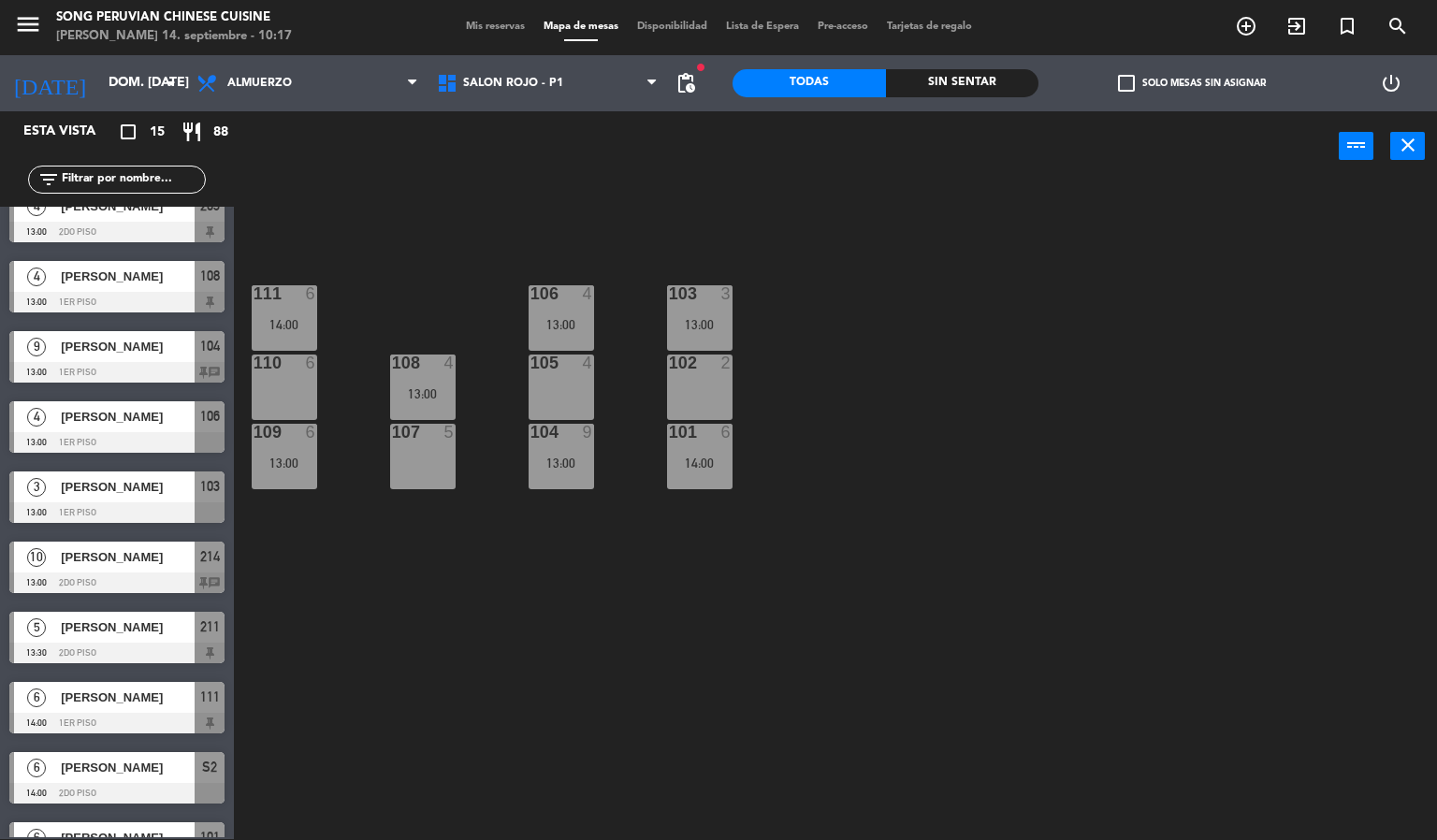
click at [626, 607] on div "103 3 13:00 106 4 13:00 111 6 14:00 102 2 105 4 108 4 13:00 110 6 101 6 14:00 1…" at bounding box center [842, 511] width 1189 height 657
drag, startPoint x: 525, startPoint y: 67, endPoint x: 536, endPoint y: 149, distance: 82.7
click at [526, 67] on span "SALON ROJO - P1" at bounding box center [547, 84] width 240 height 41
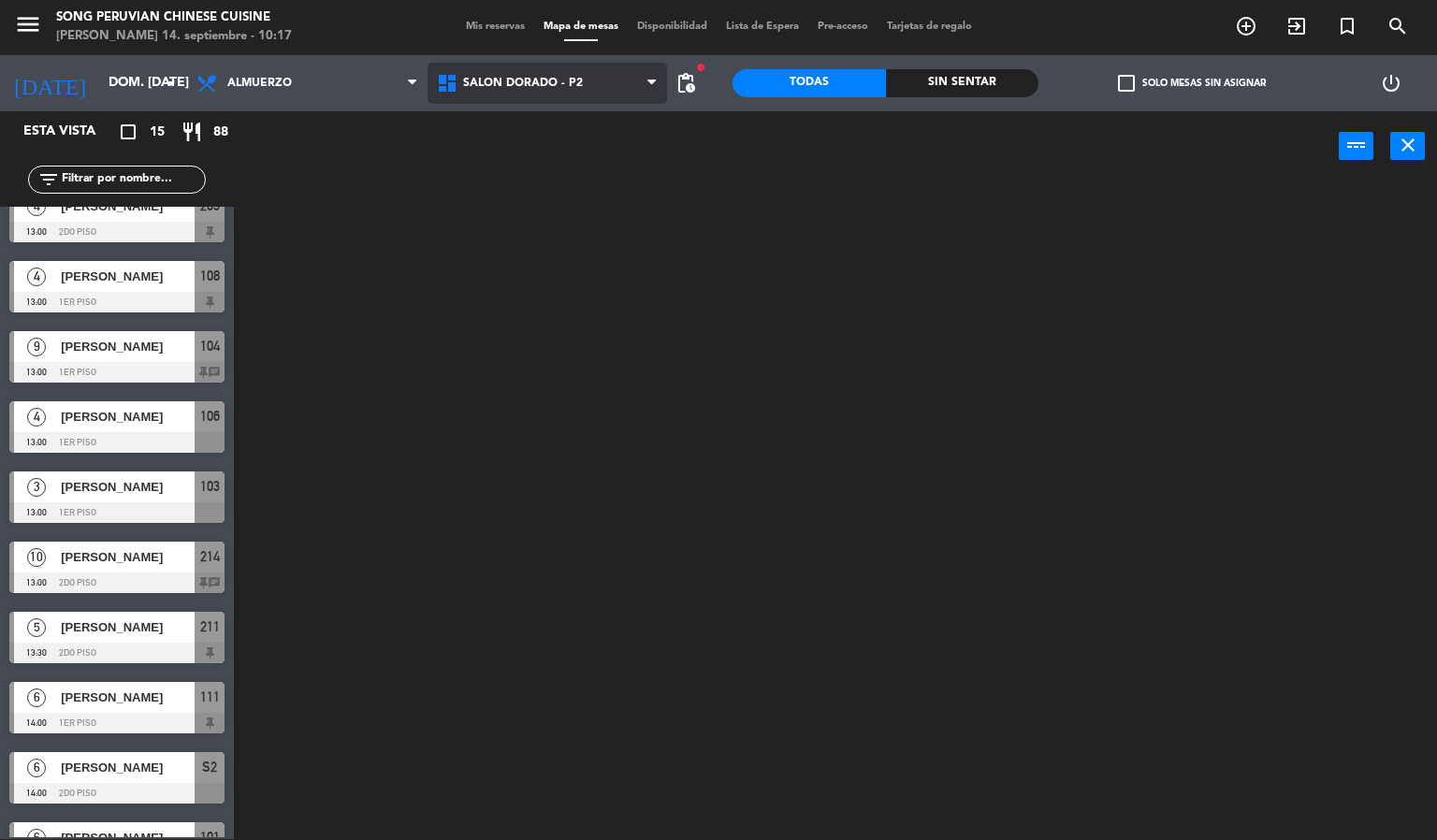
click at [542, 158] on ng-component "menu Song Peruvian Chinese Cuisine [PERSON_NAME] 14. septiembre - 10:17 Mis res…" at bounding box center [718, 419] width 1437 height 840
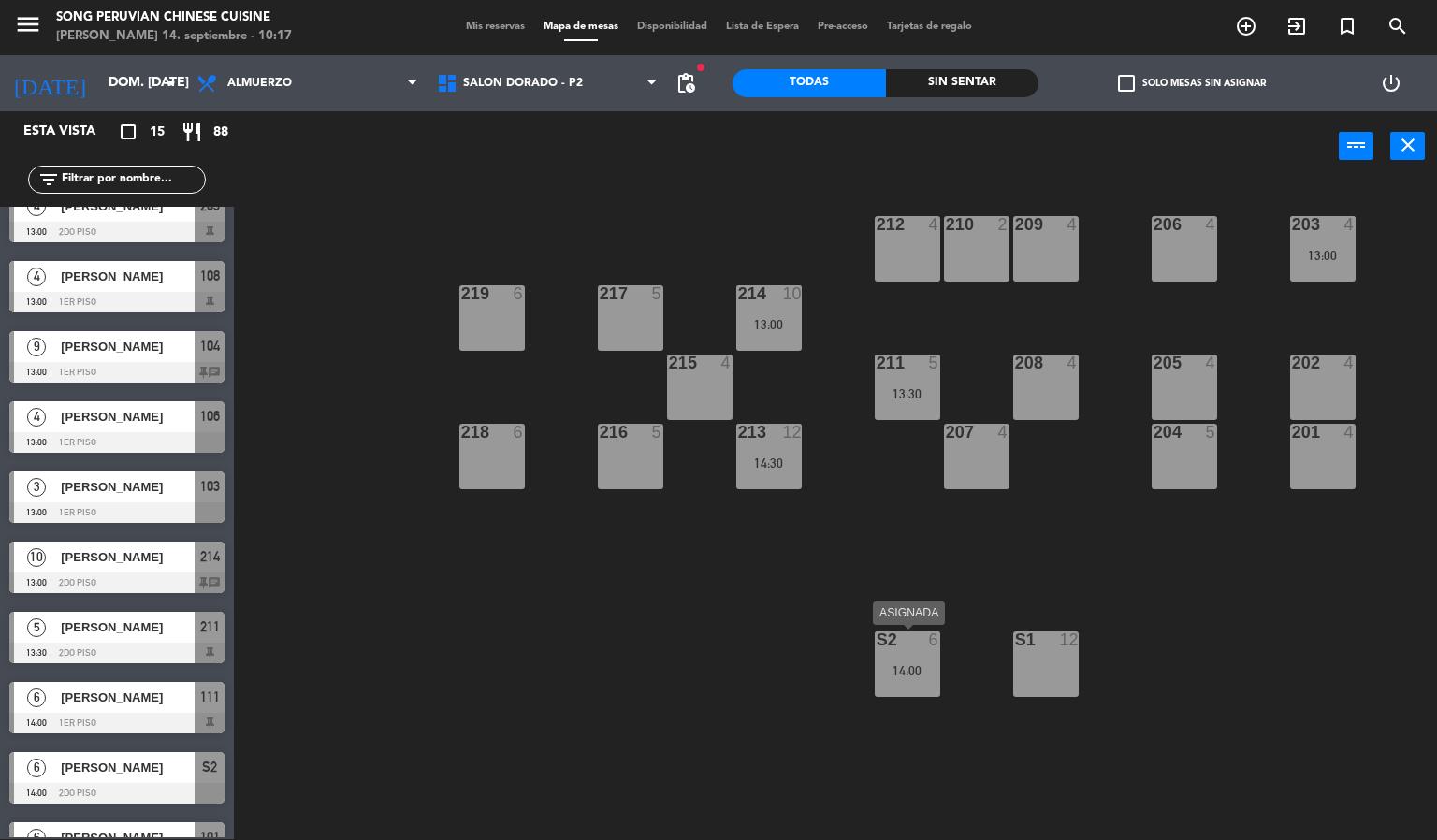
click at [912, 638] on div at bounding box center [907, 639] width 31 height 17
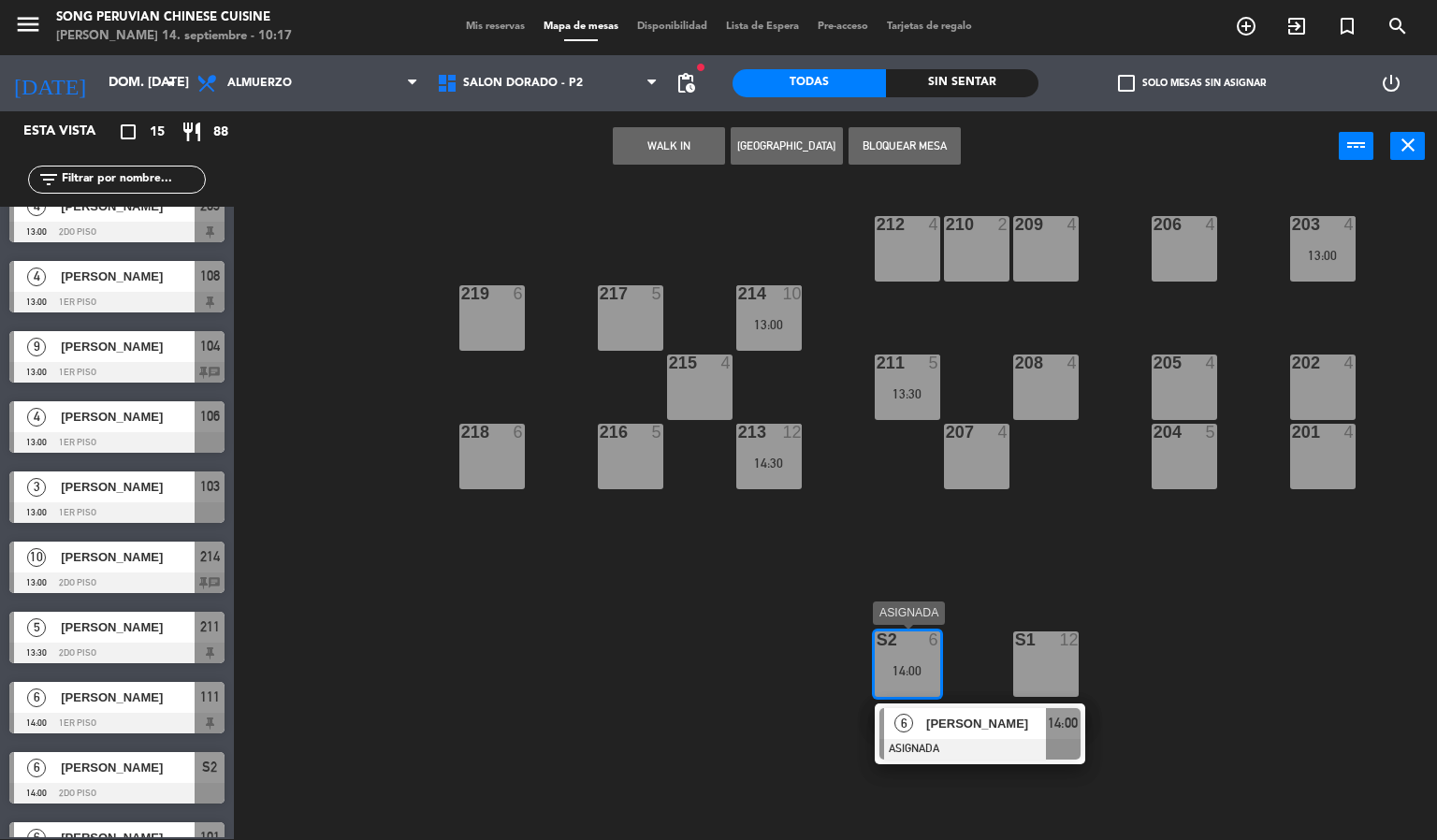
click at [963, 730] on span "[PERSON_NAME]" at bounding box center [985, 723] width 120 height 19
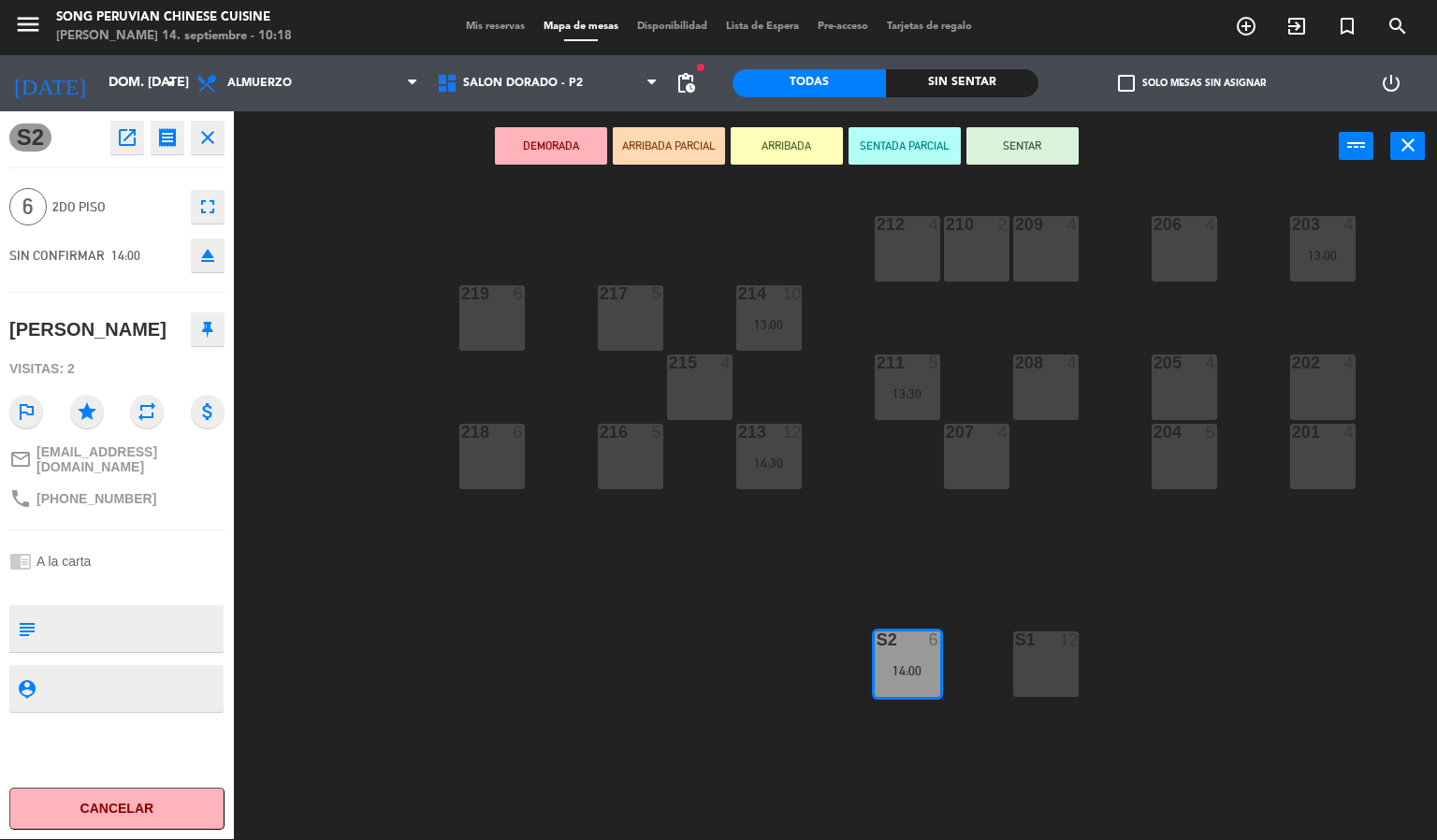
click at [217, 126] on icon "close" at bounding box center [207, 137] width 22 height 22
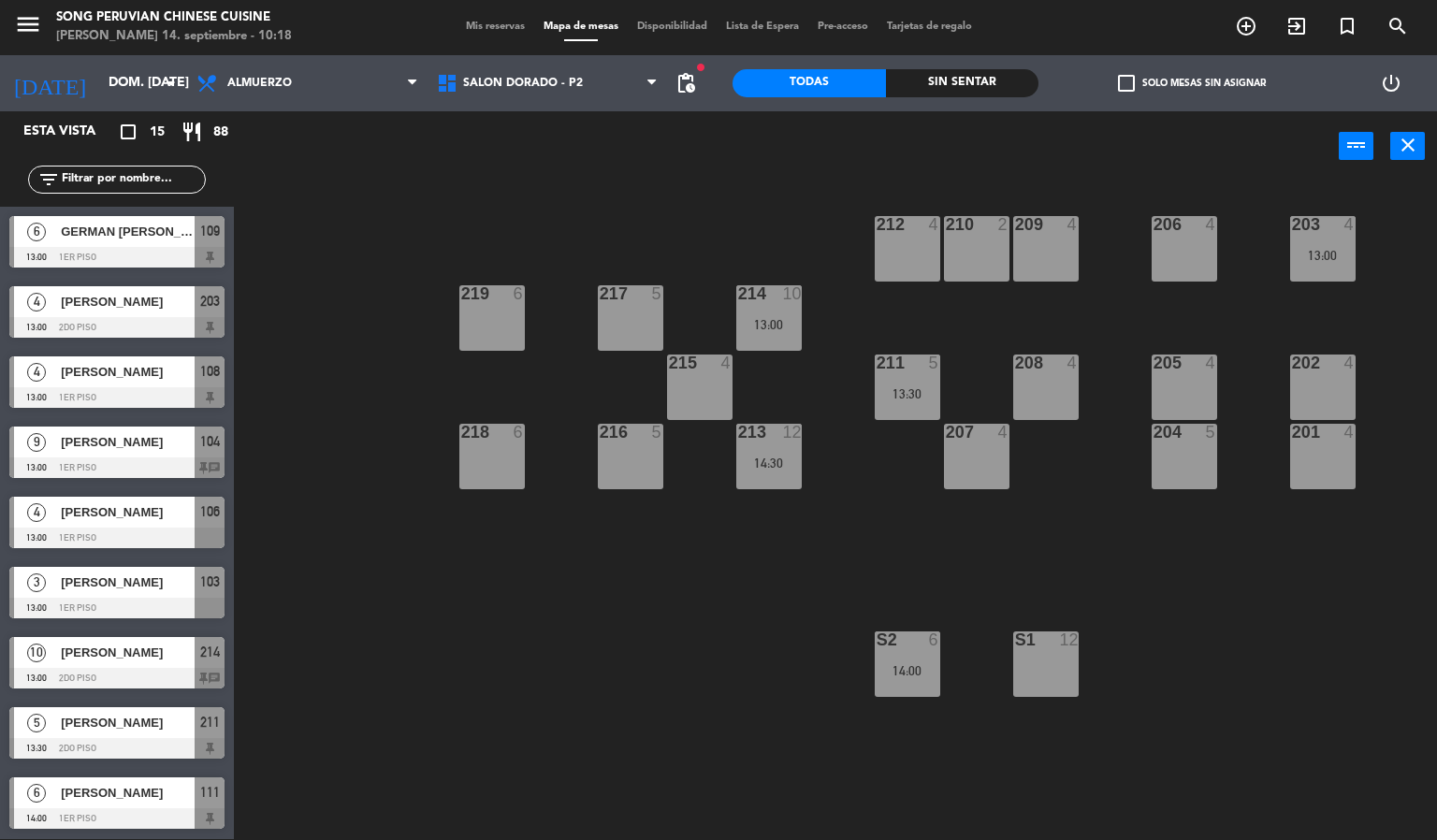
scroll to position [1, 0]
click at [915, 655] on div "S2 6 14:00" at bounding box center [907, 663] width 65 height 65
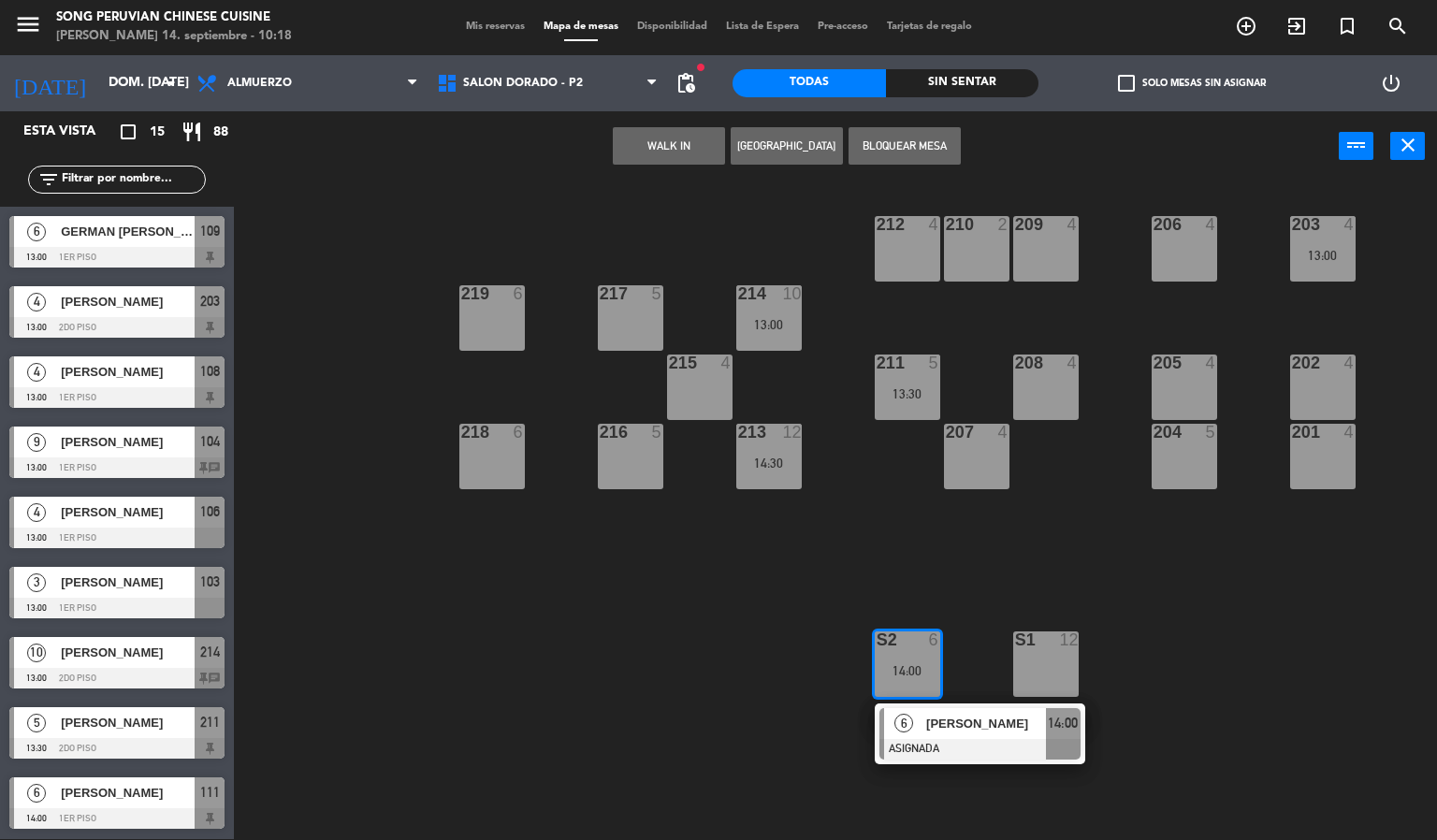
click at [946, 601] on div "203 4 13:00 206 4 210 2 212 4 209 4 214 10 13:00 217 5 219 6 202 4 205 4 208 4 …" at bounding box center [842, 511] width 1189 height 657
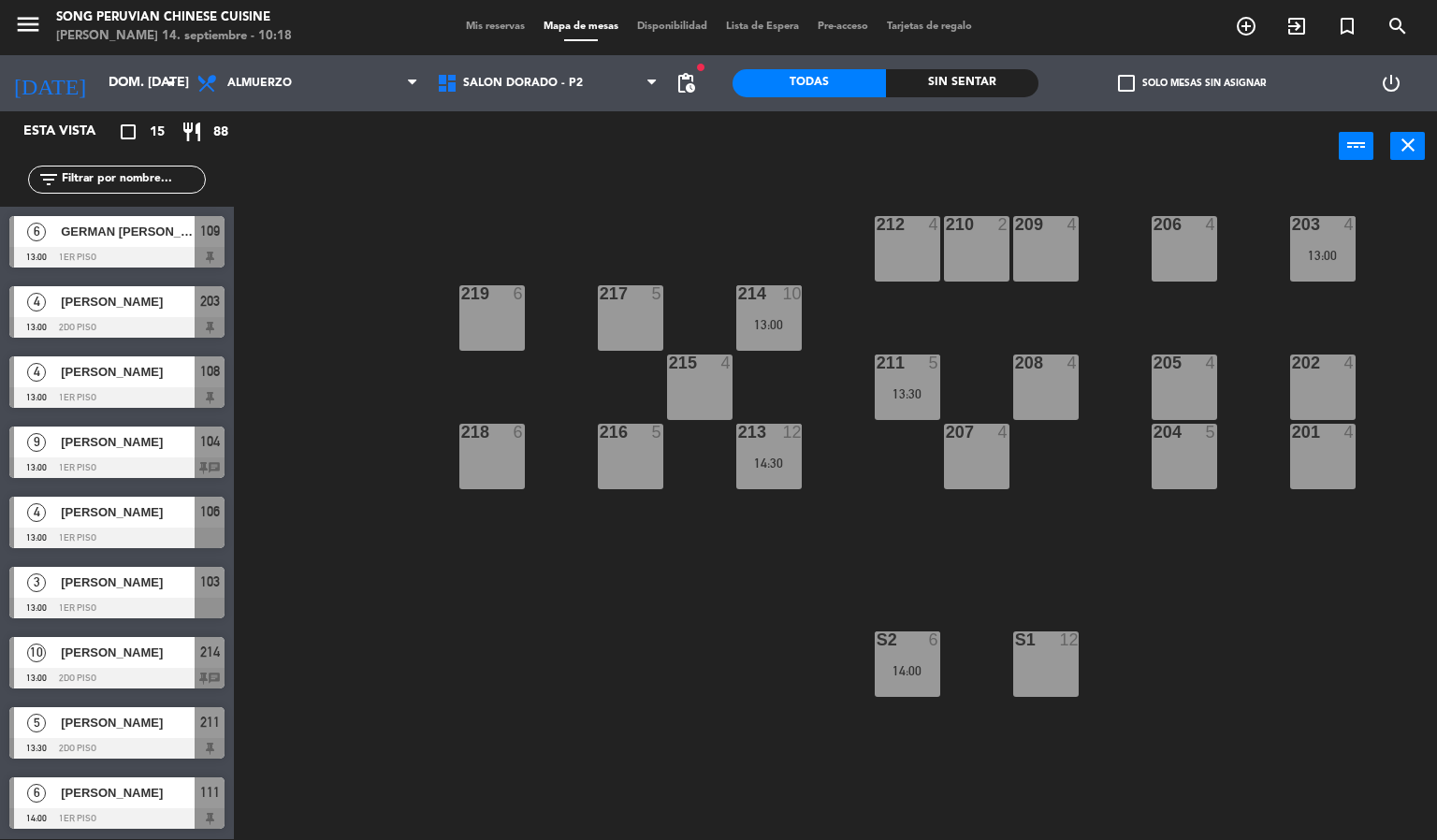
drag, startPoint x: 764, startPoint y: 452, endPoint x: 713, endPoint y: 528, distance: 91.5
click at [713, 528] on div "203 4 13:00 206 4 210 2 212 4 209 4 214 10 13:00 217 5 219 6 202 4 205 4 208 4 …" at bounding box center [842, 511] width 1189 height 657
click at [938, 500] on div "203 4 13:00 206 4 210 2 212 4 209 4 214 10 13:00 217 5 219 6 202 4 205 4 208 4 …" at bounding box center [842, 511] width 1189 height 657
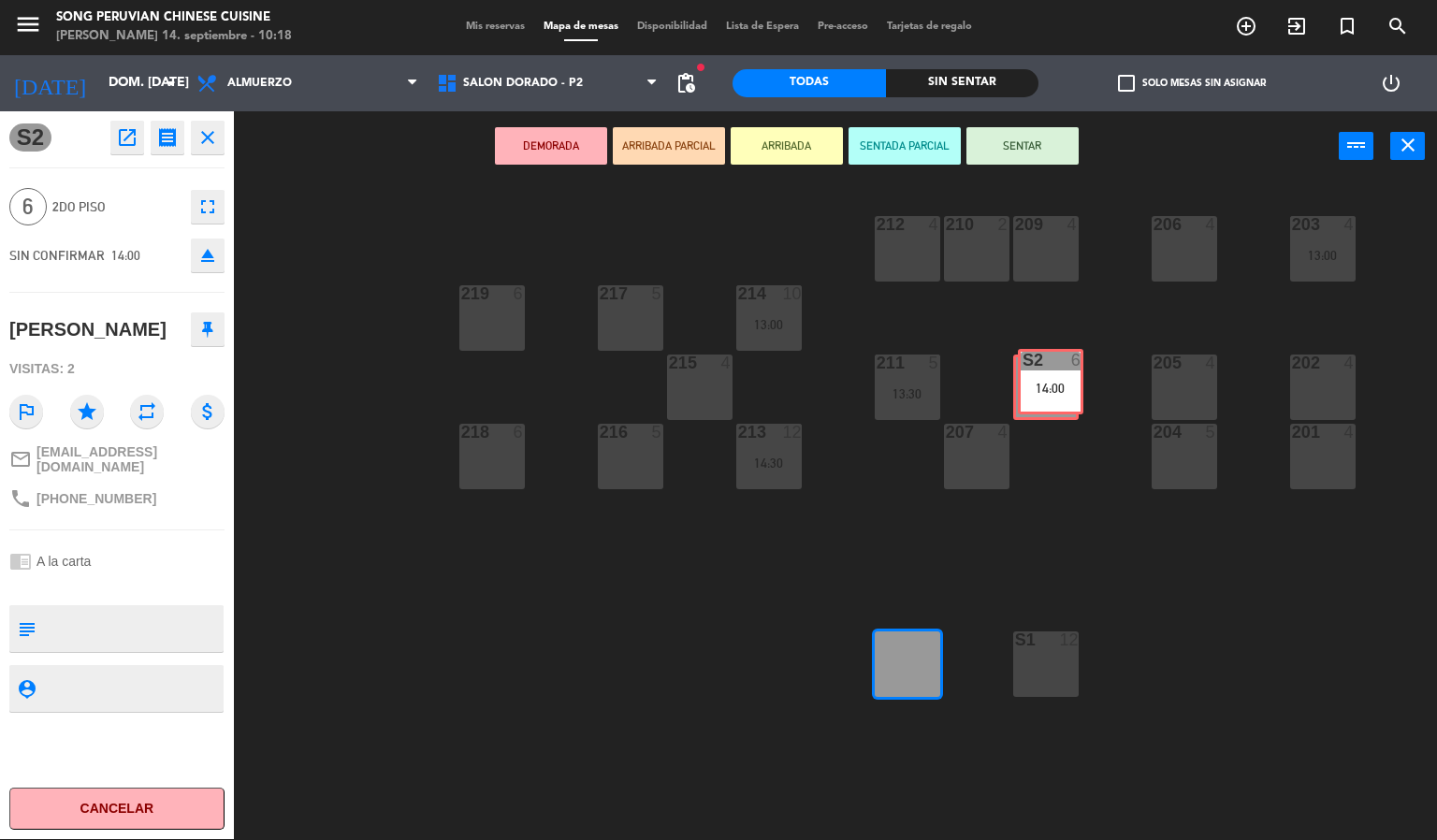
drag, startPoint x: 915, startPoint y: 665, endPoint x: 1058, endPoint y: 385, distance: 314.4
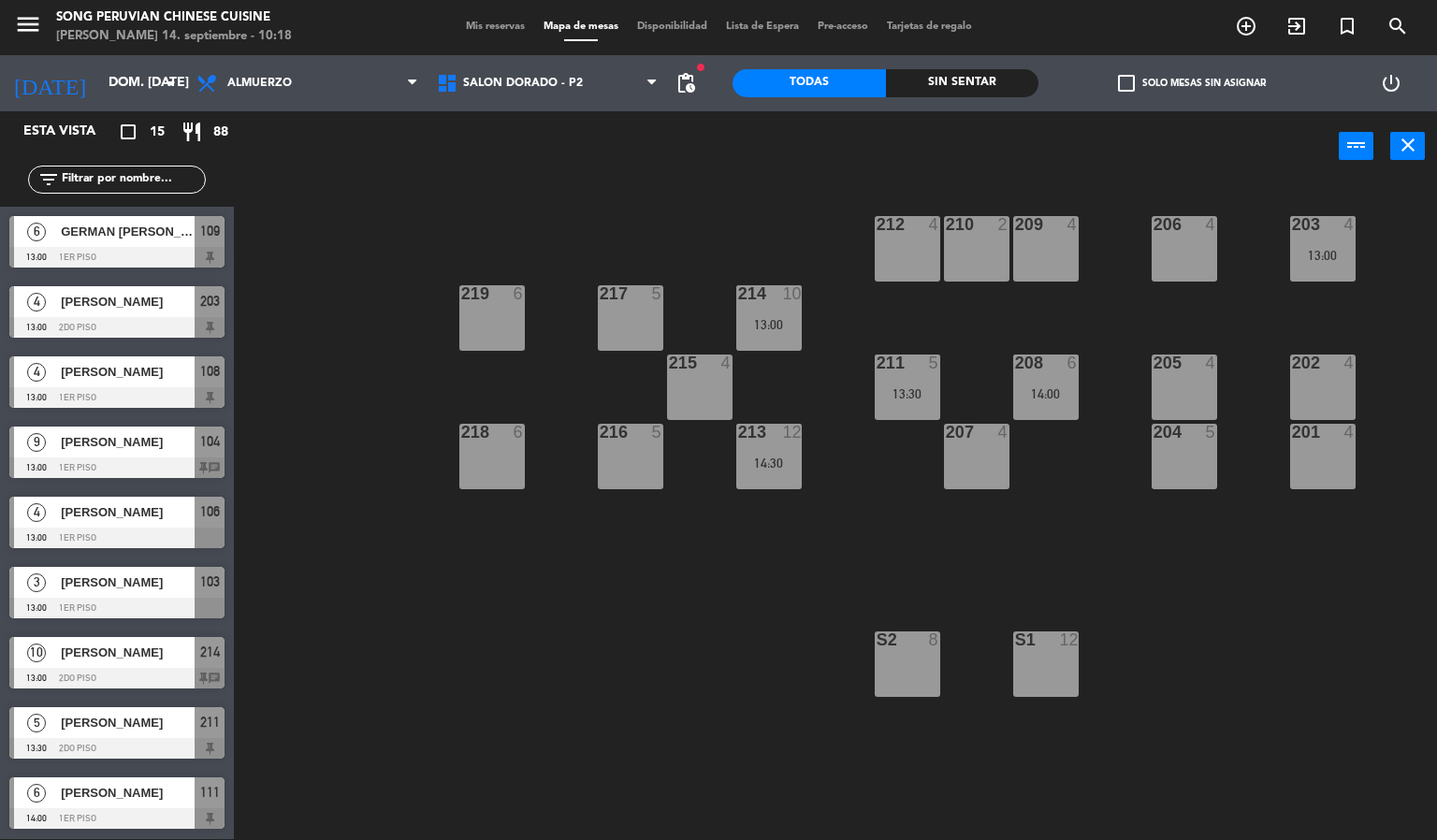
click at [1050, 575] on div "203 4 13:00 206 4 210 2 212 4 209 4 214 10 13:00 217 5 219 6 202 4 205 4 208 6 …" at bounding box center [842, 511] width 1189 height 657
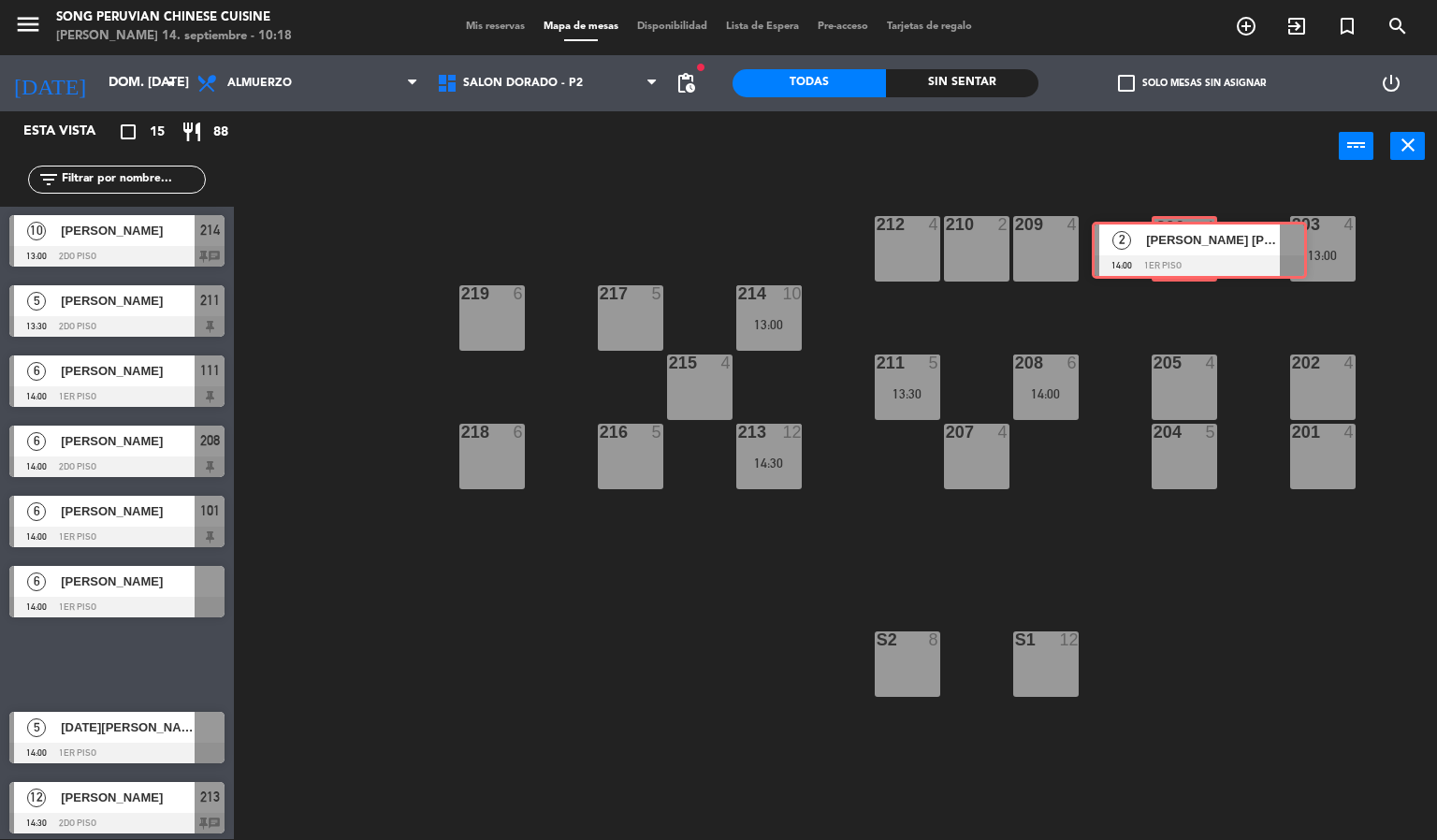
drag, startPoint x: 93, startPoint y: 662, endPoint x: 1176, endPoint y: 250, distance: 1158.7
click at [1176, 250] on div "Esta vista crop_square 15 restaurant 88 filter_list 6 GERMAN [PERSON_NAME] 13:0…" at bounding box center [718, 476] width 1437 height 728
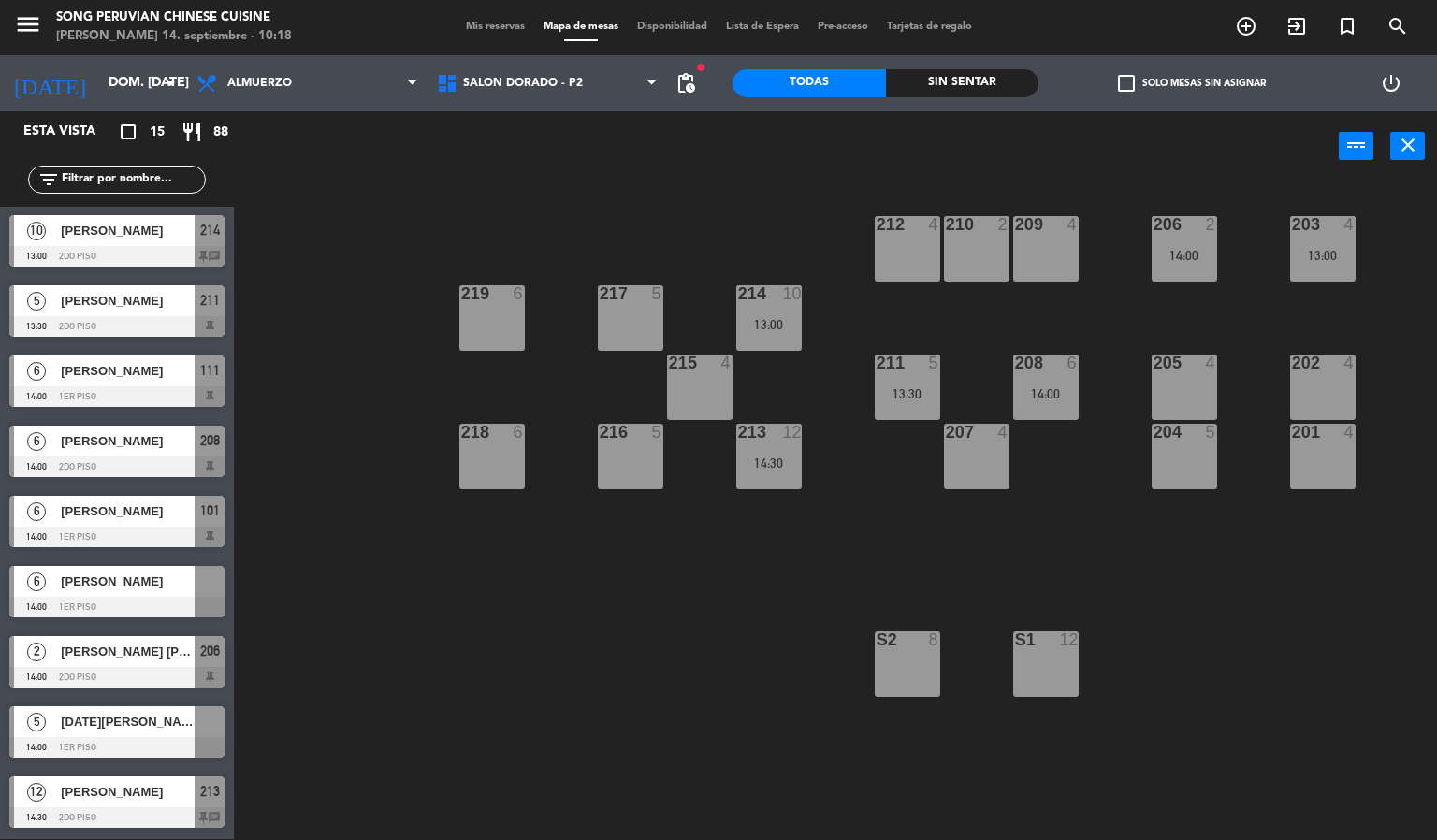
click at [756, 589] on div "203 4 13:00 206 2 14:00 210 2 212 4 209 4 214 10 13:00 217 5 219 6 202 4 205 4 …" at bounding box center [842, 511] width 1189 height 657
click at [147, 729] on span "[DATE][PERSON_NAME]" at bounding box center [128, 722] width 134 height 19
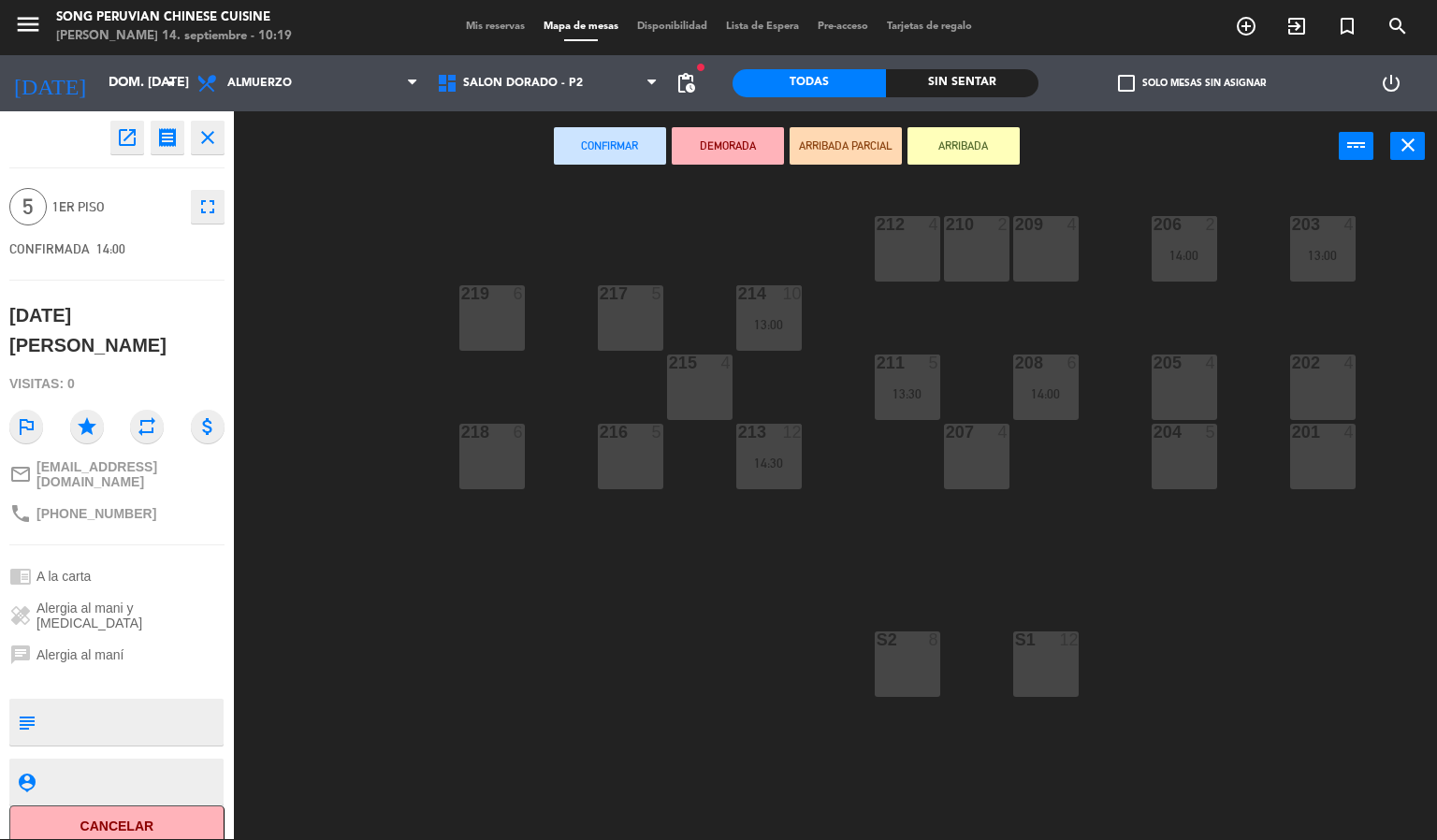
click at [211, 146] on icon "close" at bounding box center [207, 137] width 22 height 22
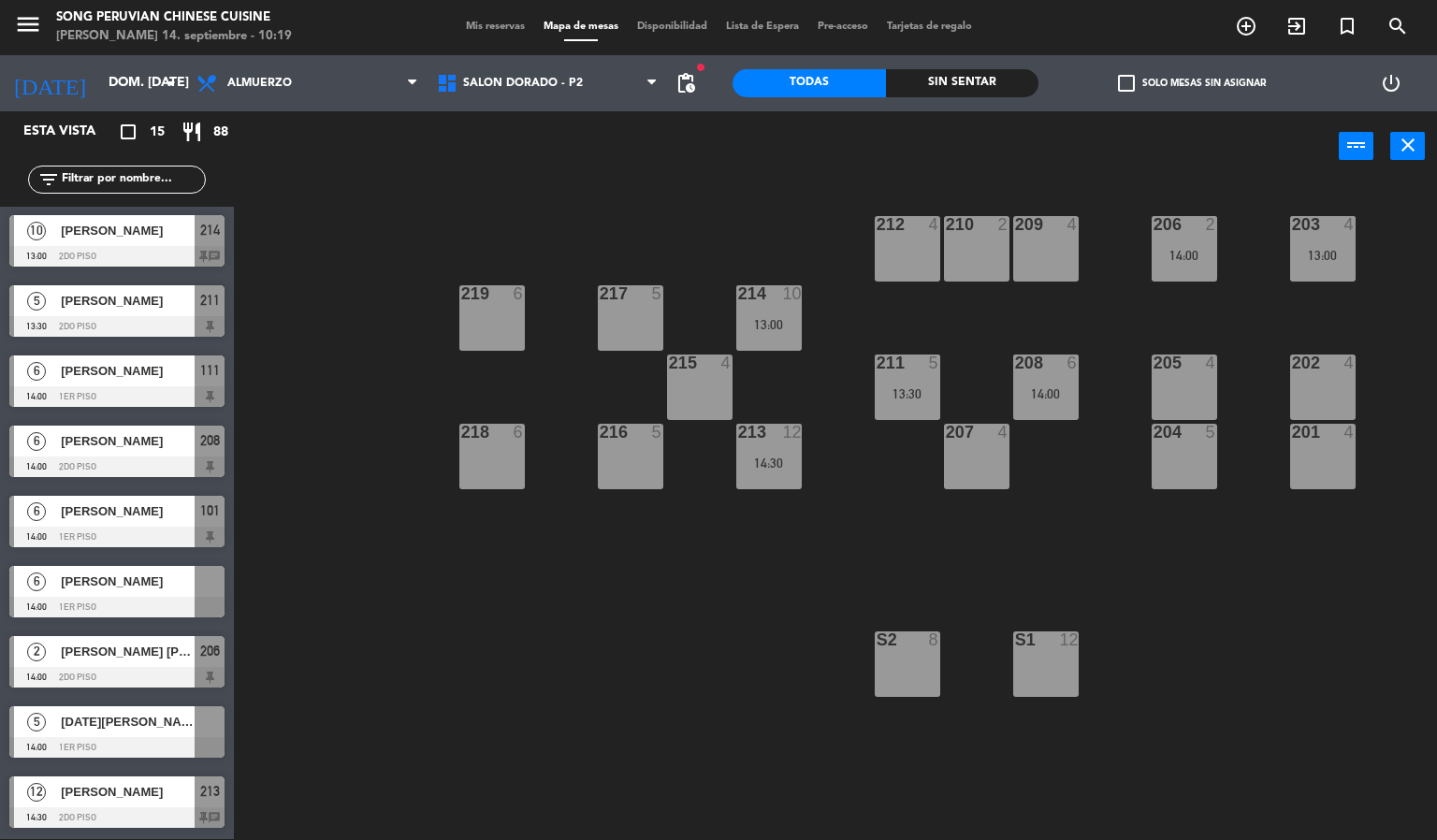
click at [158, 579] on span "[PERSON_NAME]" at bounding box center [128, 581] width 134 height 19
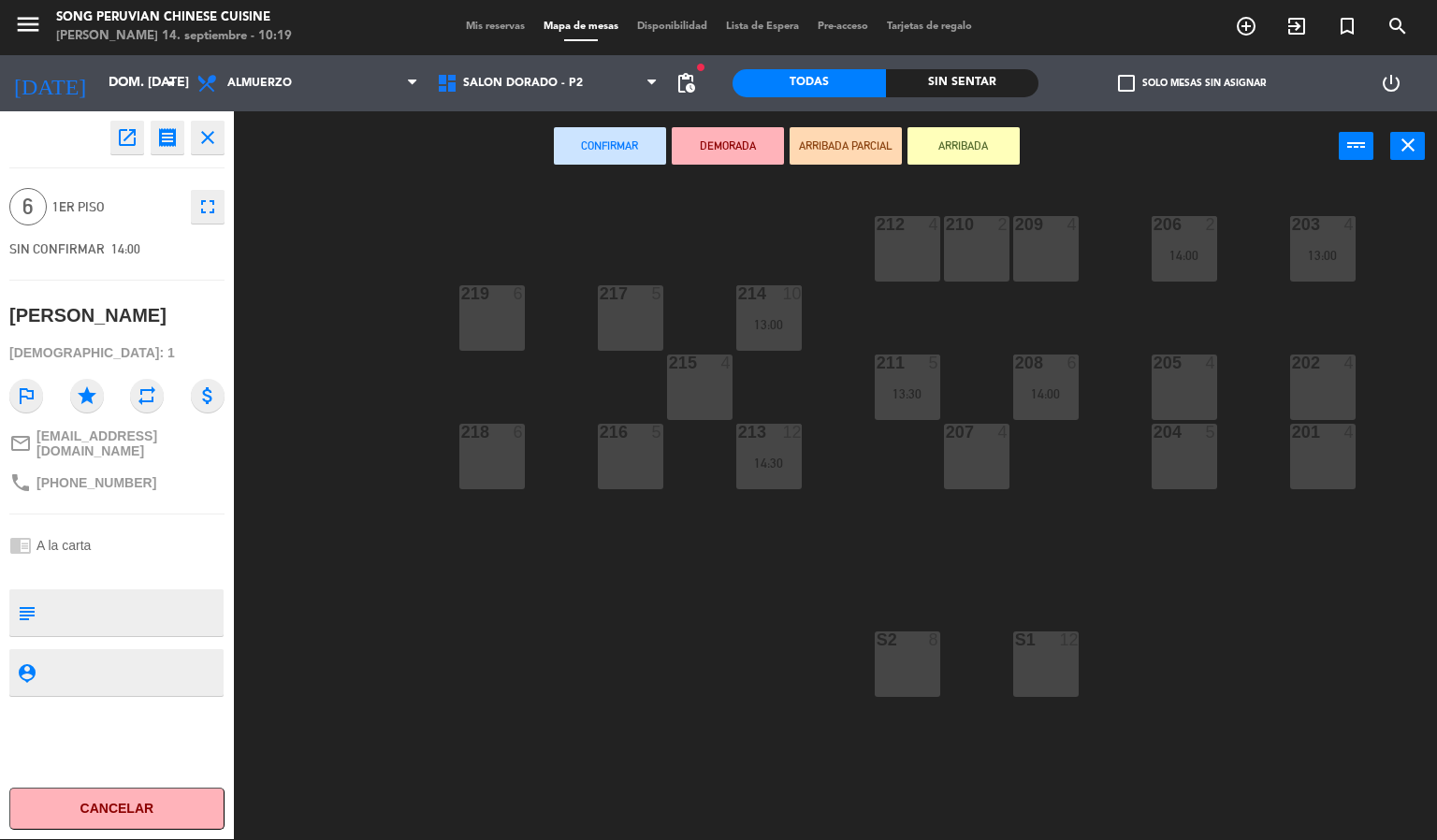
click at [211, 138] on icon "close" at bounding box center [207, 137] width 22 height 22
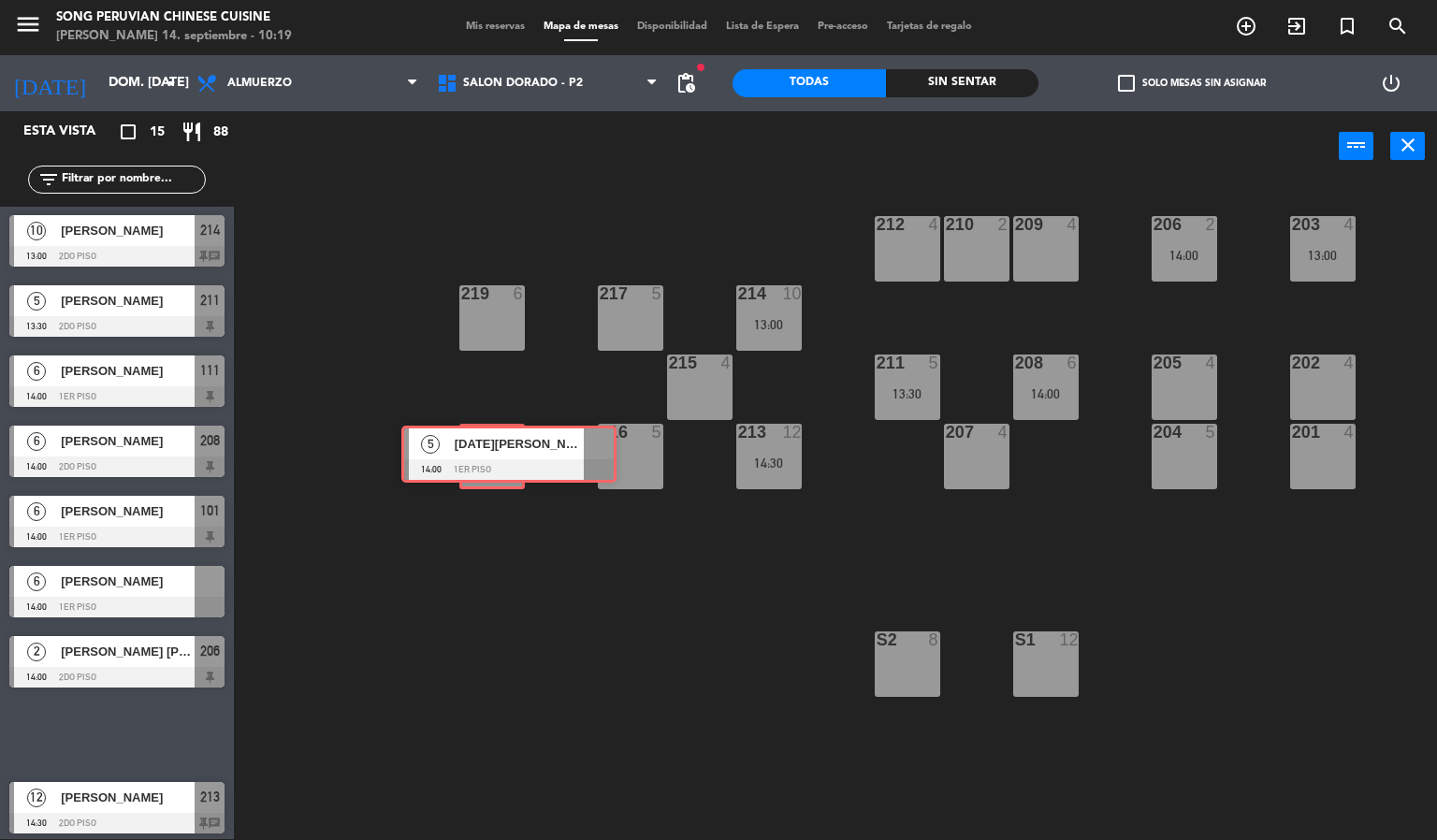
drag, startPoint x: 119, startPoint y: 727, endPoint x: 511, endPoint y: 449, distance: 480.6
click at [511, 449] on div "Esta vista crop_square 15 restaurant 88 filter_list 6 GERMAN [PERSON_NAME] 13:0…" at bounding box center [718, 476] width 1437 height 728
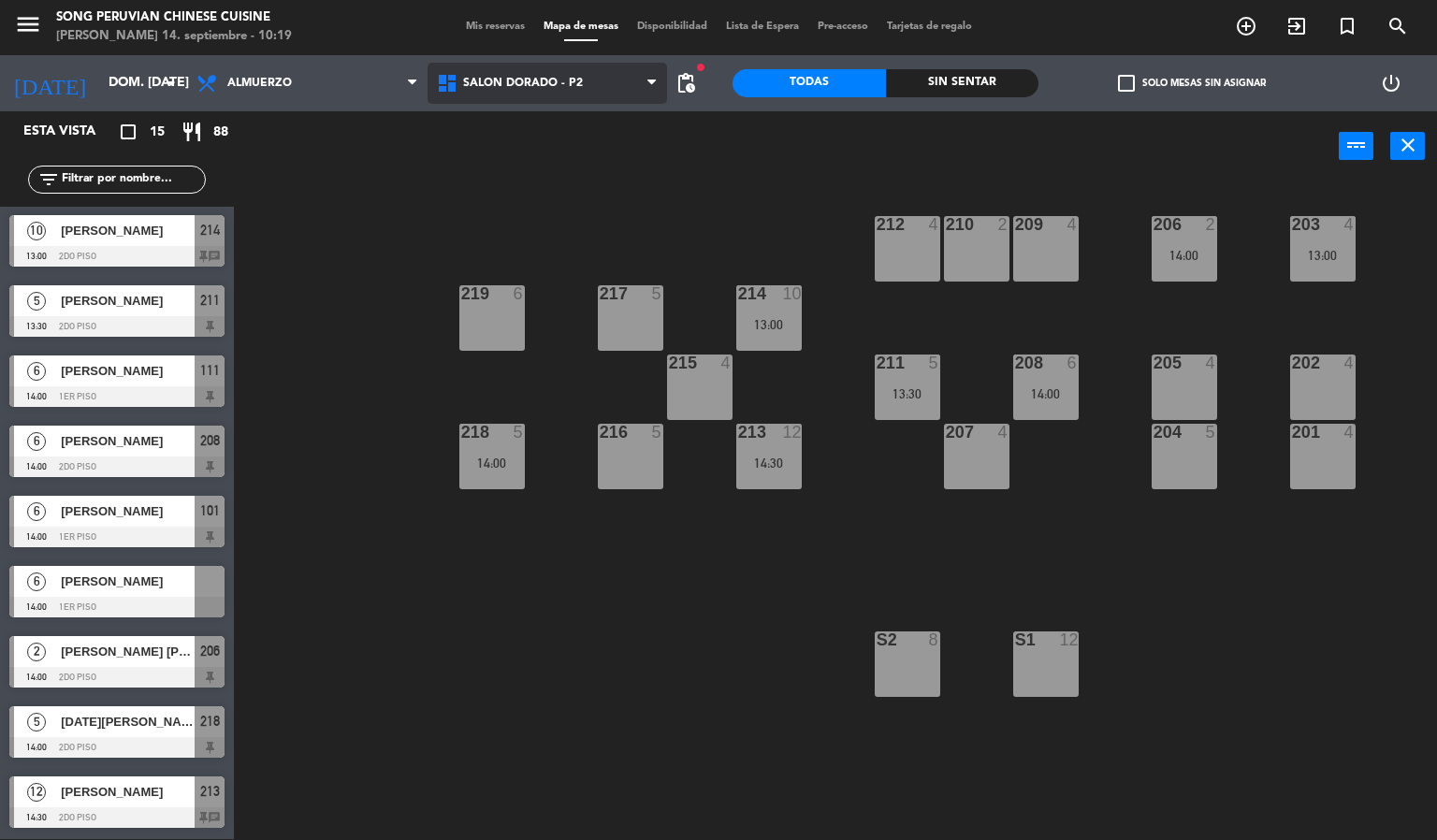
click at [610, 84] on span "SALON DORADO - P2" at bounding box center [547, 84] width 240 height 41
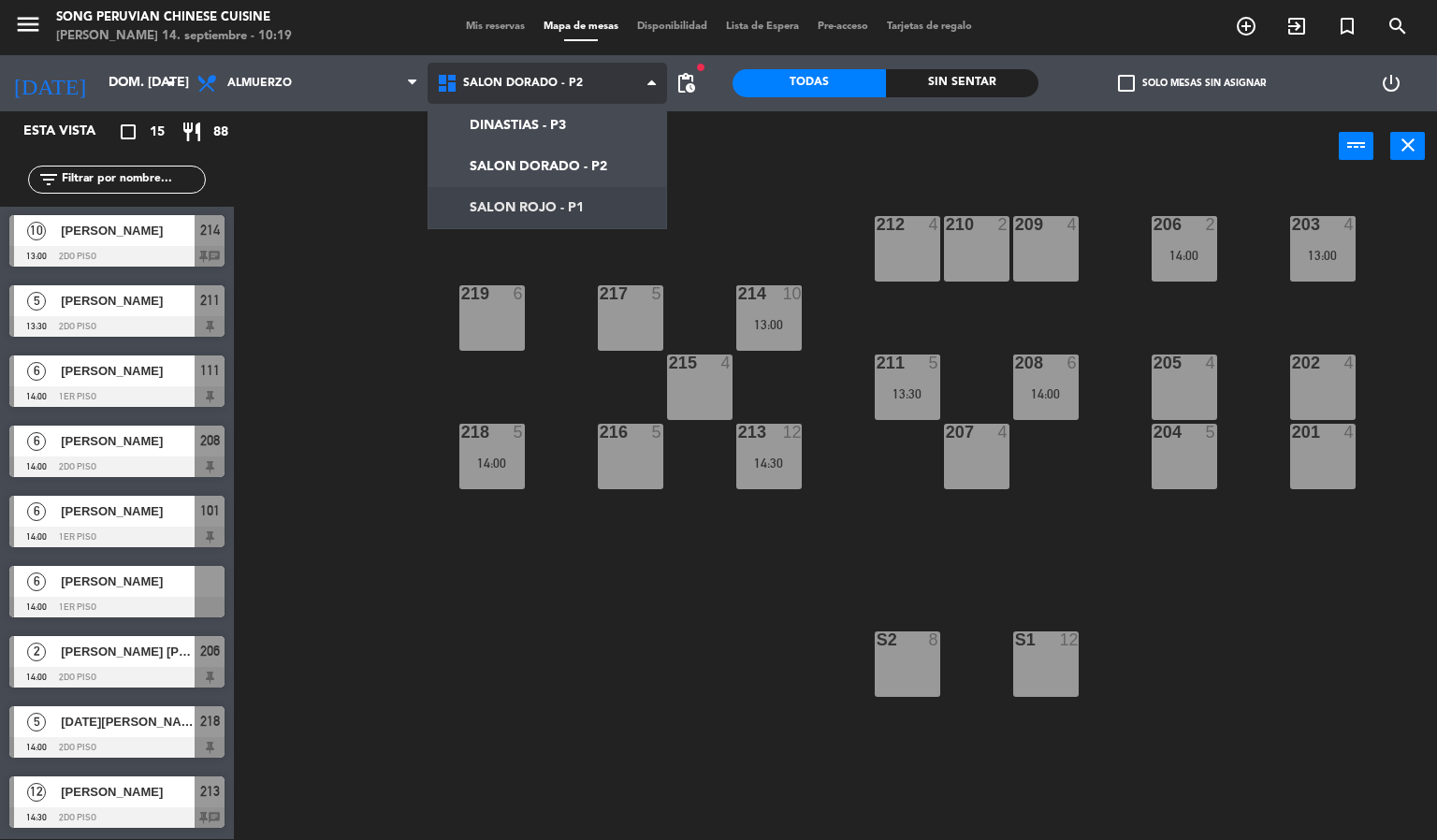
click at [579, 194] on ng-component "menu Song Peruvian Chinese Cuisine [PERSON_NAME] 14. septiembre - 10:19 Mis res…" at bounding box center [718, 419] width 1437 height 840
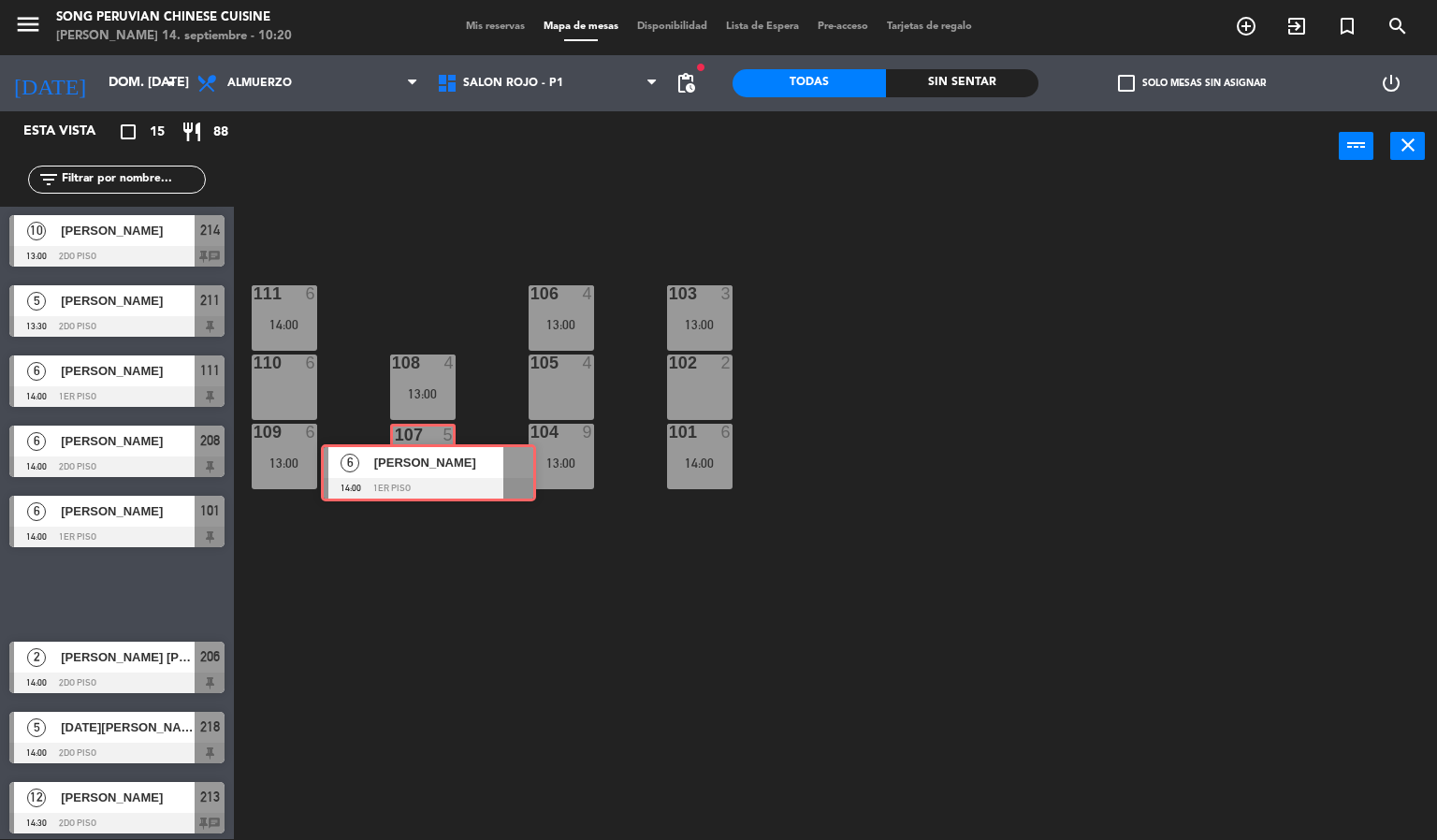
drag, startPoint x: 132, startPoint y: 597, endPoint x: 443, endPoint y: 478, distance: 333.0
click at [443, 478] on div "Esta vista crop_square 15 restaurant 88 filter_list 6 GERMAN [PERSON_NAME] 13:0…" at bounding box center [718, 476] width 1437 height 728
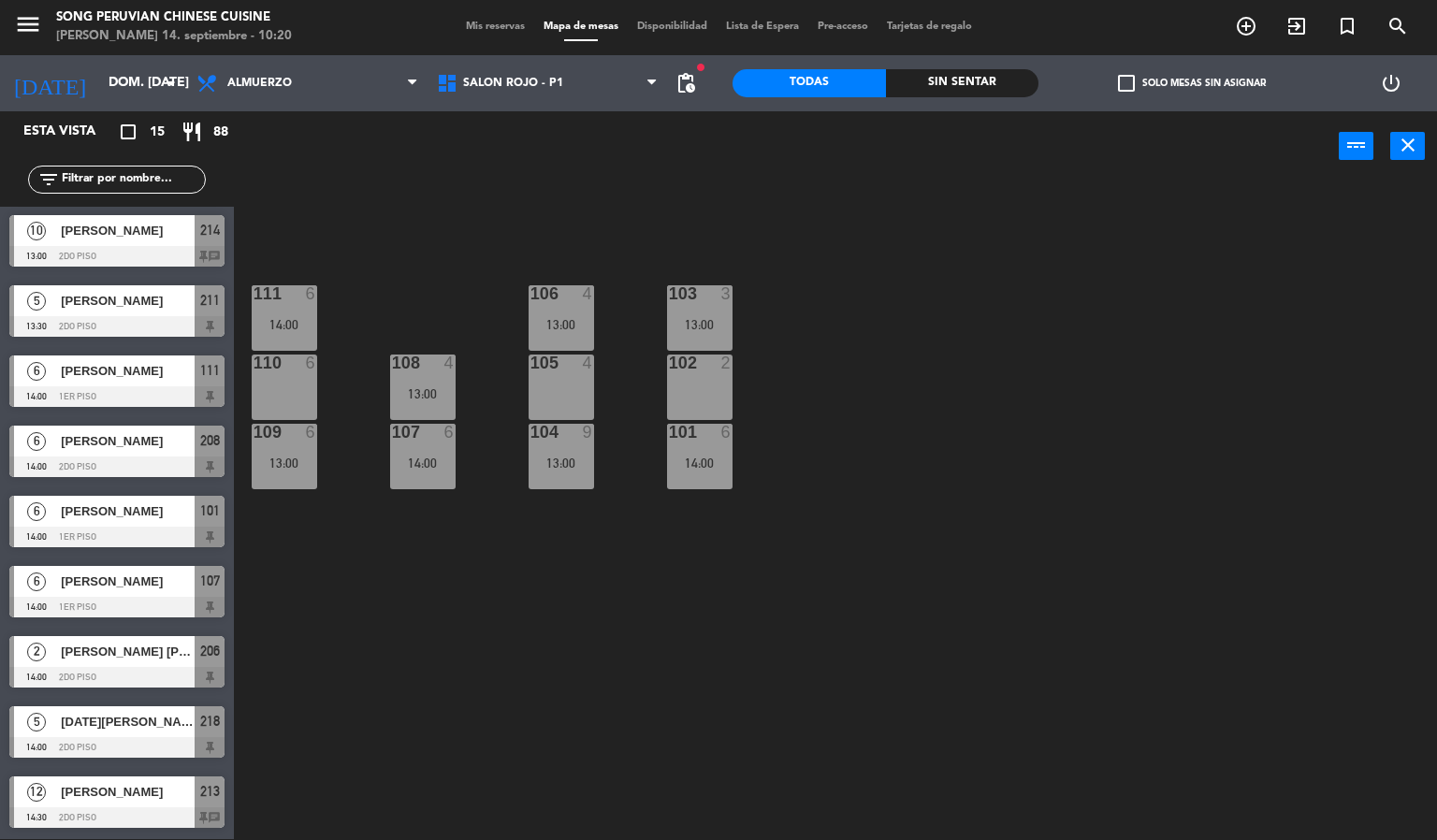
click at [443, 545] on div "103 3 13:00 106 4 13:00 111 6 14:00 102 2 105 4 108 4 13:00 110 6 101 6 14:00 1…" at bounding box center [842, 511] width 1189 height 657
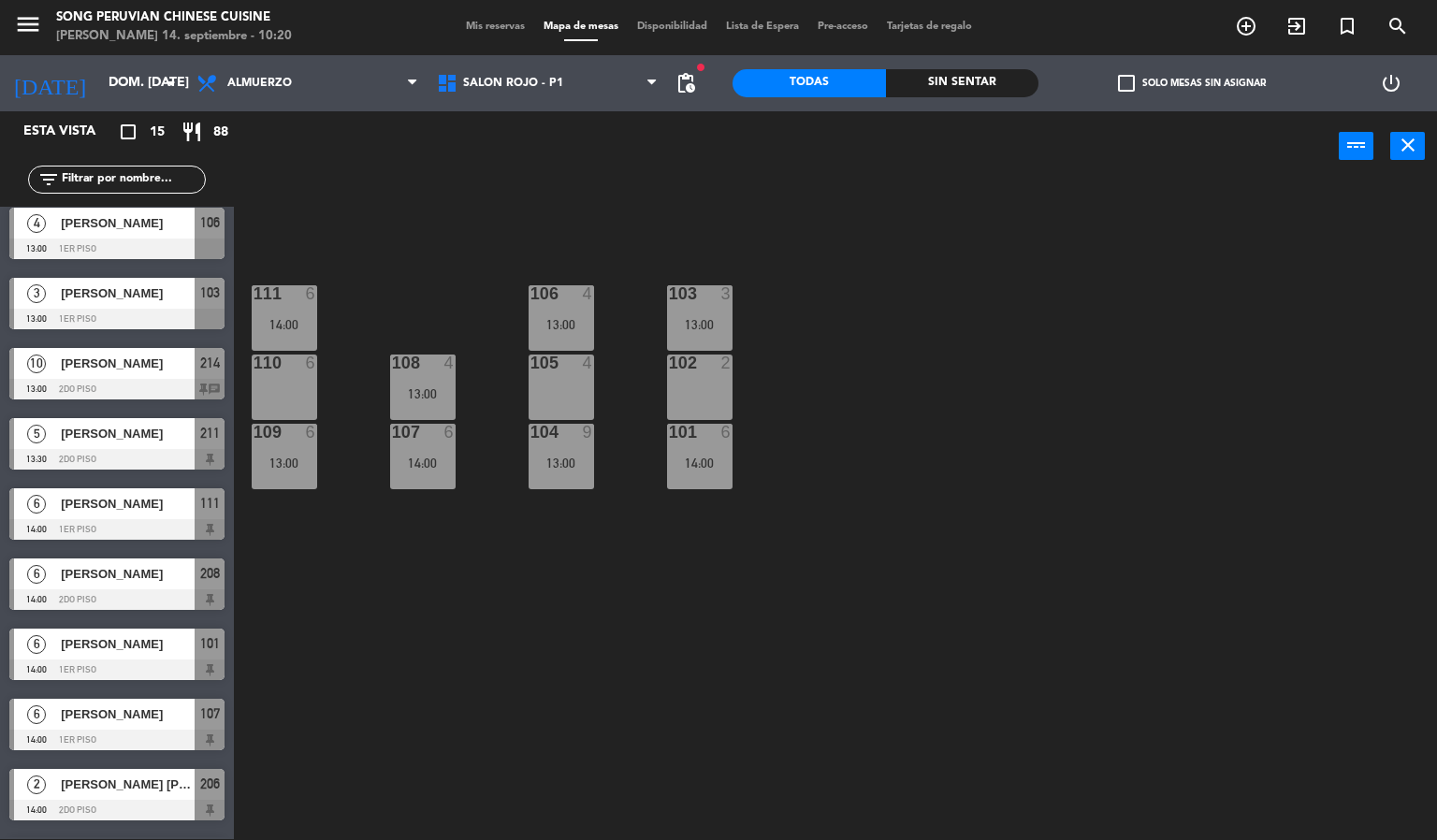
scroll to position [0, 0]
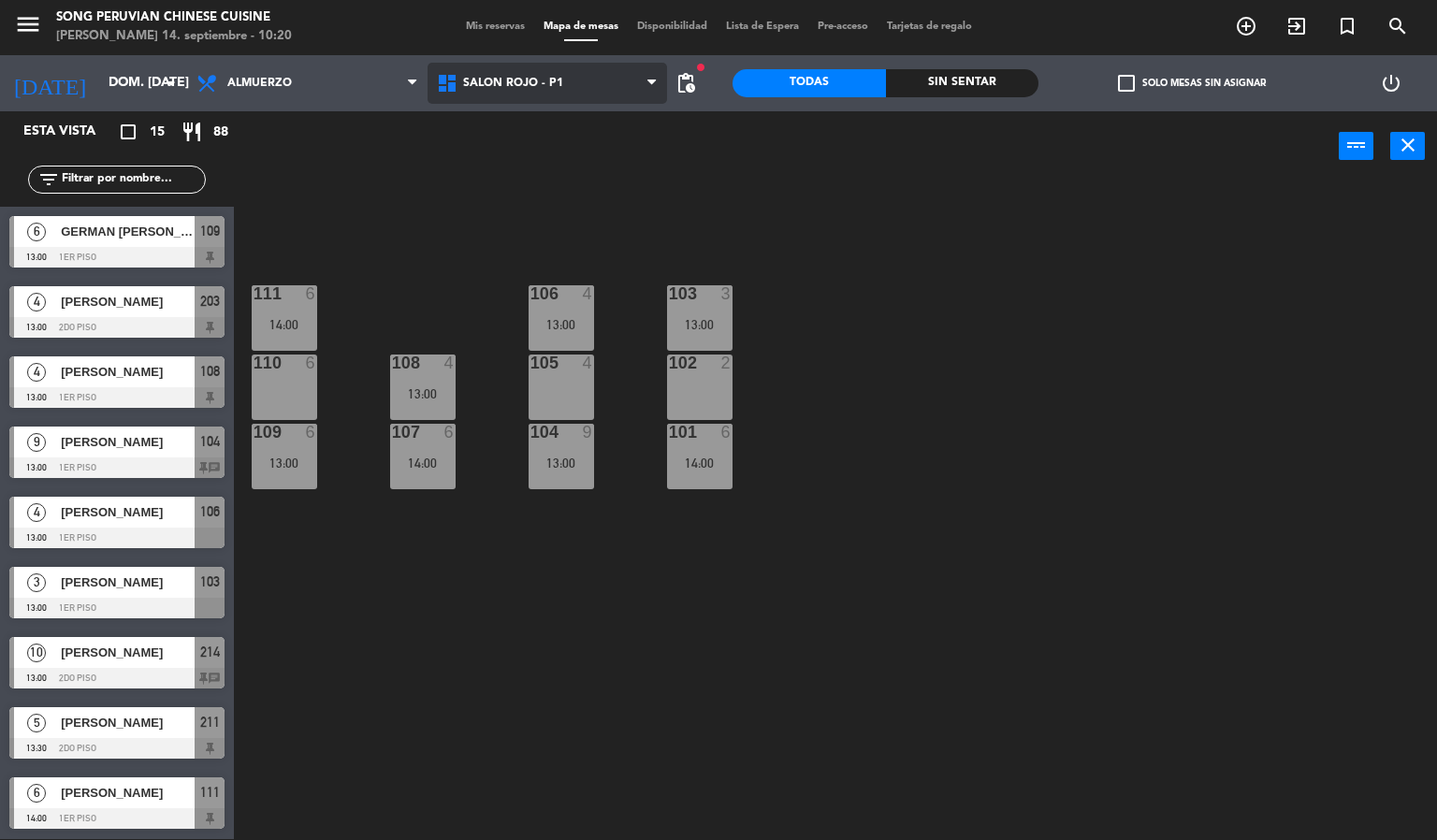
click at [595, 65] on span "SALON ROJO - P1" at bounding box center [547, 84] width 240 height 41
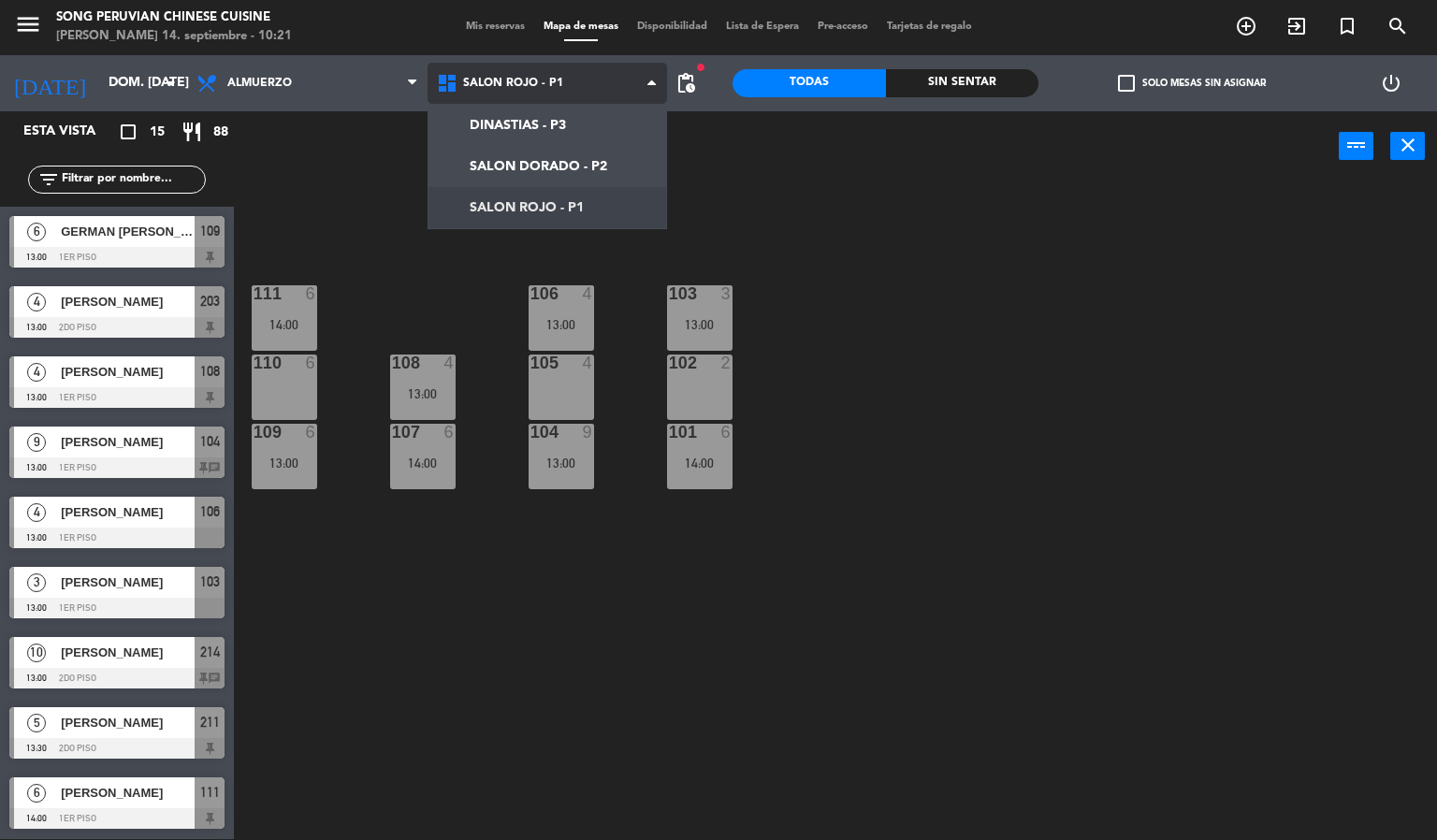
click at [587, 197] on ng-component "menu Song Peruvian Chinese Cuisine [PERSON_NAME] 14. septiembre - 10:21 Mis res…" at bounding box center [718, 419] width 1437 height 840
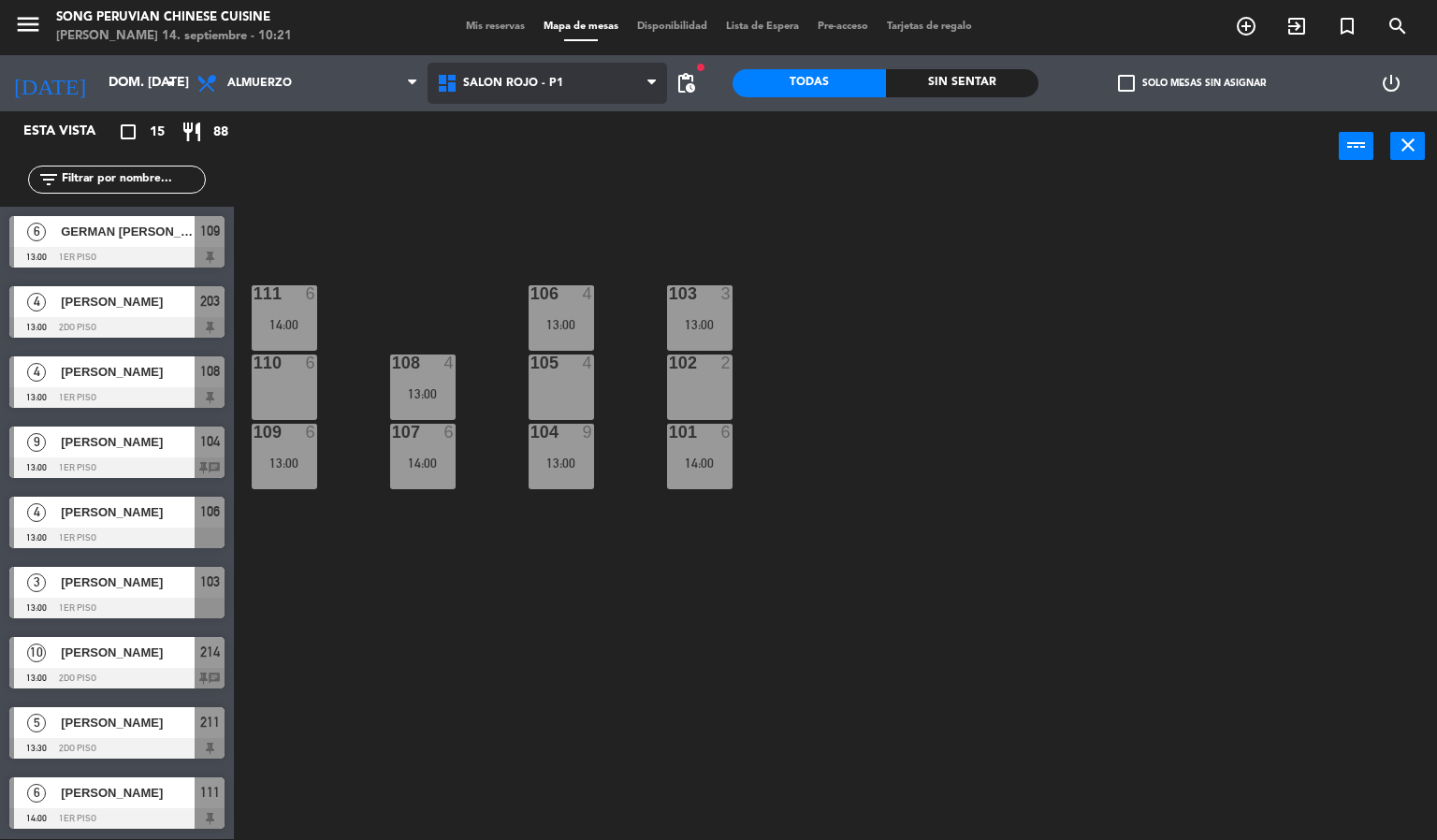
click at [578, 87] on span "SALON ROJO - P1" at bounding box center [547, 84] width 240 height 41
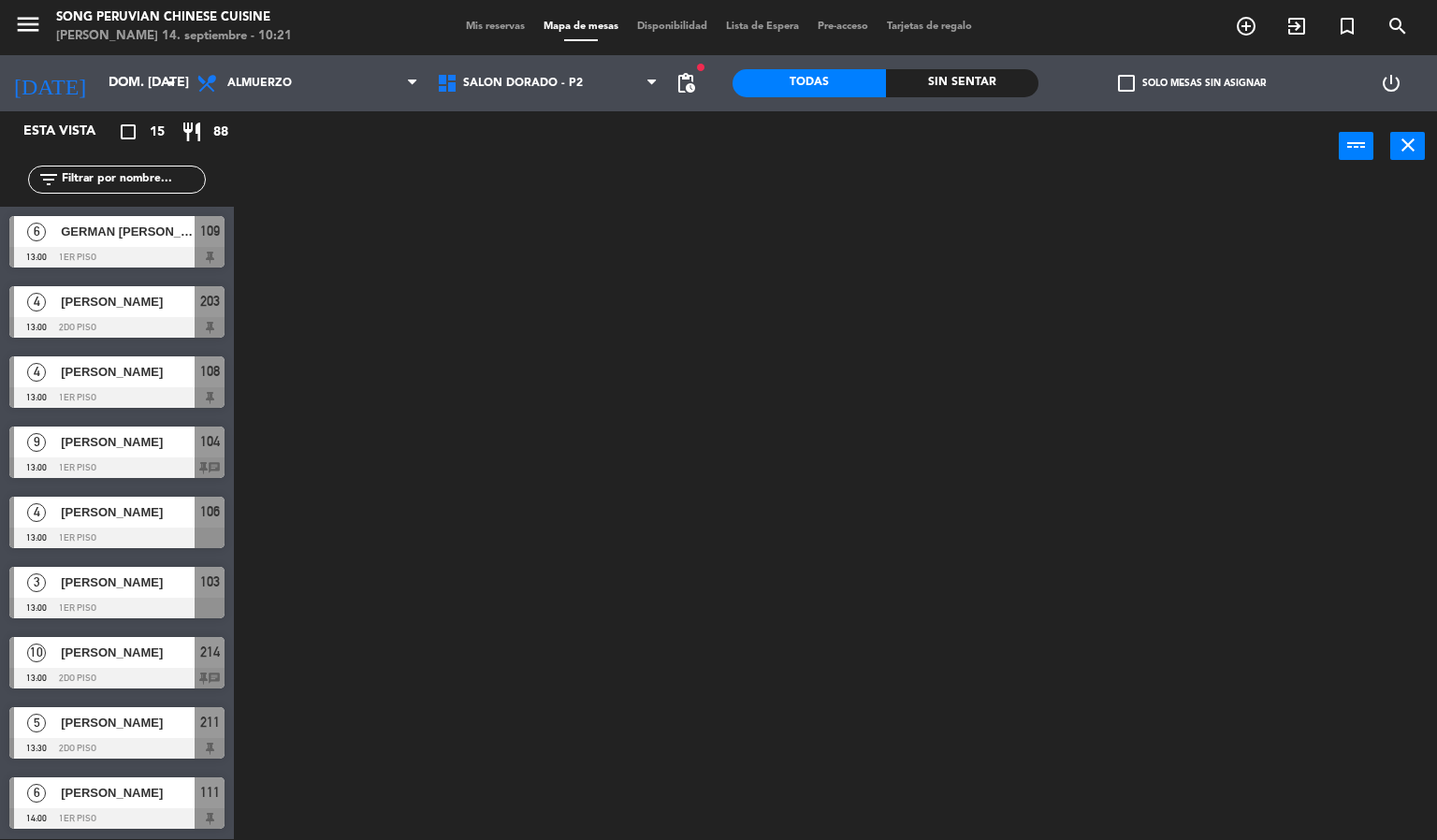
click at [587, 157] on ng-component "menu Song Peruvian Chinese Cuisine [PERSON_NAME] 14. septiembre - 10:21 Mis res…" at bounding box center [718, 419] width 1437 height 840
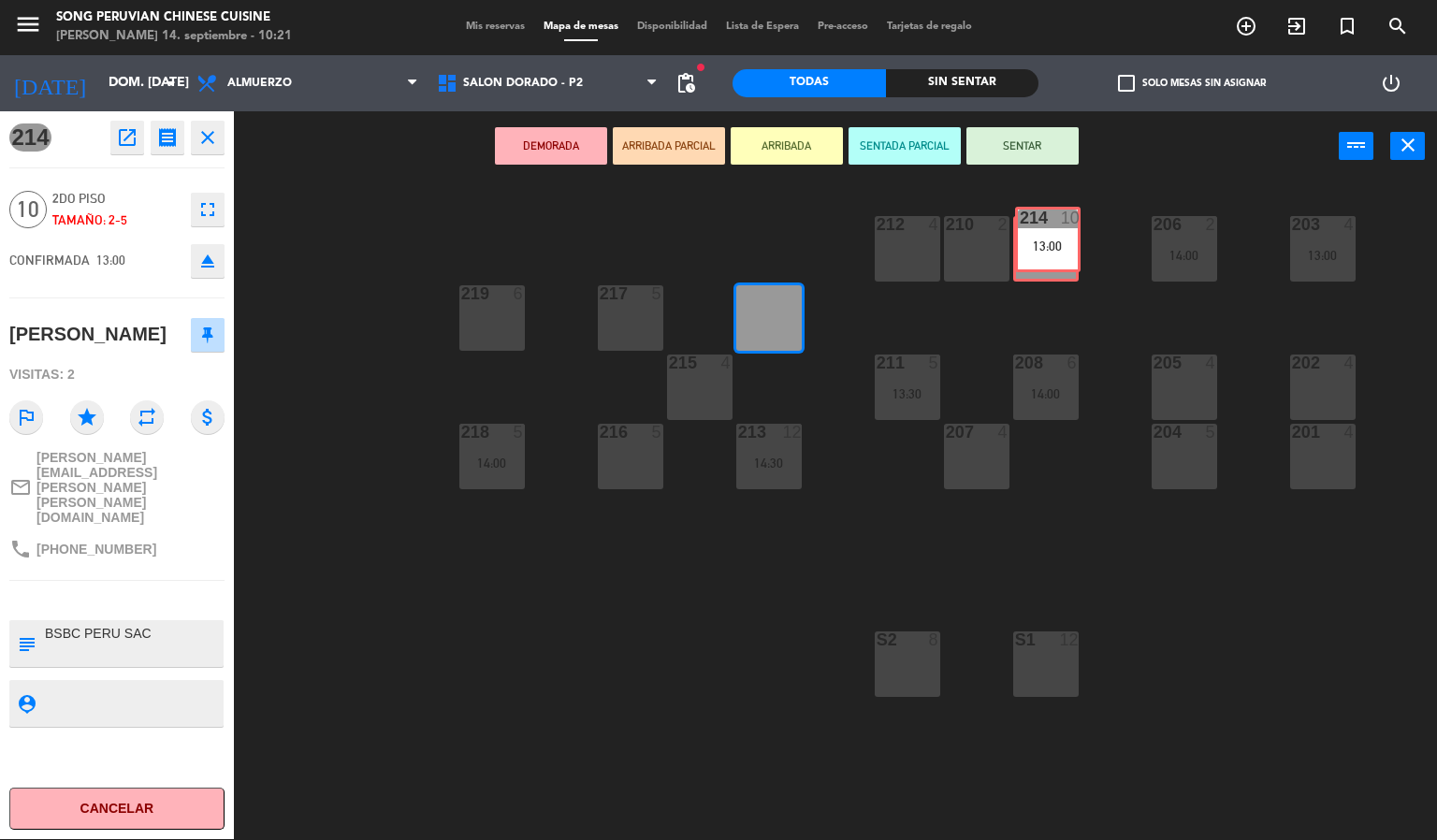
drag, startPoint x: 769, startPoint y: 314, endPoint x: 1047, endPoint y: 237, distance: 288.5
click at [1047, 237] on div "203 4 13:00 206 2 14:00 210 2 212 4 209 4 214 10 13:00 214 10 13:00 217 5 219 6…" at bounding box center [842, 511] width 1189 height 657
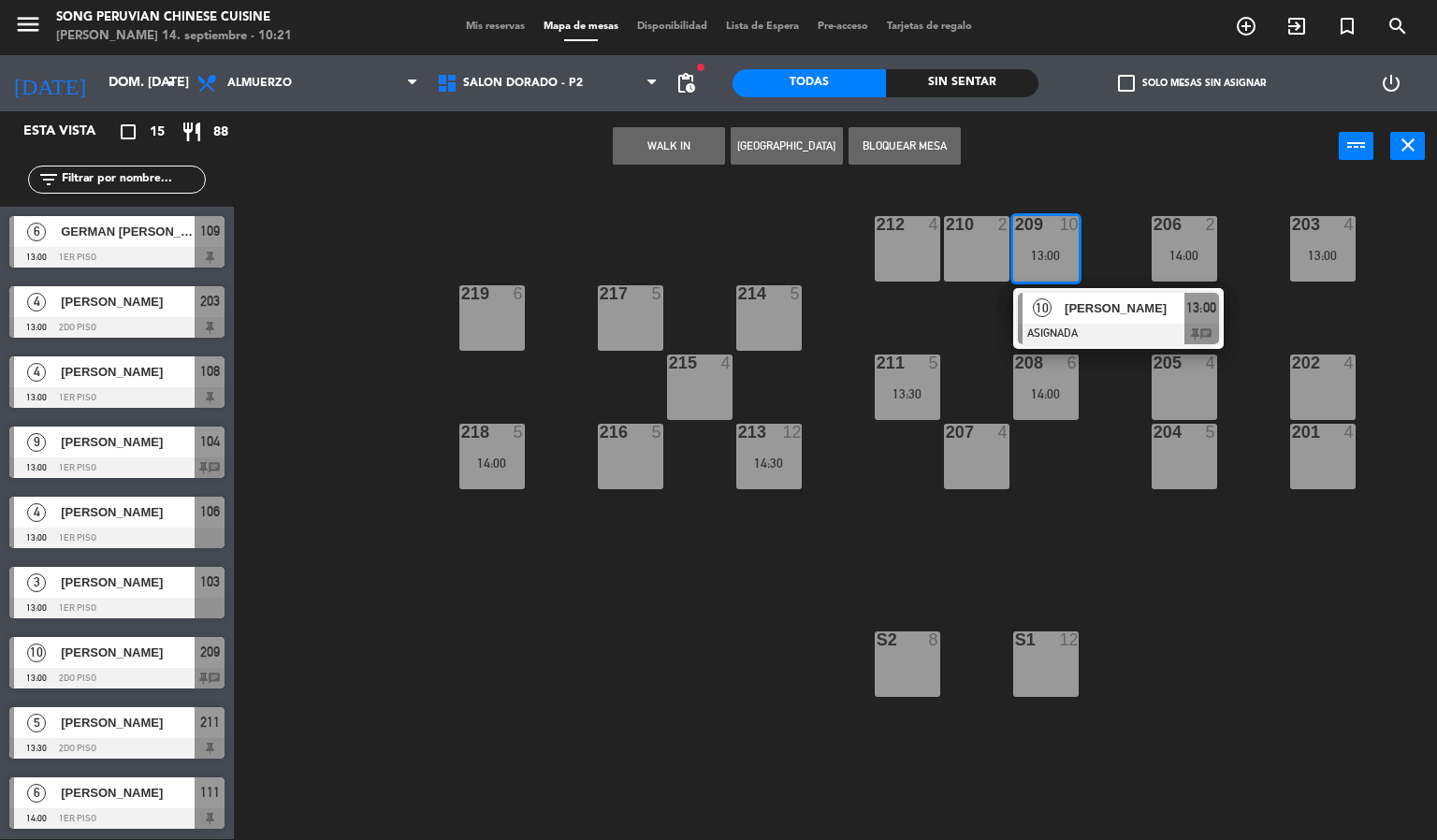
click at [966, 247] on div "210 2" at bounding box center [975, 248] width 65 height 65
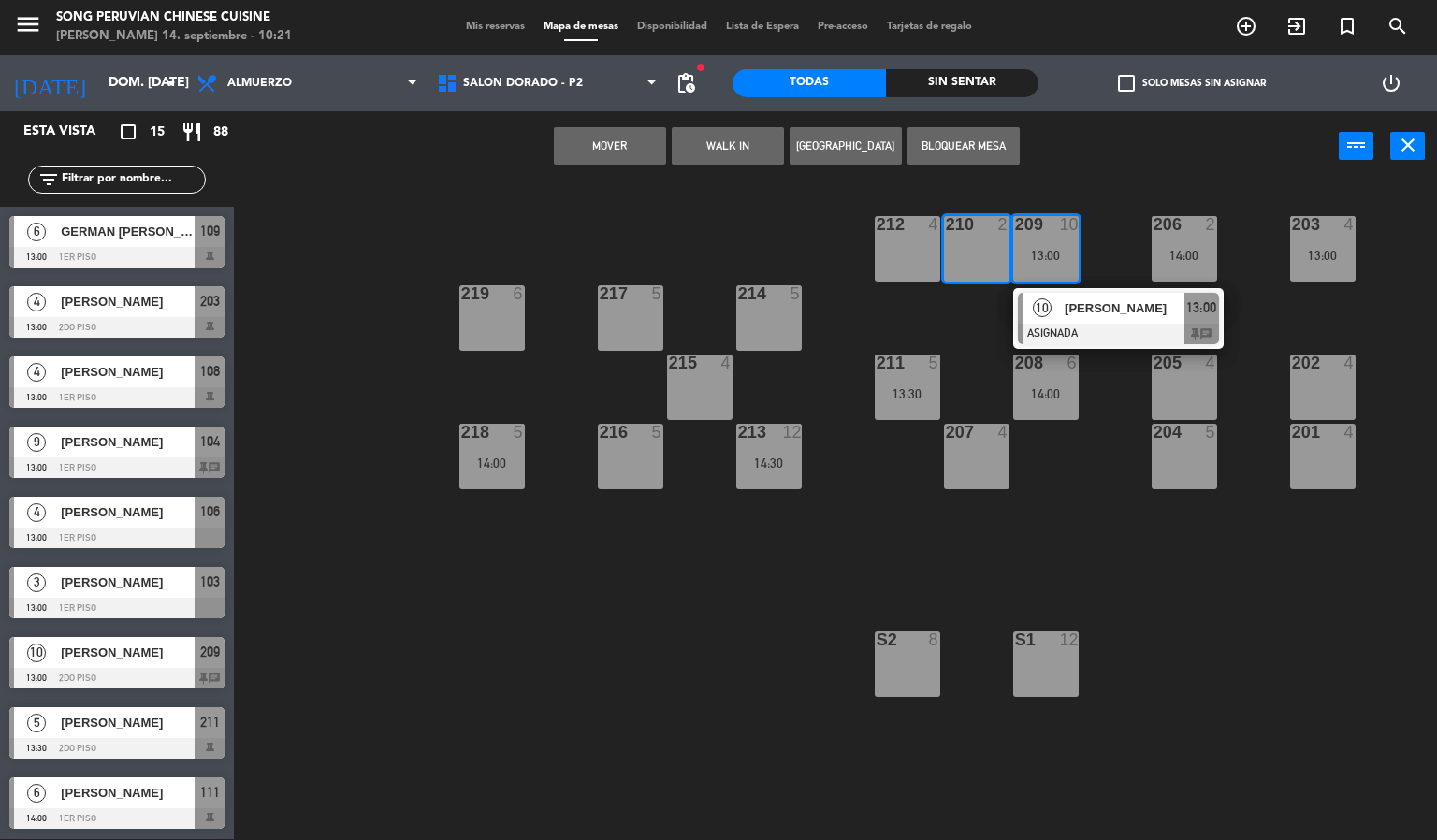
click at [921, 239] on div "212 4" at bounding box center [907, 248] width 65 height 65
click at [632, 147] on button "Mover y Unir" at bounding box center [610, 146] width 113 height 38
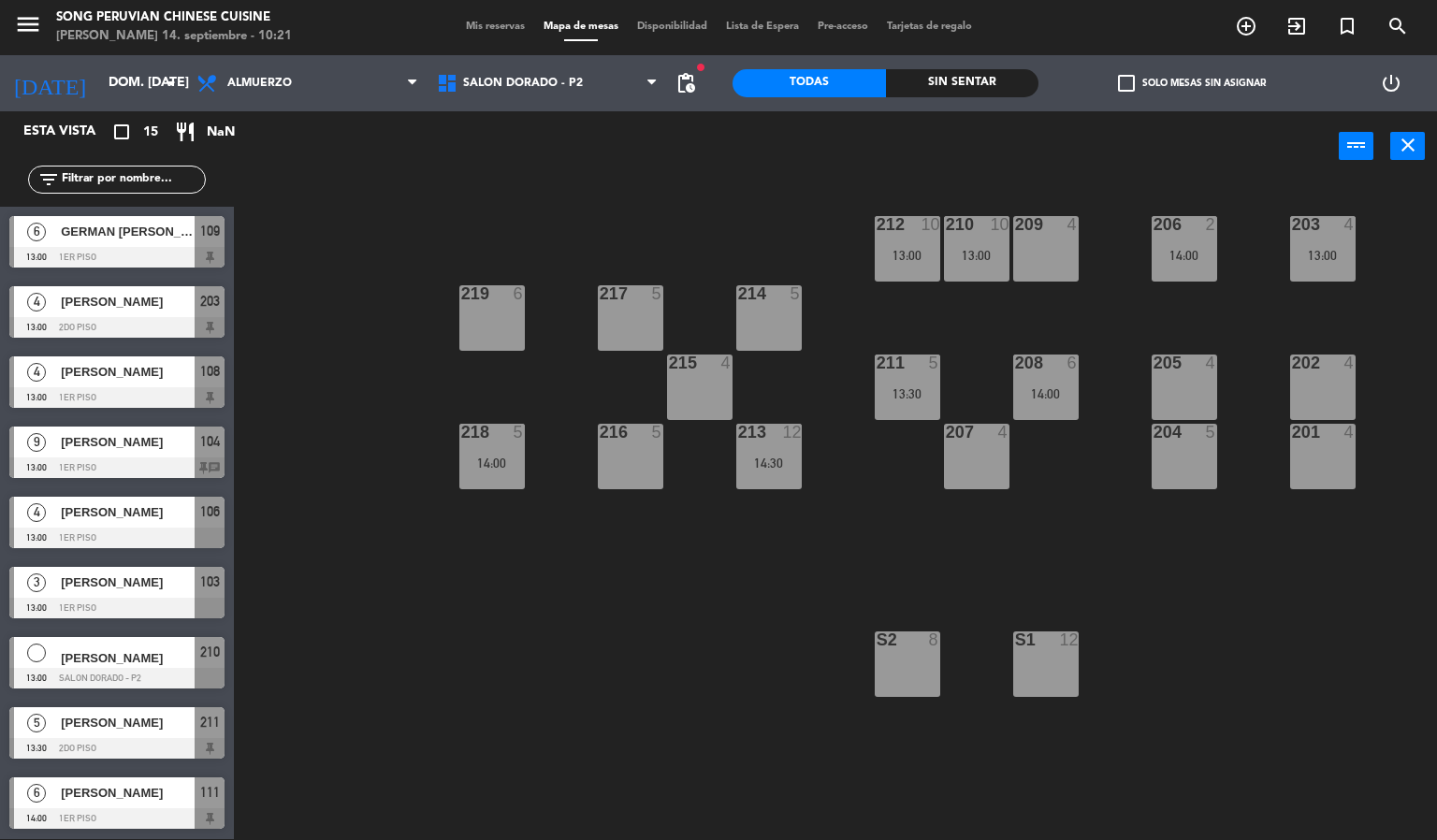
click at [1006, 295] on div "203 4 13:00 206 2 14:00 210 10 13:00 212 10 13:00 209 4 214 5 217 5 219 6 202 4…" at bounding box center [842, 511] width 1189 height 657
click at [1027, 251] on div "209 4" at bounding box center [1045, 248] width 65 height 65
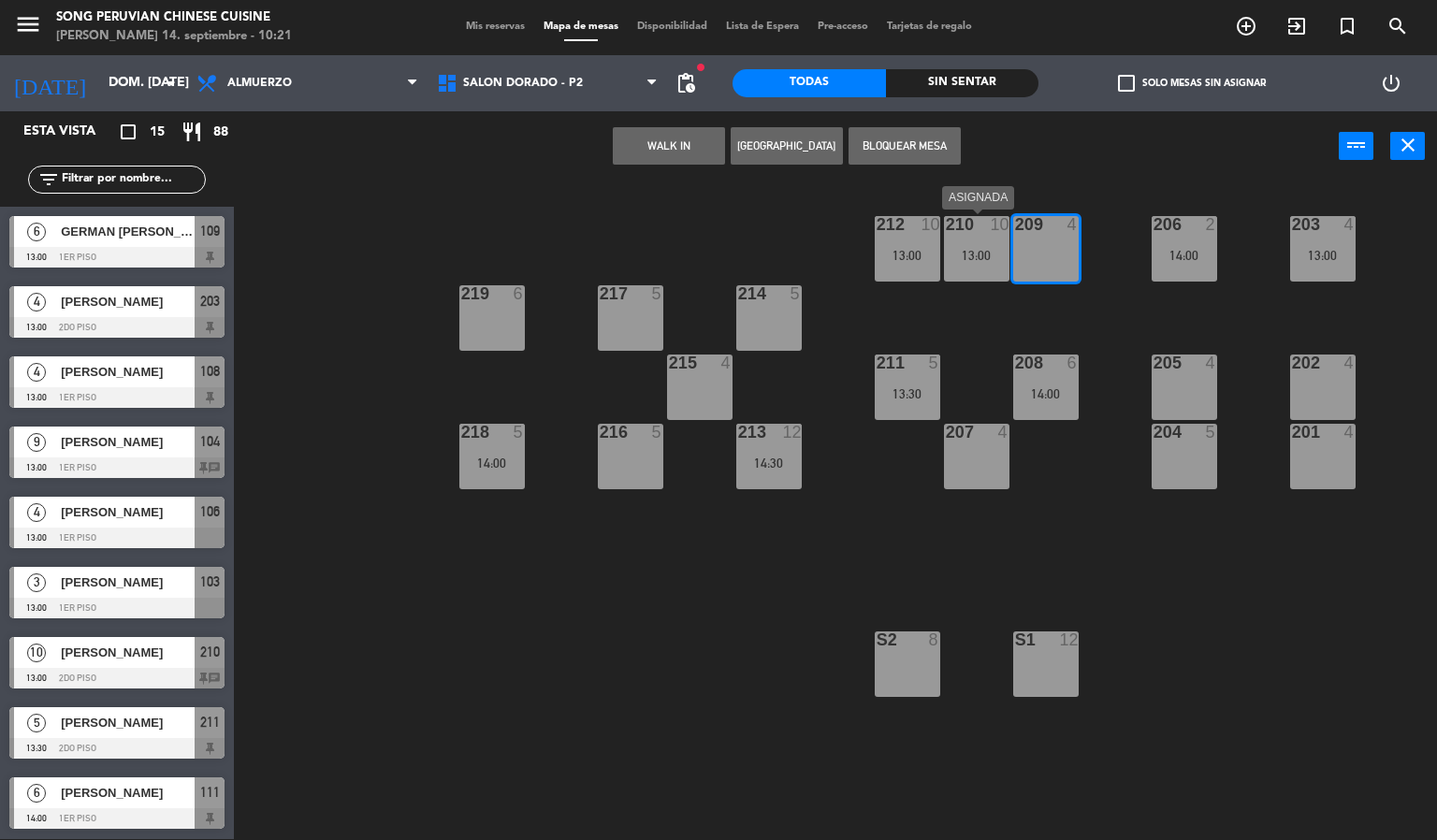
click at [974, 245] on div "210 10 13:00" at bounding box center [975, 248] width 65 height 65
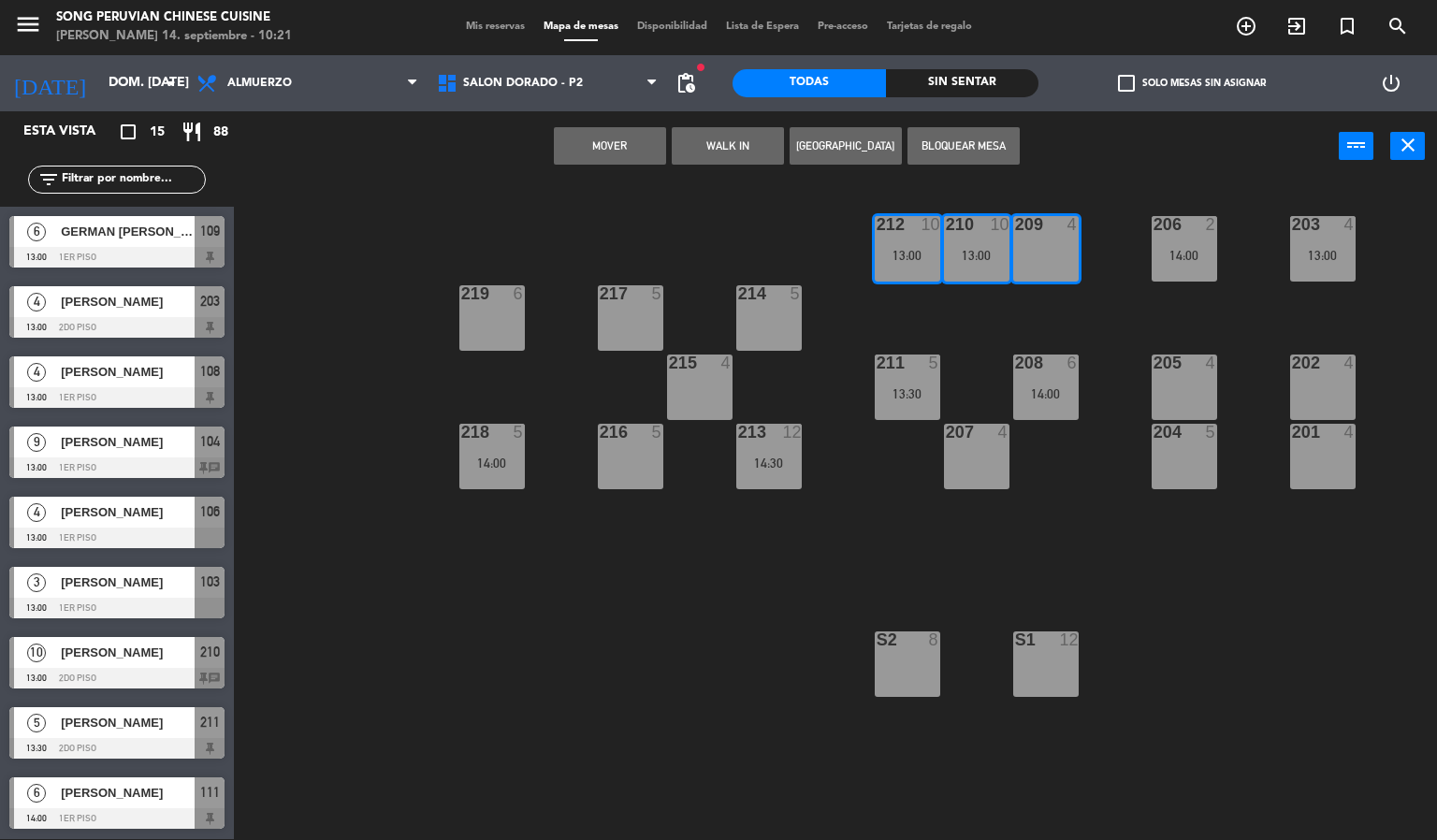
click at [1094, 175] on div "Mover WALK IN [GEOGRAPHIC_DATA] Bloquear Mesa power_input close" at bounding box center [786, 147] width 1105 height 71
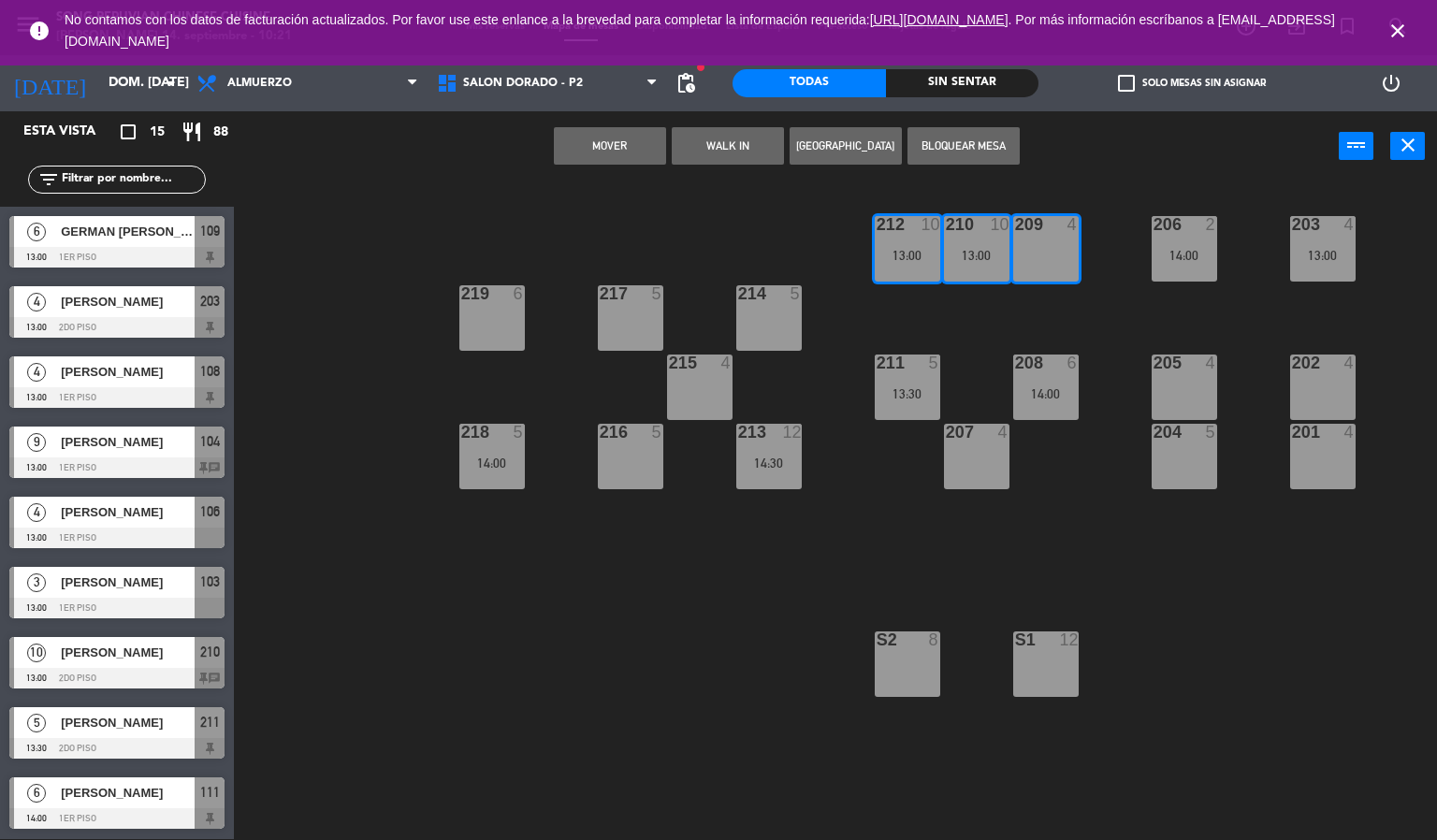
click at [1401, 35] on icon "close" at bounding box center [1397, 30] width 22 height 22
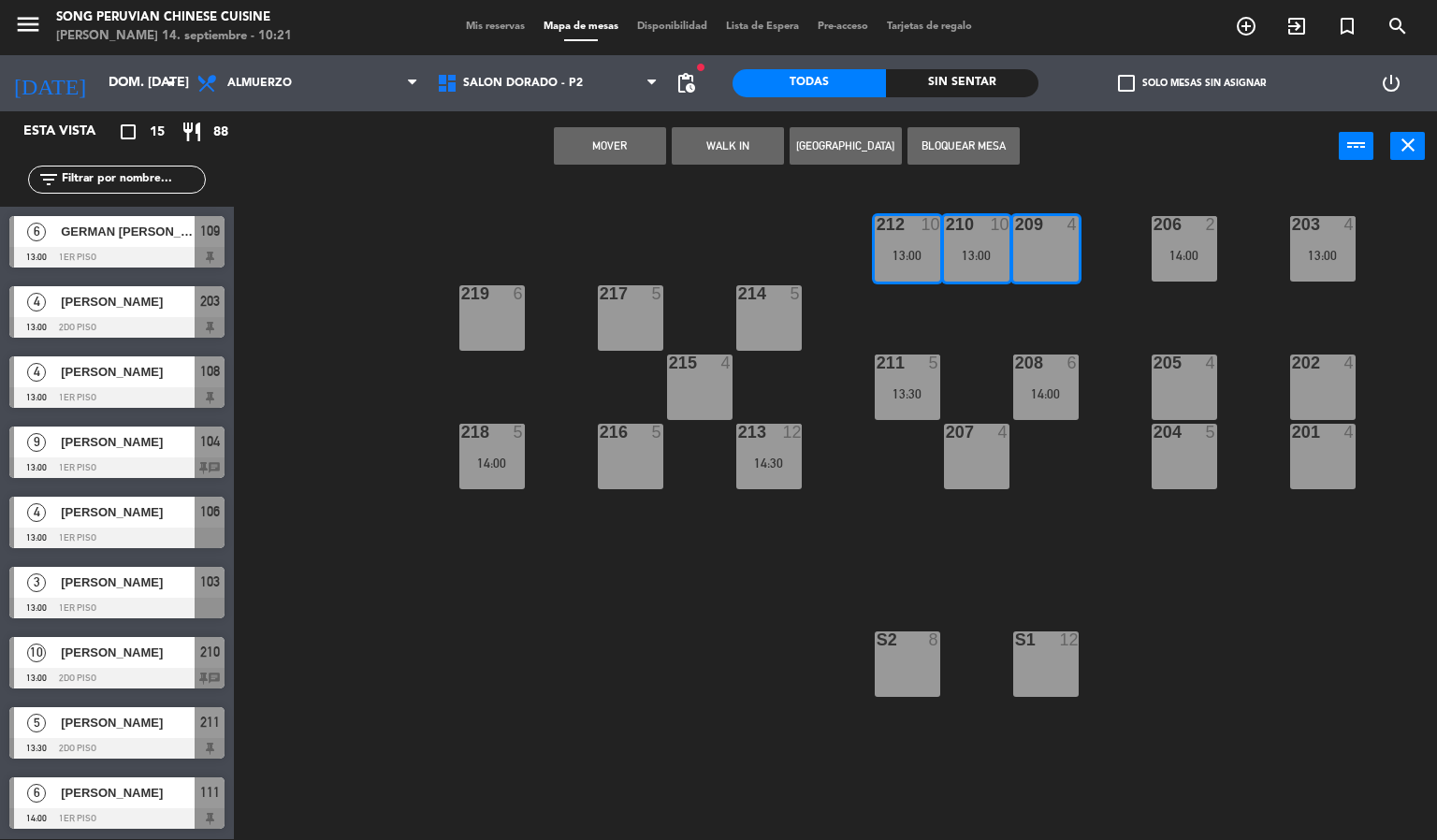
click at [1107, 320] on div "203 4 13:00 206 2 14:00 210 10 13:00 212 10 13:00 209 4 214 5 217 5 219 6 202 4…" at bounding box center [842, 511] width 1189 height 657
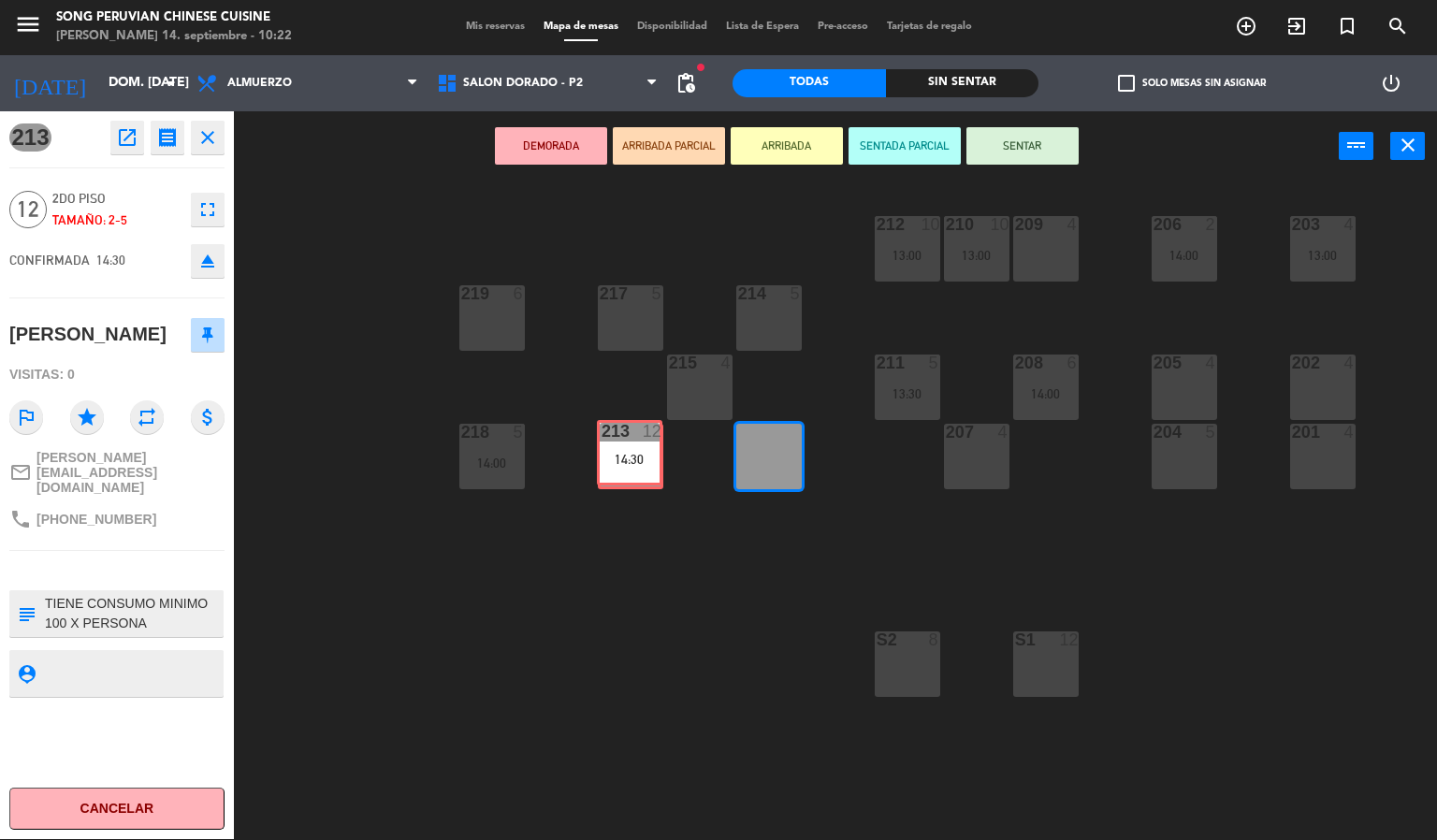
drag, startPoint x: 750, startPoint y: 446, endPoint x: 635, endPoint y: 439, distance: 115.2
click at [635, 439] on div "203 4 13:00 206 2 14:00 210 10 13:00 212 10 13:00 209 4 214 5 217 5 219 6 202 4…" at bounding box center [842, 511] width 1189 height 657
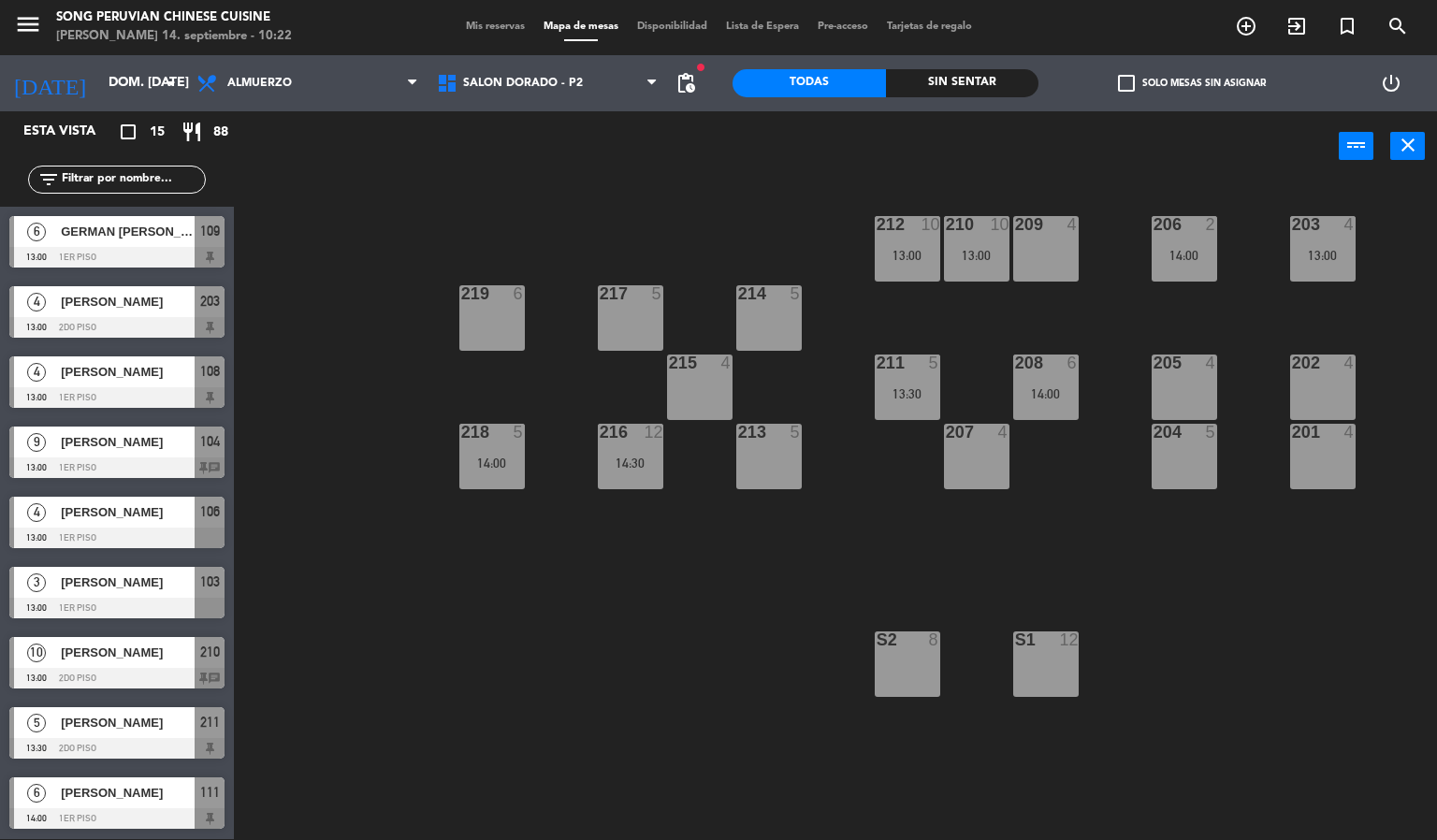
scroll to position [306, 0]
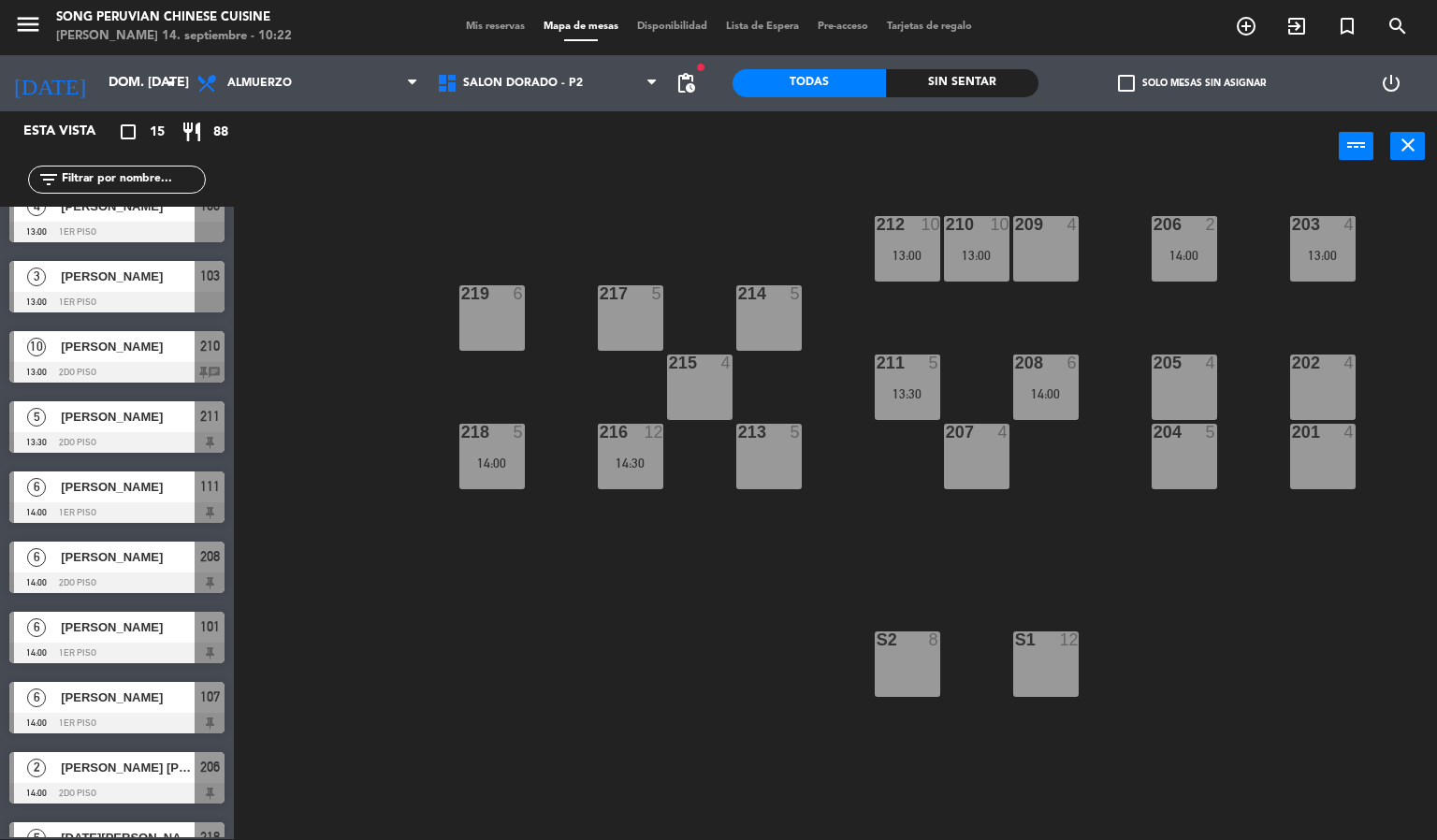
click at [700, 516] on div "203 4 13:00 206 2 14:00 210 10 13:00 212 10 13:00 209 4 214 5 217 5 219 6 202 4…" at bounding box center [842, 511] width 1189 height 657
click at [671, 472] on div "203 4 13:00 206 2 14:00 210 10 13:00 212 10 13:00 209 4 214 5 217 5 219 6 202 4…" at bounding box center [842, 511] width 1189 height 657
click at [682, 511] on div "203 4 13:00 206 2 14:00 210 10 13:00 212 10 13:00 209 4 214 5 217 5 219 6 202 4…" at bounding box center [842, 511] width 1189 height 657
click at [475, 26] on span "Mis reservas" at bounding box center [496, 26] width 78 height 11
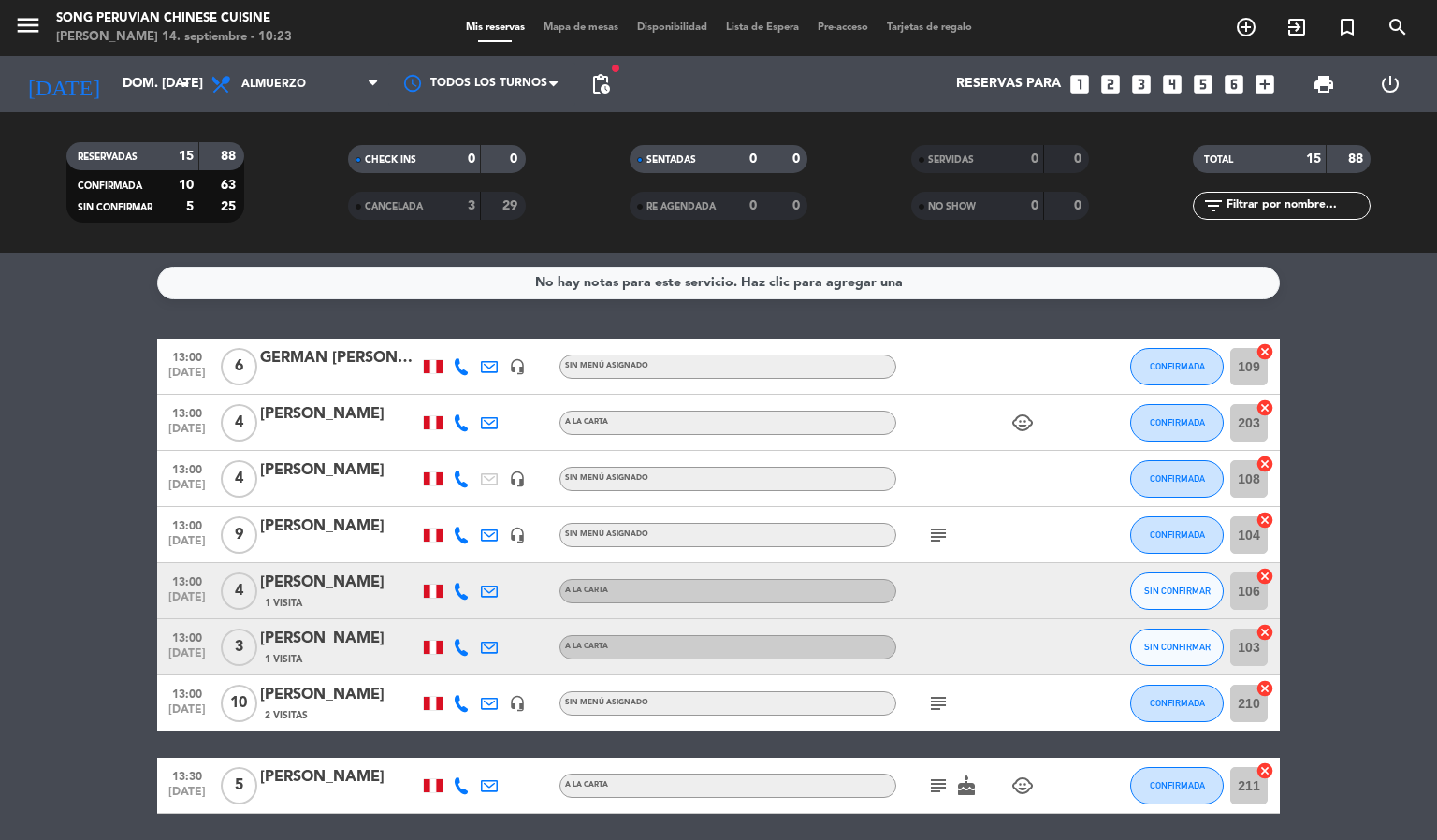
click at [566, 23] on span "Mapa de mesas" at bounding box center [581, 27] width 93 height 11
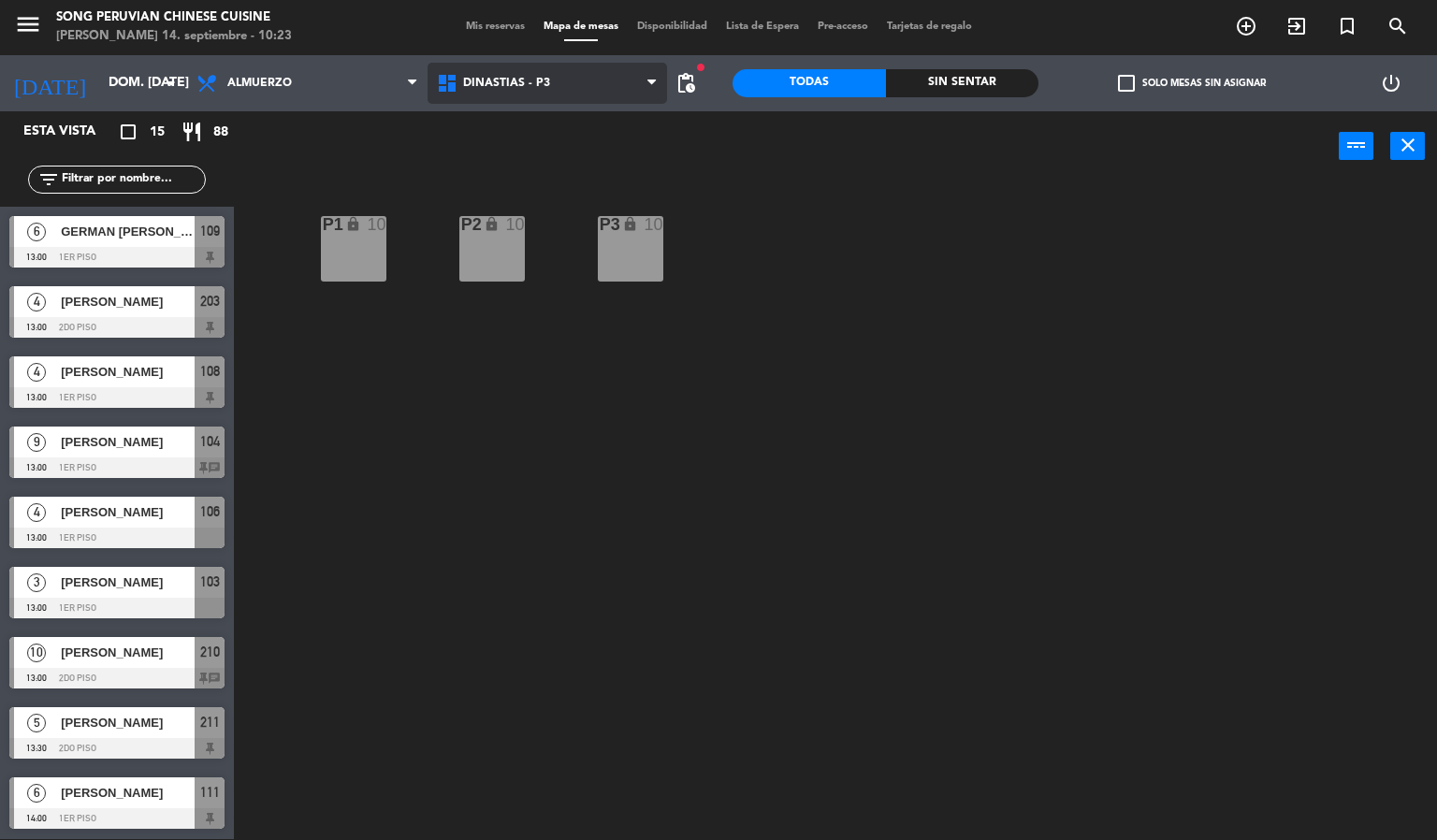
click at [565, 68] on span "DINASTIAS - P3" at bounding box center [547, 84] width 240 height 41
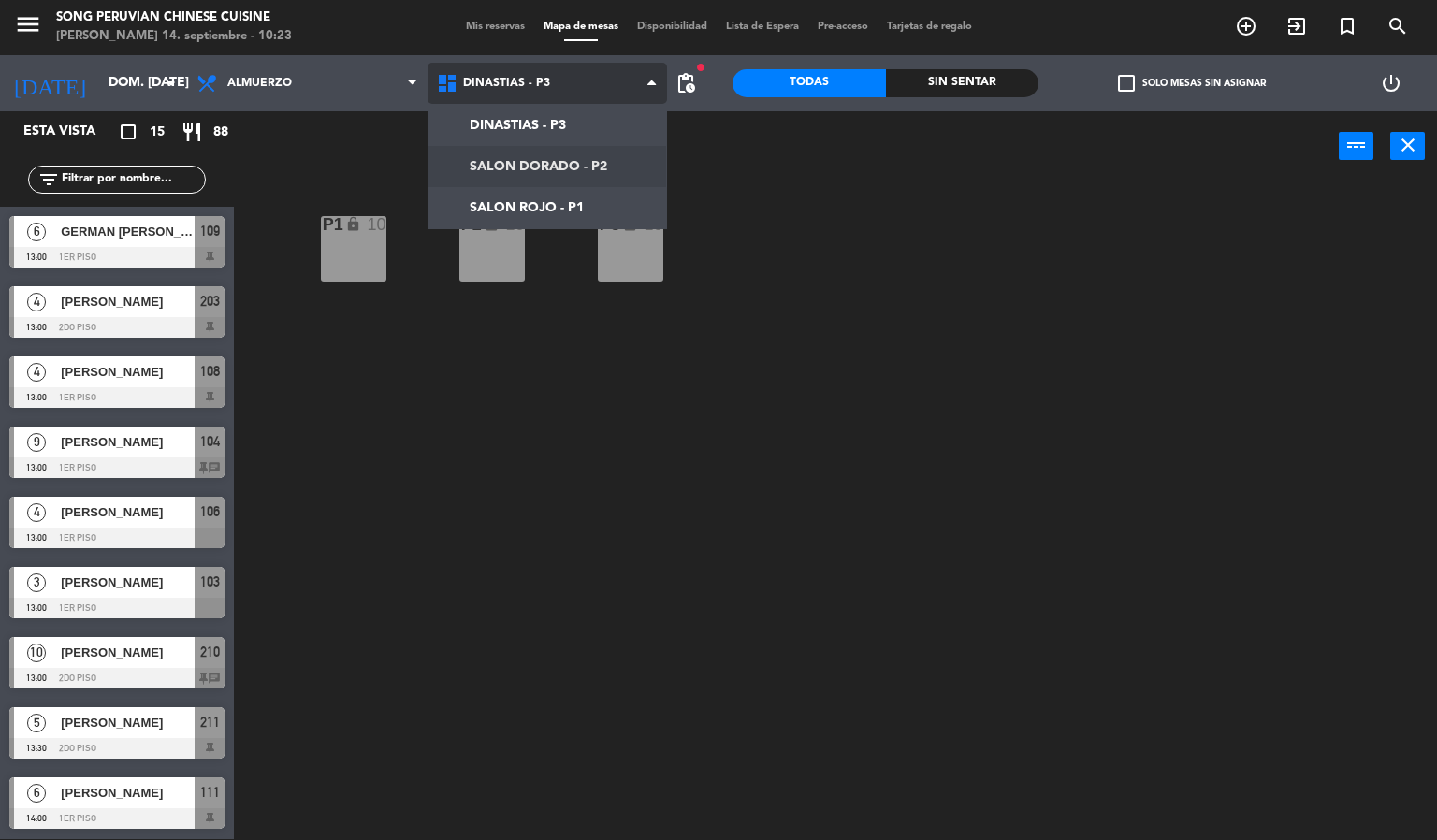
click at [559, 155] on ng-component "menu Song Peruvian Chinese Cuisine [PERSON_NAME] 14. septiembre - 10:23 Mis res…" at bounding box center [718, 419] width 1437 height 840
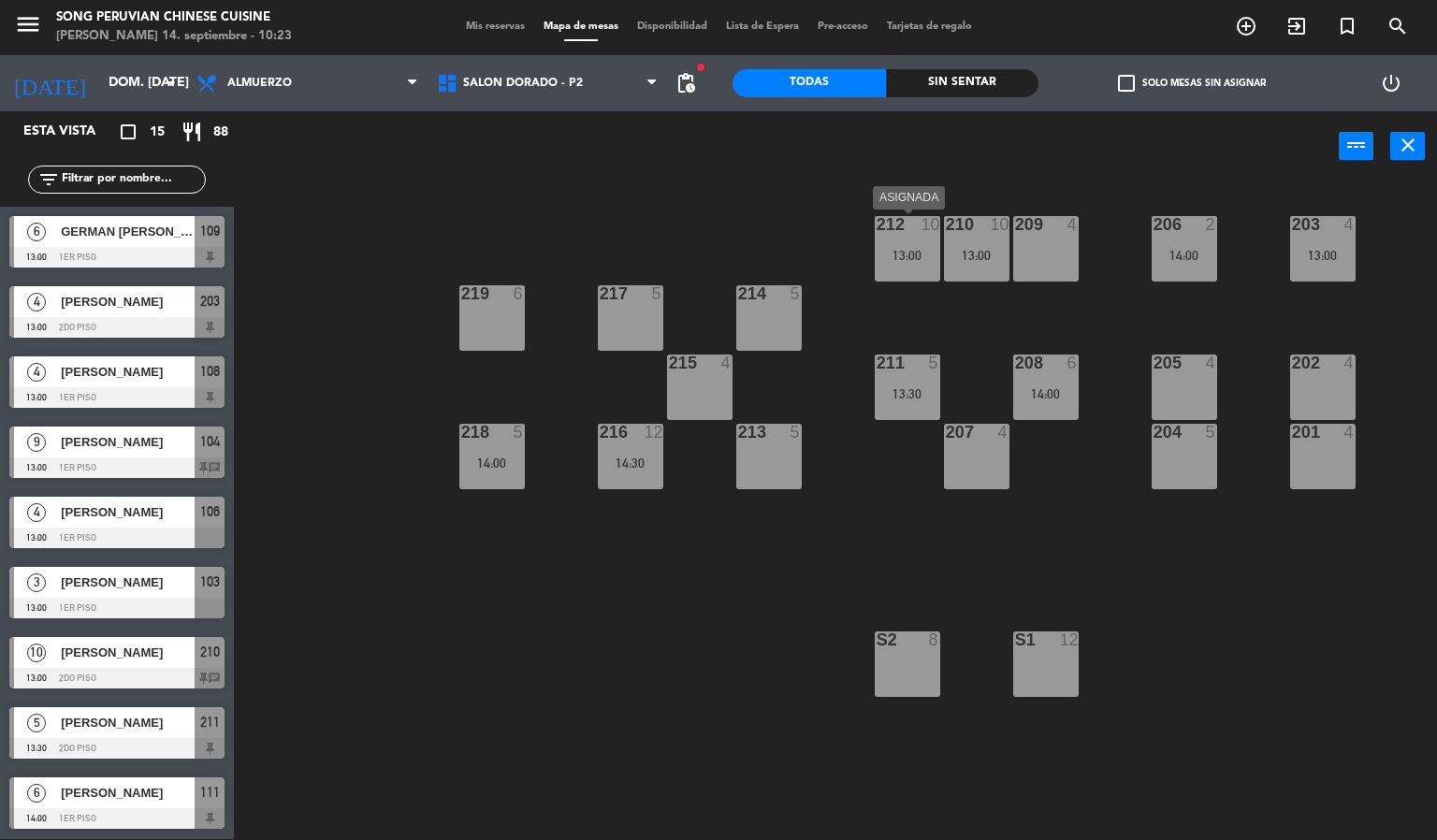
click at [896, 253] on div "13:00" at bounding box center [907, 254] width 65 height 13
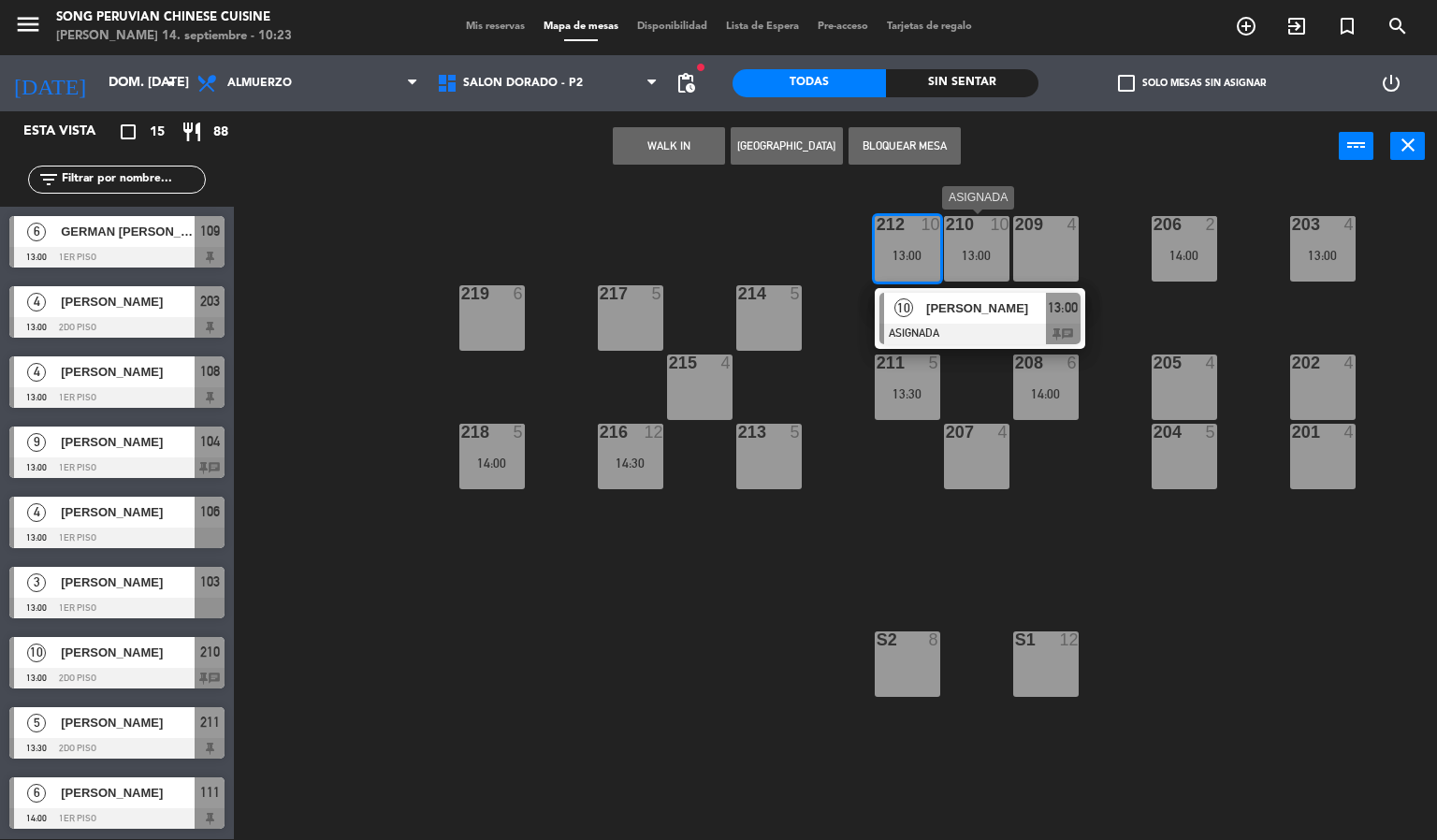
click at [988, 242] on div "210 10 13:00" at bounding box center [975, 248] width 65 height 65
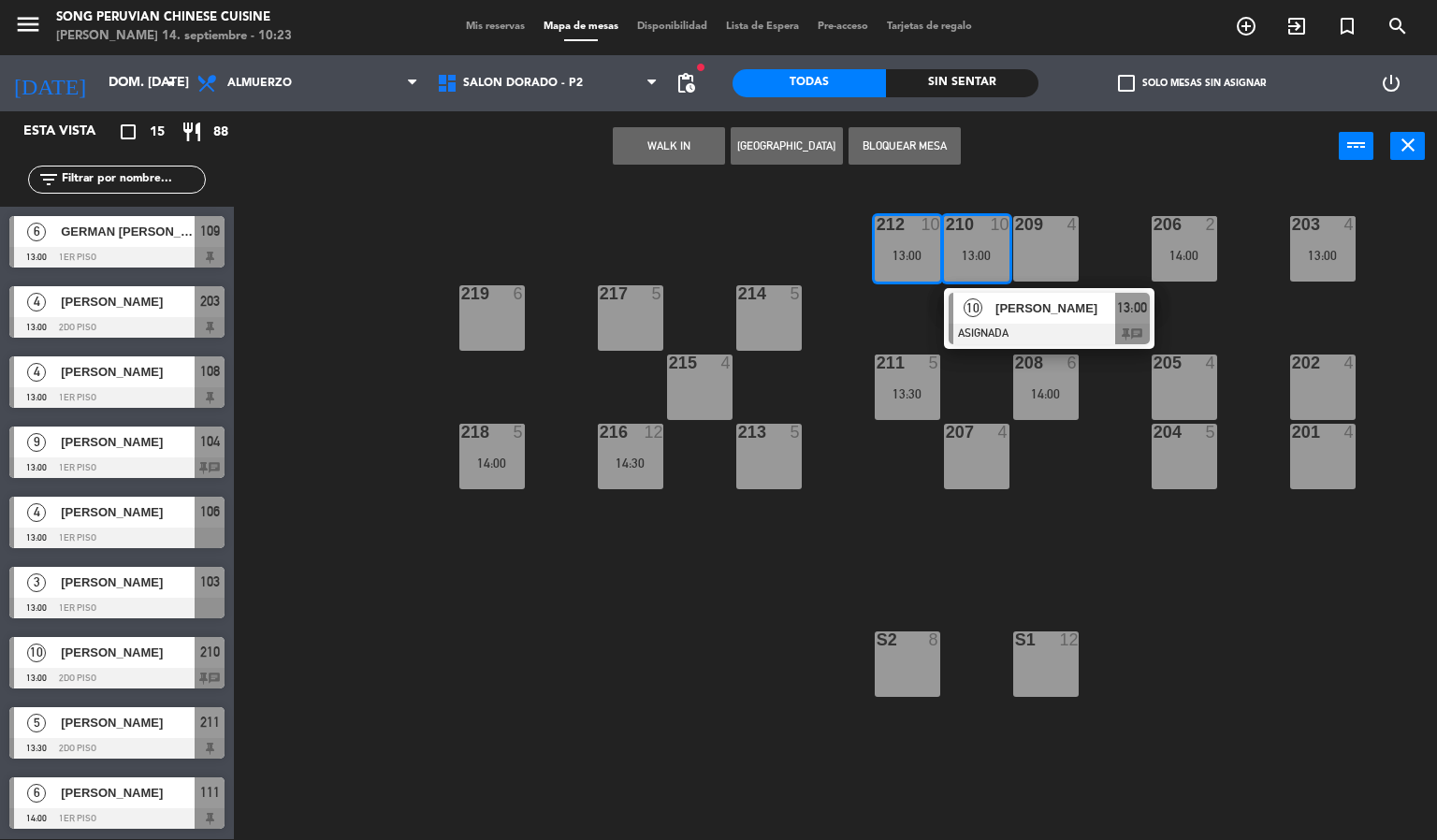
click at [1021, 242] on div "209 4" at bounding box center [1045, 248] width 65 height 65
click at [1064, 250] on div "209 4" at bounding box center [1045, 248] width 65 height 65
click at [1097, 230] on div "203 4 13:00 206 2 14:00 210 10 13:00 10 [PERSON_NAME] ASIGNADA 13:00 chat 212 1…" at bounding box center [842, 511] width 1189 height 657
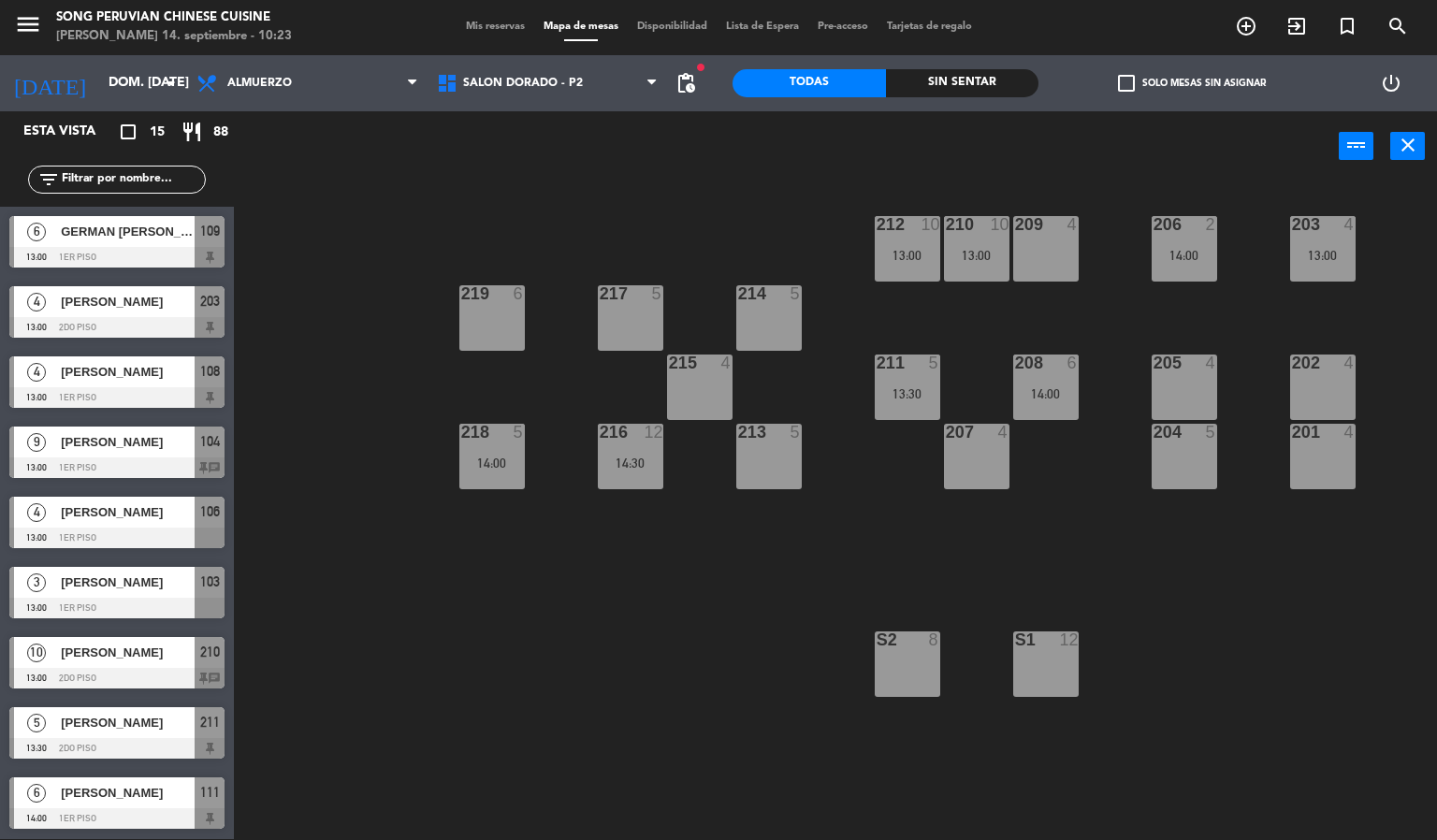
click at [447, 625] on div "203 4 13:00 206 2 14:00 210 10 13:00 212 10 13:00 209 4 214 5 217 5 219 6 202 4…" at bounding box center [842, 511] width 1189 height 657
click at [933, 258] on div "13:00" at bounding box center [907, 254] width 65 height 13
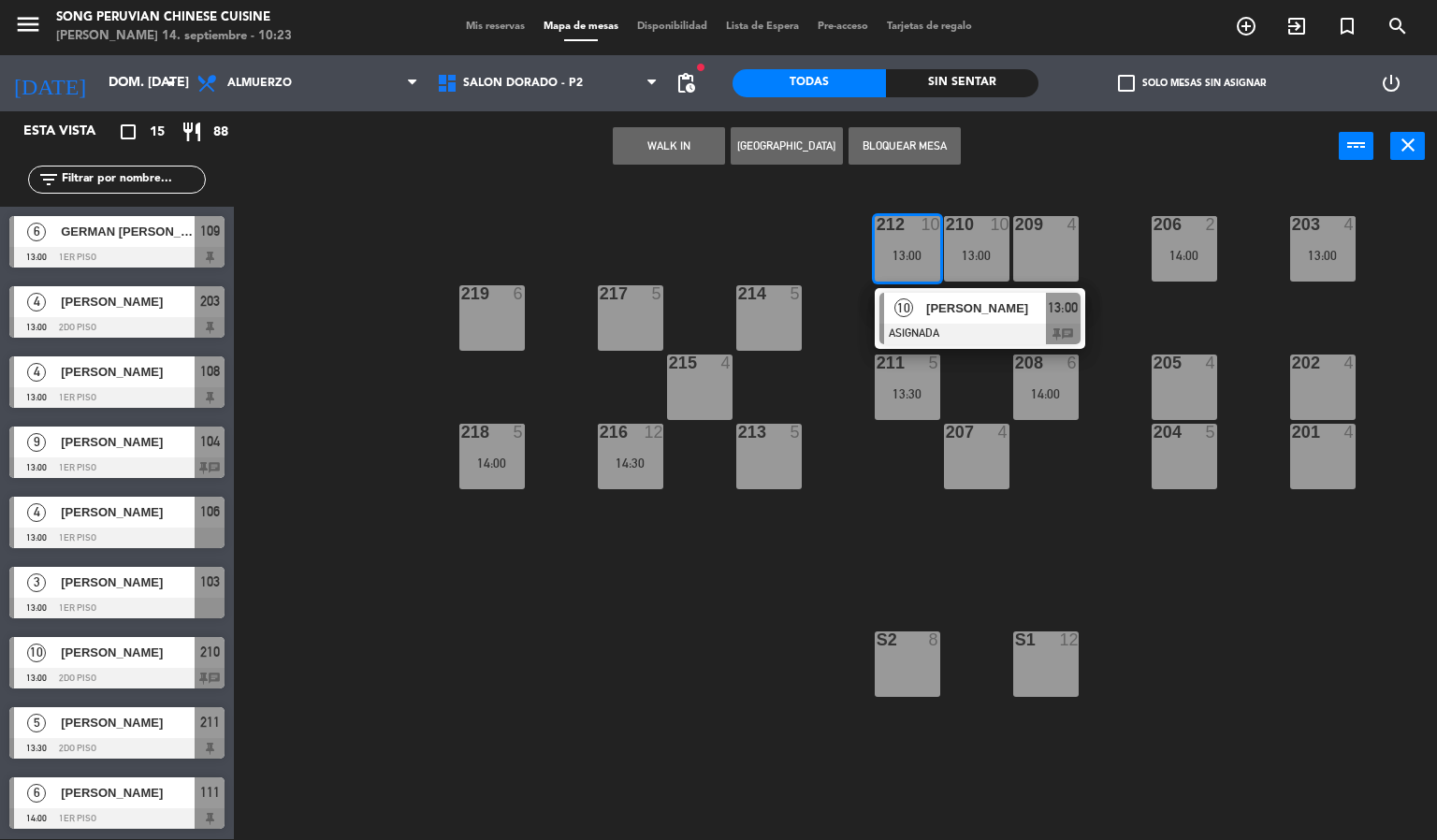
click at [932, 298] on span "[PERSON_NAME]" at bounding box center [985, 308] width 120 height 19
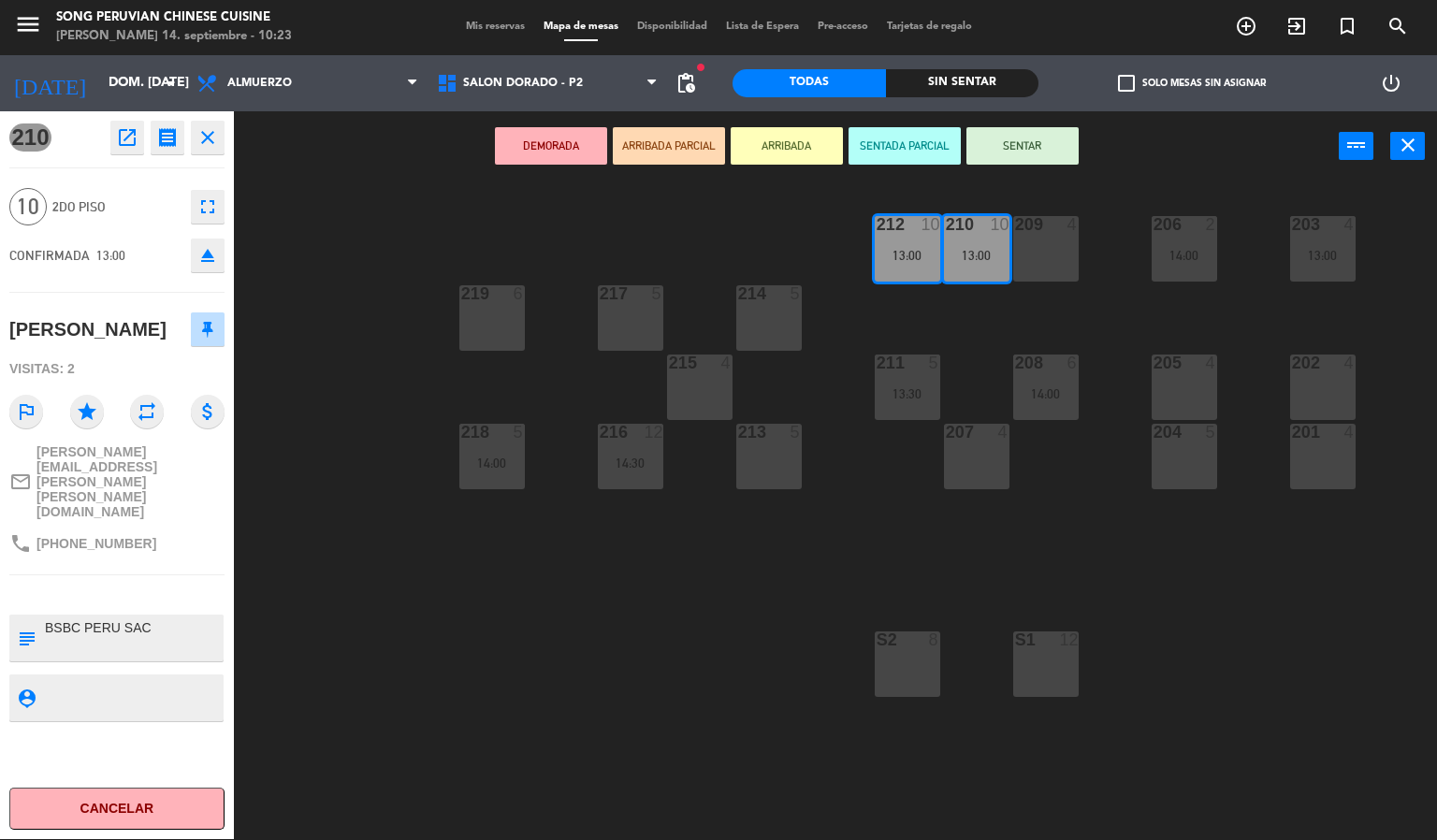
click at [464, 615] on div "203 4 13:00 206 2 14:00 210 10 13:00 212 10 13:00 209 4 214 5 217 5 219 6 202 4…" at bounding box center [842, 511] width 1189 height 657
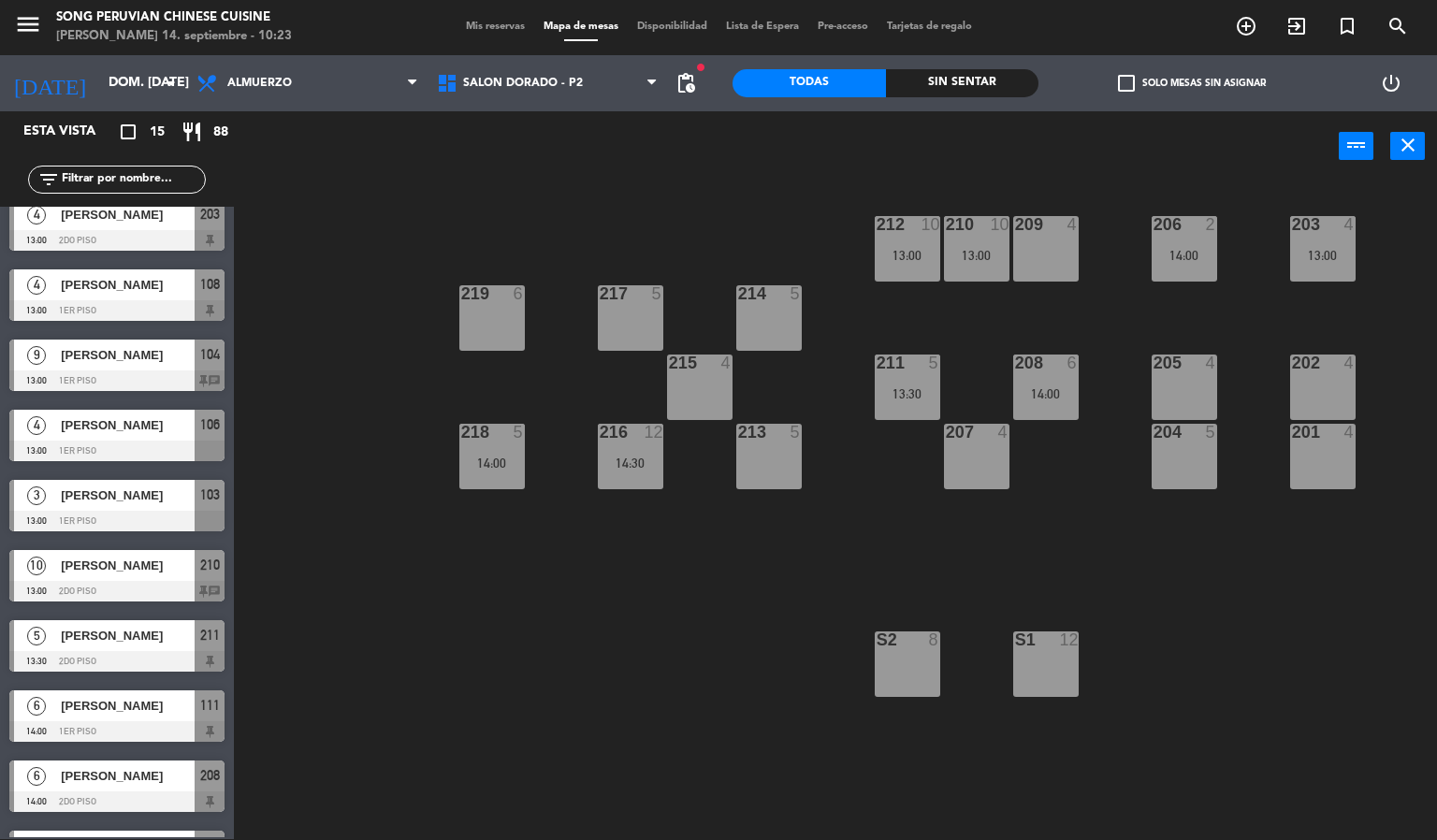
scroll to position [85, 0]
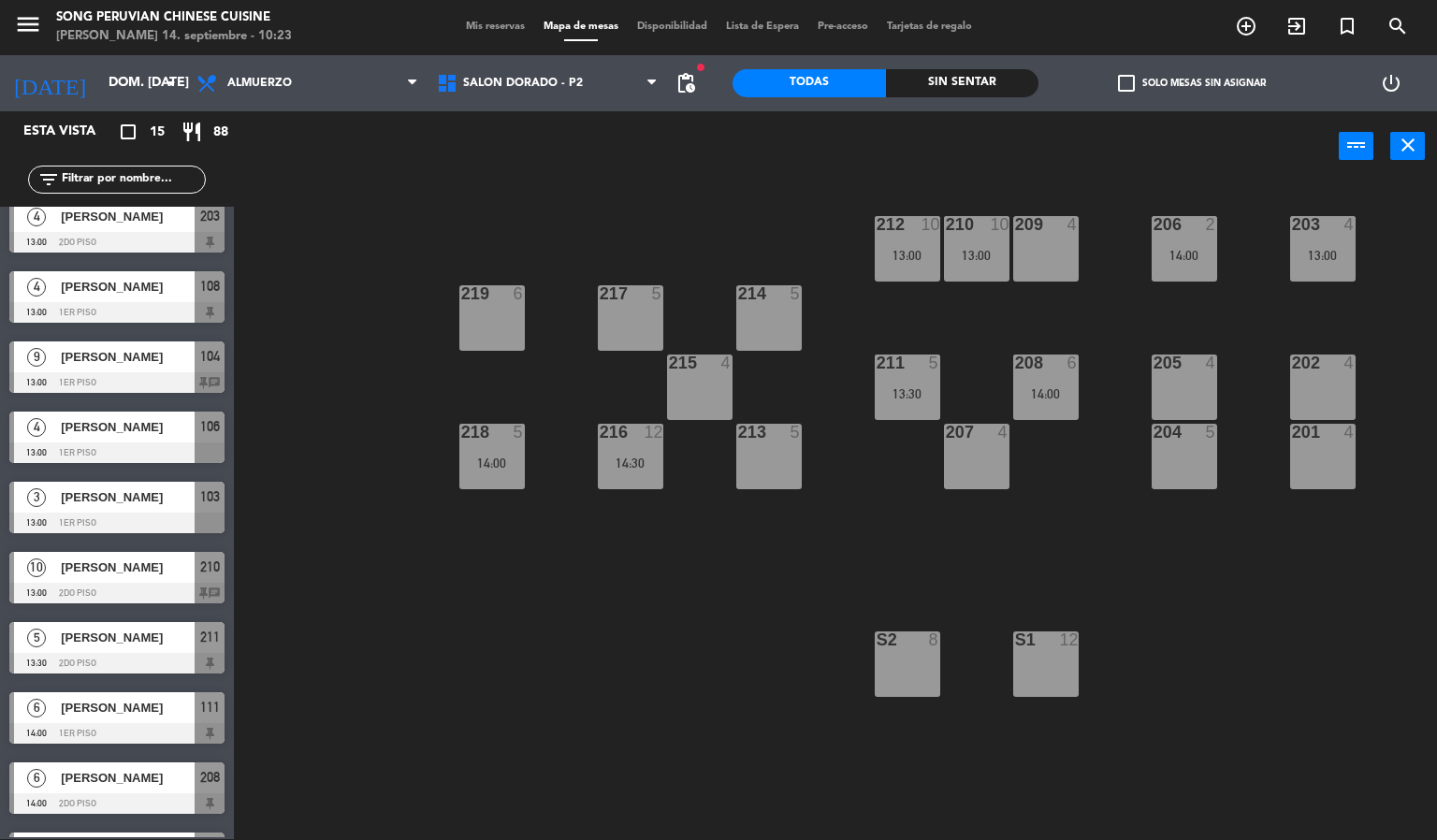
click at [95, 567] on span "[PERSON_NAME]" at bounding box center [128, 567] width 134 height 19
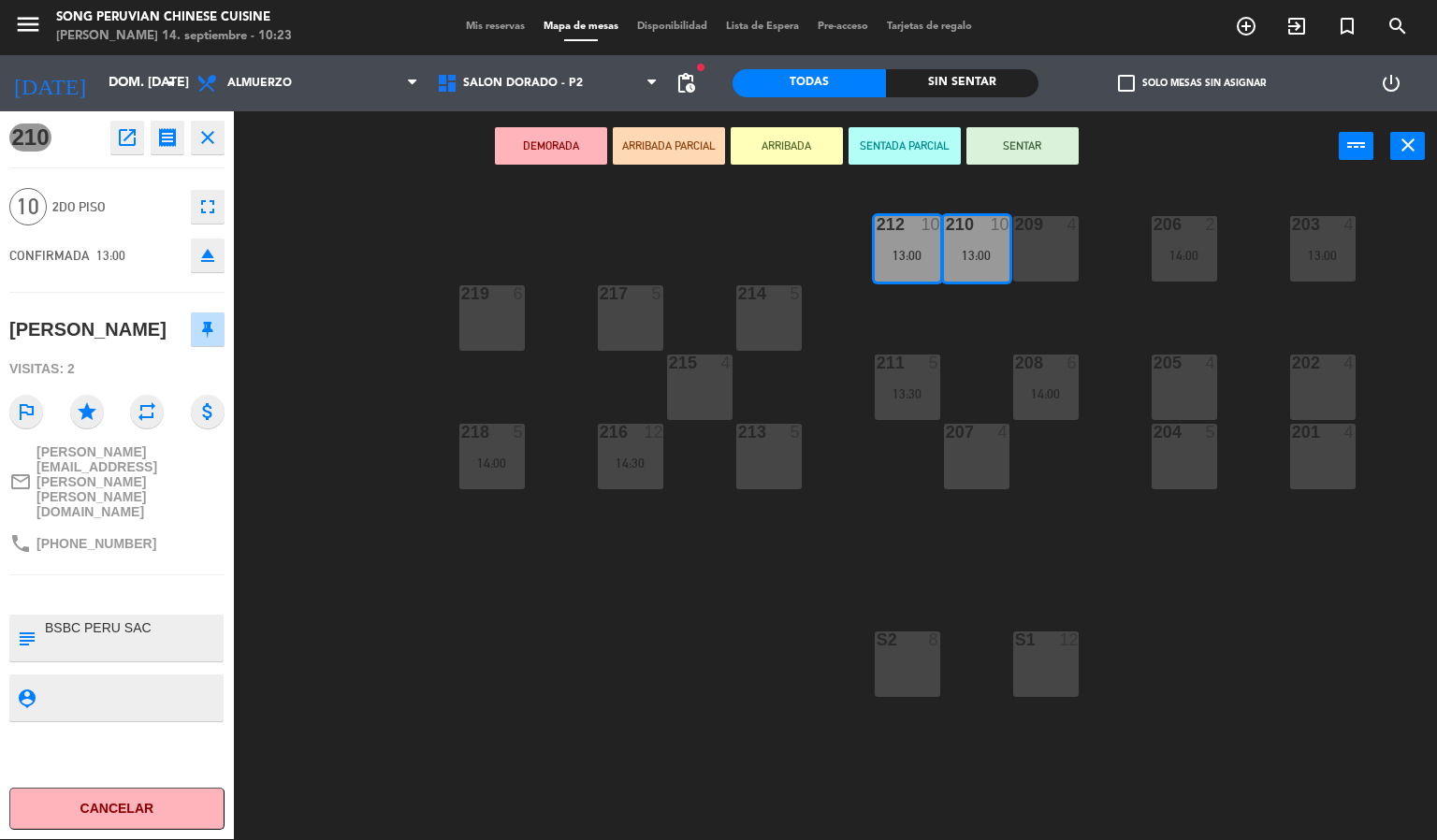
click at [401, 673] on div "203 4 13:00 206 2 14:00 210 10 13:00 212 10 13:00 209 4 214 5 217 5 219 6 202 4…" at bounding box center [842, 511] width 1189 height 657
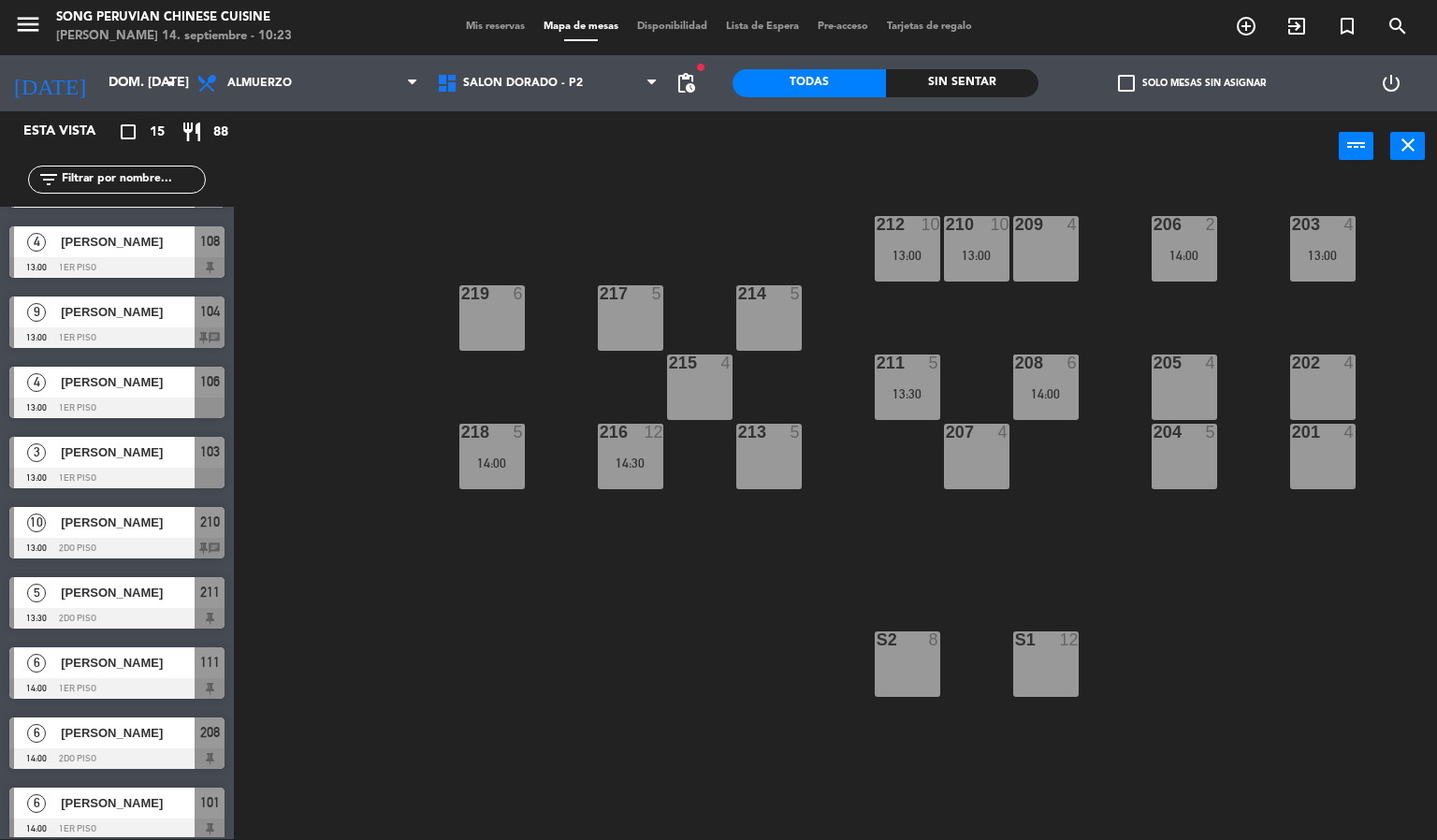
scroll to position [421, 0]
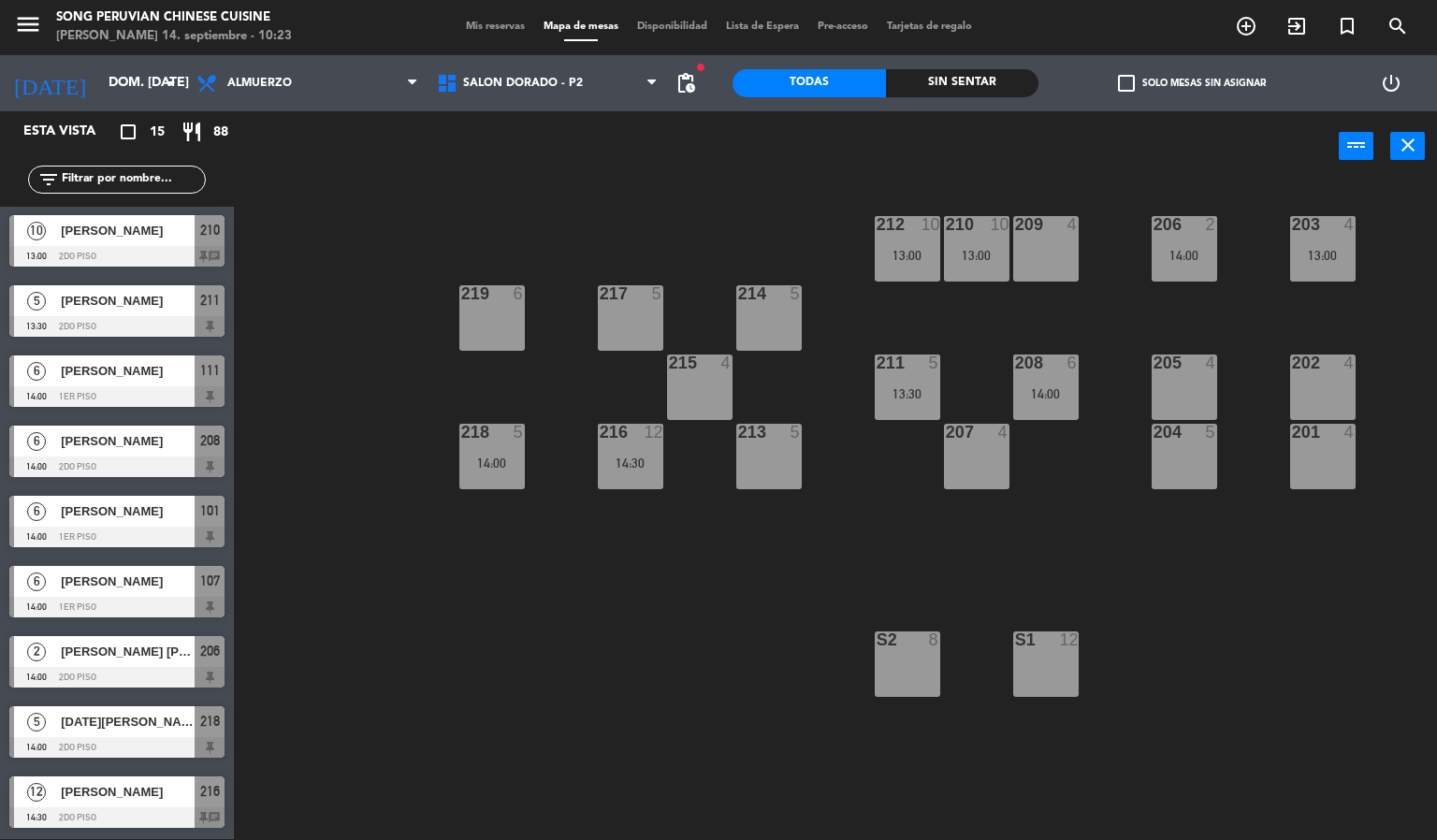
click at [648, 487] on div "216 12 14:30" at bounding box center [630, 455] width 65 height 65
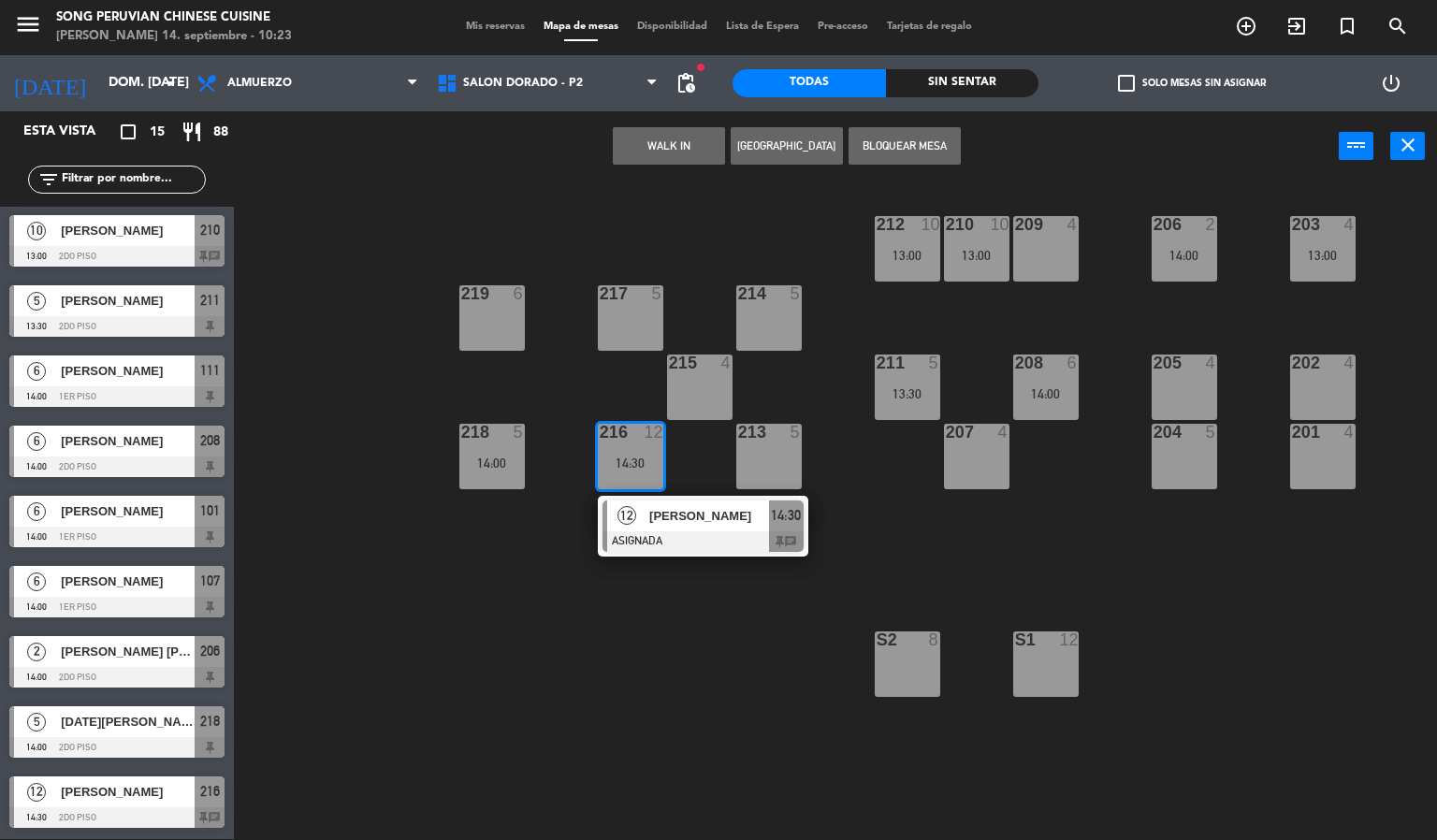
click at [135, 790] on span "[PERSON_NAME]" at bounding box center [128, 791] width 134 height 19
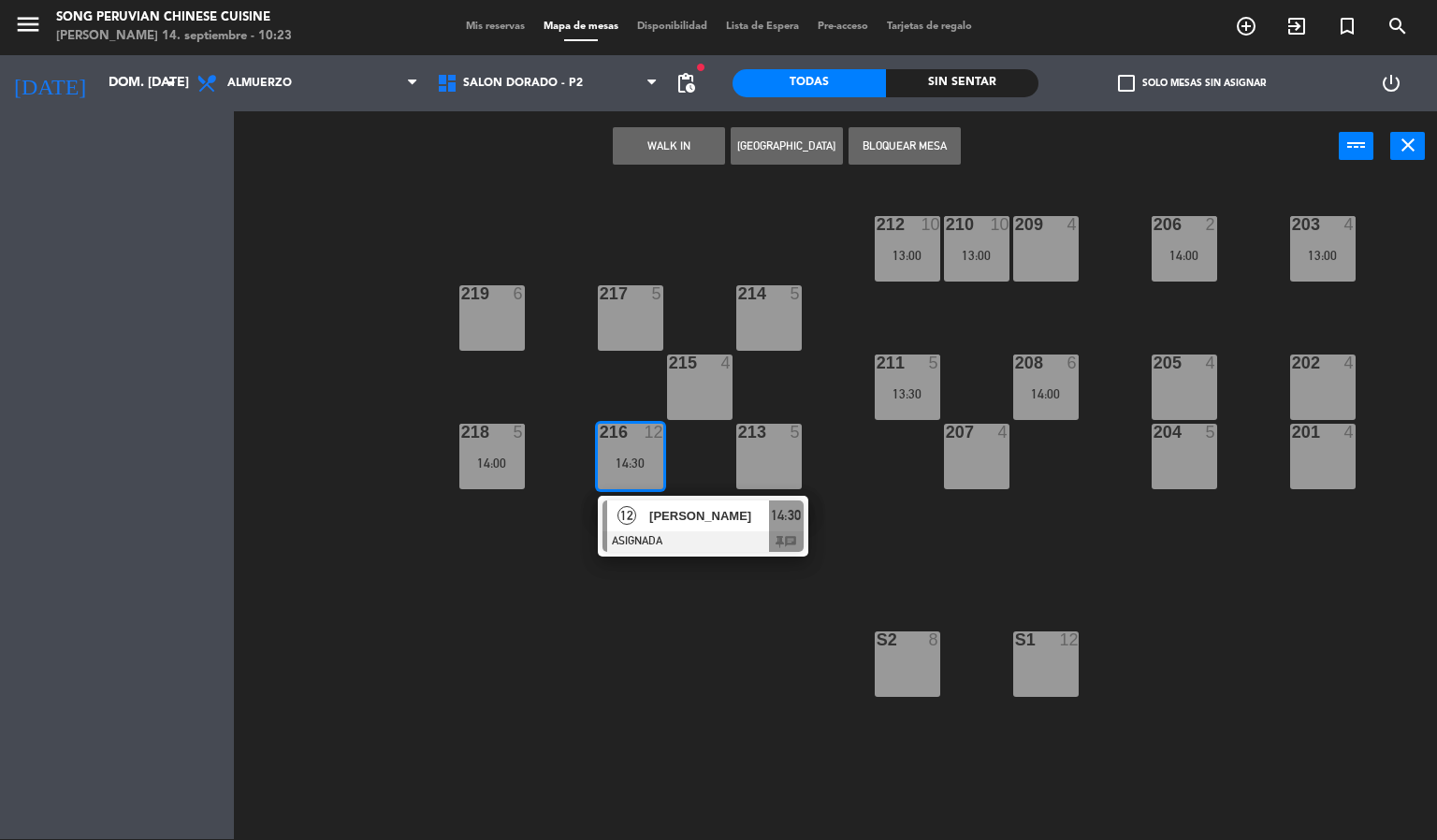
click at [649, 665] on div "203 4 13:00 206 2 14:00 210 10 13:00 212 10 13:00 209 4 214 5 217 5 219 6 202 4…" at bounding box center [842, 511] width 1189 height 657
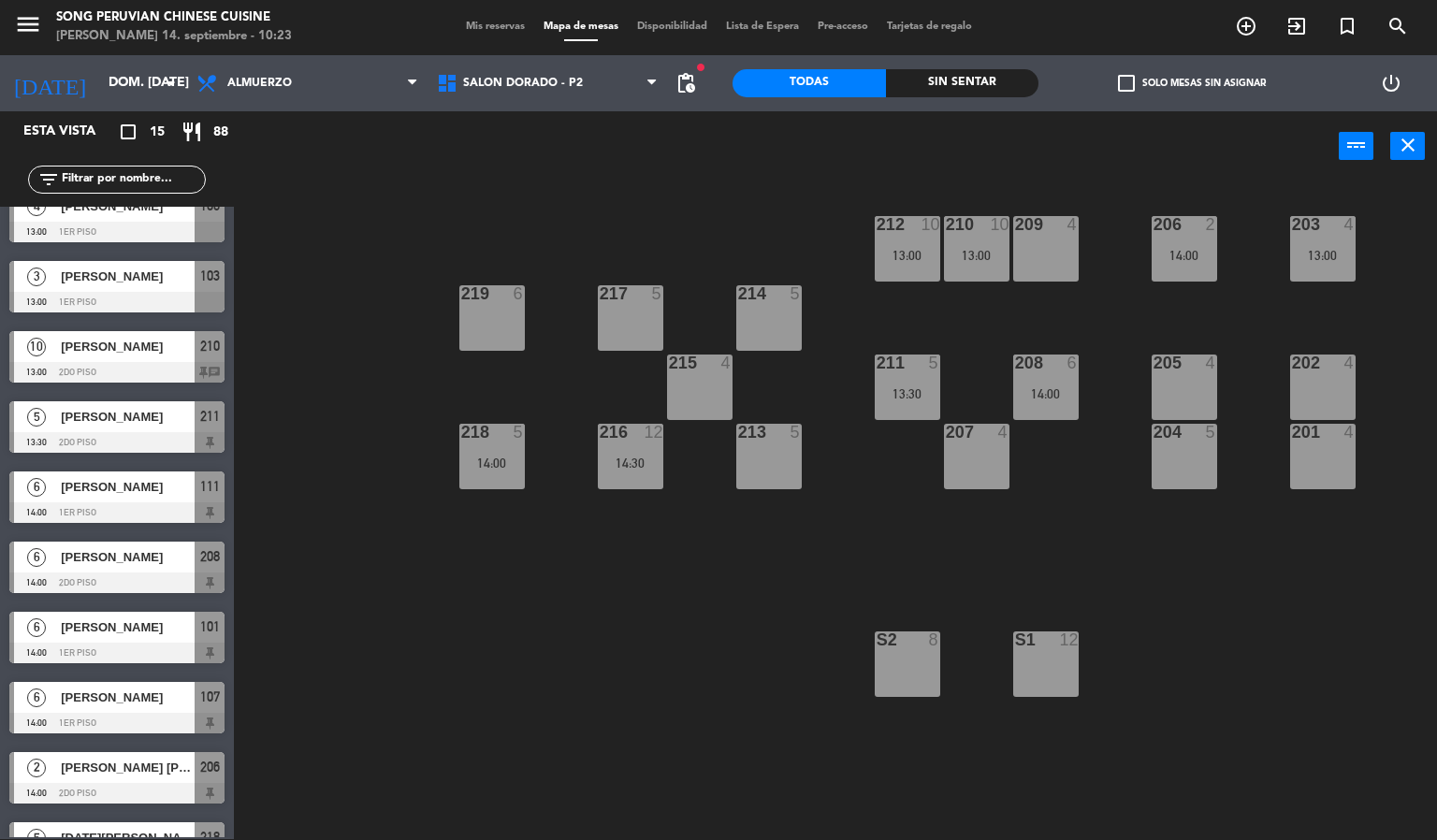
scroll to position [1, 0]
click at [429, 655] on div "203 4 13:00 206 2 14:00 210 10 13:00 212 10 13:00 209 4 214 5 217 5 219 6 202 4…" at bounding box center [842, 511] width 1189 height 657
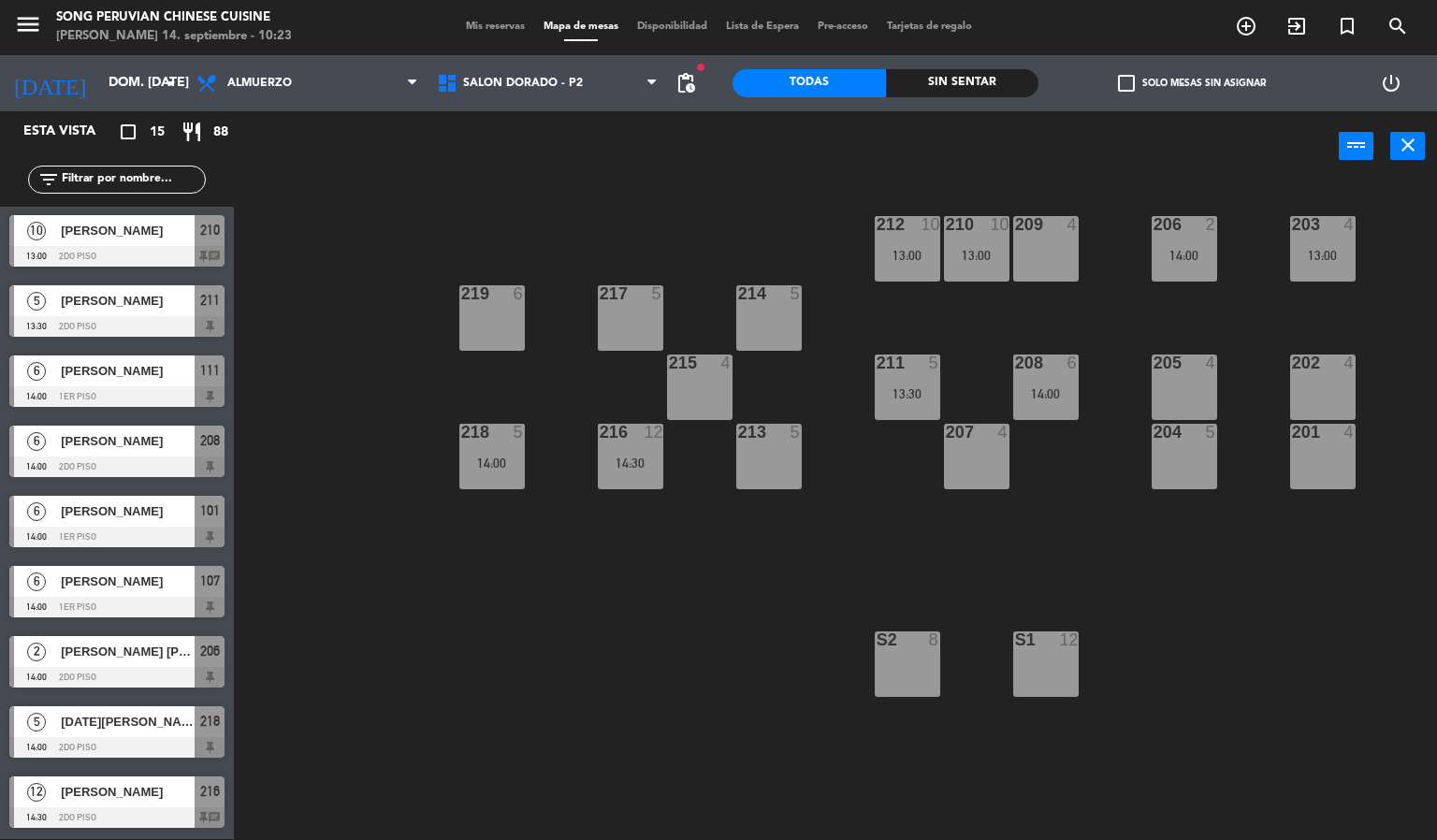
click at [126, 802] on div "[PERSON_NAME]" at bounding box center [127, 791] width 136 height 31
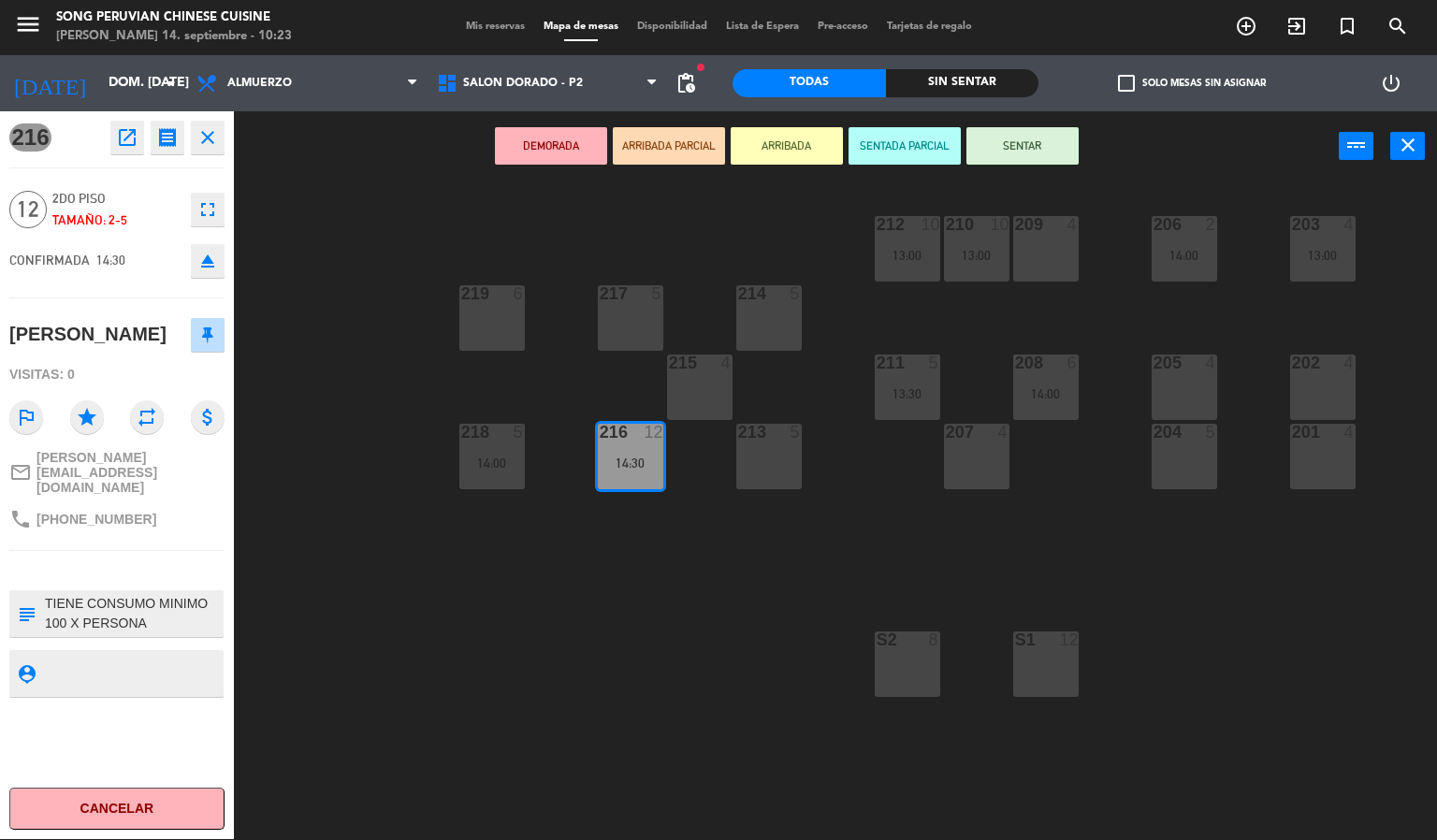
click at [1044, 652] on div "S1 12" at bounding box center [1045, 663] width 65 height 65
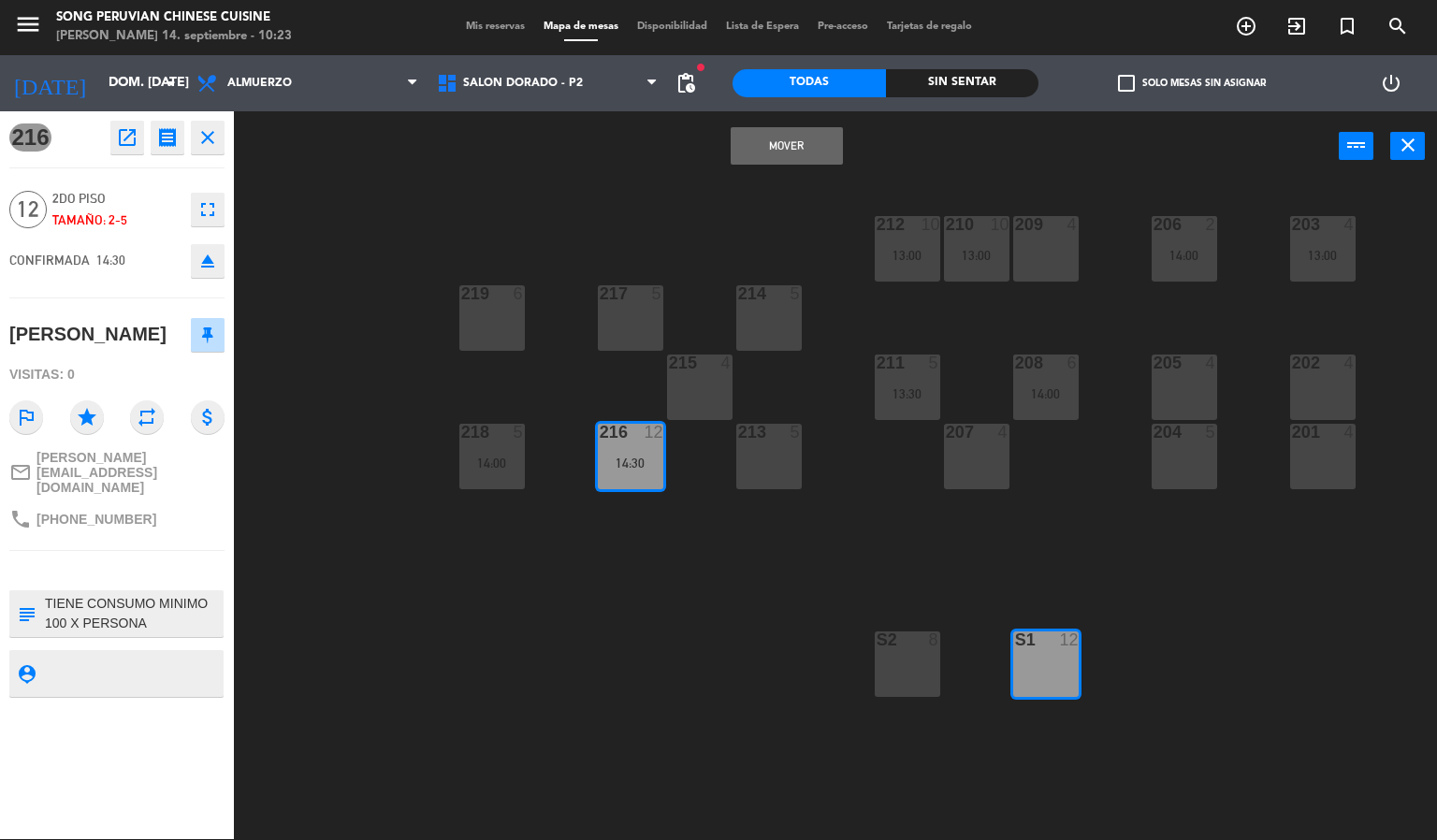
click at [809, 135] on button "Mover" at bounding box center [787, 146] width 113 height 38
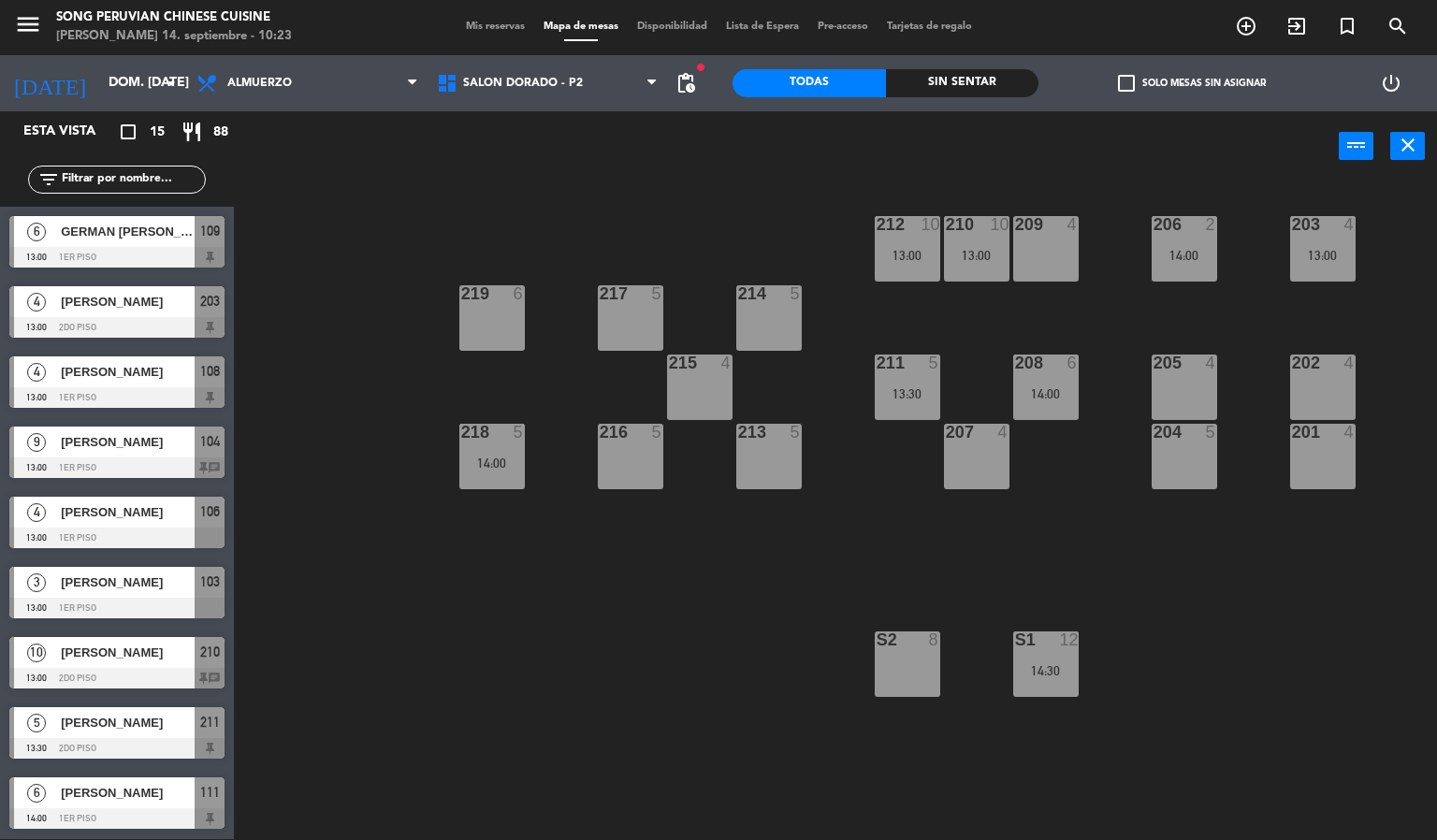
scroll to position [1, 0]
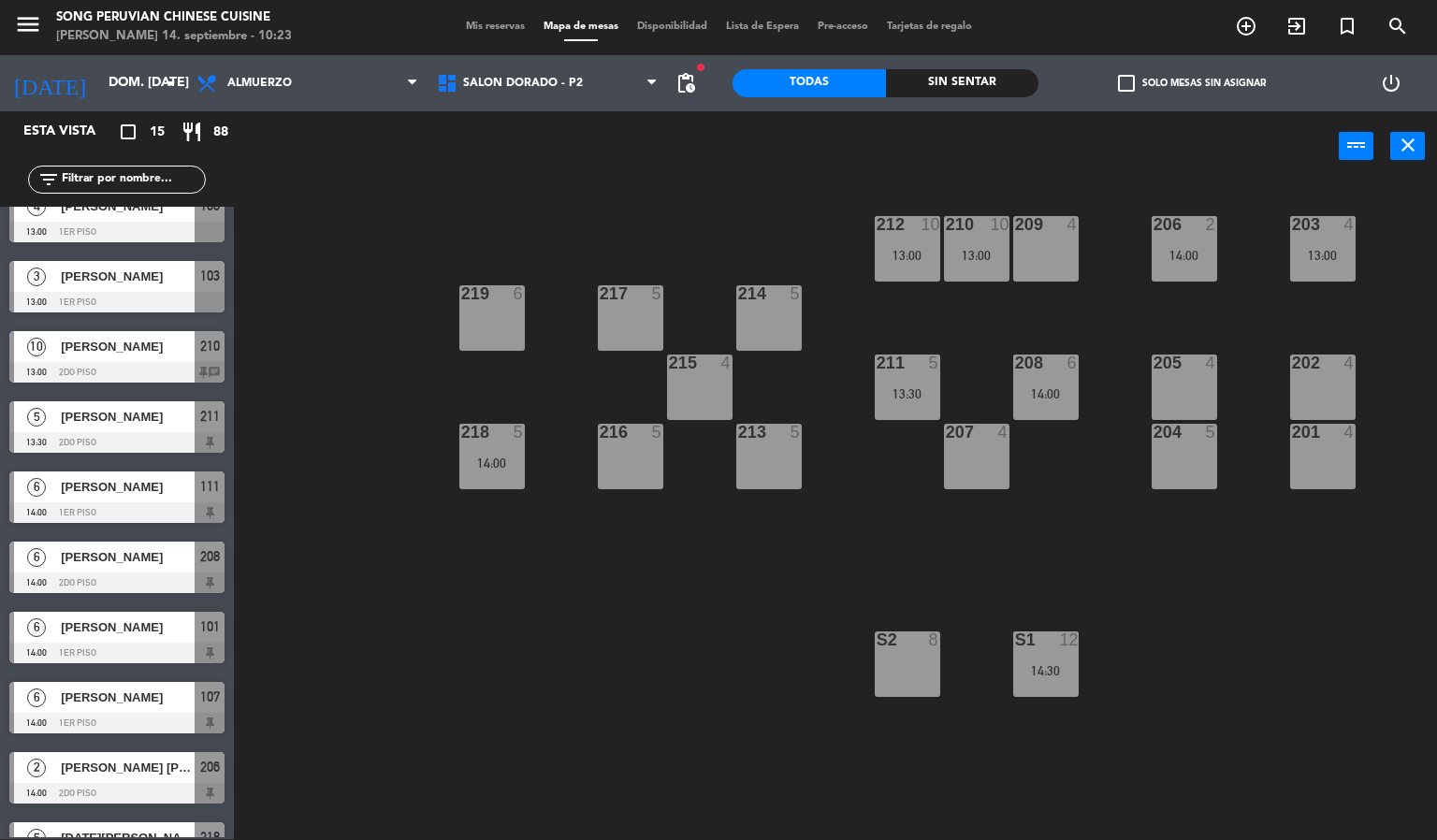
click at [512, 656] on div "203 4 13:00 206 2 14:00 210 10 13:00 212 10 13:00 209 4 214 5 217 5 219 6 202 4…" at bounding box center [842, 511] width 1189 height 657
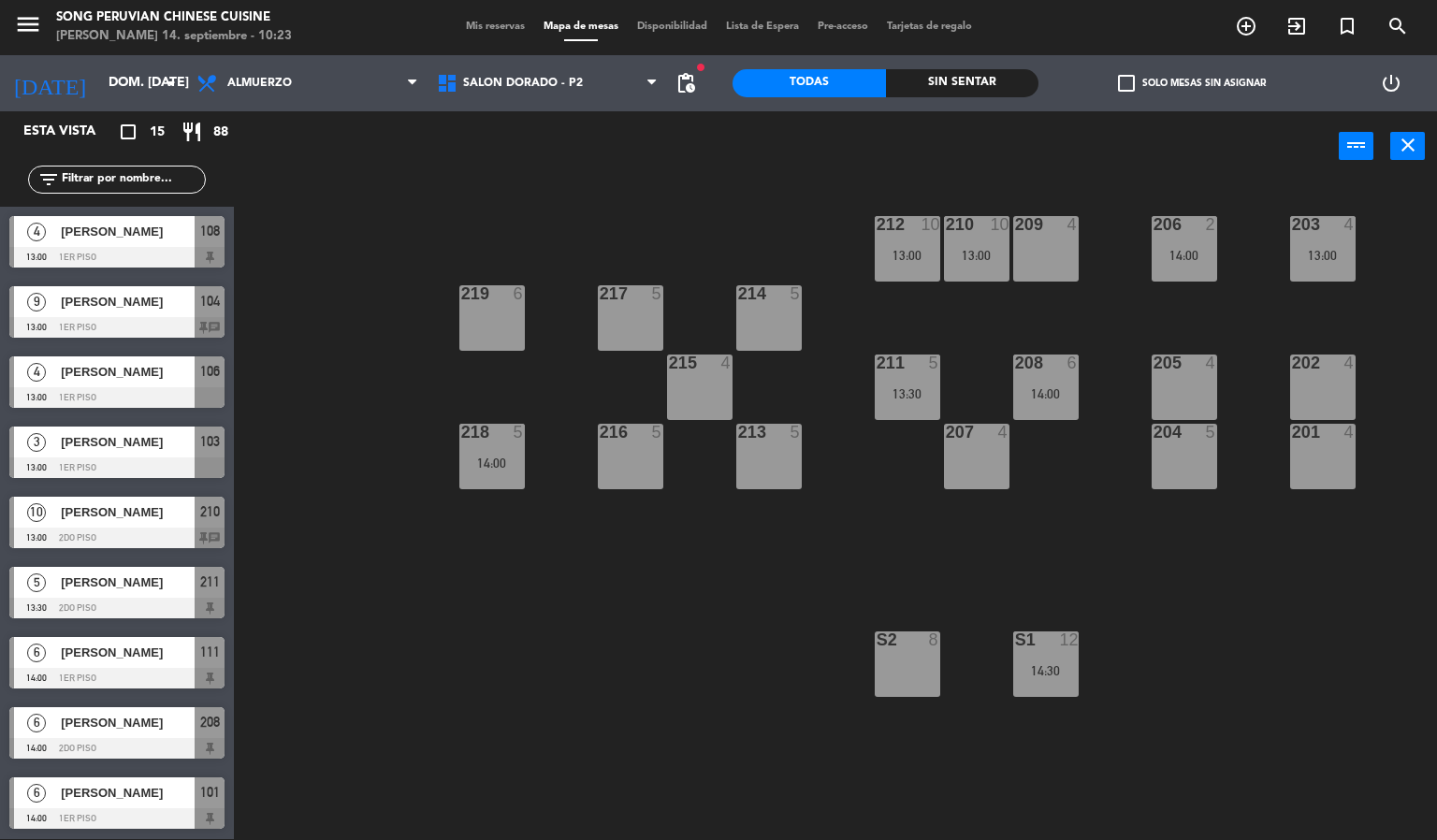
scroll to position [138, 0]
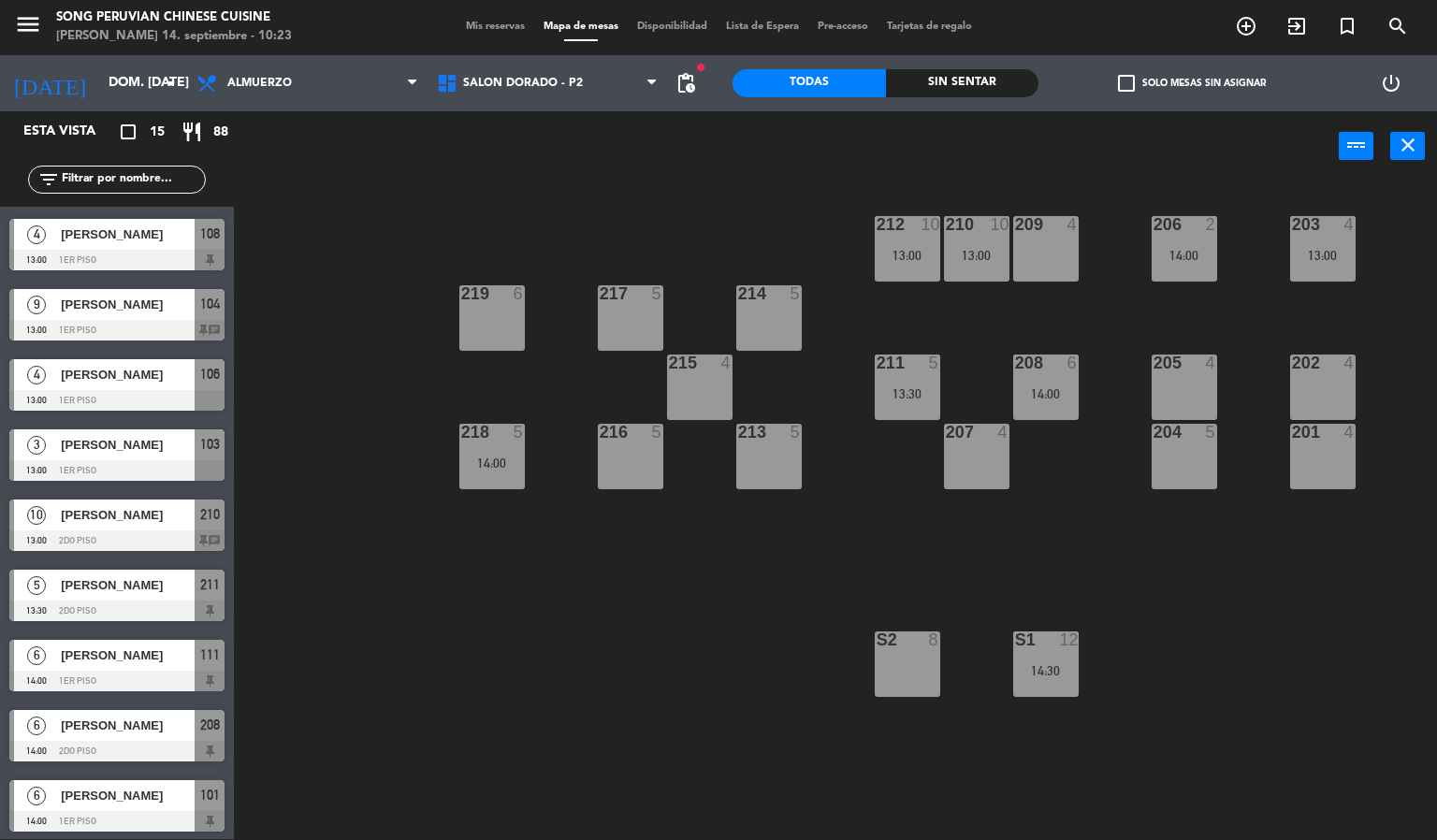
click at [70, 536] on div at bounding box center [117, 540] width 215 height 20
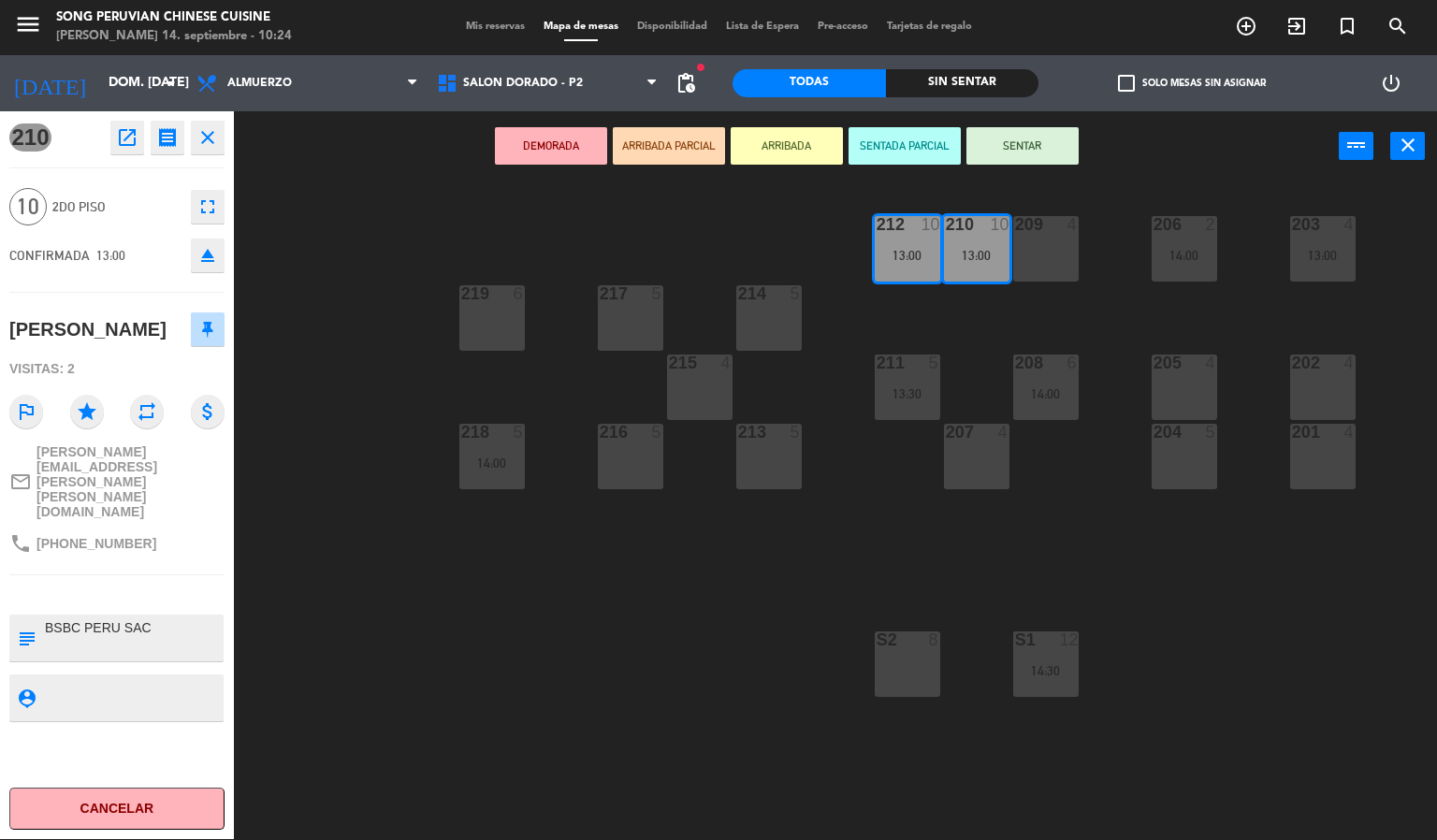
click at [380, 704] on div "203 4 13:00 206 2 14:00 210 10 13:00 212 10 13:00 209 4 214 5 217 5 219 6 202 4…" at bounding box center [842, 511] width 1189 height 657
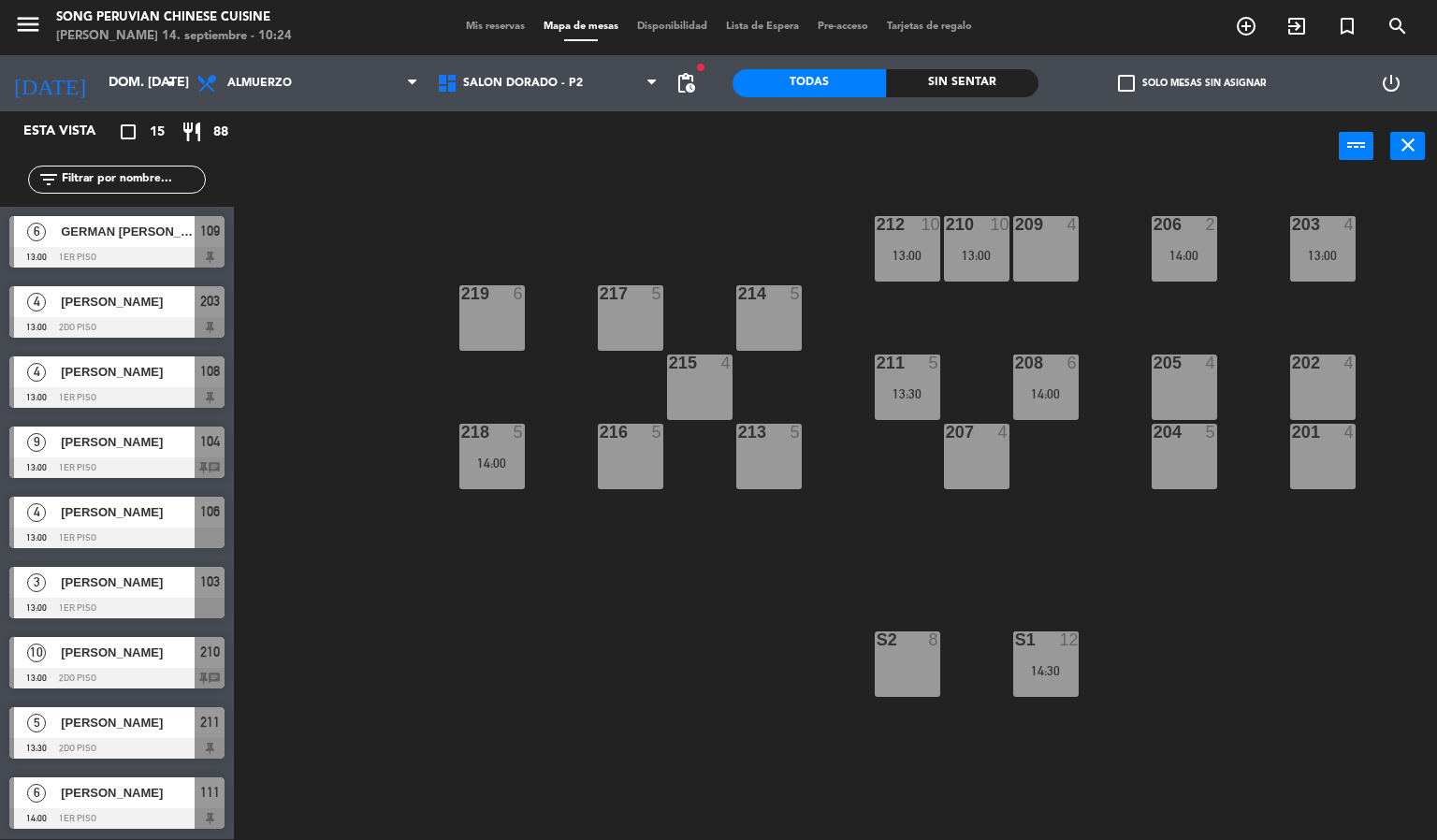
click at [54, 469] on div at bounding box center [117, 467] width 215 height 20
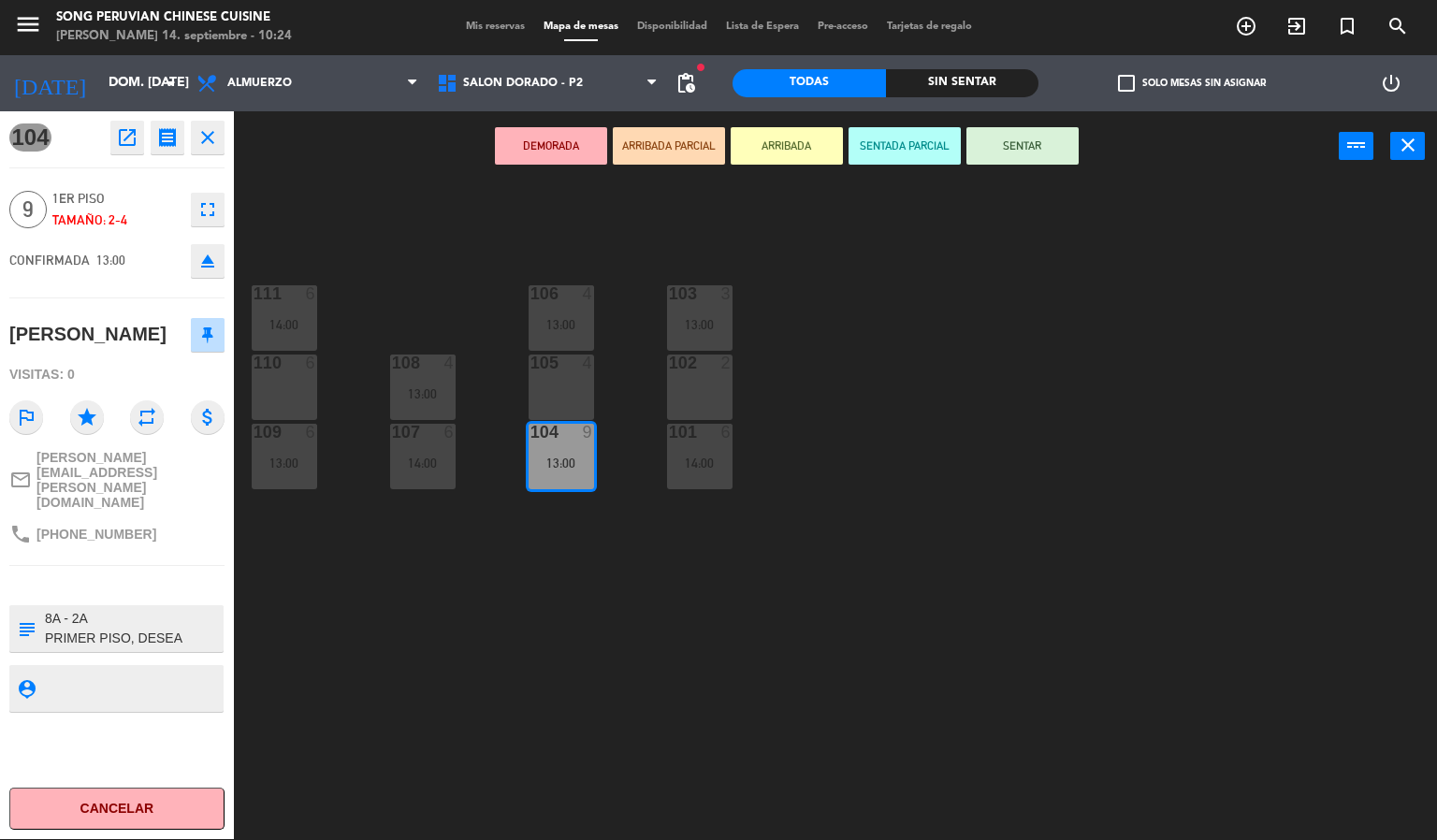
click at [331, 673] on div "103 3 13:00 106 4 13:00 111 6 14:00 102 2 105 4 108 4 13:00 110 6 101 6 14:00 1…" at bounding box center [842, 511] width 1189 height 657
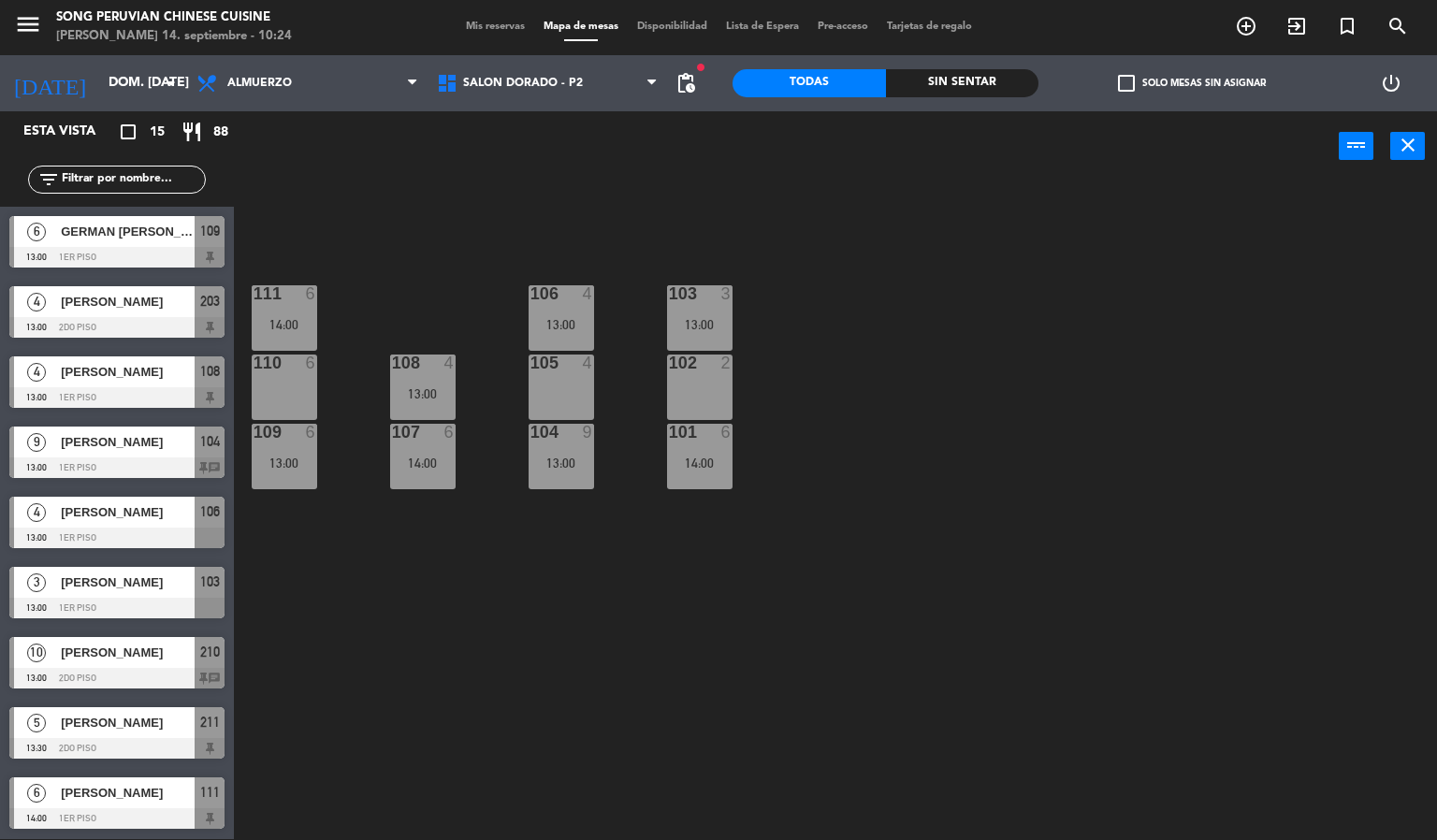
click at [129, 298] on span "[PERSON_NAME]" at bounding box center [128, 301] width 134 height 19
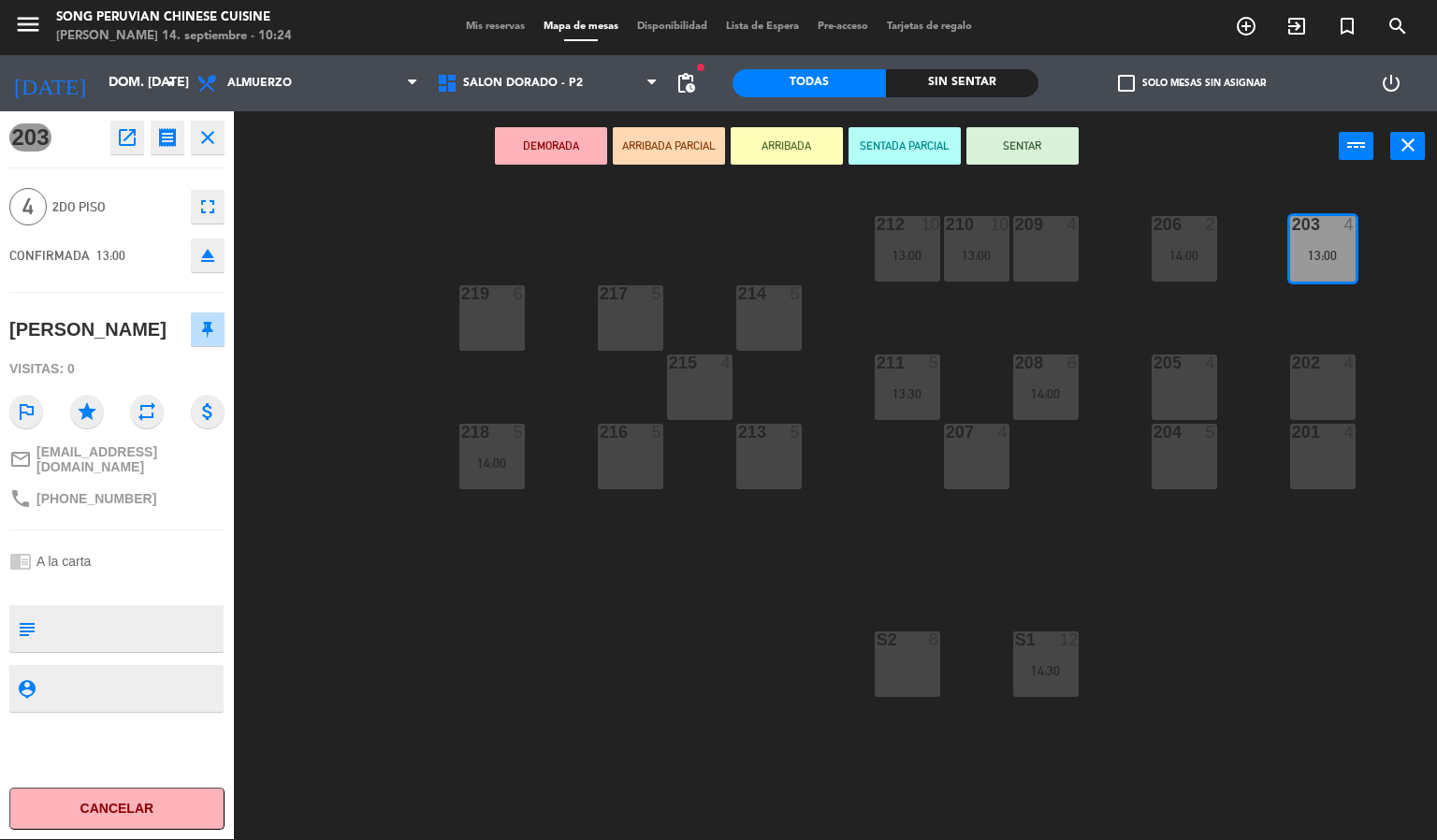
click at [379, 693] on div "203 4 13:00 206 2 14:00 210 10 13:00 212 10 13:00 209 4 214 5 217 5 219 6 202 4…" at bounding box center [842, 511] width 1189 height 657
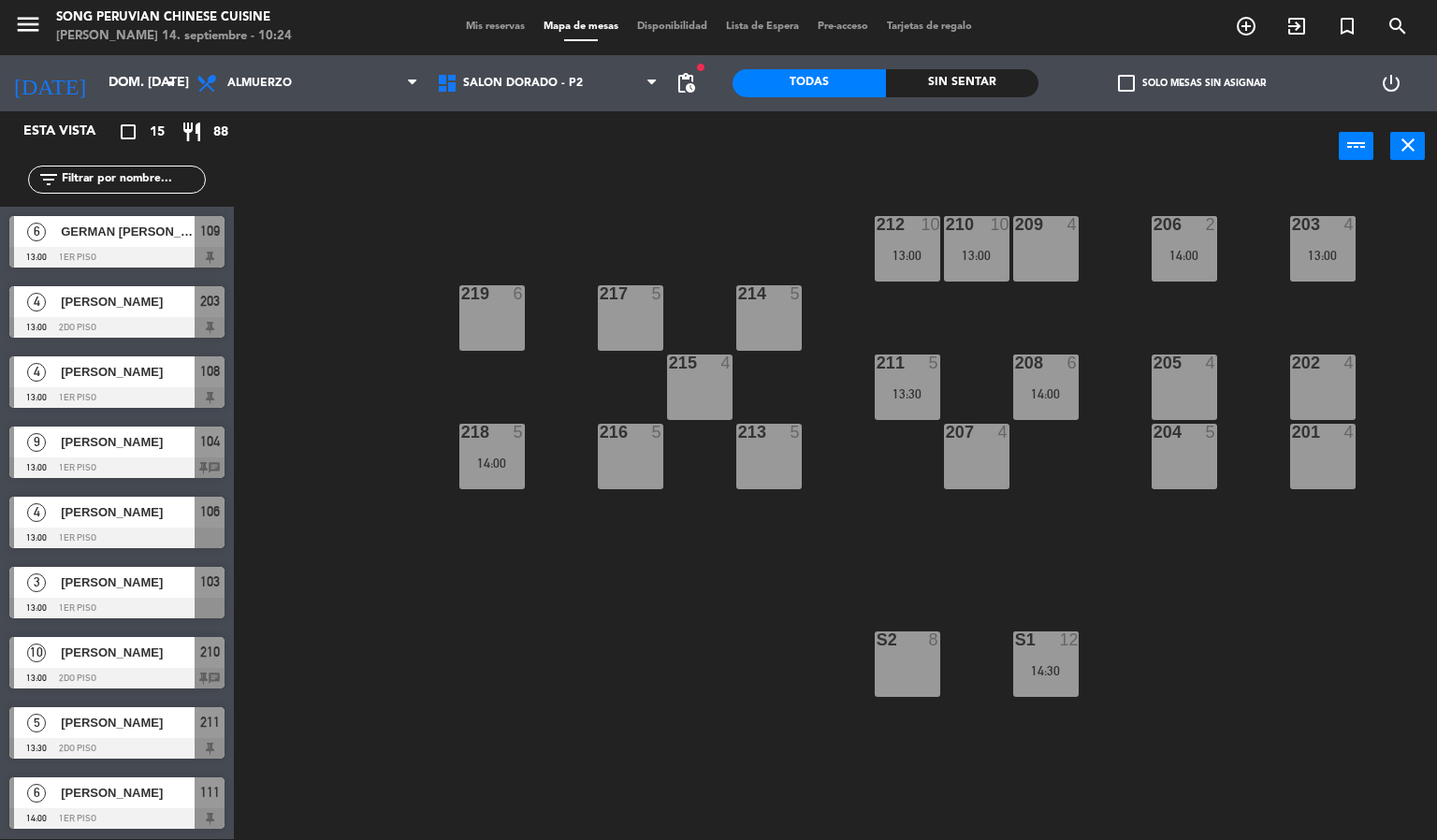
click at [121, 222] on span "GERMAN [PERSON_NAME]" at bounding box center [128, 231] width 134 height 19
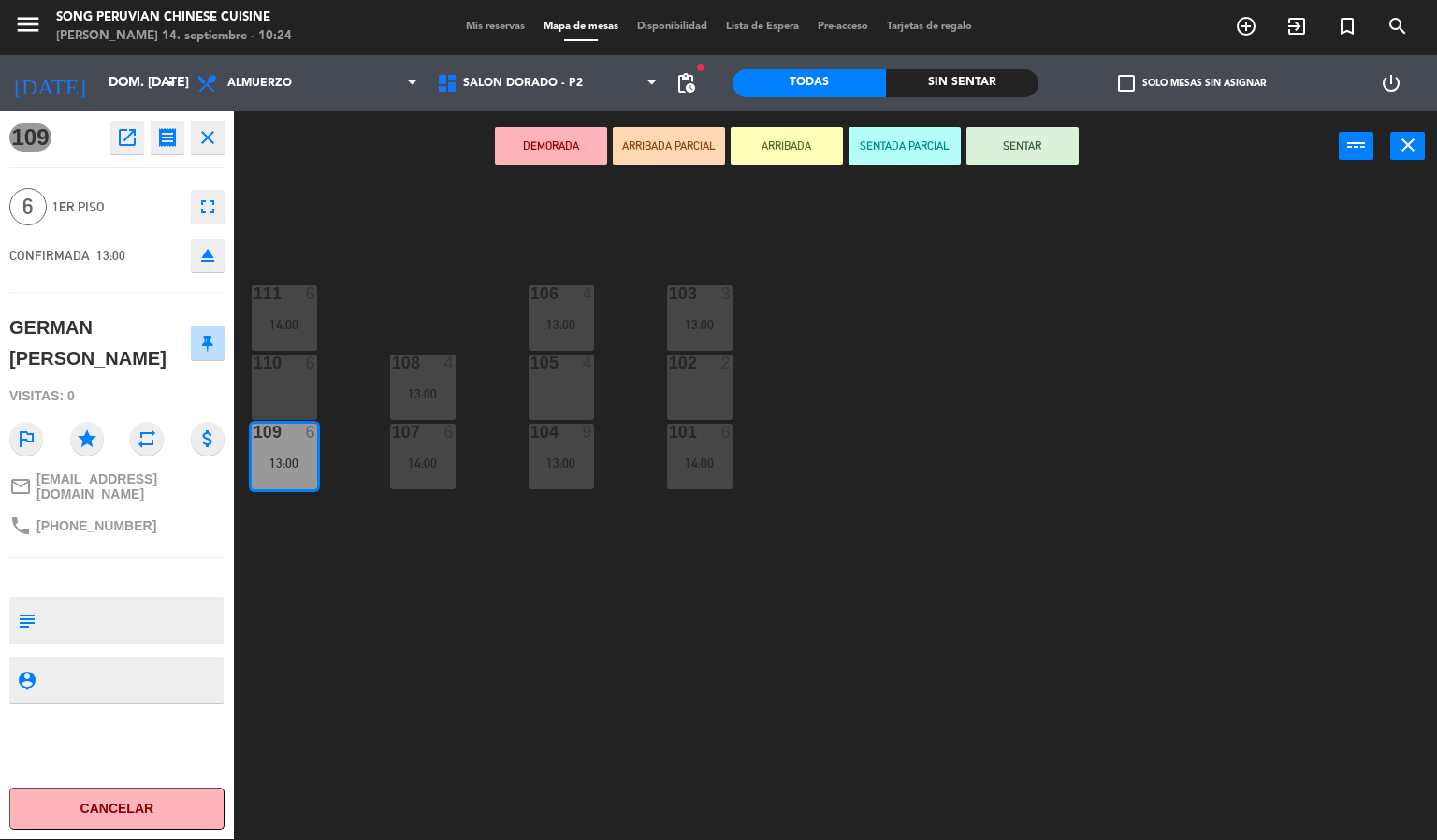
click at [405, 708] on div "103 3 13:00 106 4 13:00 111 6 14:00 102 2 105 4 108 4 13:00 110 6 101 6 14:00 1…" at bounding box center [842, 511] width 1189 height 657
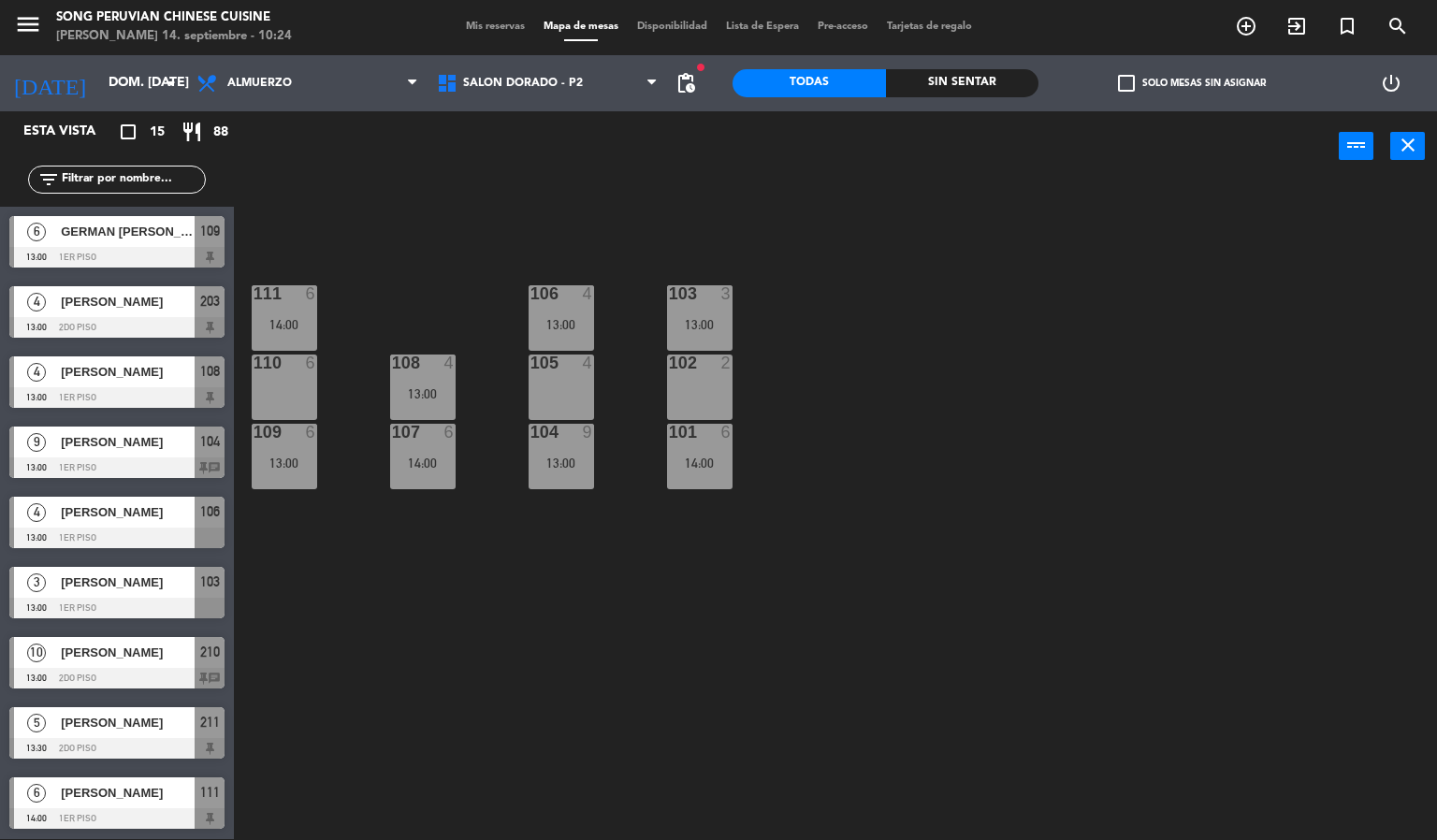
click at [129, 233] on span "GERMAN [PERSON_NAME]" at bounding box center [128, 231] width 134 height 19
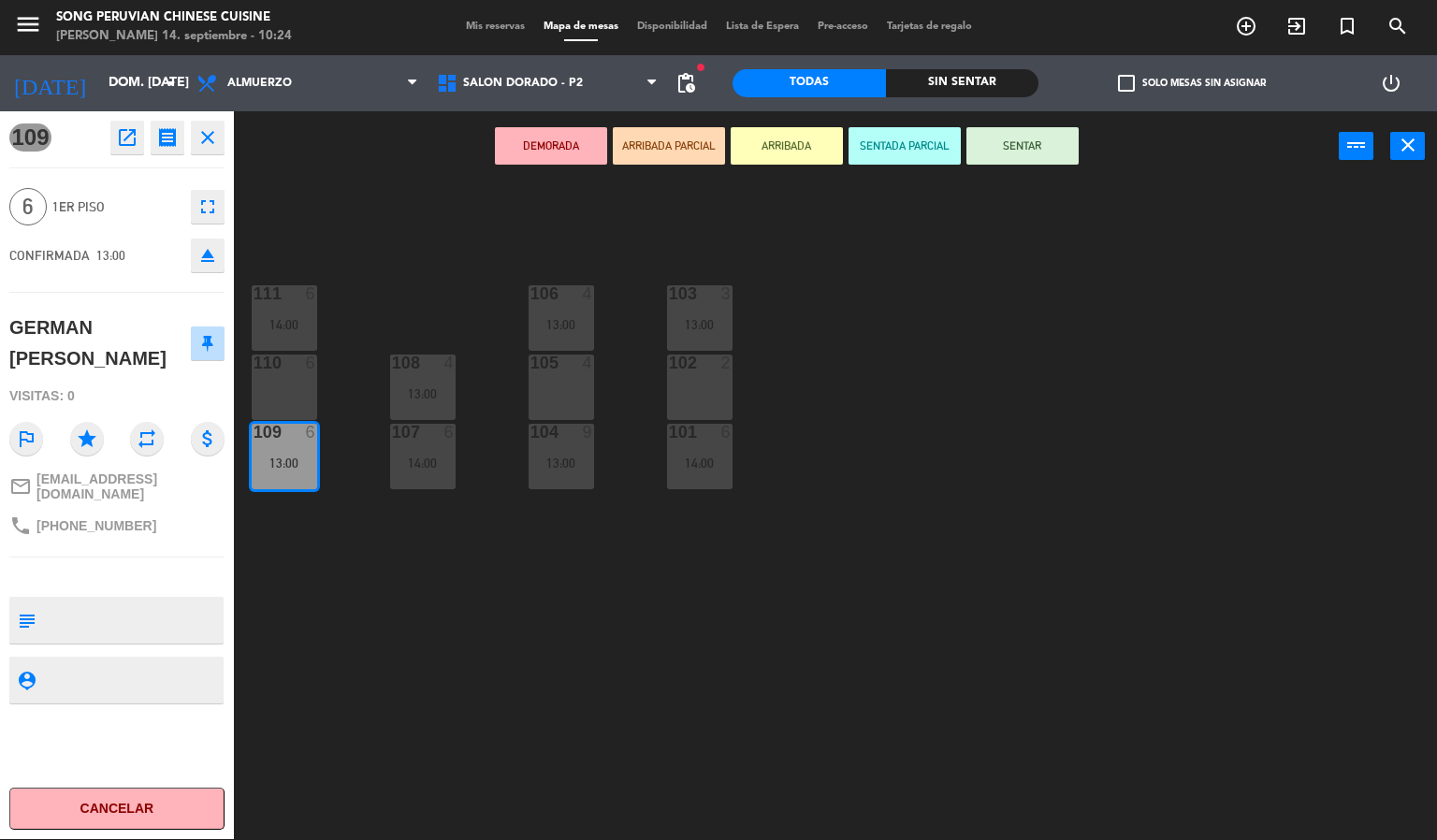
click at [453, 635] on div "103 3 13:00 106 4 13:00 111 6 14:00 102 2 105 4 108 4 13:00 110 6 101 6 14:00 1…" at bounding box center [842, 511] width 1189 height 657
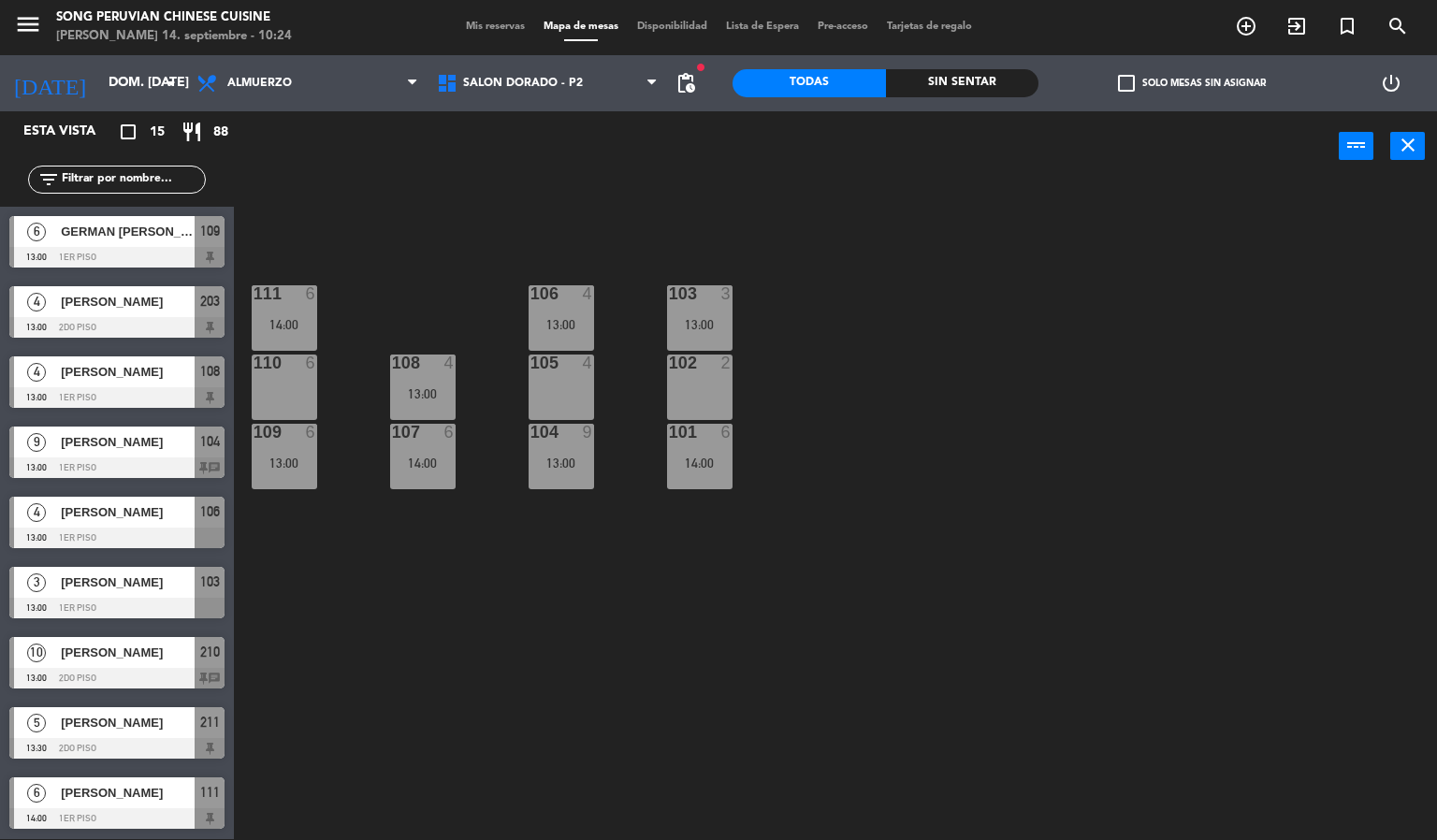
click at [690, 457] on div "14:00" at bounding box center [699, 462] width 65 height 13
click at [435, 620] on div "103 3 13:00 106 4 13:00 111 6 14:00 102 2 105 4 108 4 13:00 110 6 101 6 14:00 1…" at bounding box center [842, 511] width 1189 height 657
click at [421, 377] on div "108 4 13:00" at bounding box center [422, 386] width 65 height 65
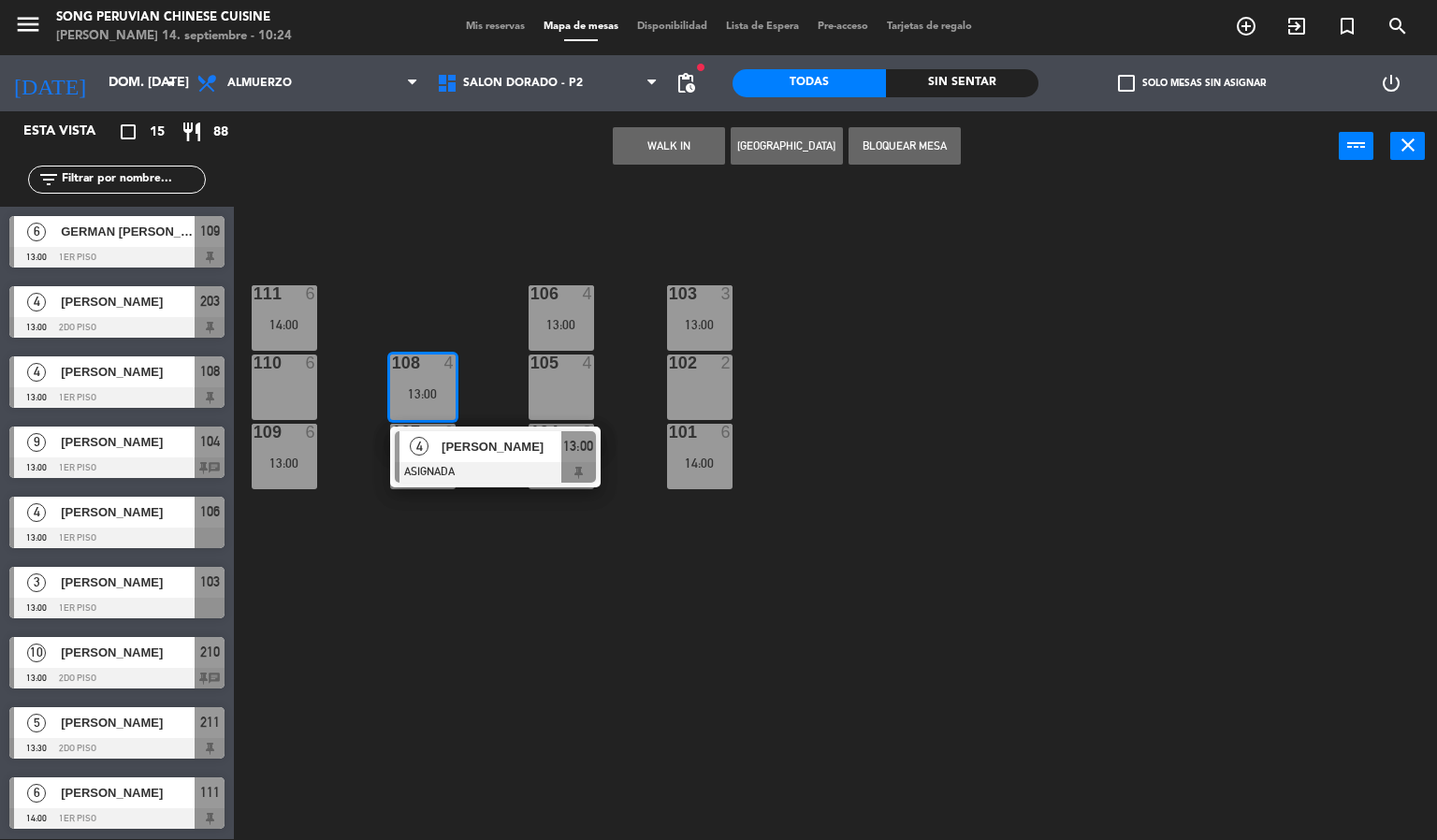
click at [633, 610] on div "103 3 13:00 106 4 13:00 111 6 14:00 102 2 105 4 108 4 13:00 4 [PERSON_NAME] ASI…" at bounding box center [842, 511] width 1189 height 657
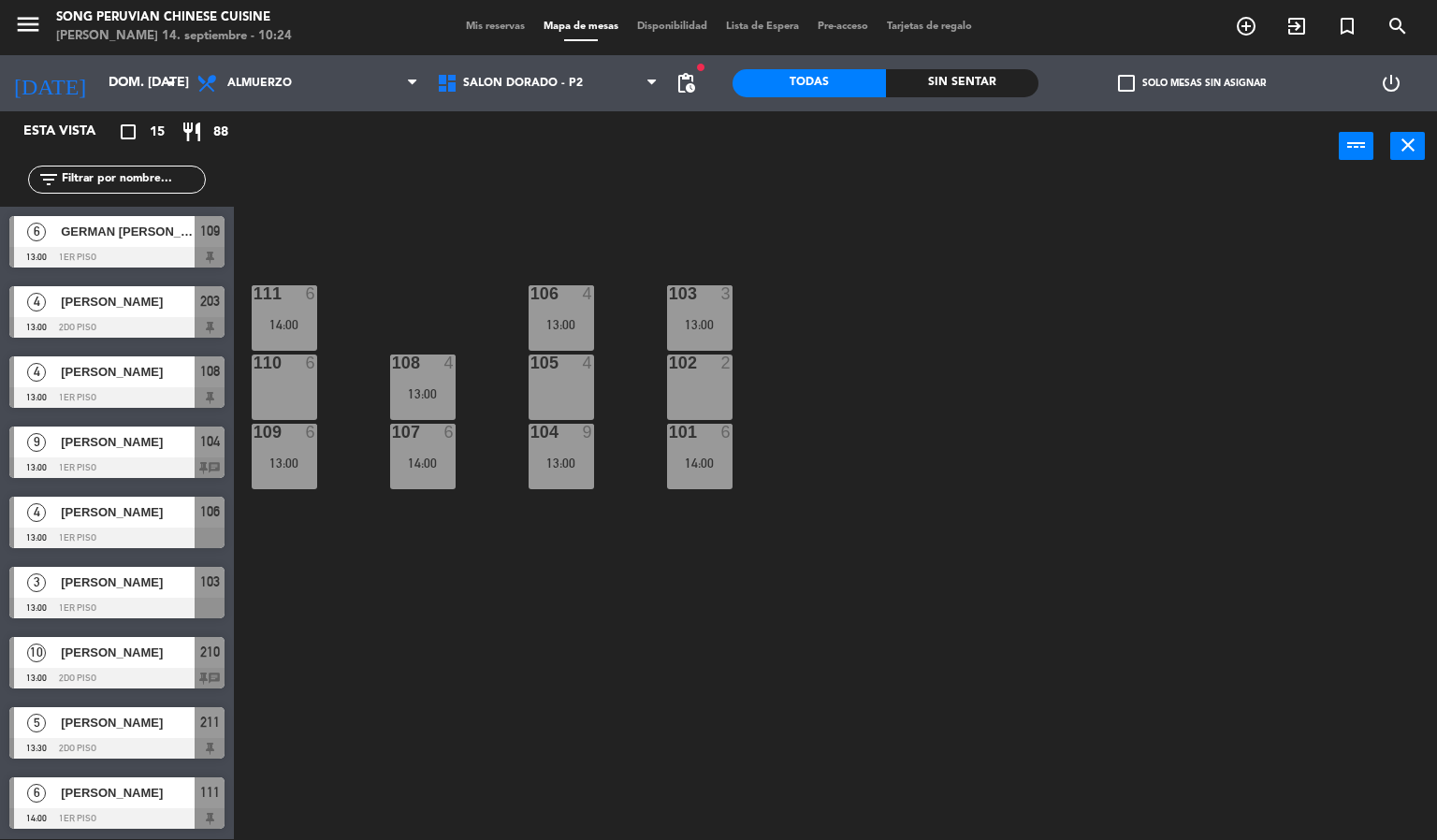
click at [424, 379] on div "108 4 13:00" at bounding box center [422, 386] width 65 height 65
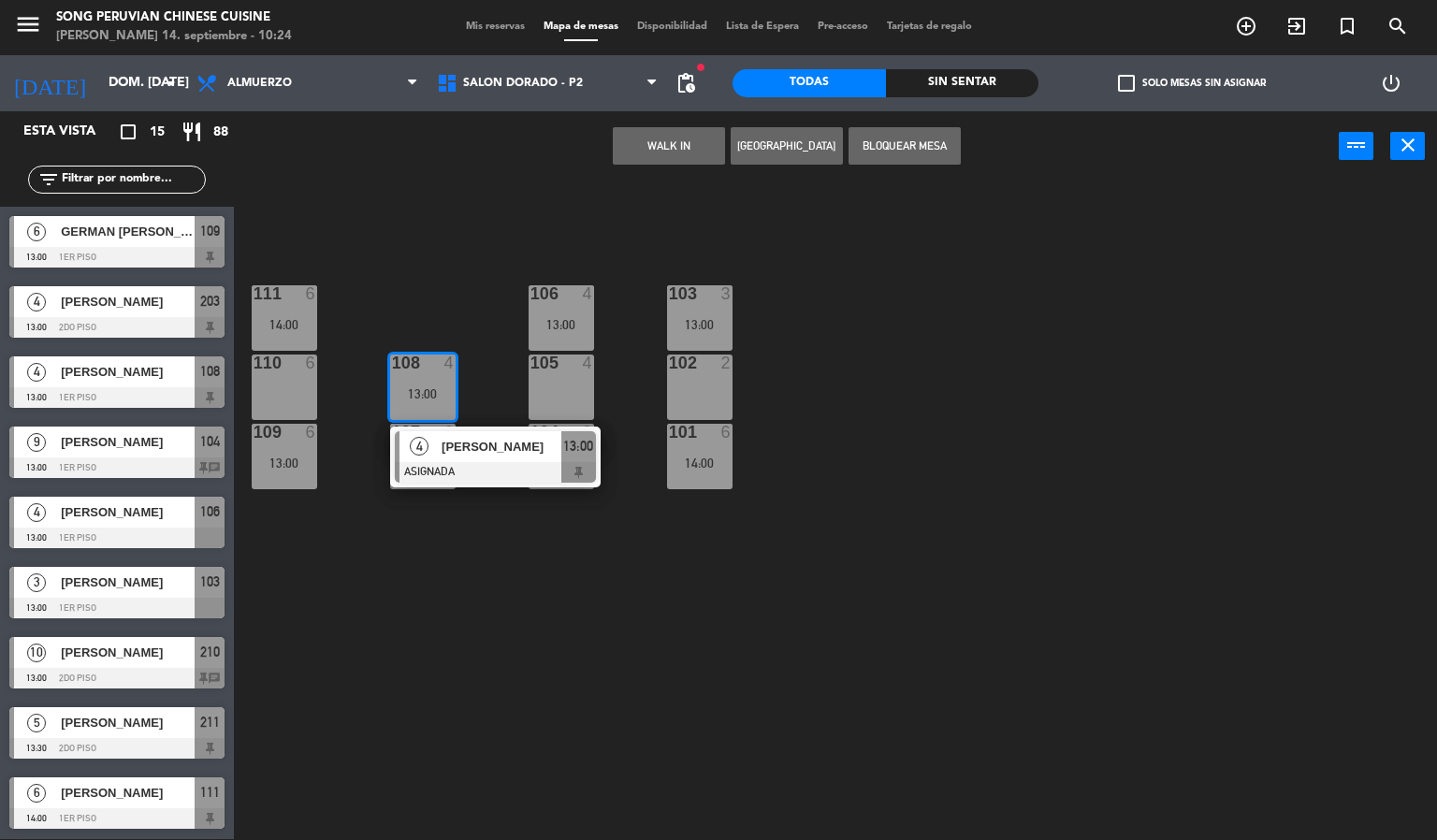
click at [255, 370] on div "110" at bounding box center [254, 362] width 1 height 17
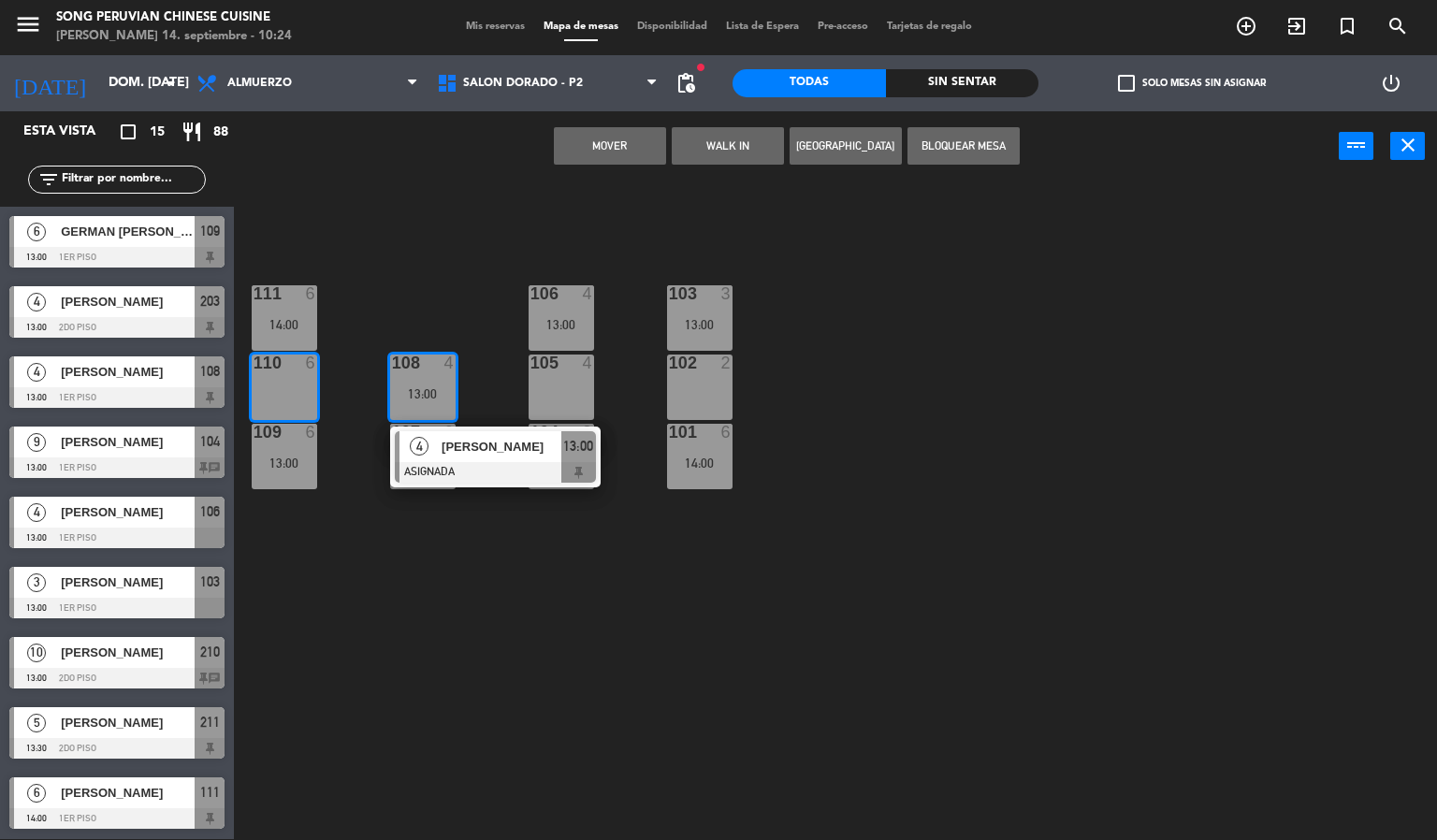
click at [562, 151] on button "Mover" at bounding box center [610, 146] width 113 height 38
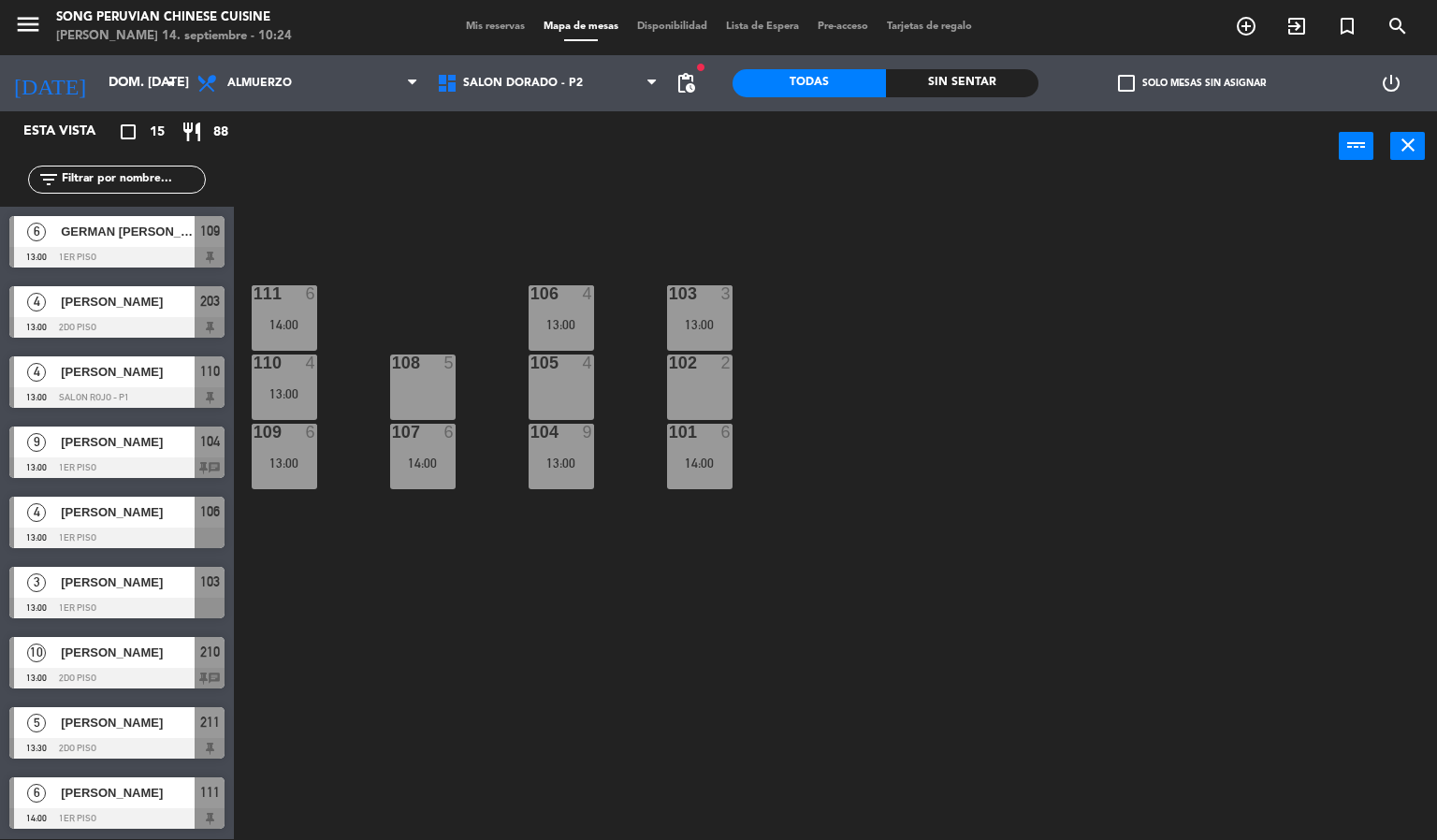
click at [474, 600] on div "103 3 13:00 106 4 13:00 111 6 14:00 102 2 105 4 108 5 110 4 13:00 101 6 14:00 1…" at bounding box center [842, 511] width 1189 height 657
click at [694, 464] on div "14:00" at bounding box center [699, 462] width 65 height 13
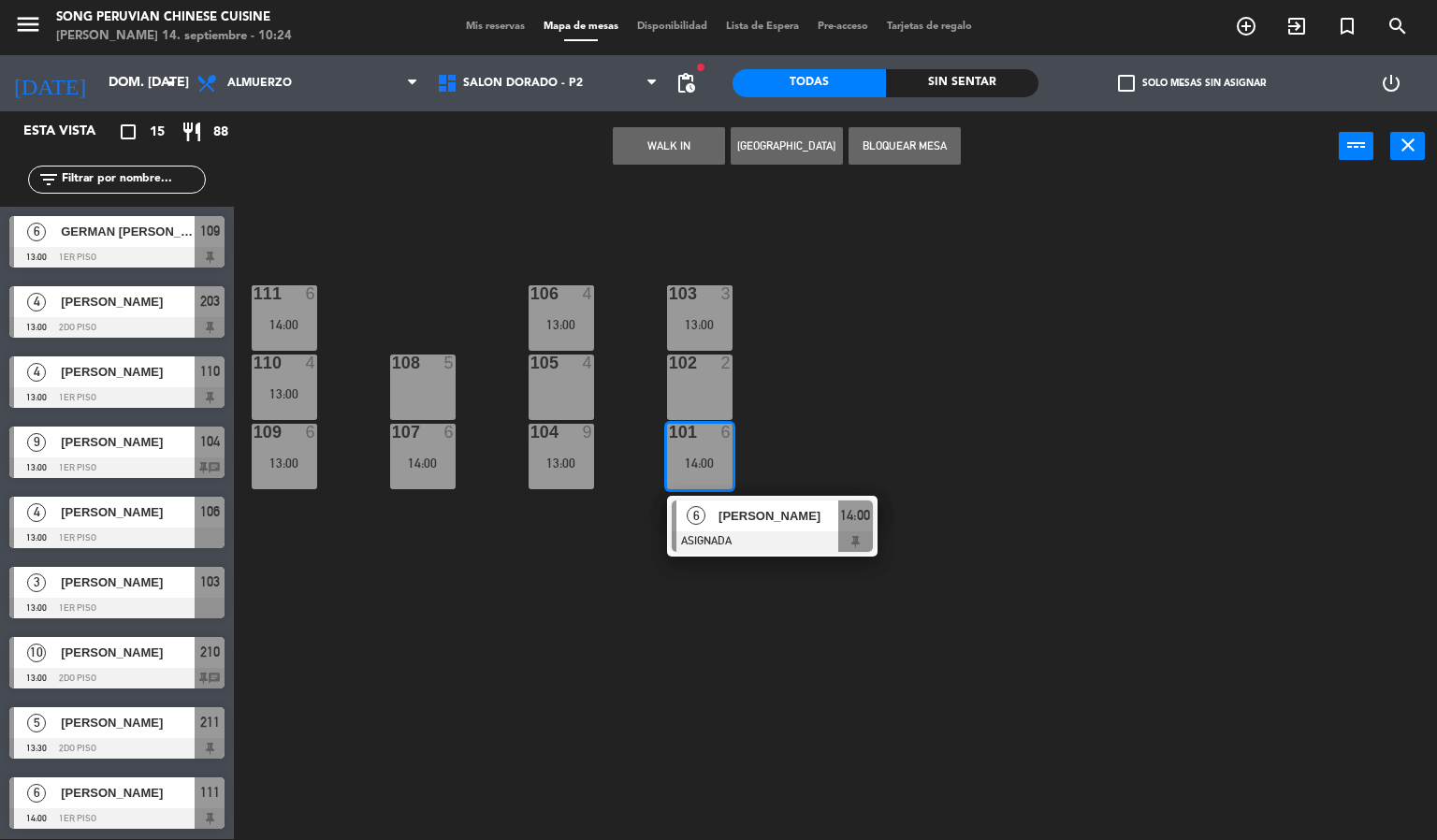
click at [416, 390] on div "108 5" at bounding box center [422, 386] width 65 height 65
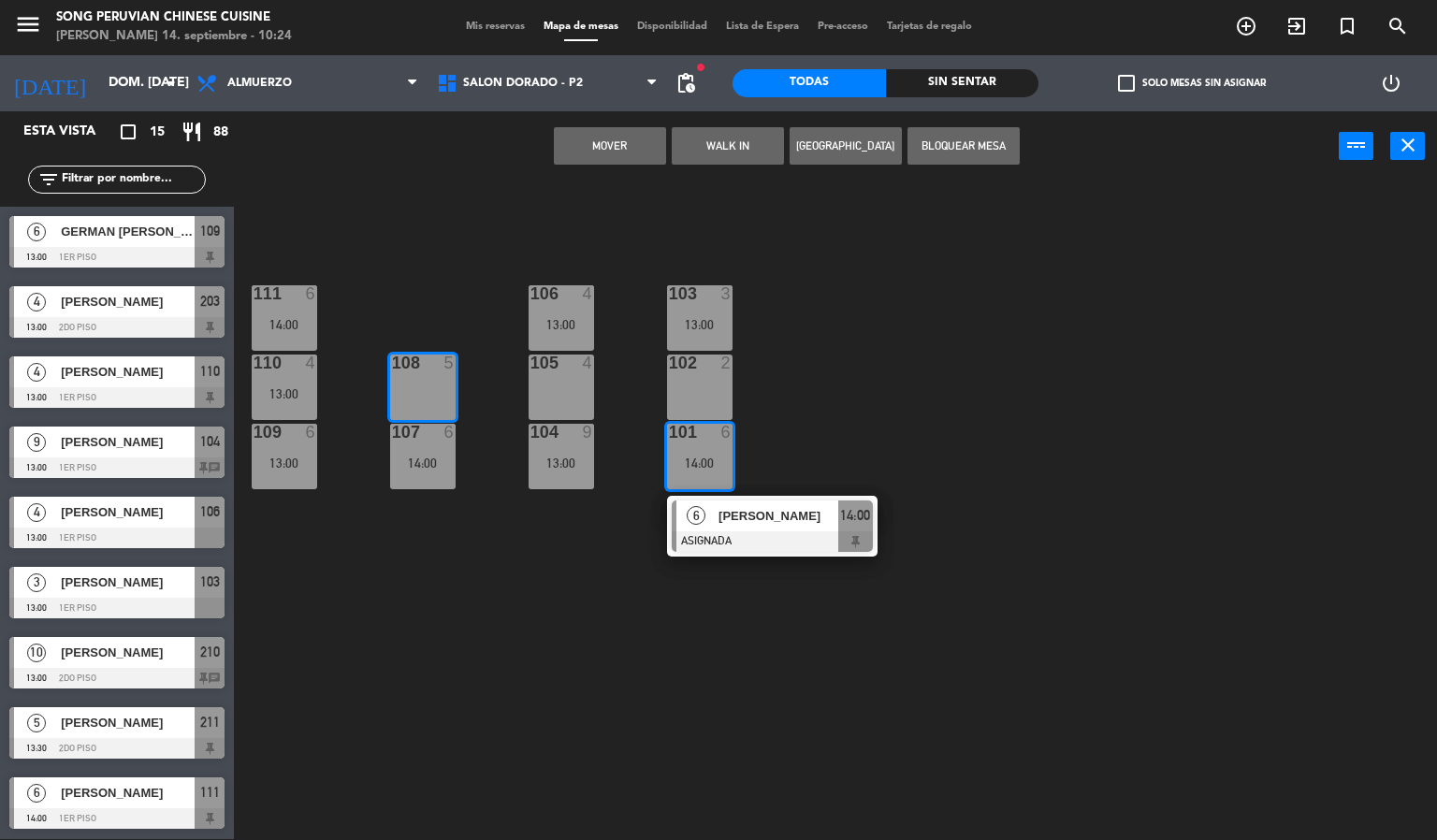
click at [554, 163] on button "Mover" at bounding box center [610, 146] width 113 height 38
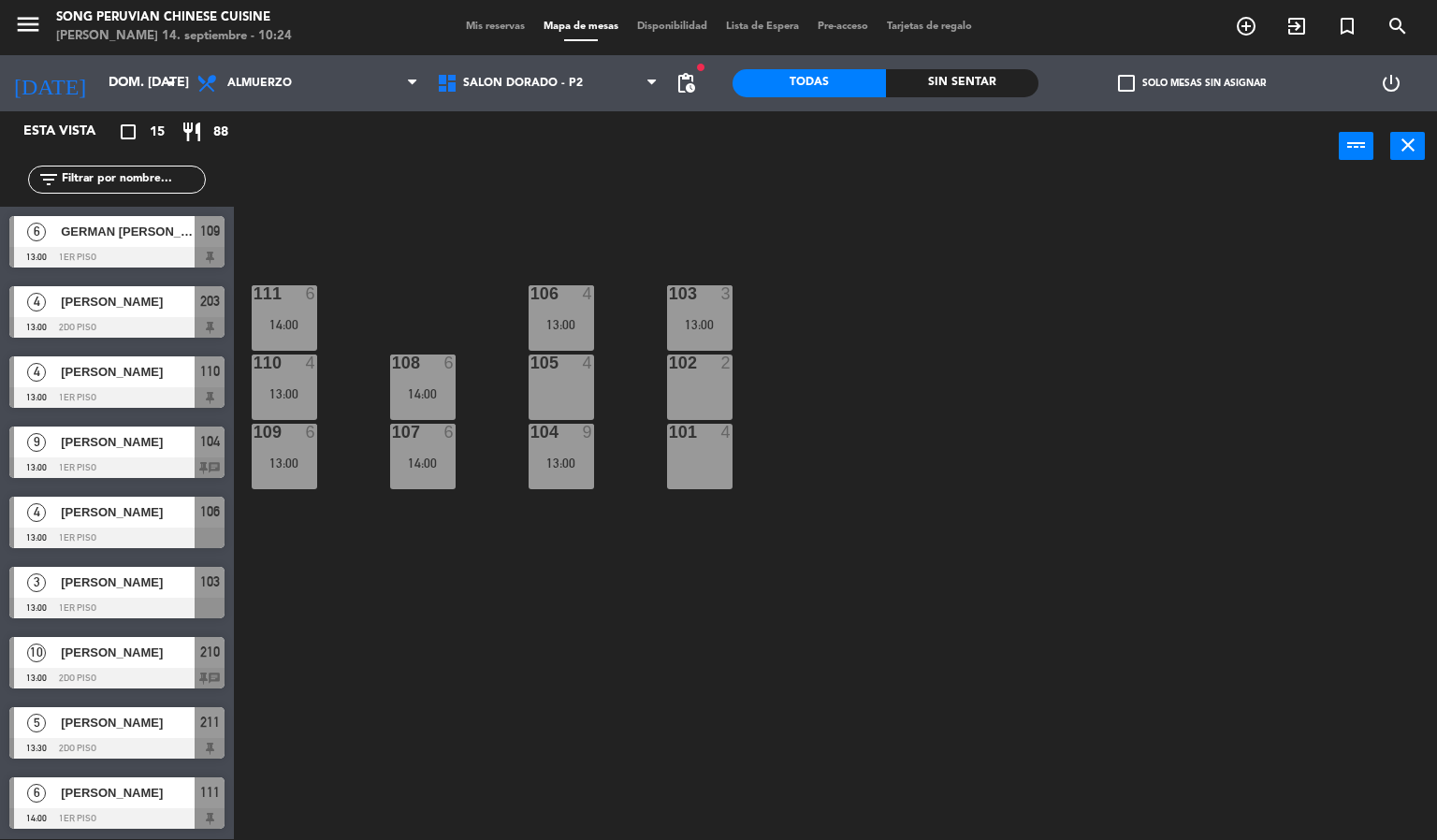
click at [477, 620] on div "103 3 13:00 106 4 13:00 111 6 14:00 102 2 105 4 108 6 14:00 110 4 13:00 101 4 1…" at bounding box center [842, 511] width 1189 height 657
click at [419, 382] on div "108 6 14:00" at bounding box center [422, 386] width 65 height 65
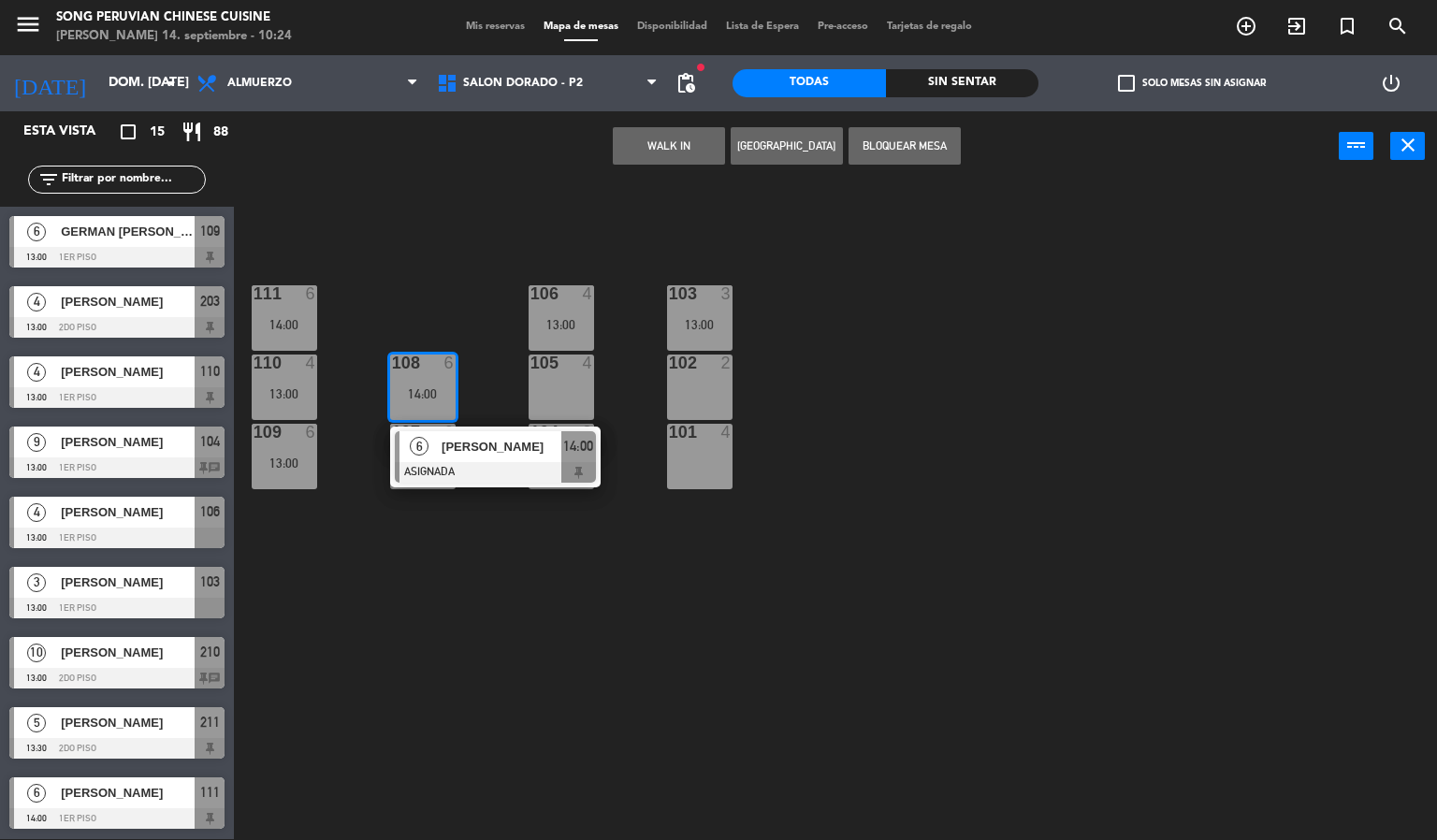
click at [494, 475] on div at bounding box center [495, 472] width 201 height 20
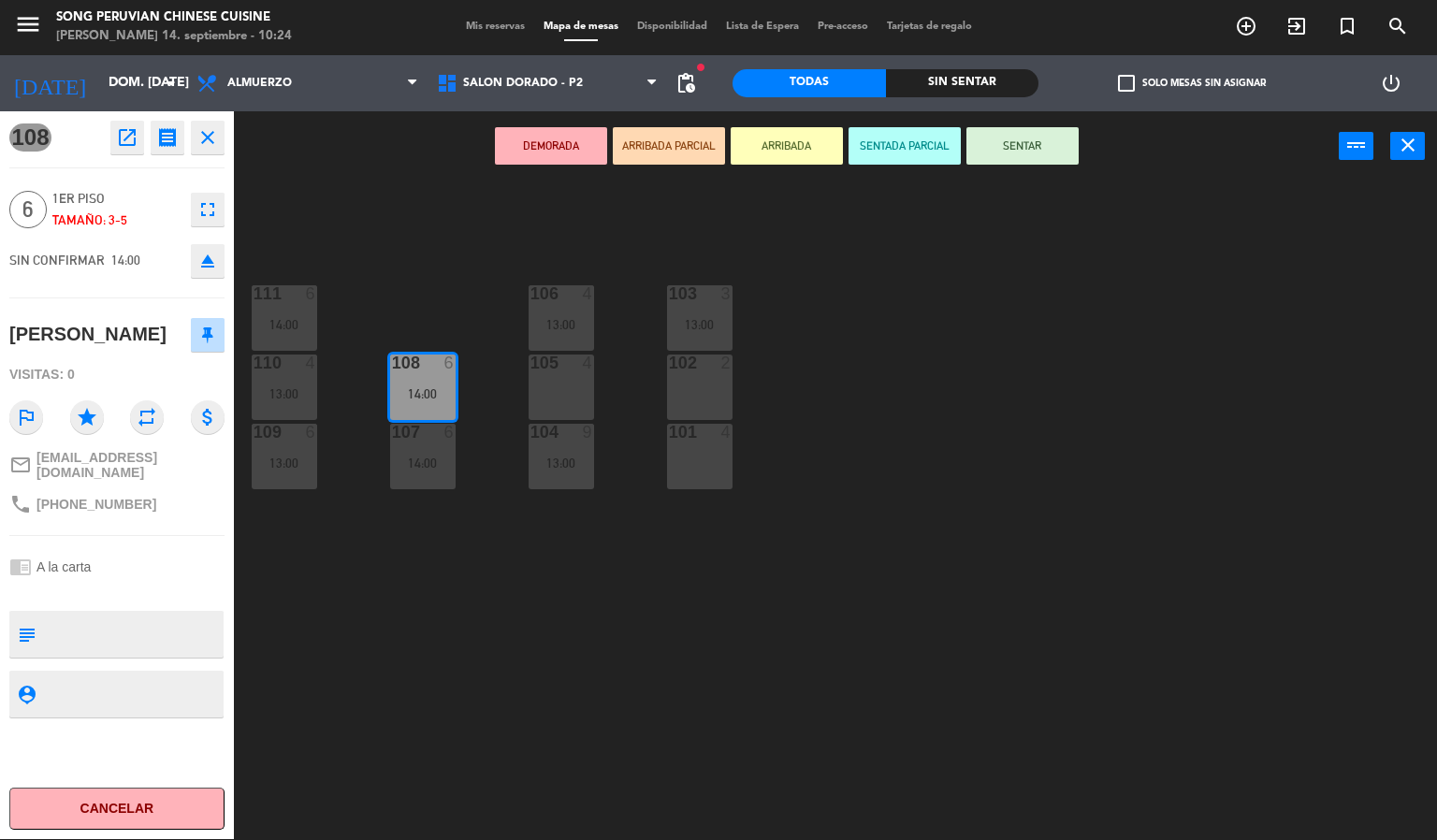
click at [407, 643] on div "103 3 13:00 106 4 13:00 111 6 14:00 102 2 105 4 108 6 14:00 110 4 13:00 101 4 1…" at bounding box center [842, 511] width 1189 height 657
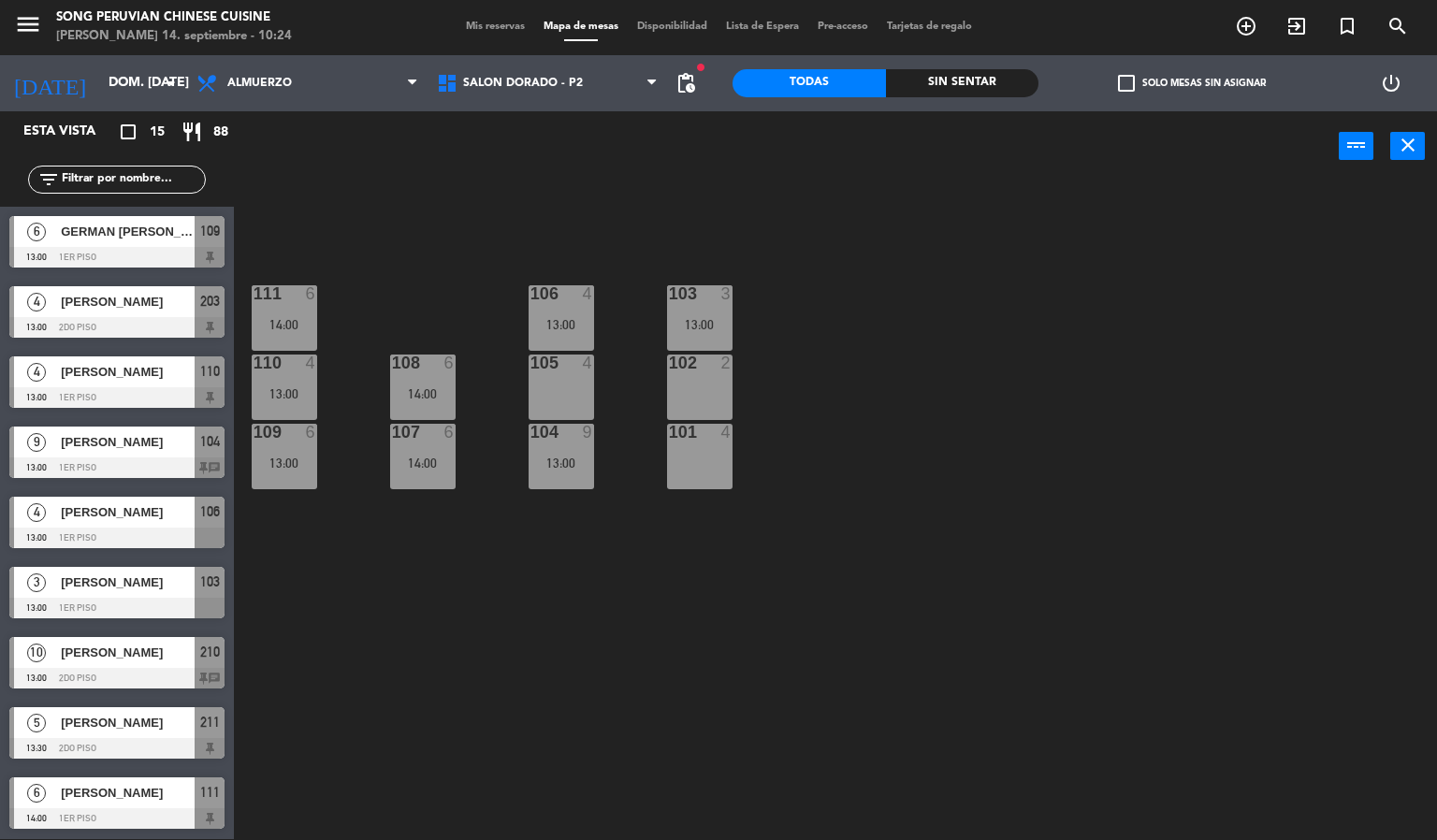
scroll to position [25, 0]
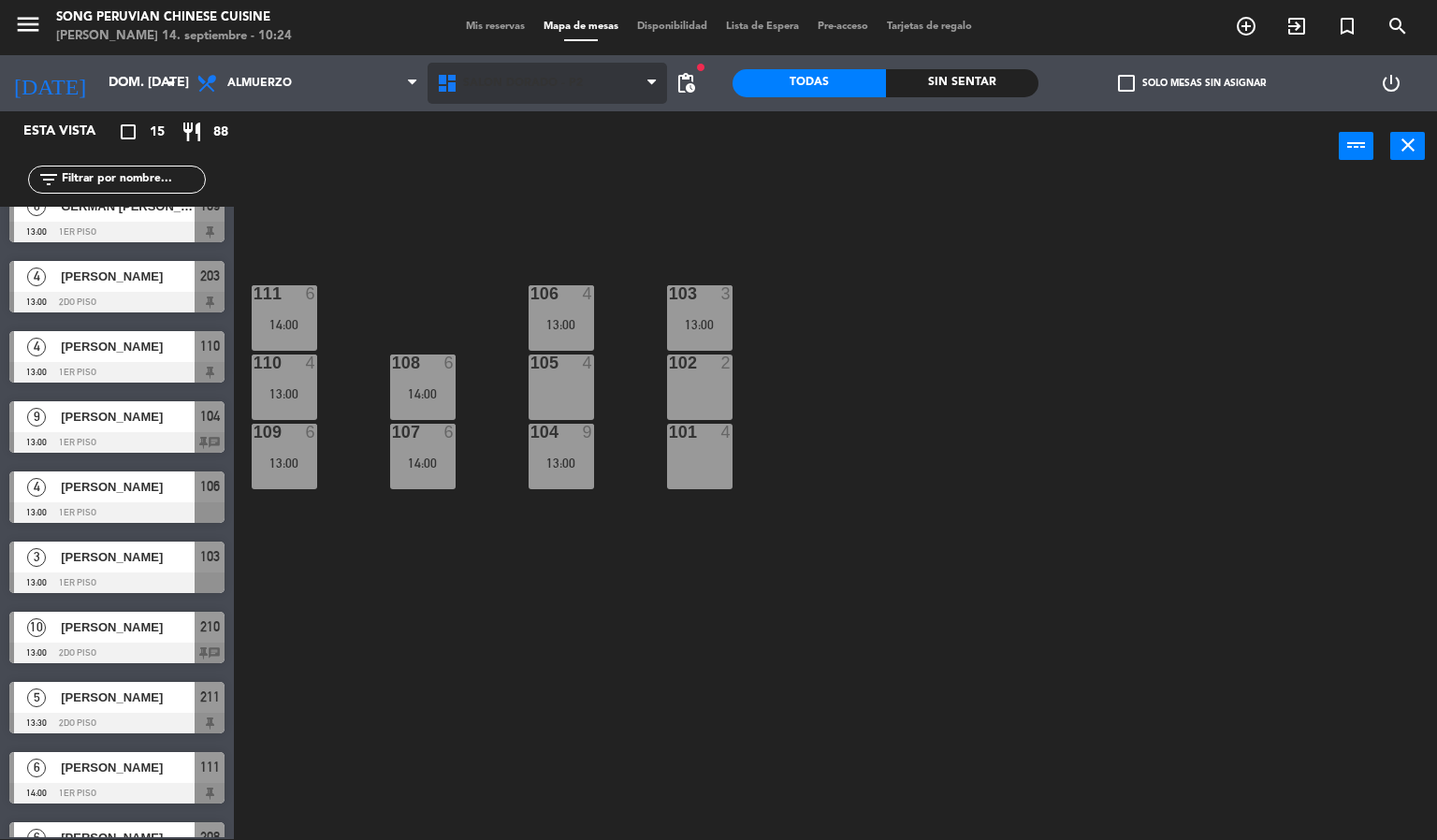
click at [557, 77] on span "SALON DORADO - P2" at bounding box center [523, 83] width 120 height 13
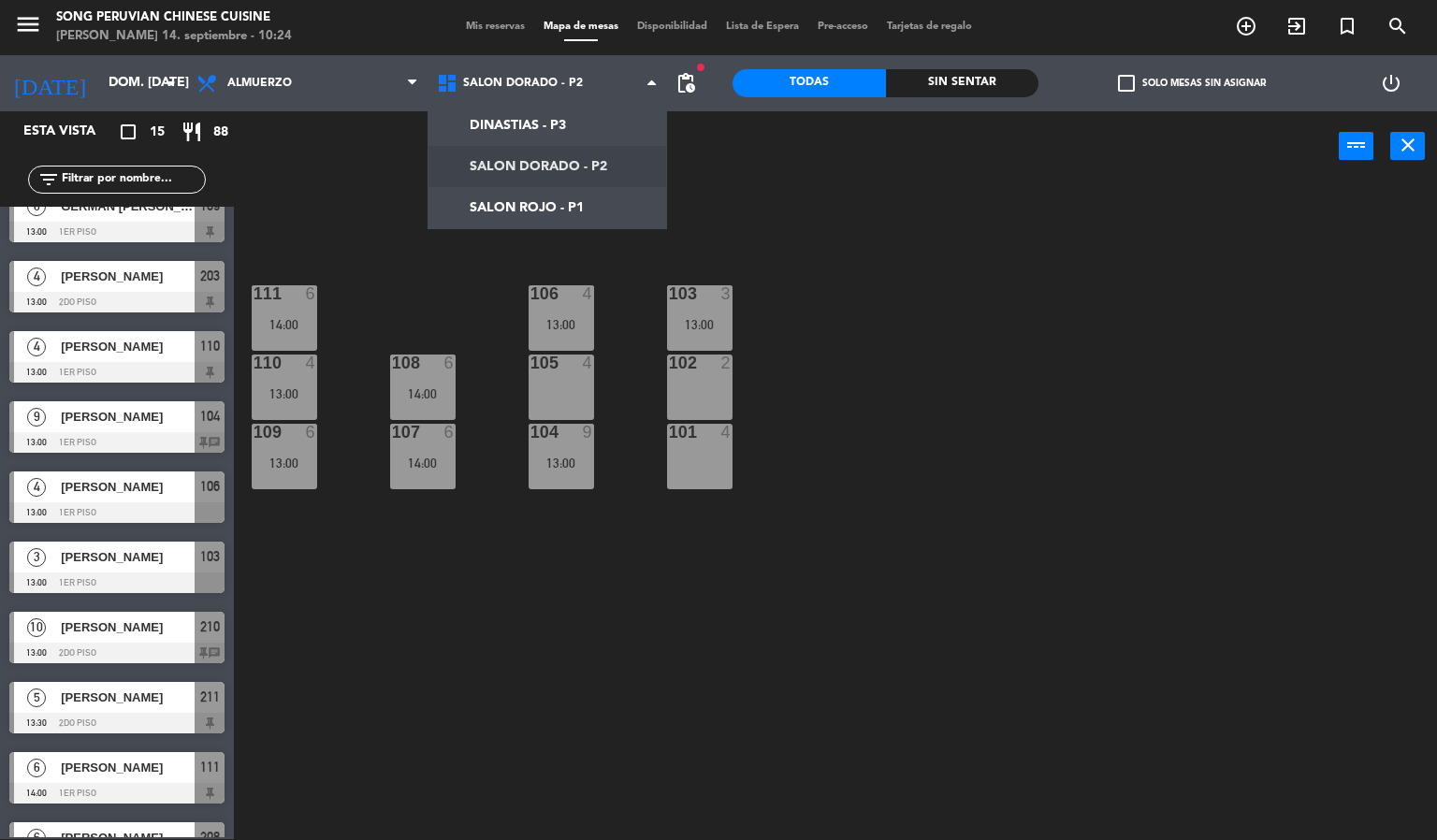
click at [511, 660] on div "103 3 13:00 106 4 13:00 111 6 14:00 102 2 105 4 108 6 14:00 110 4 13:00 101 4 1…" at bounding box center [842, 511] width 1189 height 657
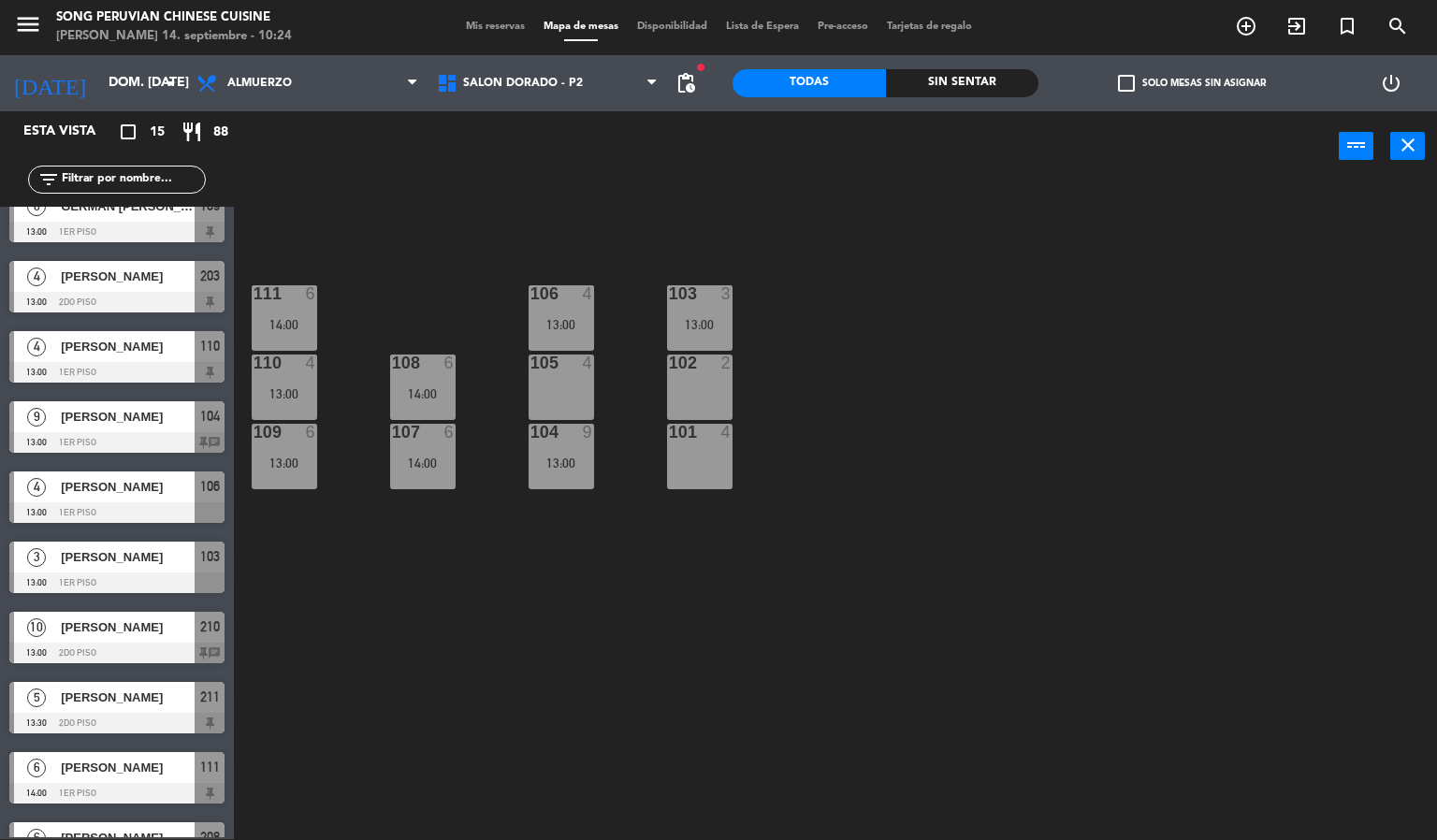
click at [702, 326] on div "13:00" at bounding box center [699, 323] width 65 height 13
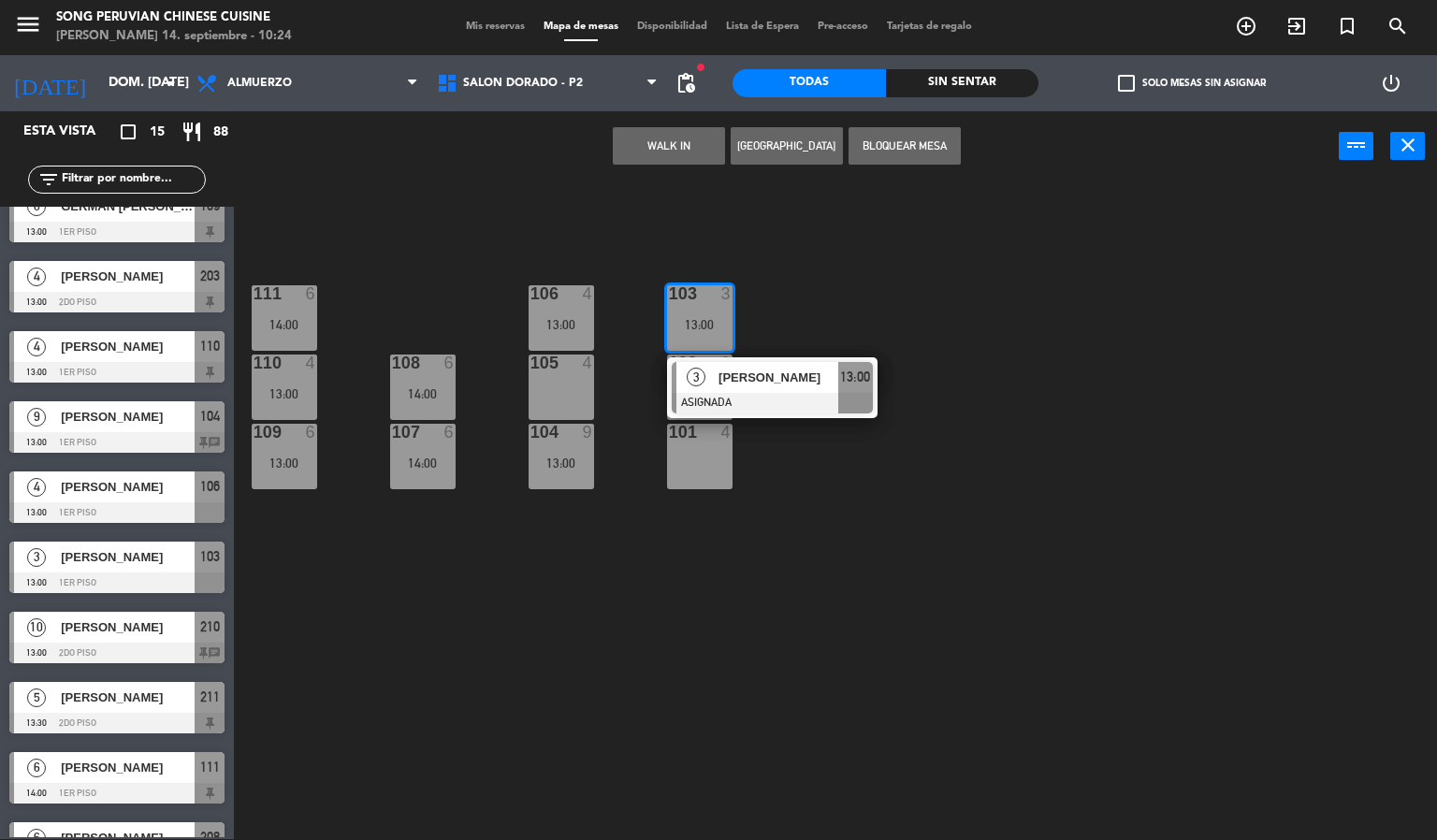
click at [753, 396] on div at bounding box center [771, 402] width 201 height 20
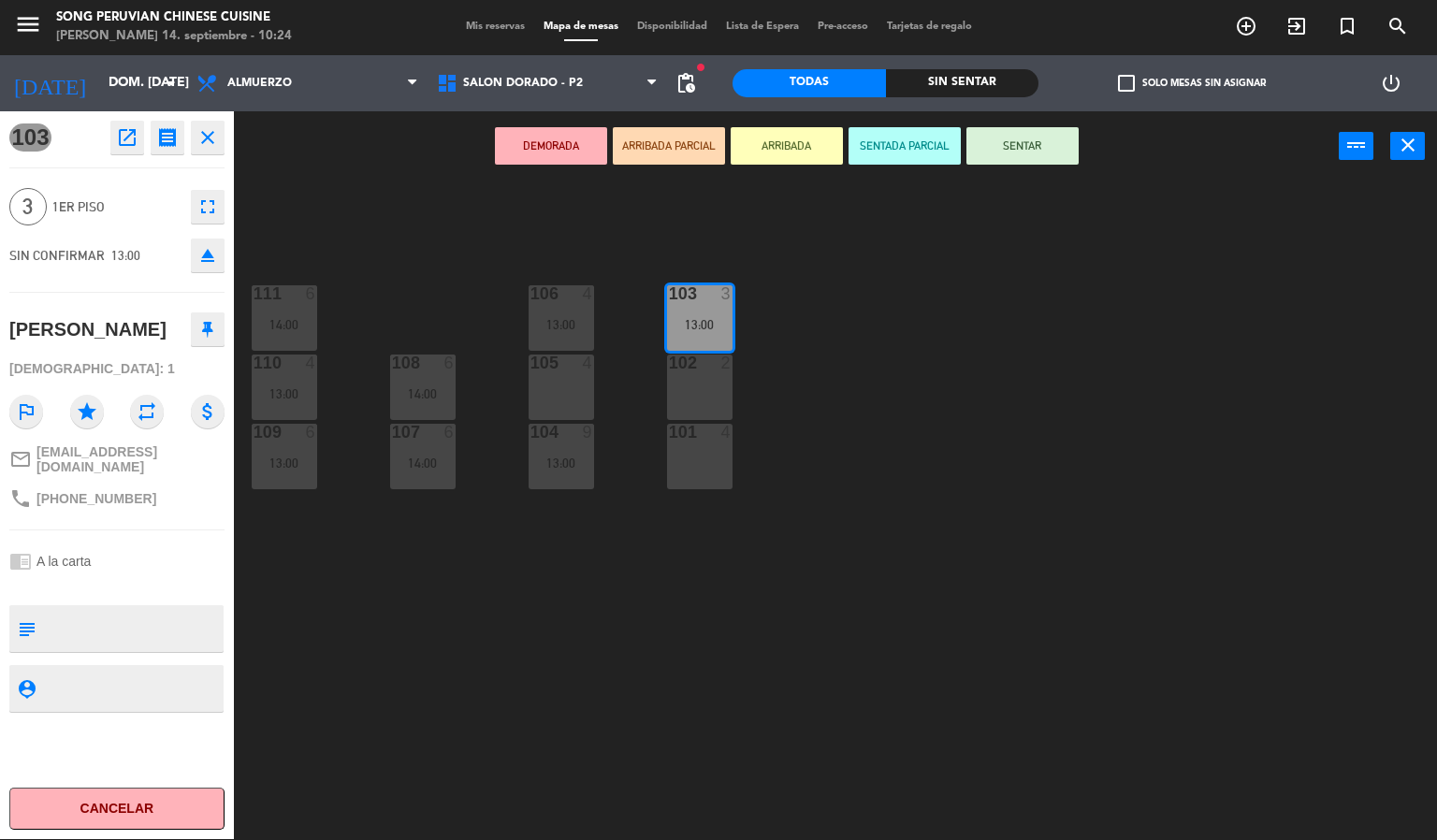
click at [202, 253] on icon "eject" at bounding box center [207, 254] width 22 height 22
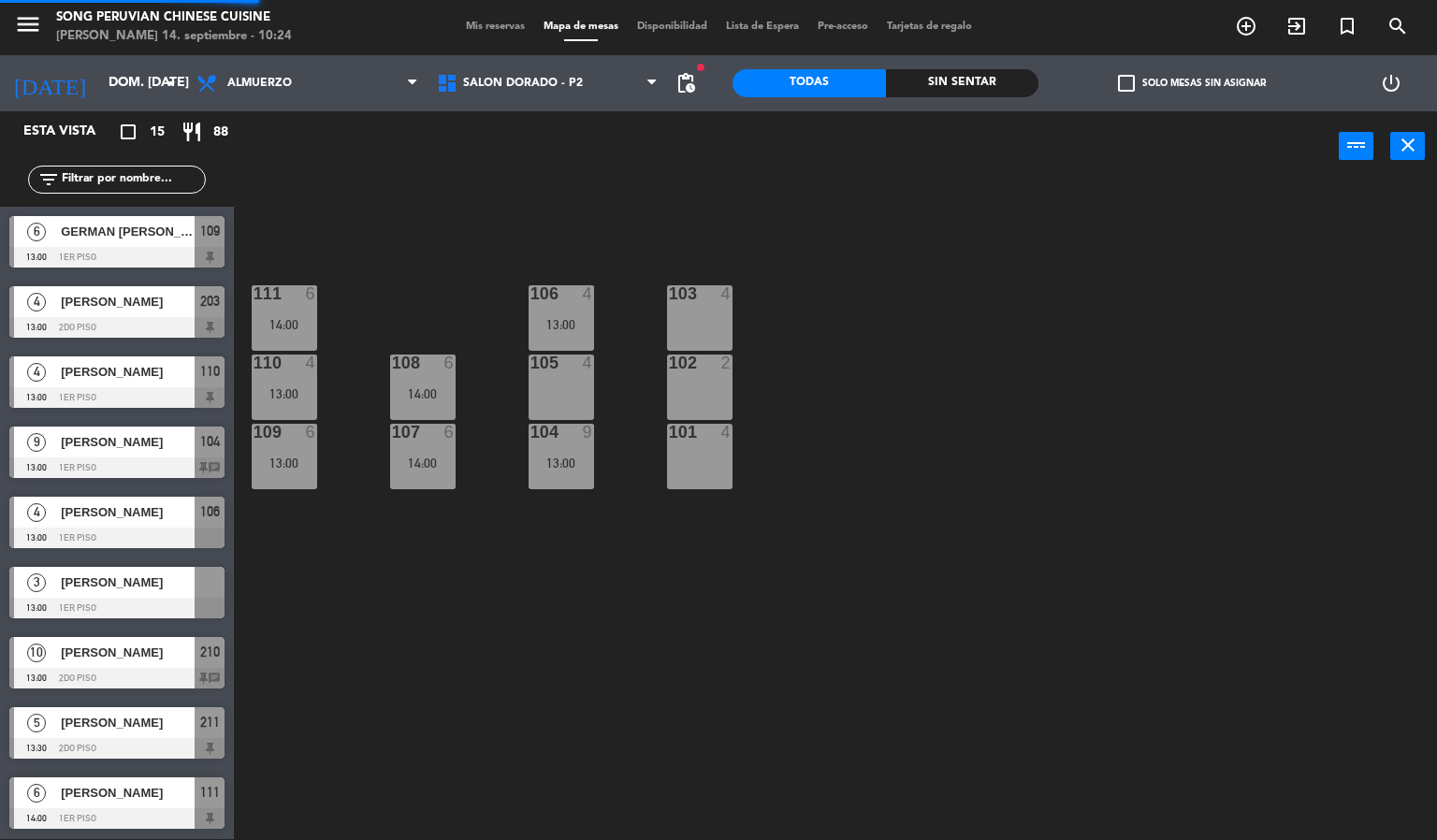
click at [509, 603] on div "103 4 106 4 13:00 111 6 14:00 102 2 105 4 108 6 14:00 110 4 13:00 101 4 104 9 1…" at bounding box center [842, 511] width 1189 height 657
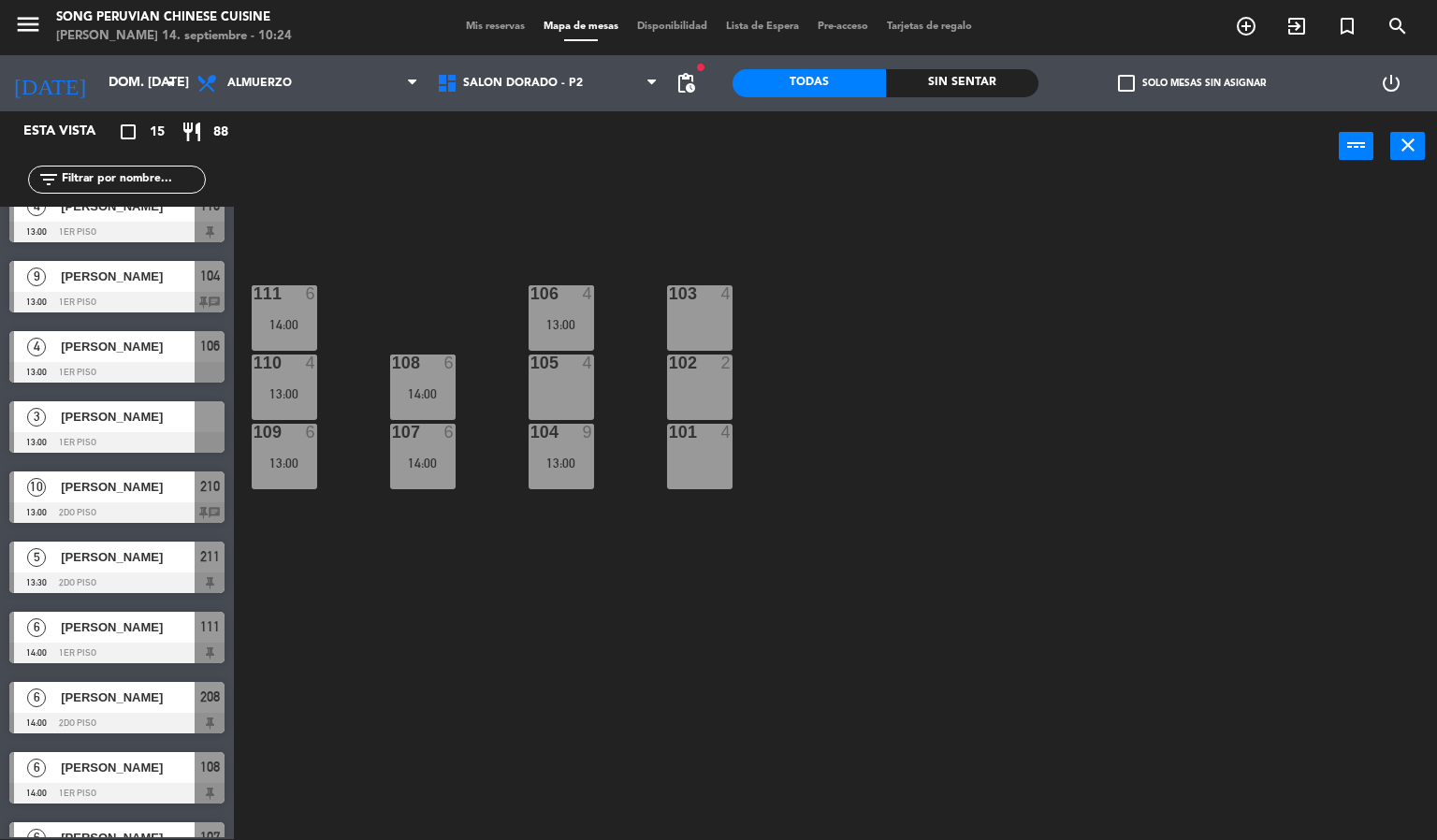
click at [113, 497] on div "[PERSON_NAME]" at bounding box center [127, 487] width 136 height 31
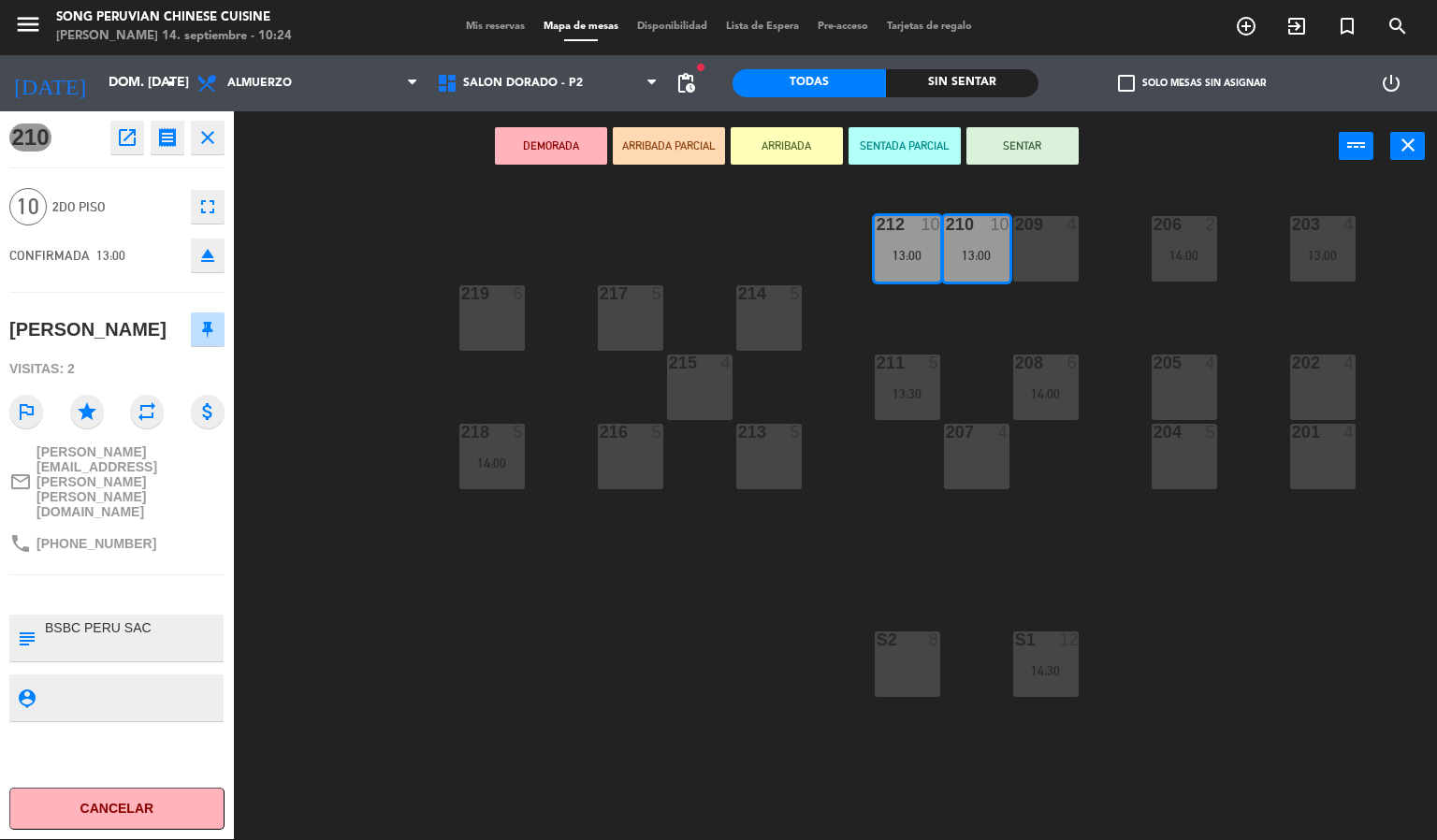
click at [494, 618] on div "203 4 13:00 206 2 14:00 210 10 13:00 212 10 13:00 209 4 214 5 217 5 219 6 202 4…" at bounding box center [842, 511] width 1189 height 657
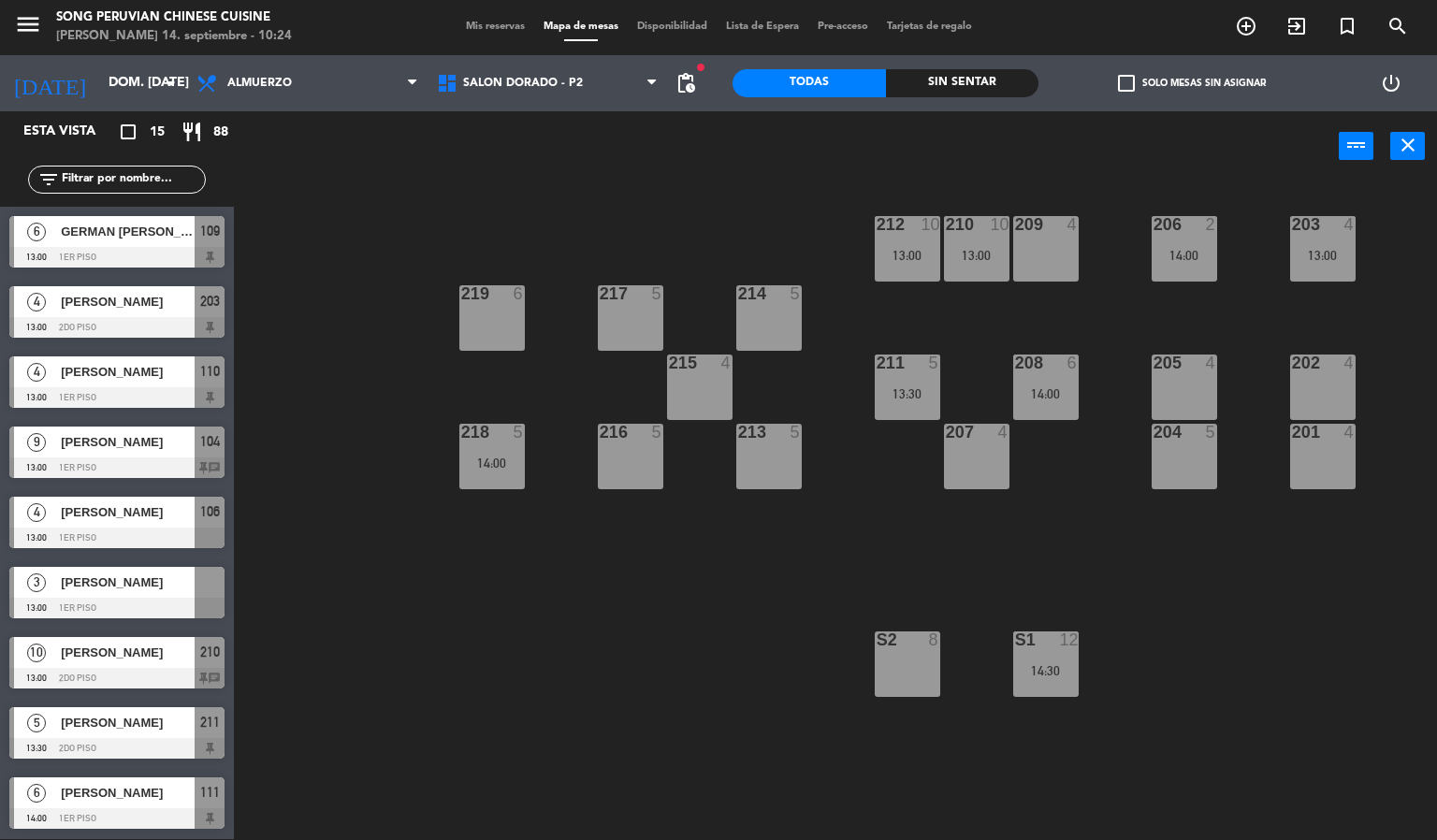
click at [899, 231] on div at bounding box center [907, 223] width 31 height 17
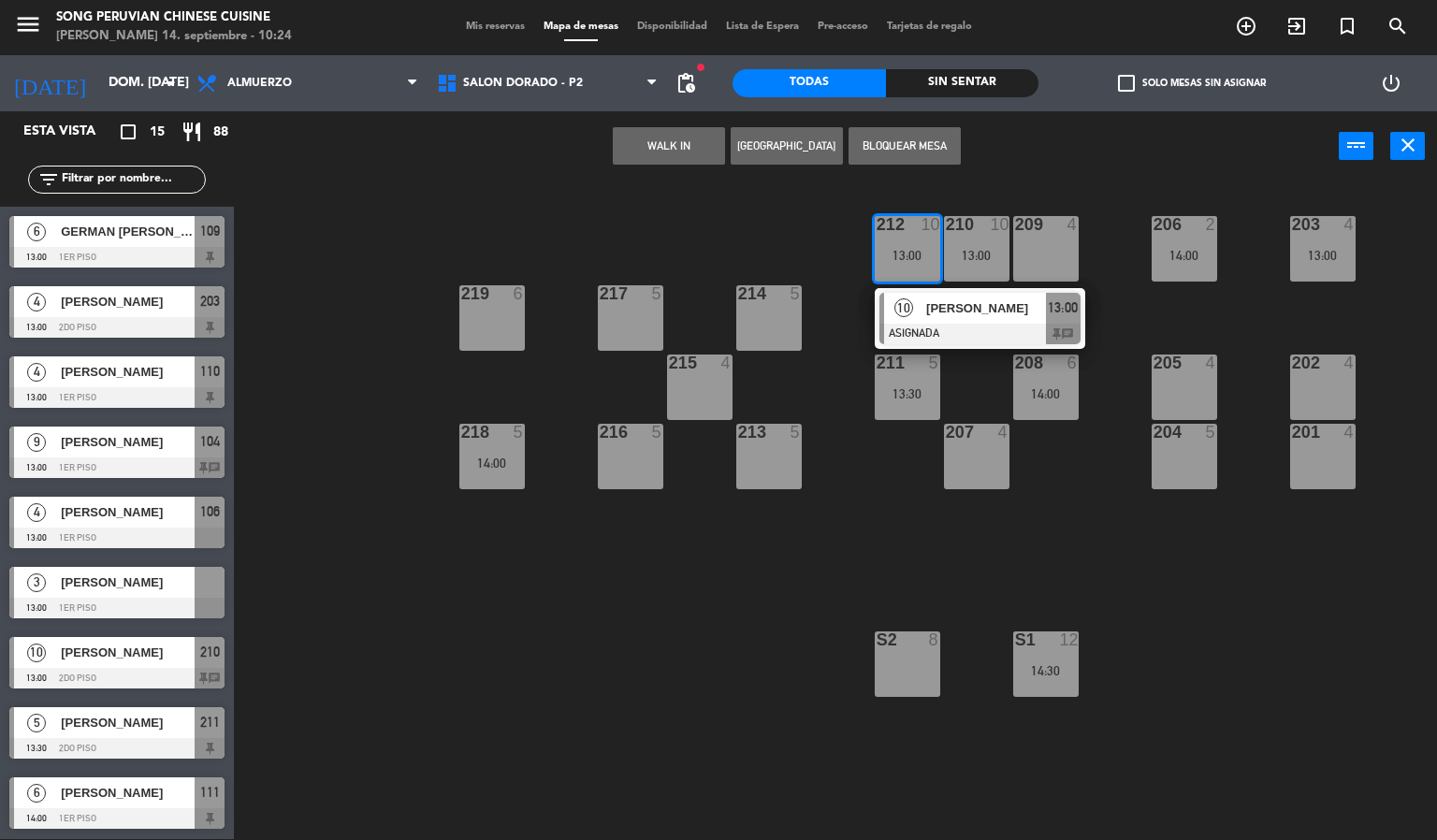
click at [946, 317] on span "[PERSON_NAME]" at bounding box center [985, 308] width 120 height 19
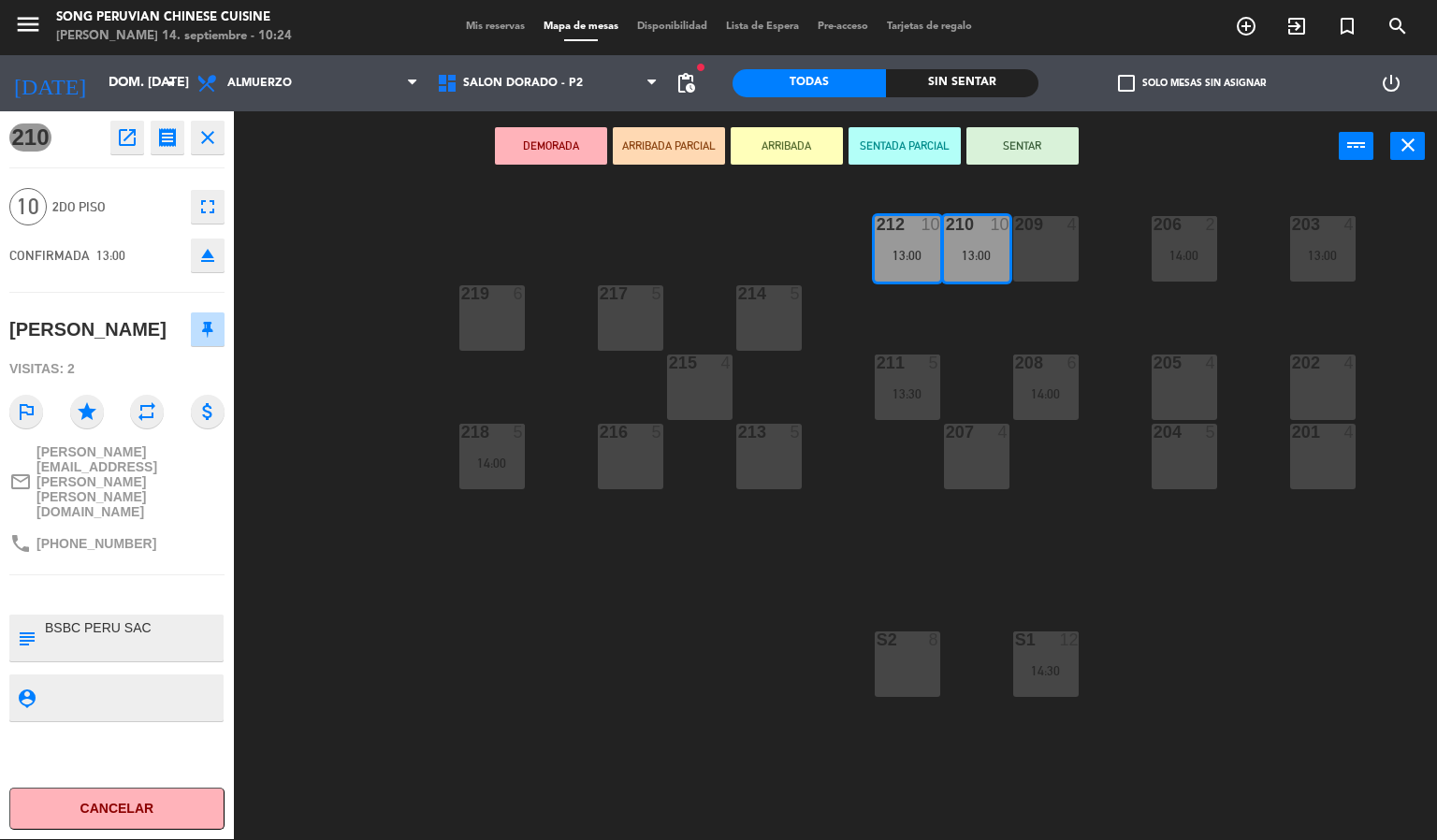
click at [211, 248] on icon "eject" at bounding box center [207, 254] width 22 height 22
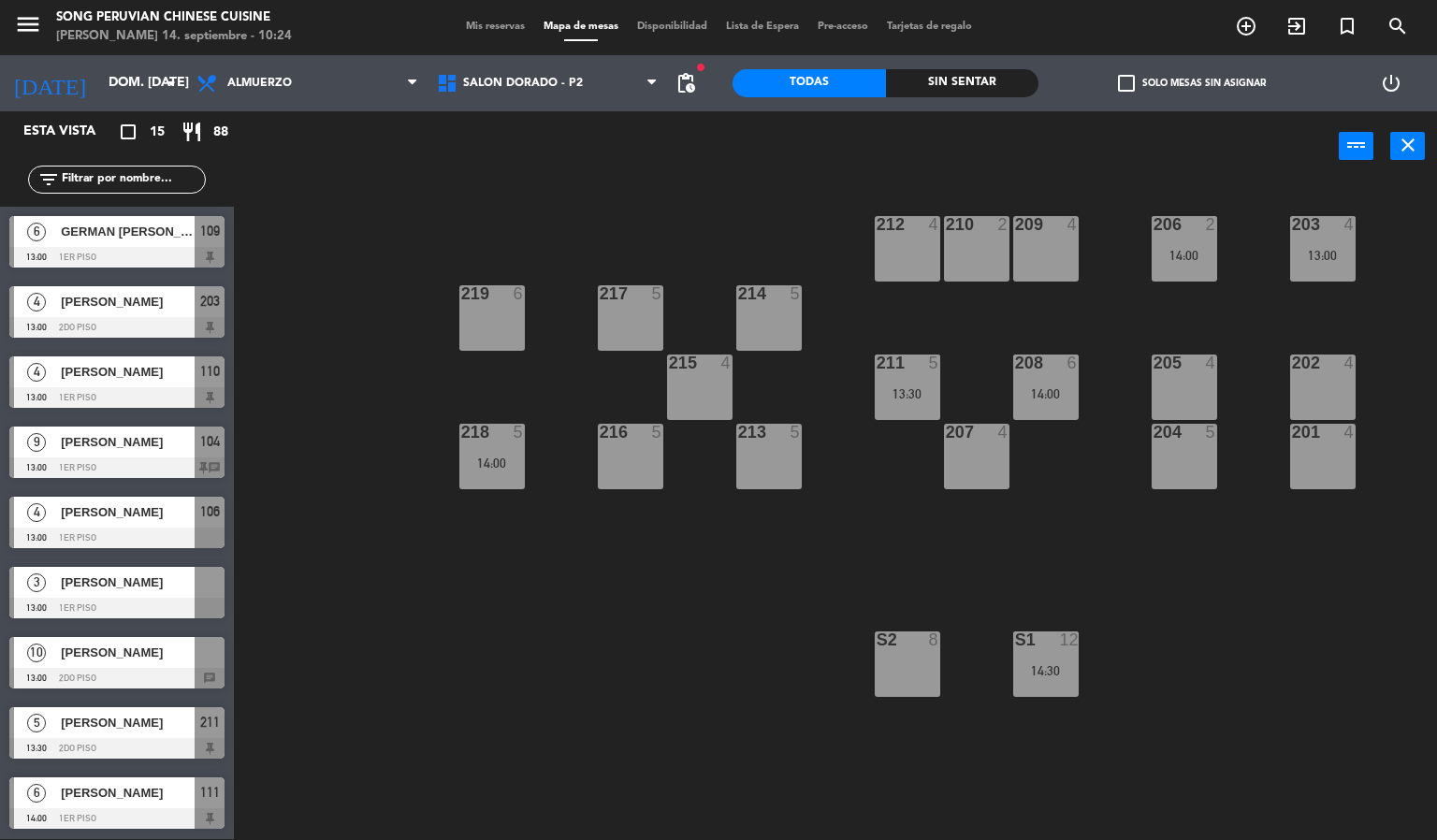
click at [171, 663] on div "[PERSON_NAME]" at bounding box center [127, 653] width 136 height 31
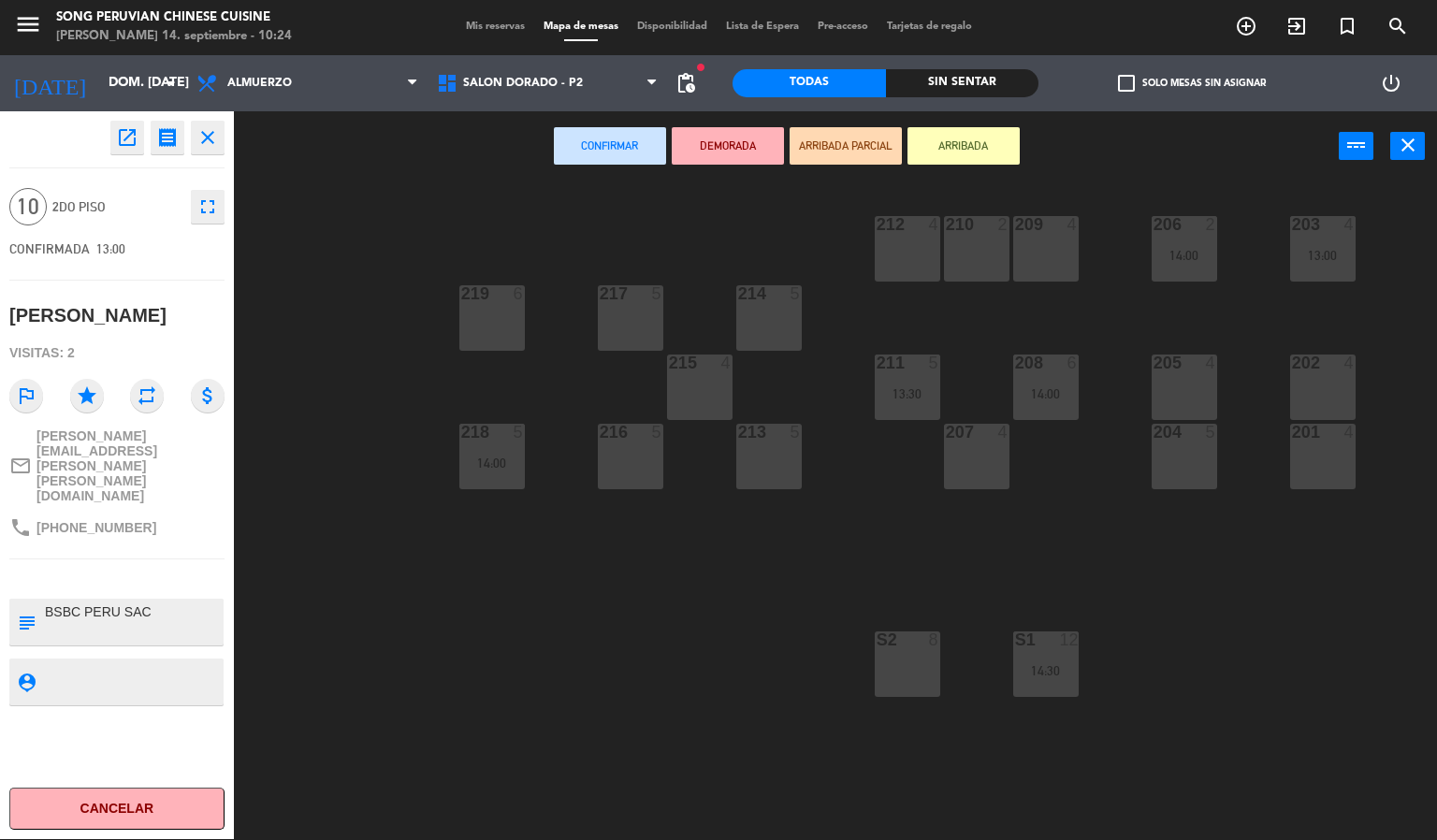
click at [769, 452] on div "213 5" at bounding box center [769, 455] width 65 height 65
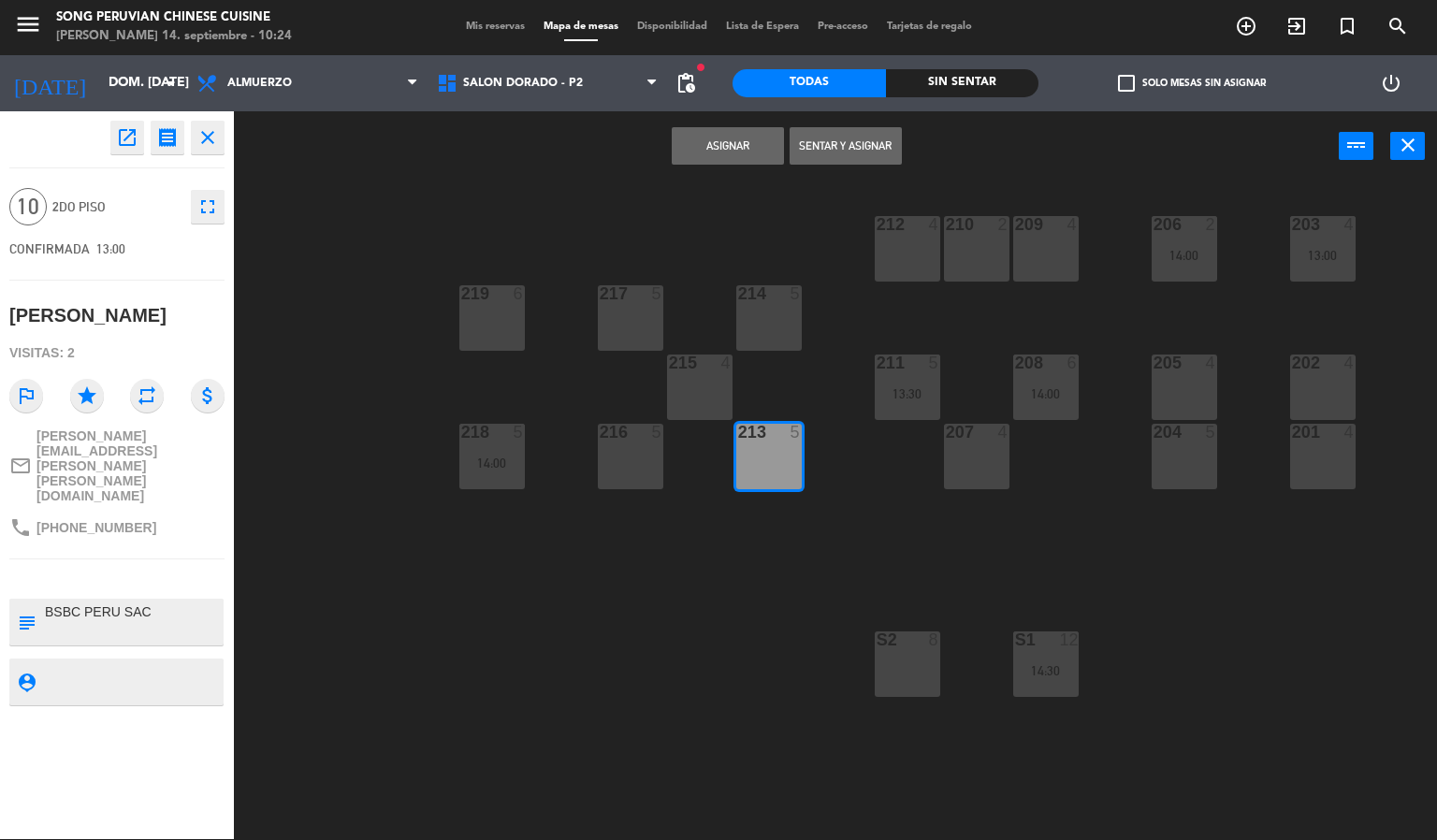
click at [668, 362] on div "215" at bounding box center [668, 362] width 1 height 17
click at [713, 149] on button "Asignar" at bounding box center [728, 146] width 113 height 38
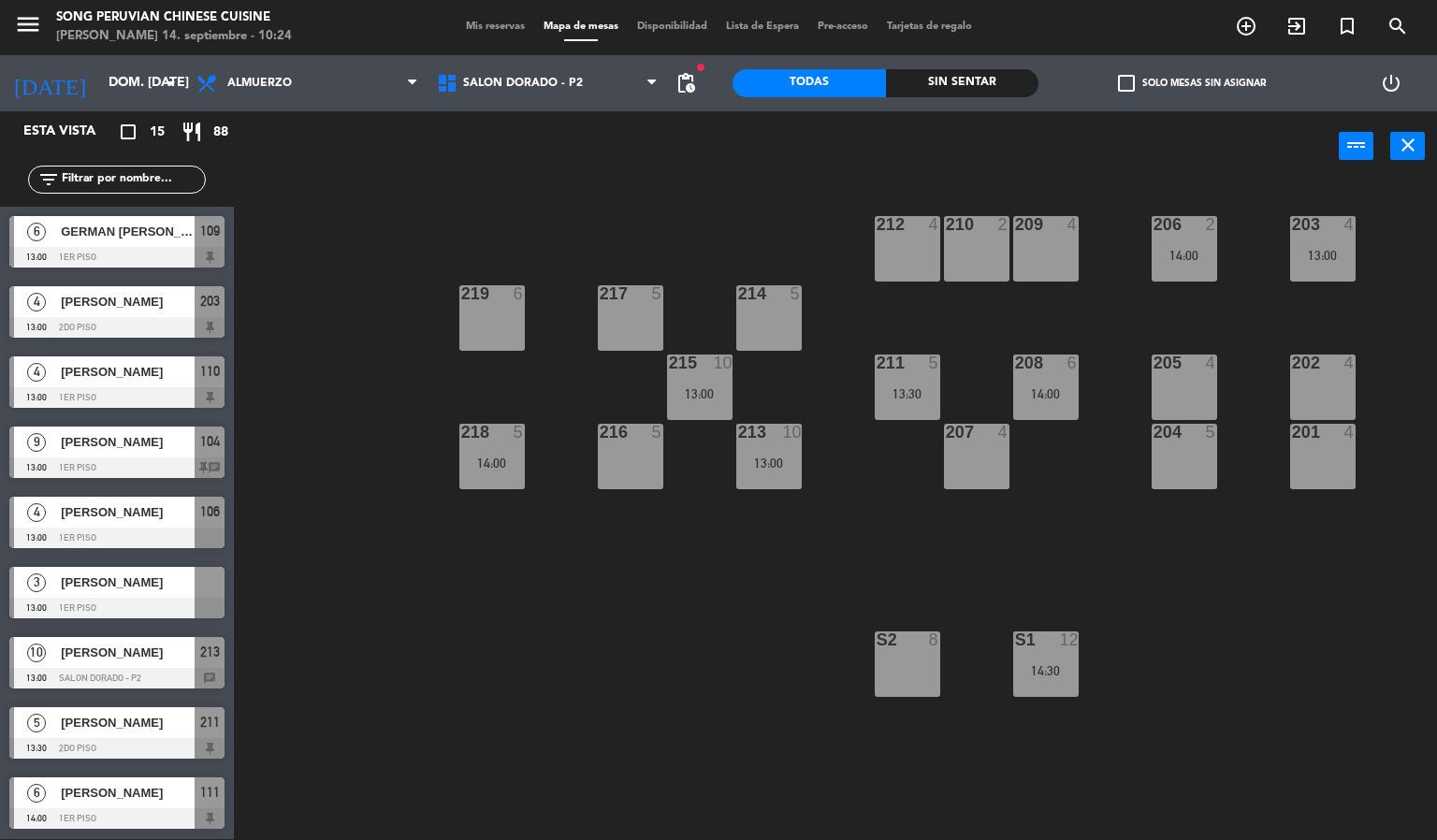
click at [469, 657] on div "203 4 13:00 206 2 14:00 210 2 212 4 209 4 214 5 217 5 219 6 202 4 205 4 208 6 1…" at bounding box center [842, 511] width 1189 height 657
click at [157, 597] on div at bounding box center [117, 607] width 215 height 20
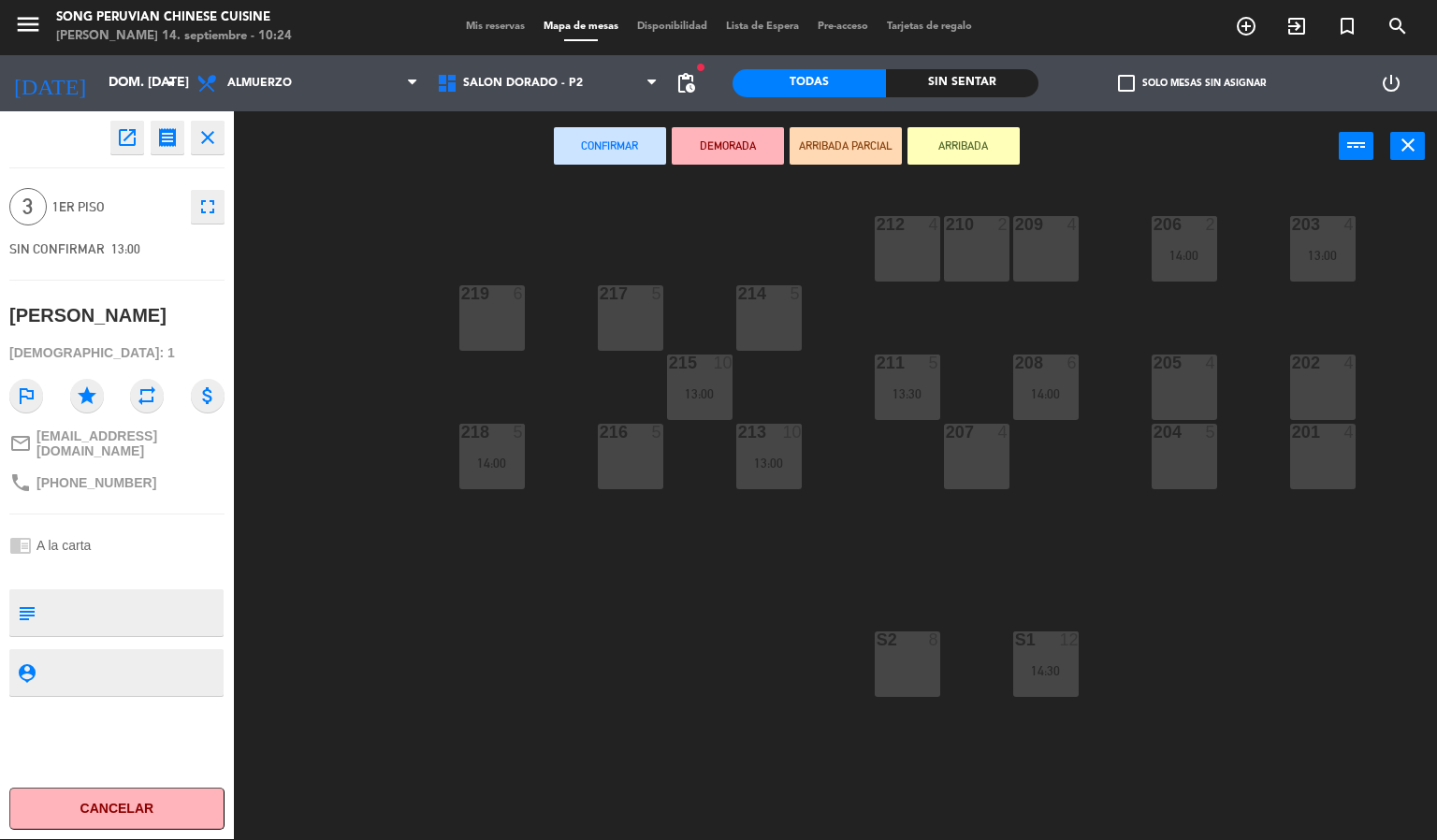
click at [913, 237] on div "212 4" at bounding box center [907, 248] width 65 height 65
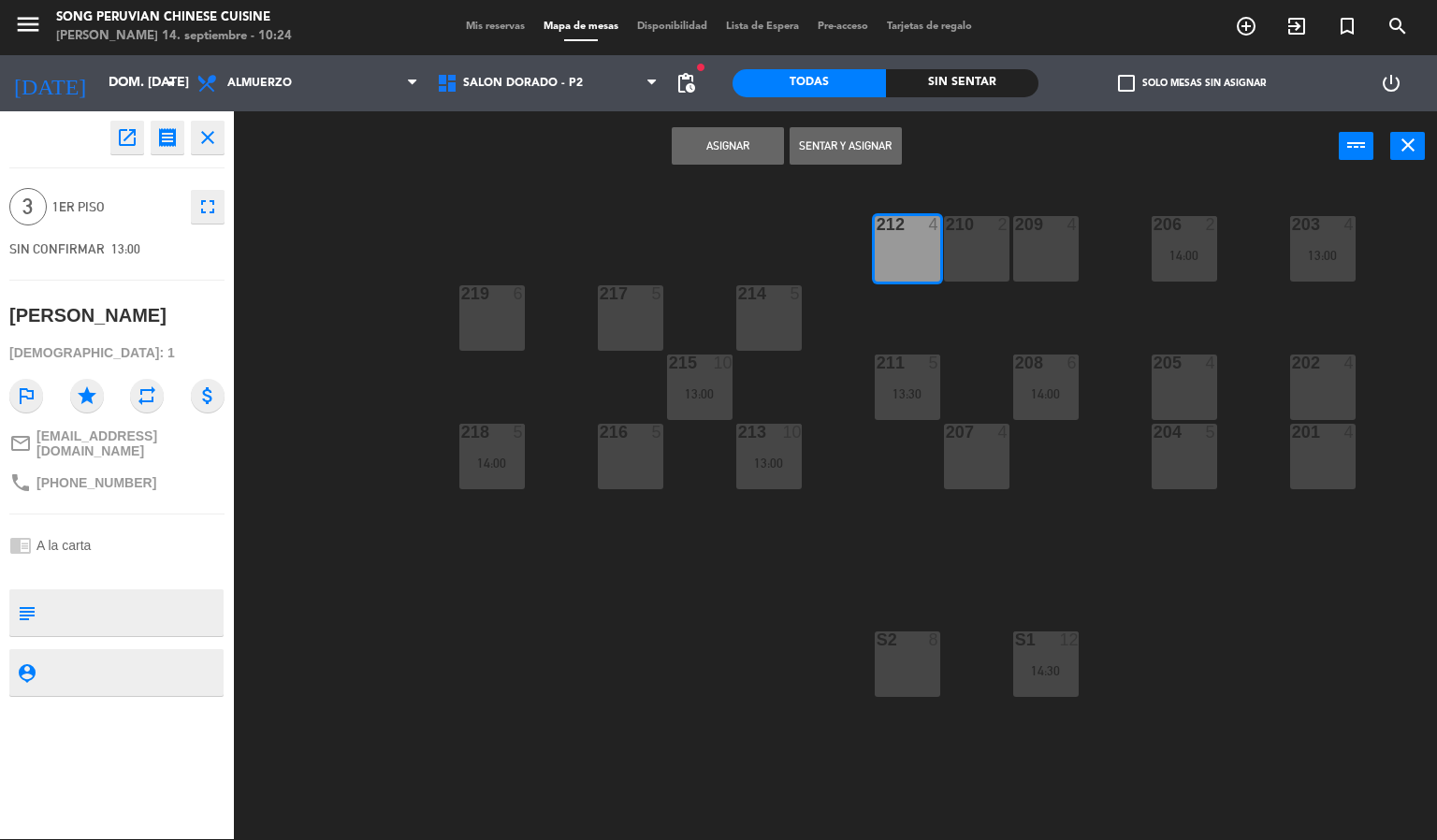
click at [728, 143] on button "Asignar" at bounding box center [728, 146] width 113 height 38
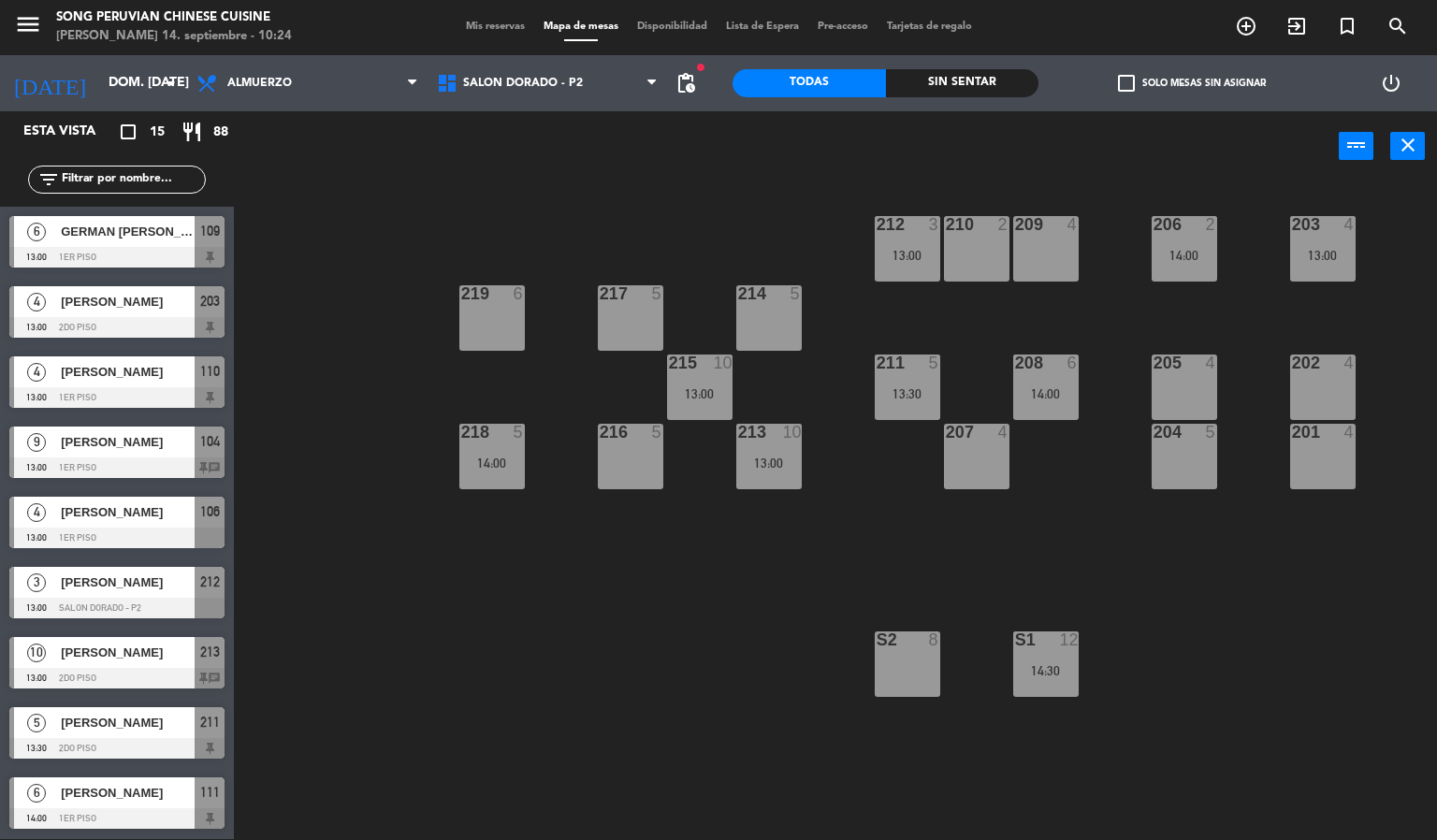
click at [533, 679] on div "203 4 13:00 206 2 14:00 210 2 212 3 13:00 209 4 214 5 217 5 219 6 202 4 205 4 2…" at bounding box center [842, 511] width 1189 height 657
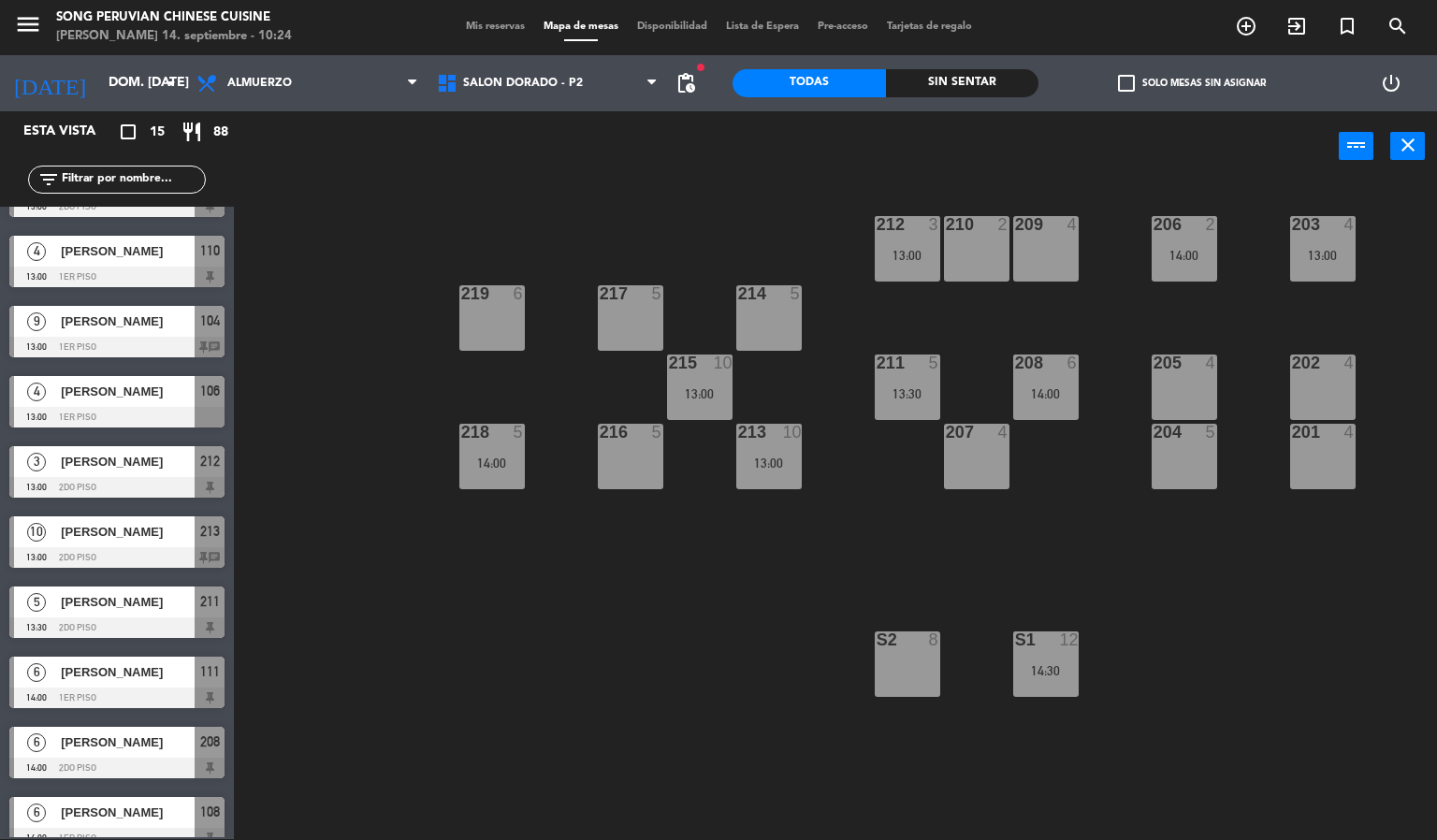
scroll to position [0, 0]
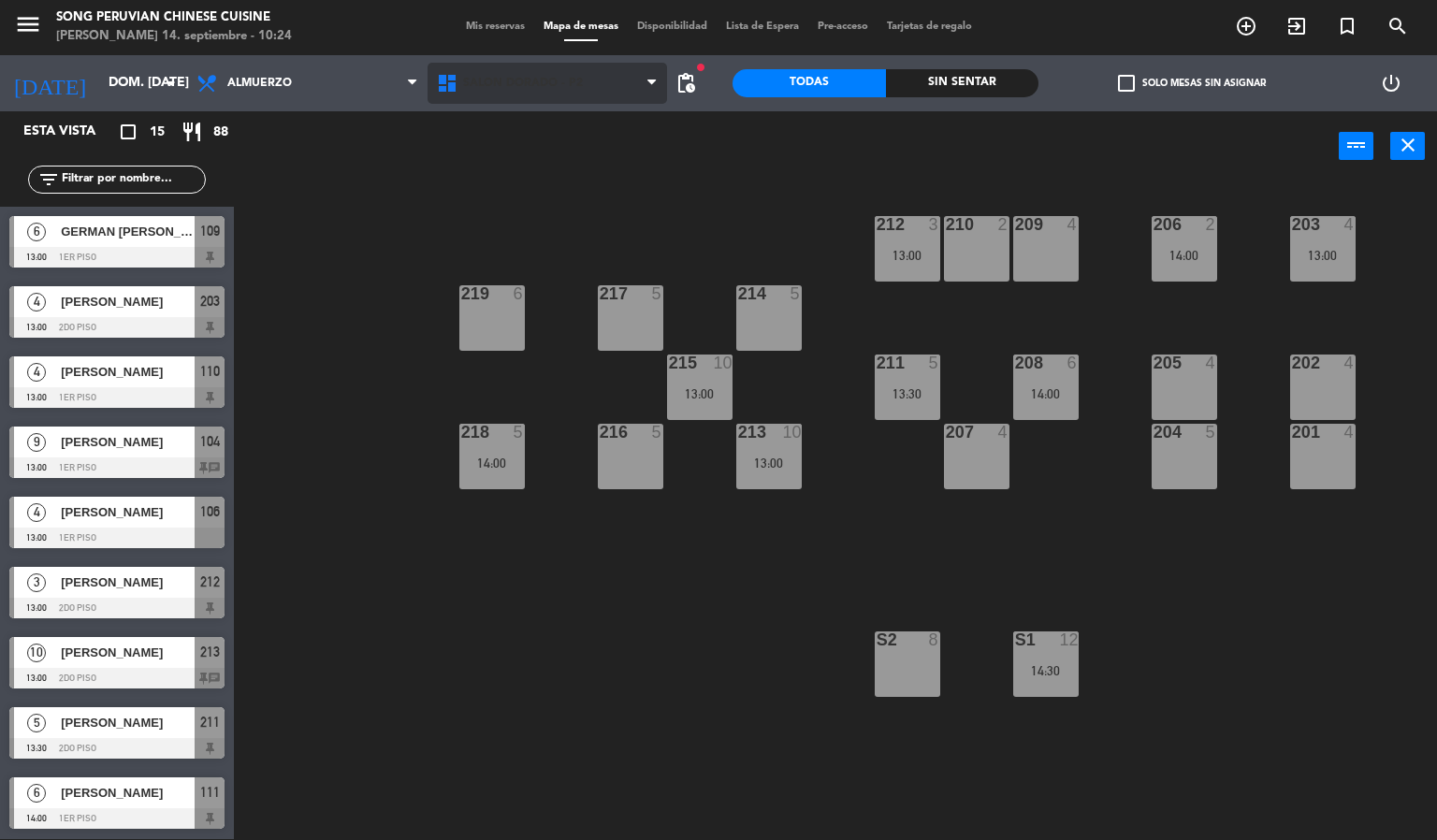
click at [514, 82] on span "SALON DORADO - P2" at bounding box center [523, 83] width 120 height 13
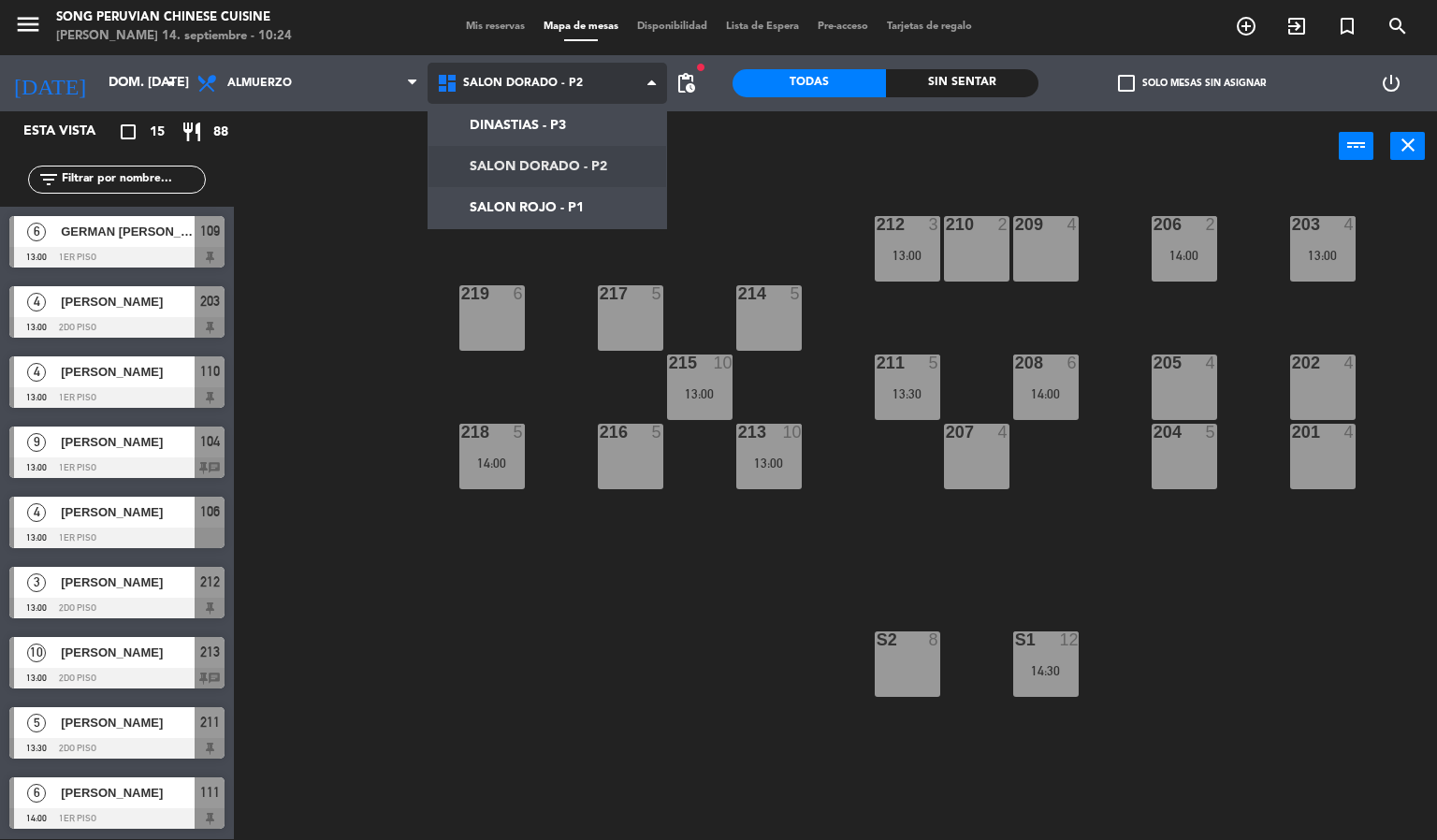
click at [587, 202] on ng-component "menu Song Peruvian Chinese Cuisine [PERSON_NAME] 14. septiembre - 10:24 Mis res…" at bounding box center [718, 419] width 1437 height 840
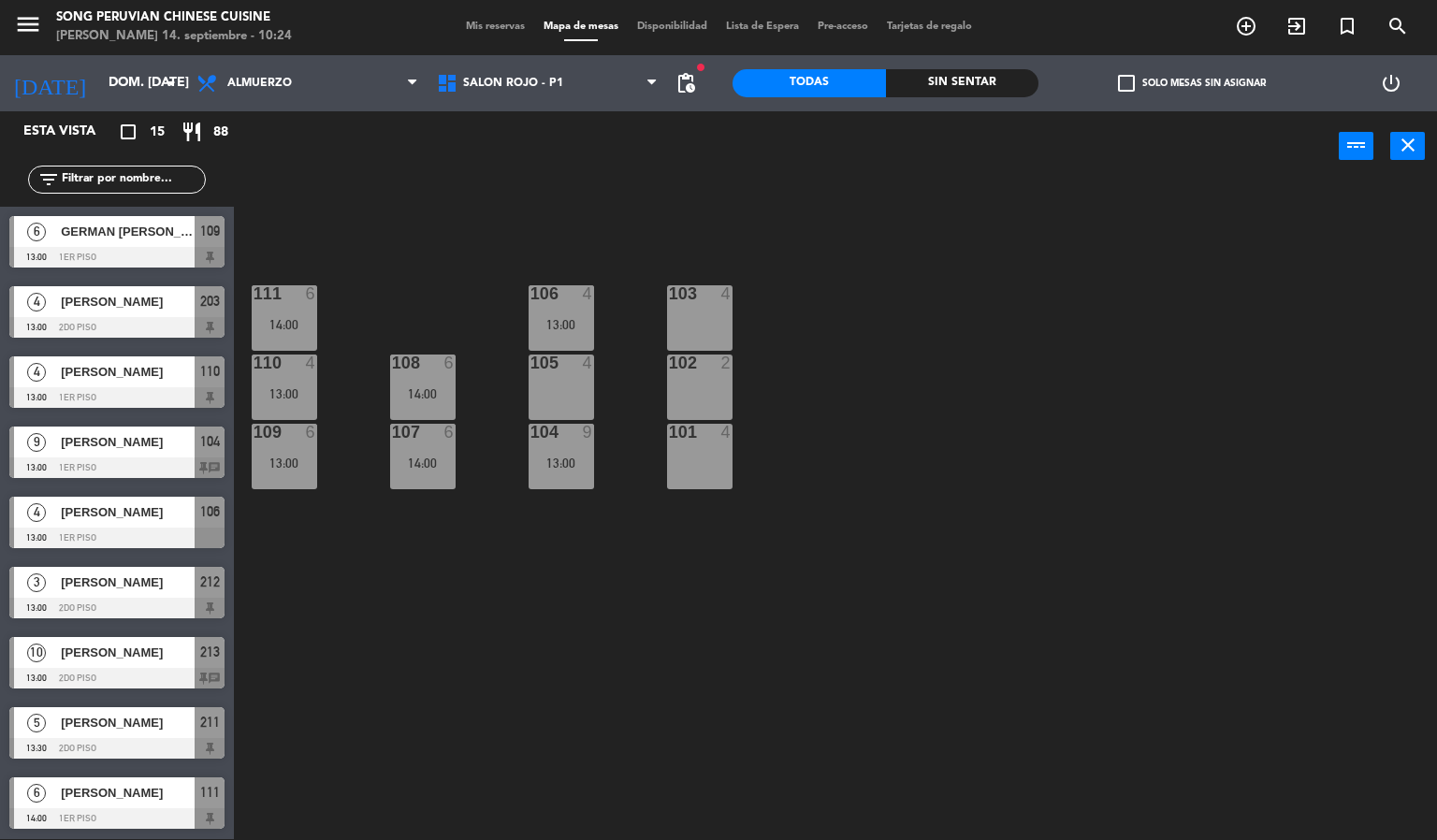
click at [453, 699] on div "103 4 106 4 13:00 111 6 14:00 102 2 105 4 108 6 14:00 110 4 13:00 101 4 104 9 1…" at bounding box center [842, 511] width 1189 height 657
click at [136, 663] on div "[PERSON_NAME]" at bounding box center [127, 653] width 136 height 31
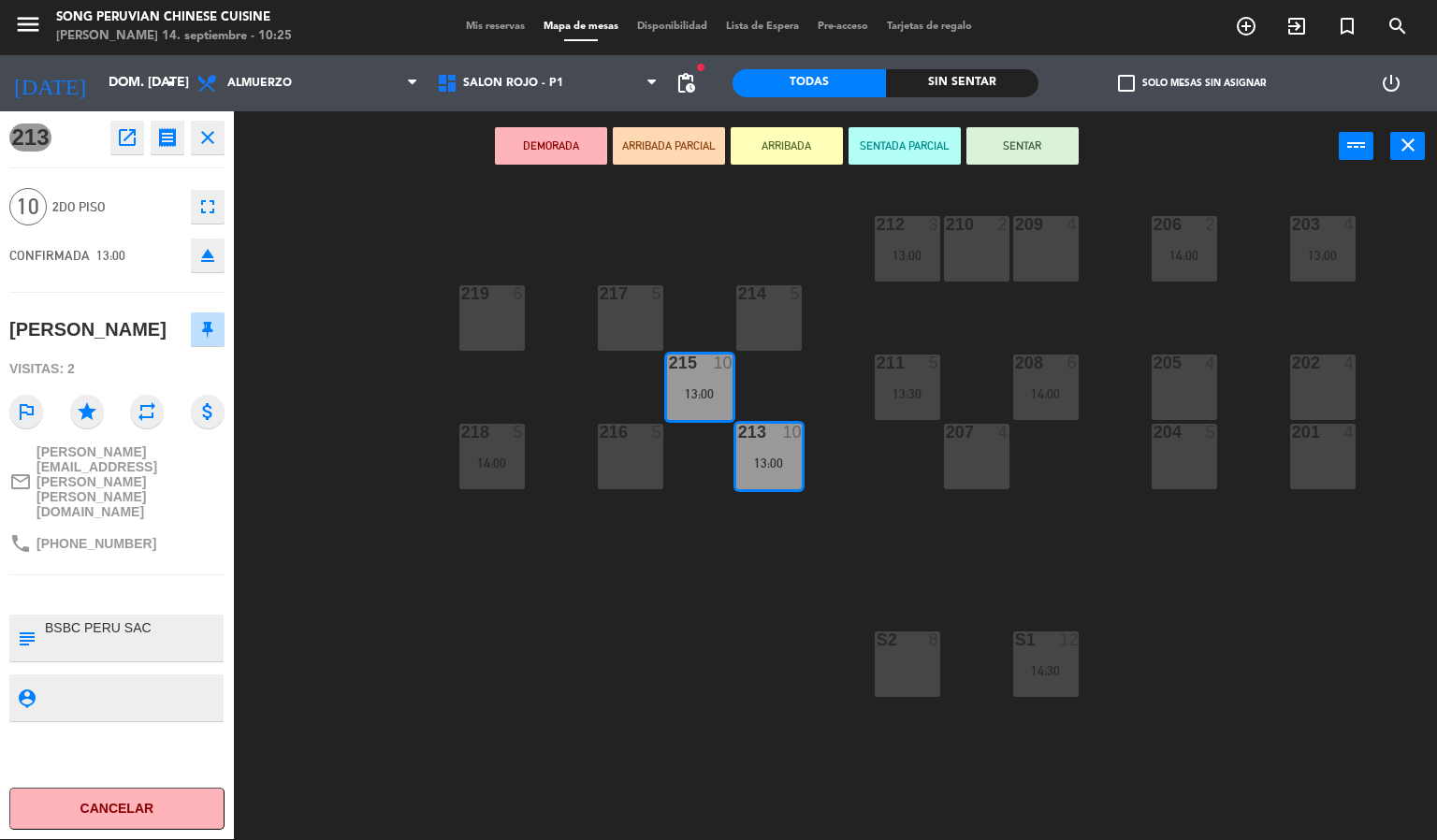
click at [382, 704] on div "203 4 13:00 206 2 14:00 210 2 212 3 13:00 209 4 214 5 217 5 219 6 202 4 205 4 2…" at bounding box center [842, 511] width 1189 height 657
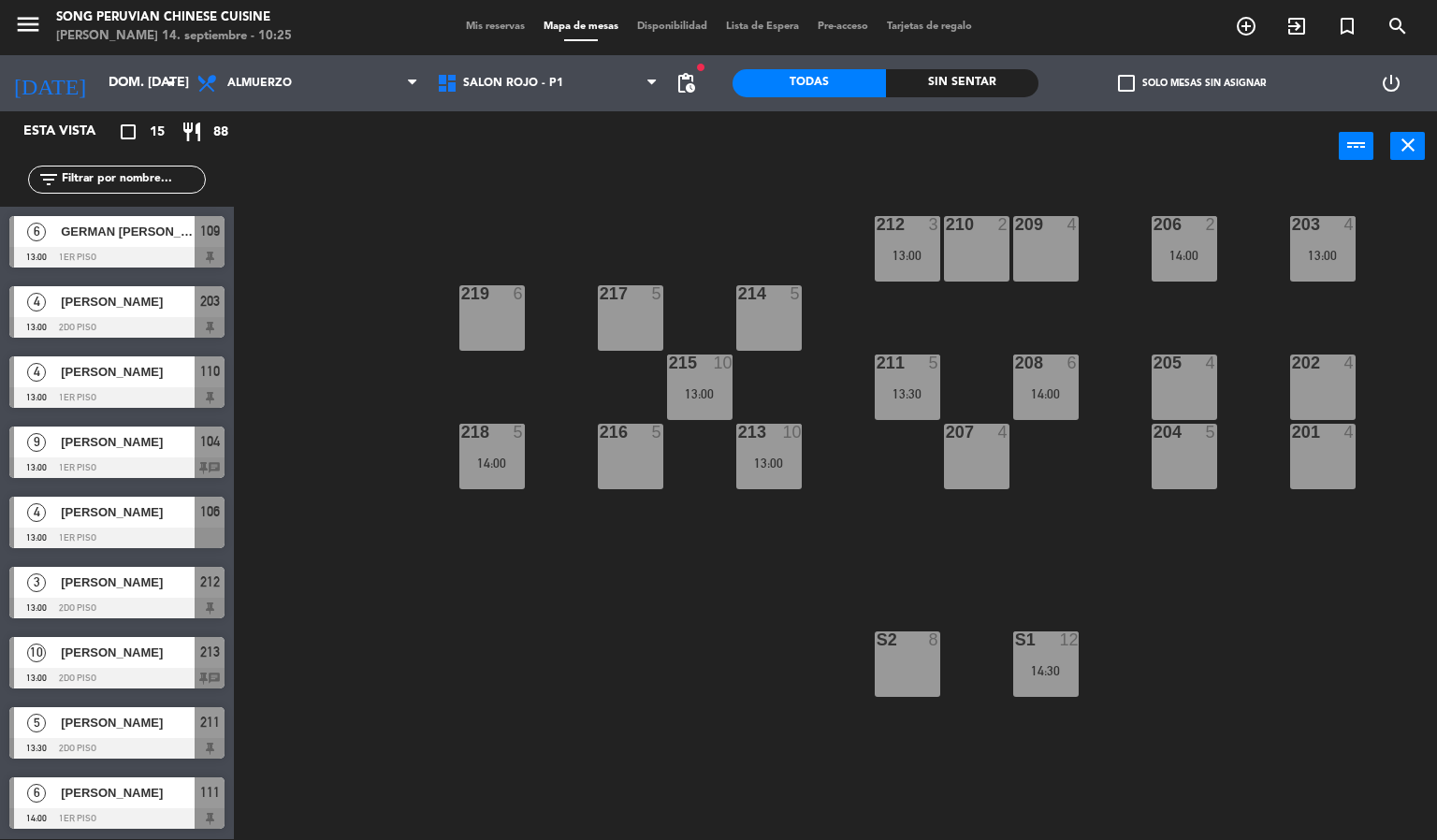
click at [144, 452] on span "[PERSON_NAME]" at bounding box center [128, 442] width 134 height 19
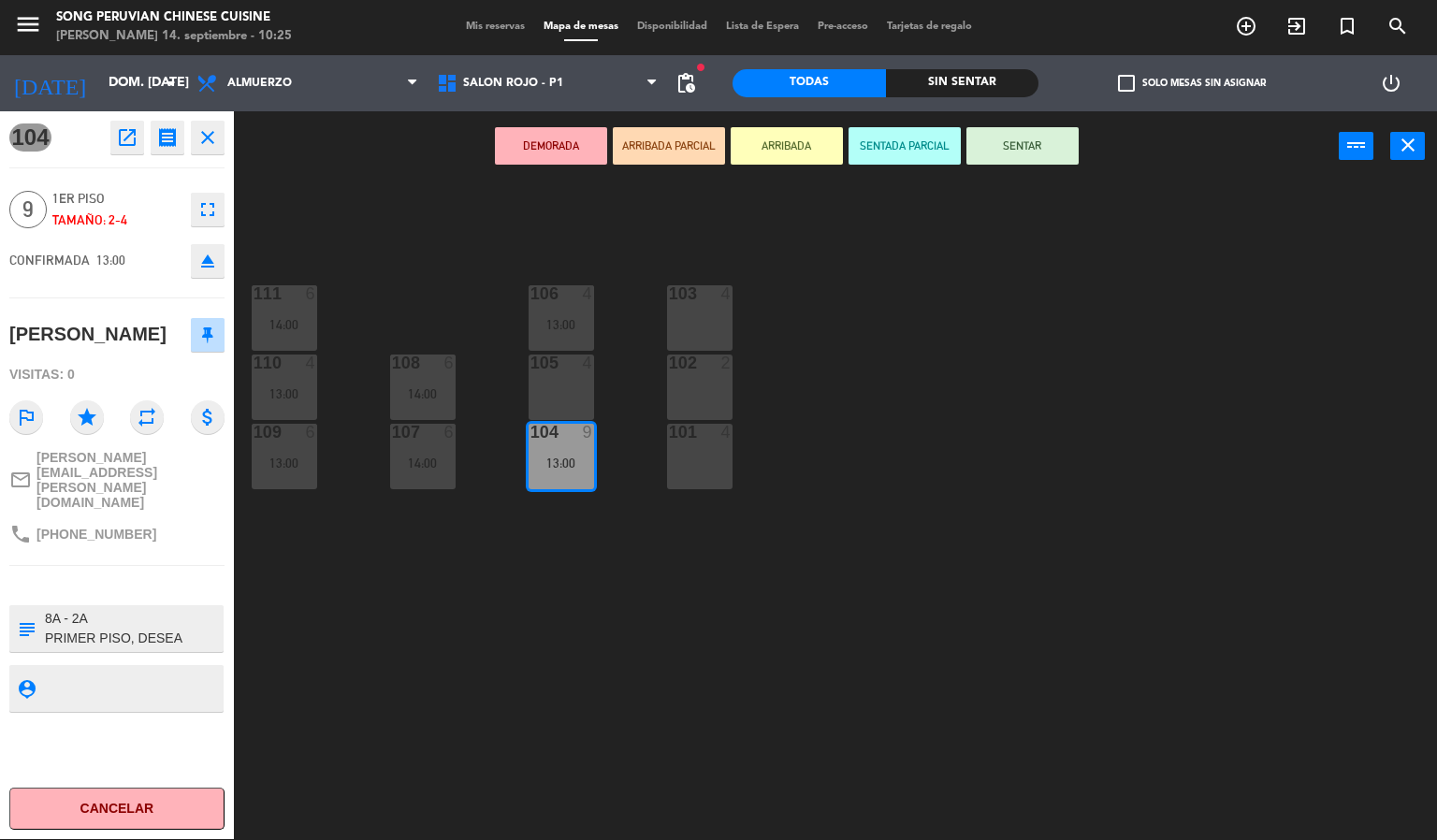
click at [696, 455] on div "101 4" at bounding box center [699, 455] width 65 height 65
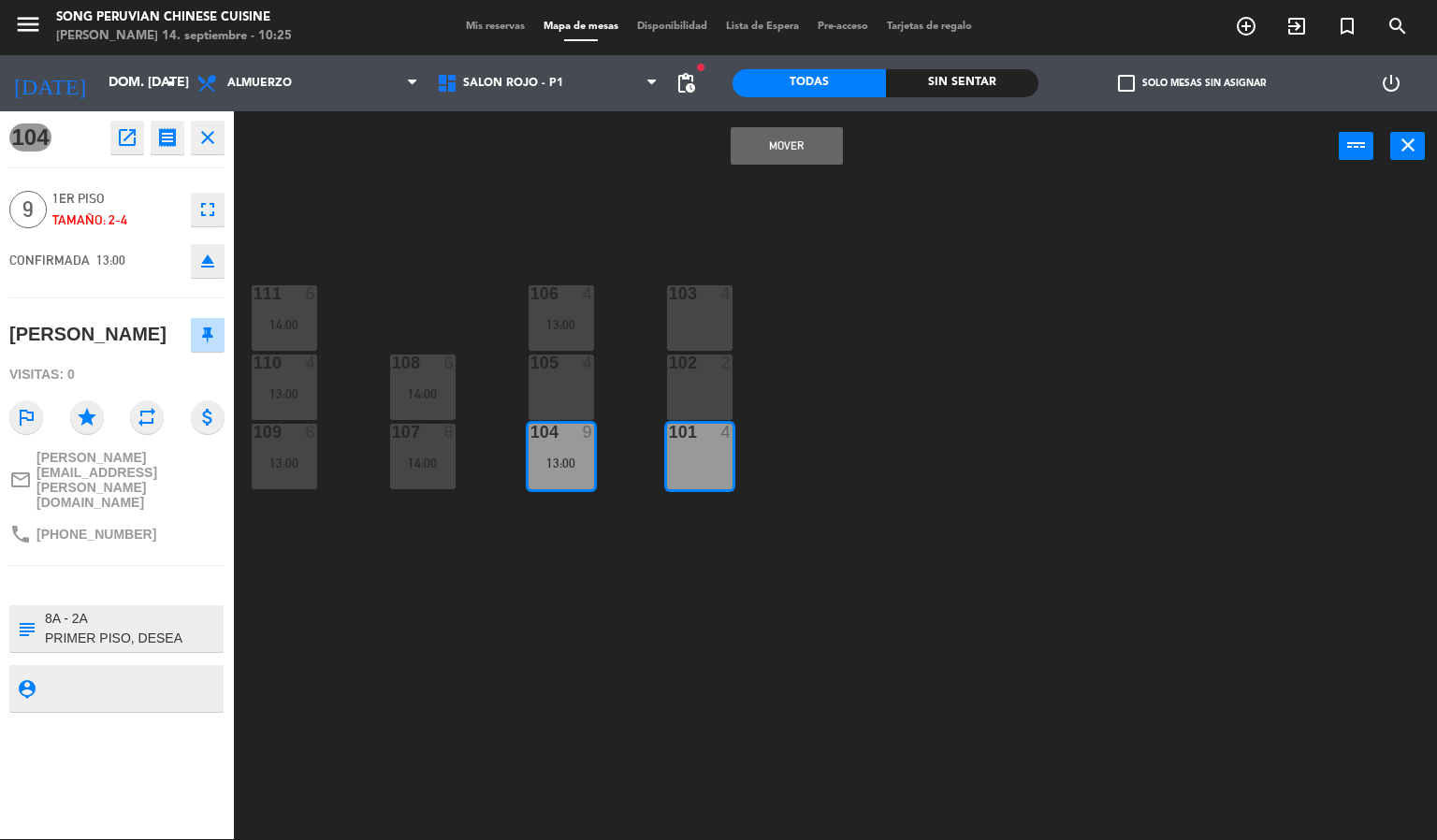
click at [669, 362] on div "102" at bounding box center [668, 362] width 1 height 17
click at [685, 298] on div at bounding box center [700, 293] width 31 height 17
click at [551, 463] on div "13:00" at bounding box center [561, 462] width 65 height 13
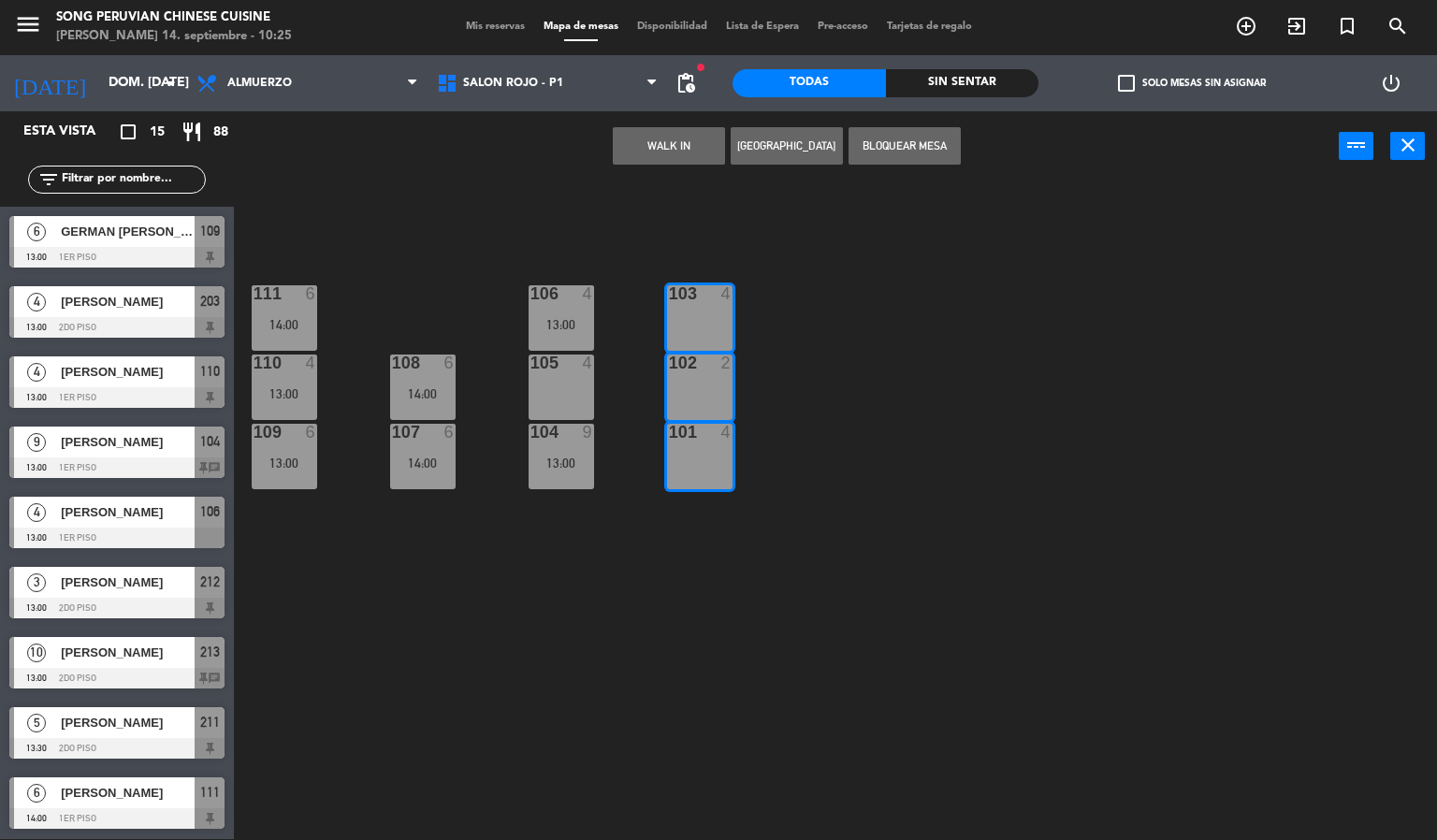
click at [582, 663] on div "103 4 106 4 13:00 111 6 14:00 102 2 105 4 108 6 14:00 110 4 13:00 101 4 104 9 1…" at bounding box center [842, 511] width 1189 height 657
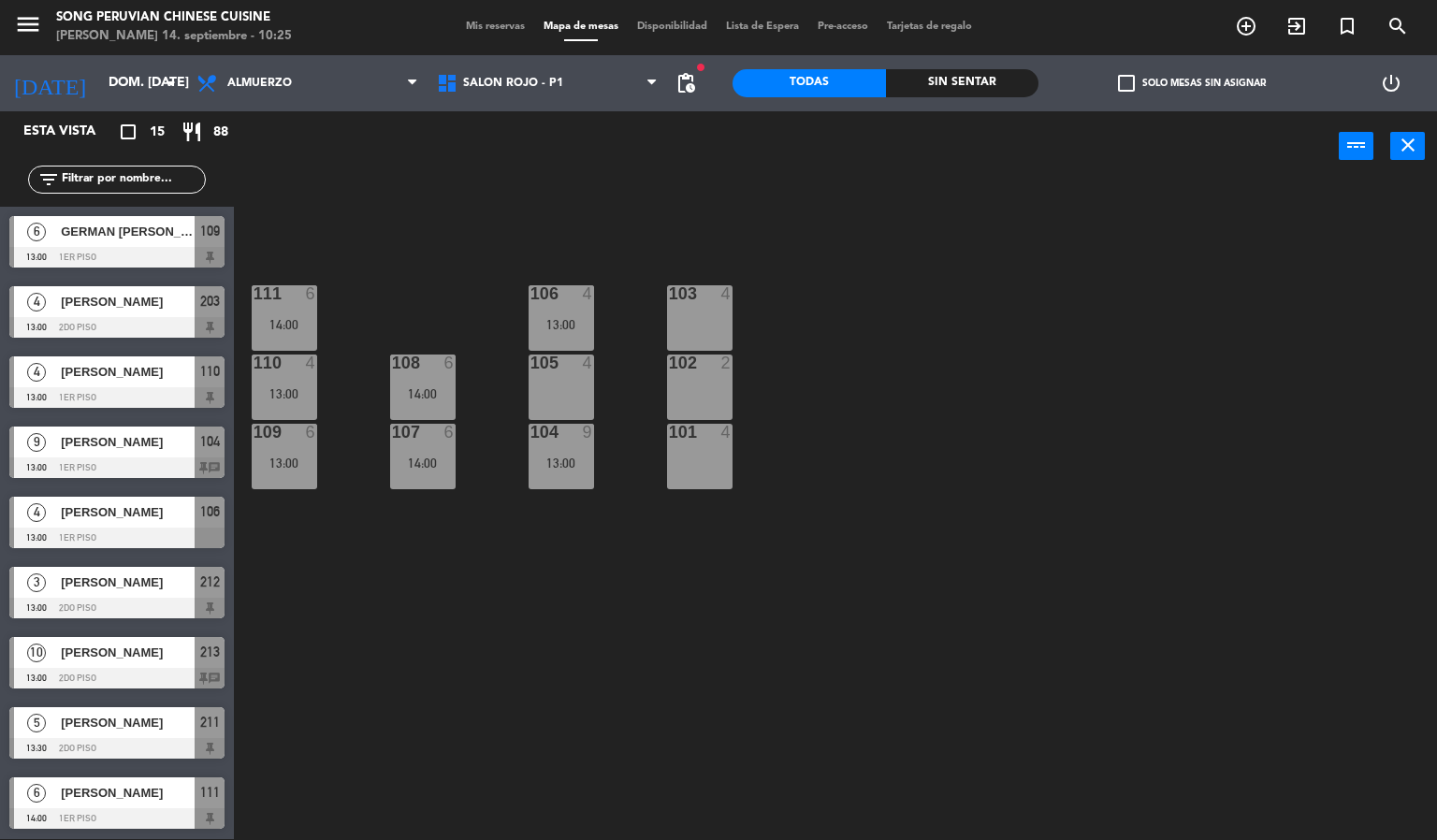
click at [577, 430] on div "9" at bounding box center [593, 431] width 31 height 17
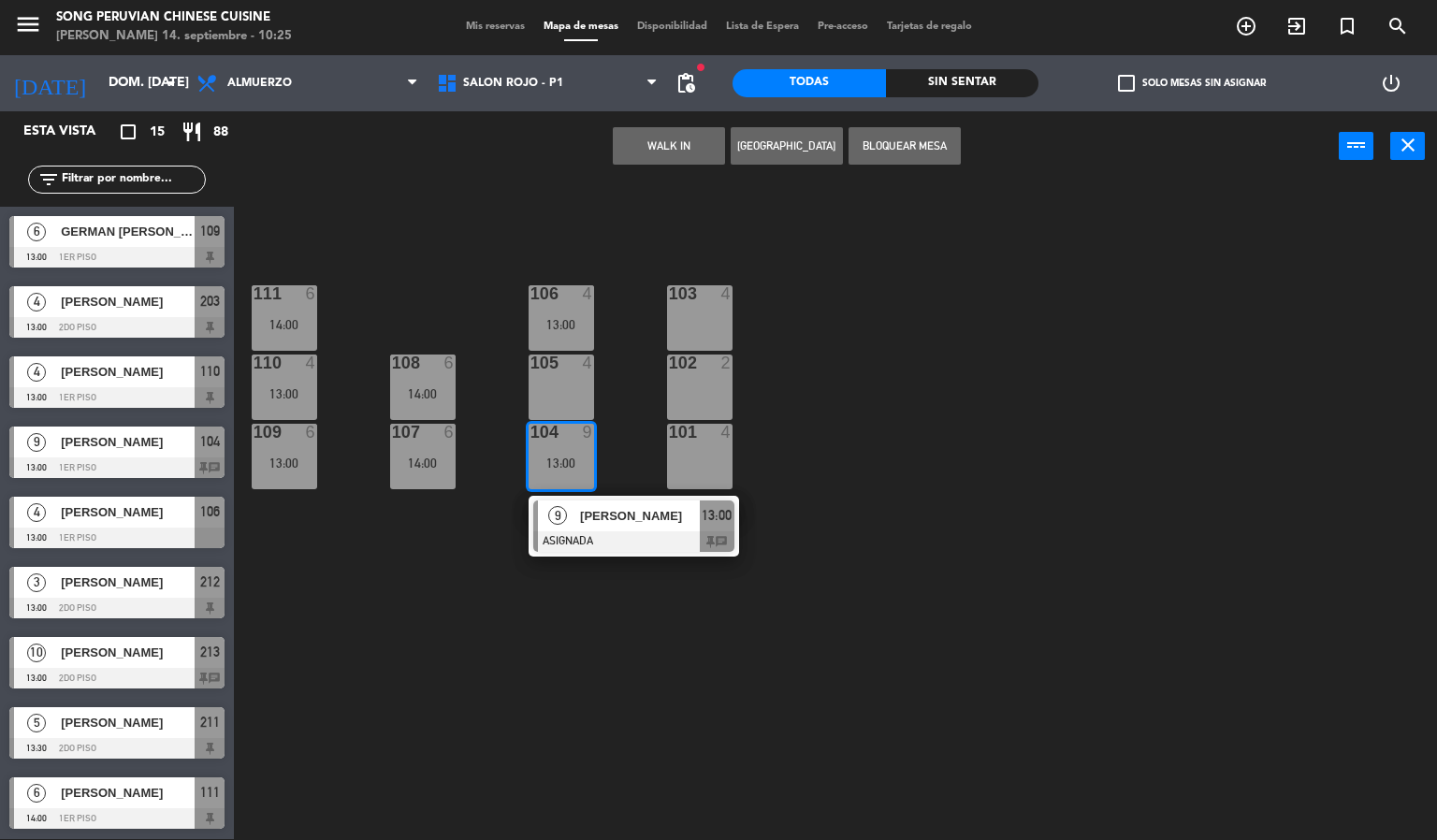
click at [704, 433] on div at bounding box center [700, 431] width 31 height 17
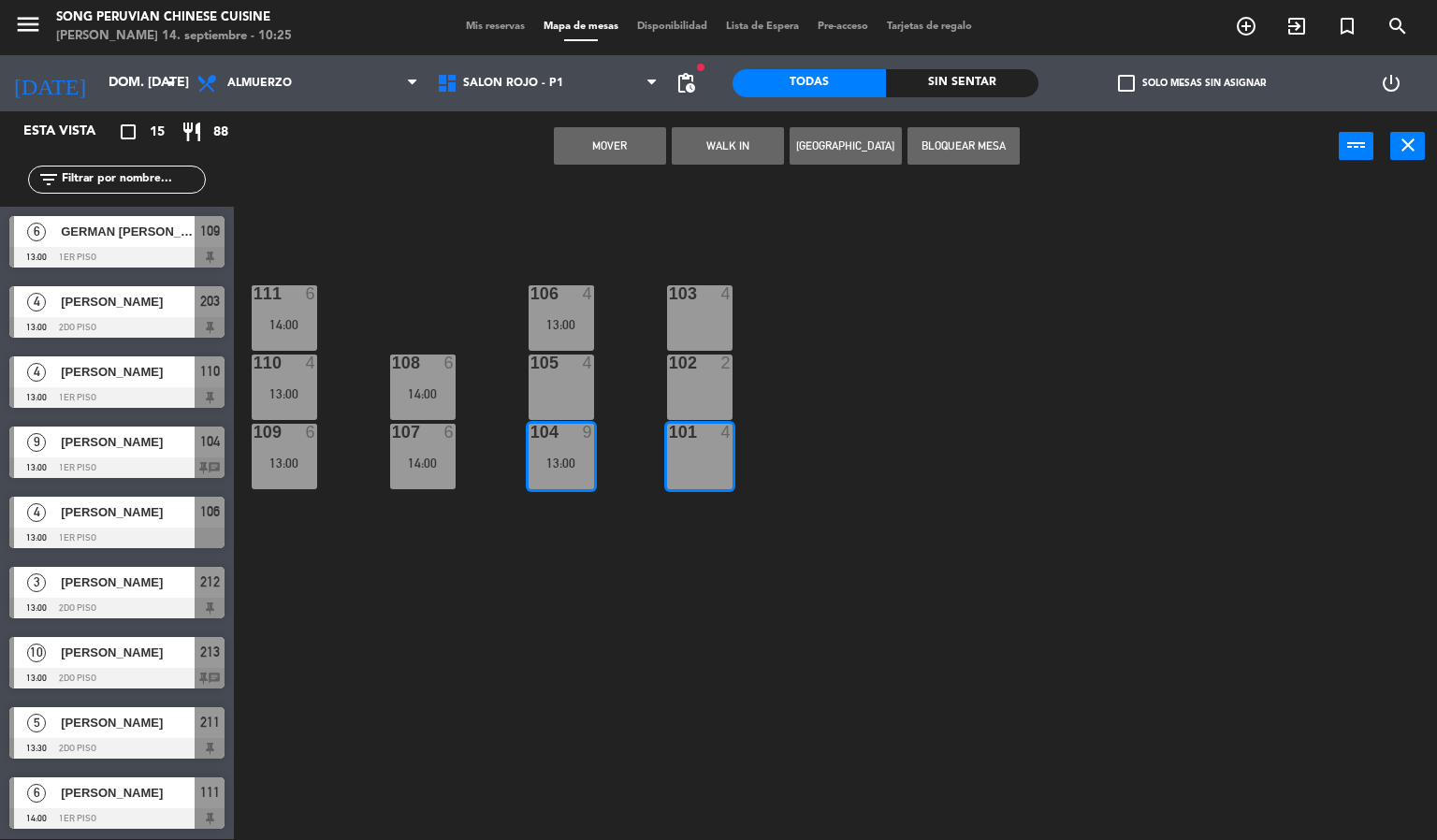
click at [685, 363] on div at bounding box center [700, 362] width 31 height 17
click at [669, 286] on div "103" at bounding box center [668, 293] width 1 height 17
click at [595, 146] on button "Mover y Unir" at bounding box center [610, 146] width 113 height 38
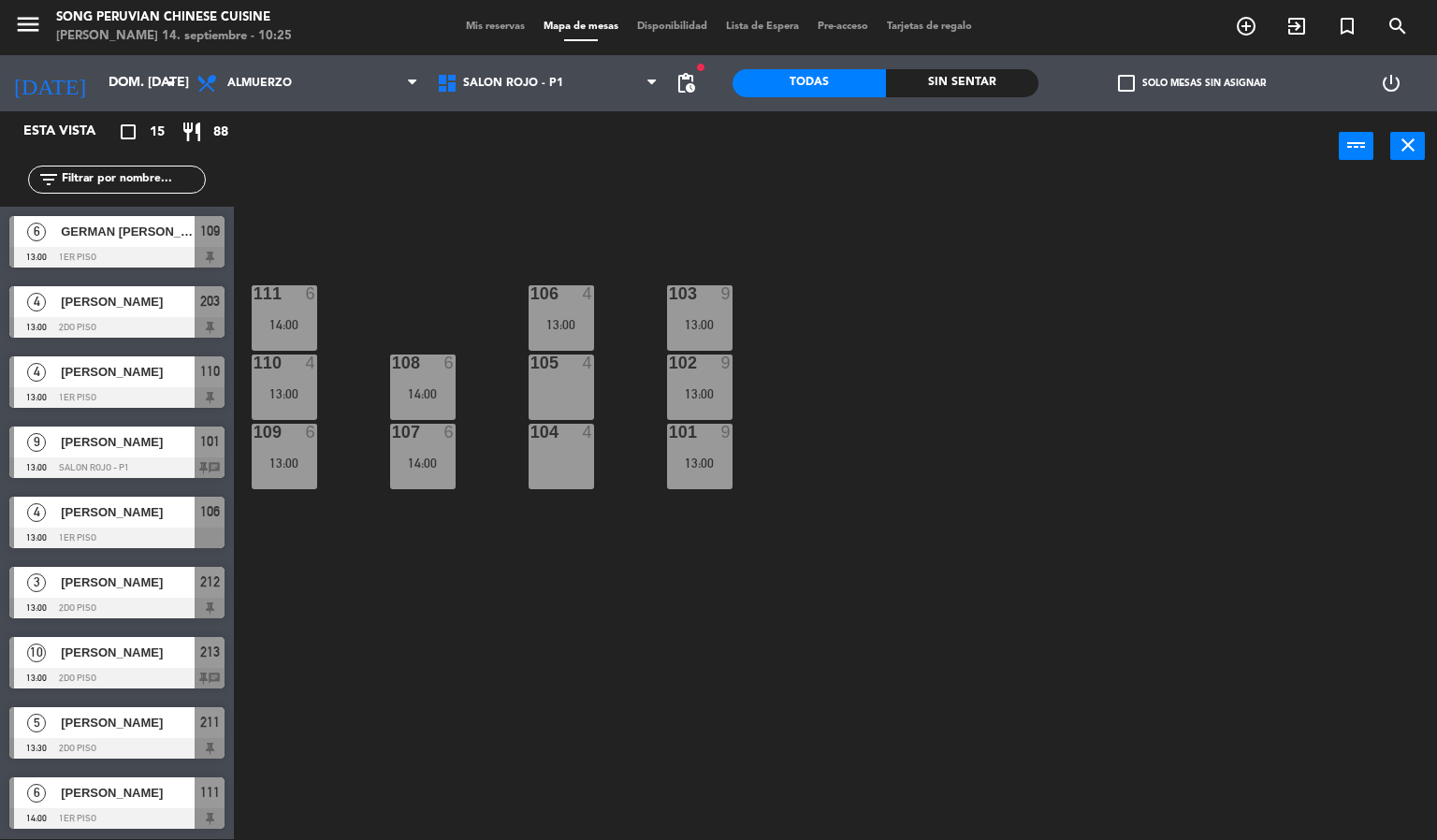
click at [673, 606] on div "103 9 13:00 106 4 13:00 111 6 14:00 102 9 13:00 105 4 108 6 14:00 110 4 13:00 1…" at bounding box center [842, 511] width 1189 height 657
click at [669, 440] on div "101" at bounding box center [668, 431] width 1 height 17
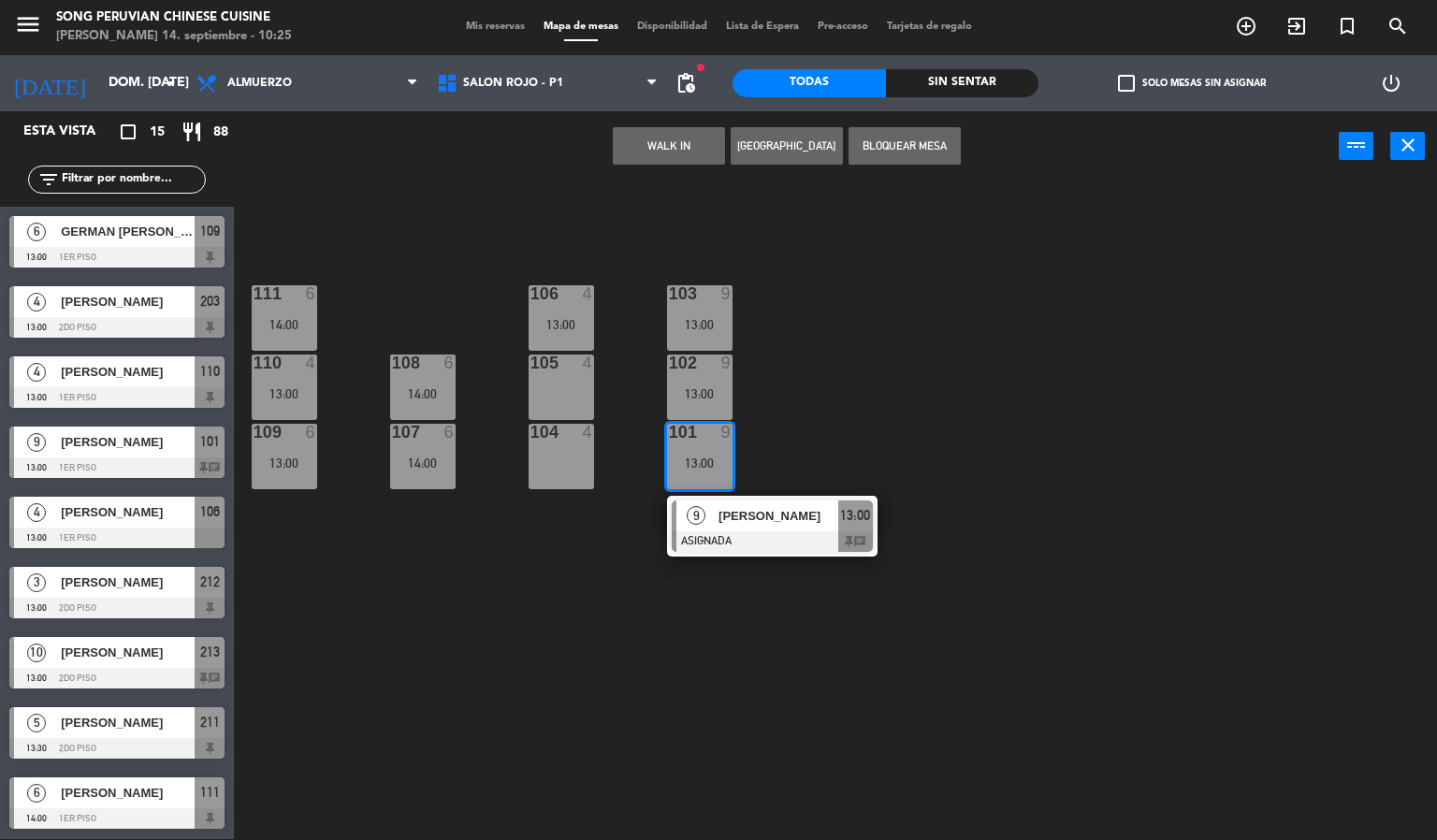
click at [750, 517] on span "[PERSON_NAME]" at bounding box center [777, 516] width 120 height 19
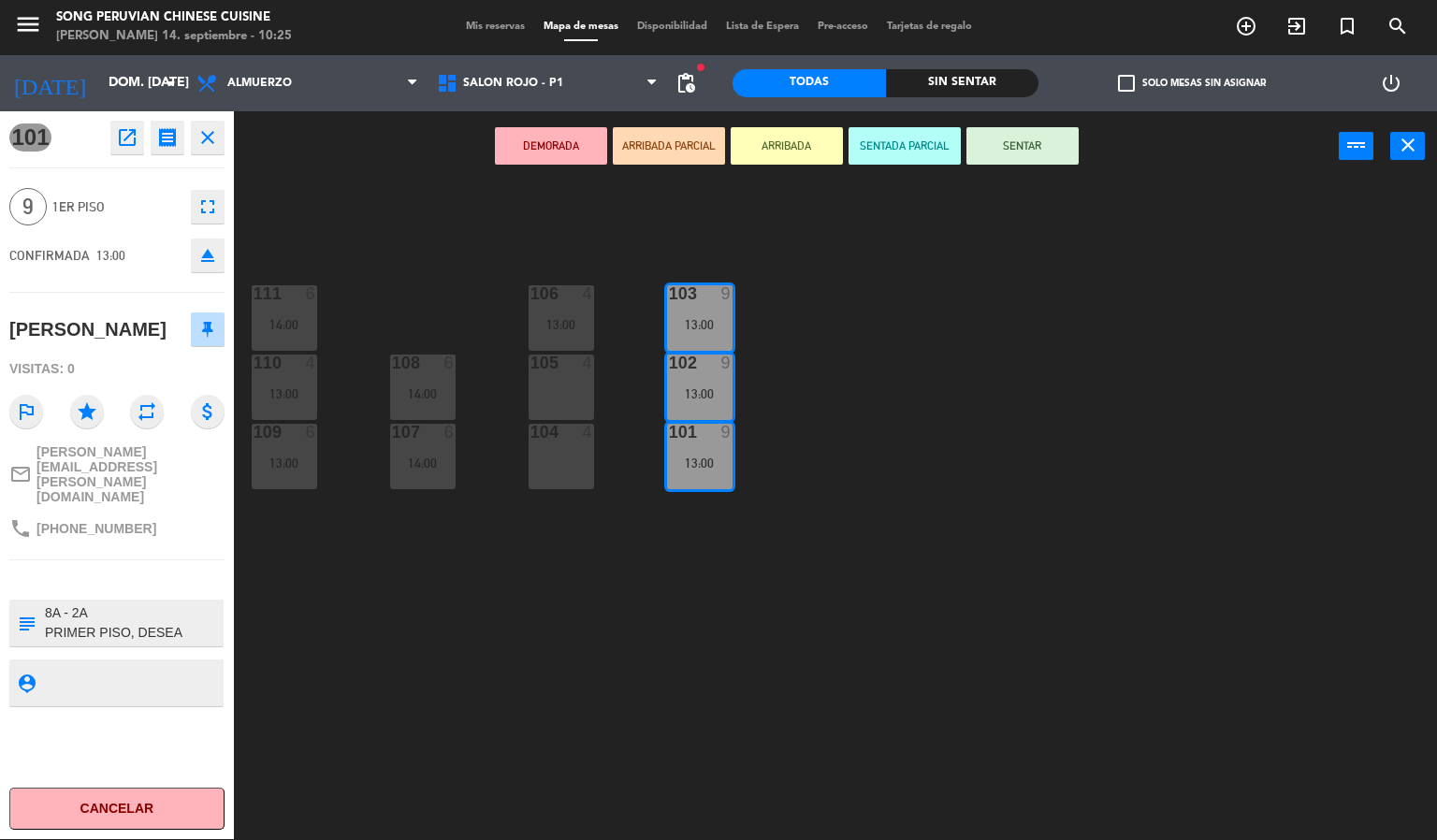
click at [832, 539] on div "103 9 13:00 106 4 13:00 111 6 14:00 102 9 13:00 105 4 108 6 14:00 110 4 13:00 1…" at bounding box center [842, 511] width 1189 height 657
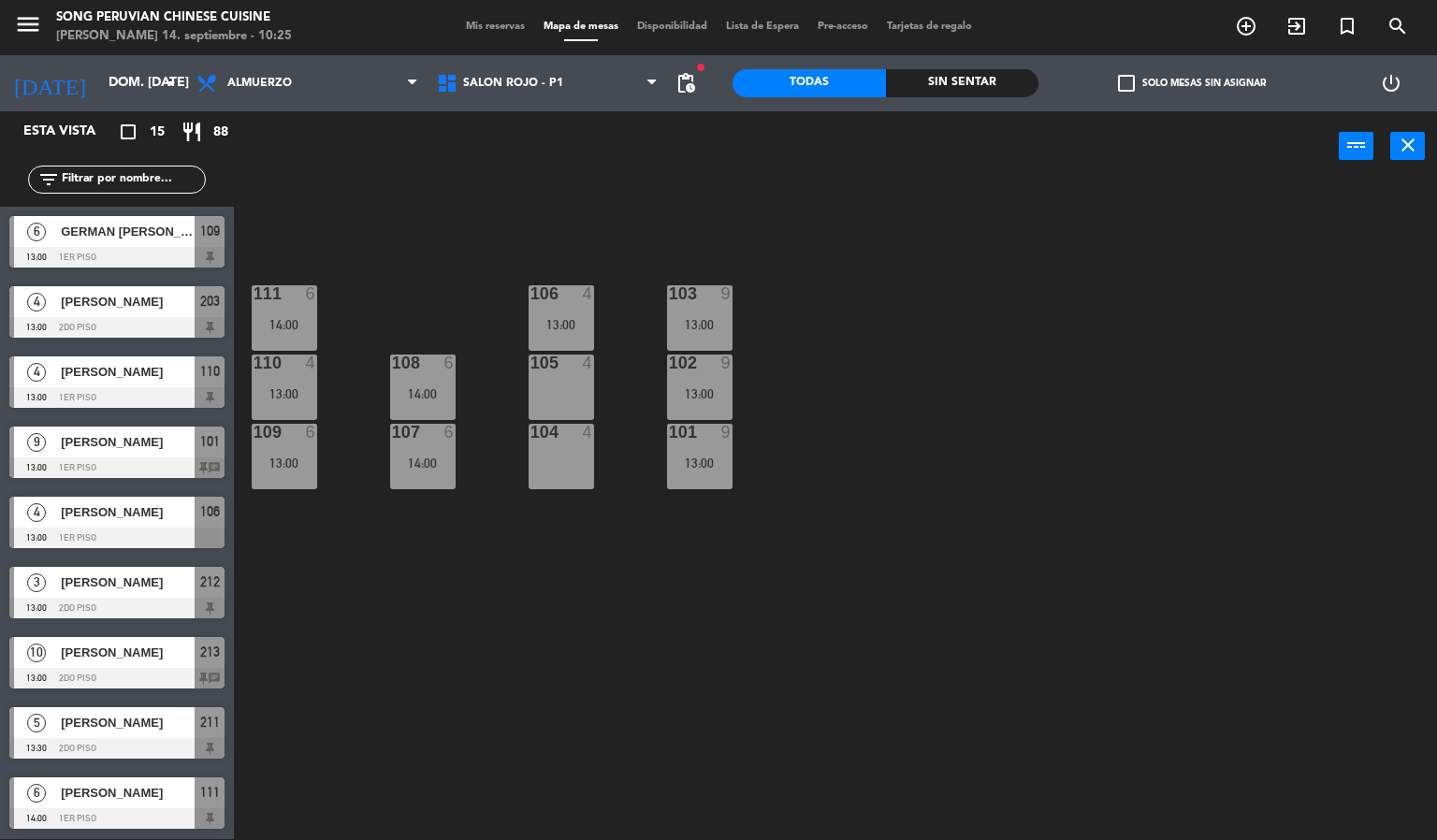
click at [704, 460] on div "13:00" at bounding box center [699, 462] width 65 height 13
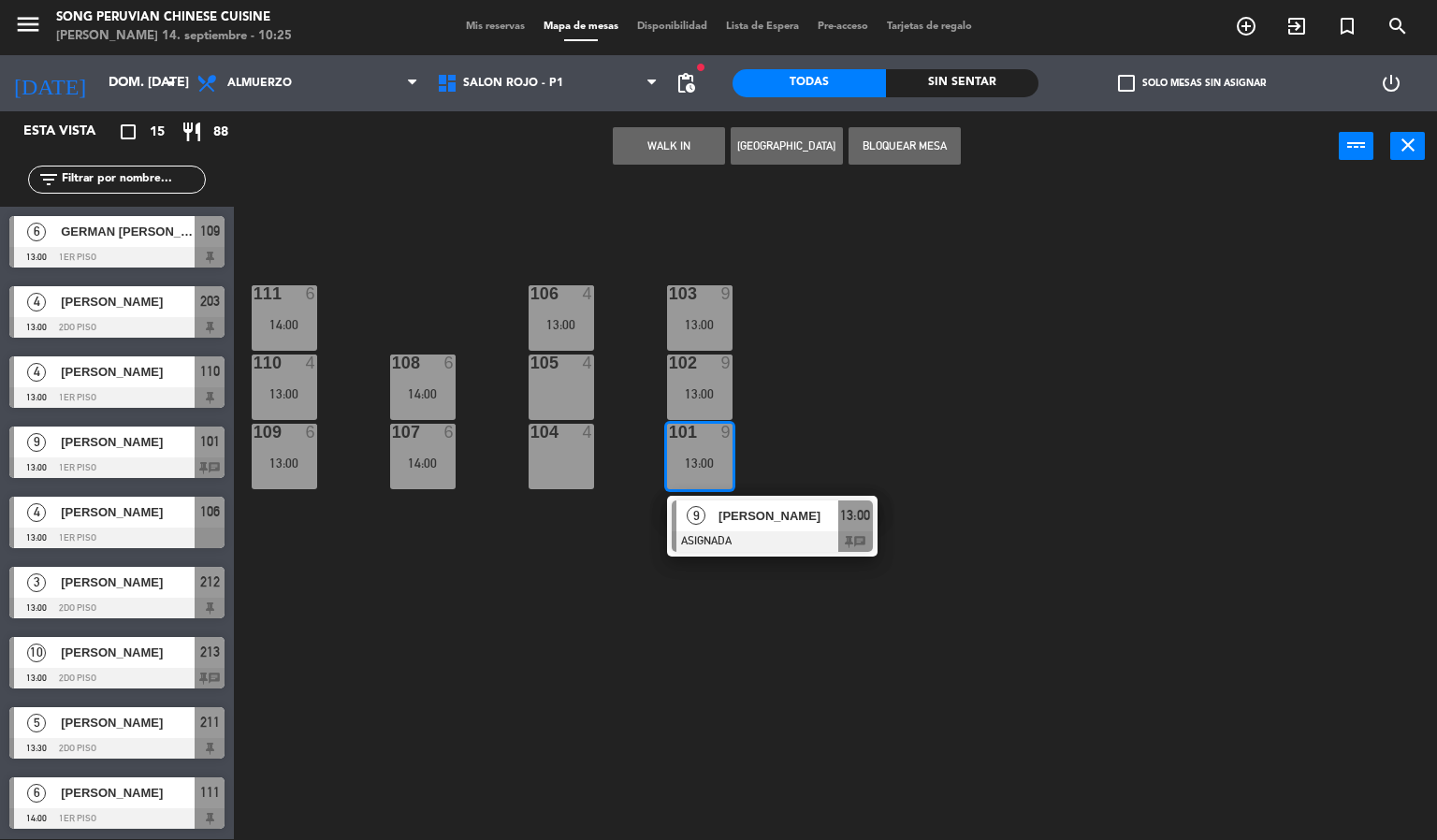
click at [694, 379] on div "102 9 13:00" at bounding box center [699, 386] width 65 height 65
click at [899, 138] on button "Bloquear Mesa" at bounding box center [905, 146] width 113 height 38
click at [938, 457] on div "103 9 13:00 106 4 13:00 111 6 14:00 102 9 13:00 105 4 108 6 14:00 110 4 13:00 1…" at bounding box center [842, 511] width 1189 height 657
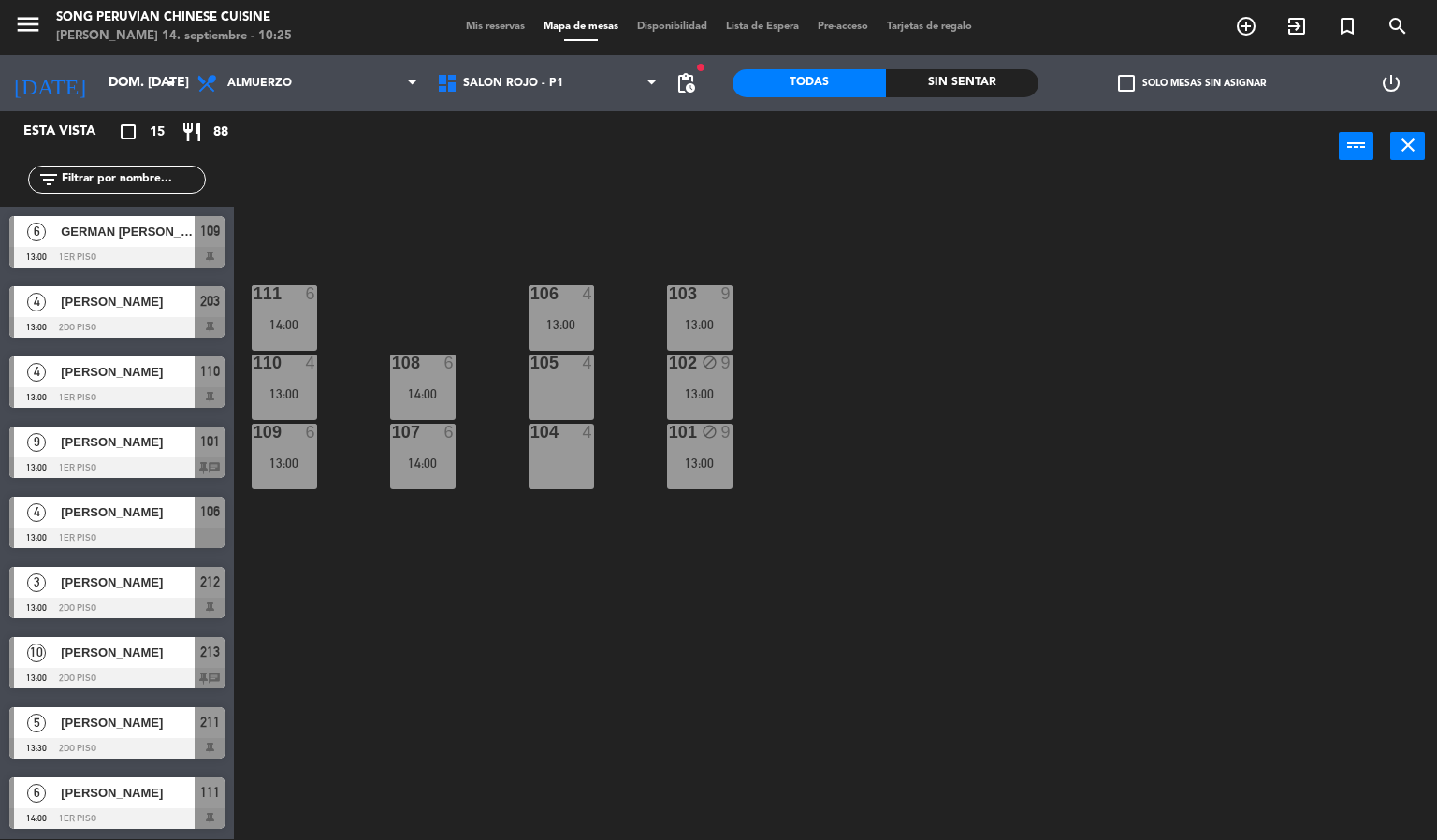
click at [694, 313] on div "103 9 13:00" at bounding box center [699, 318] width 65 height 65
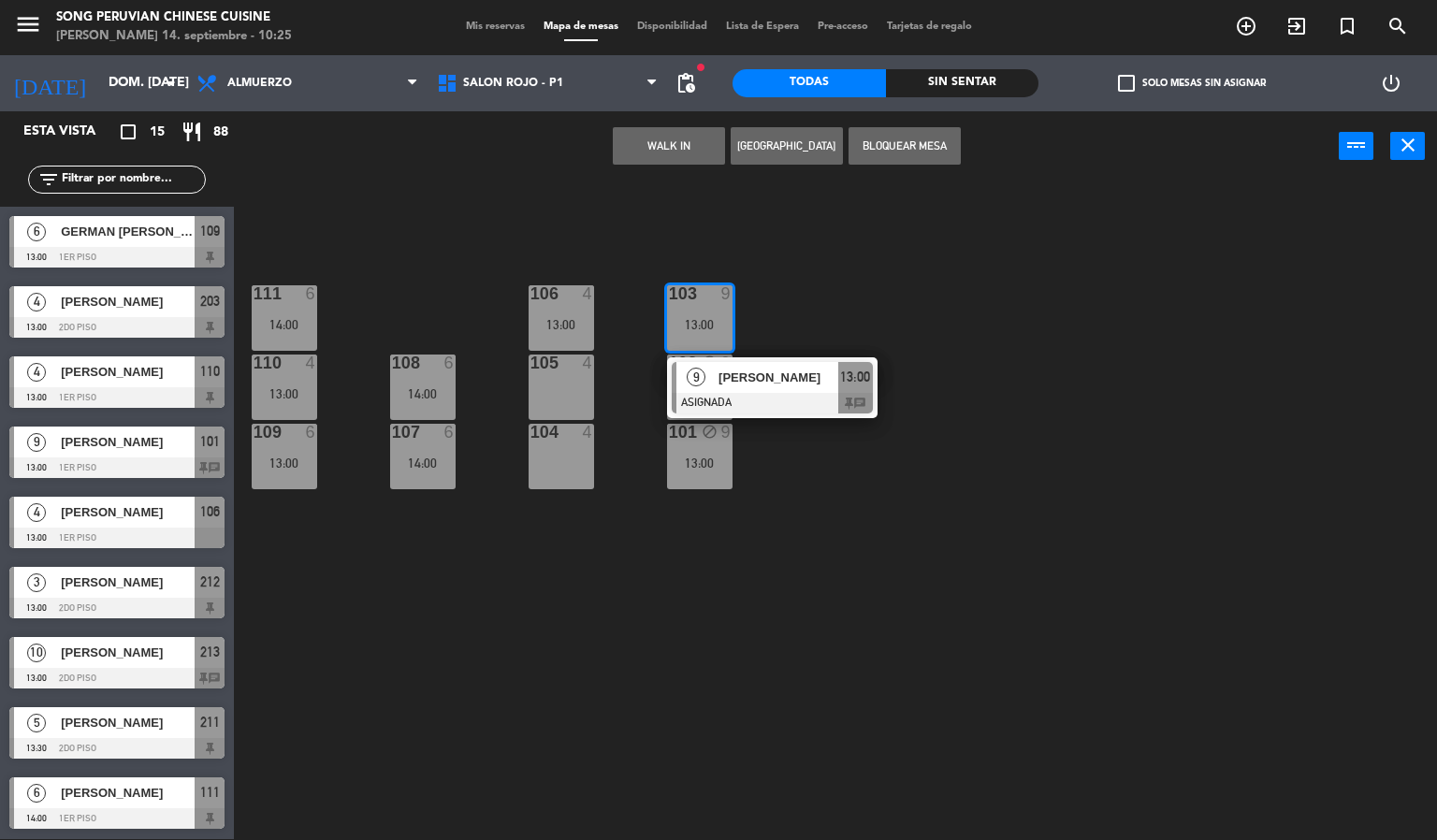
click at [921, 138] on button "Bloquear Mesa" at bounding box center [905, 146] width 113 height 38
click at [1039, 386] on div "103 9 13:00 9 [PERSON_NAME] 13:00 chat 106 4 13:00 111 6 14:00 102 block 9 13:0…" at bounding box center [842, 511] width 1189 height 657
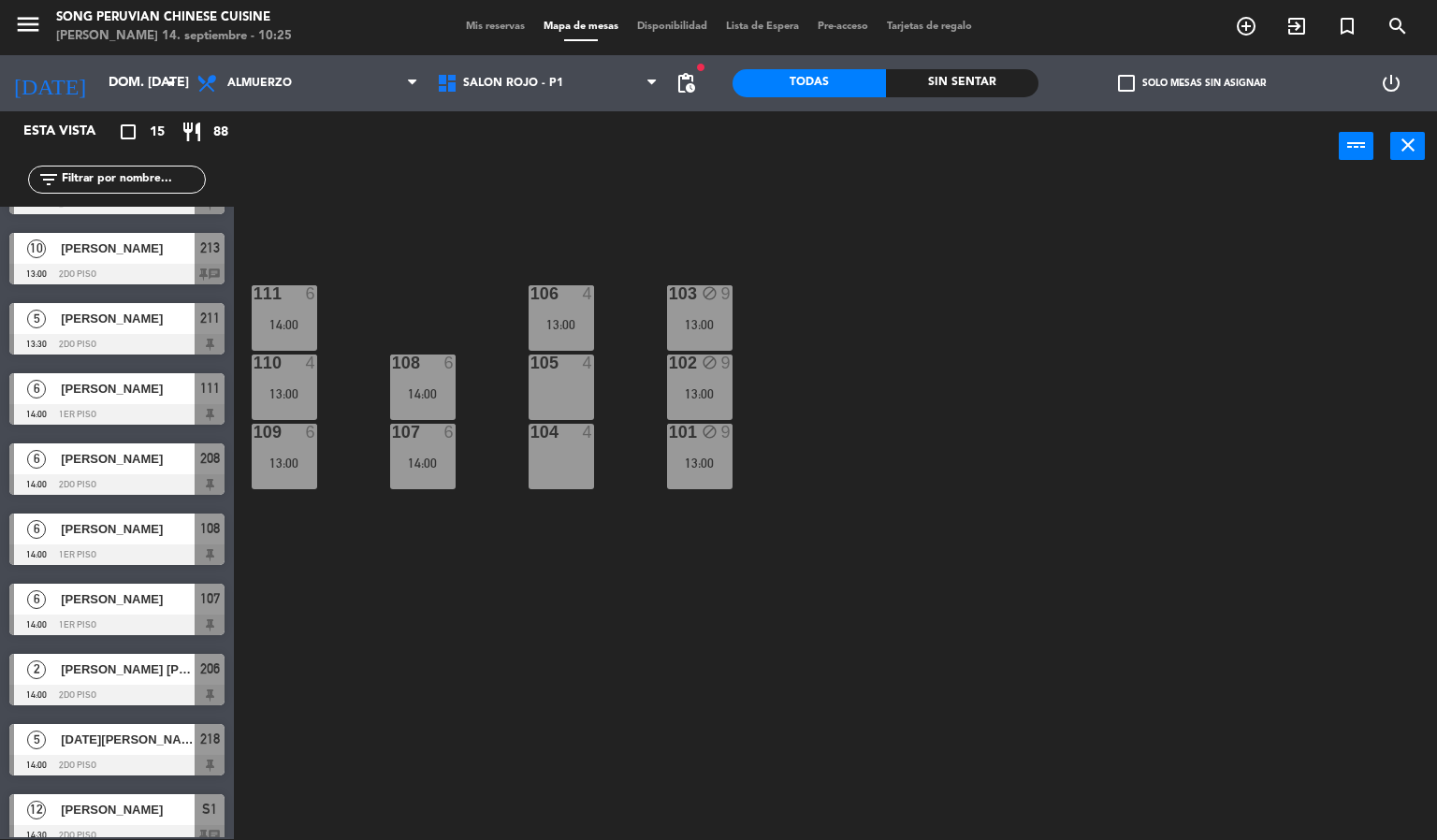
scroll to position [421, 0]
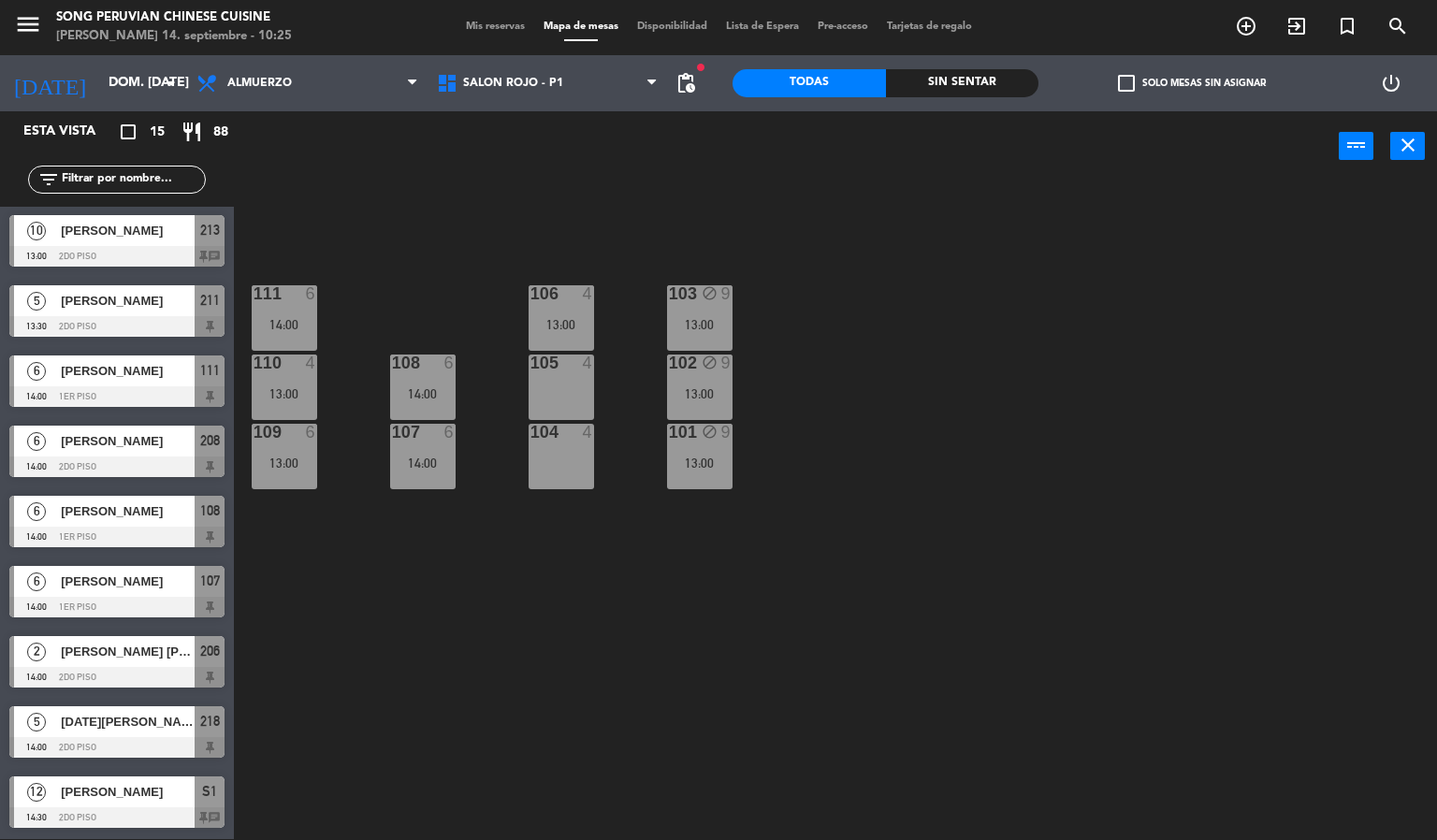
click at [138, 803] on div "[PERSON_NAME]" at bounding box center [127, 791] width 136 height 31
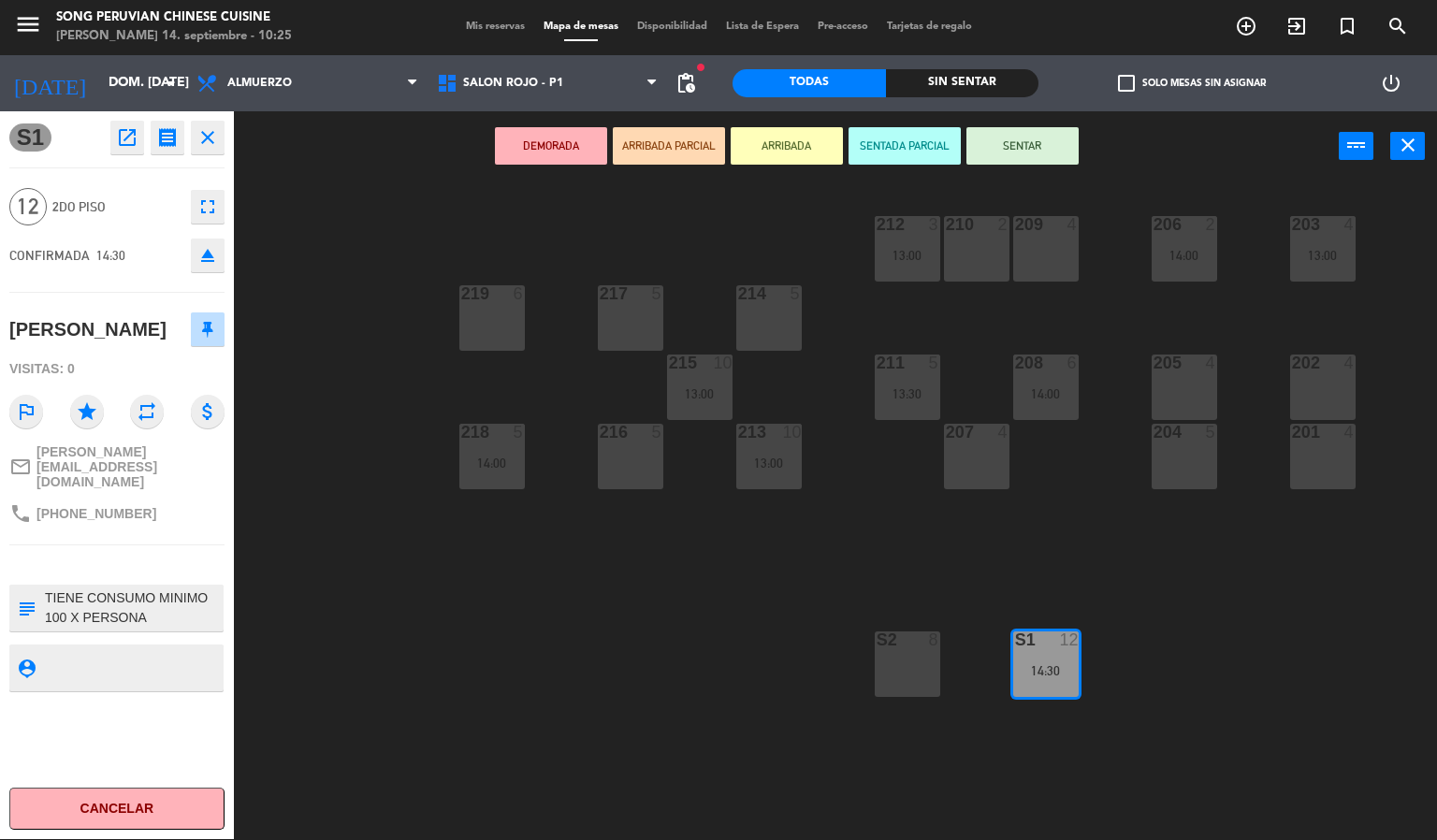
click at [385, 667] on div "203 4 13:00 206 2 14:00 210 2 212 3 13:00 209 4 214 5 217 5 219 6 202 4 205 4 2…" at bounding box center [842, 511] width 1189 height 657
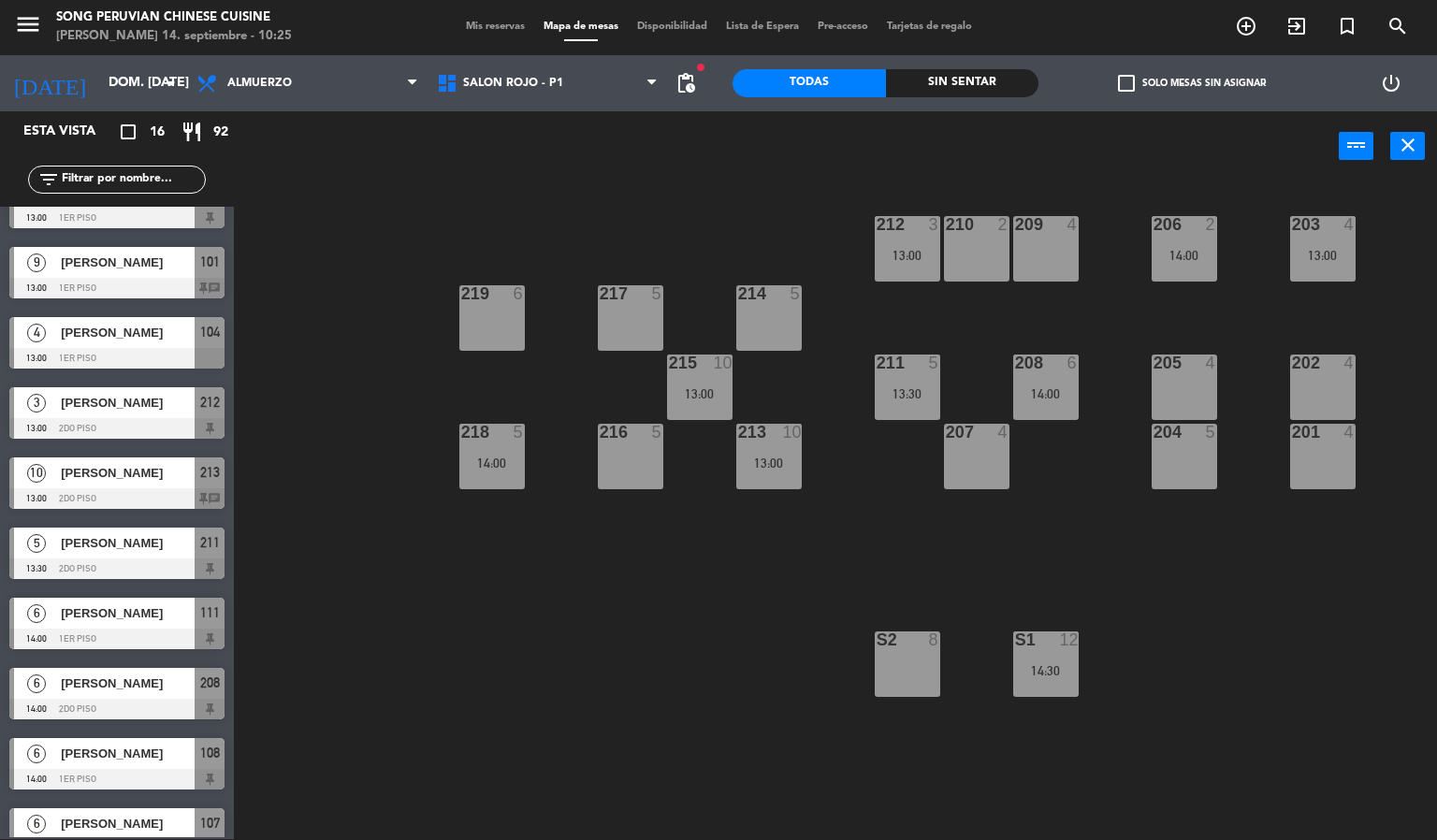
scroll to position [0, 0]
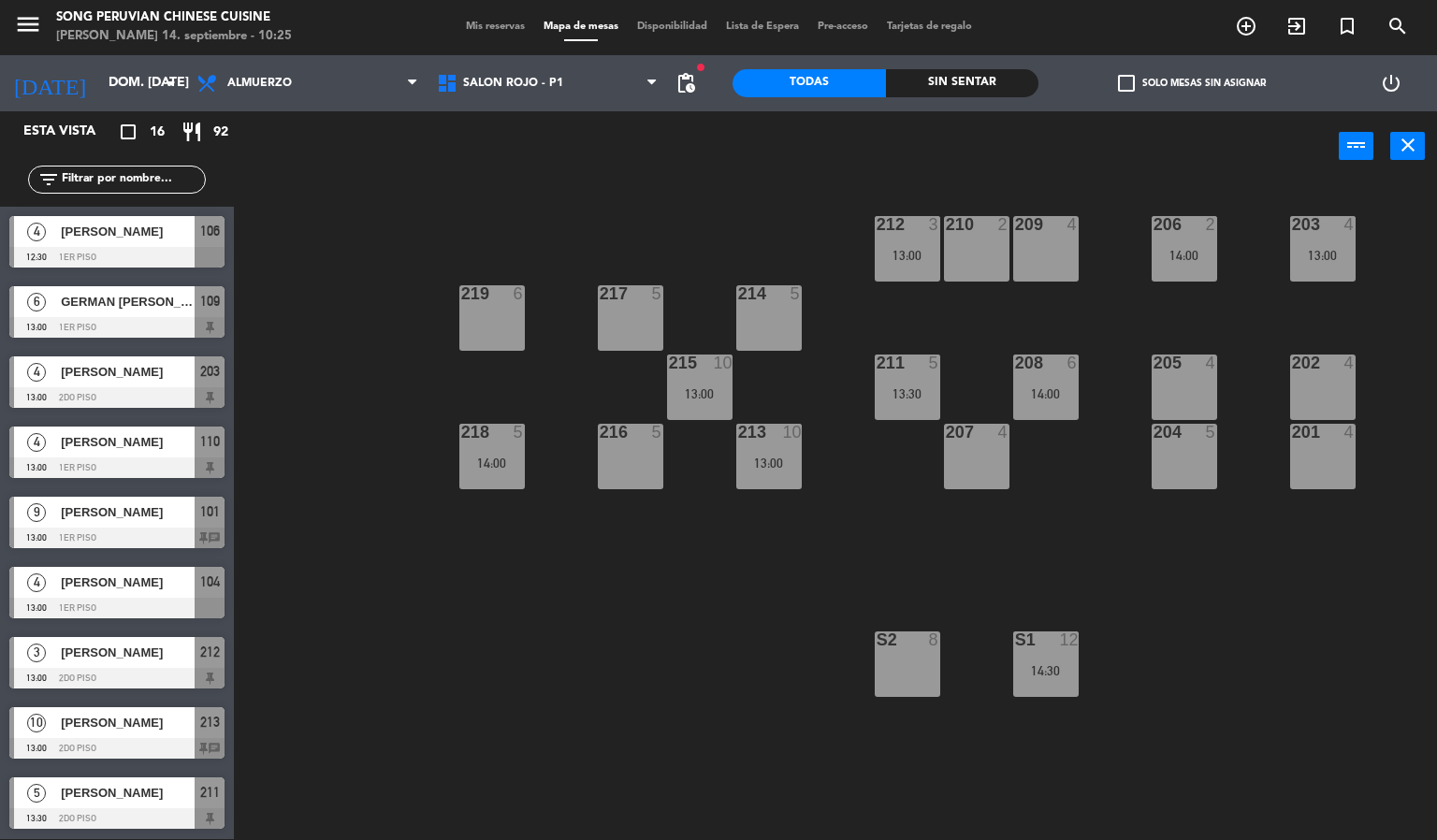
click at [127, 539] on div at bounding box center [117, 537] width 215 height 20
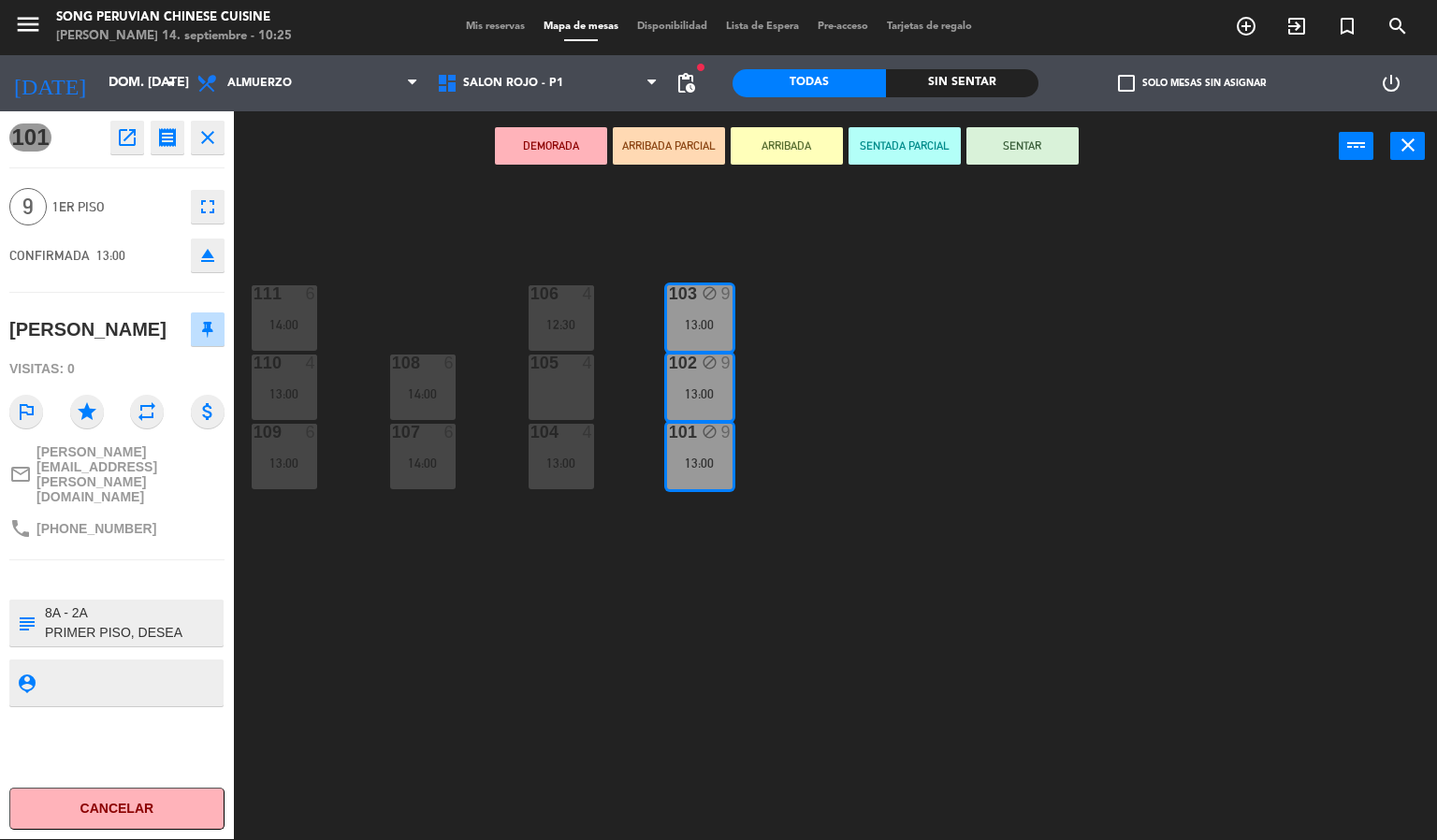
click at [374, 695] on div "103 block 9 13:00 106 4 12:30 111 6 14:00 102 block 9 13:00 105 4 108 6 14:00 1…" at bounding box center [842, 511] width 1189 height 657
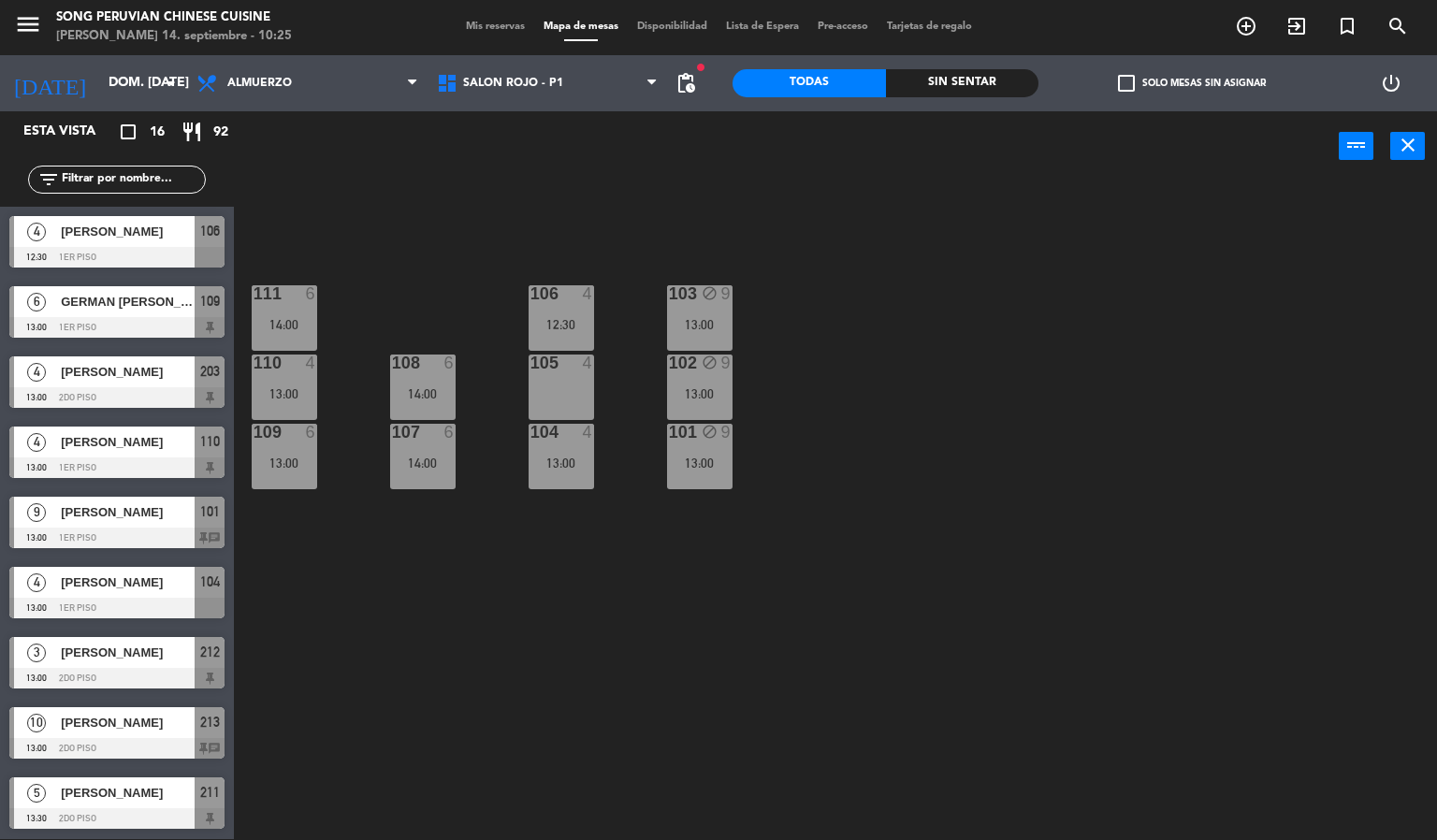
click at [393, 364] on div "108" at bounding box center [392, 362] width 1 height 17
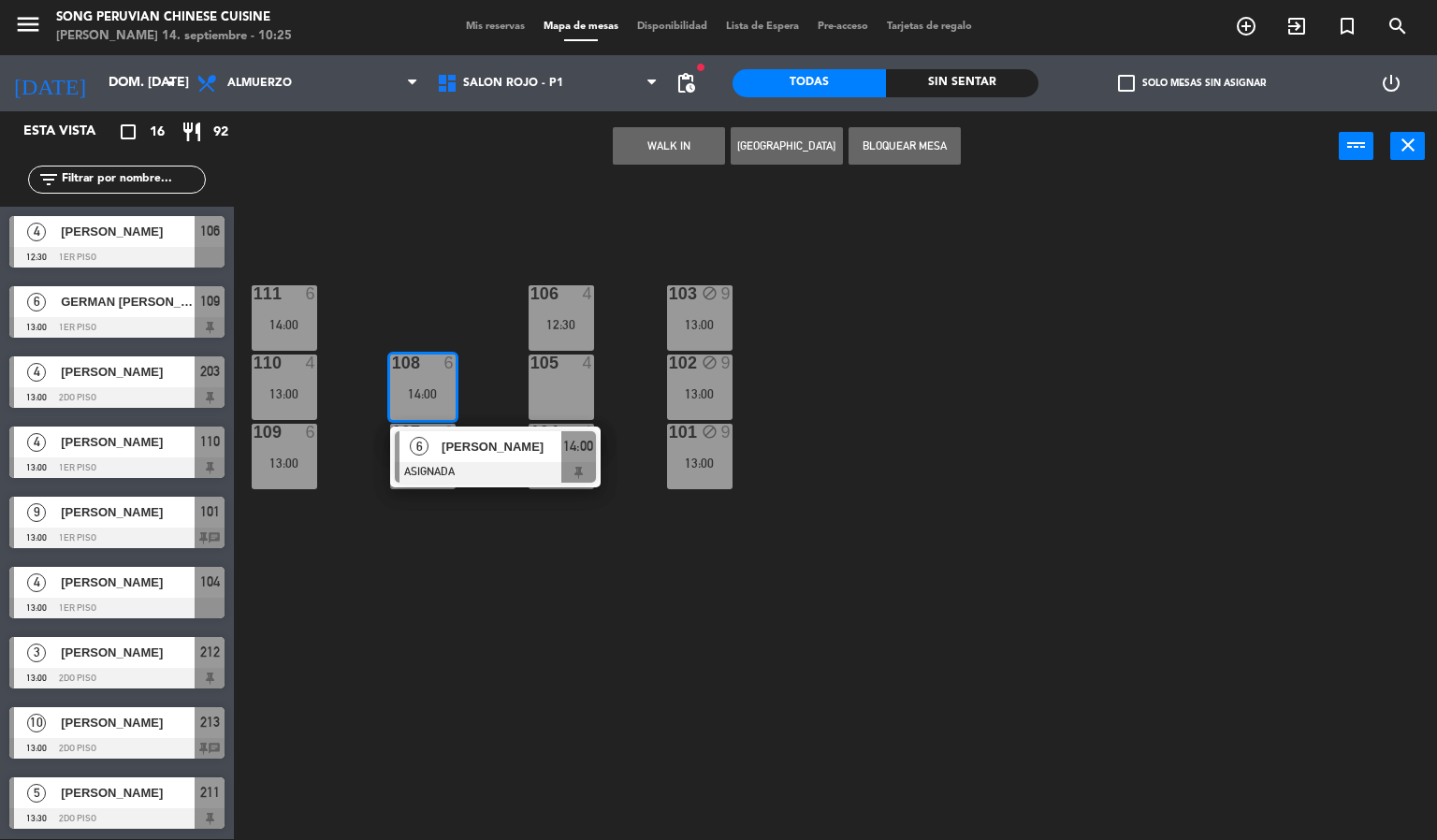
click at [416, 660] on div "103 block 9 13:00 106 4 12:30 111 6 14:00 102 block 9 13:00 105 4 108 6 14:00 6…" at bounding box center [842, 511] width 1189 height 657
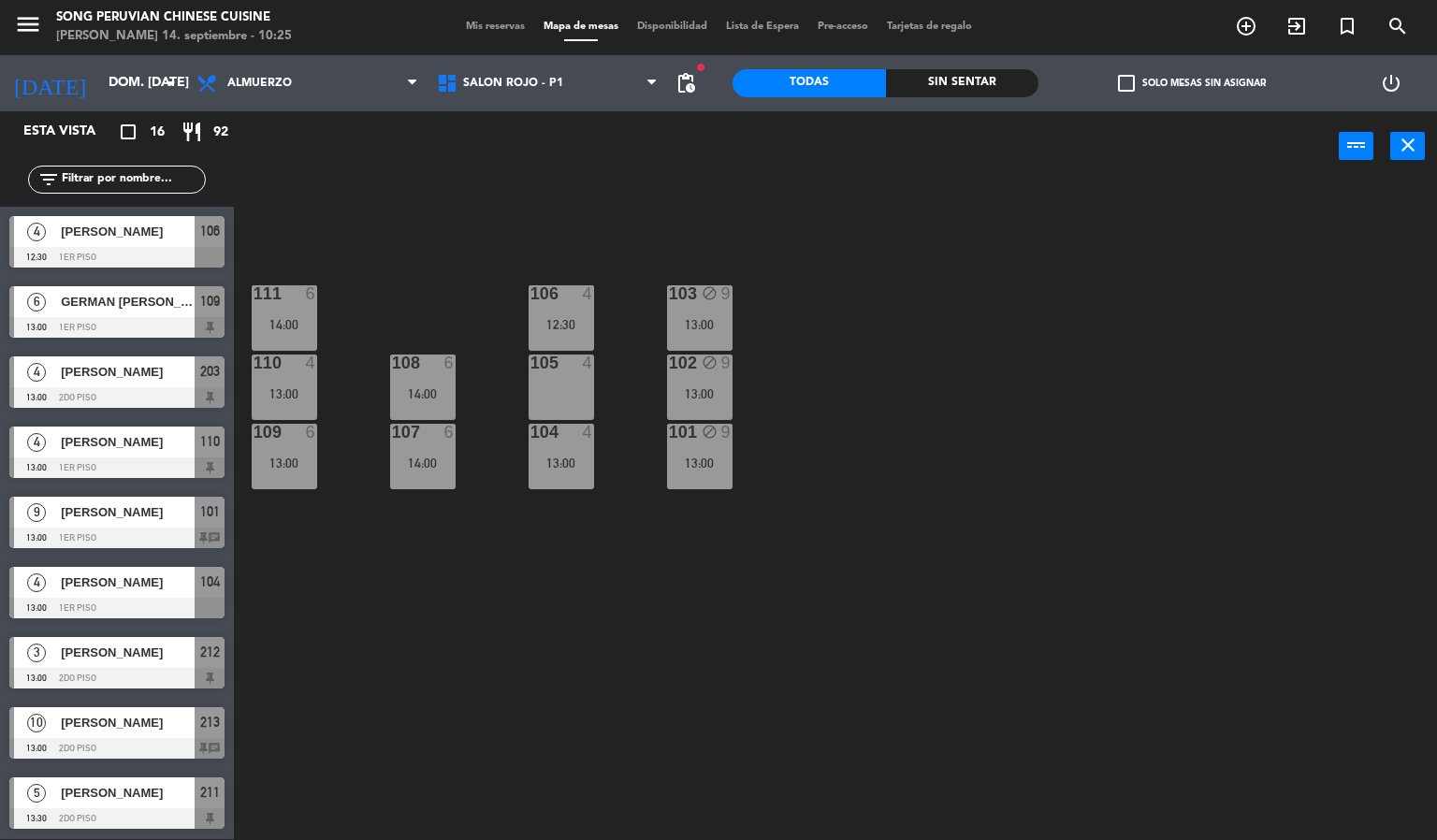
click at [502, 26] on span "Mis reservas" at bounding box center [496, 26] width 78 height 11
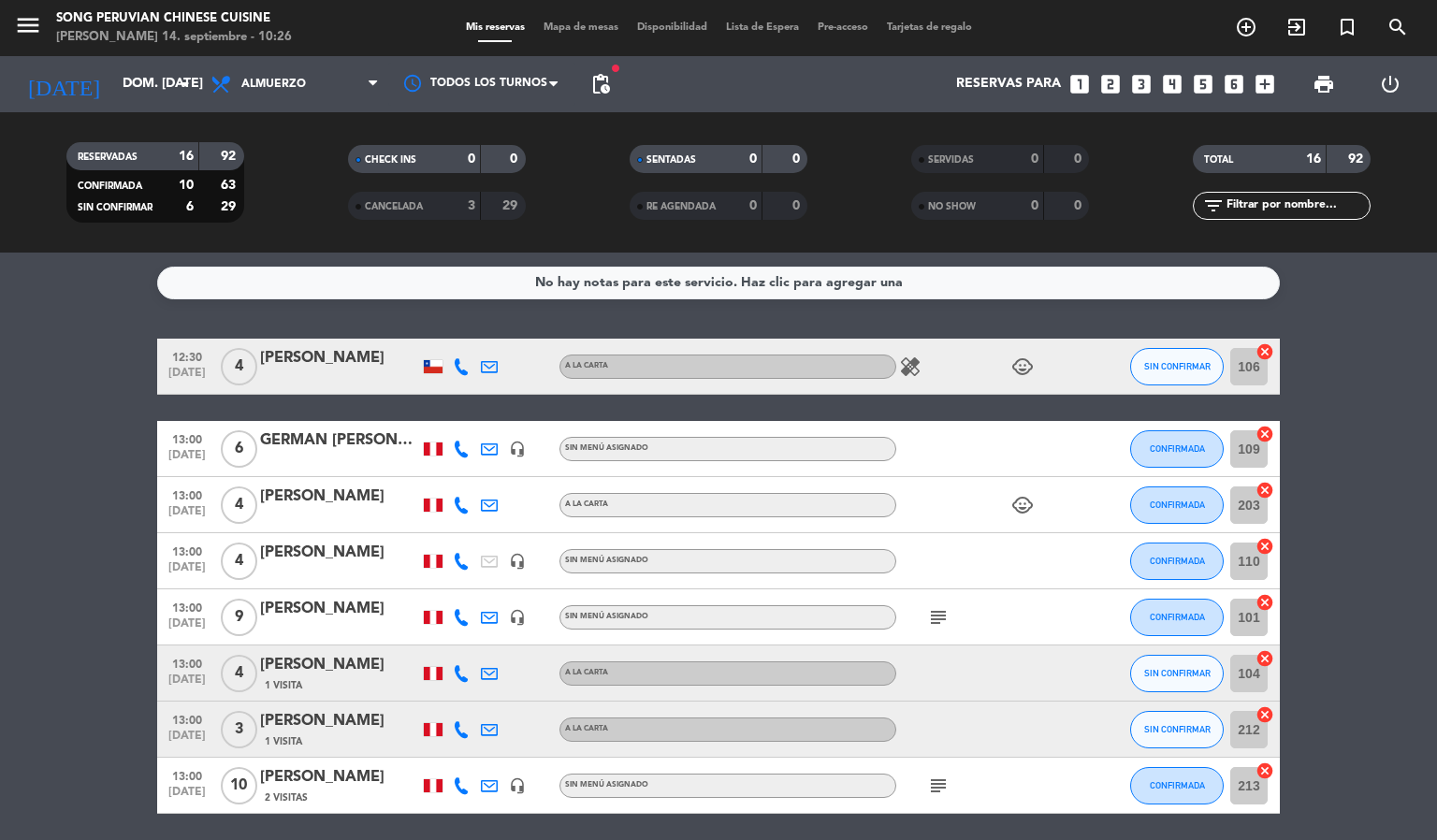
click at [918, 363] on icon "healing" at bounding box center [909, 366] width 22 height 22
click at [1027, 360] on icon "child_care" at bounding box center [1022, 366] width 22 height 22
click at [905, 367] on icon "healing" at bounding box center [909, 366] width 22 height 22
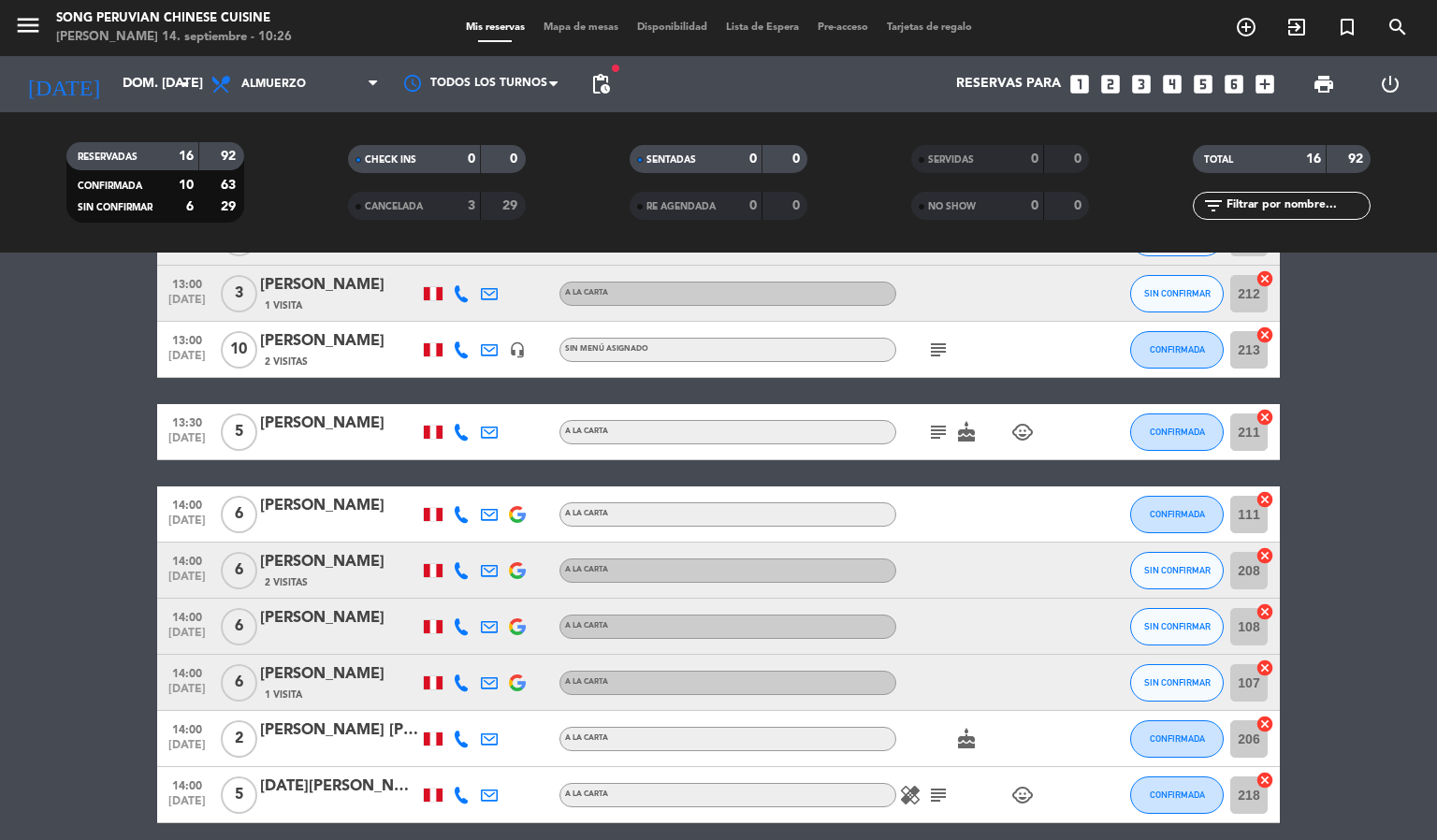
scroll to position [490, 0]
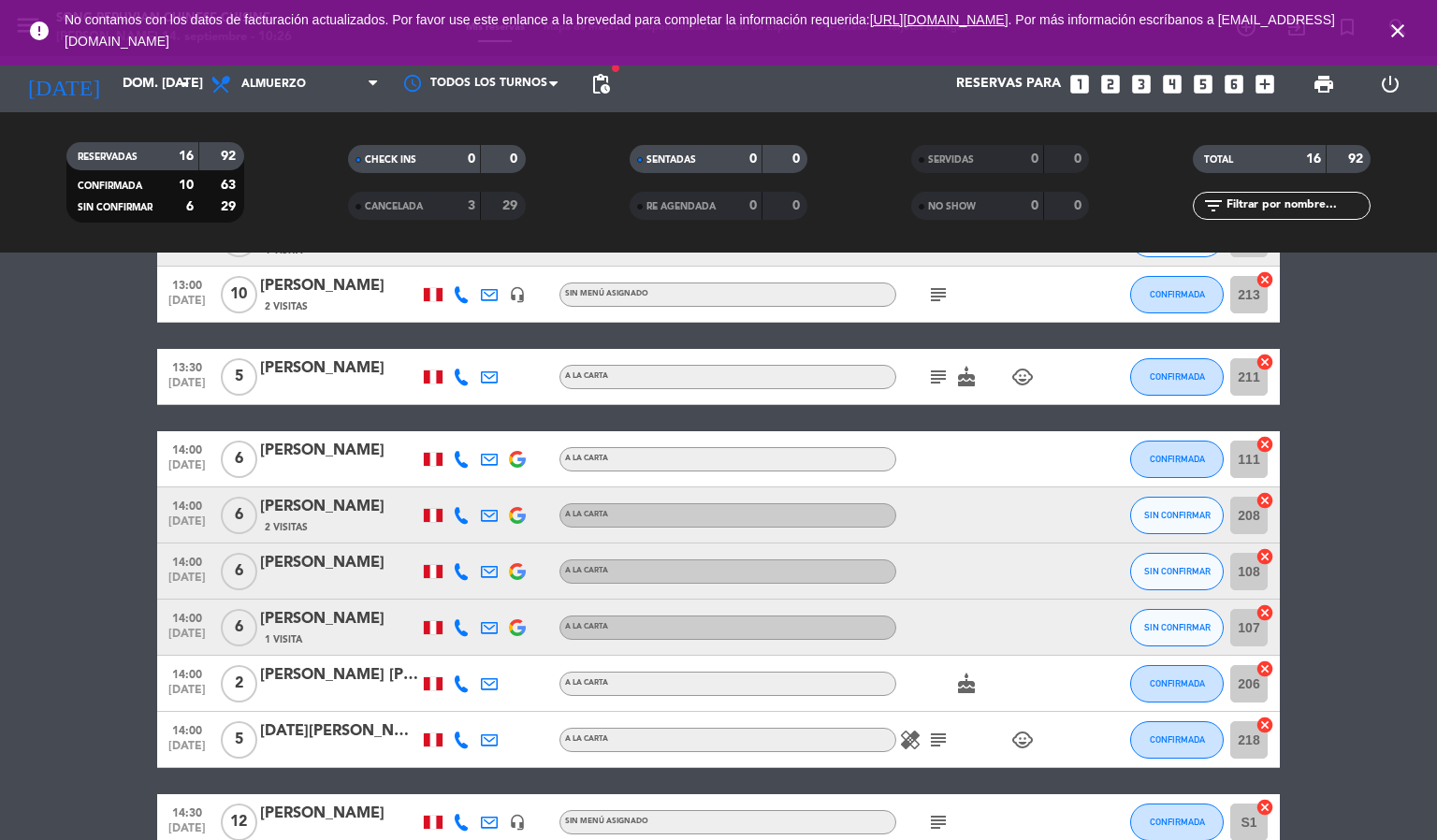
click at [1403, 26] on icon "close" at bounding box center [1397, 30] width 22 height 22
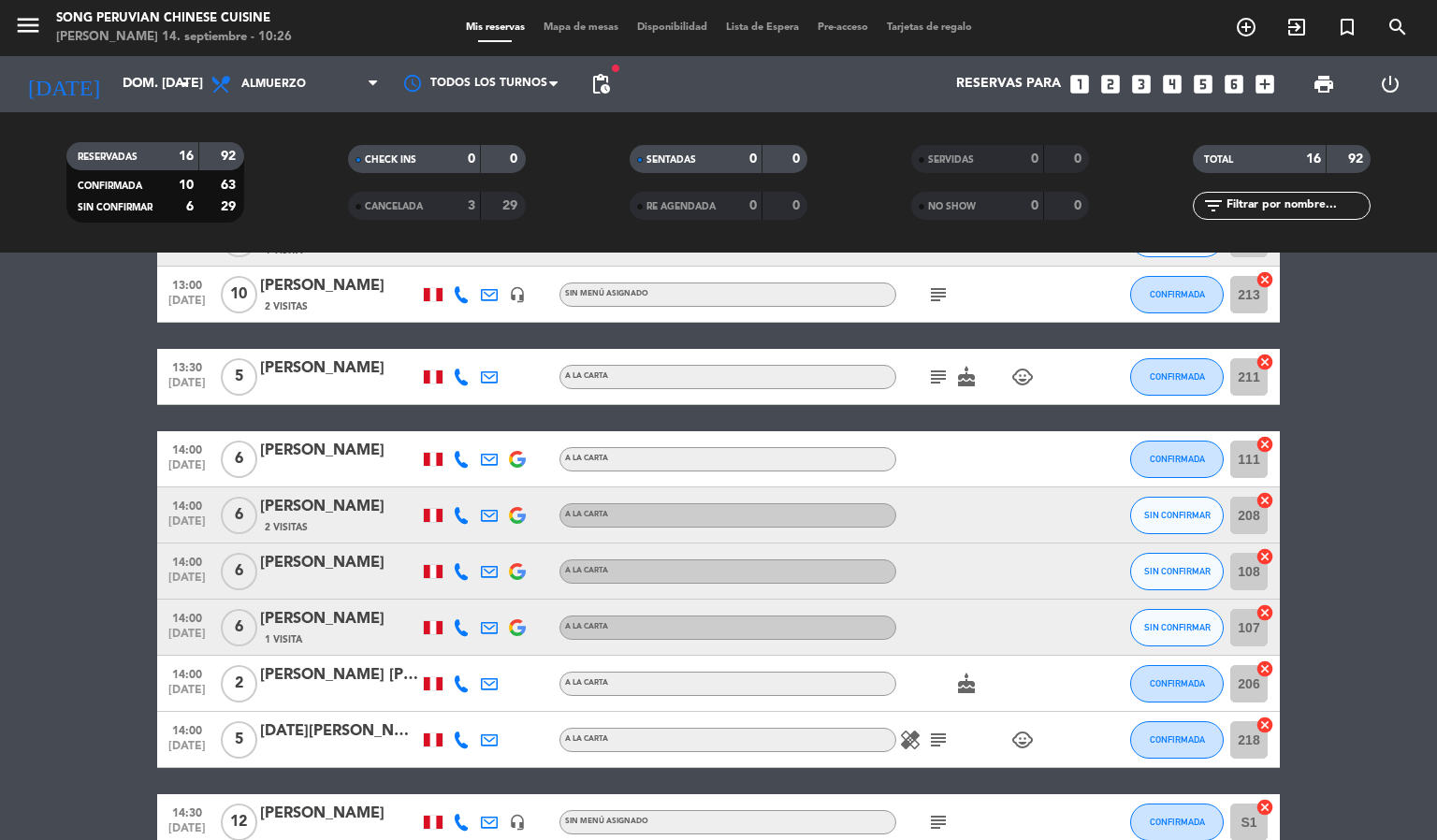
click at [1394, 424] on bookings-row "12:30 [DATE] 4 [PERSON_NAME] A [PERSON_NAME] healing child_care SIN CONFIRMAR 1…" at bounding box center [718, 349] width 1437 height 1002
click at [288, 564] on div "[PERSON_NAME]" at bounding box center [340, 562] width 159 height 24
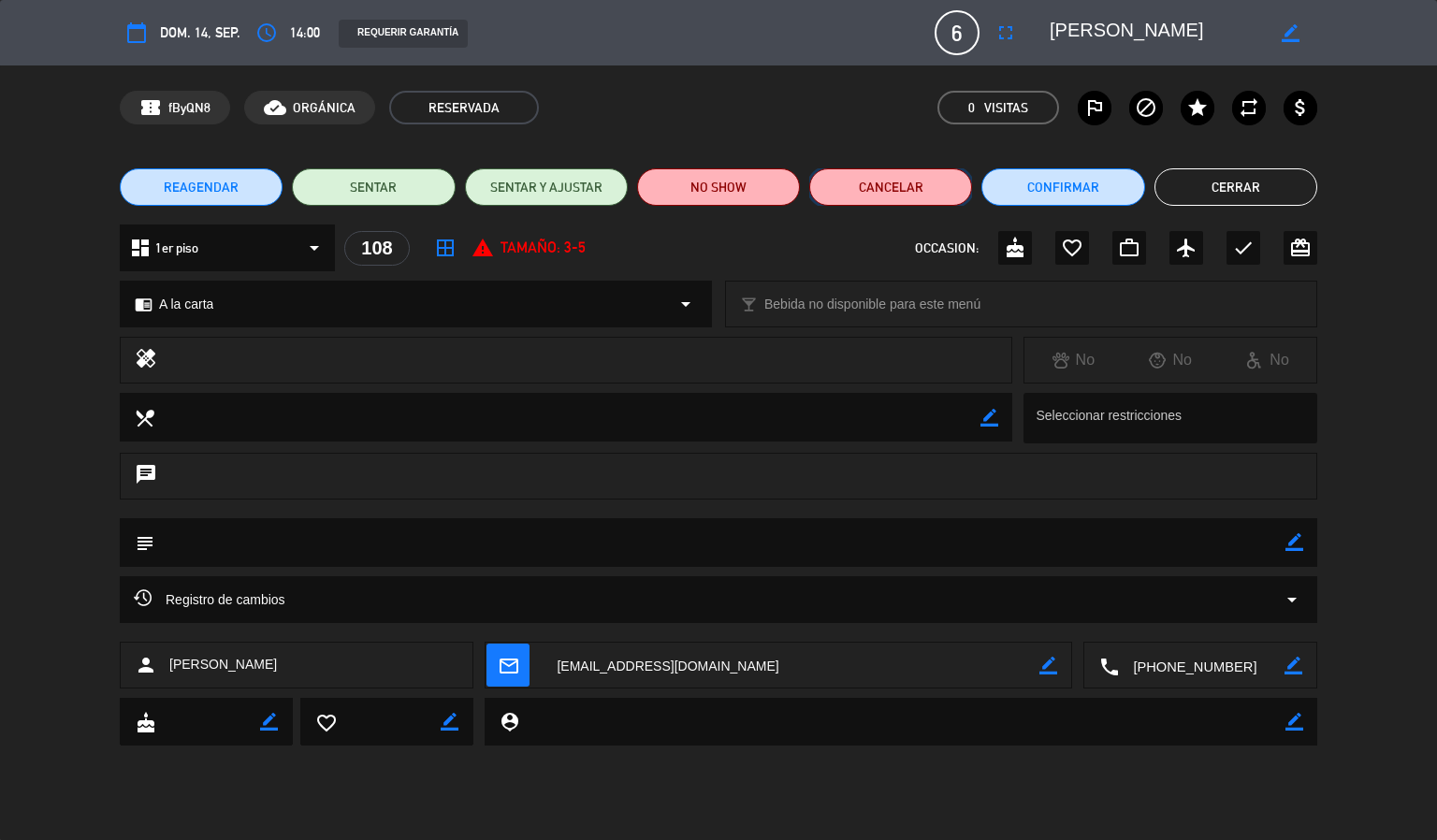
click at [896, 185] on button "Cancelar" at bounding box center [891, 186] width 163 height 38
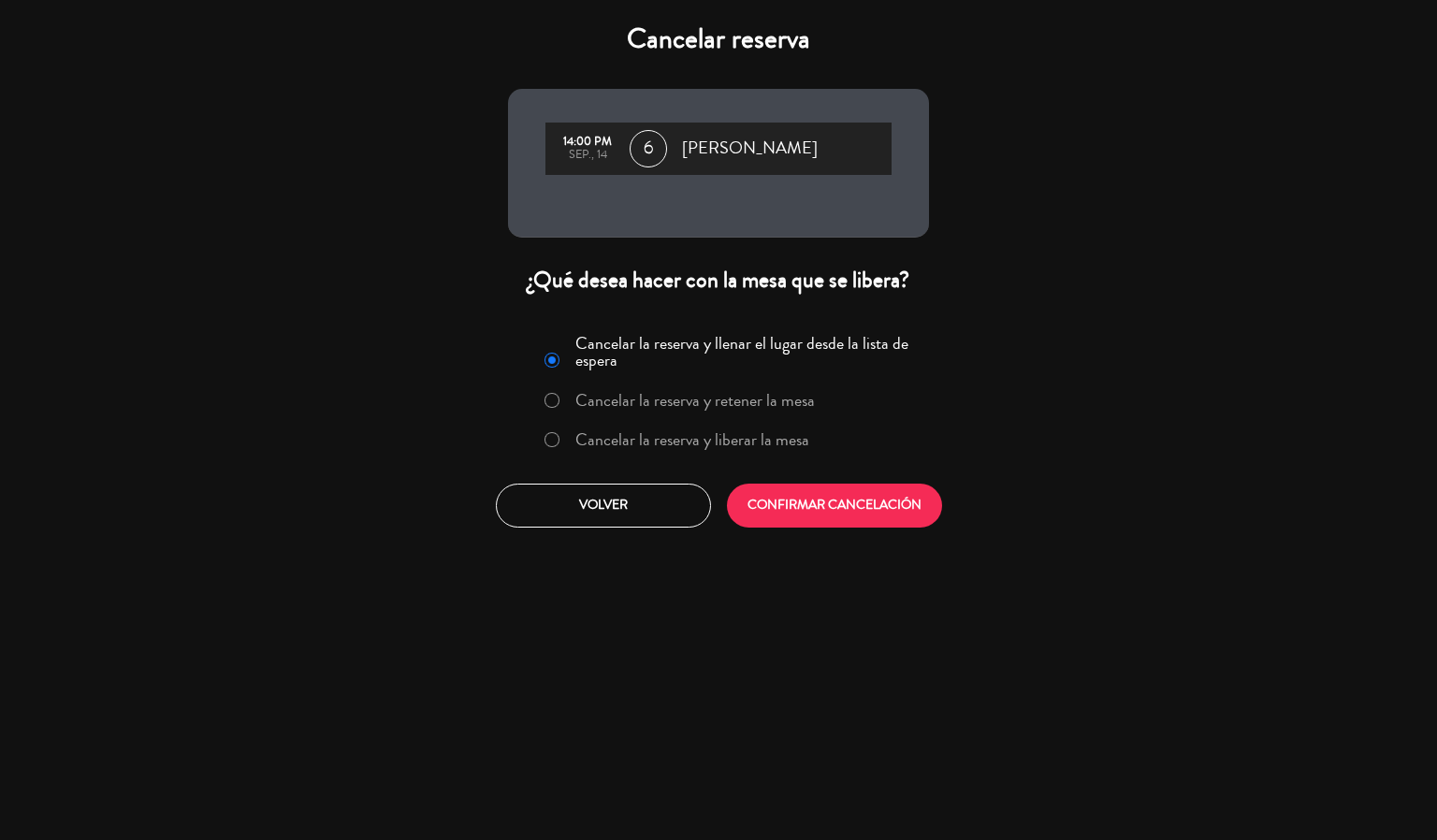
click at [550, 436] on input "Cancelar la reserva y liberar la mesa" at bounding box center [550, 438] width 13 height 13
radio input "true"
click at [576, 512] on button "Volver" at bounding box center [602, 505] width 215 height 44
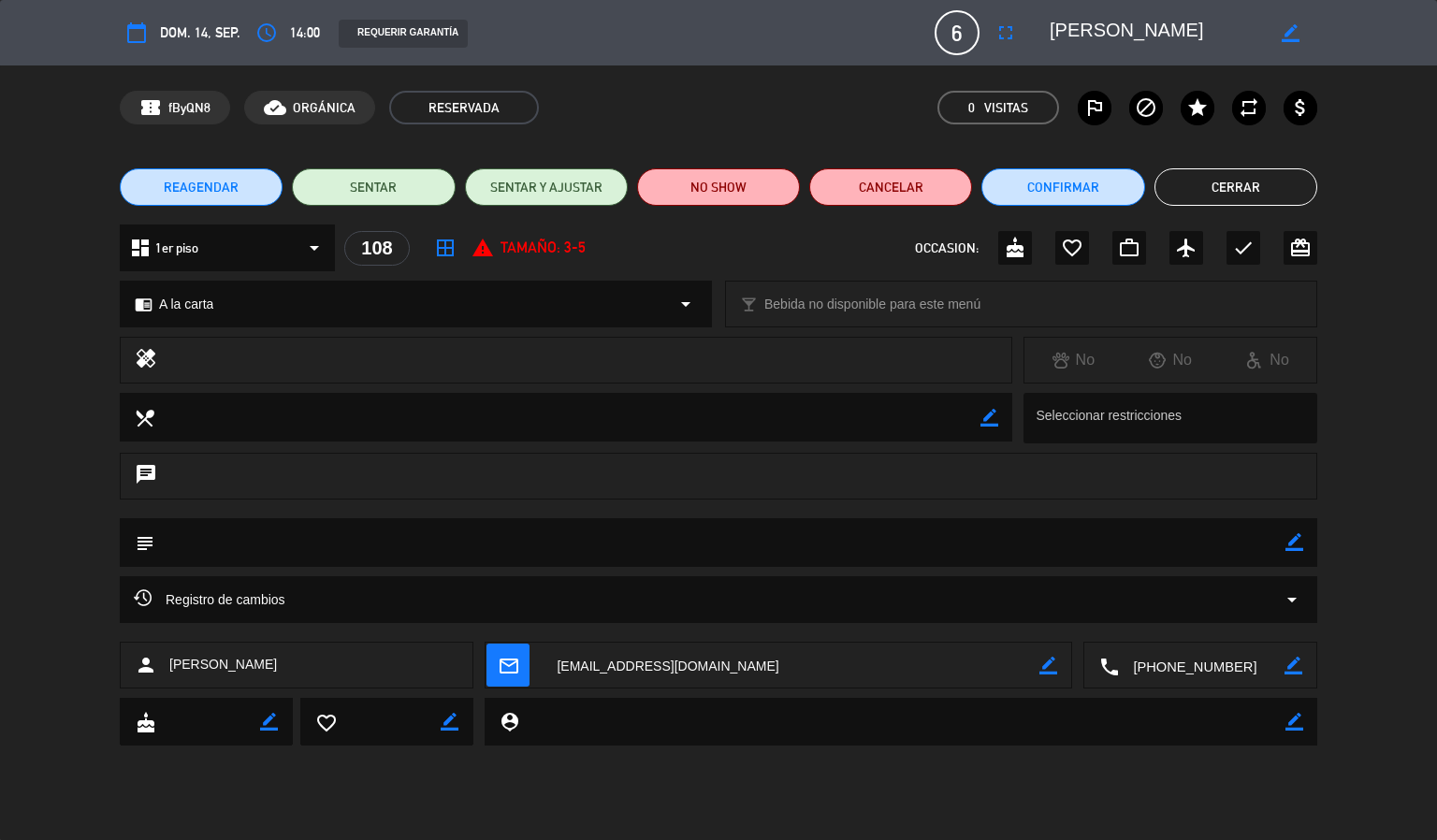
click at [1232, 186] on button "Cerrar" at bounding box center [1236, 186] width 163 height 38
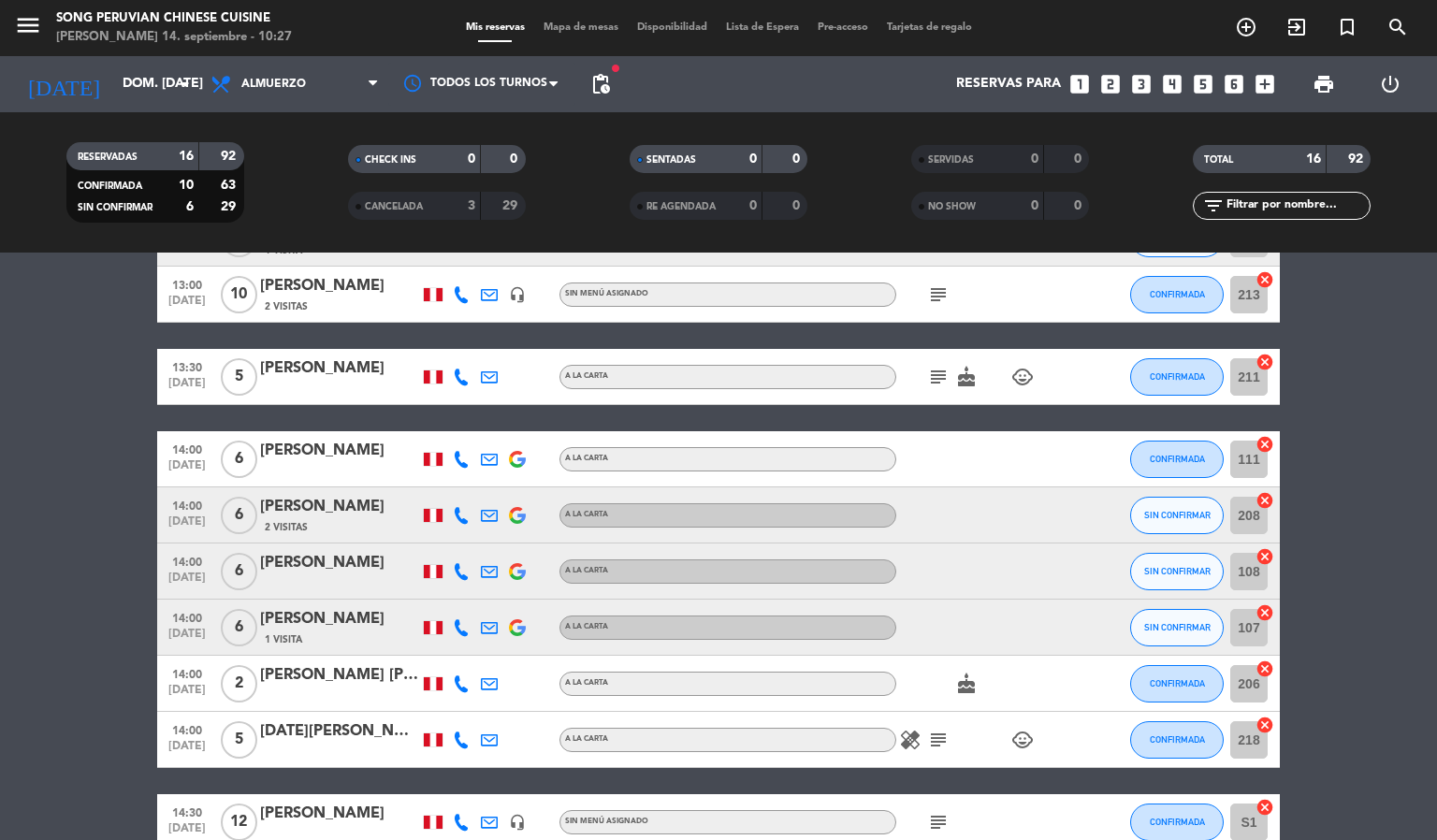
click at [306, 567] on div "[PERSON_NAME]" at bounding box center [340, 562] width 159 height 24
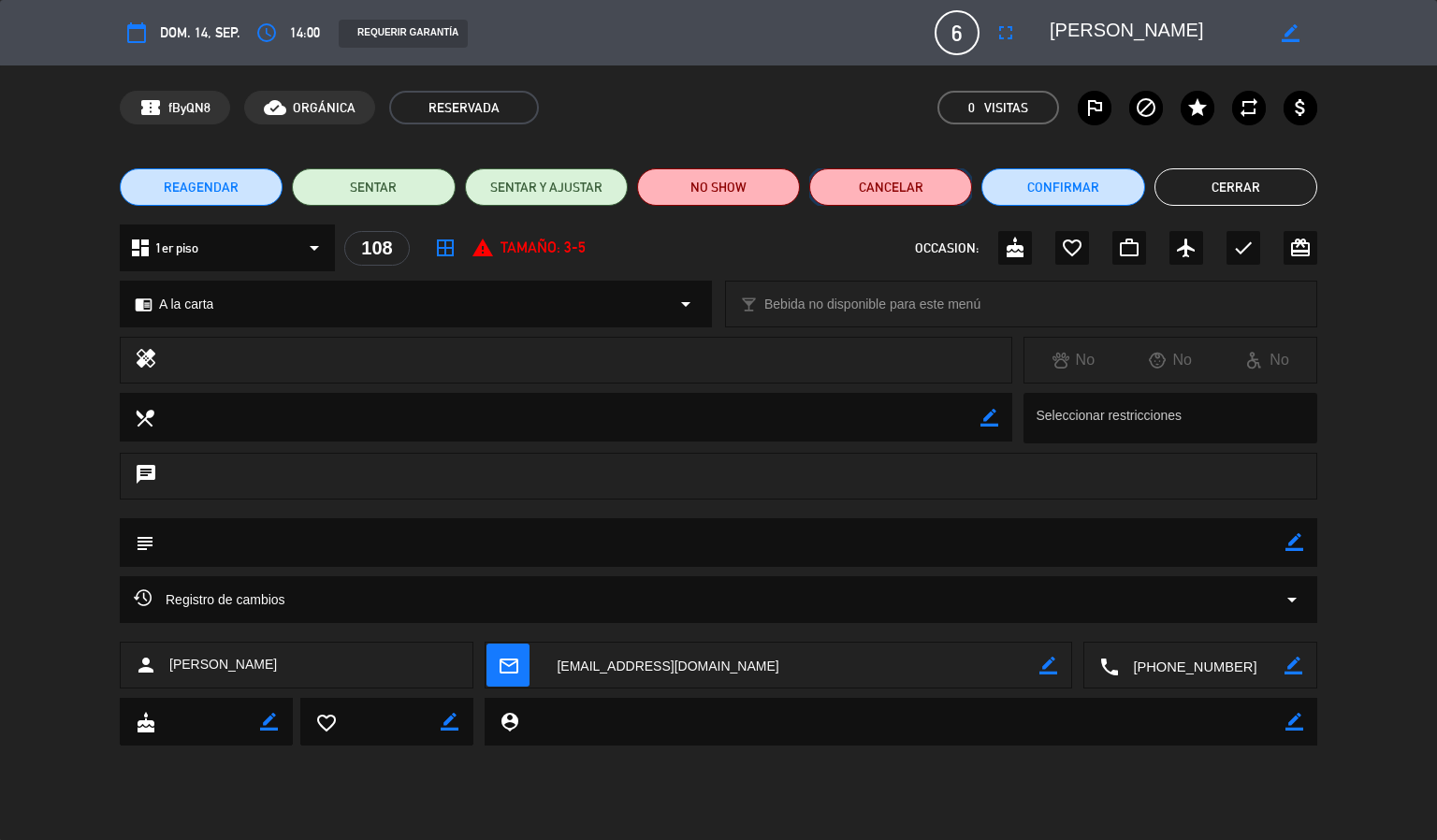
click at [888, 188] on button "Cancelar" at bounding box center [891, 186] width 163 height 38
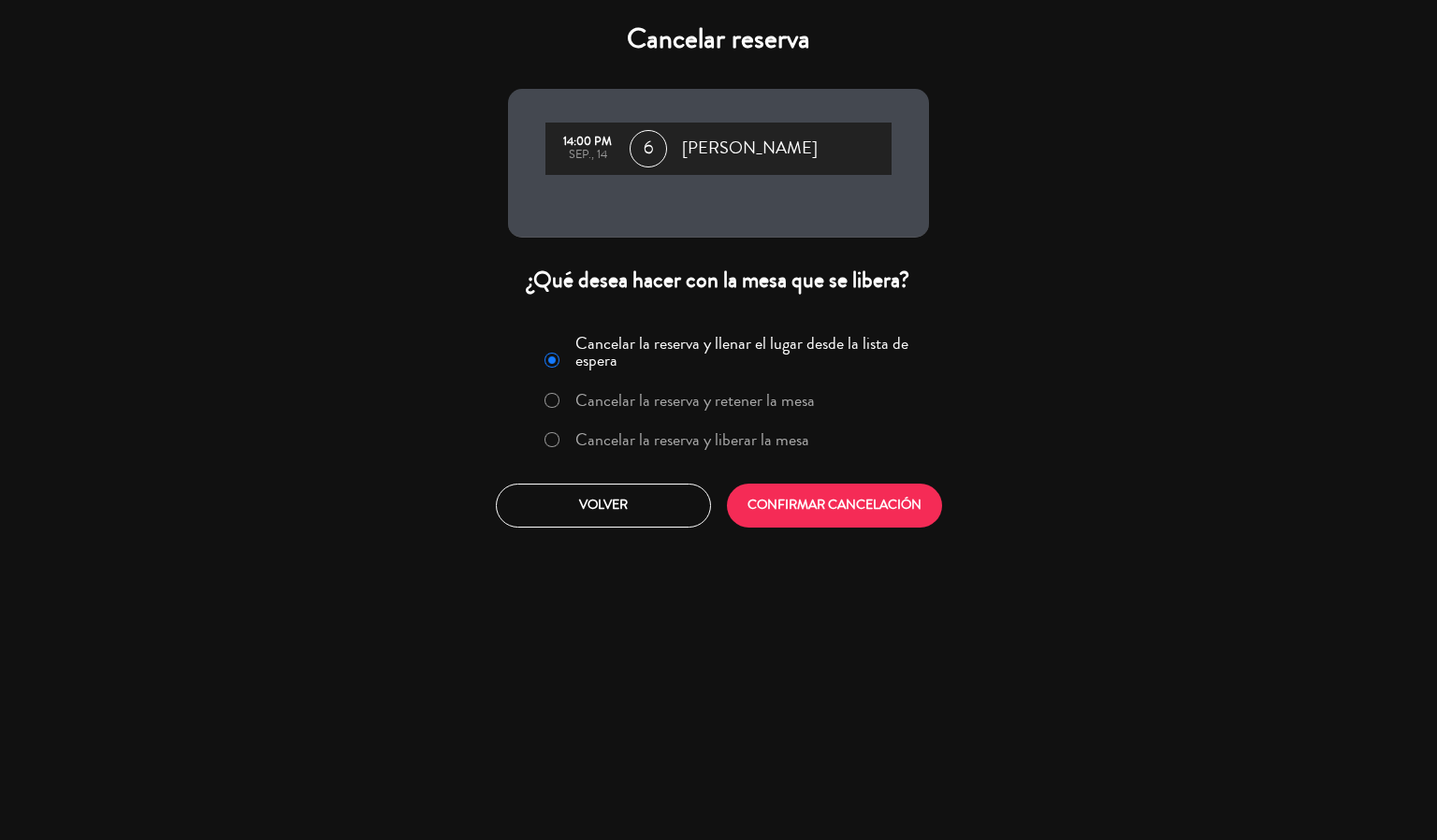
click at [544, 438] on input "Cancelar la reserva y liberar la mesa" at bounding box center [550, 438] width 13 height 13
radio input "true"
click at [795, 514] on button "CONFIRMAR CANCELACIÓN" at bounding box center [834, 505] width 215 height 44
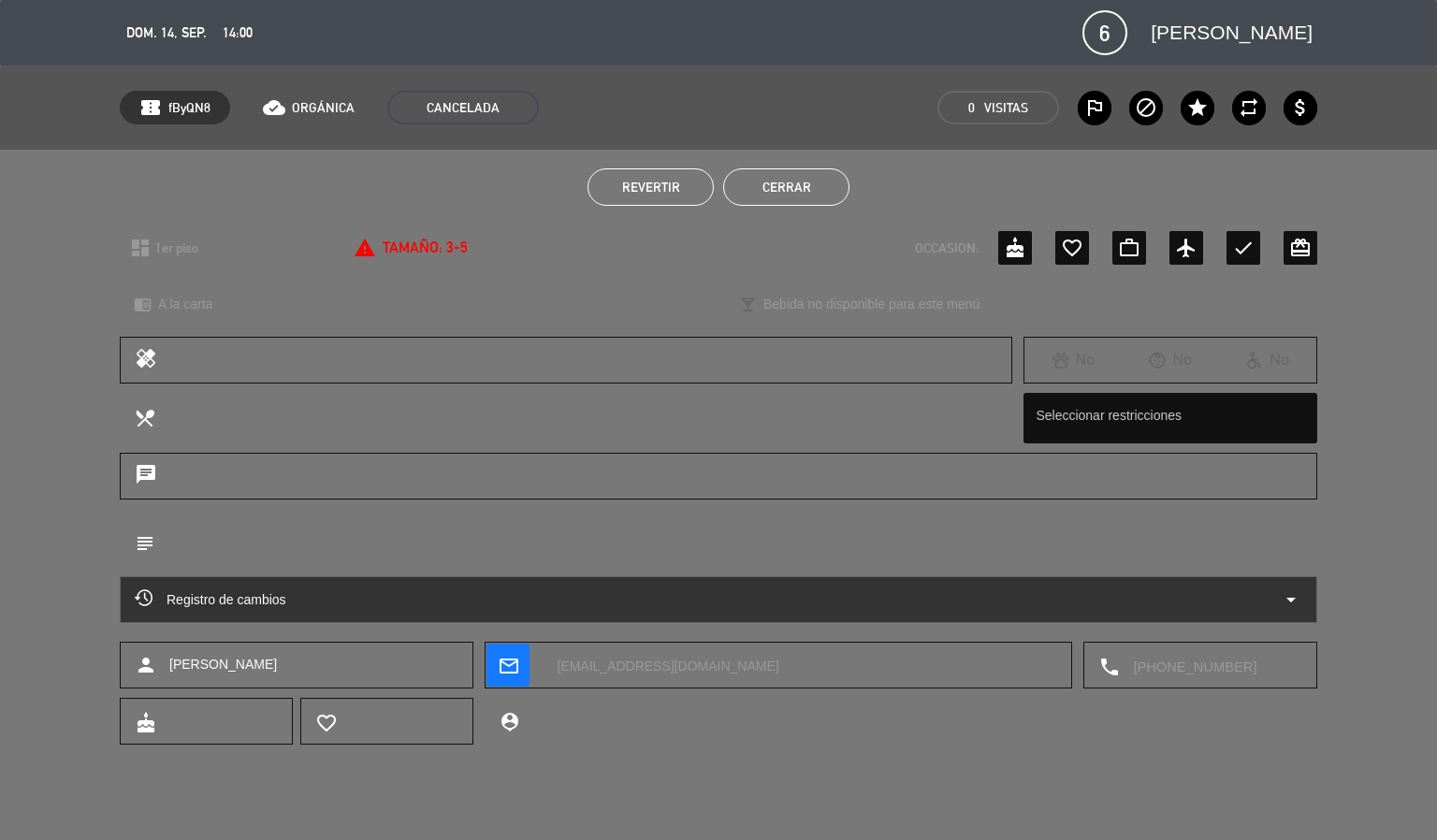
click at [805, 188] on button "Cerrar" at bounding box center [786, 186] width 126 height 38
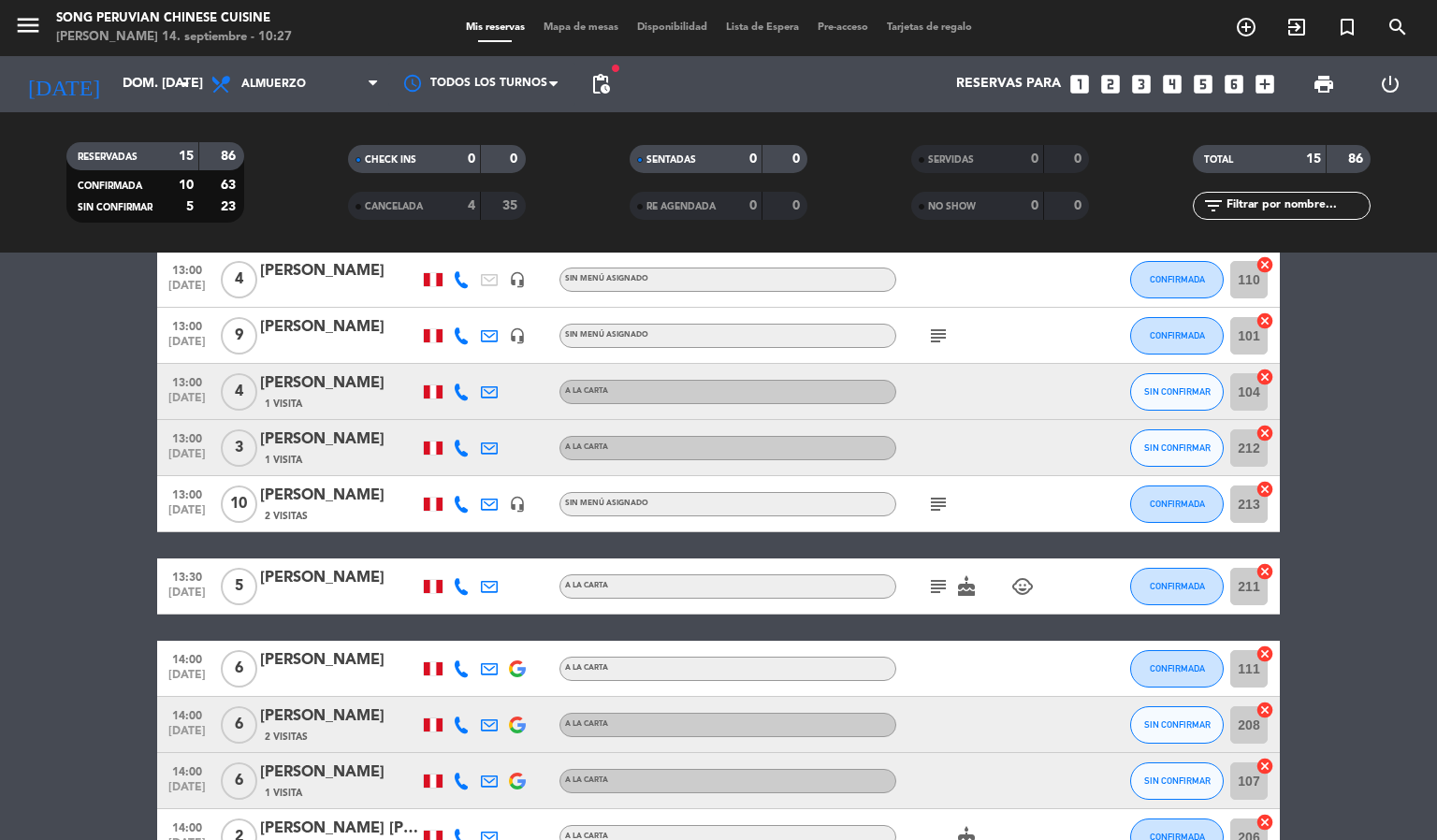
scroll to position [281, 0]
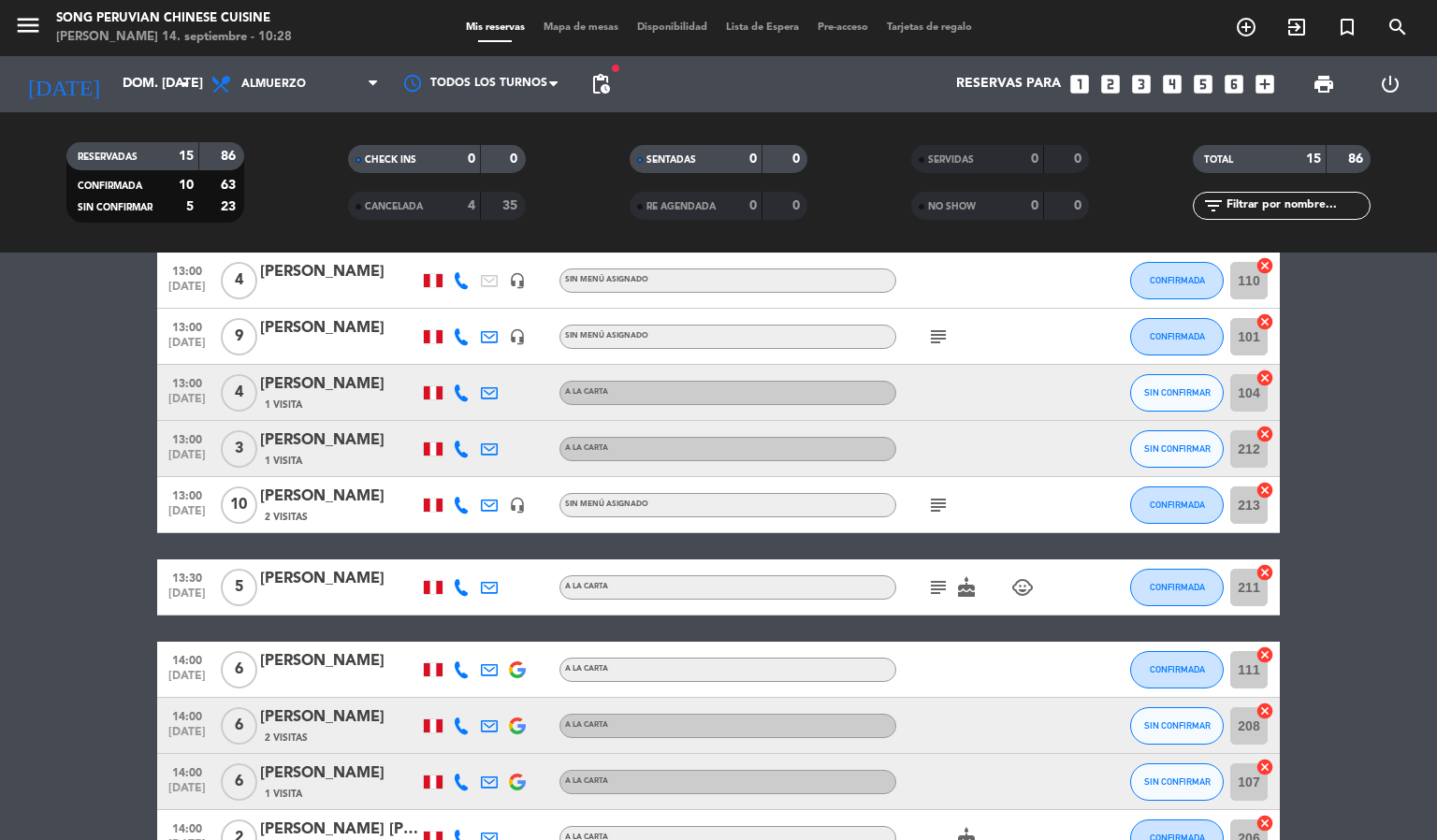
click at [463, 444] on icon at bounding box center [461, 448] width 17 height 17
click at [553, 443] on div at bounding box center [545, 448] width 28 height 55
click at [368, 443] on div "[PERSON_NAME]" at bounding box center [340, 440] width 159 height 24
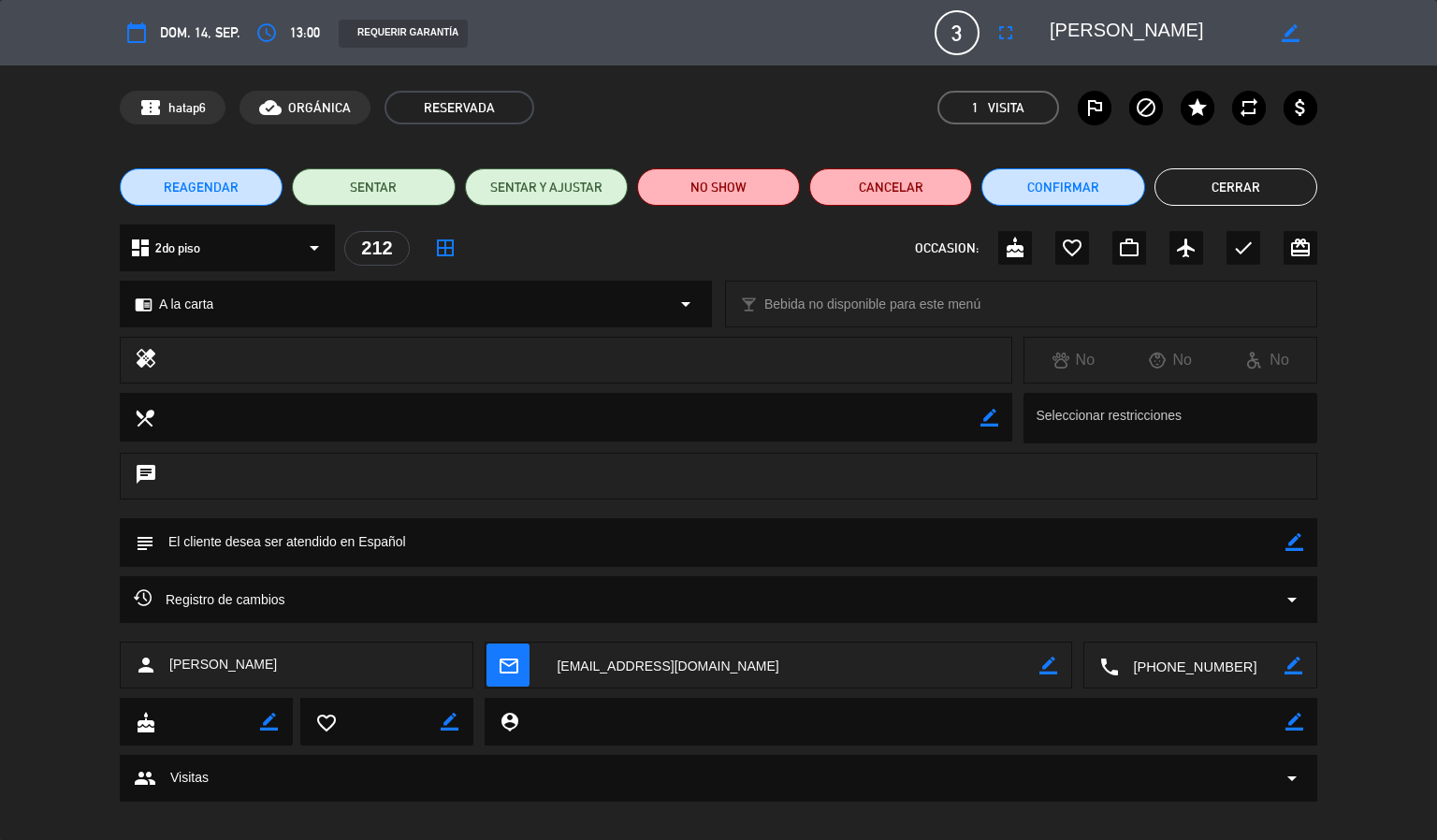
click at [1284, 667] on icon "border_color" at bounding box center [1293, 665] width 17 height 17
click at [1258, 662] on textarea at bounding box center [1201, 665] width 165 height 47
drag, startPoint x: 1258, startPoint y: 662, endPoint x: 1163, endPoint y: 668, distance: 95.2
click at [1163, 668] on textarea at bounding box center [1201, 665] width 165 height 47
type textarea "[PHONE_NUMBER]"
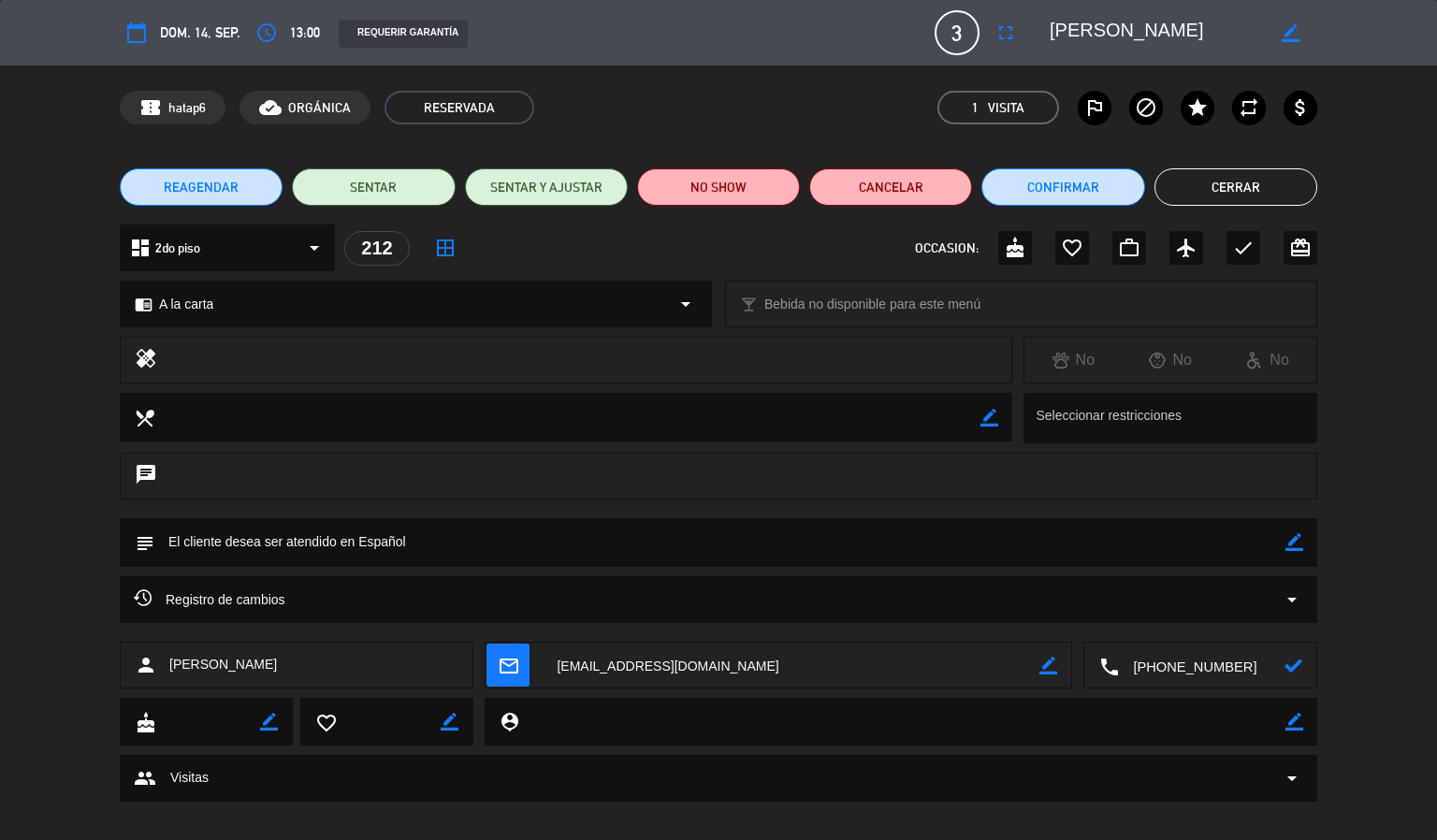
click at [1294, 664] on icon at bounding box center [1293, 665] width 17 height 17
click at [1227, 178] on button "Cerrar" at bounding box center [1236, 186] width 163 height 38
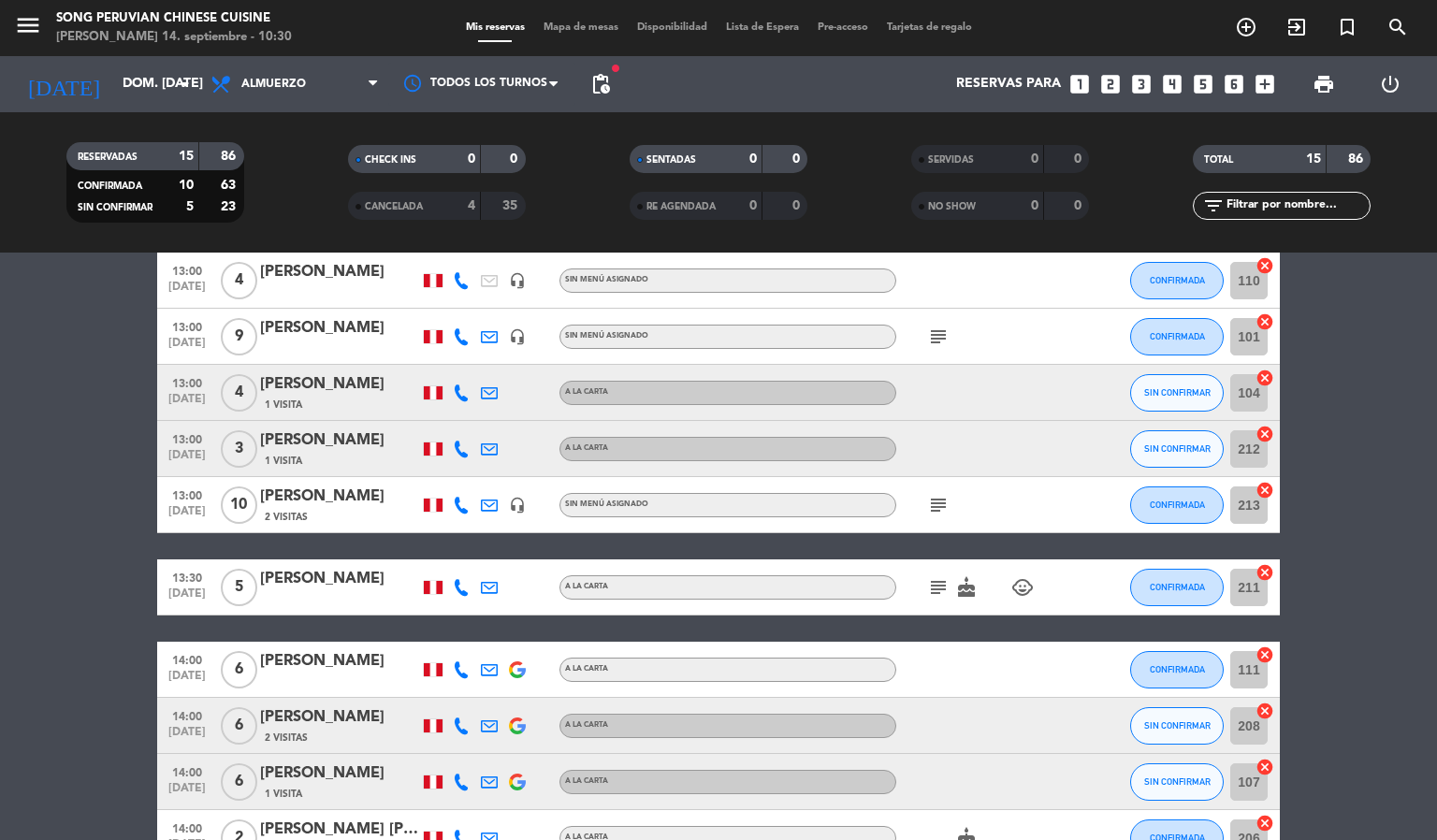
click at [991, 388] on div at bounding box center [979, 391] width 168 height 55
click at [1075, 388] on div at bounding box center [1090, 391] width 51 height 55
click at [326, 385] on div "[PERSON_NAME]" at bounding box center [340, 384] width 159 height 24
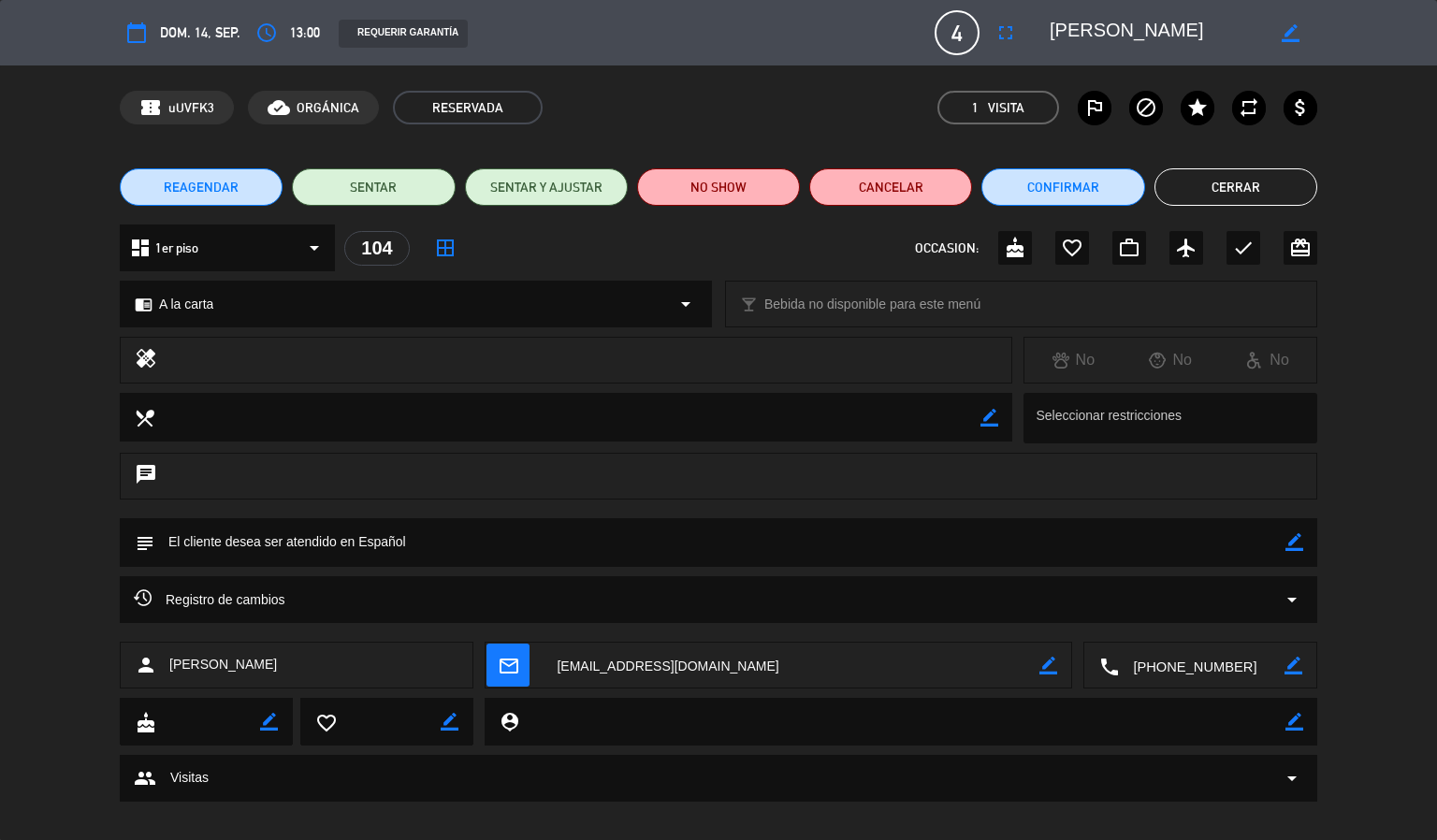
click at [1224, 178] on button "Cerrar" at bounding box center [1236, 186] width 163 height 38
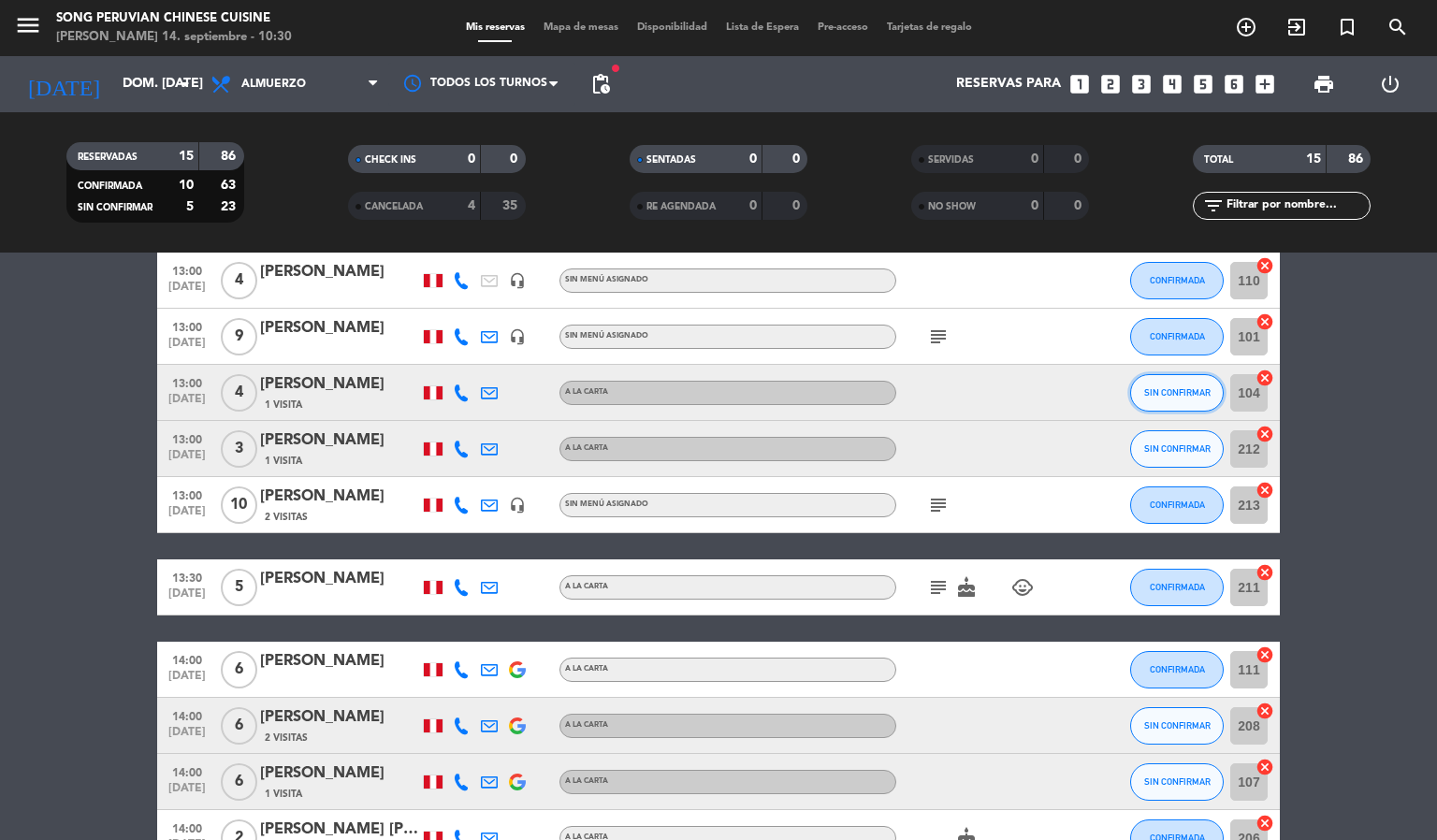
click at [1167, 380] on button "SIN CONFIRMAR" at bounding box center [1177, 392] width 93 height 38
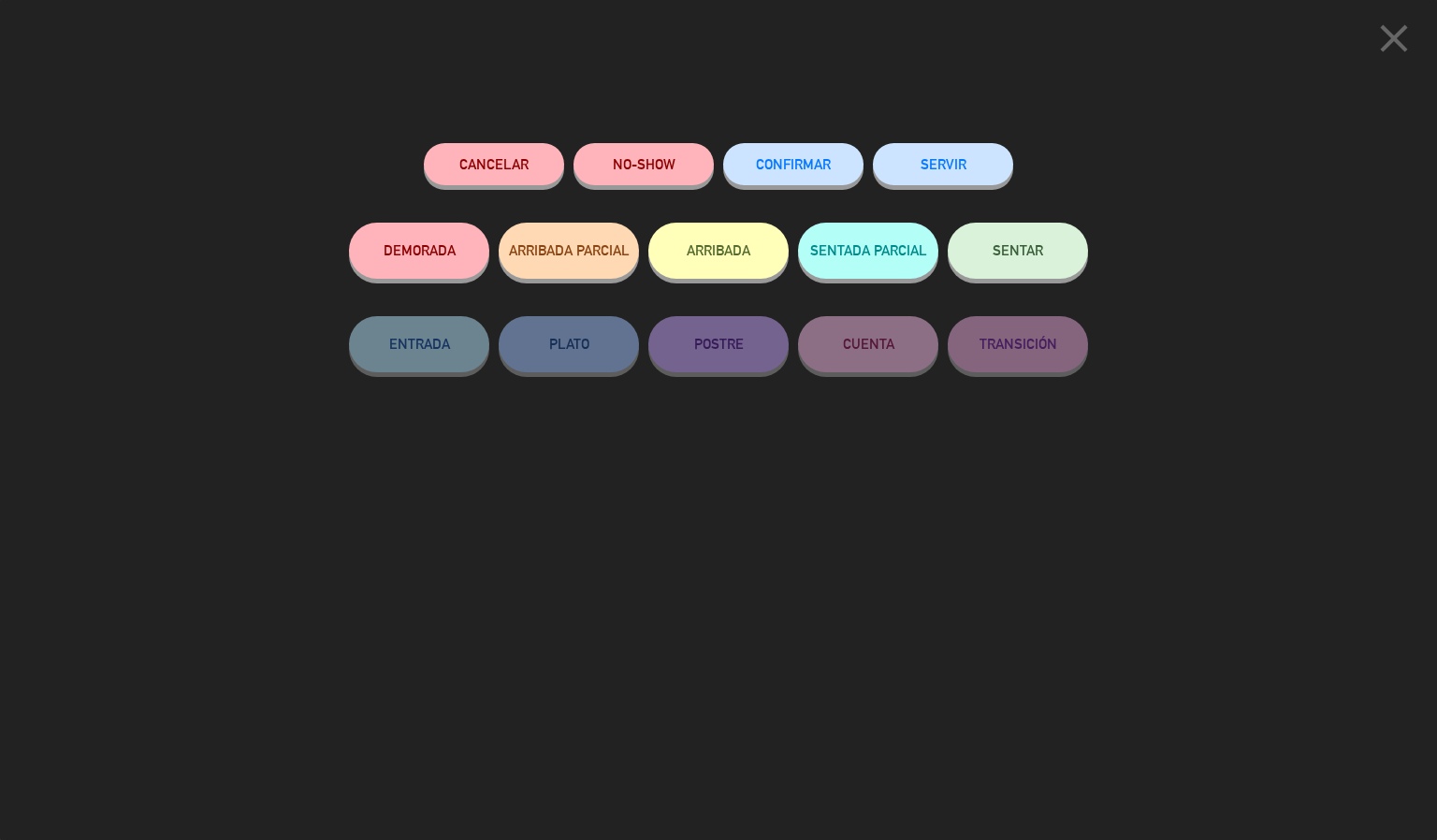
scroll to position [539, 0]
click at [1208, 219] on div "close Cancelar NO-SHOW CONFIRMAR SERVIR DEMORADA ARRIBADA PARCIAL ARRIBADA SENT…" at bounding box center [718, 420] width 1437 height 840
click at [1386, 38] on icon "close" at bounding box center [1393, 38] width 47 height 47
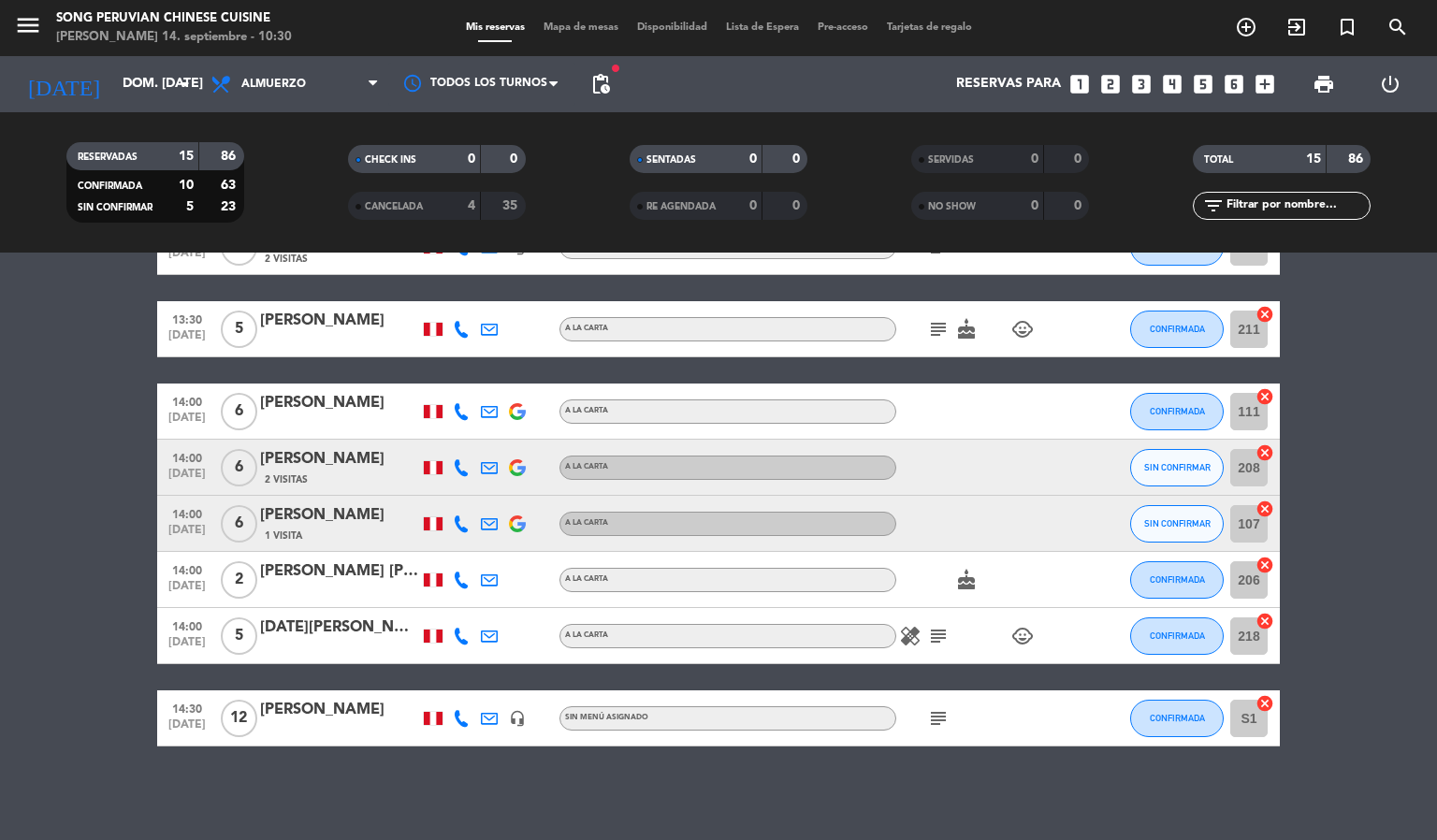
scroll to position [258, 0]
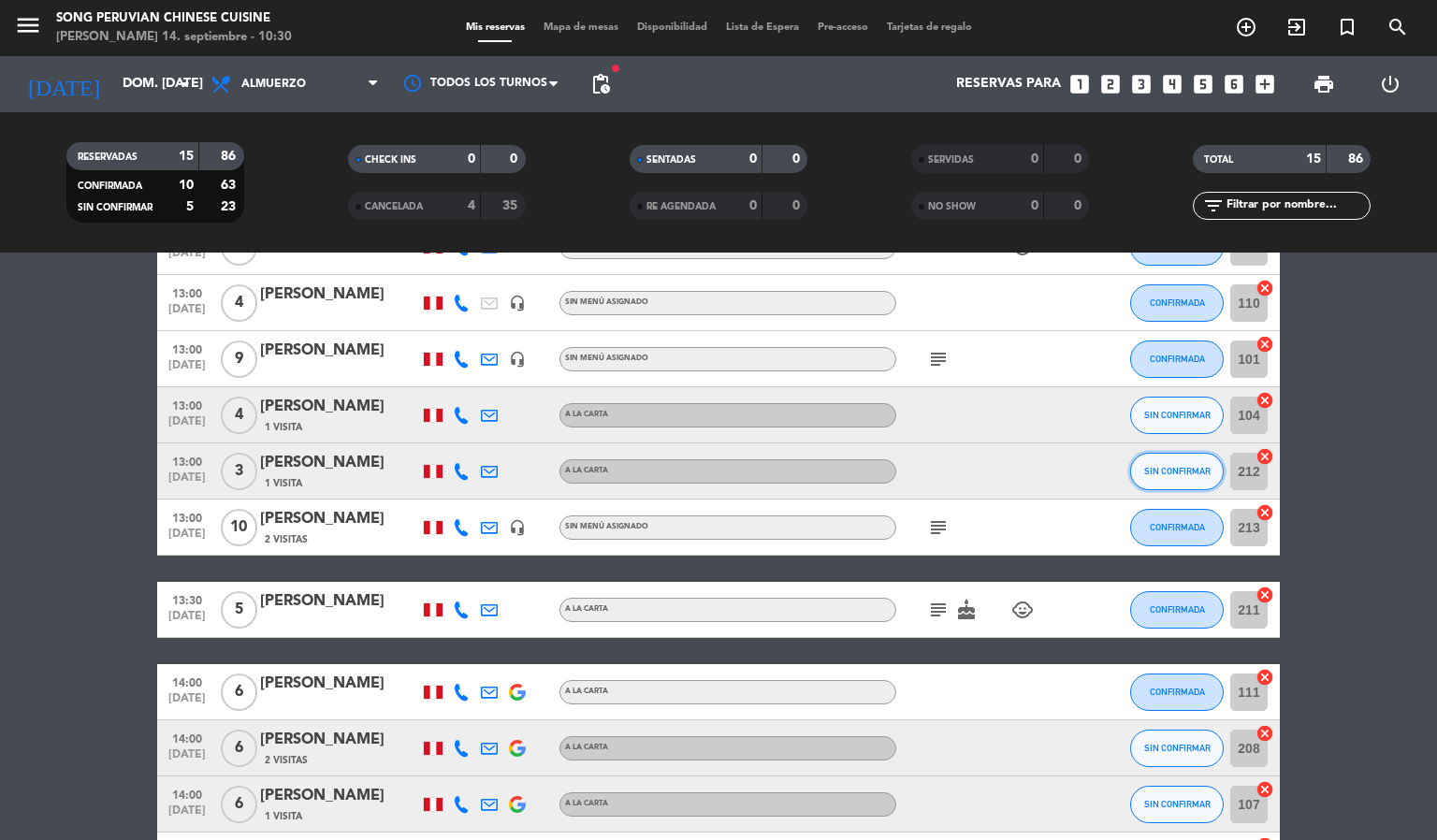
click at [1168, 471] on span "SIN CONFIRMAR" at bounding box center [1177, 470] width 66 height 11
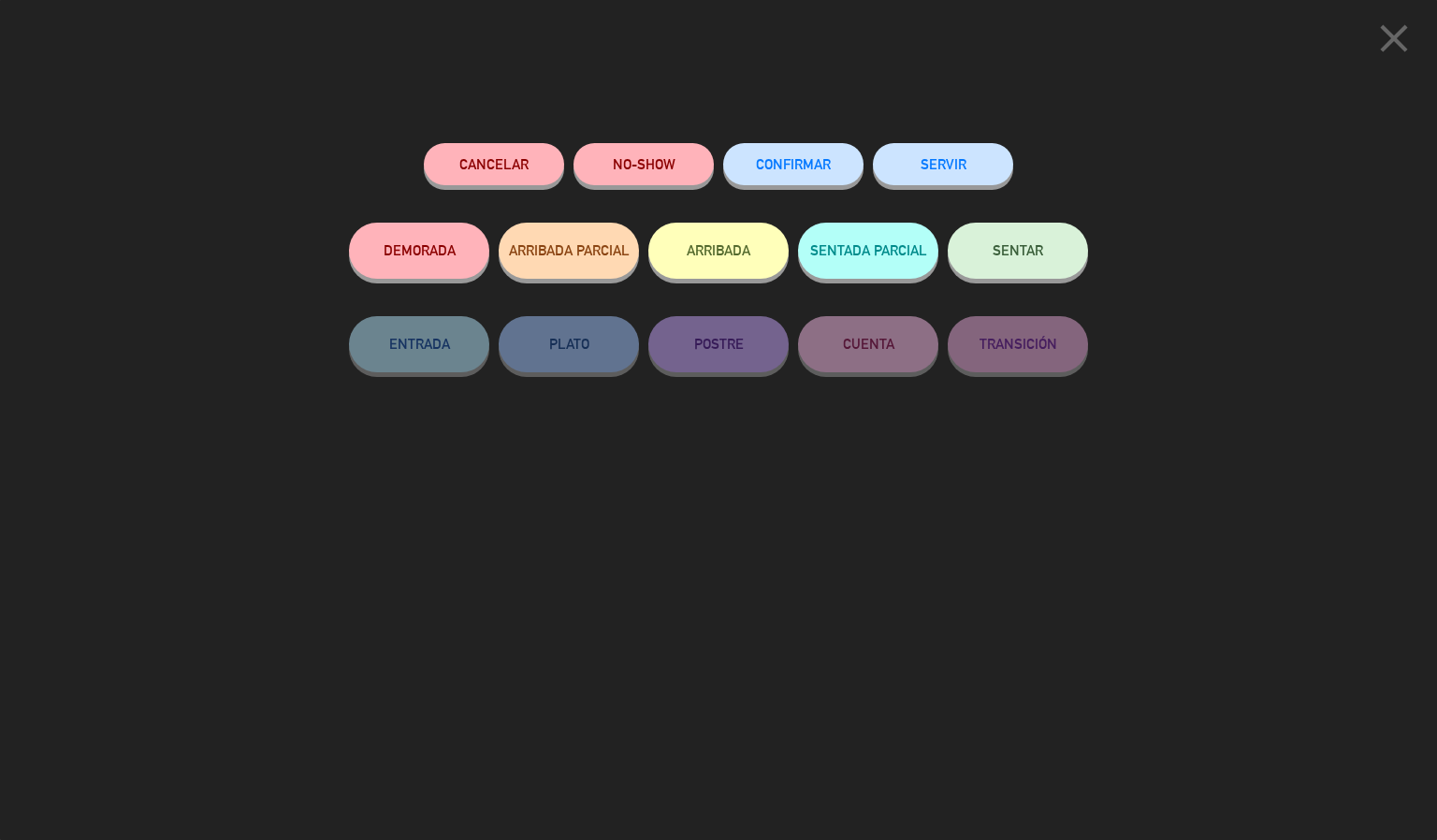
click at [1281, 388] on div "close Cancelar NO-SHOW CONFIRMAR SERVIR DEMORADA ARRIBADA PARCIAL ARRIBADA SENT…" at bounding box center [718, 420] width 1437 height 840
click at [1268, 458] on div "close Cancelar NO-SHOW CONFIRMAR SERVIR DEMORADA ARRIBADA PARCIAL ARRIBADA SENT…" at bounding box center [718, 420] width 1437 height 840
click at [1387, 46] on icon "close" at bounding box center [1393, 38] width 47 height 47
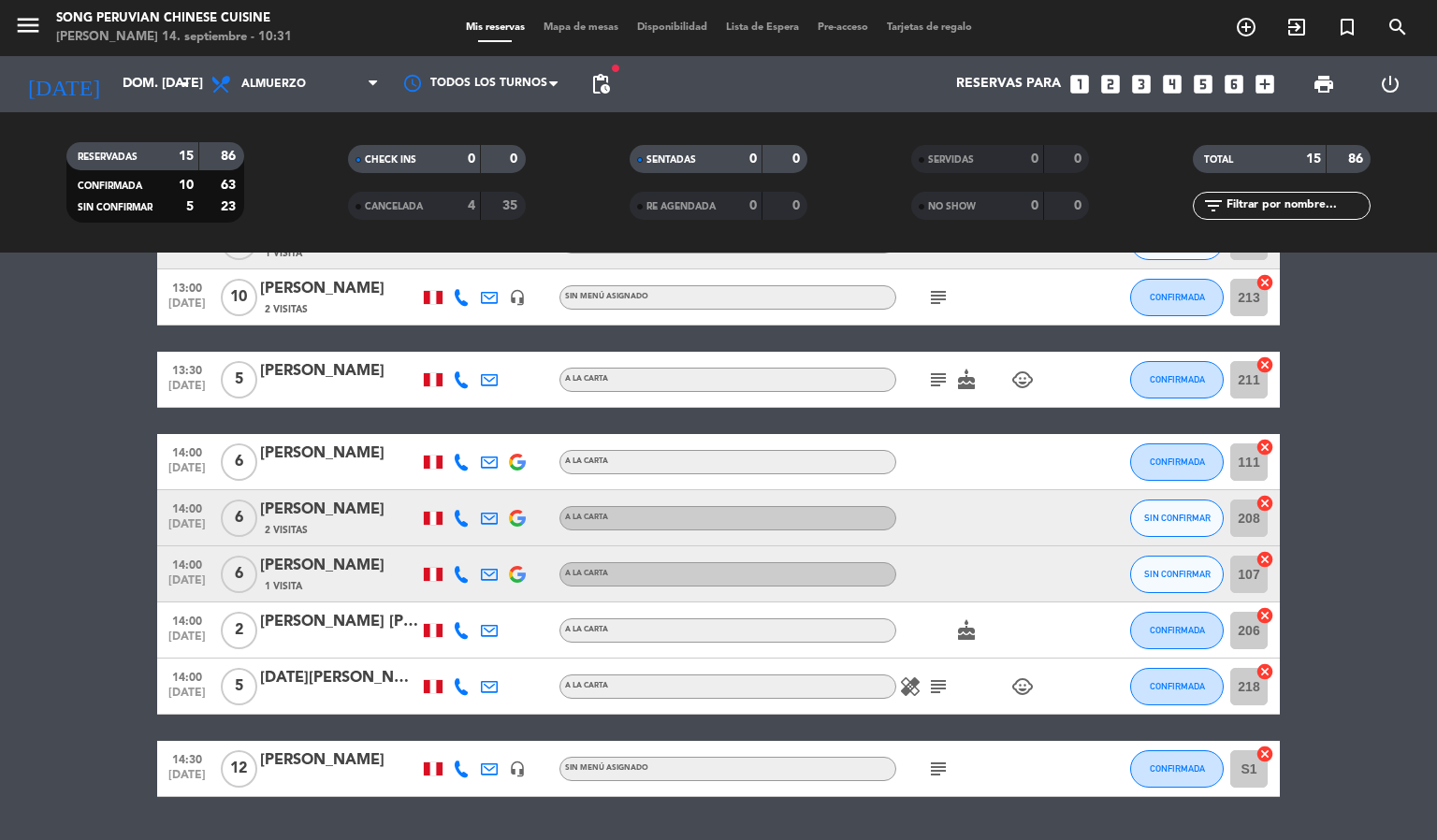
scroll to position [539, 0]
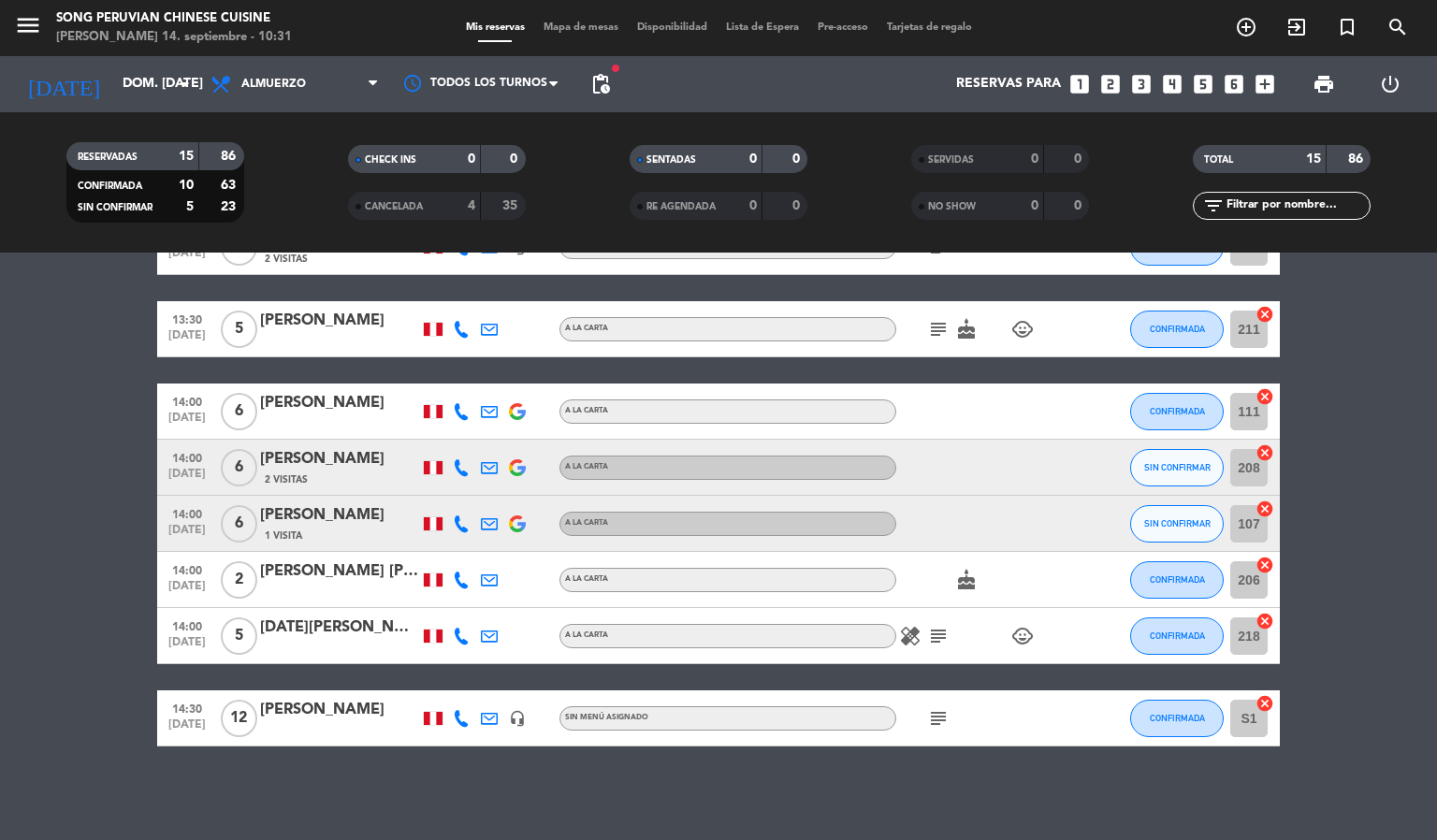
click at [458, 468] on icon at bounding box center [461, 467] width 17 height 17
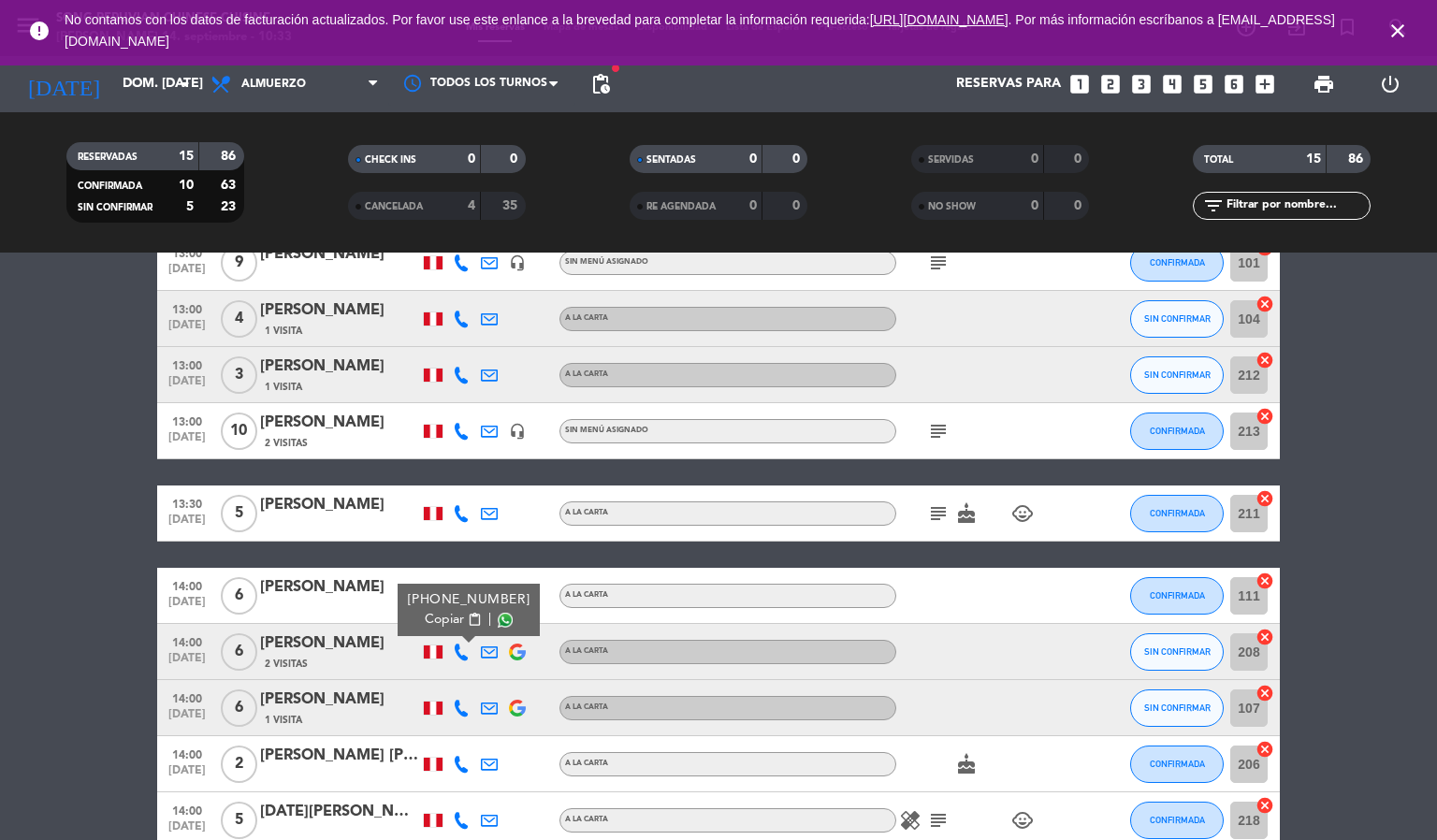
scroll to position [398, 0]
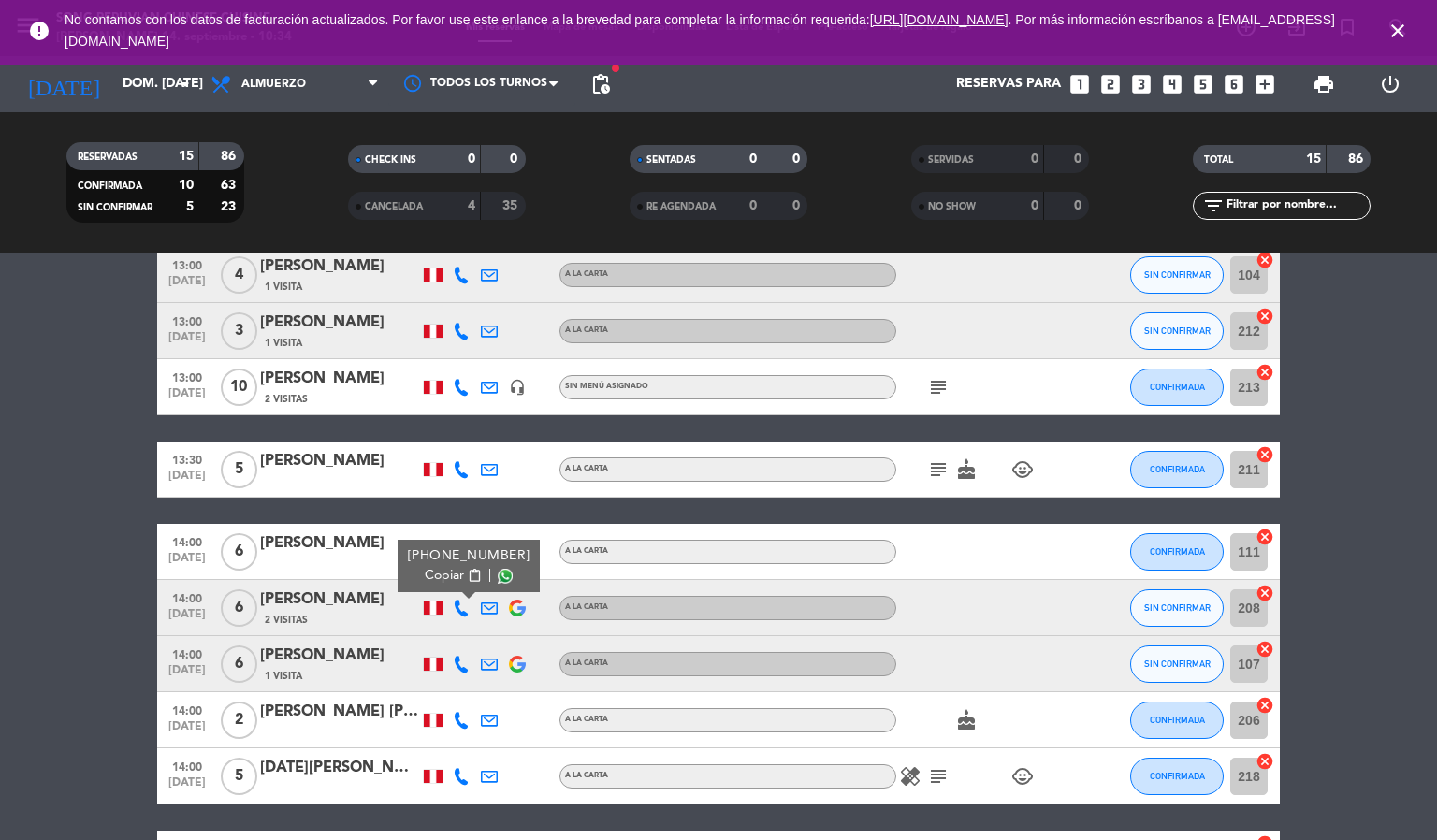
click at [462, 660] on icon at bounding box center [461, 663] width 17 height 17
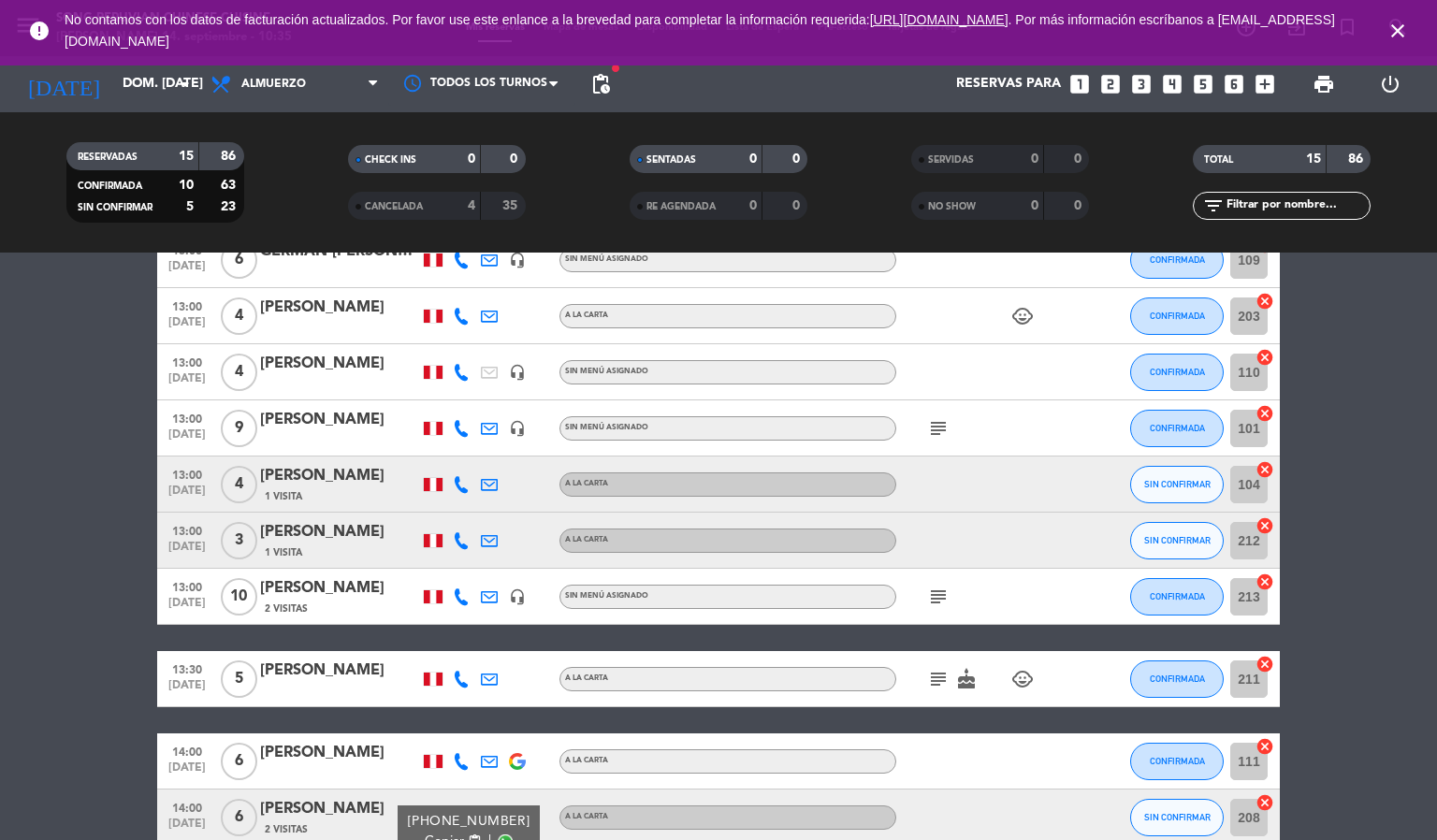
scroll to position [140, 0]
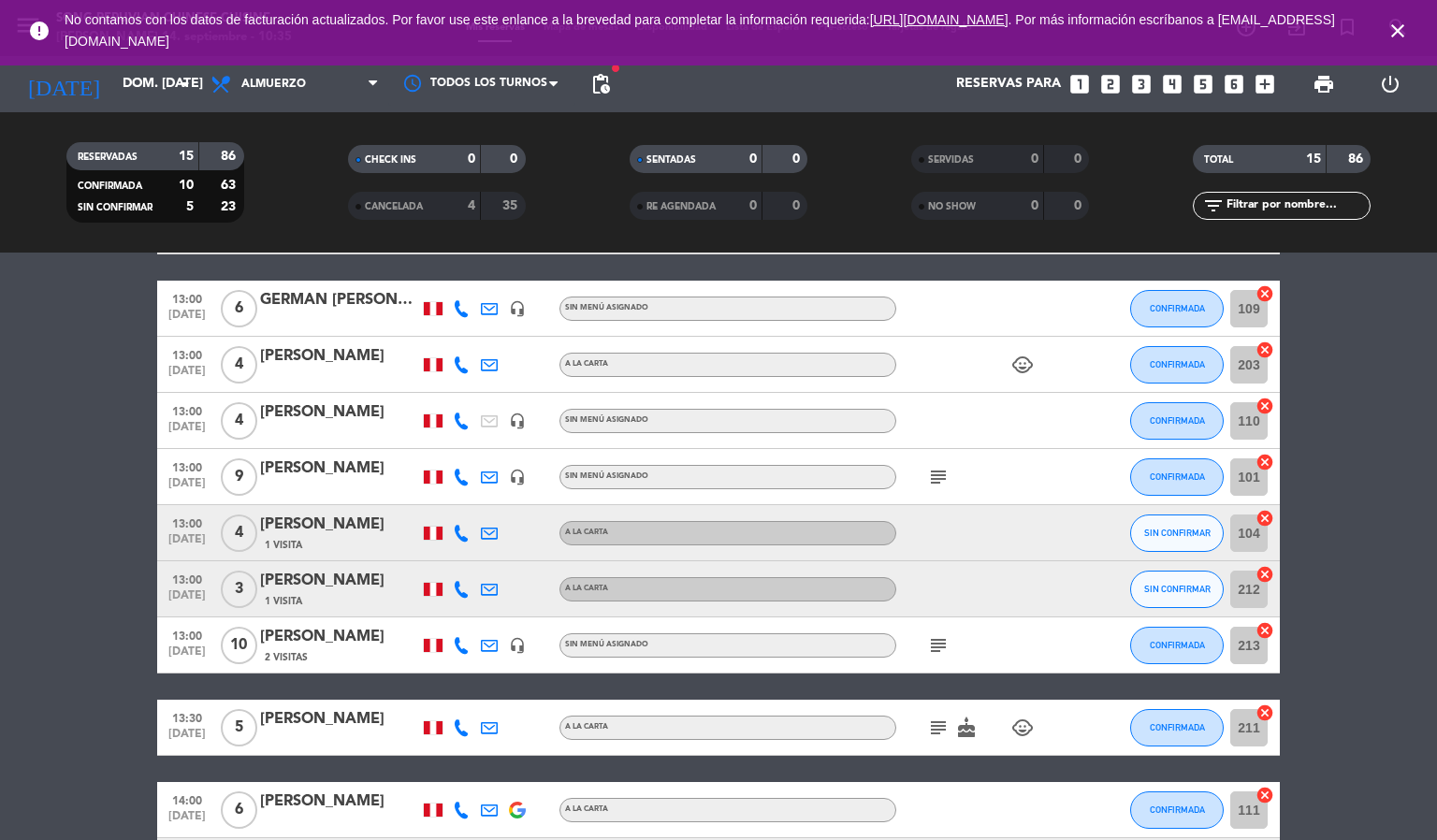
click at [1400, 29] on icon "close" at bounding box center [1397, 30] width 22 height 22
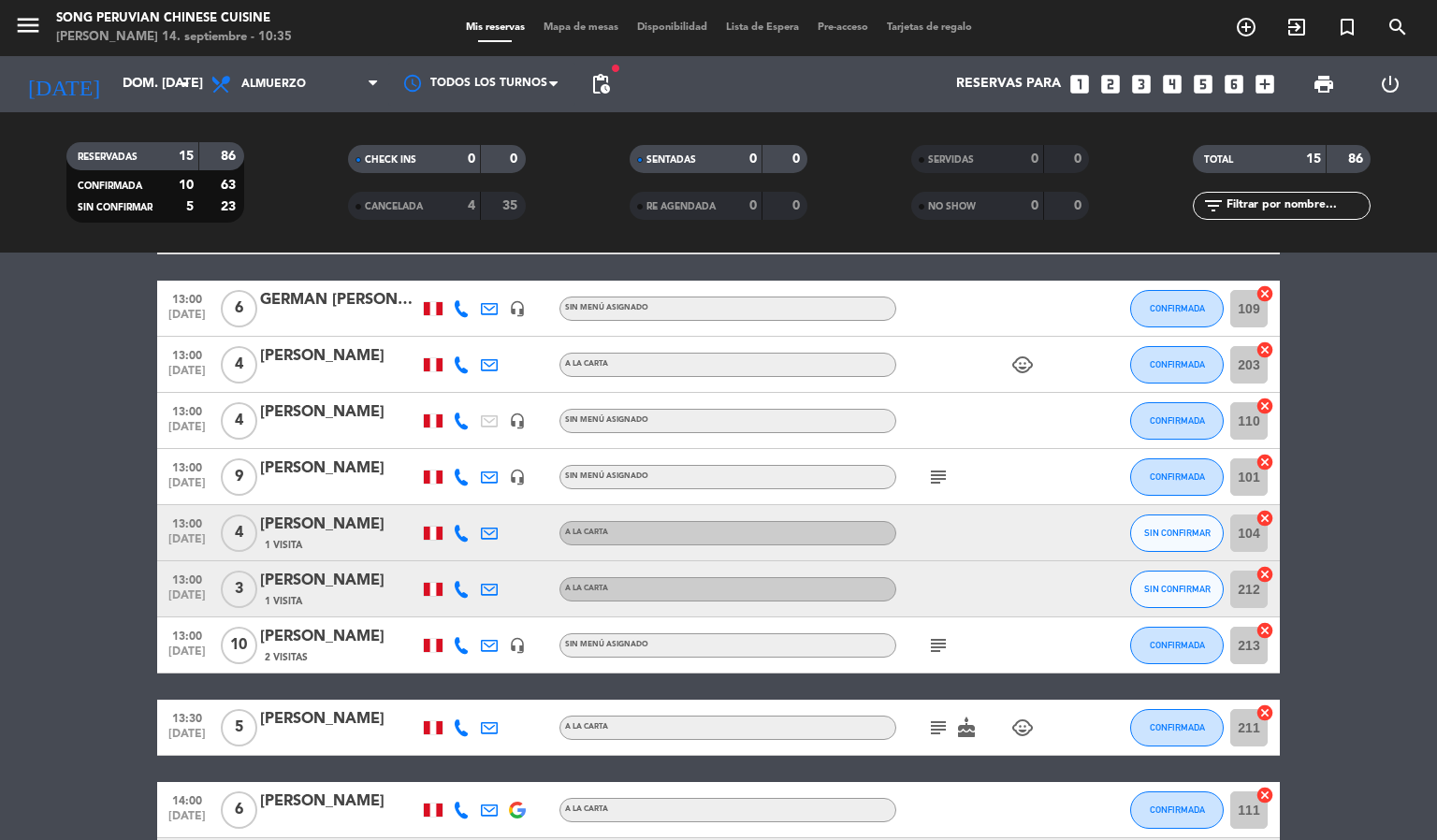
click at [1394, 32] on icon "search" at bounding box center [1397, 26] width 22 height 22
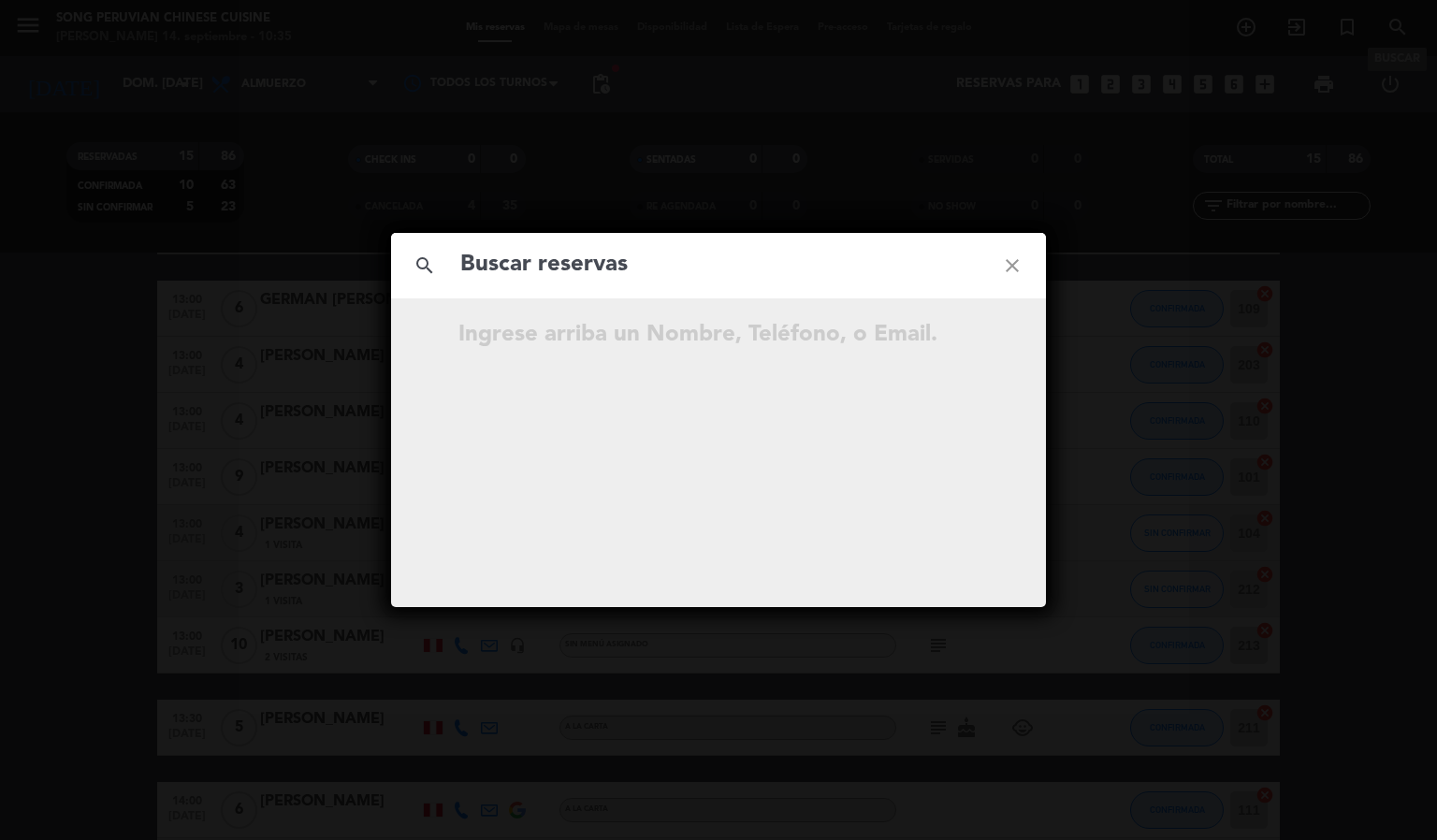
click at [301, 418] on div "search close Ingrese arriba un Nombre, Teléfono, o Email." at bounding box center [718, 420] width 1437 height 840
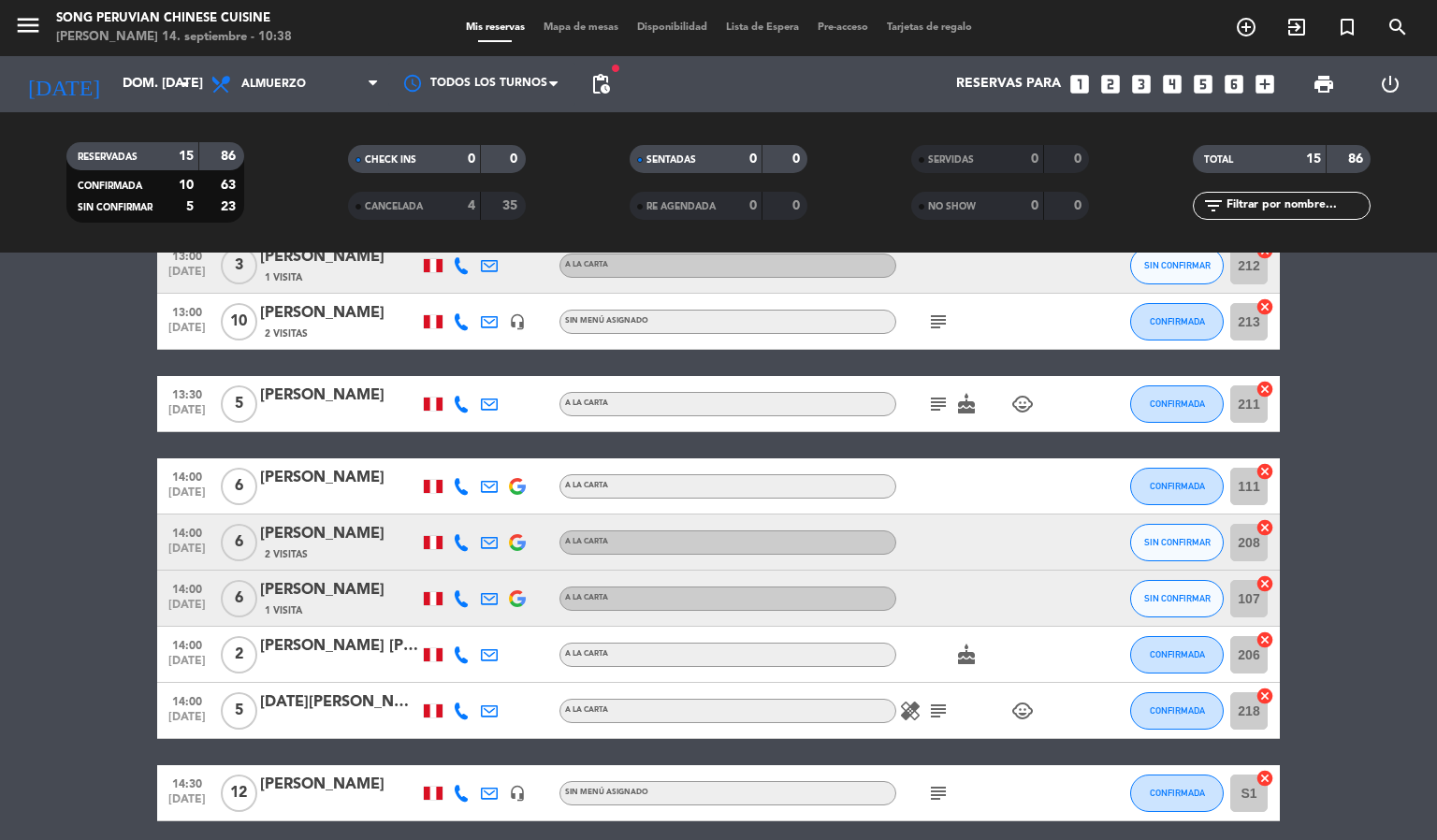
scroll to position [398, 0]
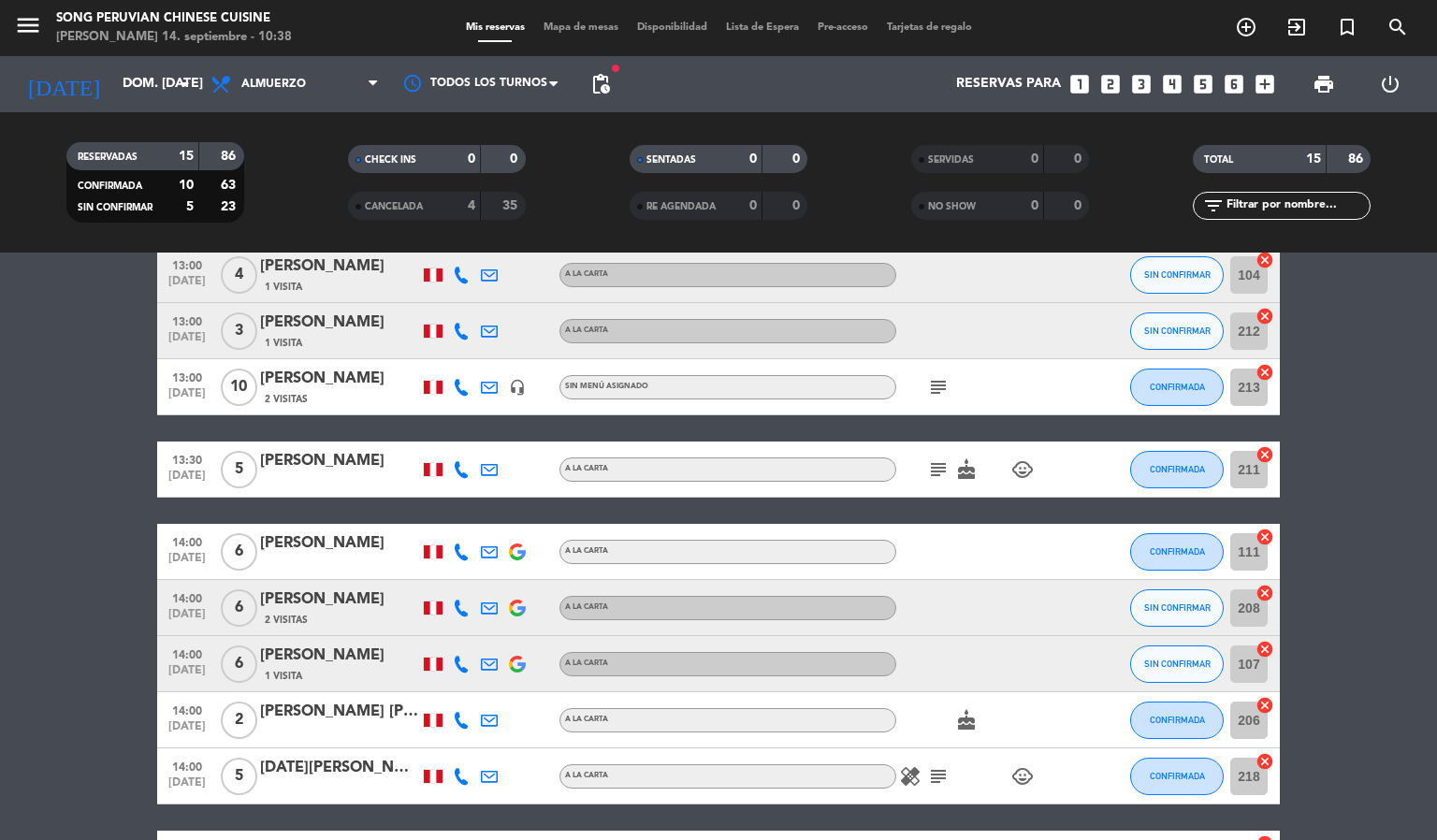
click at [463, 599] on icon at bounding box center [461, 607] width 17 height 17
click at [497, 572] on span at bounding box center [504, 575] width 15 height 15
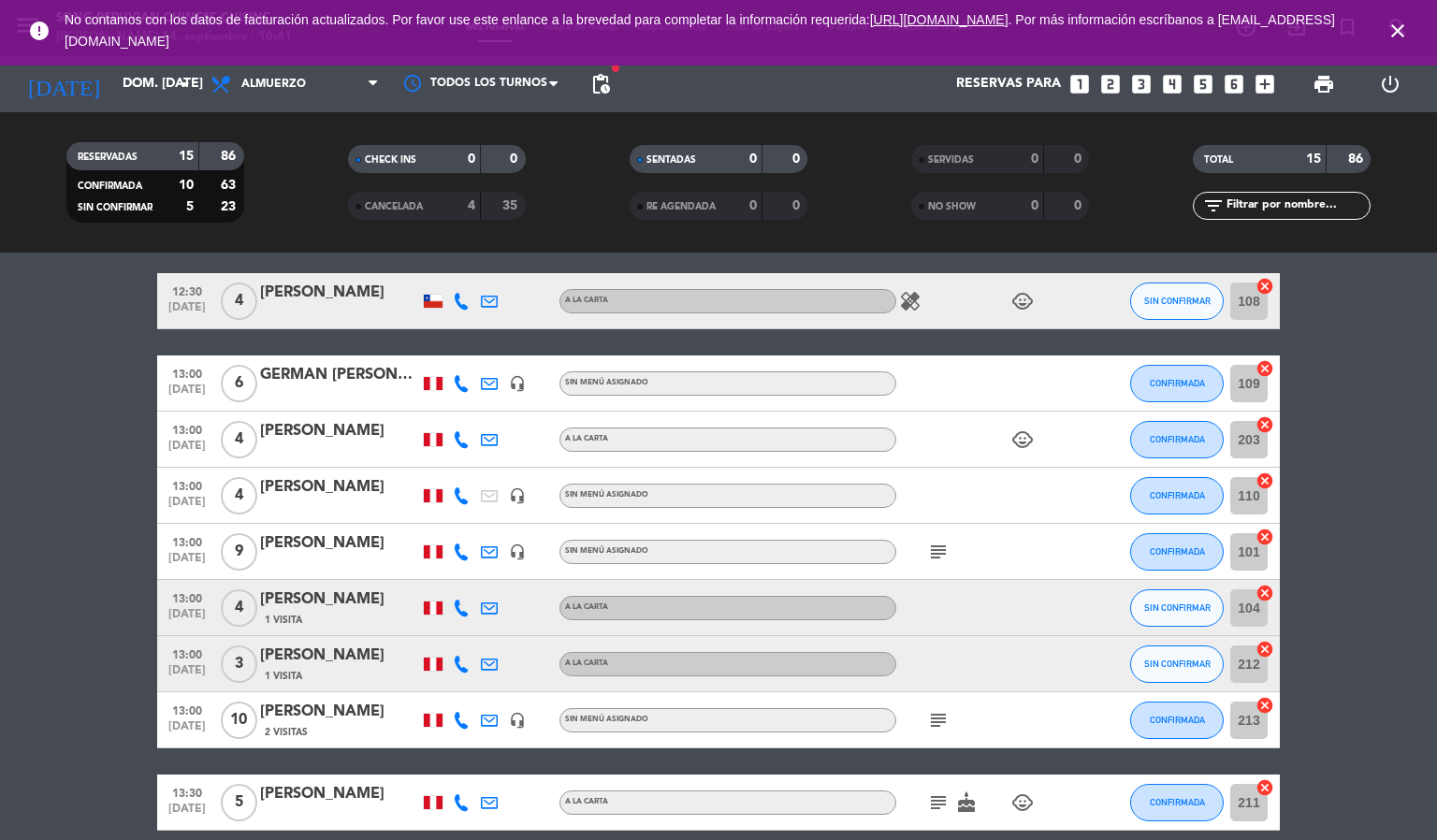
scroll to position [0, 0]
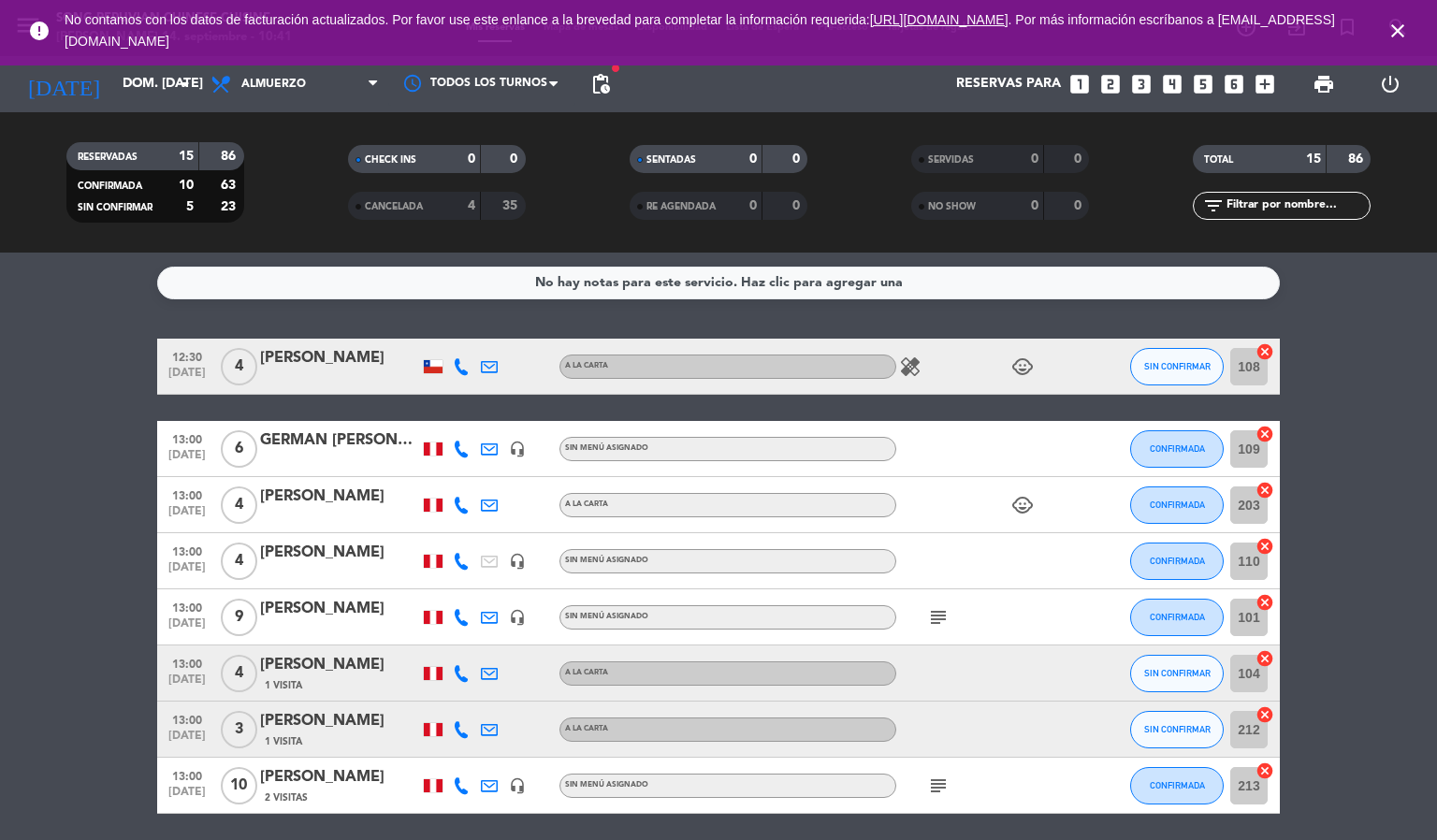
click at [1390, 31] on icon "close" at bounding box center [1397, 30] width 22 height 22
